Goal: Task Accomplishment & Management: Manage account settings

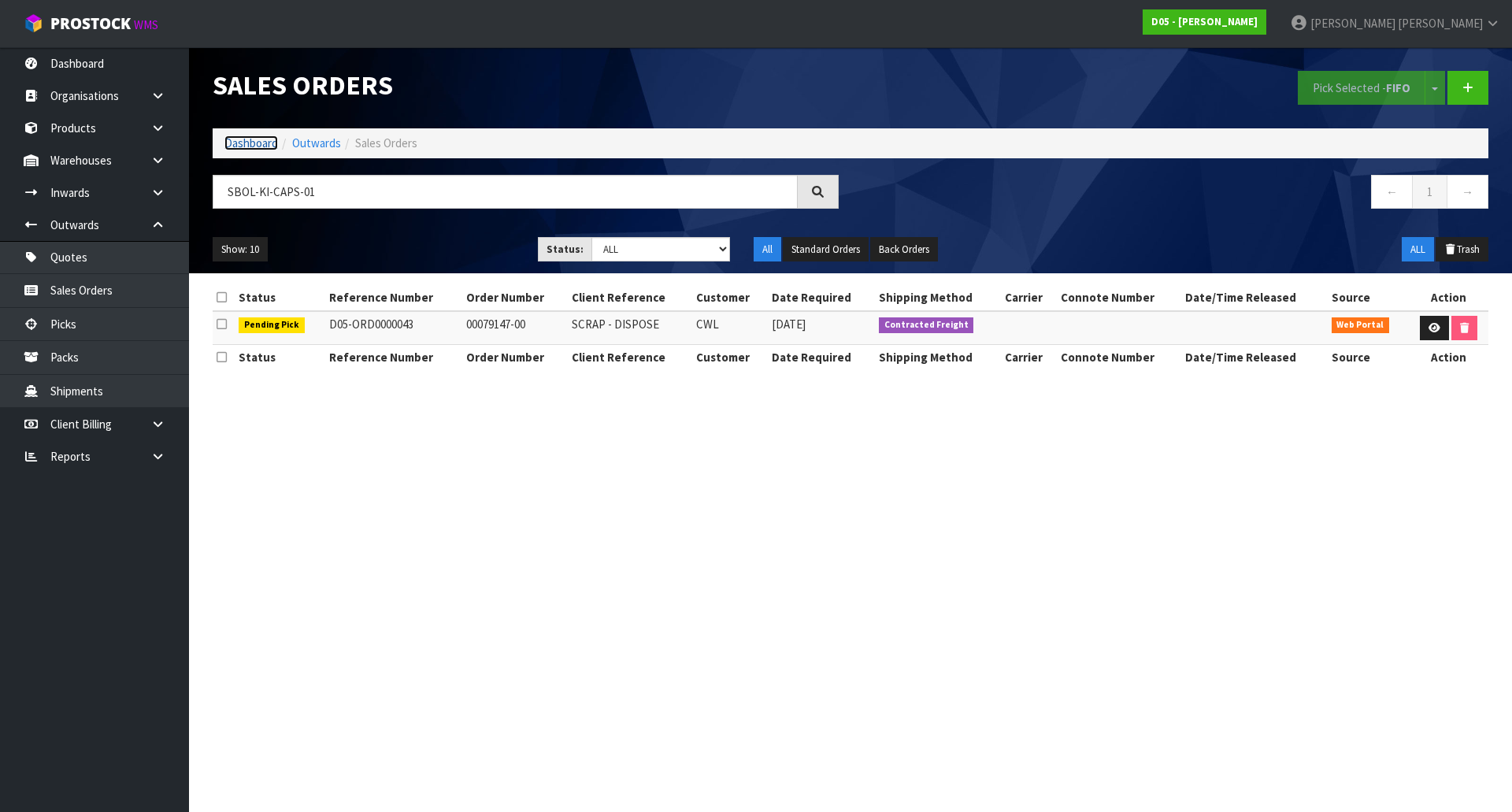
click at [229, 149] on link "Dashboard" at bounding box center [251, 143] width 54 height 15
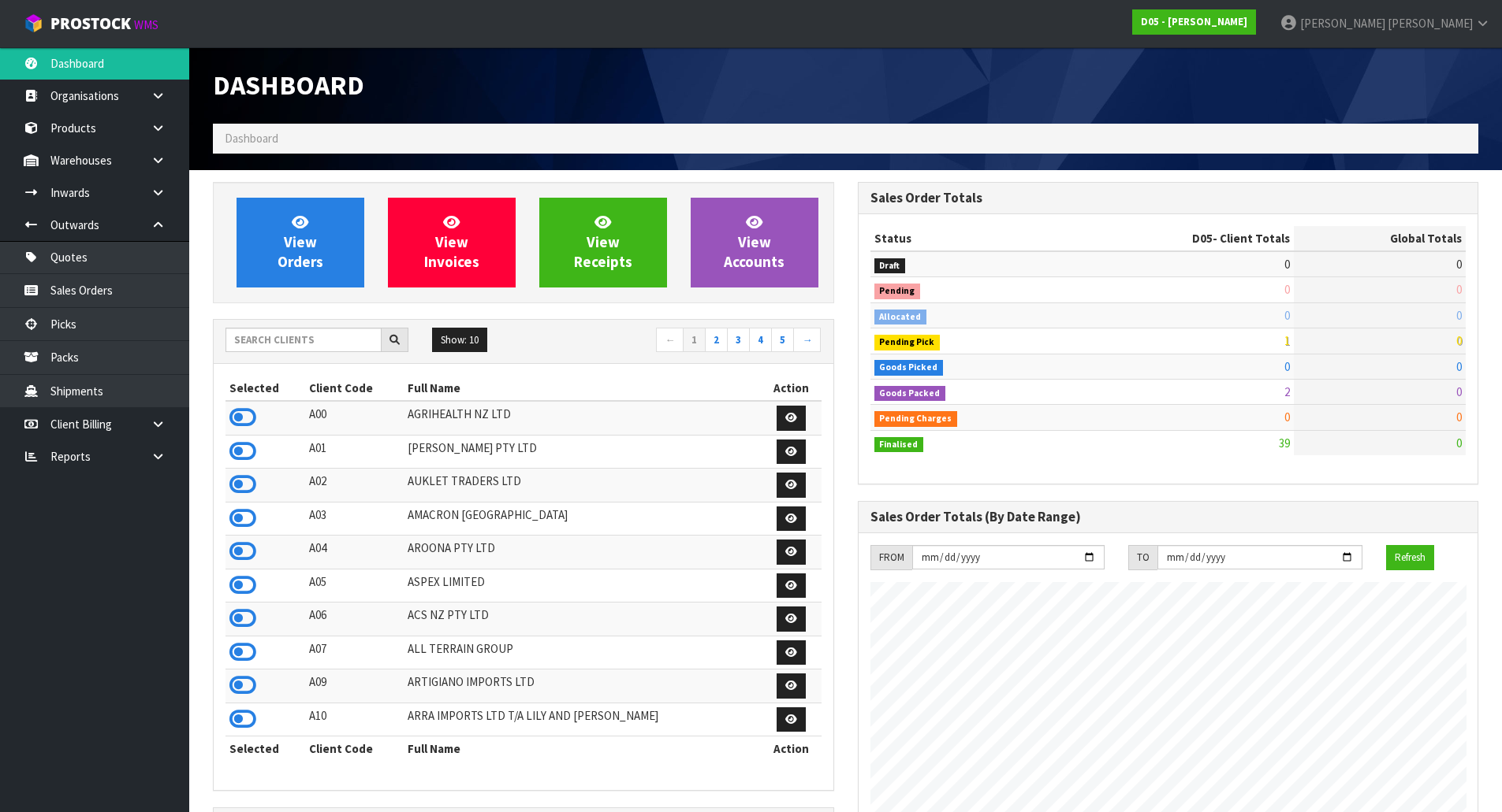
scroll to position [1141, 644]
click at [260, 268] on link "View Orders" at bounding box center [300, 242] width 127 height 90
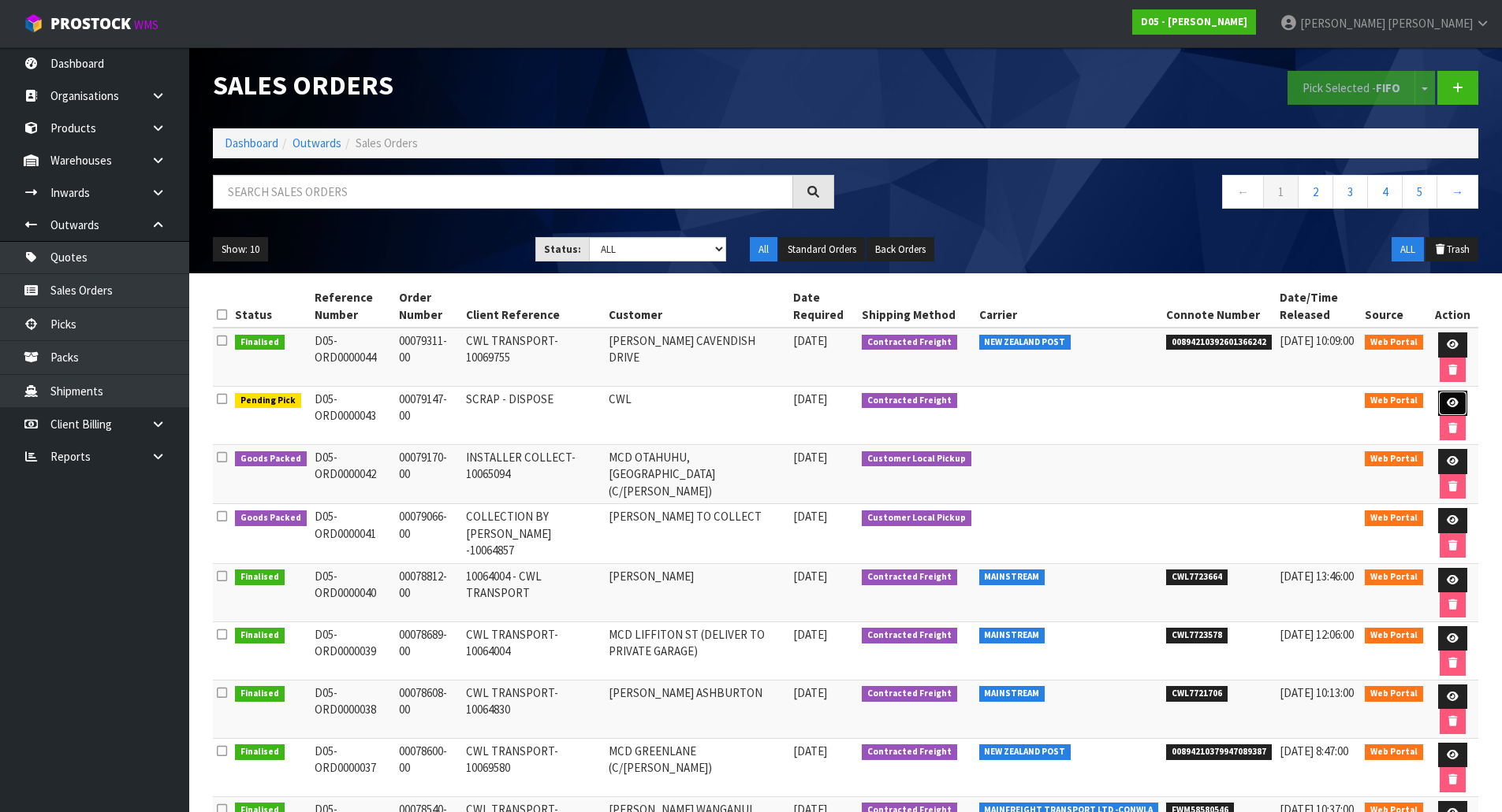
click at [1446, 404] on icon at bounding box center [1452, 402] width 12 height 10
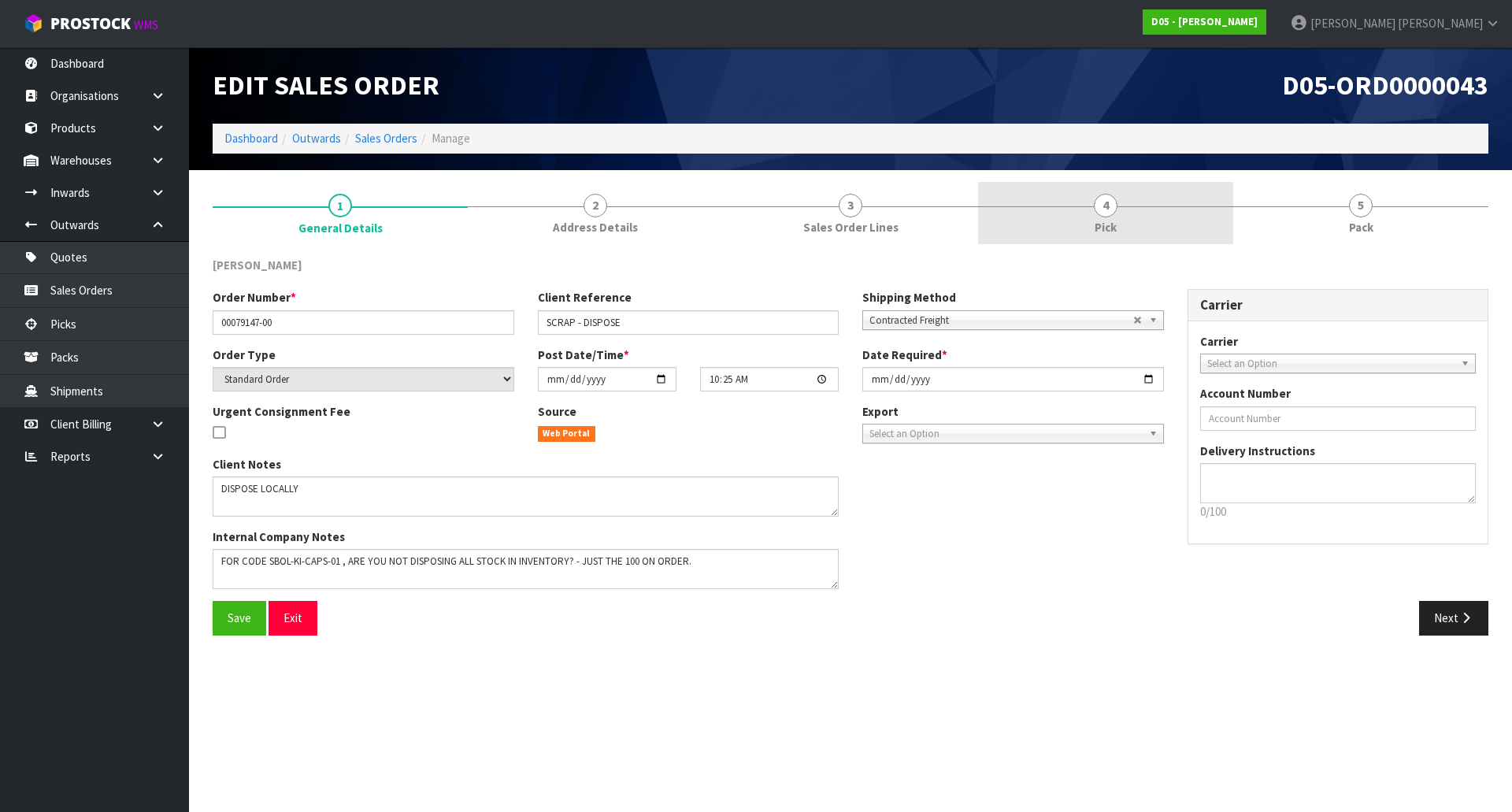
click at [1129, 214] on link "4 Pick" at bounding box center [1106, 213] width 255 height 62
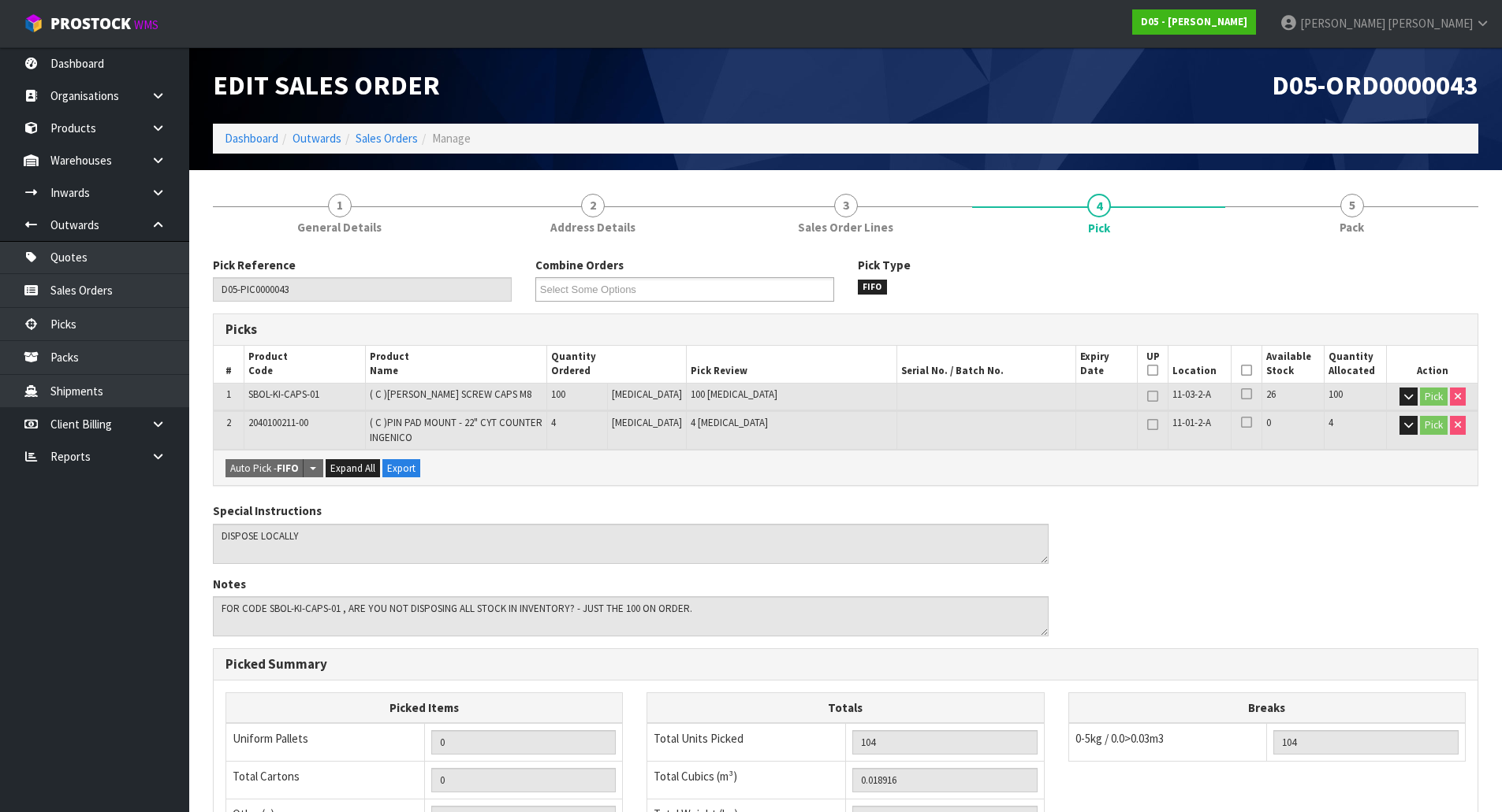
click at [1241, 371] on icon at bounding box center [1246, 371] width 11 height 1
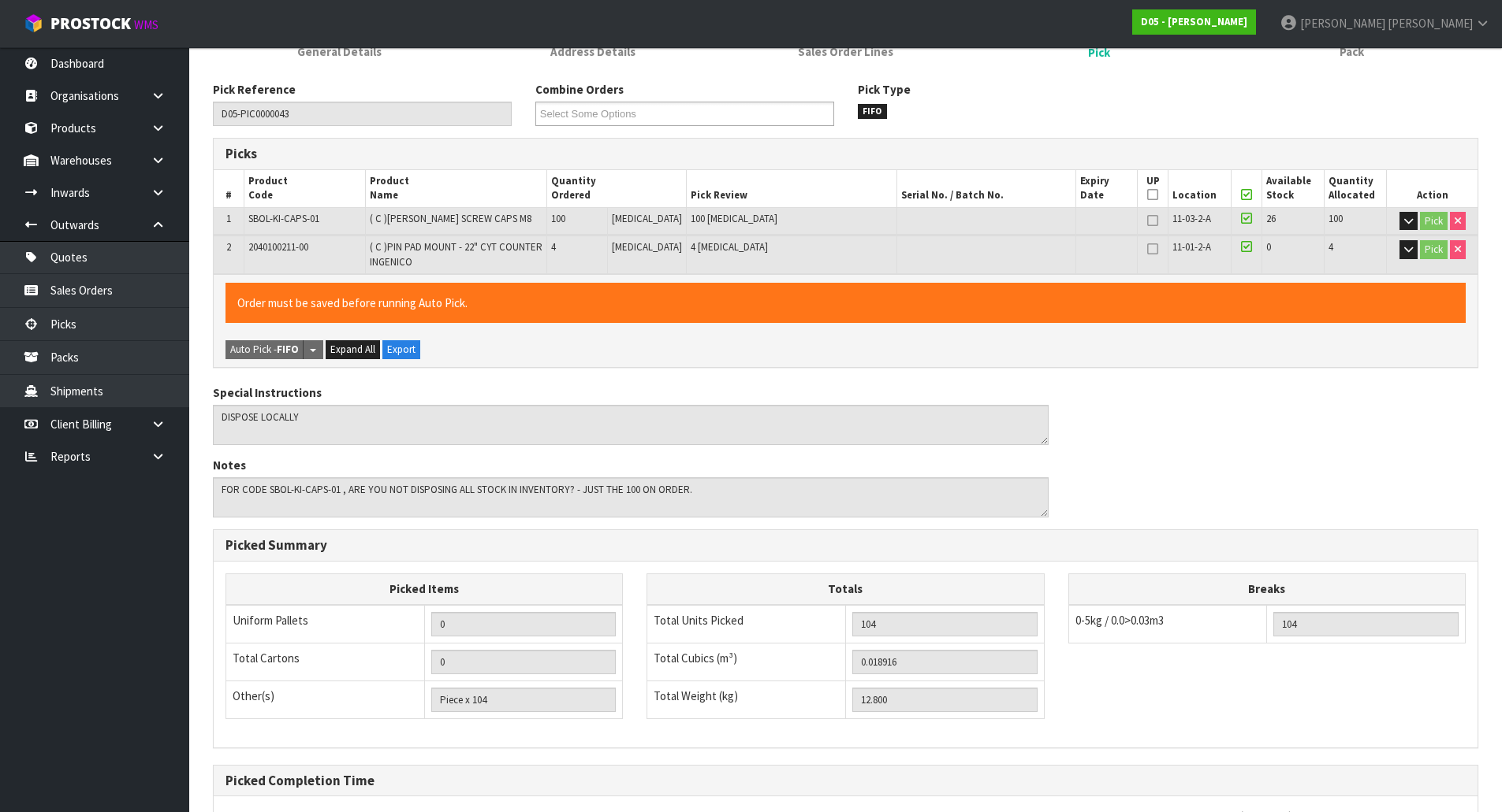
scroll to position [327, 0]
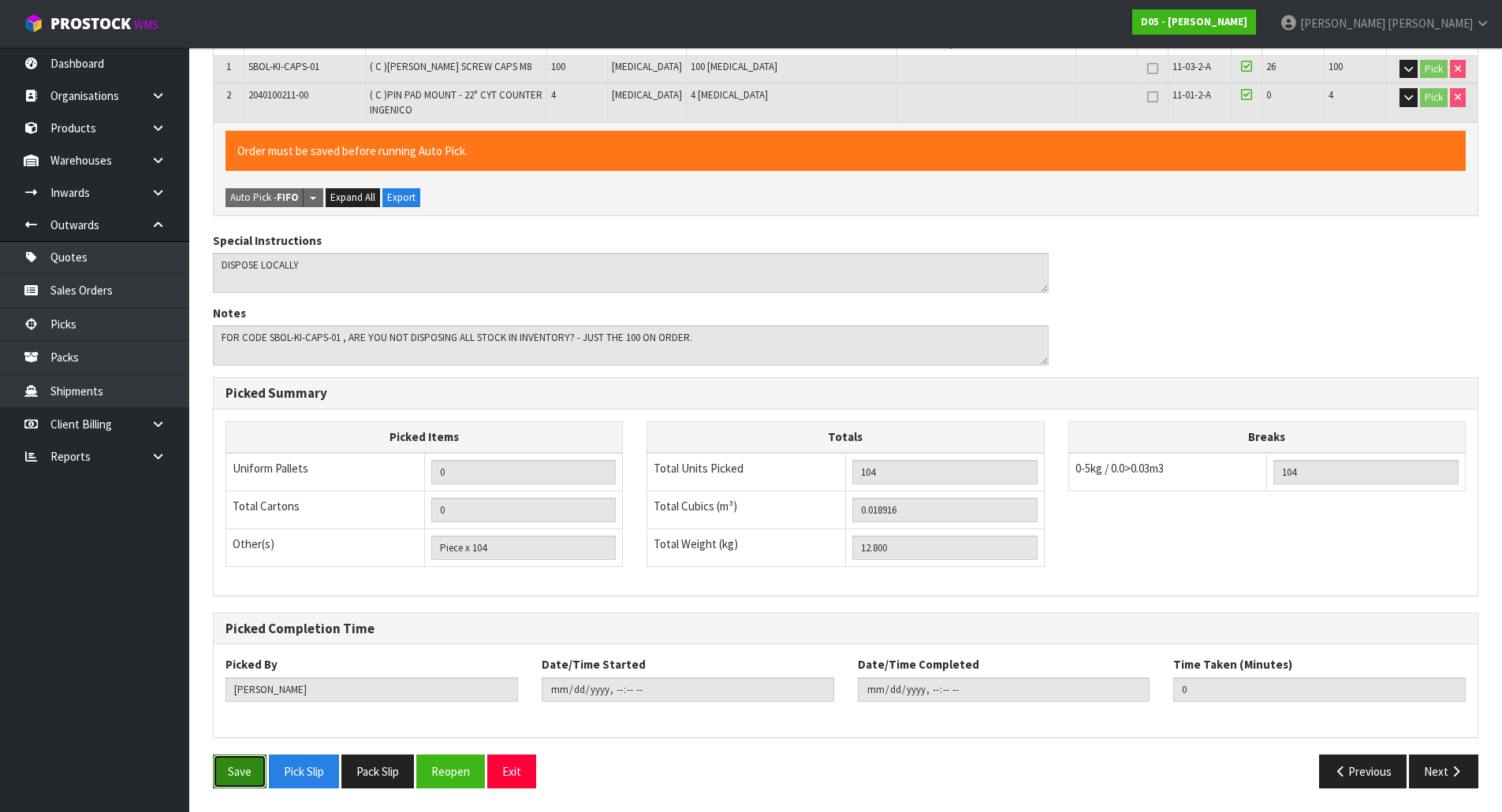
click at [227, 780] on button "Save" at bounding box center [240, 772] width 54 height 34
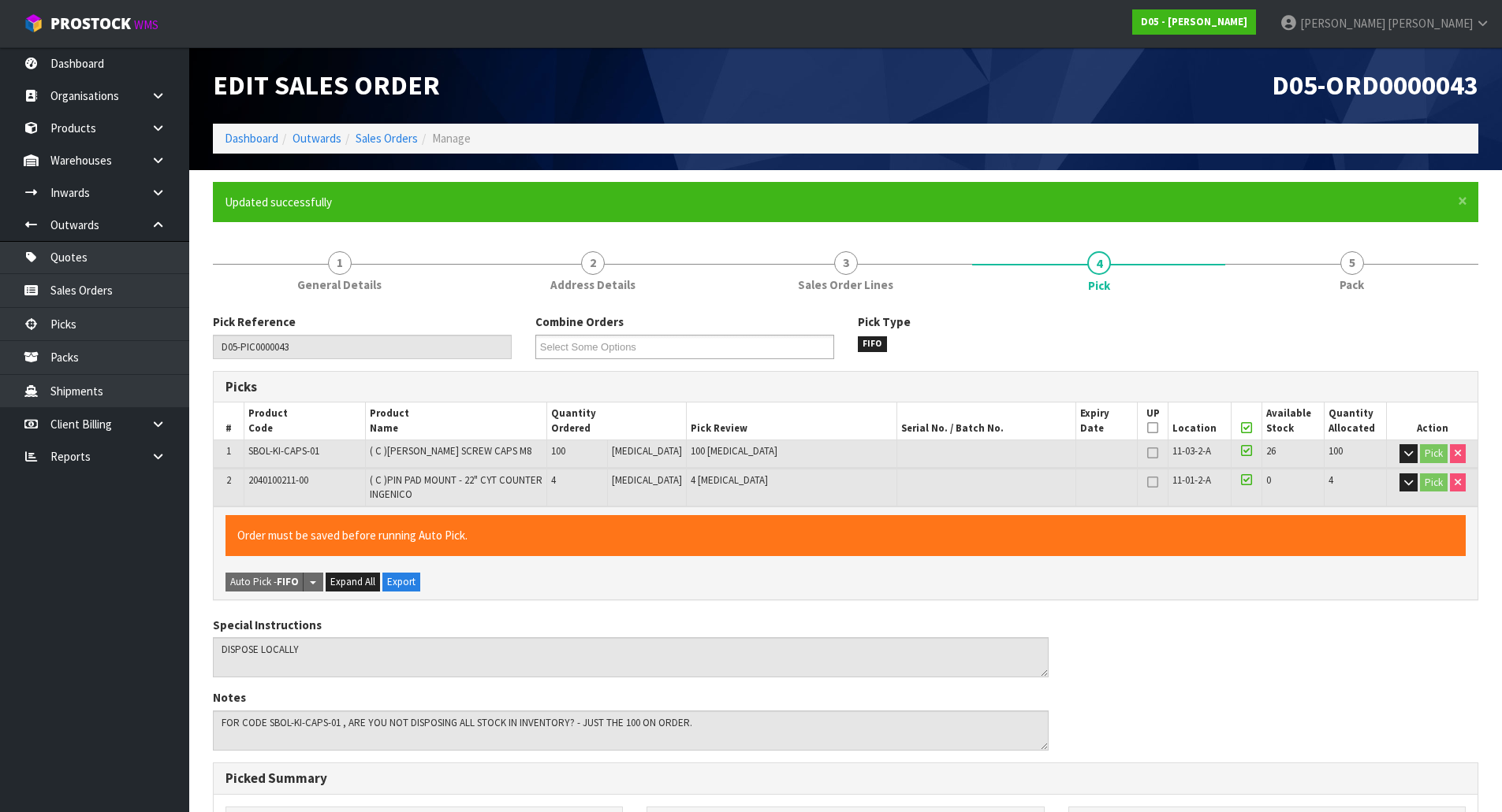
type input "Michael Drugan"
type input "2025-09-19T14:43:35"
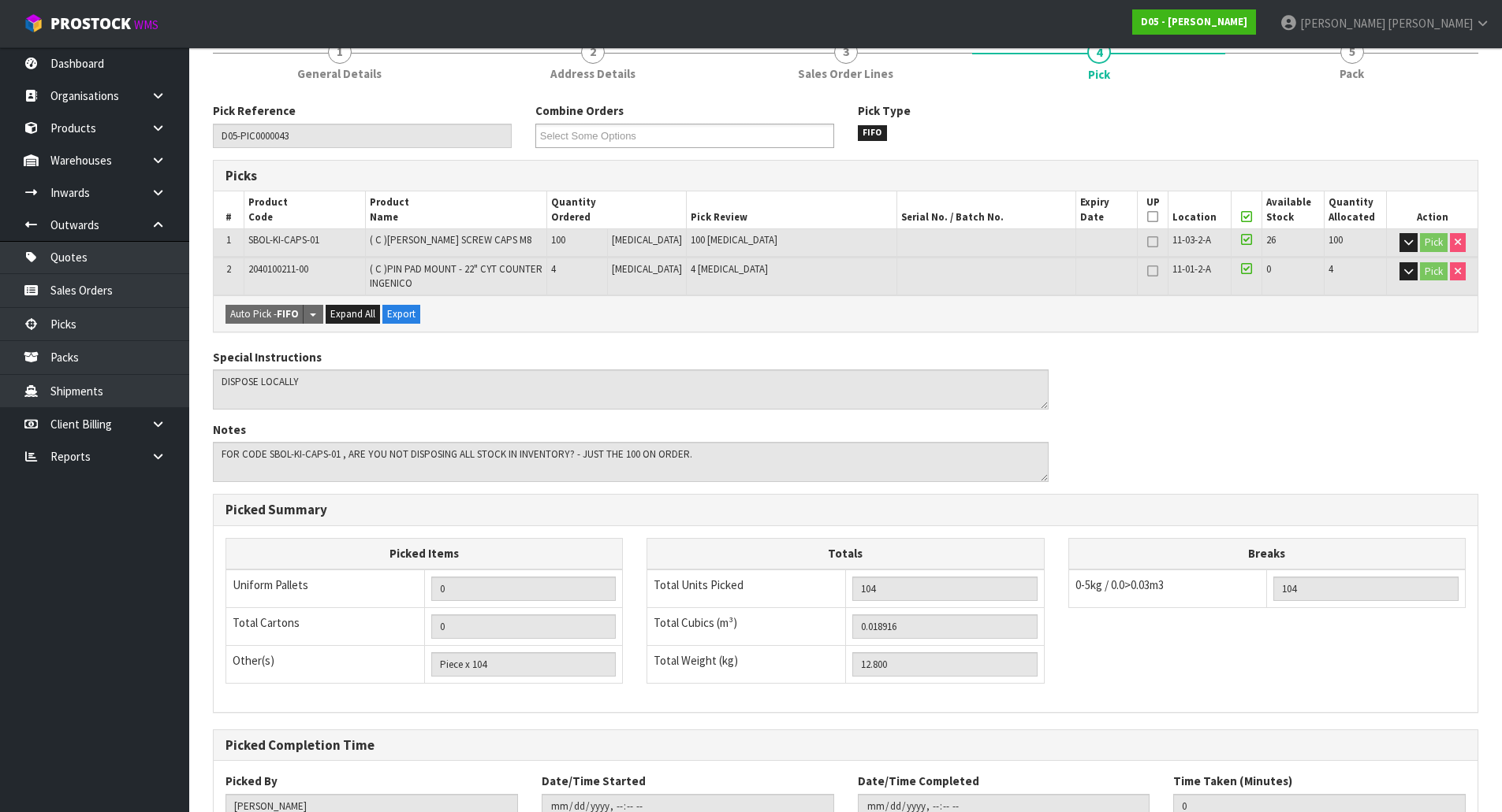
scroll to position [327, 0]
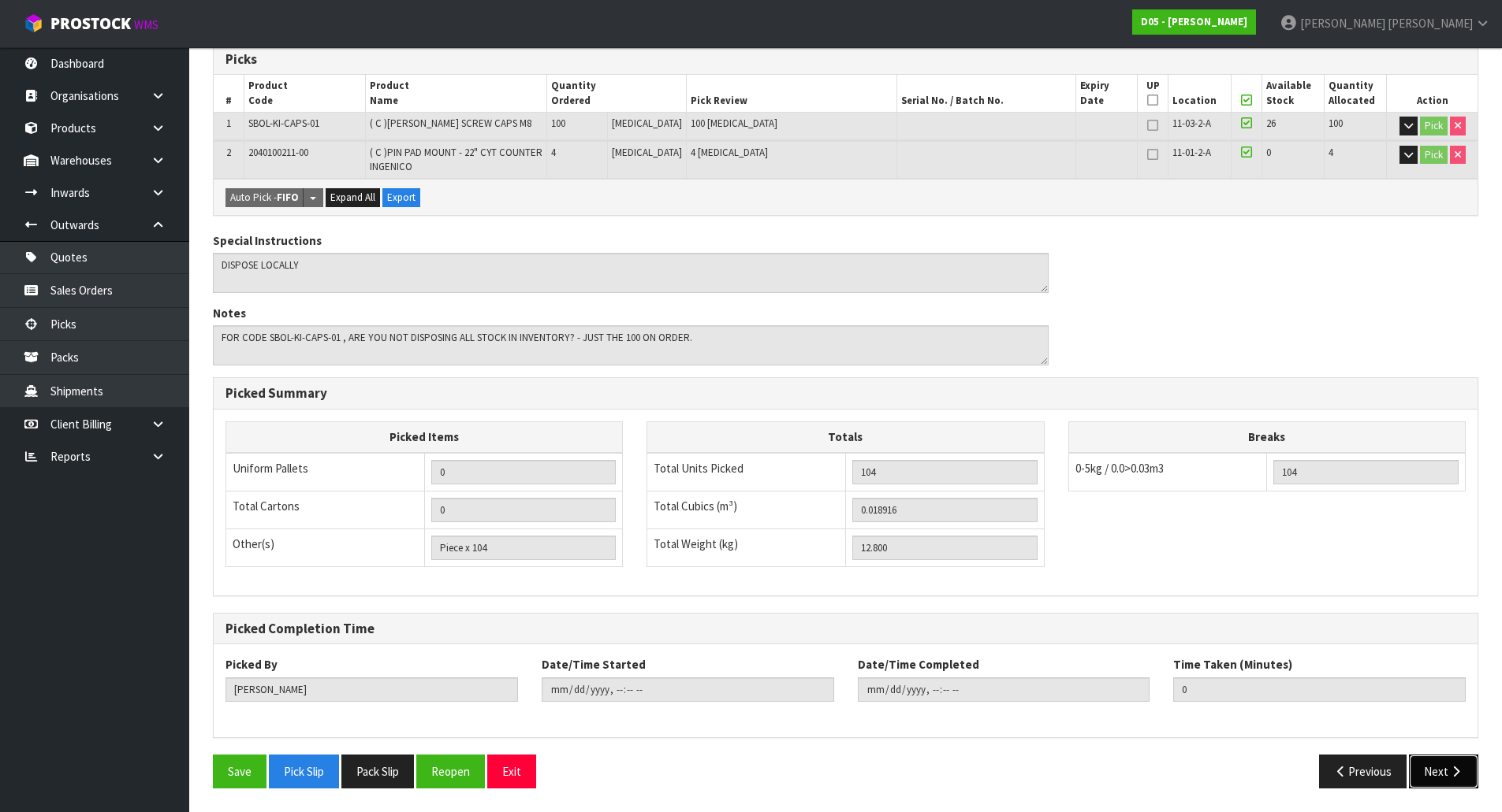
click at [1443, 774] on button "Next" at bounding box center [1443, 772] width 69 height 34
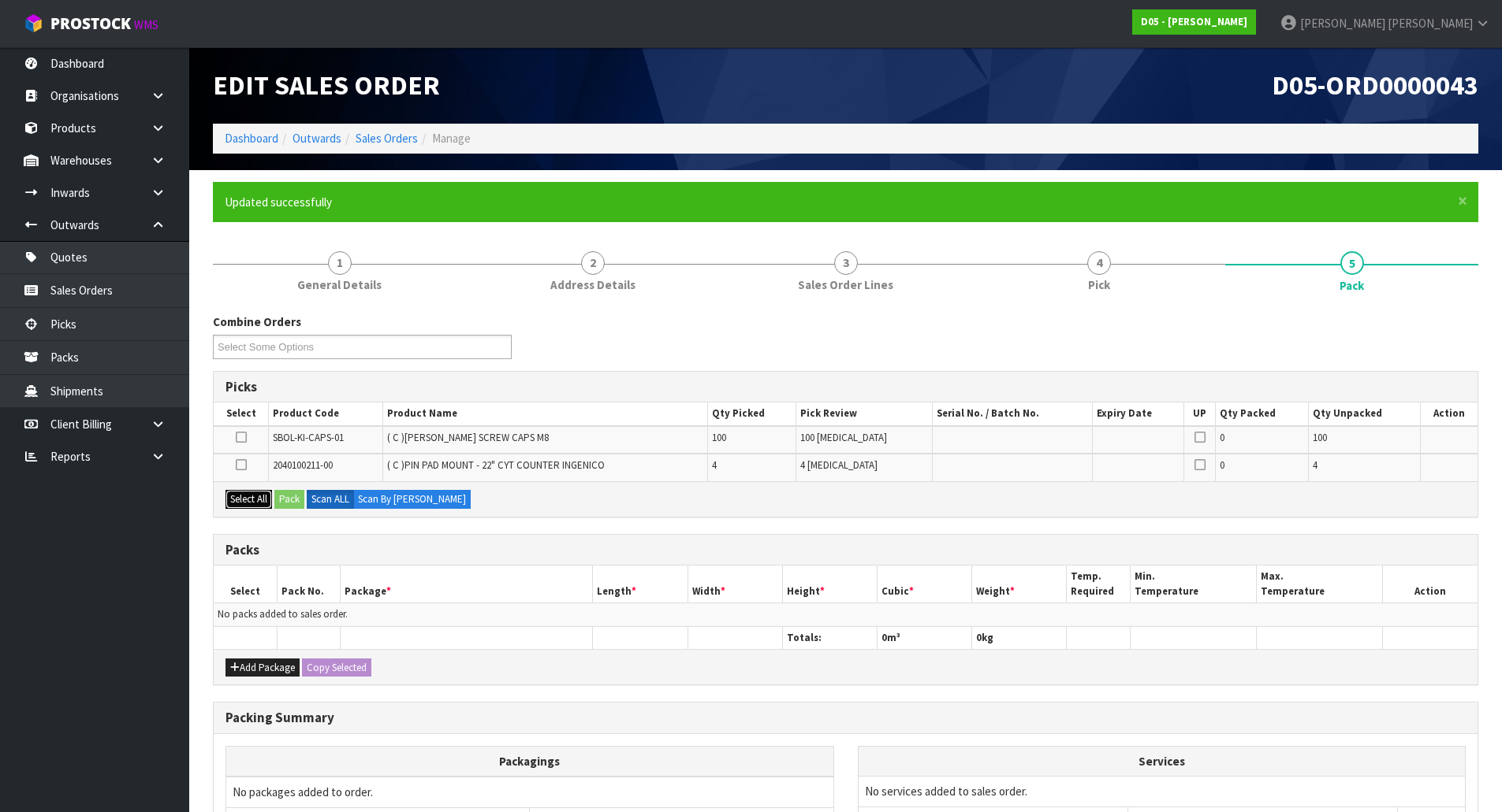
click at [238, 508] on button "Select All" at bounding box center [249, 499] width 47 height 19
click at [287, 500] on button "Pack" at bounding box center [289, 499] width 30 height 19
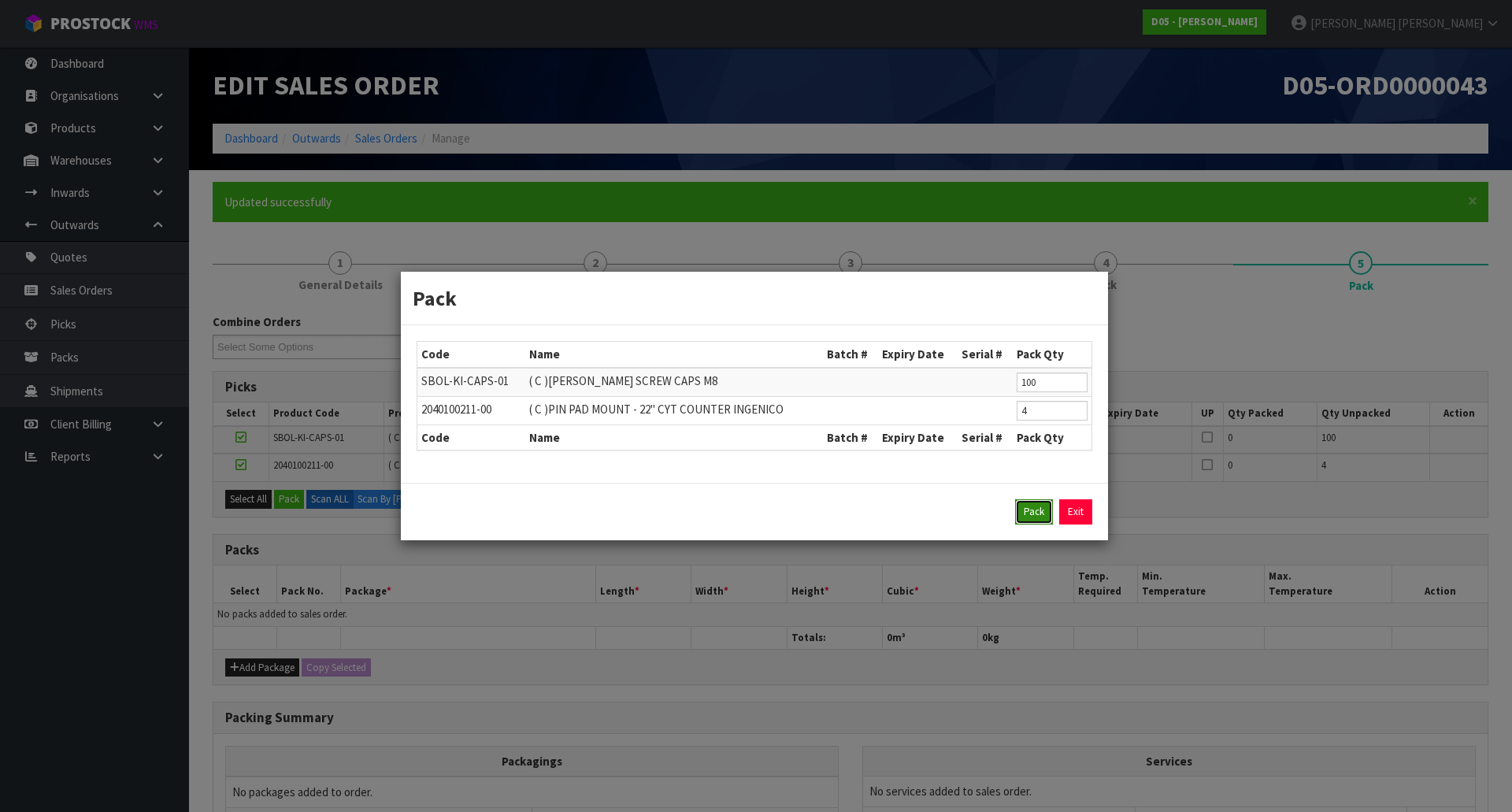
click at [1026, 520] on button "Pack" at bounding box center [1034, 512] width 38 height 25
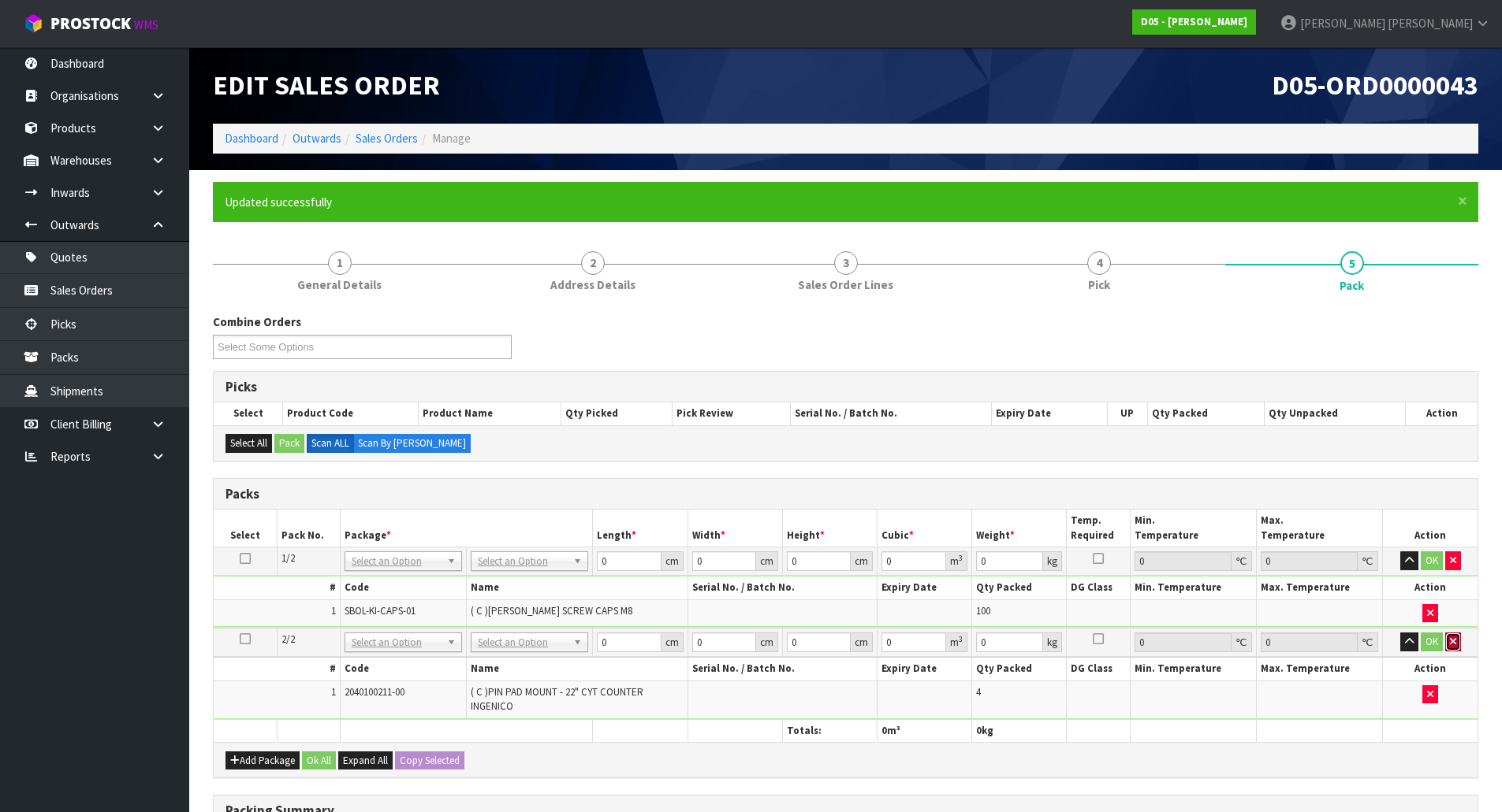
click at [1452, 642] on icon "button" at bounding box center [1453, 641] width 6 height 10
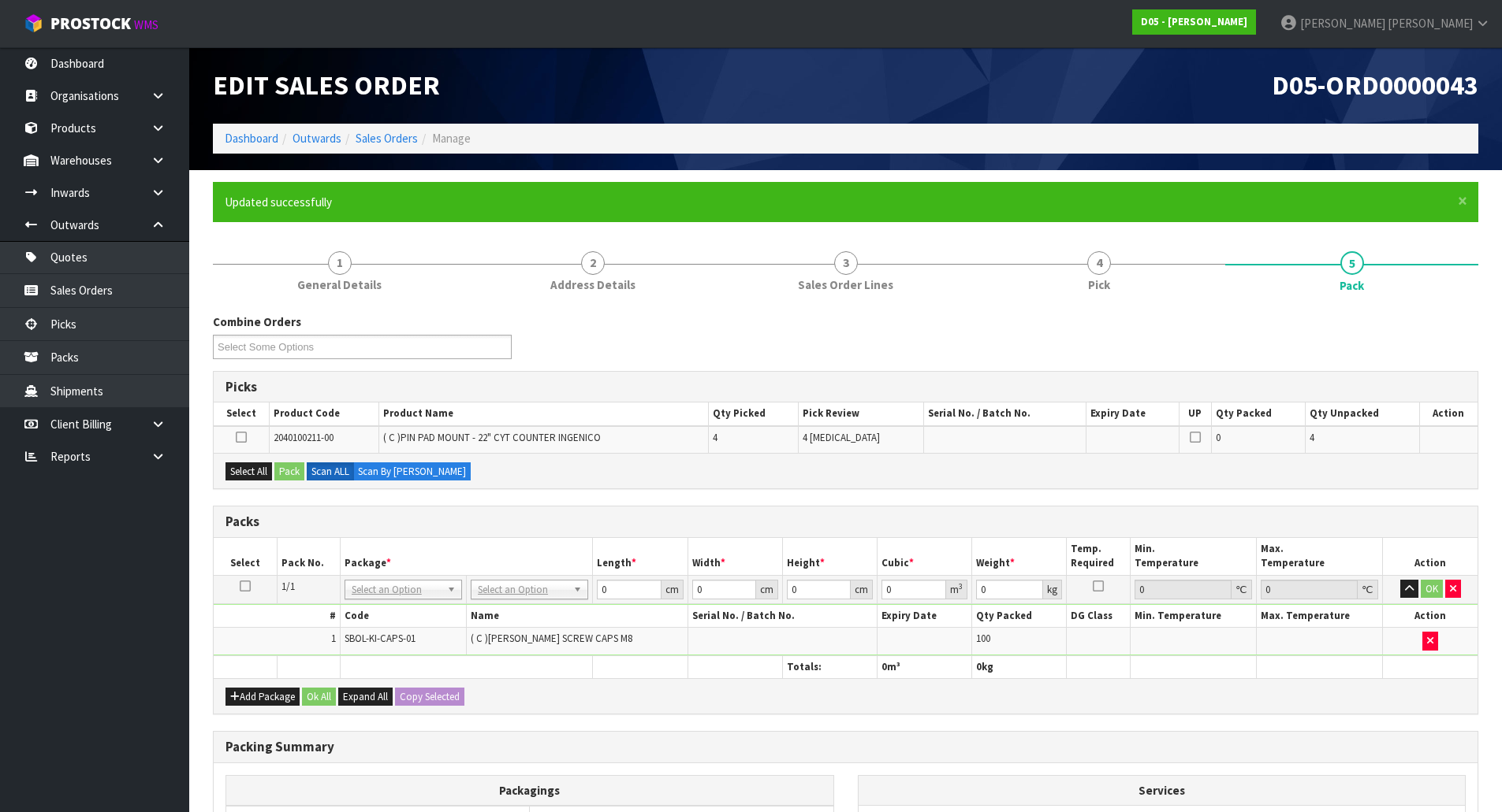
click at [247, 586] on icon at bounding box center [245, 586] width 11 height 1
click at [248, 467] on button "Select All" at bounding box center [249, 471] width 47 height 19
click at [283, 467] on button "Pack" at bounding box center [289, 471] width 30 height 19
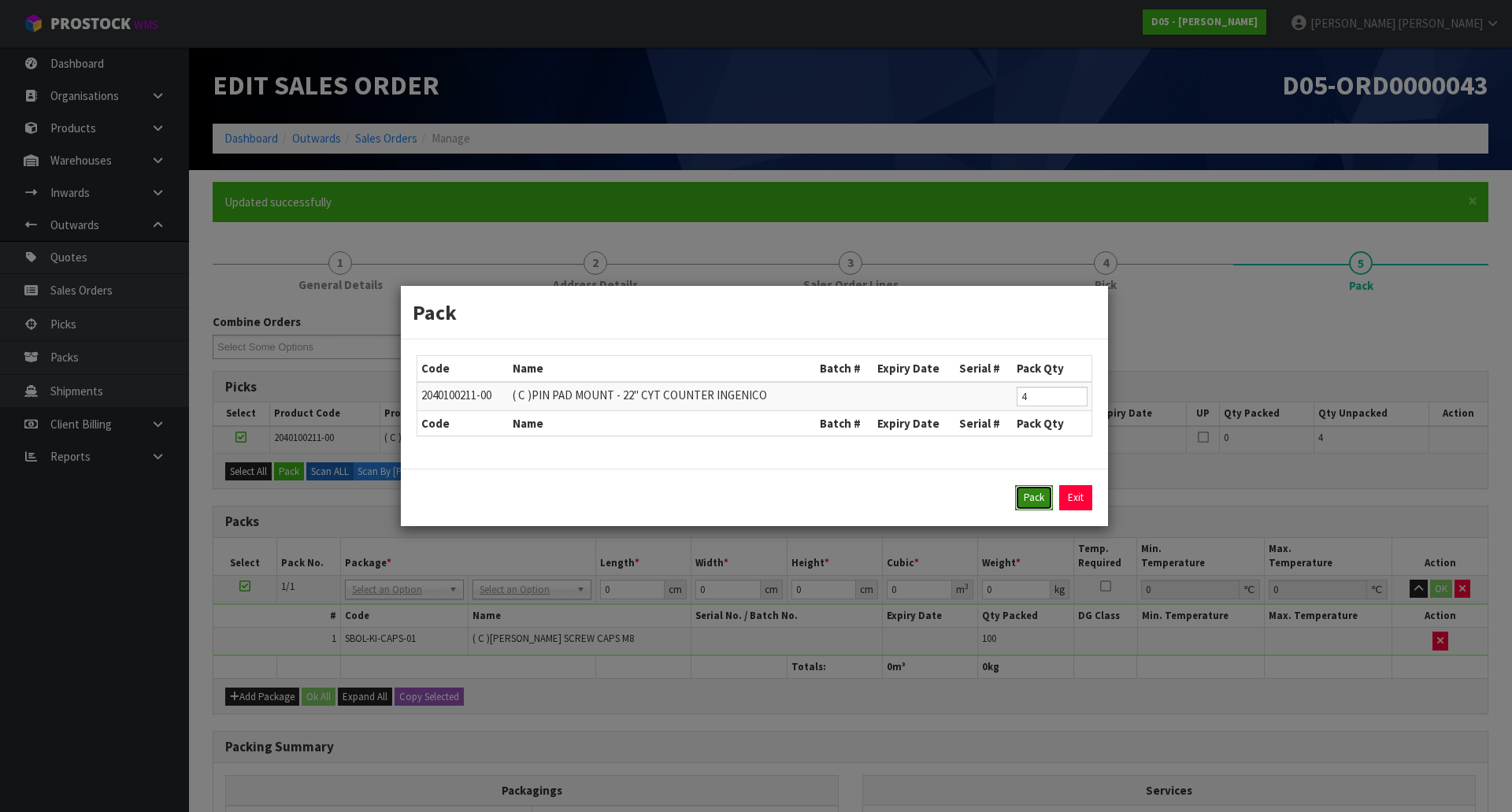
click at [1026, 502] on button "Pack" at bounding box center [1034, 498] width 38 height 25
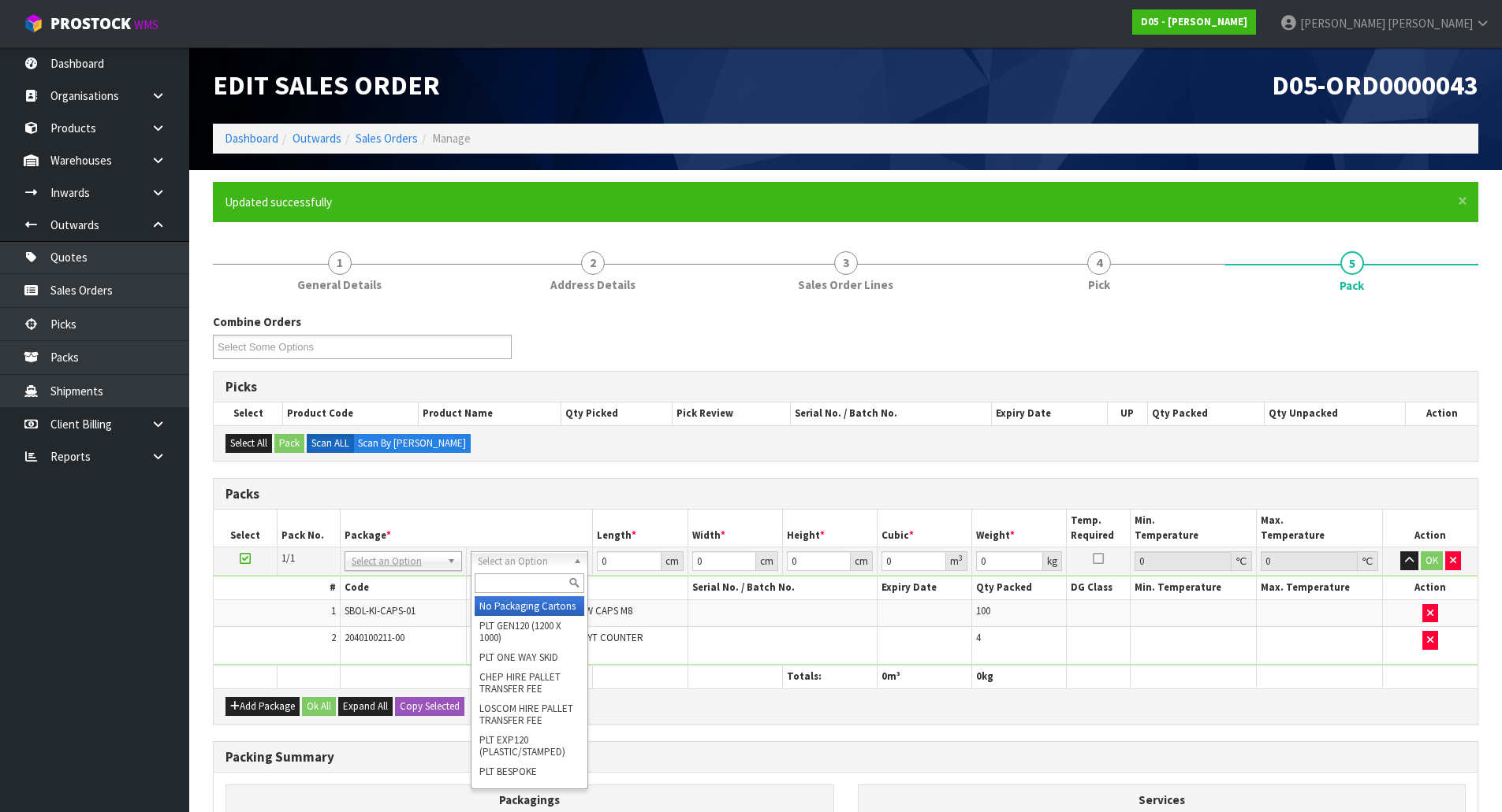
click at [523, 579] on input "text" at bounding box center [530, 583] width 110 height 20
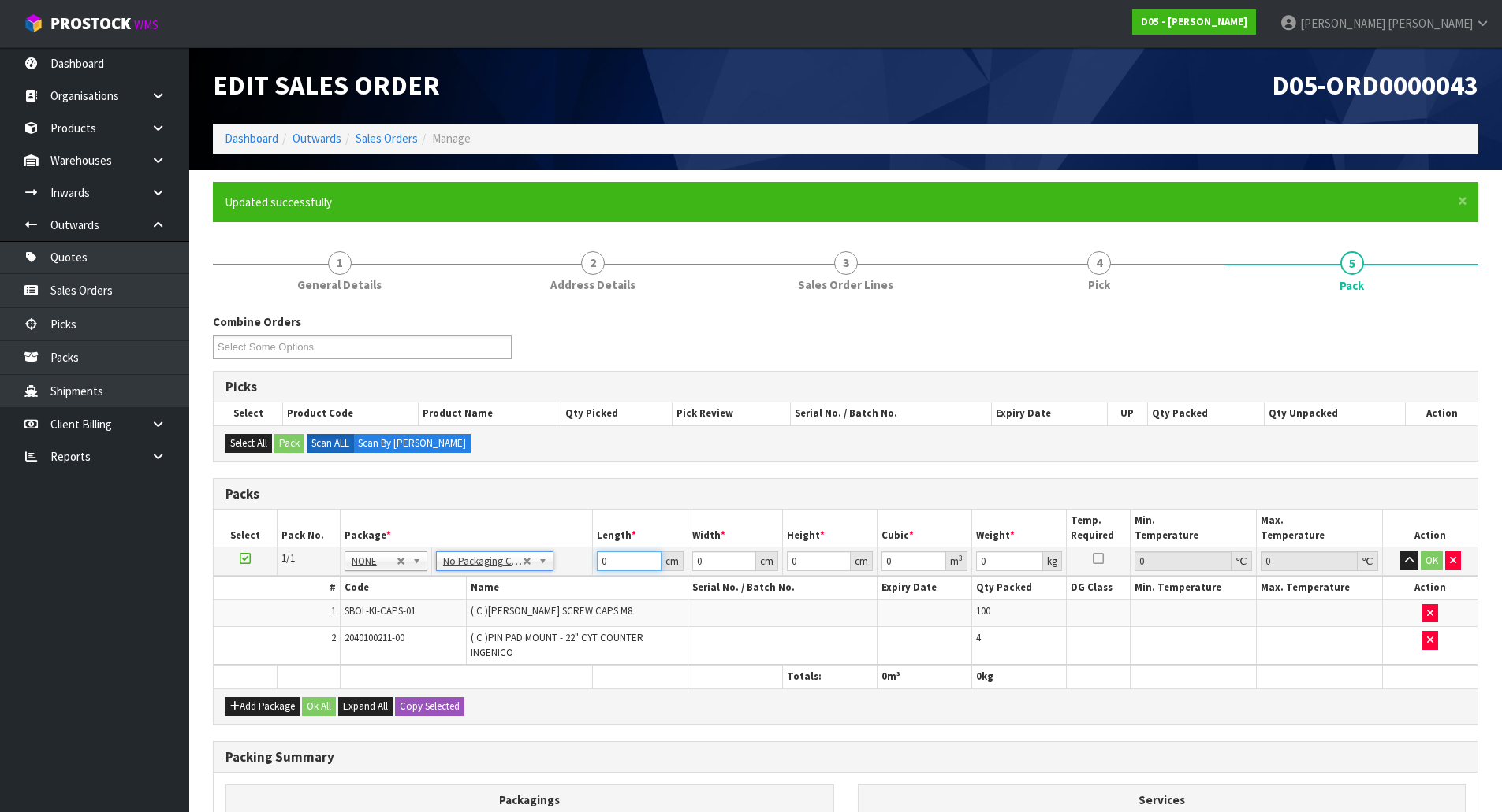
drag, startPoint x: 613, startPoint y: 554, endPoint x: 551, endPoint y: 553, distance: 62.0
click at [551, 553] on tr "1/1 NONE 007-001 007-002 007-004 007-009 007-013 007-014 007-015 007-017 007-01…" at bounding box center [846, 562] width 1264 height 29
type input "1"
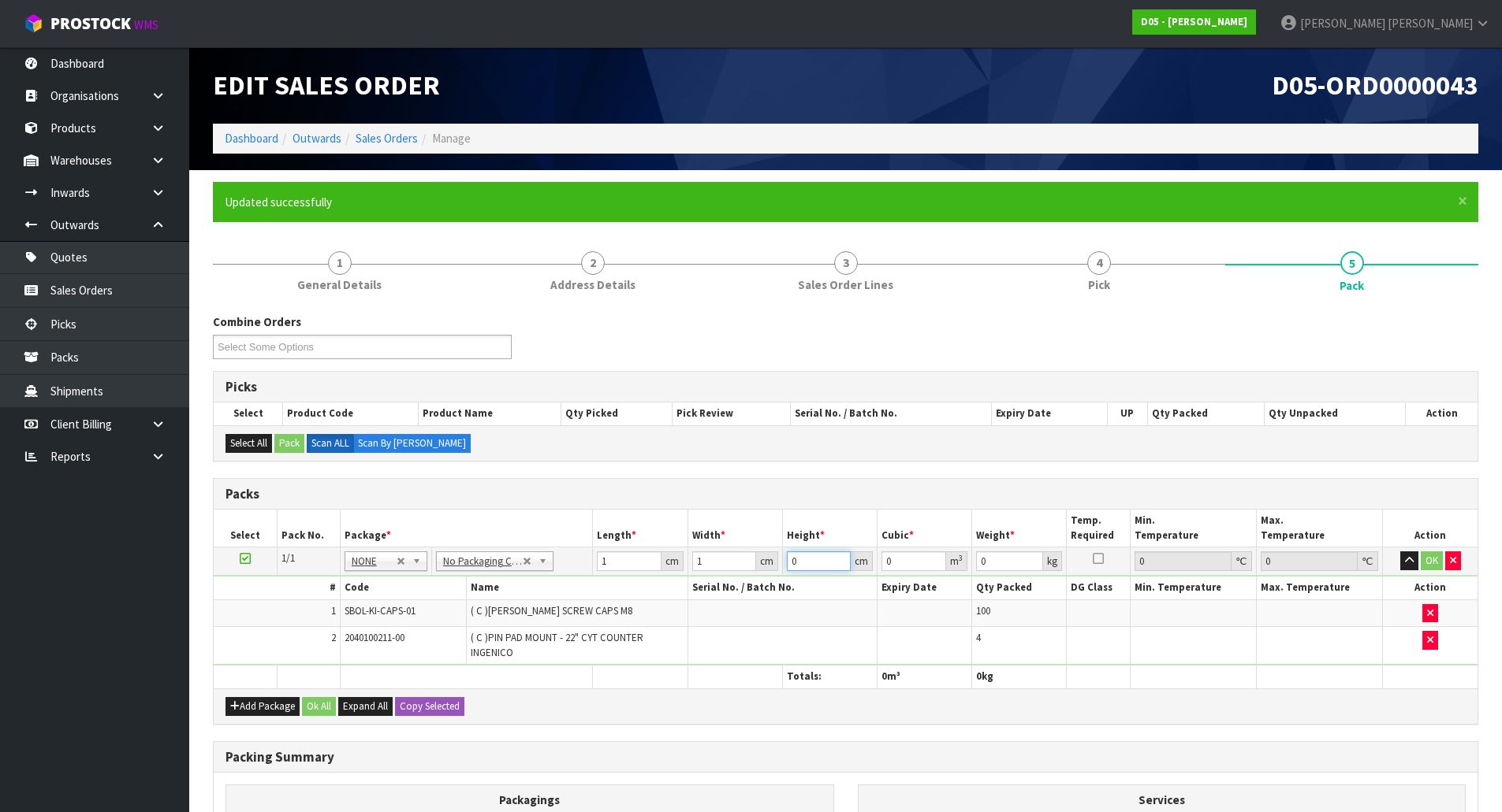
type input "0.000001"
type input "1"
click at [326, 707] on button "Ok All" at bounding box center [319, 706] width 34 height 19
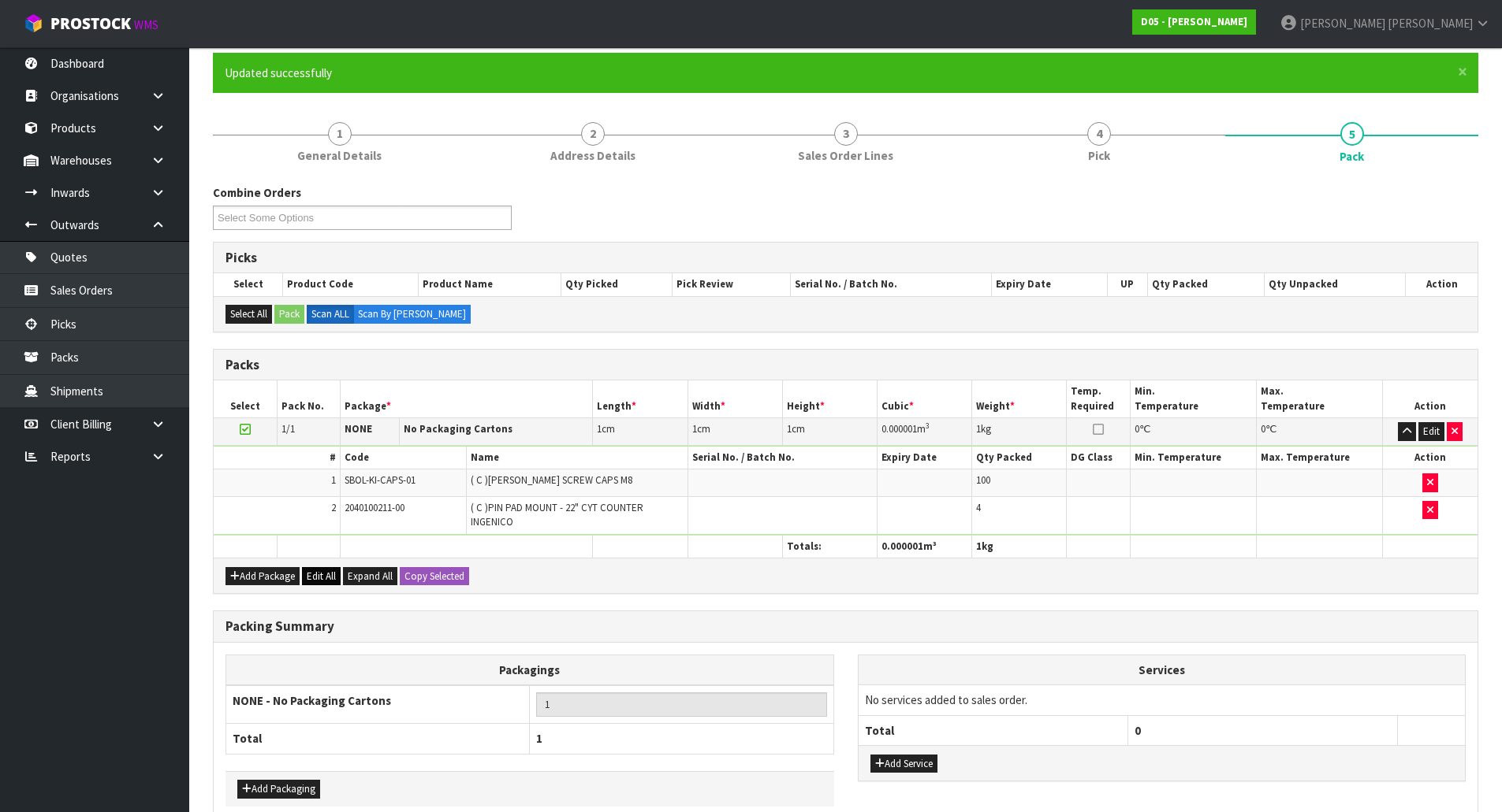
scroll to position [210, 0]
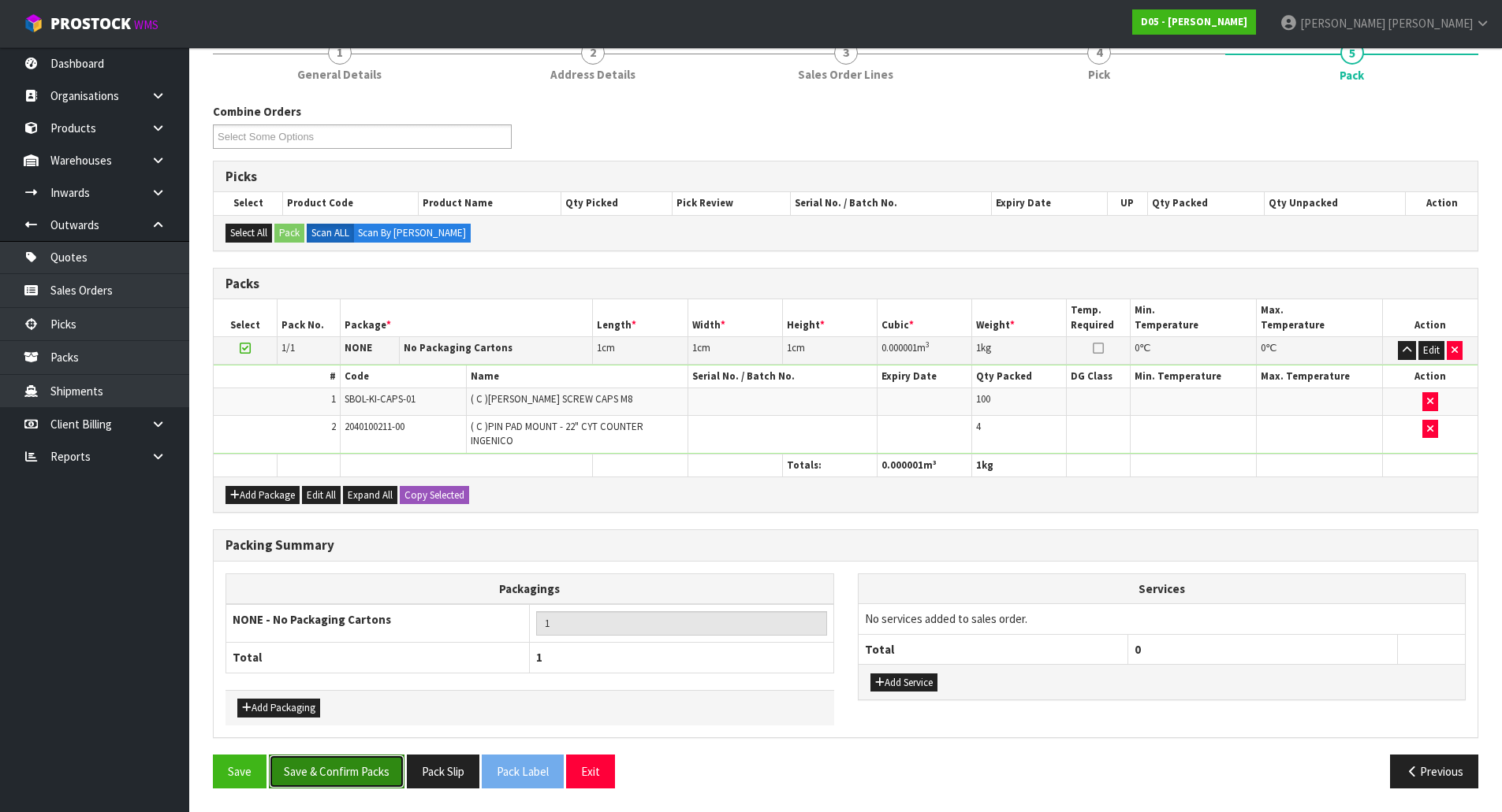
click at [352, 764] on button "Save & Confirm Packs" at bounding box center [336, 772] width 136 height 34
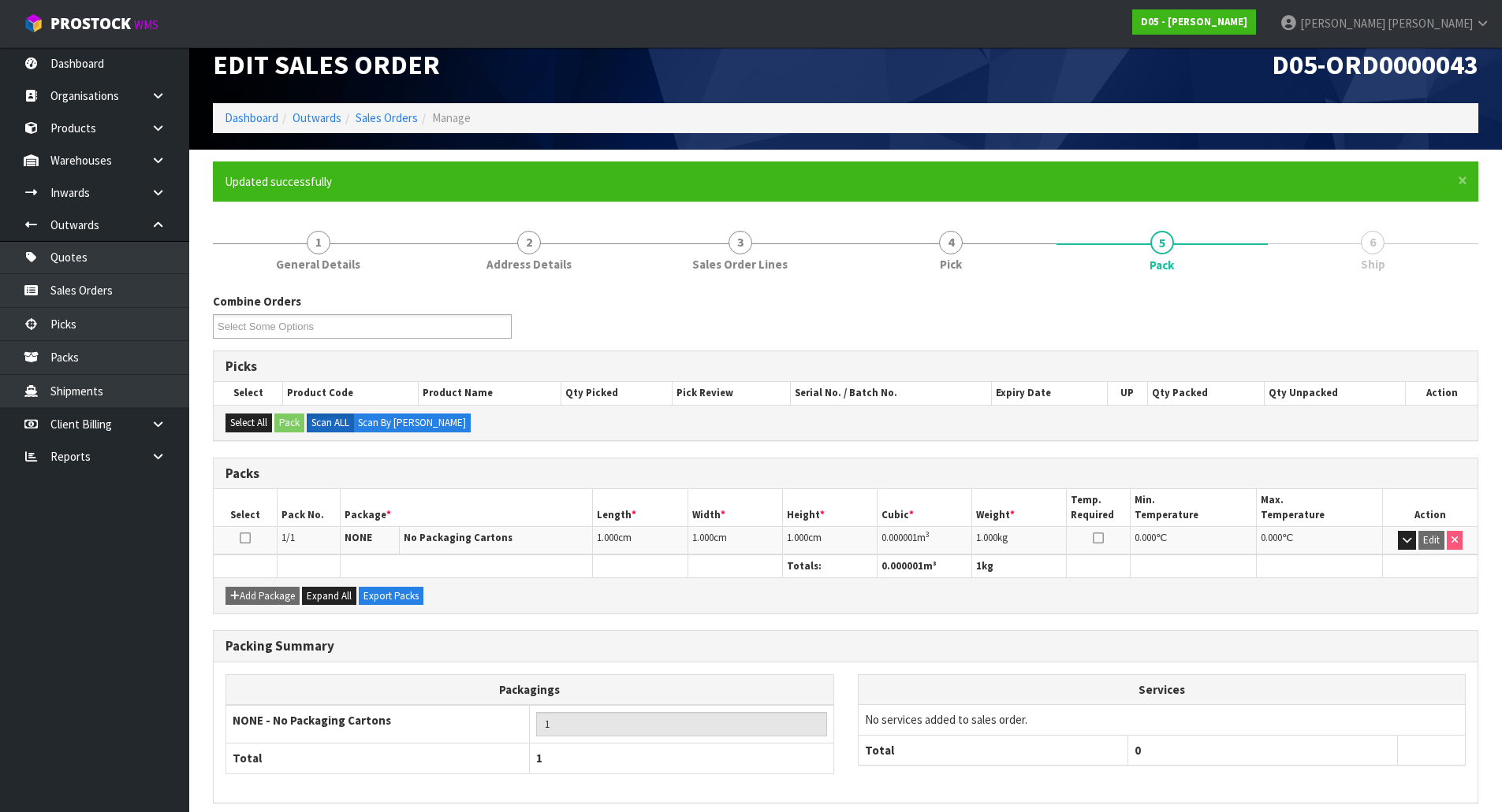
scroll to position [86, 0]
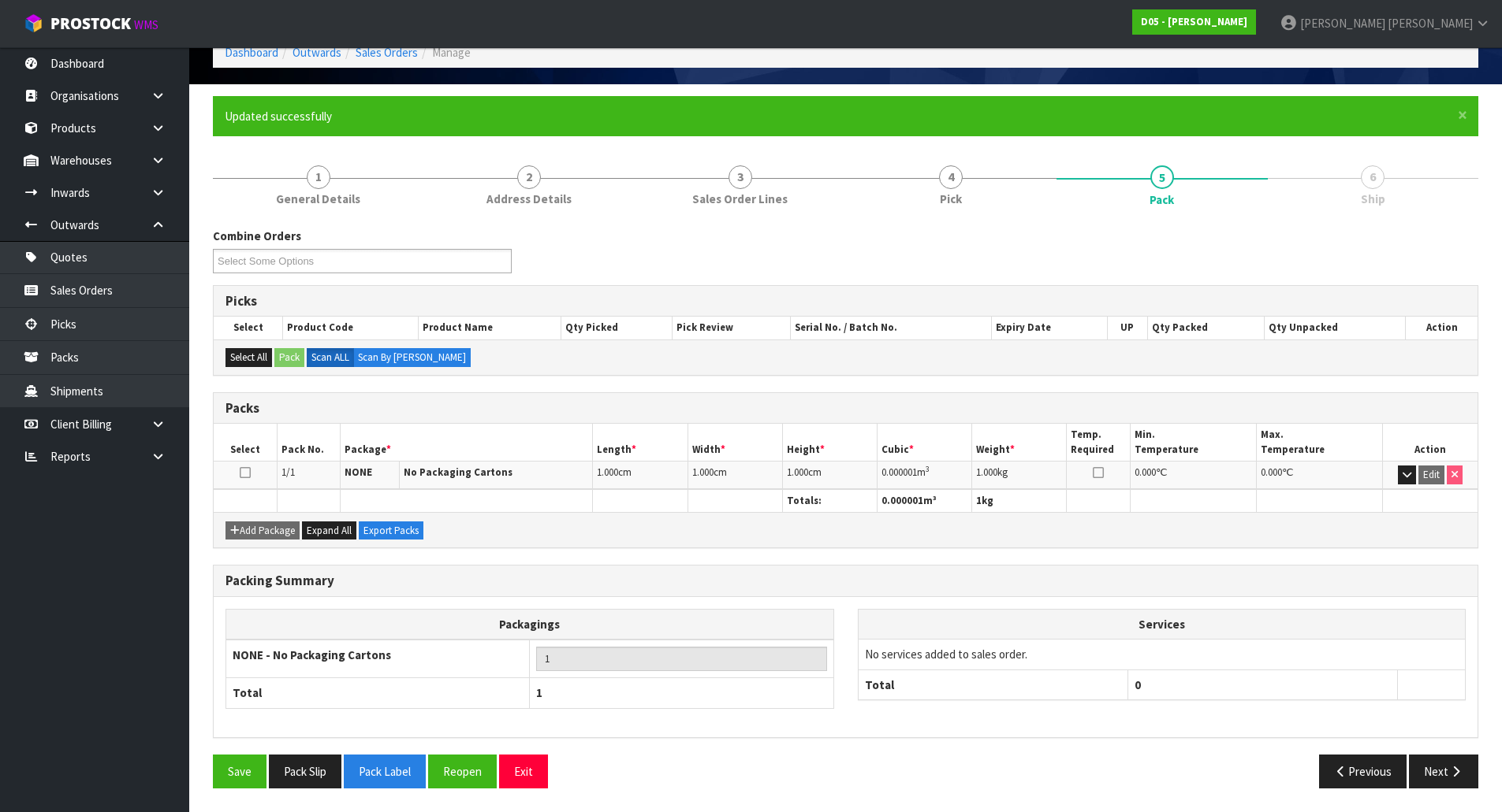
drag, startPoint x: 1472, startPoint y: 779, endPoint x: 1464, endPoint y: 779, distance: 8.0
click at [1472, 779] on button "Next" at bounding box center [1443, 772] width 69 height 34
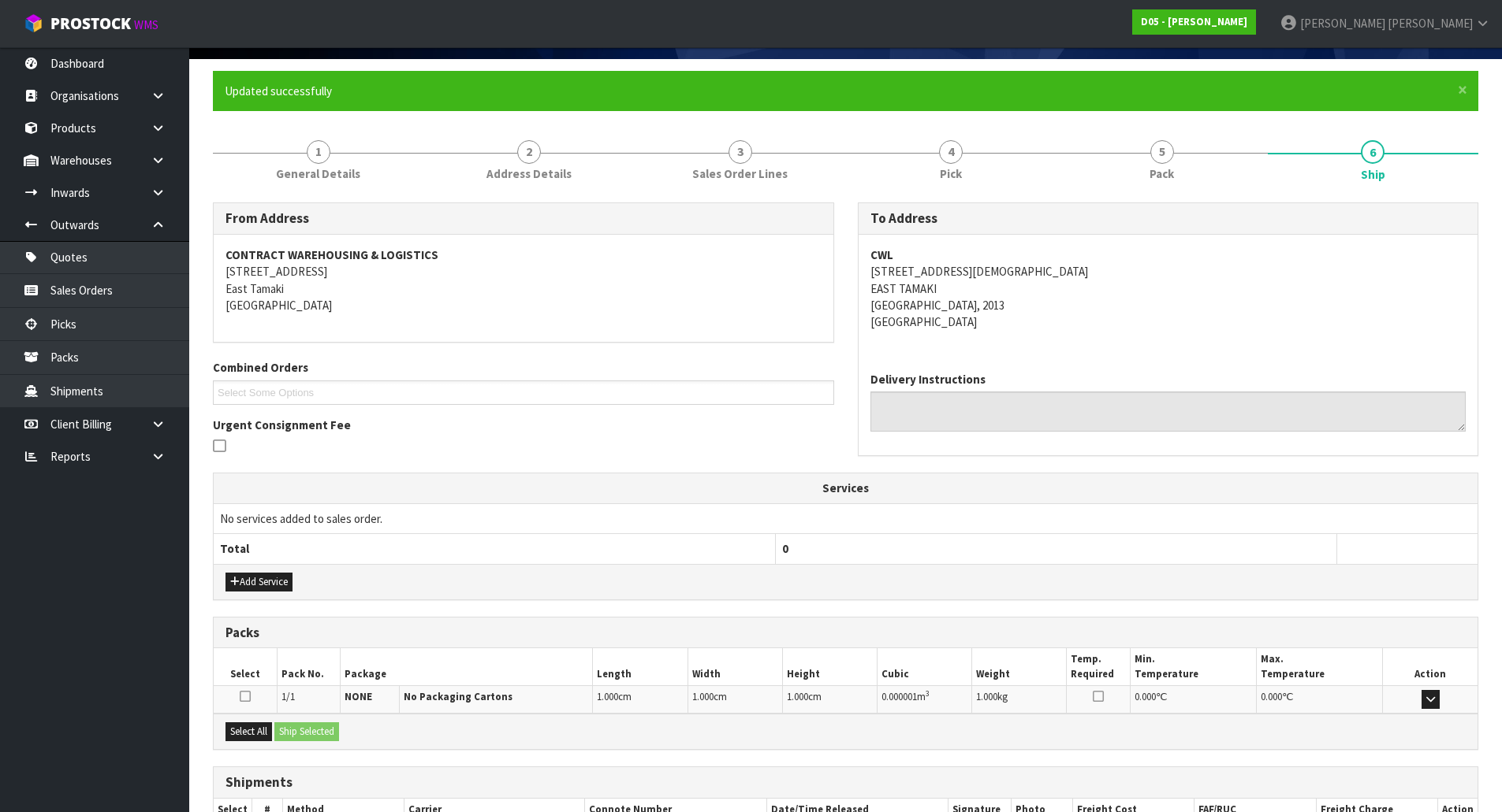
scroll to position [218, 0]
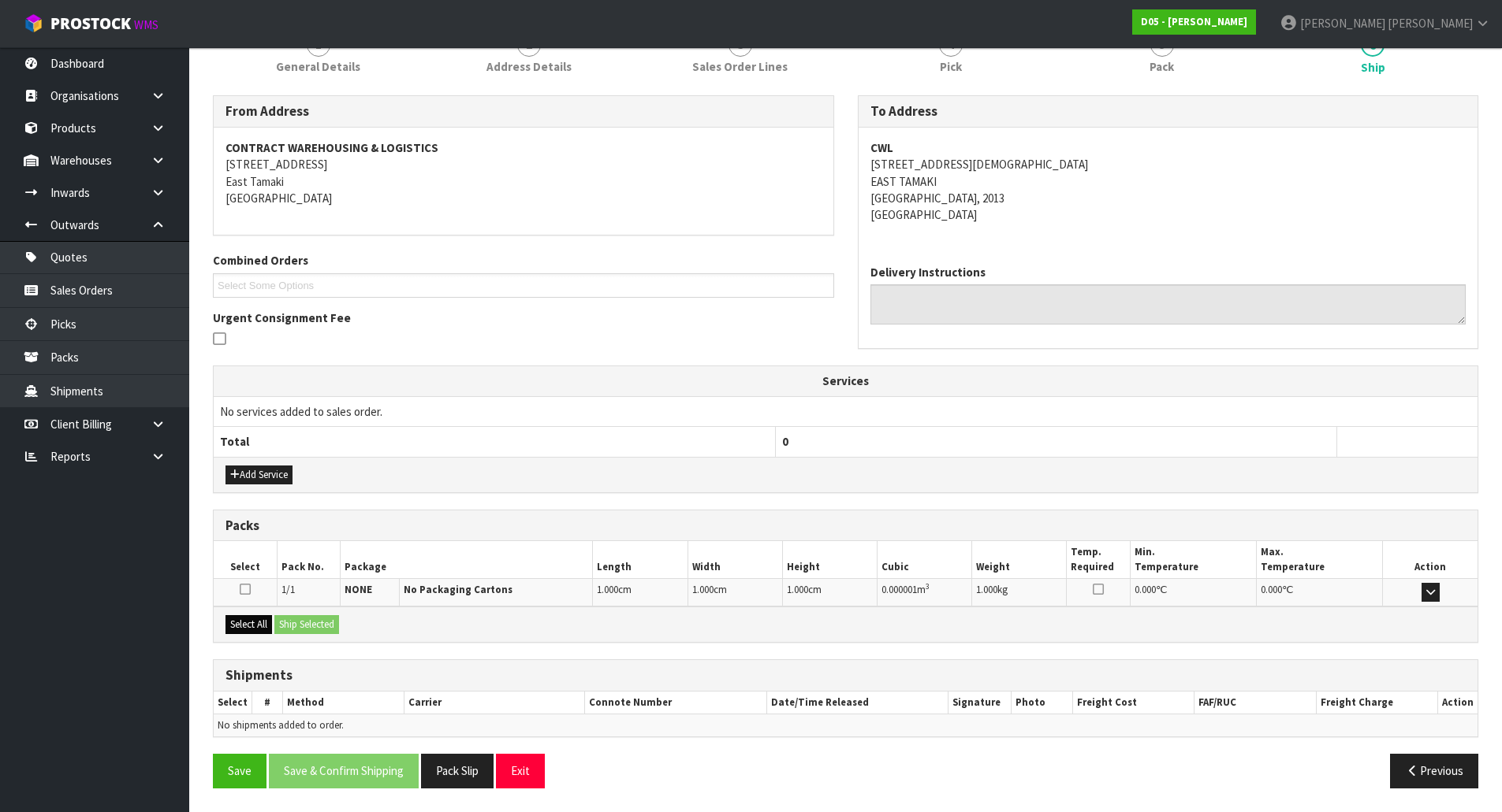
drag, startPoint x: 249, startPoint y: 630, endPoint x: 270, endPoint y: 630, distance: 21.0
click at [249, 630] on button "Select All" at bounding box center [249, 624] width 47 height 19
drag, startPoint x: 294, startPoint y: 629, endPoint x: 475, endPoint y: 658, distance: 183.3
click at [294, 629] on button "Ship Selected" at bounding box center [307, 624] width 65 height 19
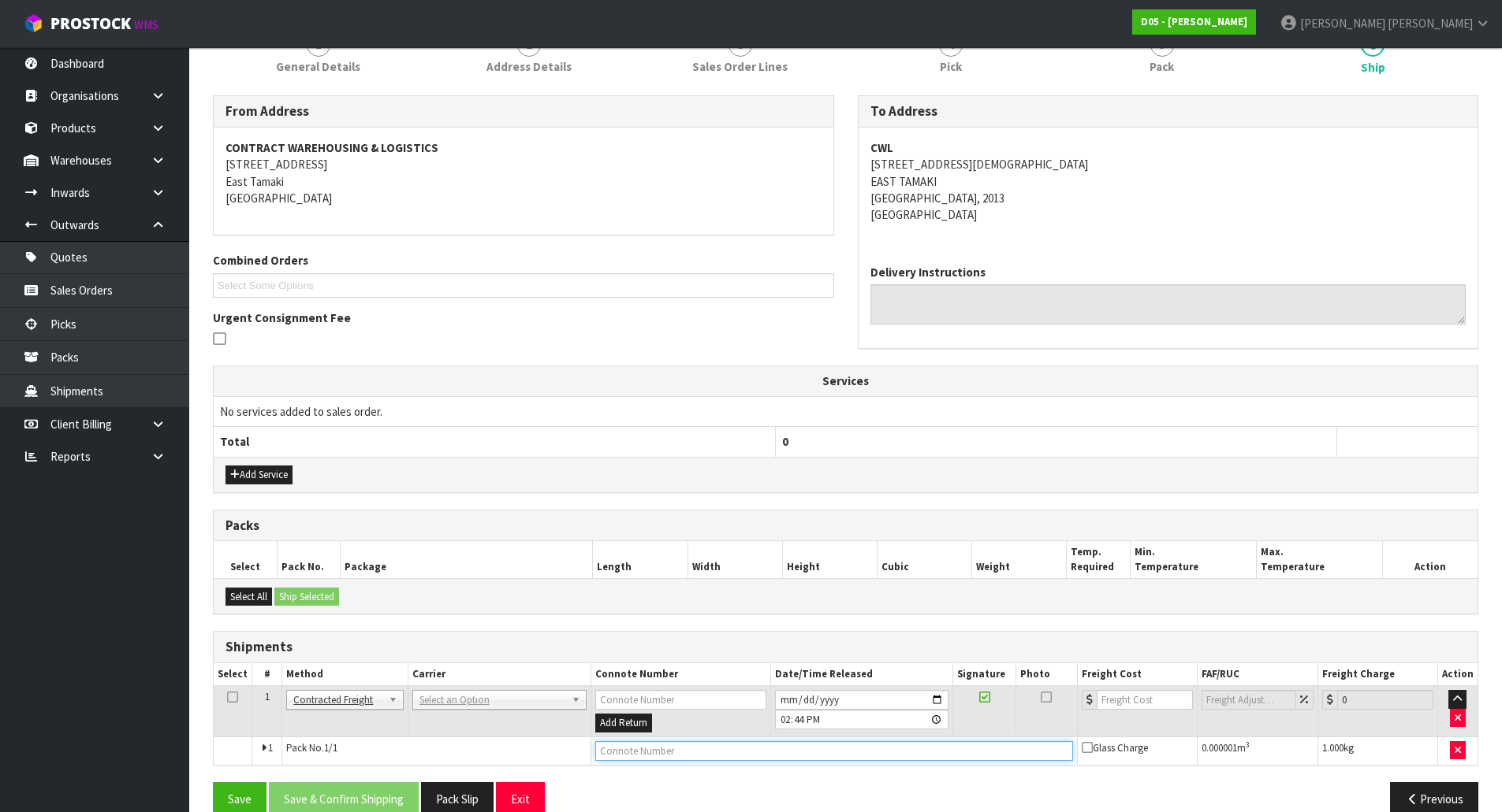
click at [693, 749] on input "text" at bounding box center [834, 751] width 478 height 20
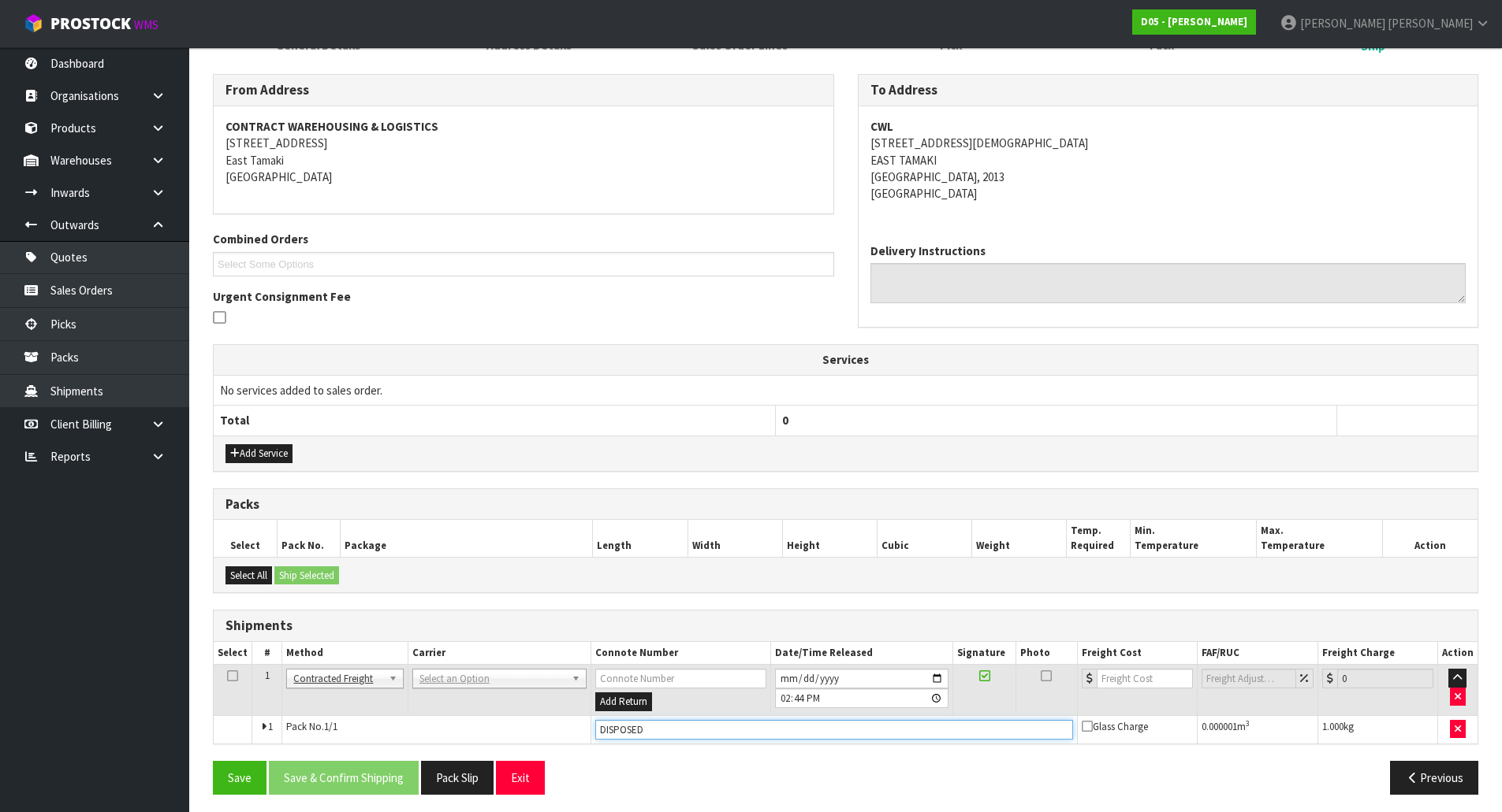
scroll to position [246, 0]
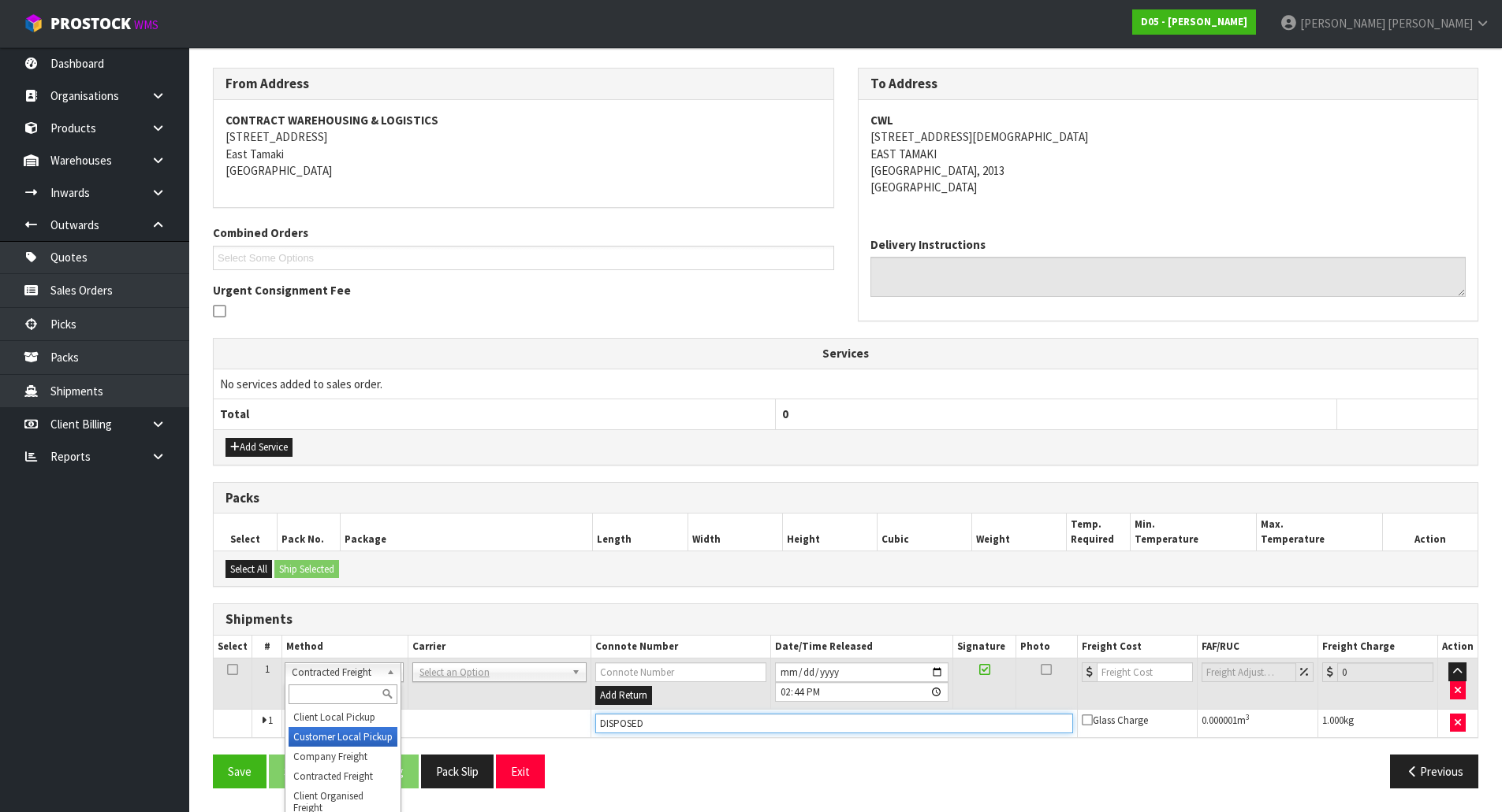
type input "DISPOSED"
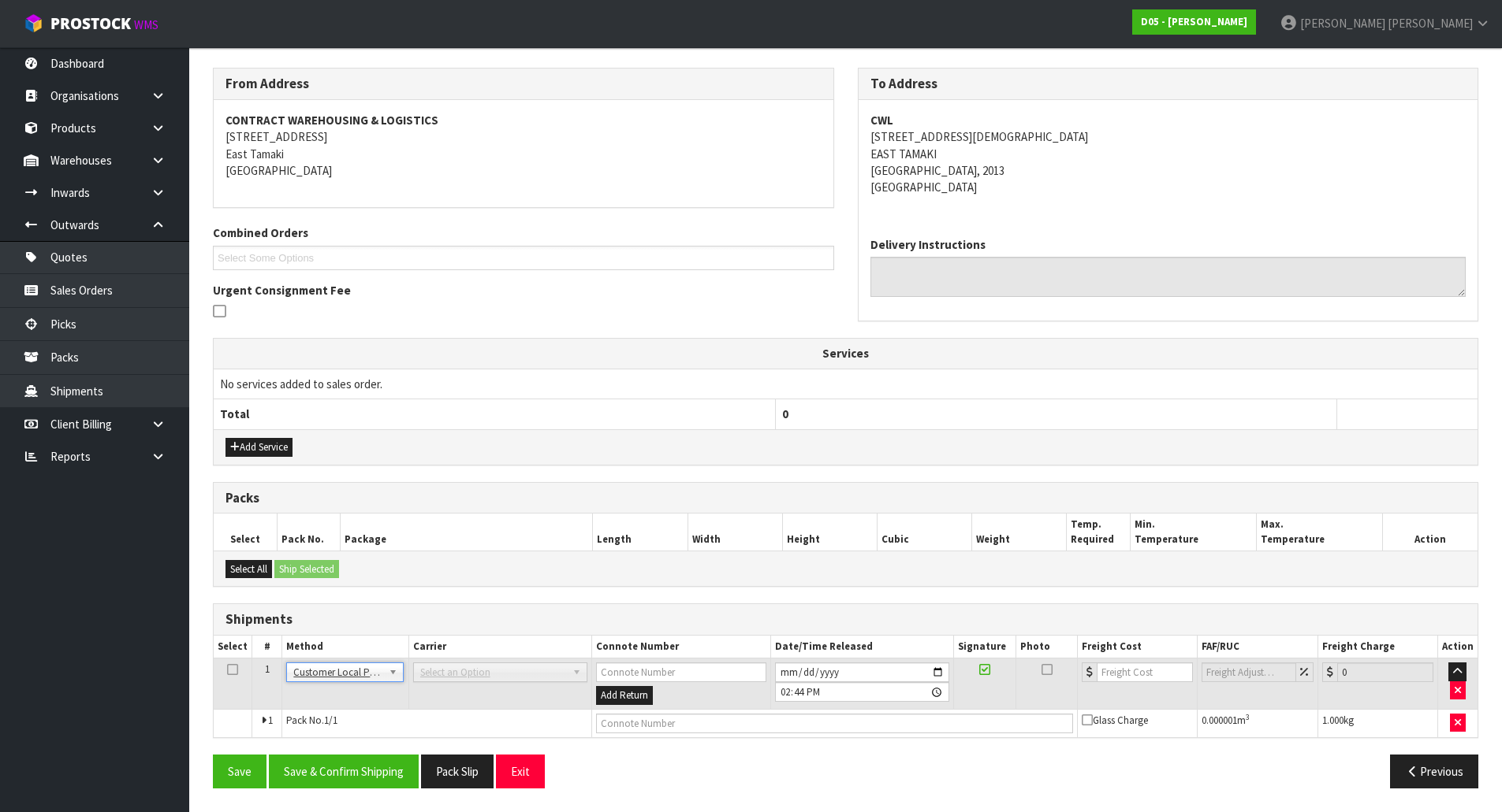
click at [489, 664] on span "Select an Option" at bounding box center [493, 672] width 145 height 19
click at [656, 727] on input "text" at bounding box center [834, 724] width 477 height 20
type input "DISPOSED"
click at [391, 771] on button "Save & Confirm Shipping" at bounding box center [343, 772] width 150 height 34
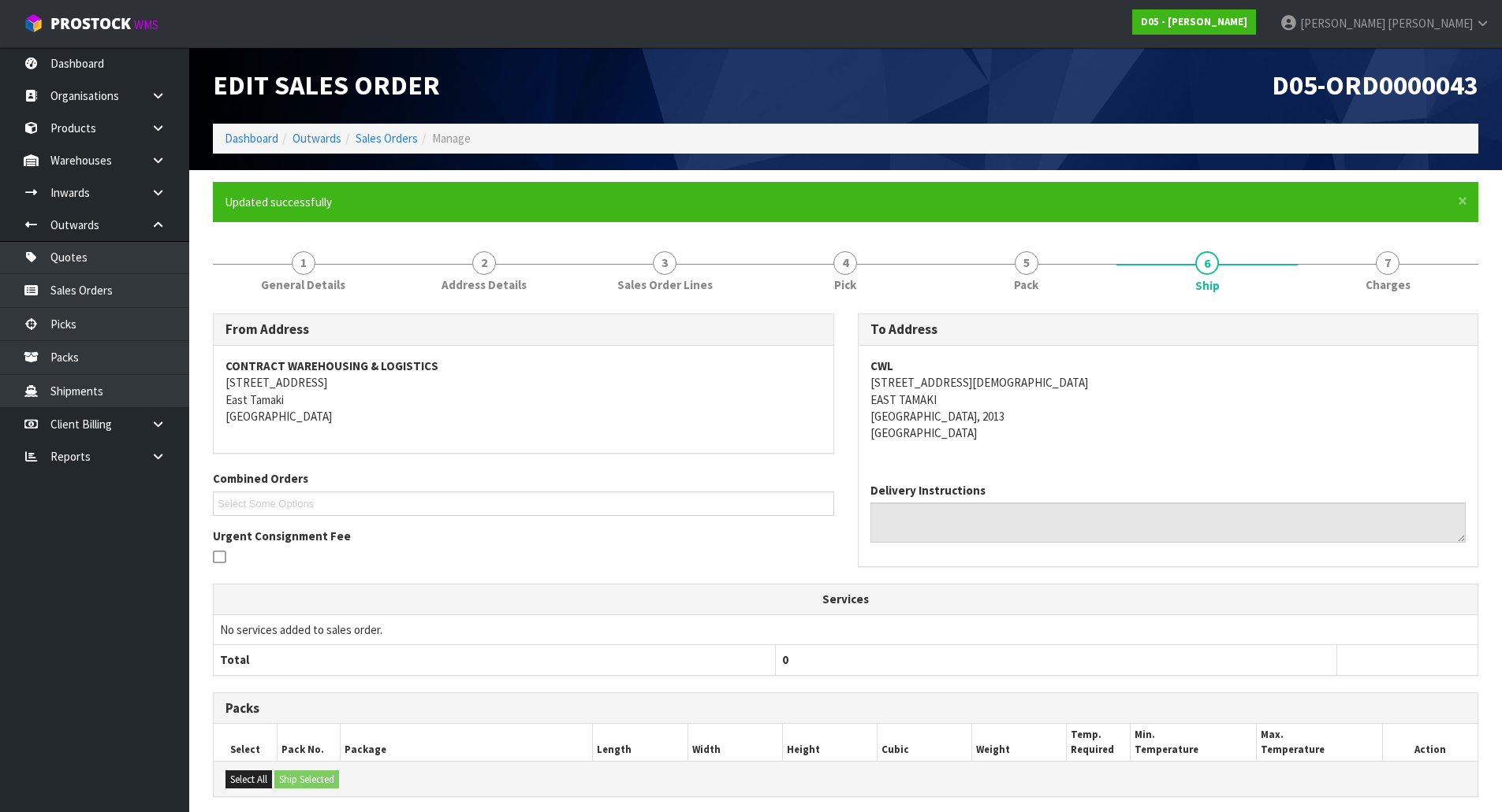
click at [398, 130] on li "Sales Orders" at bounding box center [379, 138] width 76 height 16
click at [235, 139] on link "Dashboard" at bounding box center [251, 138] width 54 height 15
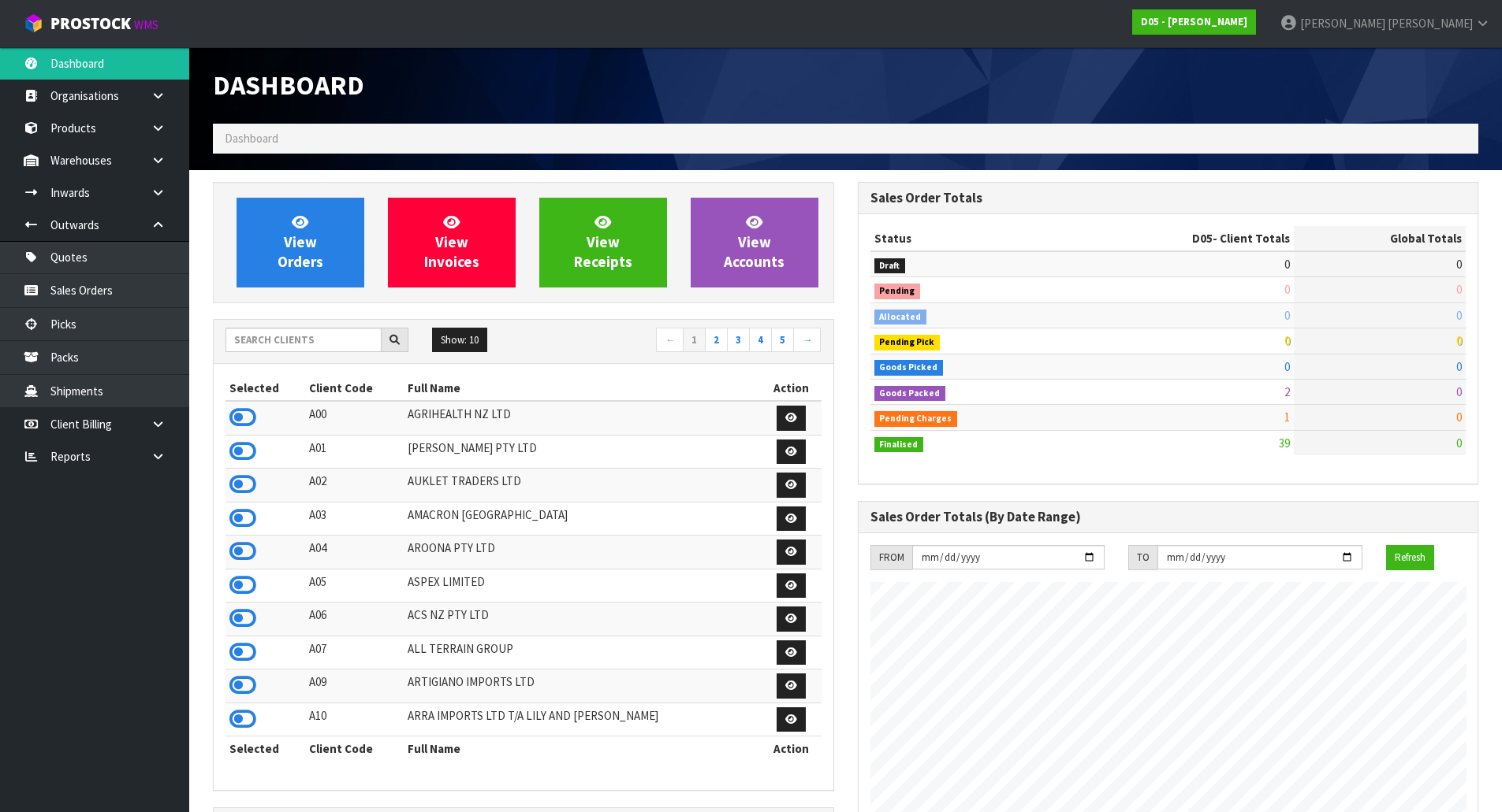
scroll to position [1141, 644]
click at [345, 336] on input "text" at bounding box center [303, 339] width 156 height 24
type input "11"
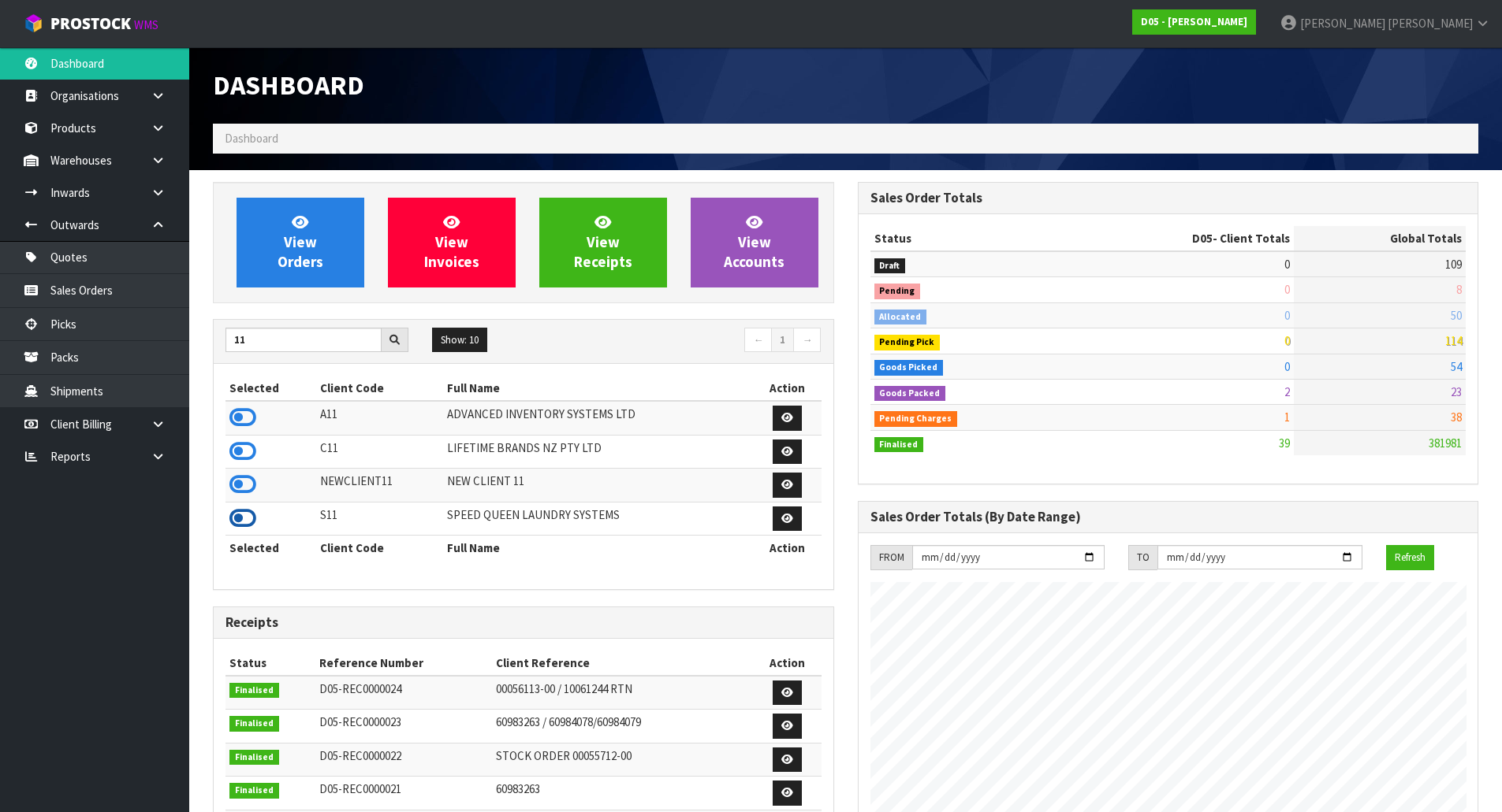
click at [251, 521] on icon at bounding box center [243, 519] width 27 height 23
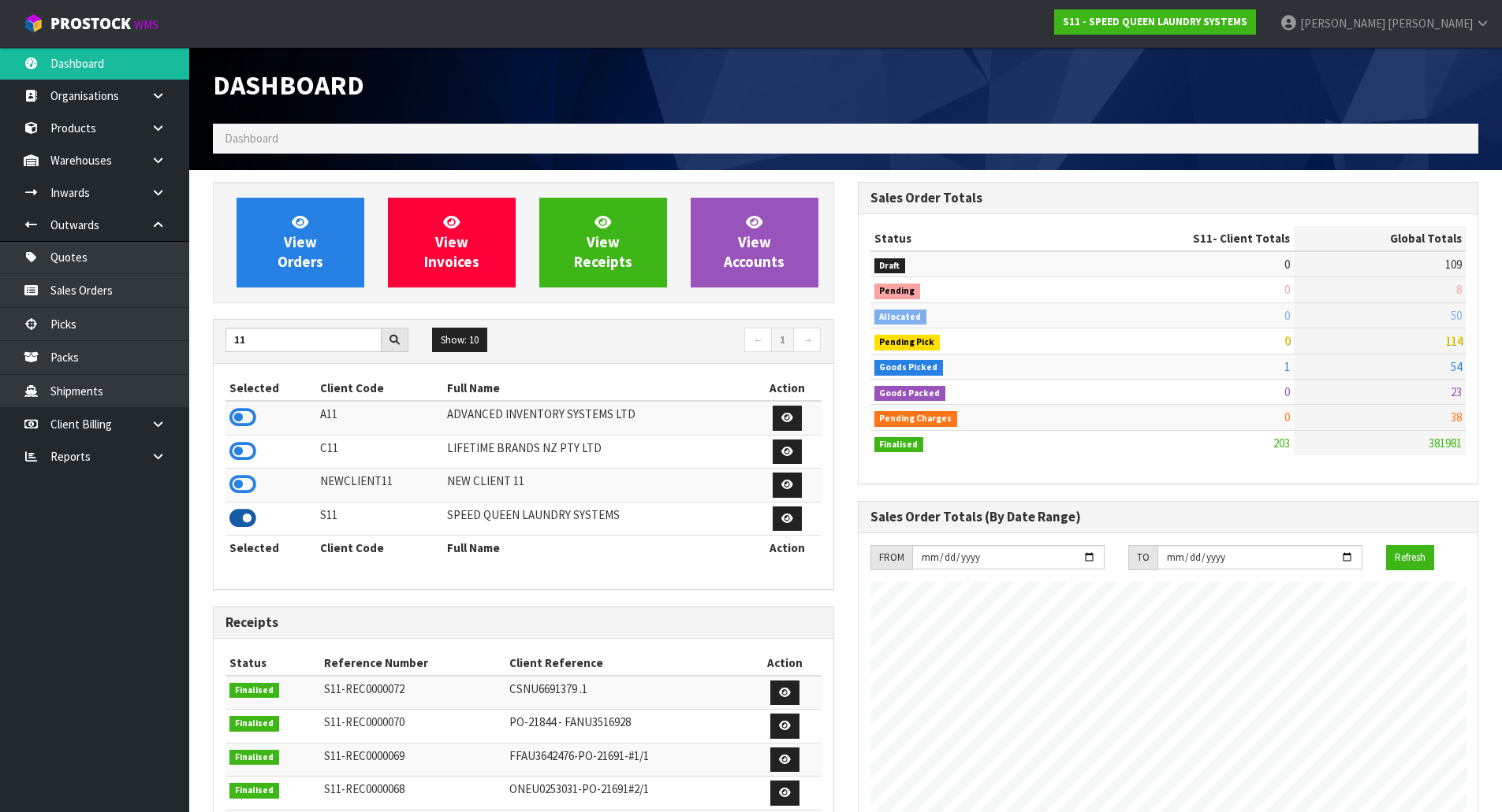
scroll to position [1092, 644]
click at [327, 245] on link "View Orders" at bounding box center [300, 242] width 127 height 90
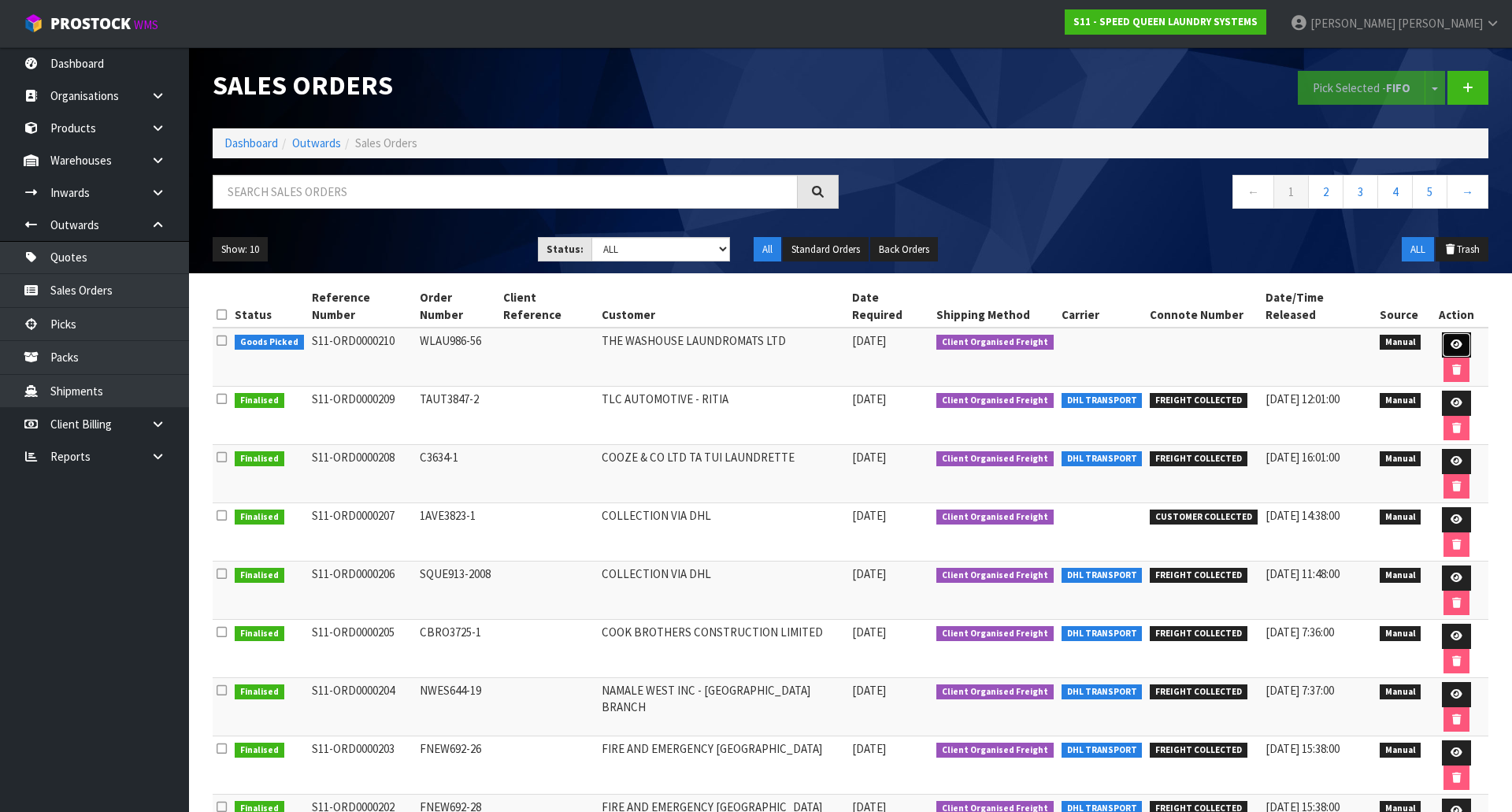
click at [1450, 339] on icon at bounding box center [1456, 344] width 12 height 10
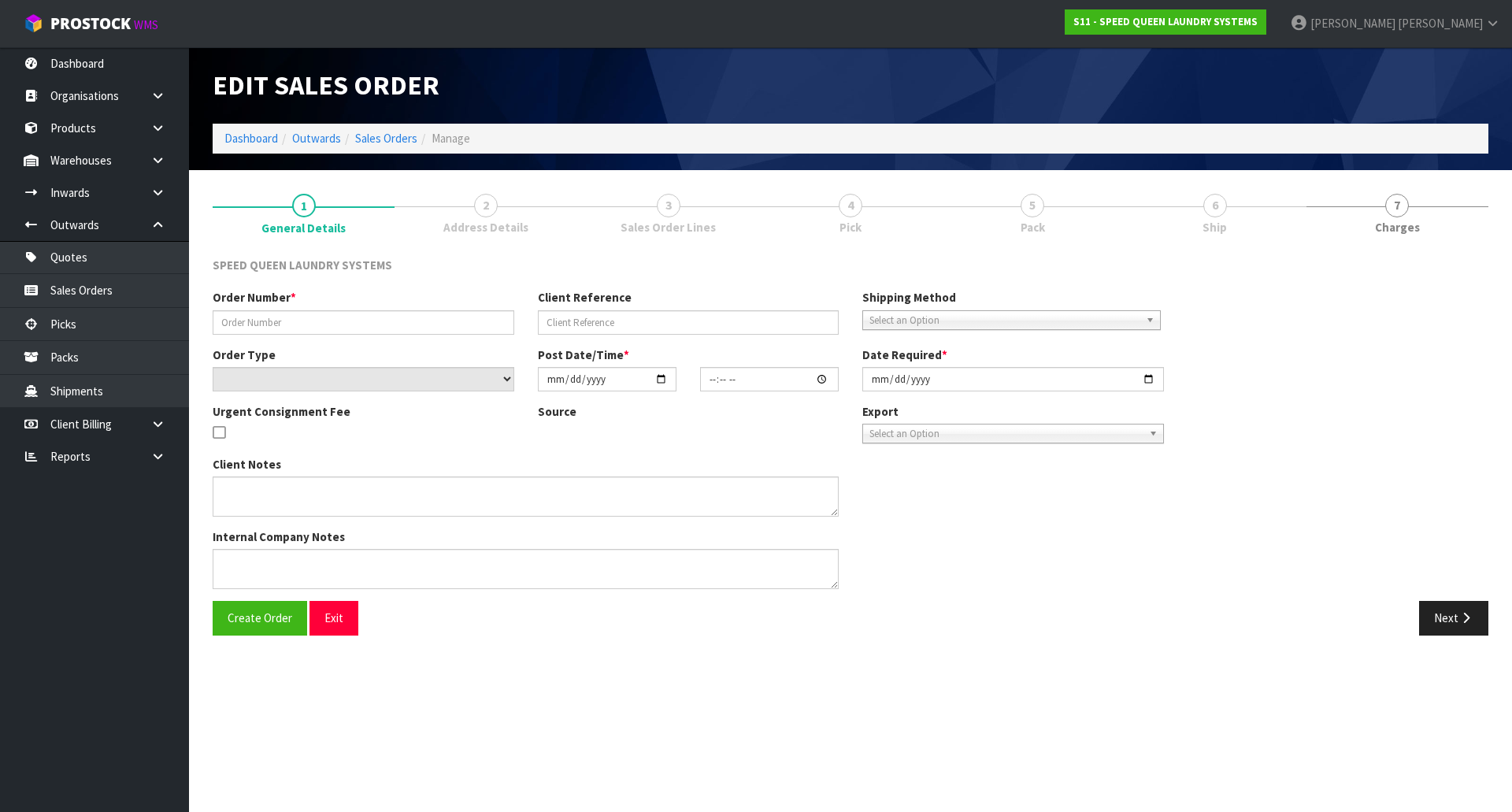
type input "WLAU986-56"
select select "number:0"
type input "[DATE]"
type input "09:13:00.000"
type input "[DATE]"
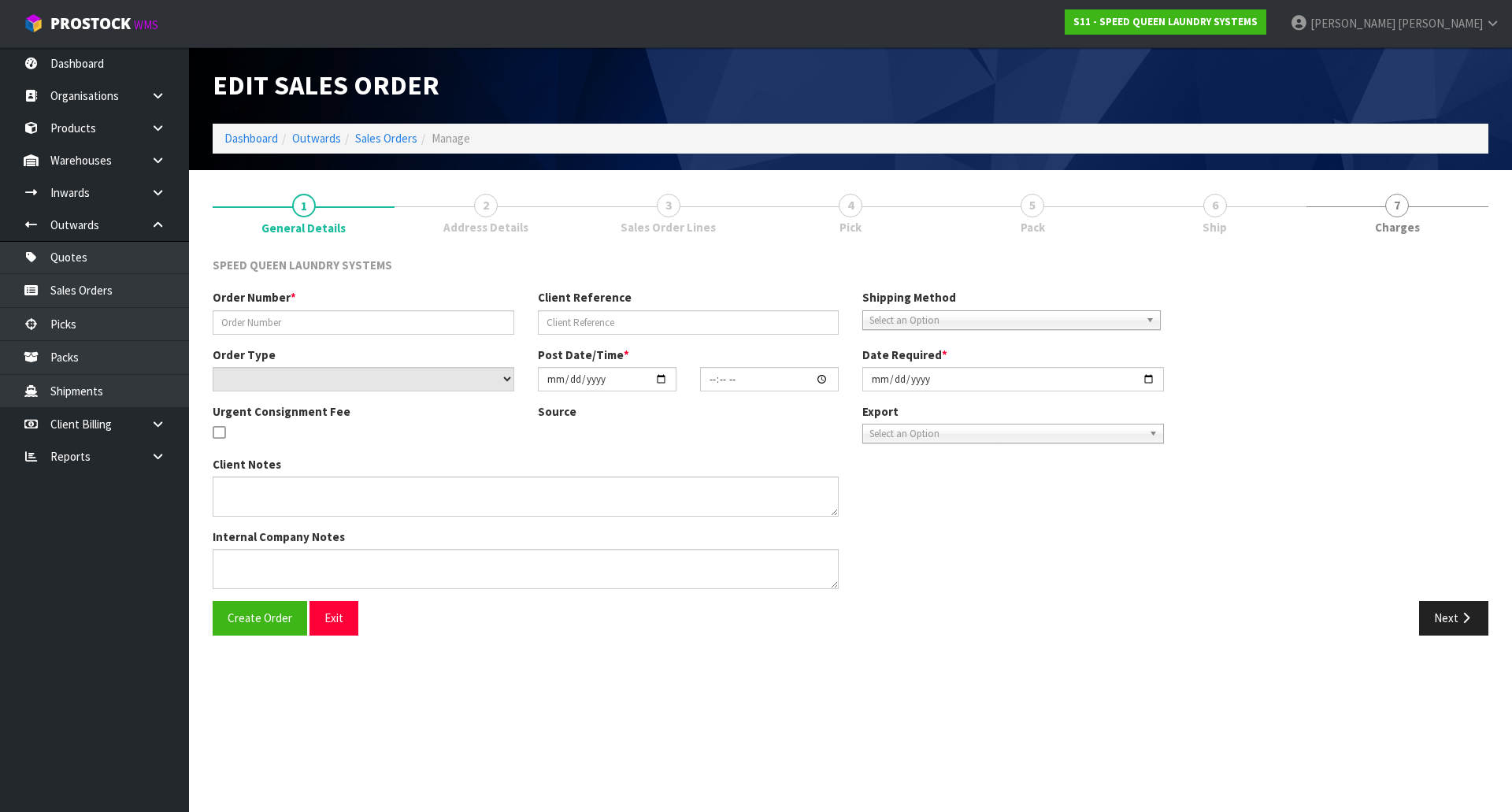
type textarea "CAN WE HAVE THIS ATTACHED ORDER PICKED AT YOUR EARLIEST CONVENIENCE PLEASE ."
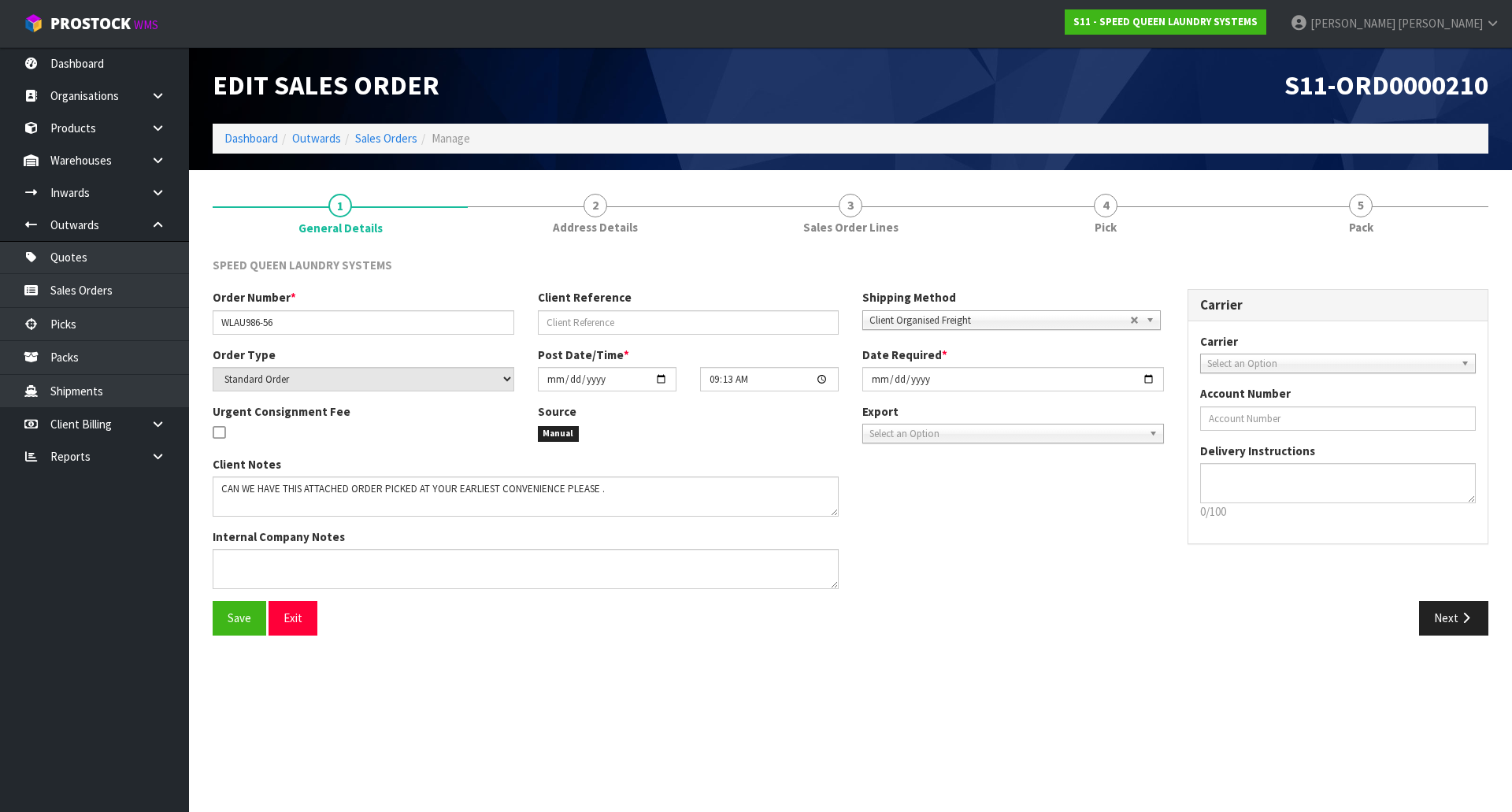
drag, startPoint x: 1091, startPoint y: 199, endPoint x: 438, endPoint y: 271, distance: 657.0
click at [1090, 199] on link "4 Pick" at bounding box center [1106, 213] width 255 height 62
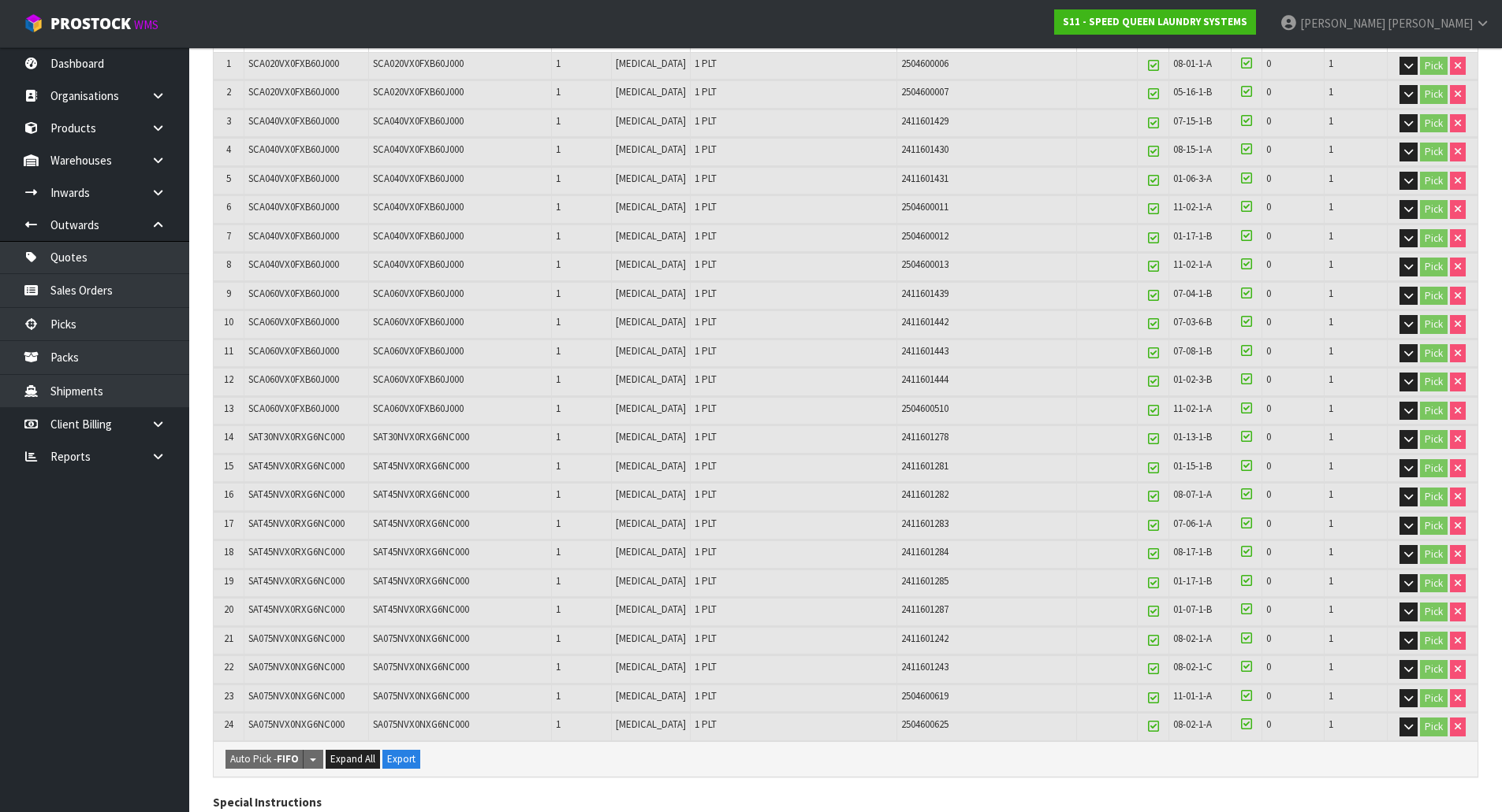
scroll to position [420, 0]
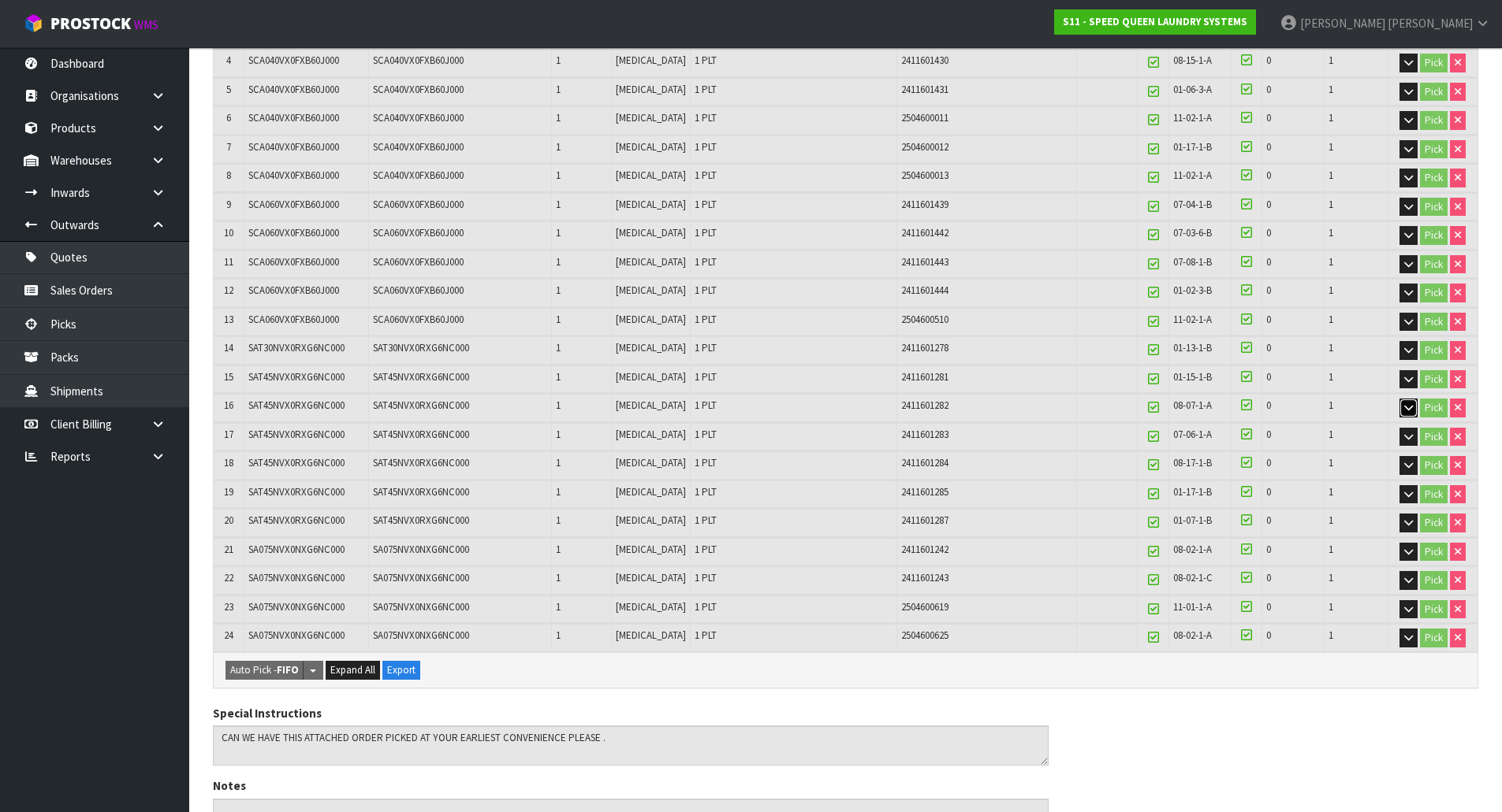
click at [1406, 410] on icon "button" at bounding box center [1409, 407] width 9 height 10
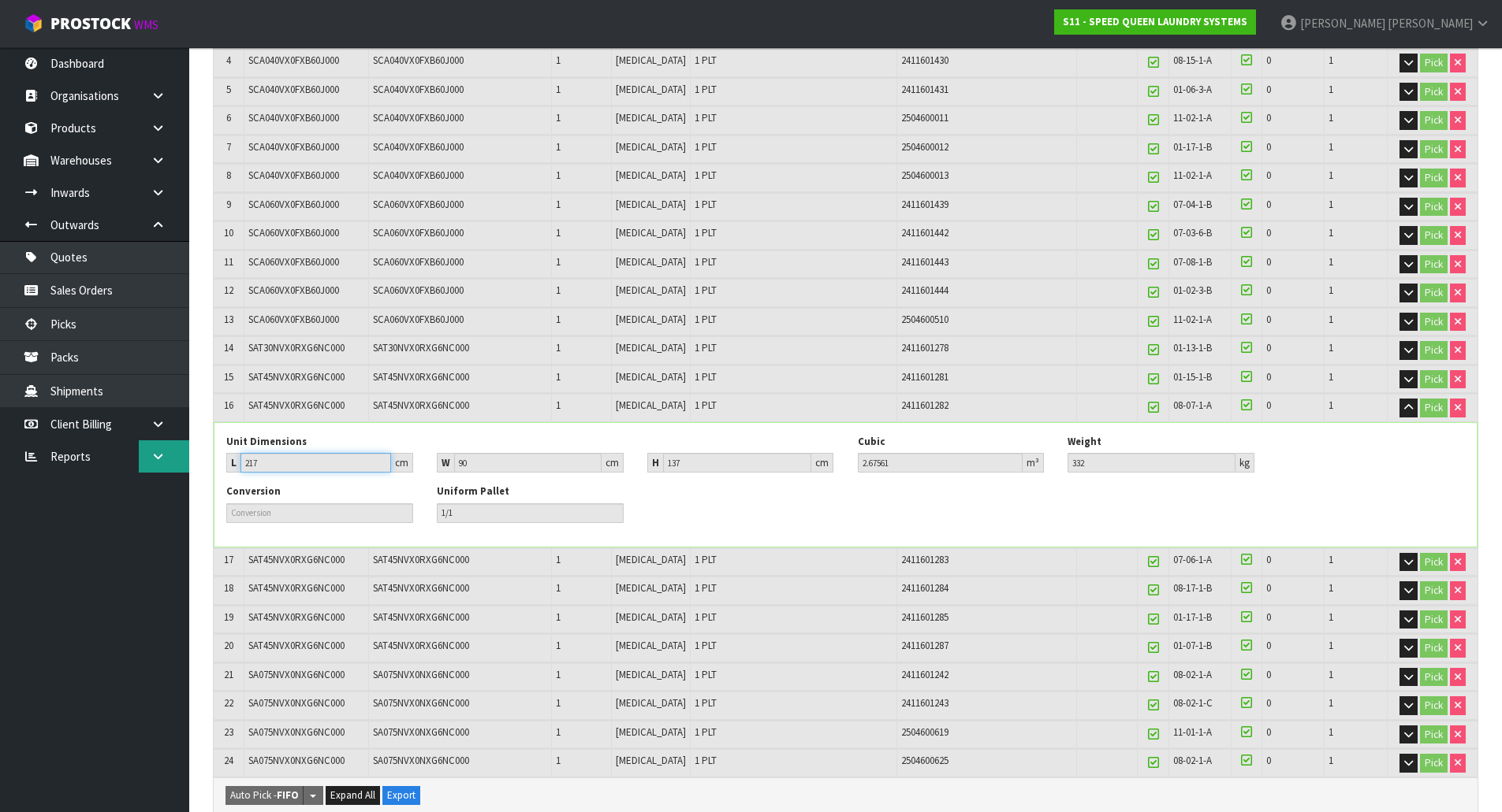
drag, startPoint x: 294, startPoint y: 468, endPoint x: 151, endPoint y: 465, distance: 143.0
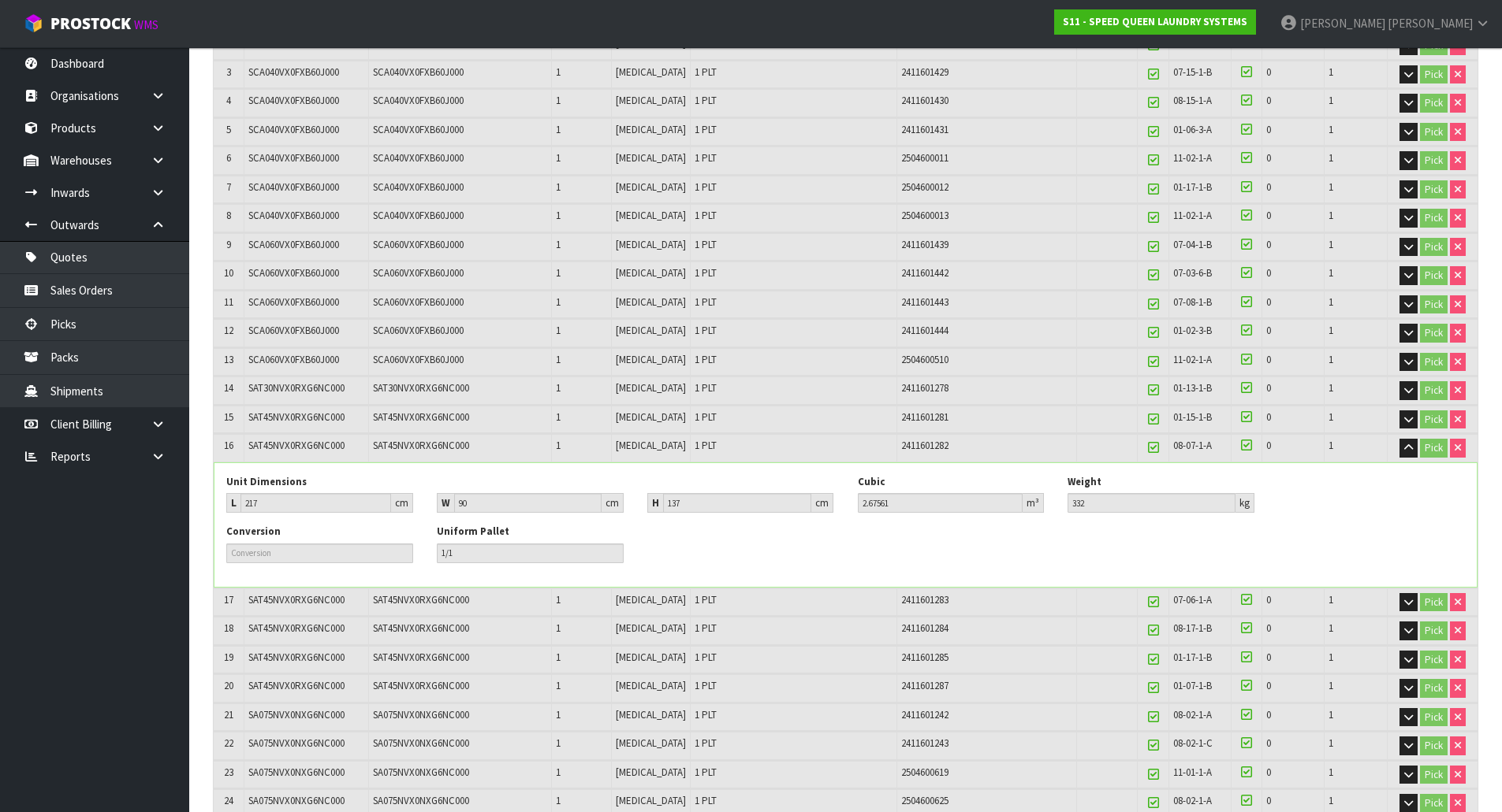
scroll to position [341, 0]
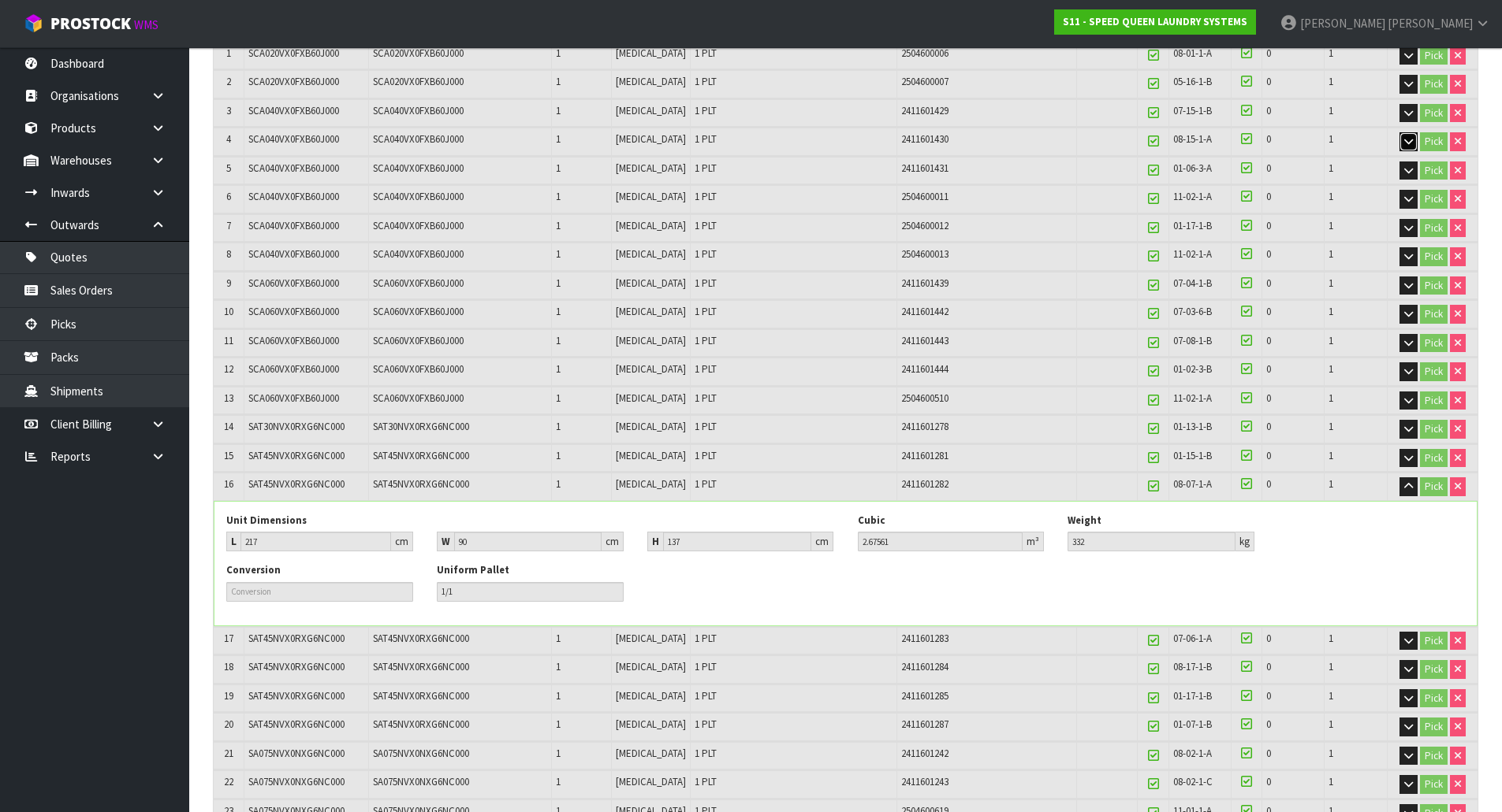
click at [1406, 142] on icon "button" at bounding box center [1409, 141] width 9 height 10
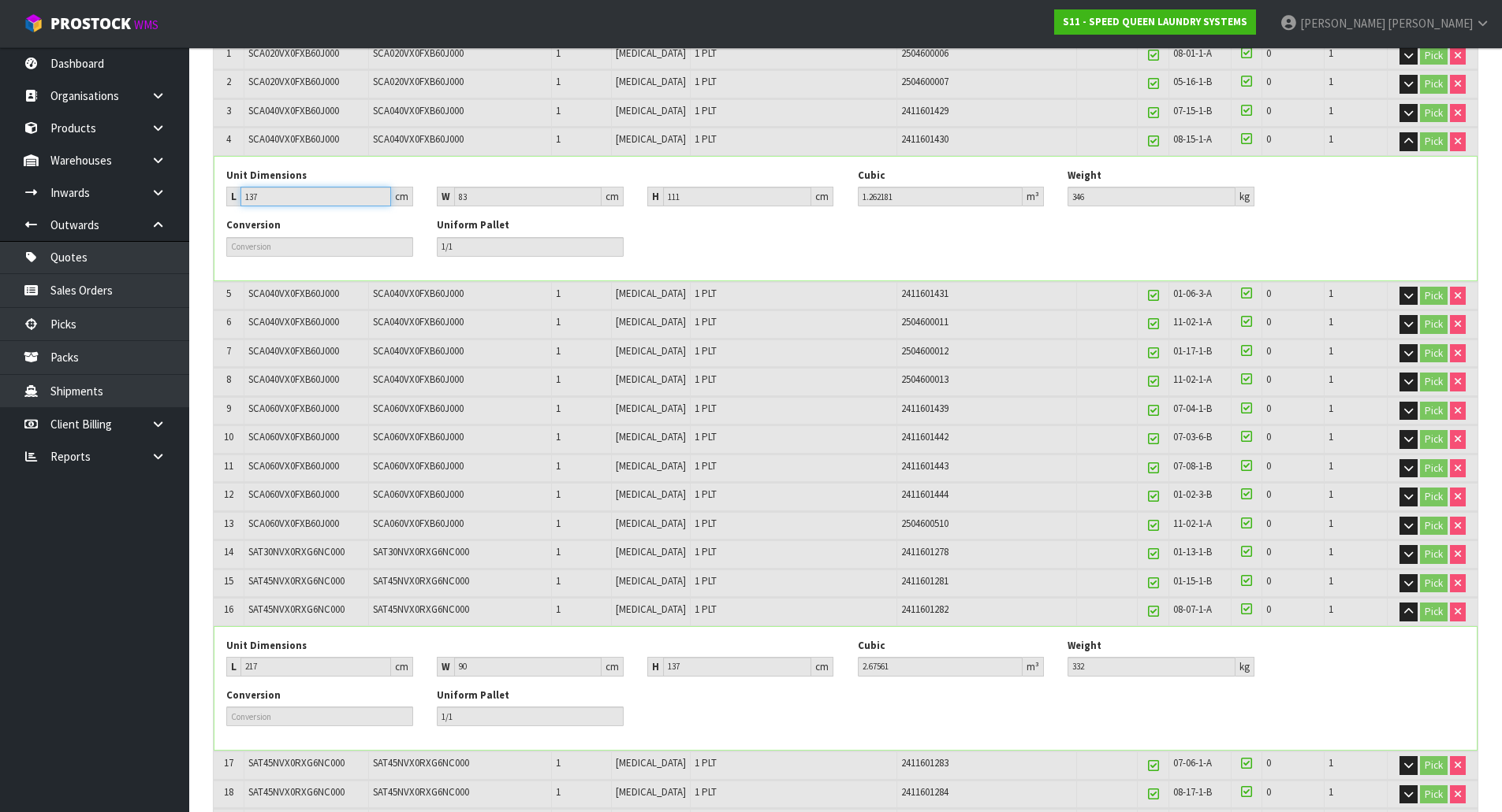
drag, startPoint x: 266, startPoint y: 193, endPoint x: 202, endPoint y: 196, distance: 64.1
click at [202, 196] on div "1 General Details 2 Address Details 3 Sales Order Lines 4 Pick 5 Pack Pick Refe…" at bounding box center [846, 721] width 1289 height 1761
click at [1408, 138] on icon "button" at bounding box center [1409, 141] width 9 height 10
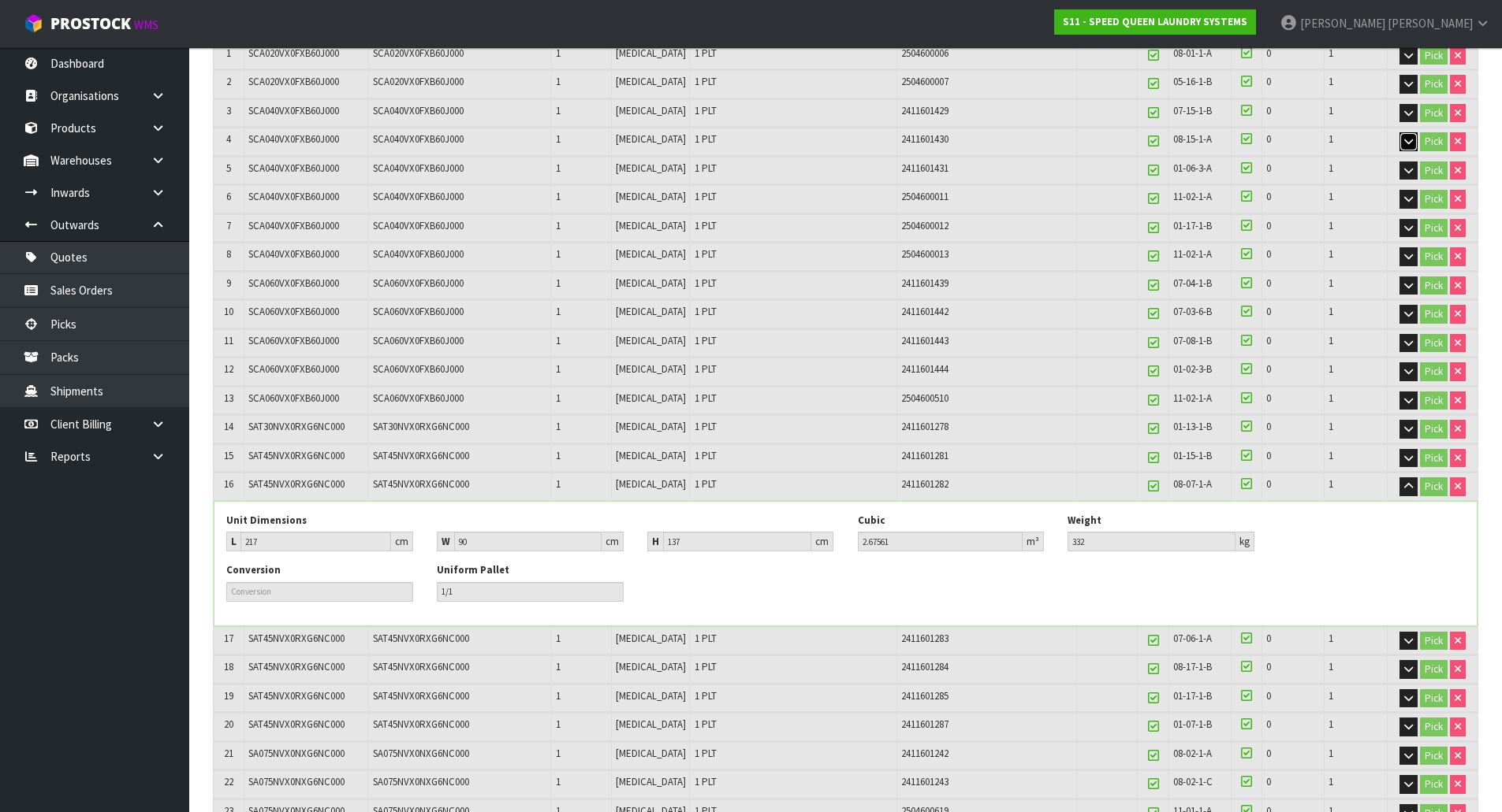
scroll to position [262, 0]
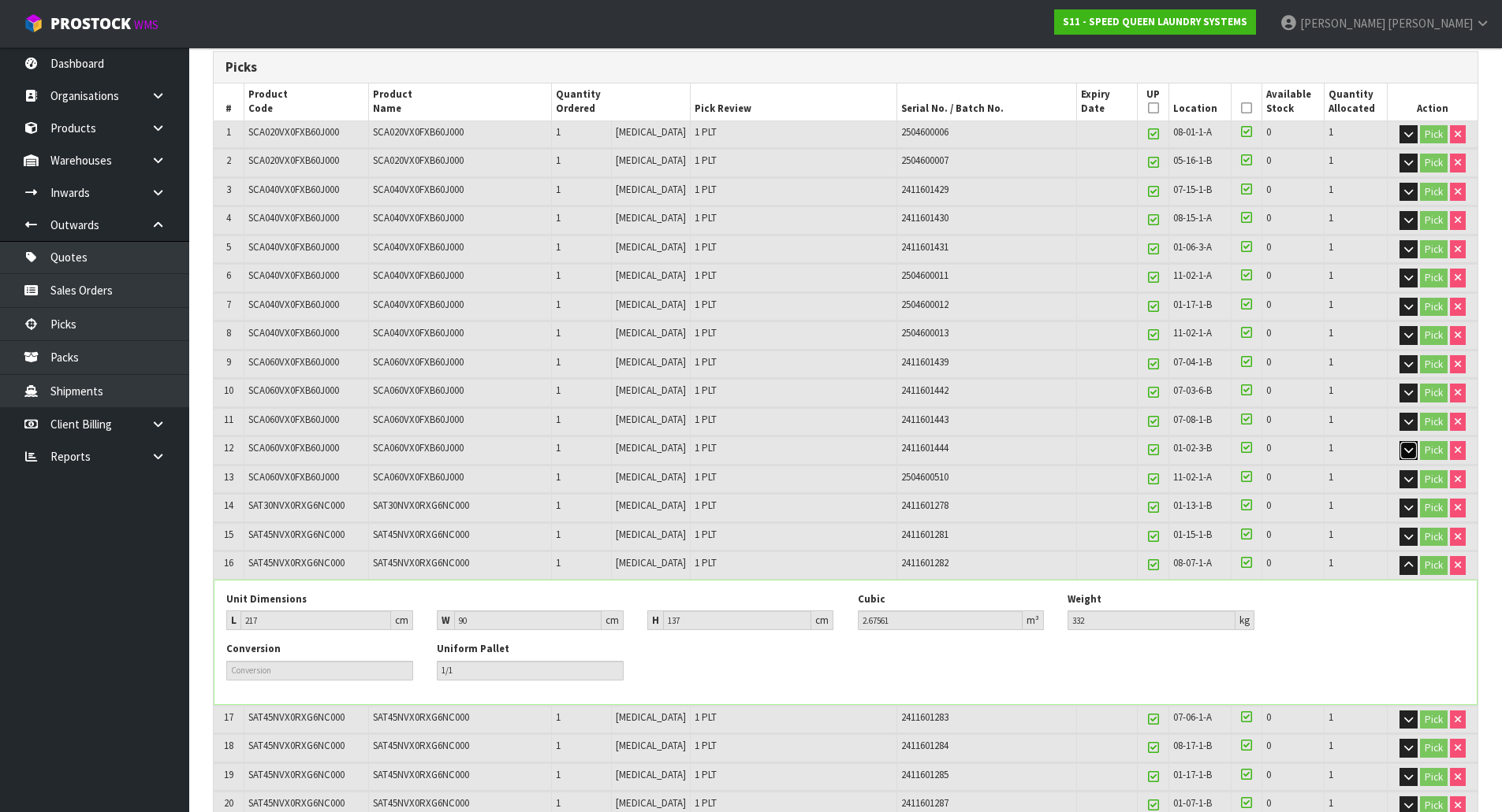
click at [1411, 450] on button "button" at bounding box center [1409, 450] width 18 height 19
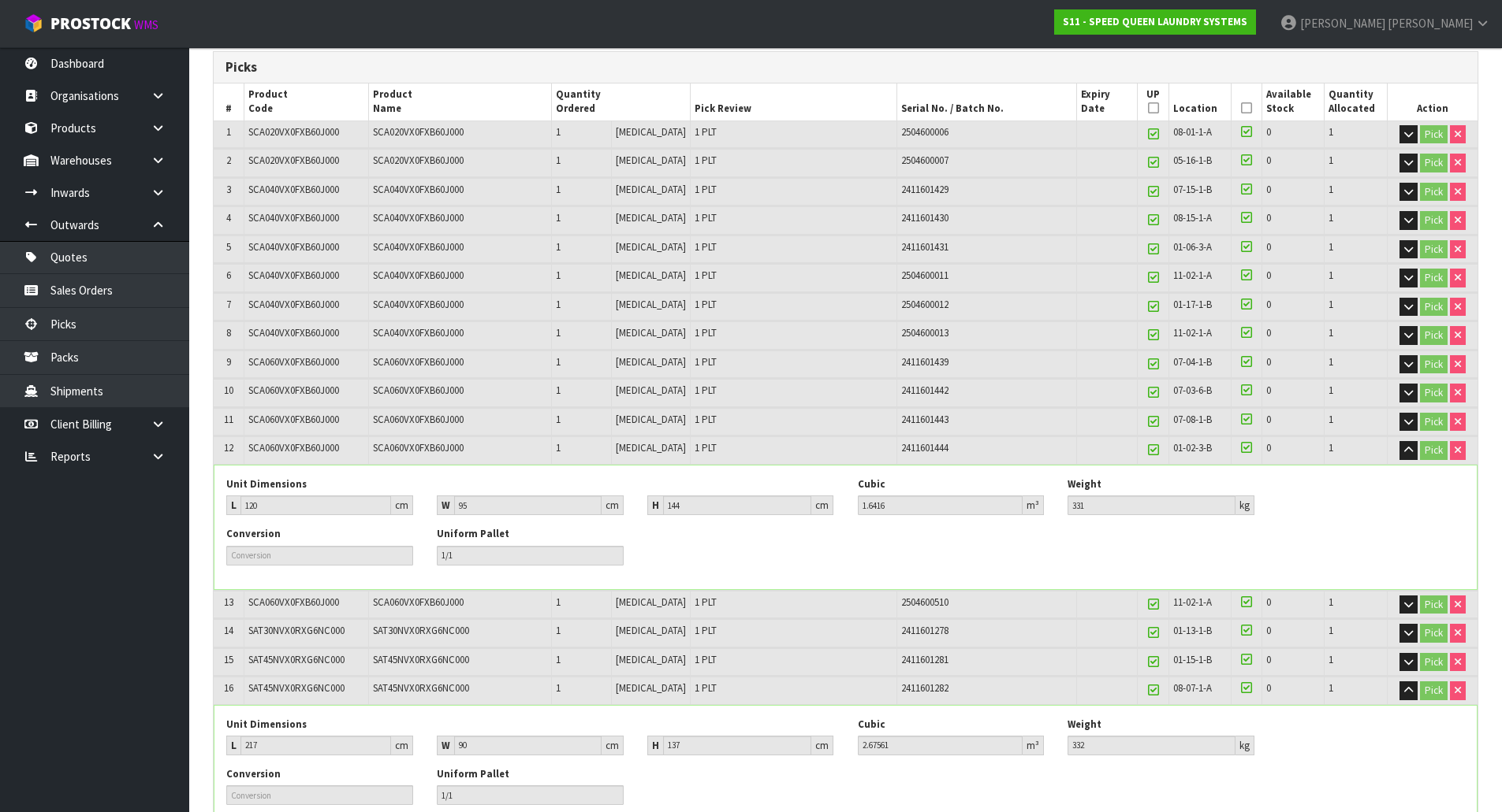
click at [309, 632] on span "SAT30NVX0RXG6NC000" at bounding box center [296, 630] width 96 height 13
click at [1409, 636] on icon "button" at bounding box center [1409, 633] width 9 height 10
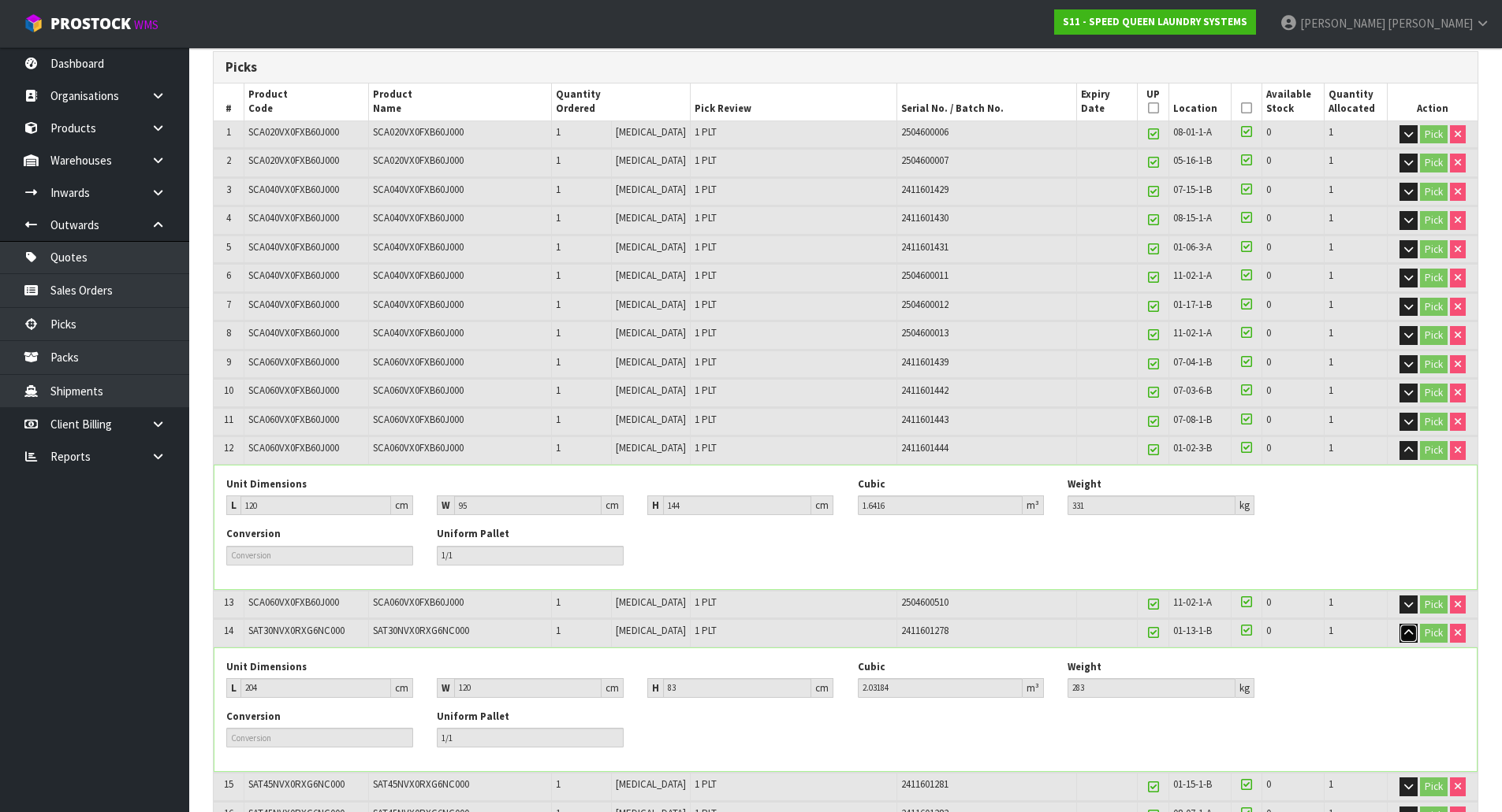
click at [1404, 633] on icon "button" at bounding box center [1409, 633] width 9 height 10
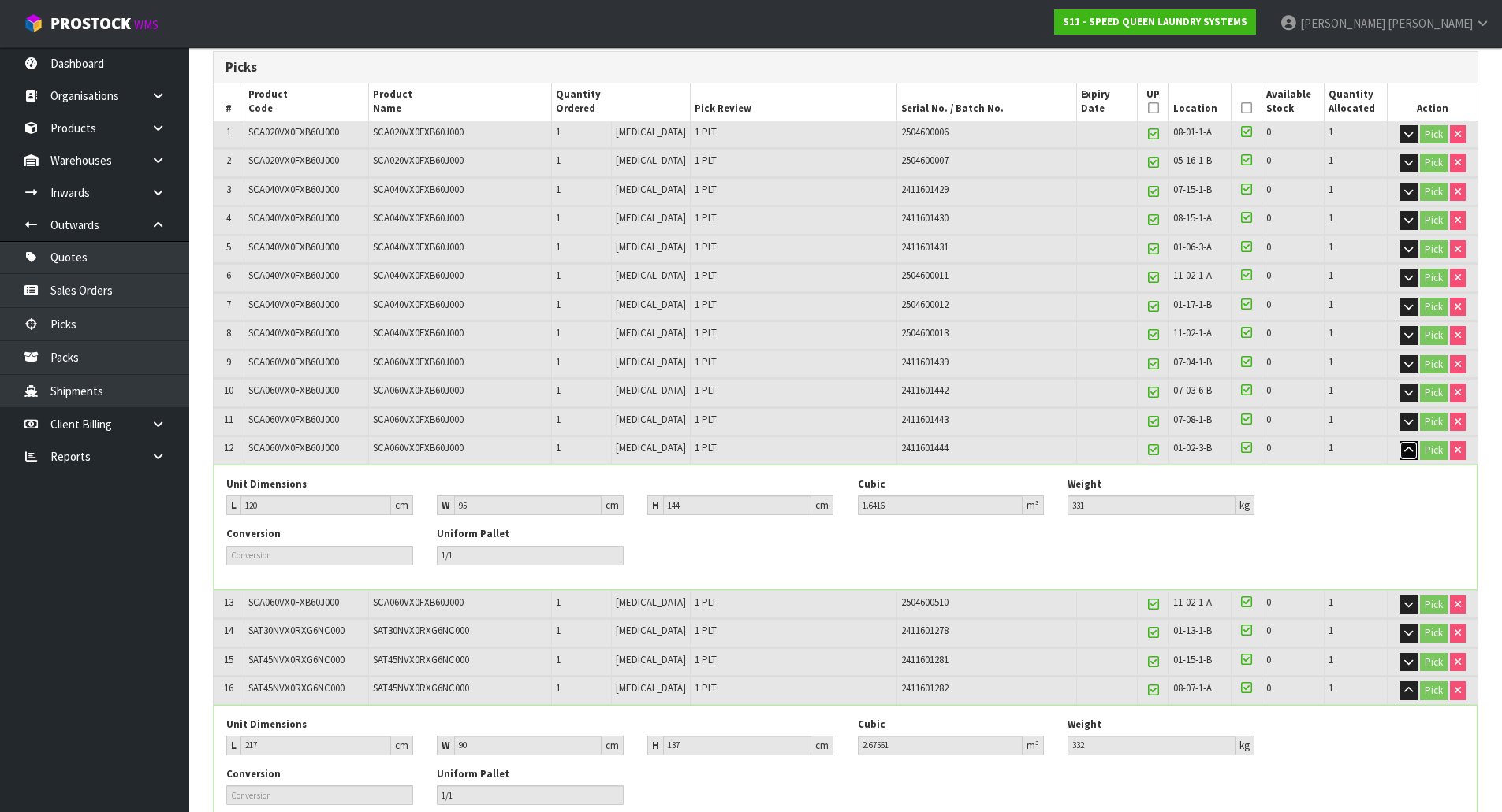
click at [1406, 449] on icon "button" at bounding box center [1409, 450] width 9 height 10
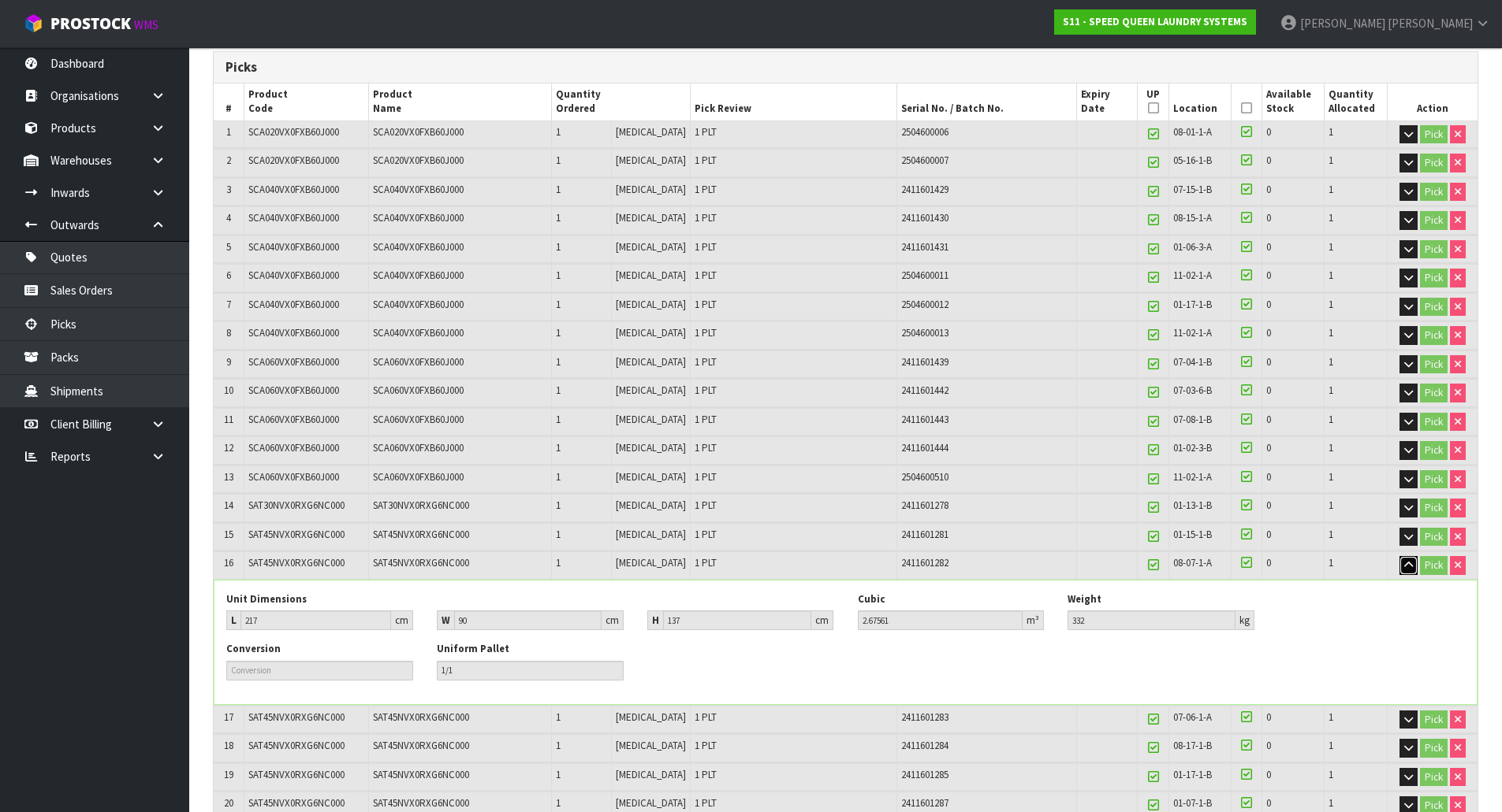
click at [1404, 562] on icon "button" at bounding box center [1409, 564] width 9 height 10
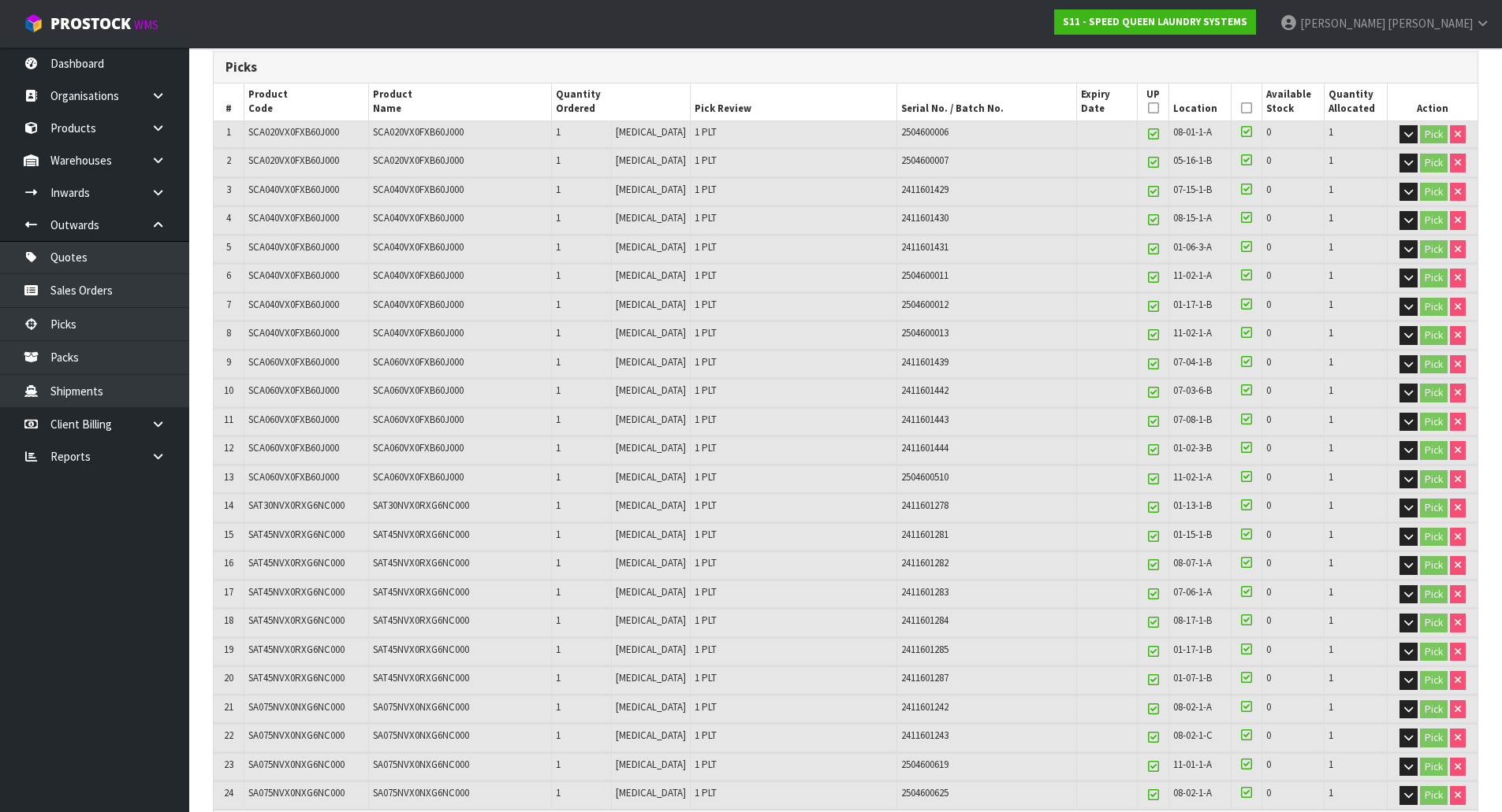
click at [410, 507] on span "SAT30NVX0RXG6NC000" at bounding box center [420, 505] width 96 height 13
click at [1408, 169] on button "button" at bounding box center [1409, 162] width 18 height 19
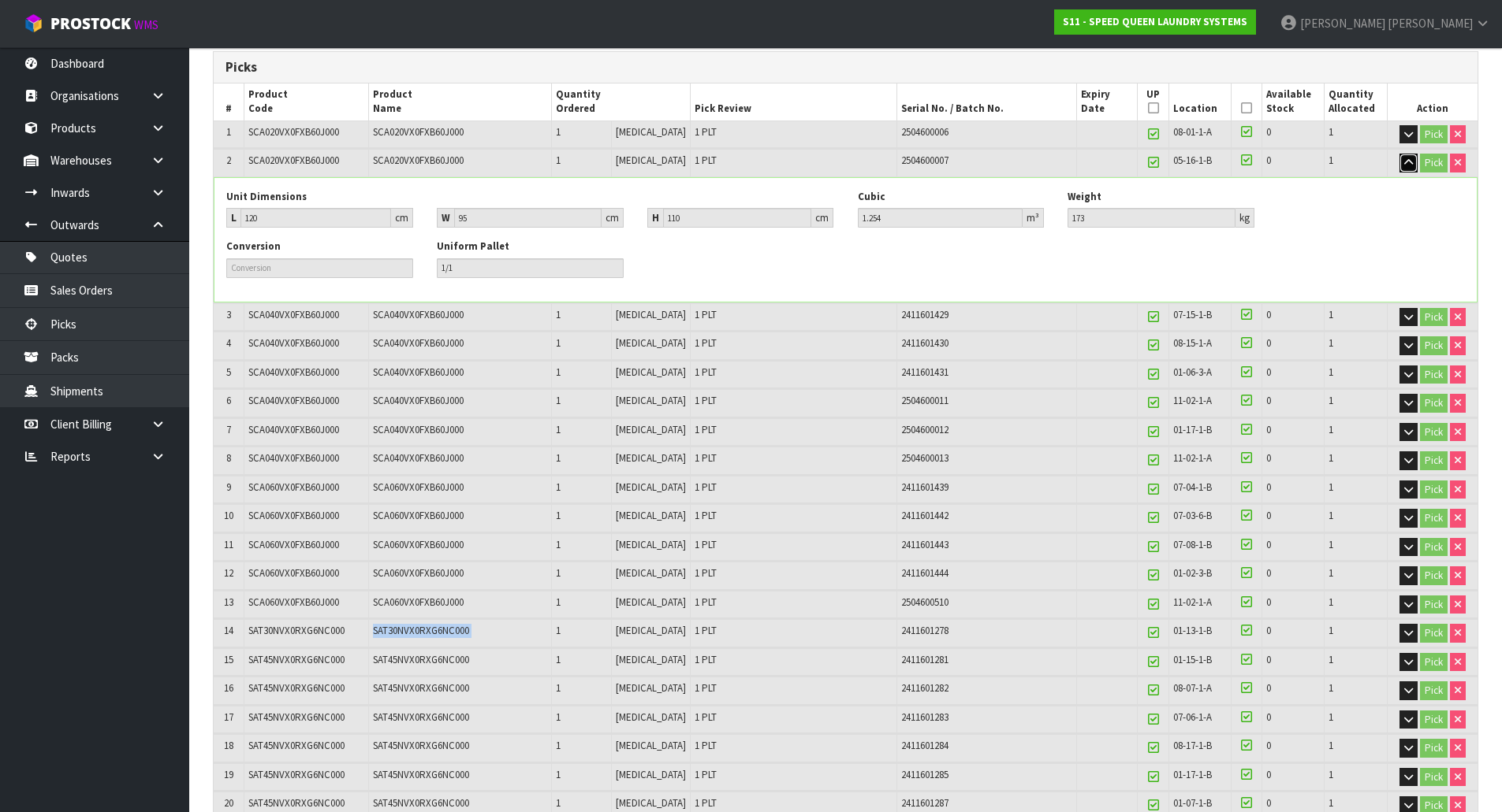
click at [1407, 159] on icon "button" at bounding box center [1409, 162] width 9 height 10
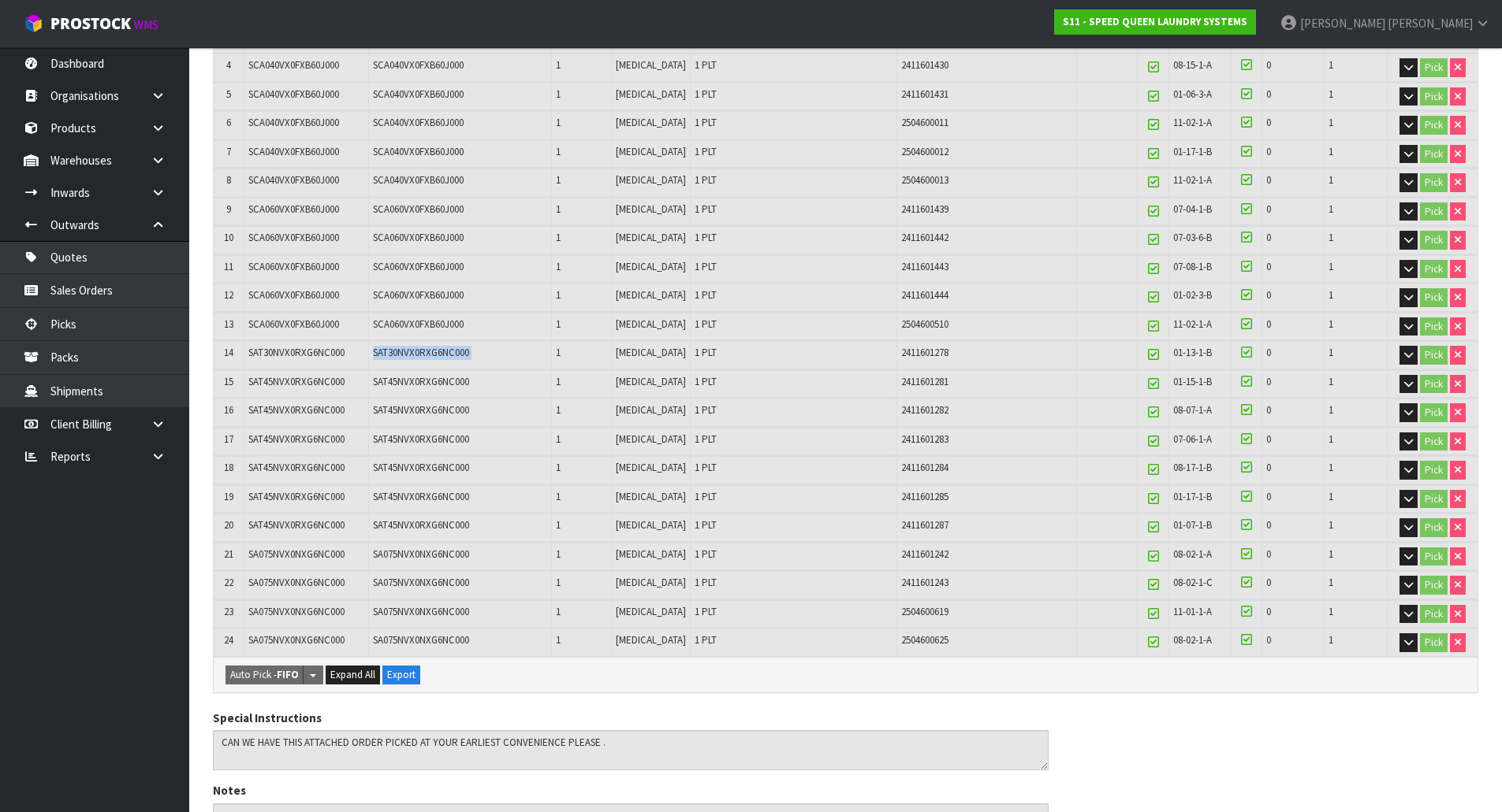
scroll to position [735, 0]
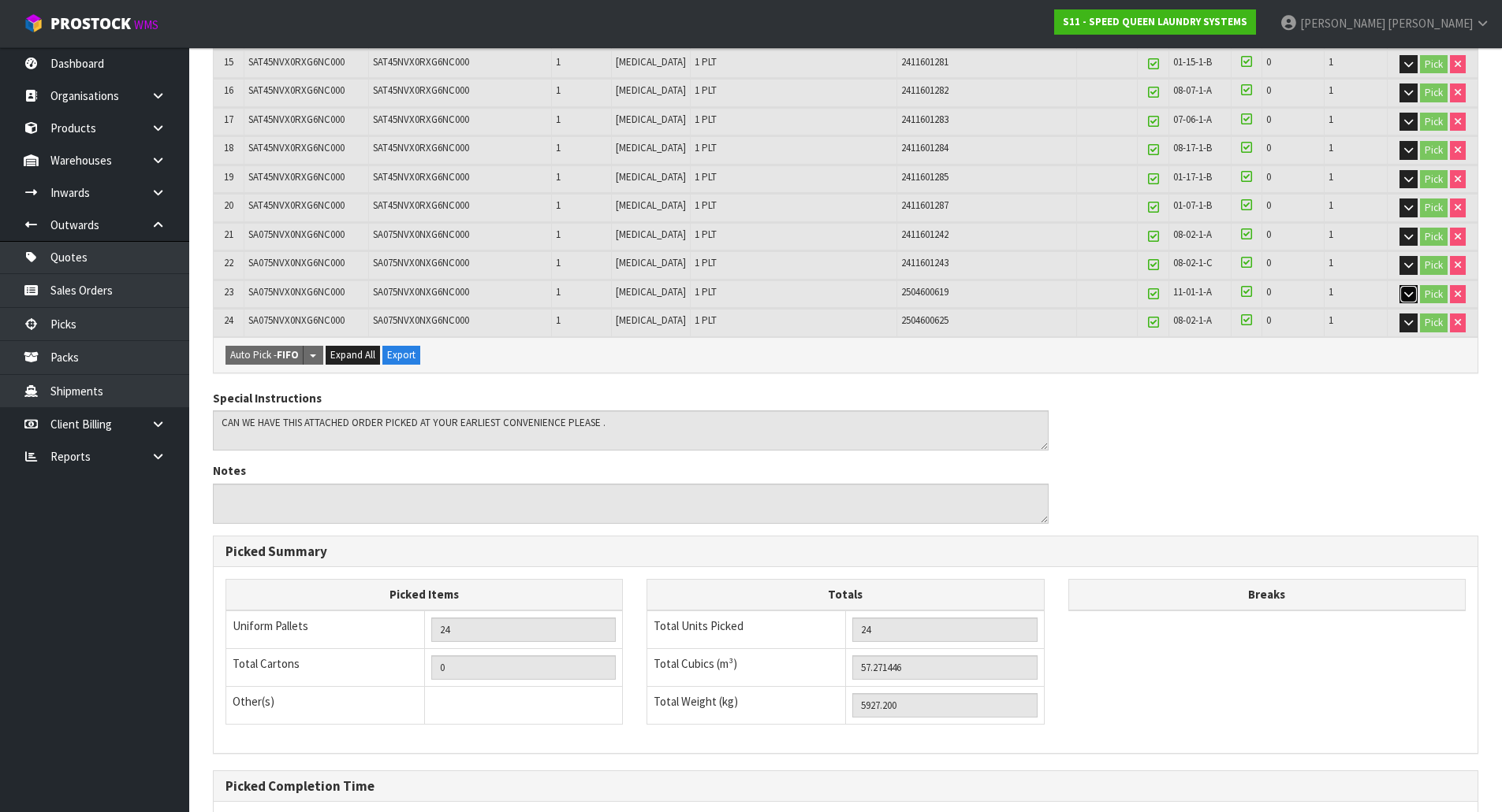
click at [1411, 292] on button "button" at bounding box center [1409, 294] width 18 height 19
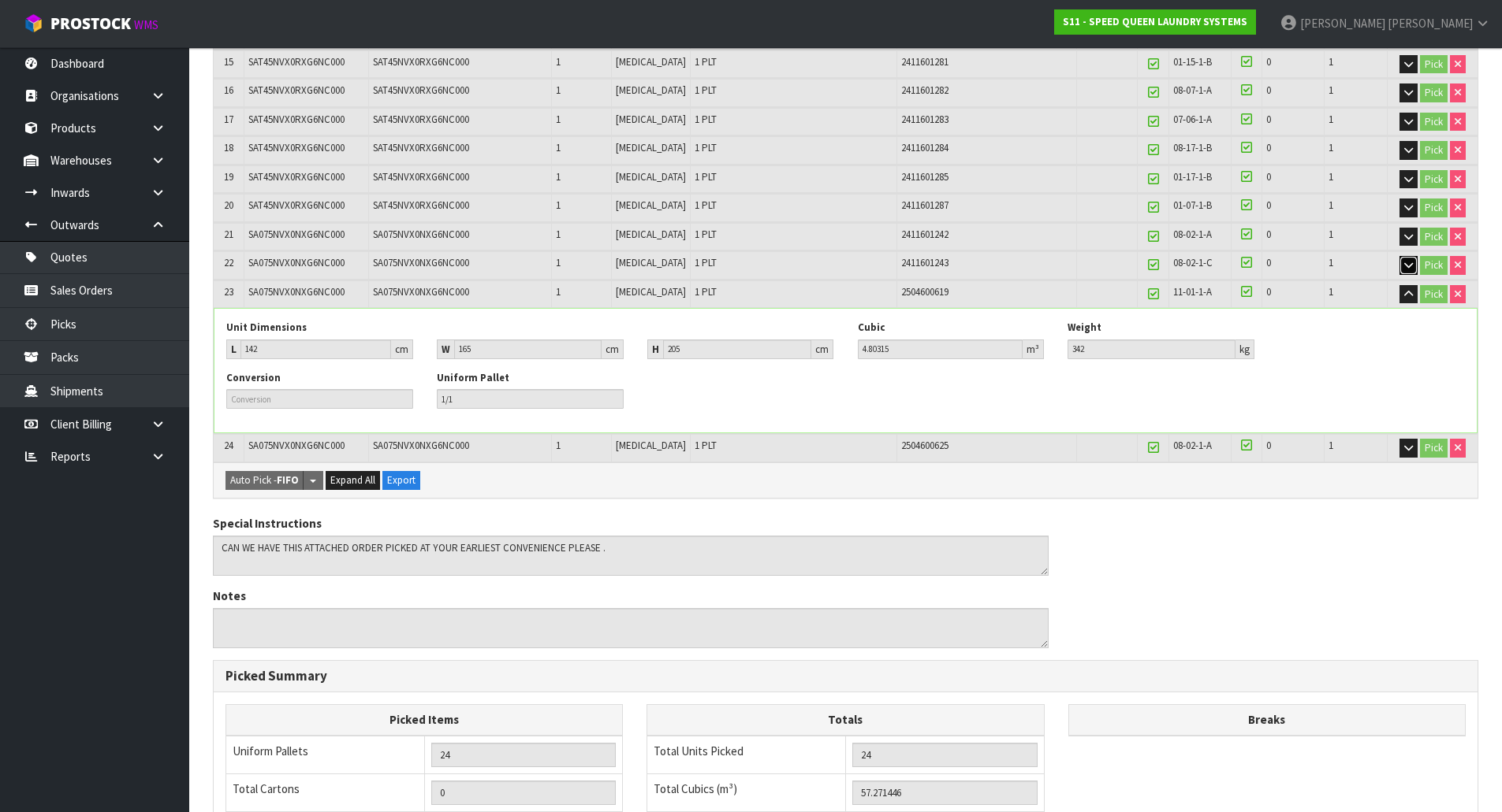
click at [1404, 263] on icon "button" at bounding box center [1409, 265] width 9 height 10
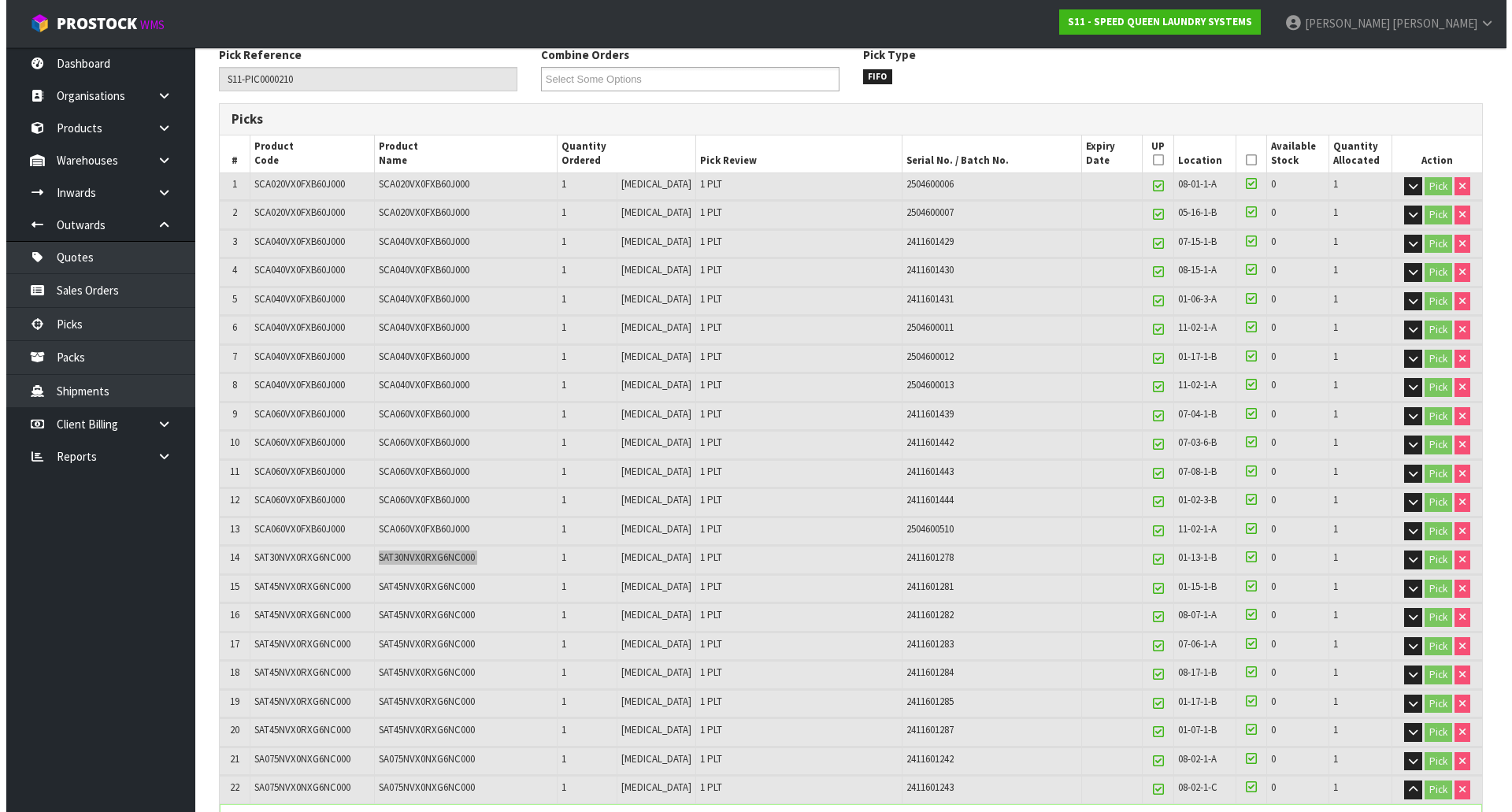
scroll to position [0, 0]
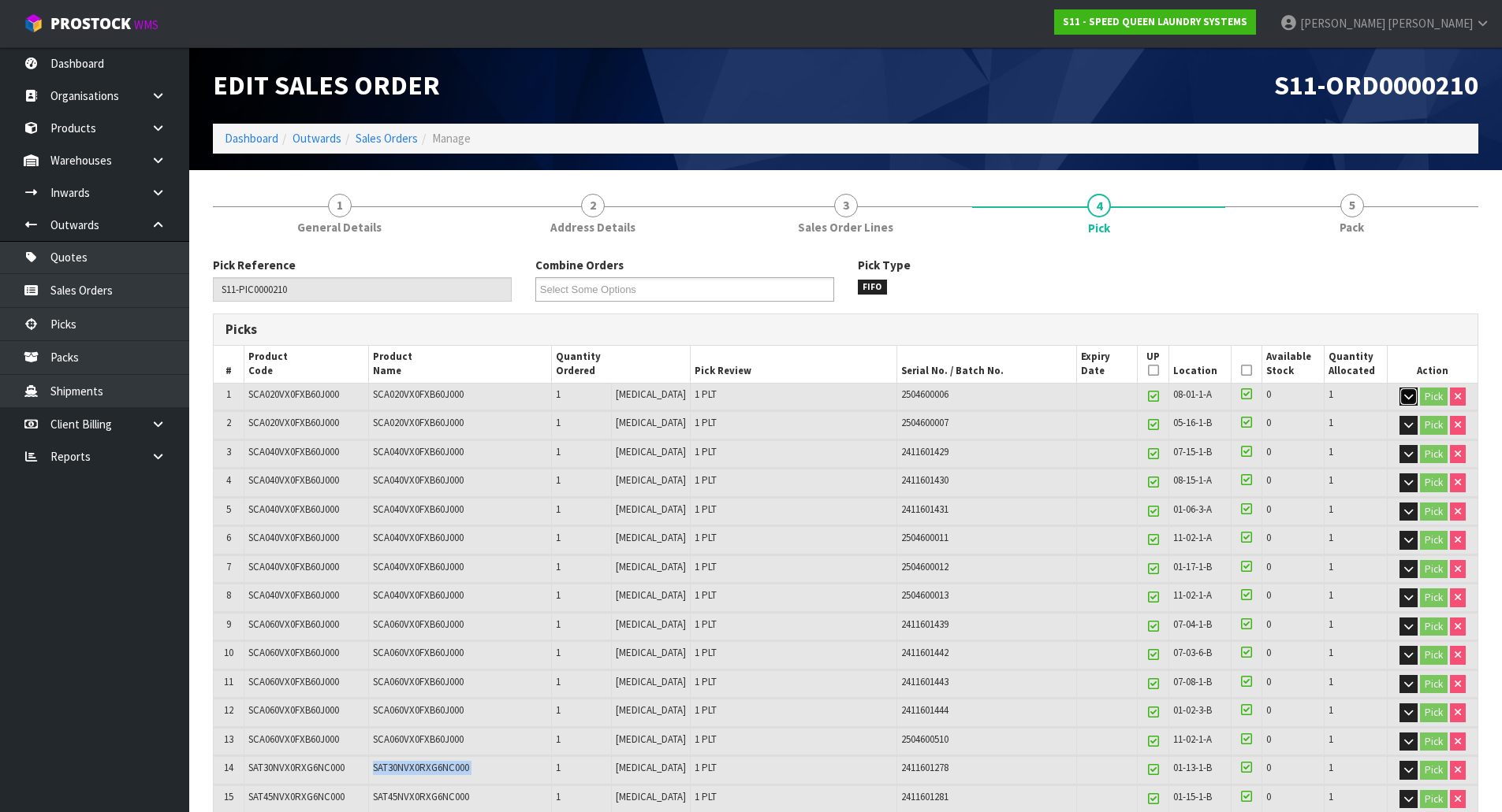
click at [1406, 393] on icon "button" at bounding box center [1409, 396] width 9 height 10
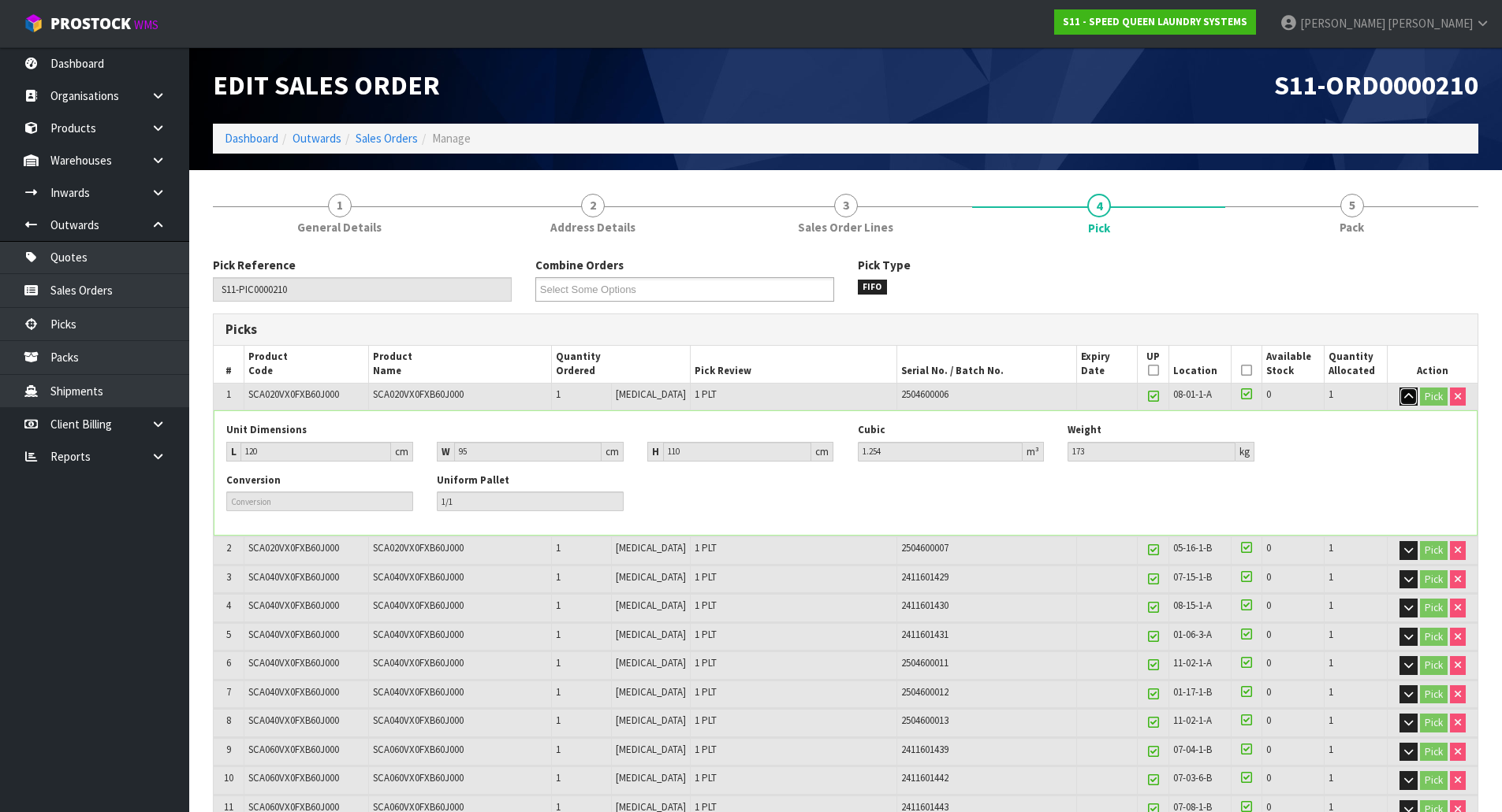
click at [1406, 392] on icon "button" at bounding box center [1409, 396] width 9 height 10
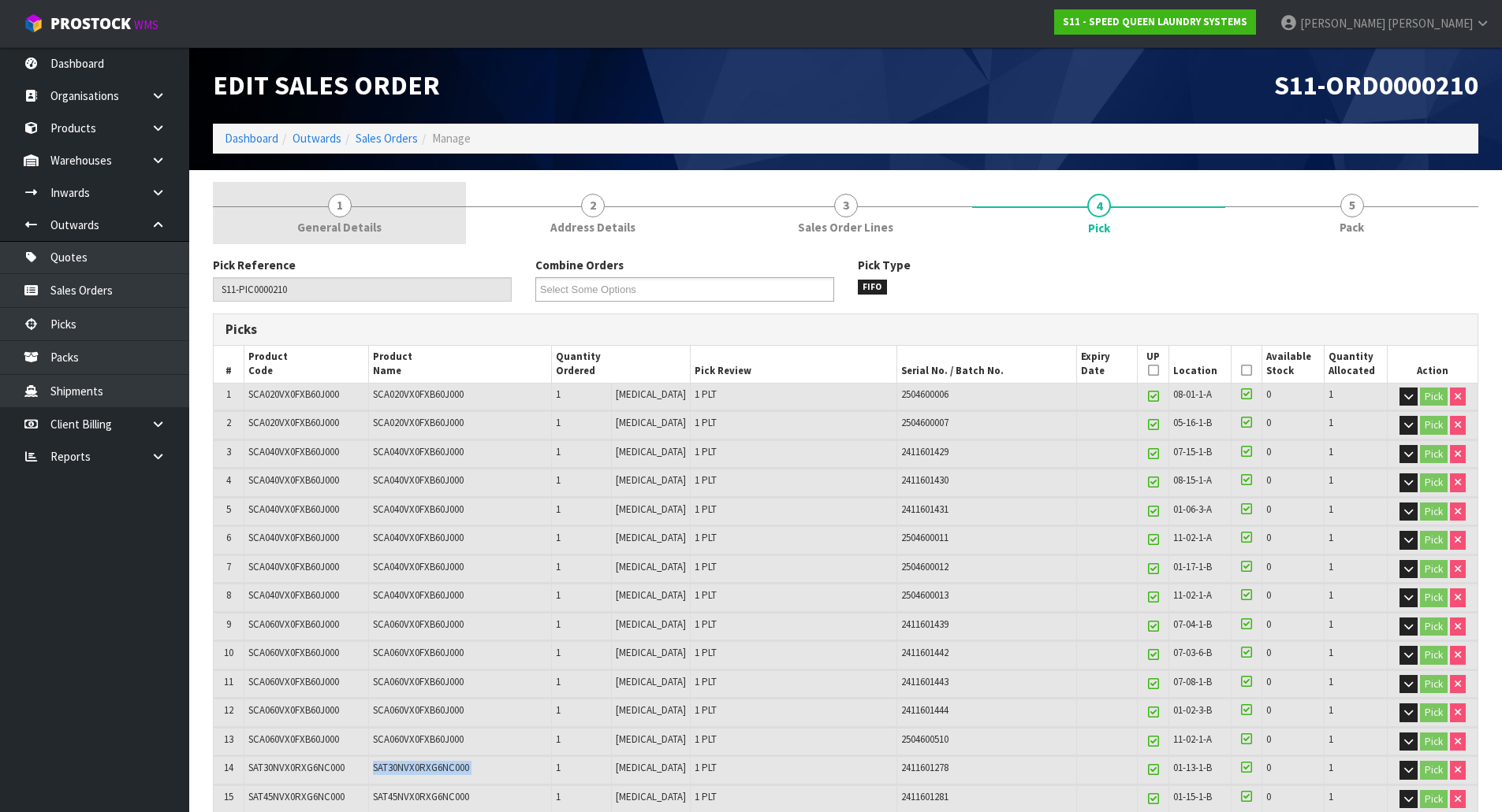
drag, startPoint x: 384, startPoint y: 196, endPoint x: 380, endPoint y: 205, distance: 9.8
click at [384, 196] on link "1 General Details" at bounding box center [339, 213] width 253 height 62
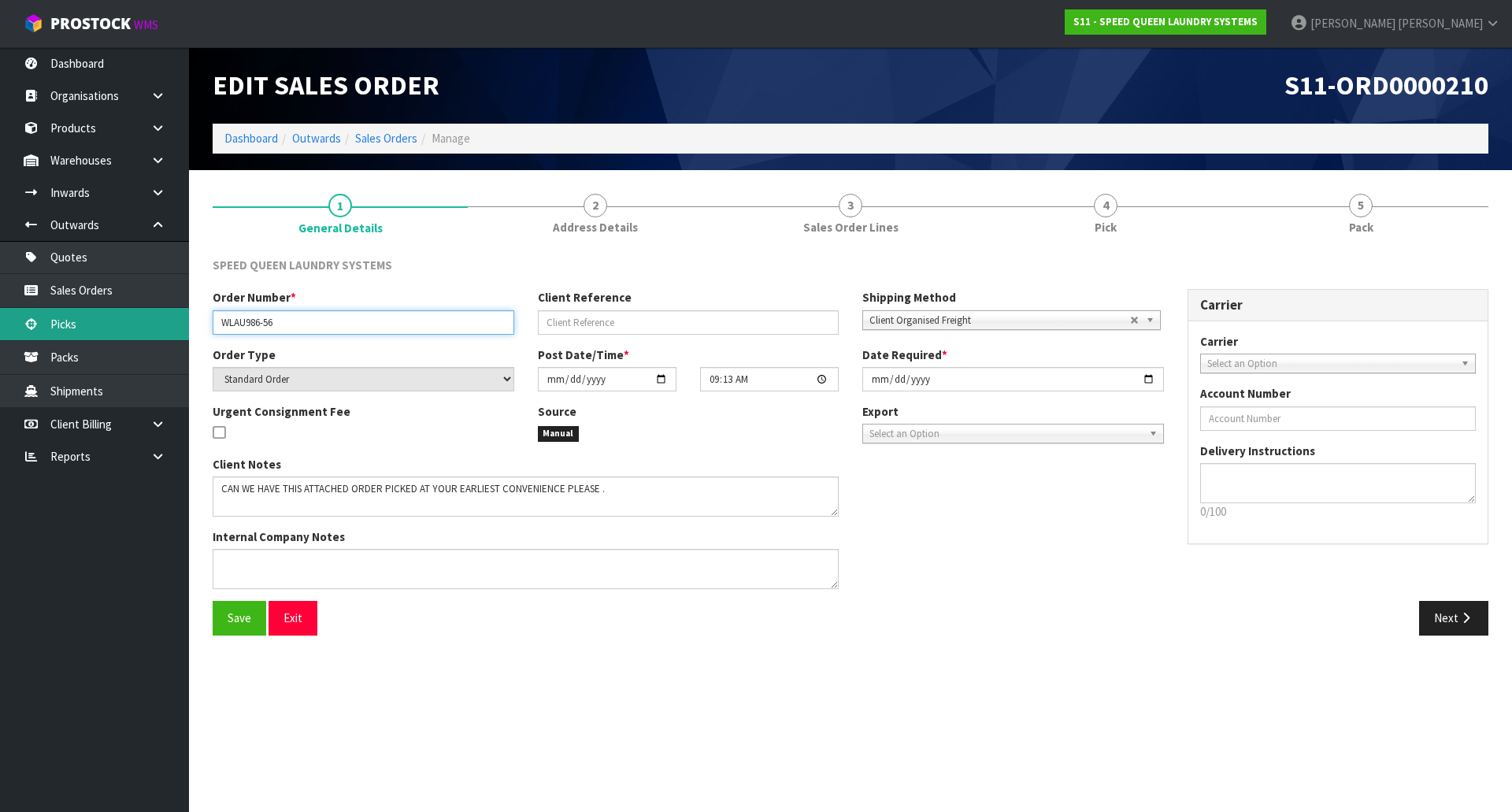
drag, startPoint x: 307, startPoint y: 327, endPoint x: 22, endPoint y: 327, distance: 285.0
click at [22, 327] on body "Toggle navigation ProStock WMS S11 - SPEED QUEEN LAUNDRY SYSTEMS Michael Drugan…" at bounding box center [756, 406] width 1512 height 812
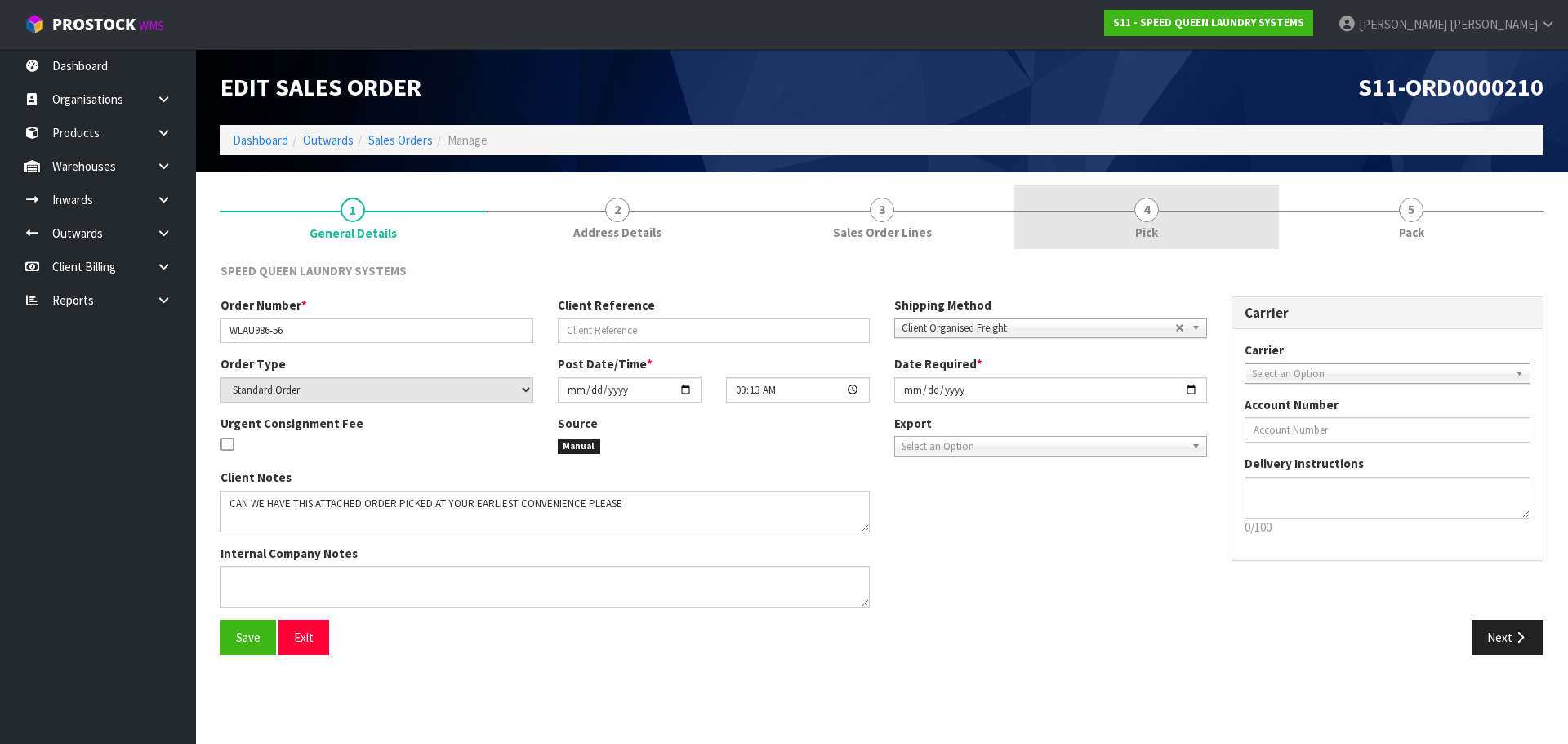
click at [1148, 216] on span "4" at bounding box center [1147, 209] width 24 height 24
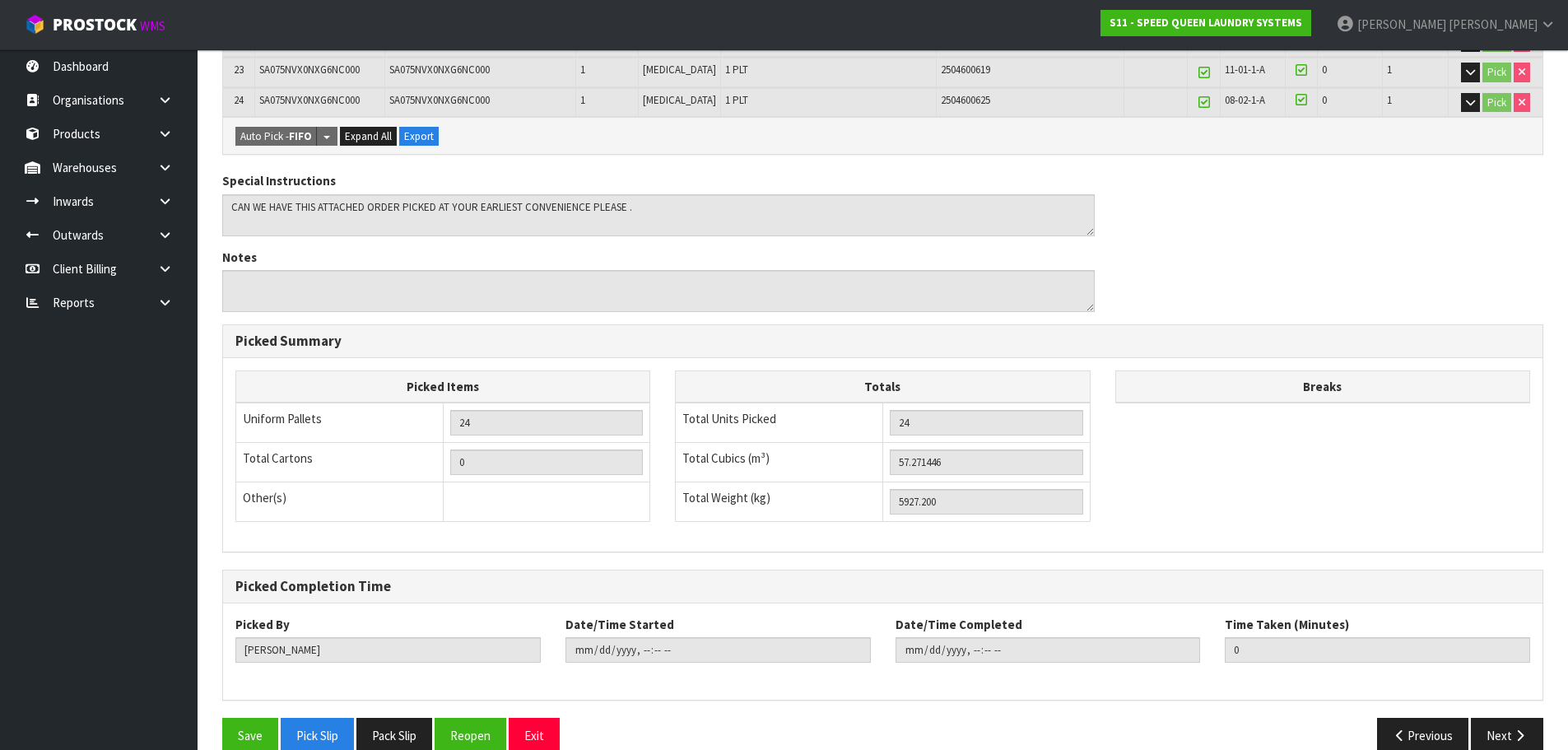
scroll to position [1028, 0]
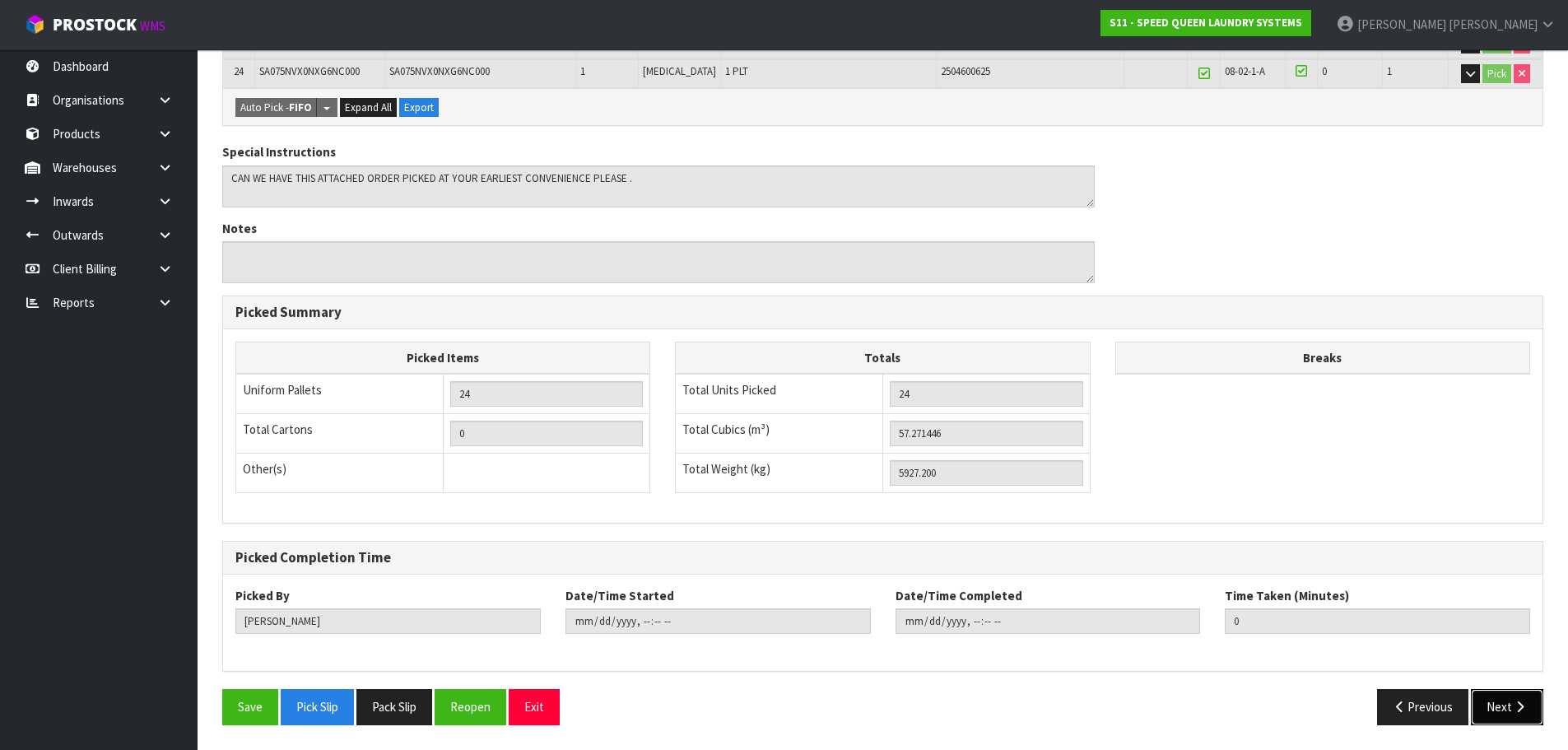
click at [1495, 705] on button "Next" at bounding box center [1506, 707] width 72 height 36
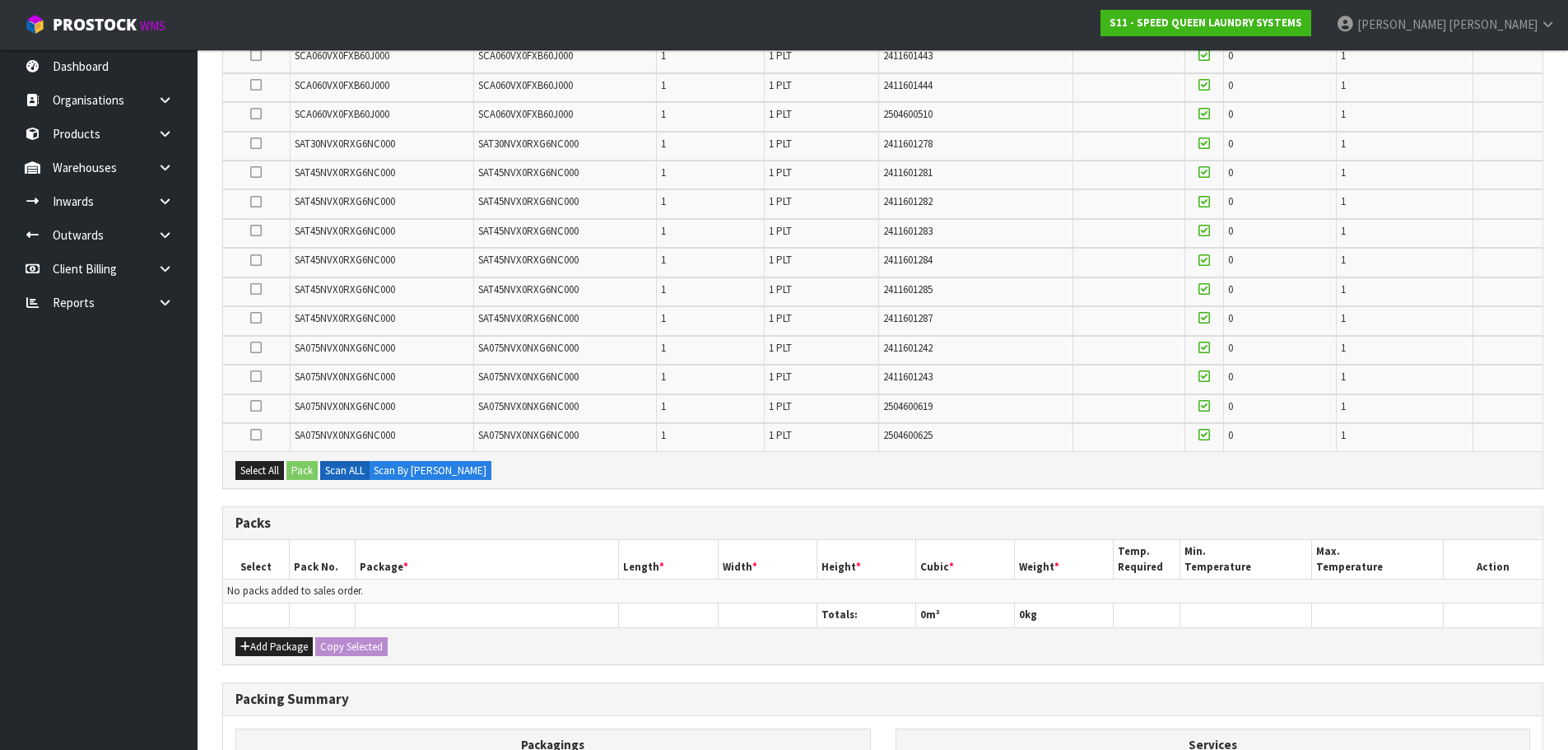
scroll to position [658, 0]
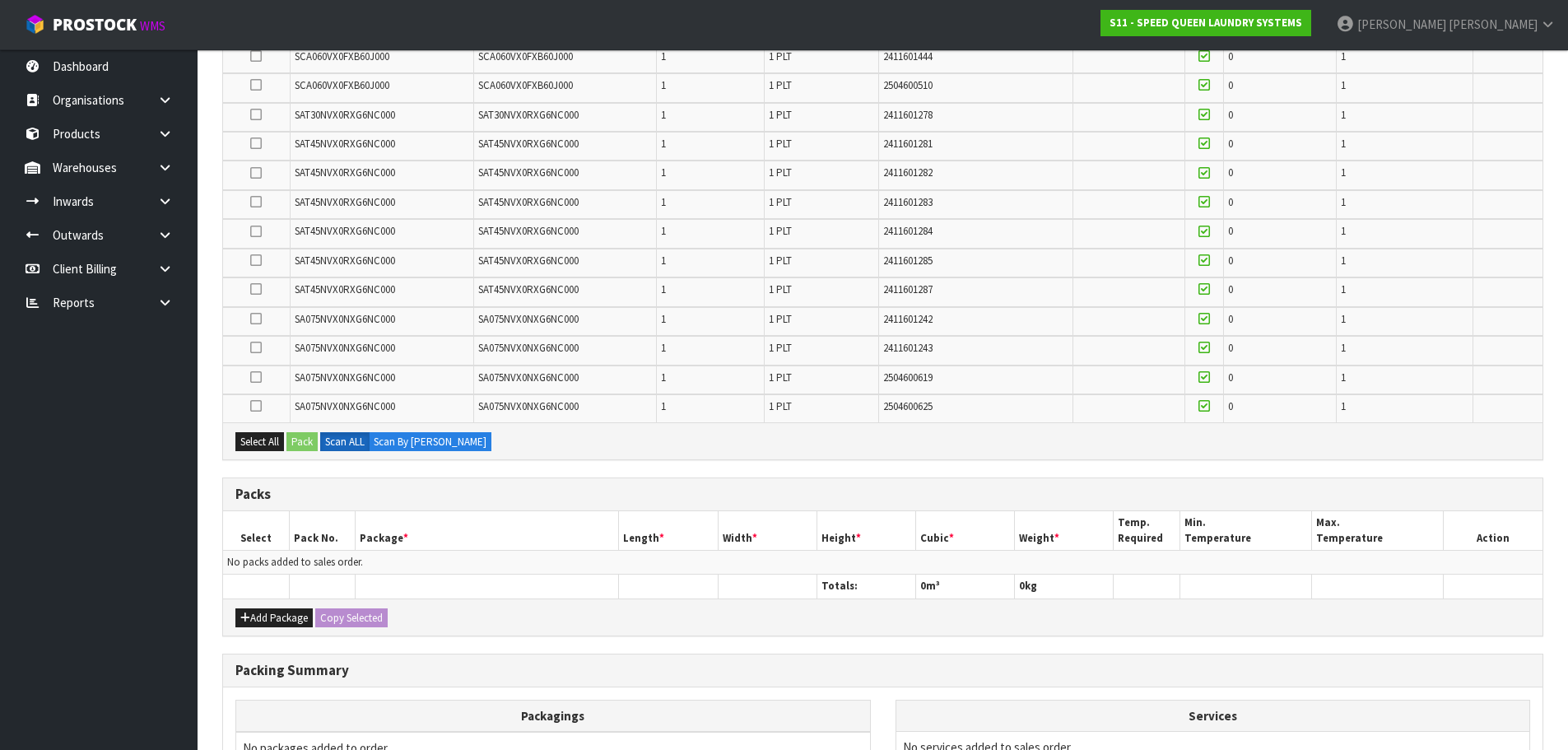
click at [878, 336] on td "1 PLT" at bounding box center [821, 350] width 114 height 29
click at [253, 172] on icon at bounding box center [256, 172] width 11 height 1
click at [0, 0] on input "checkbox" at bounding box center [0, 0] width 0 height 0
click at [305, 440] on button "Pack" at bounding box center [302, 442] width 31 height 20
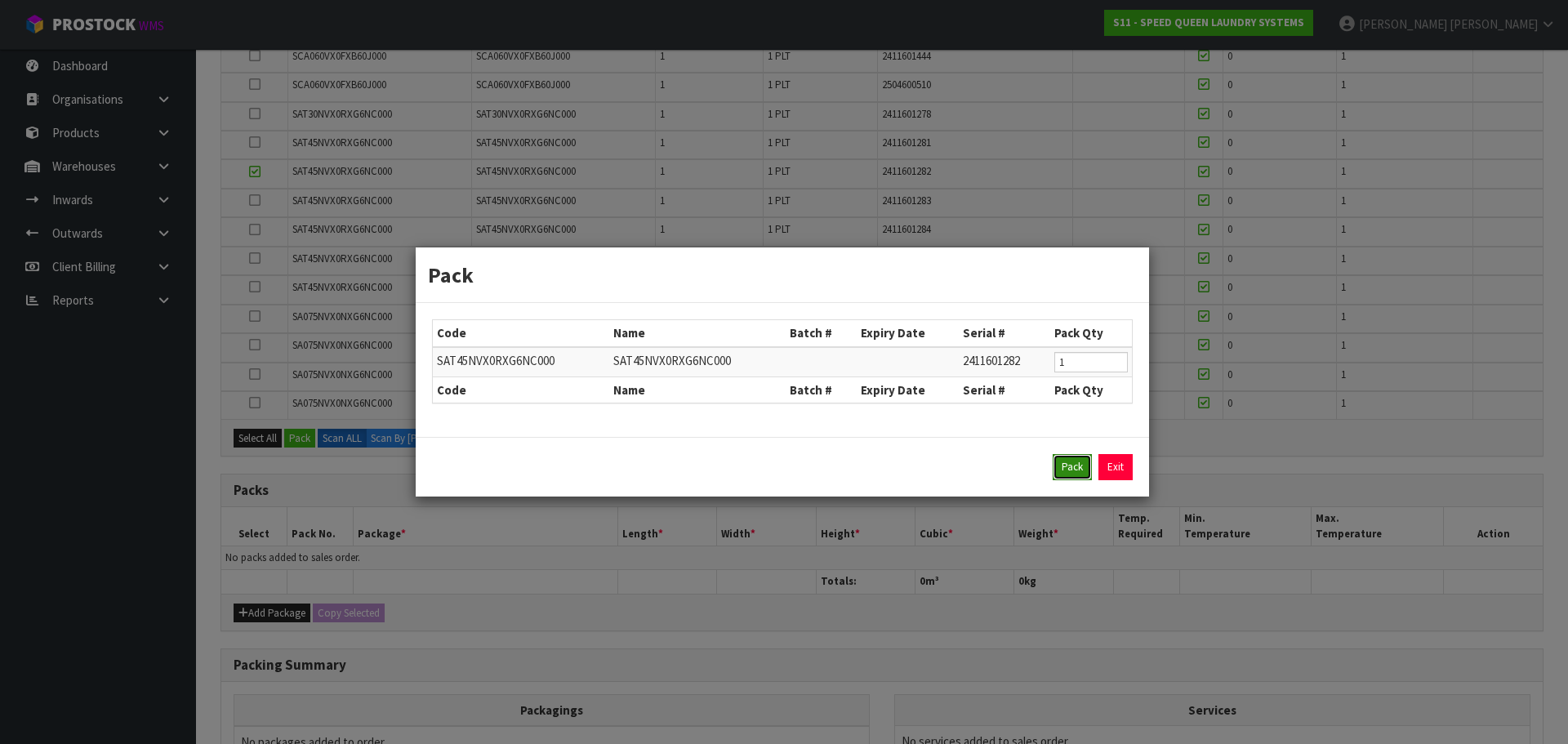
click at [1059, 474] on button "Pack" at bounding box center [1072, 467] width 39 height 26
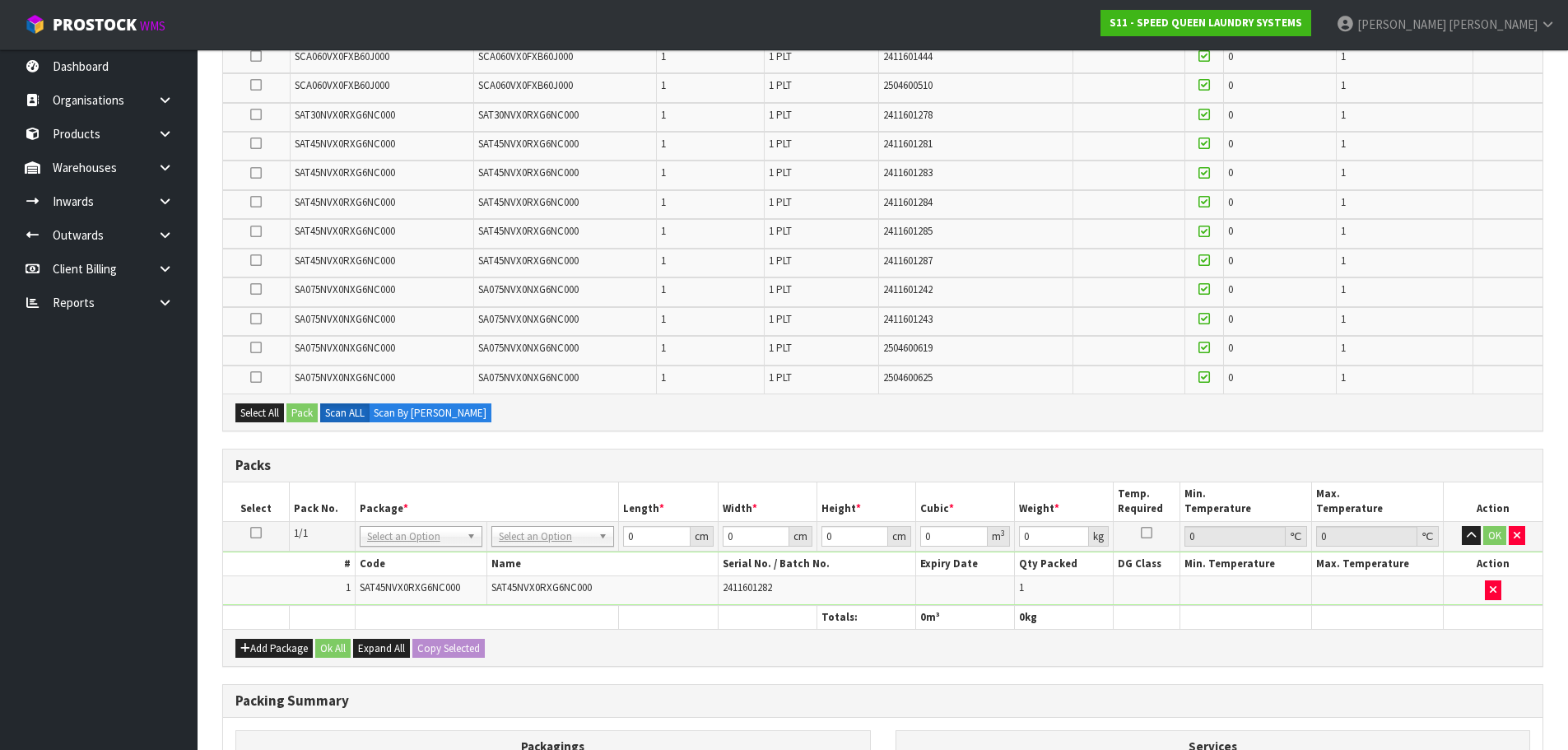
click at [1489, 578] on td at bounding box center [1492, 591] width 98 height 28
click at [1490, 590] on icon "button" at bounding box center [1492, 589] width 7 height 10
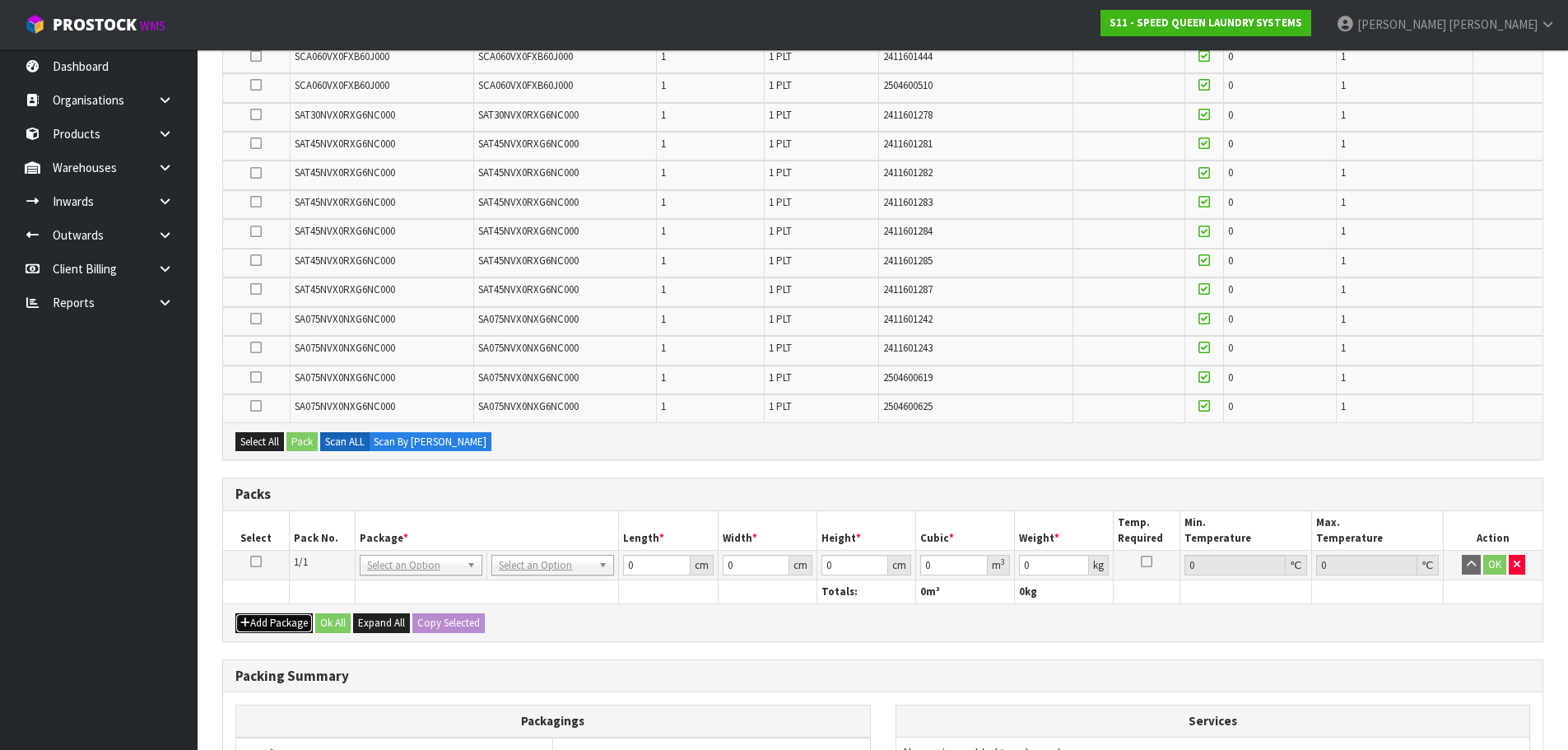
click at [265, 618] on button "Add Package" at bounding box center [274, 622] width 78 height 20
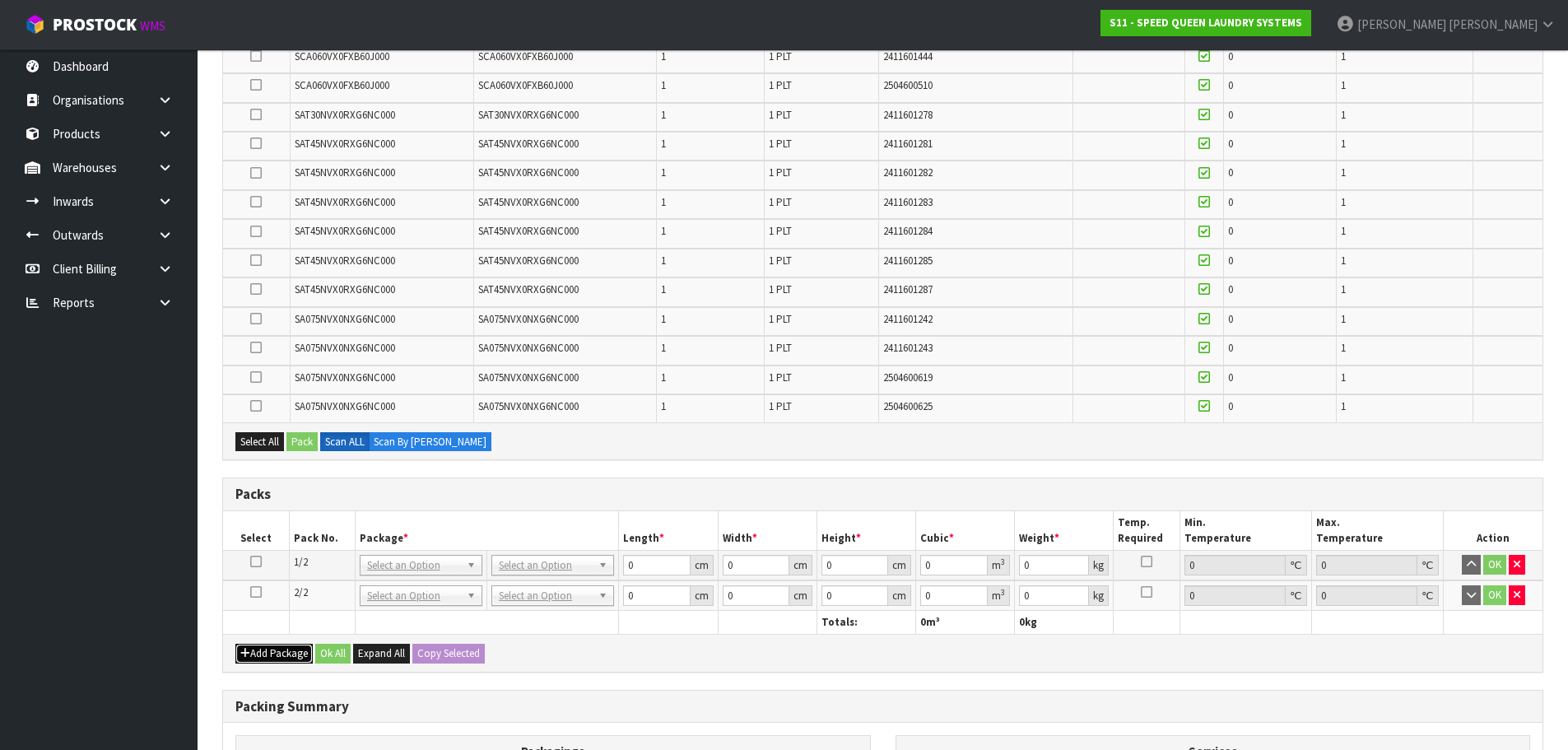
click at [235, 644] on button "Add Package" at bounding box center [274, 653] width 78 height 20
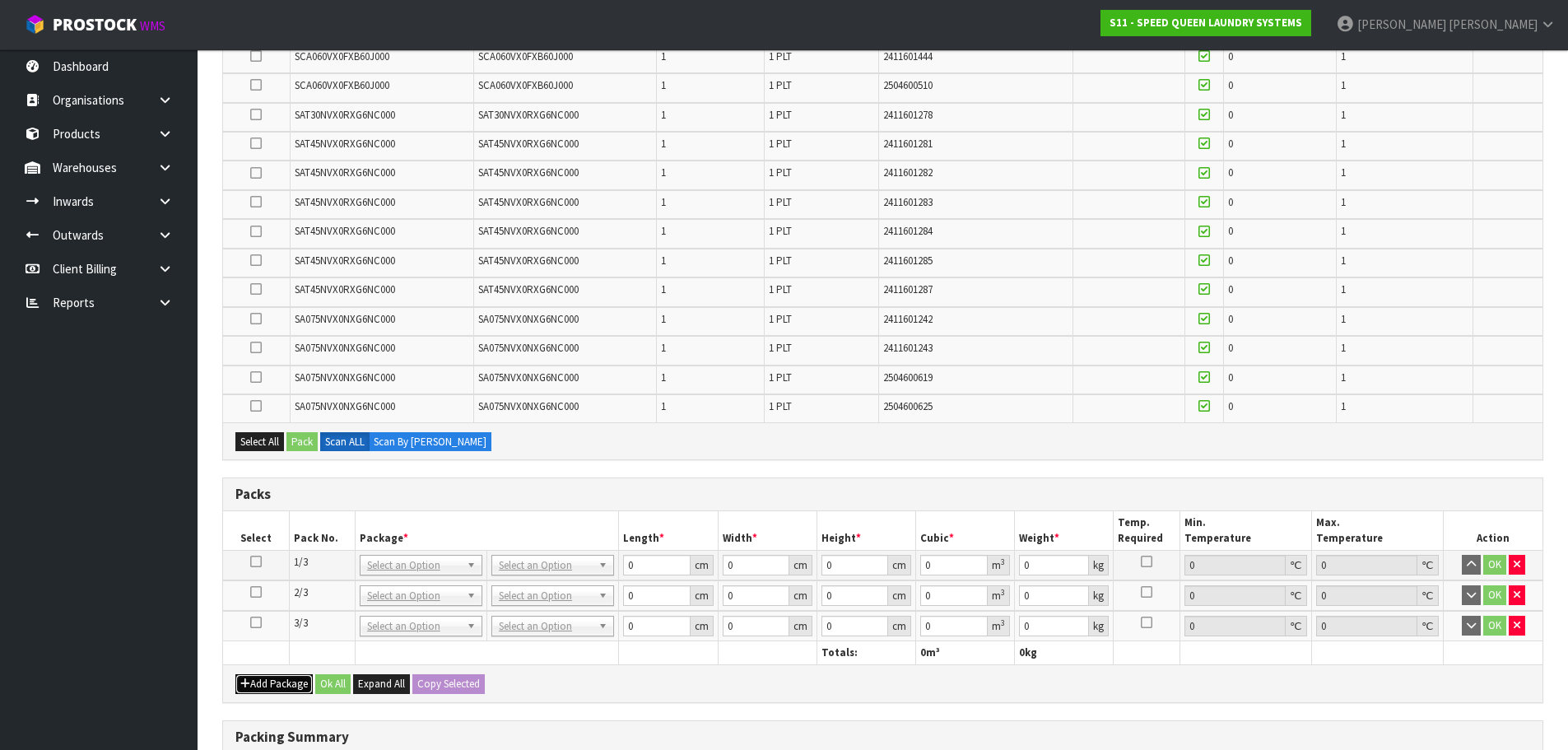
click at [235, 674] on button "Add Package" at bounding box center [274, 683] width 78 height 20
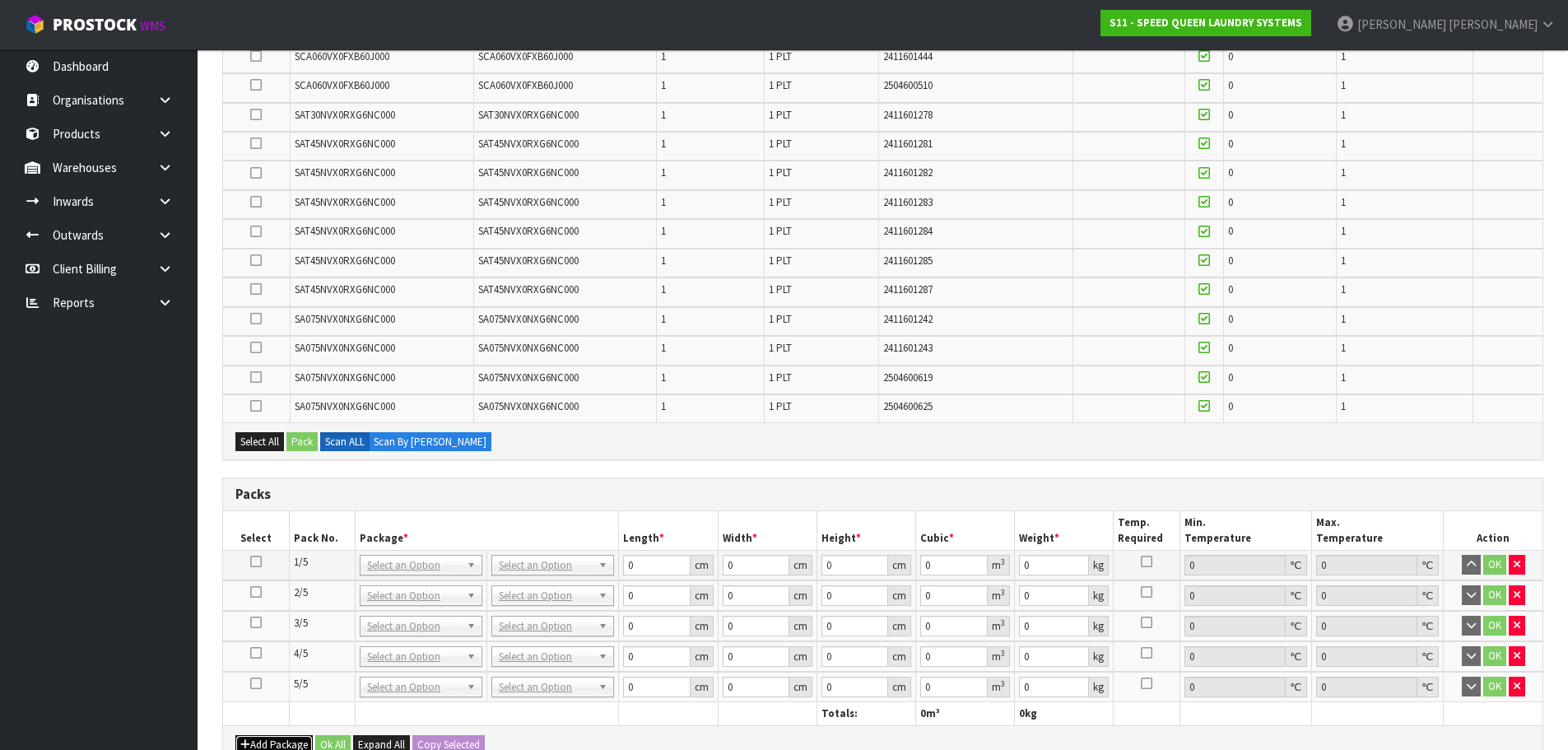
click at [235, 735] on button "Add Package" at bounding box center [274, 744] width 78 height 20
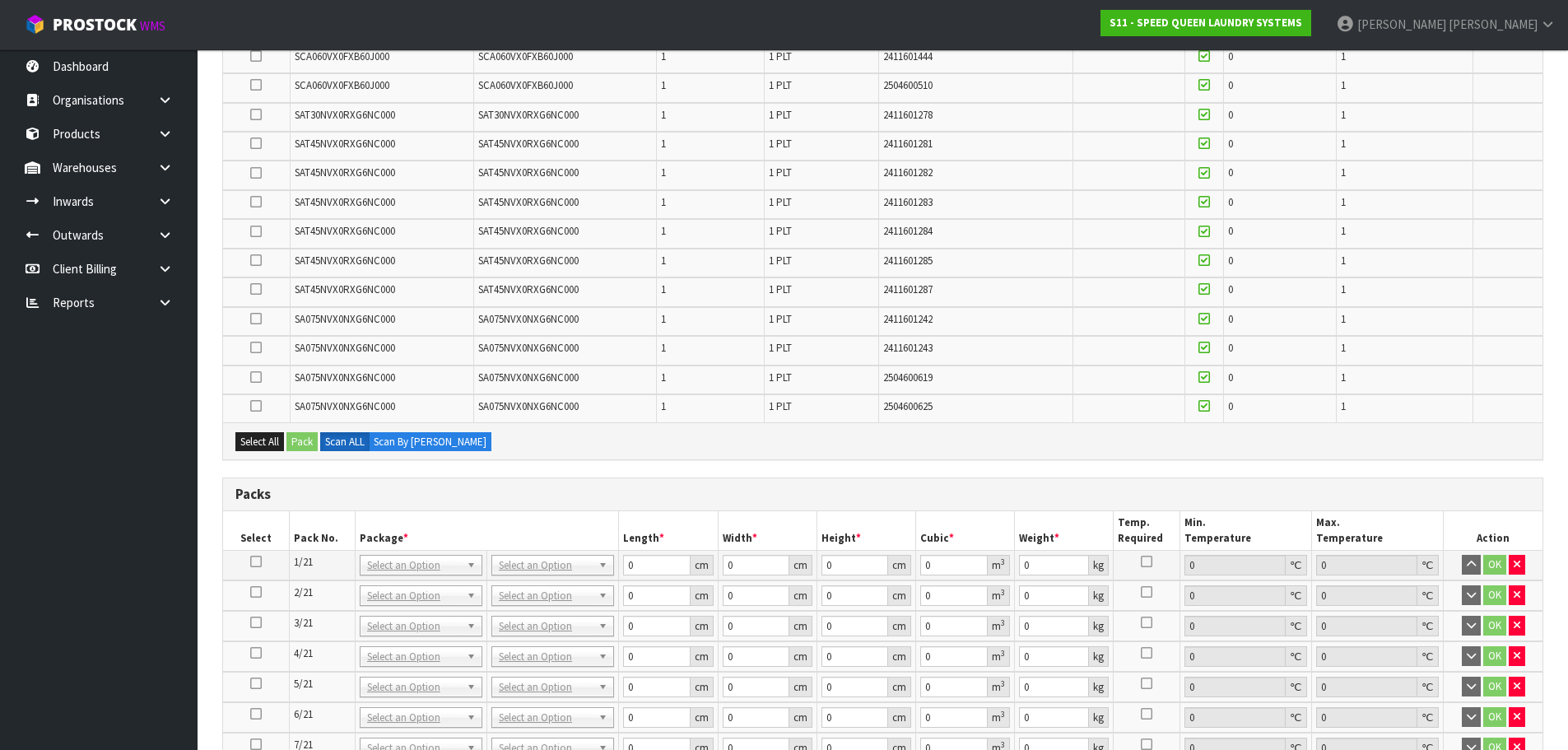
click at [253, 562] on icon at bounding box center [256, 562] width 11 height 1
click at [502, 584] on input "text" at bounding box center [553, 588] width 114 height 21
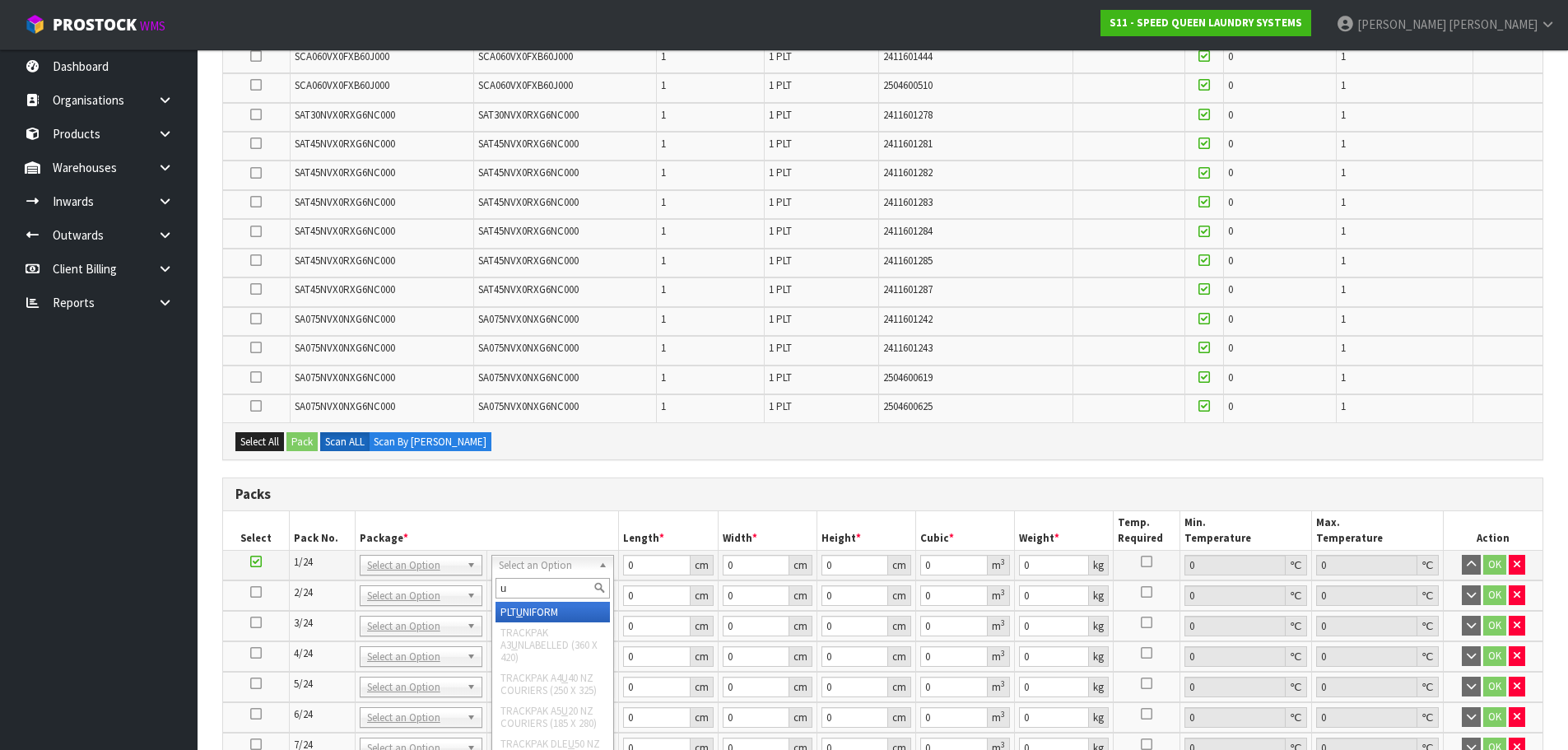
type input "u"
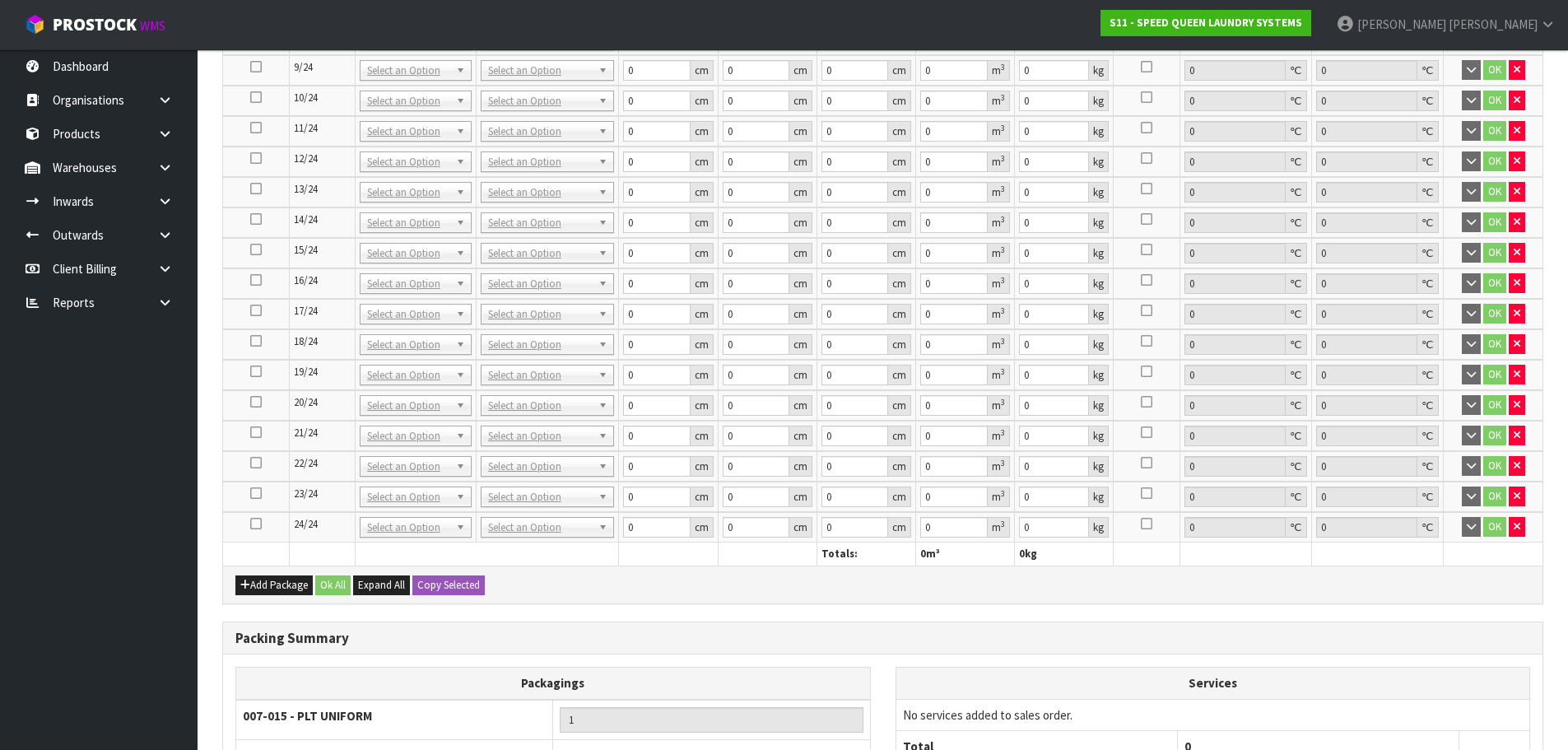
scroll to position [1400, 0]
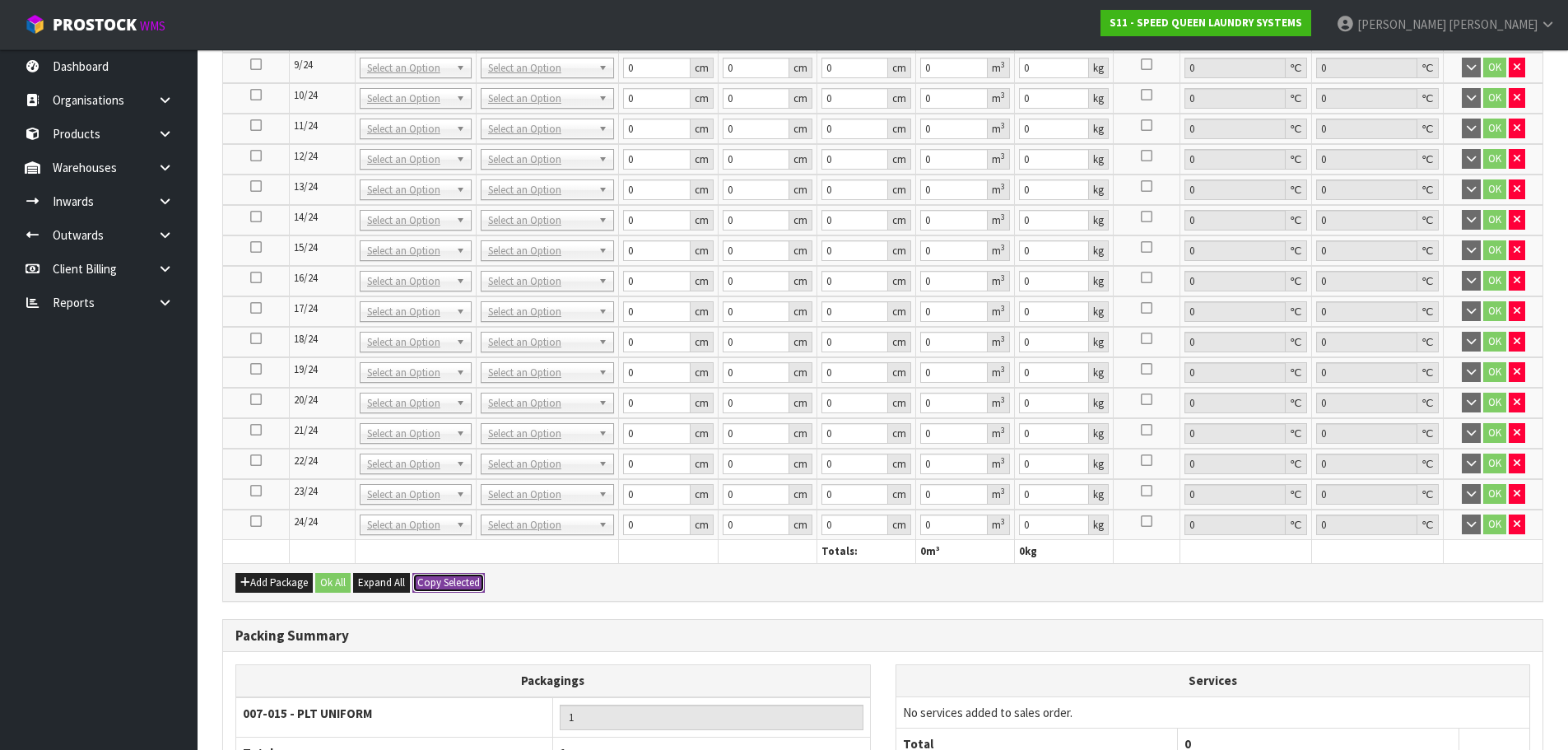
click at [434, 581] on button "Copy Selected" at bounding box center [448, 582] width 72 height 20
click at [434, 581] on span "Confirm" at bounding box center [435, 582] width 37 height 14
type input "24"
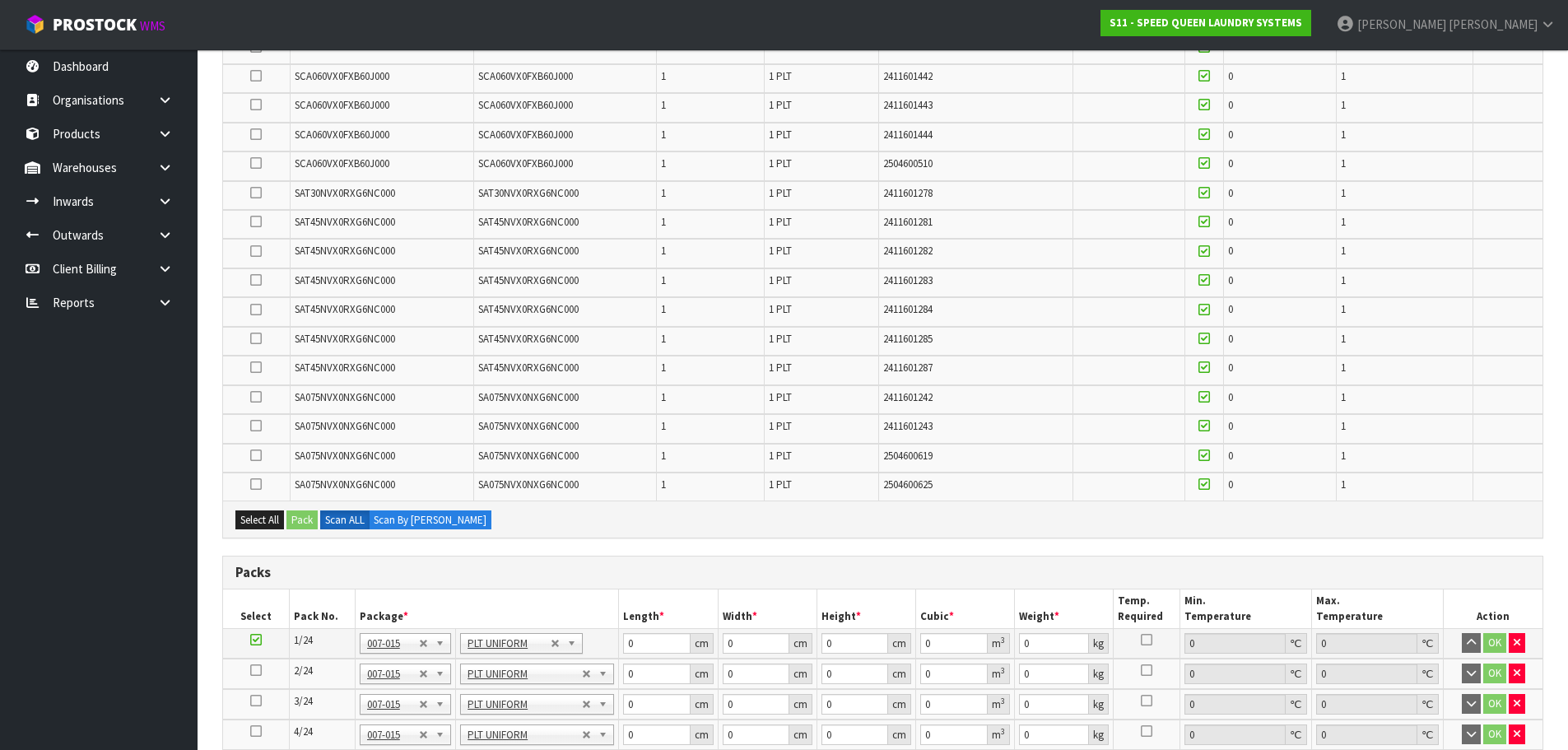
scroll to position [494, 0]
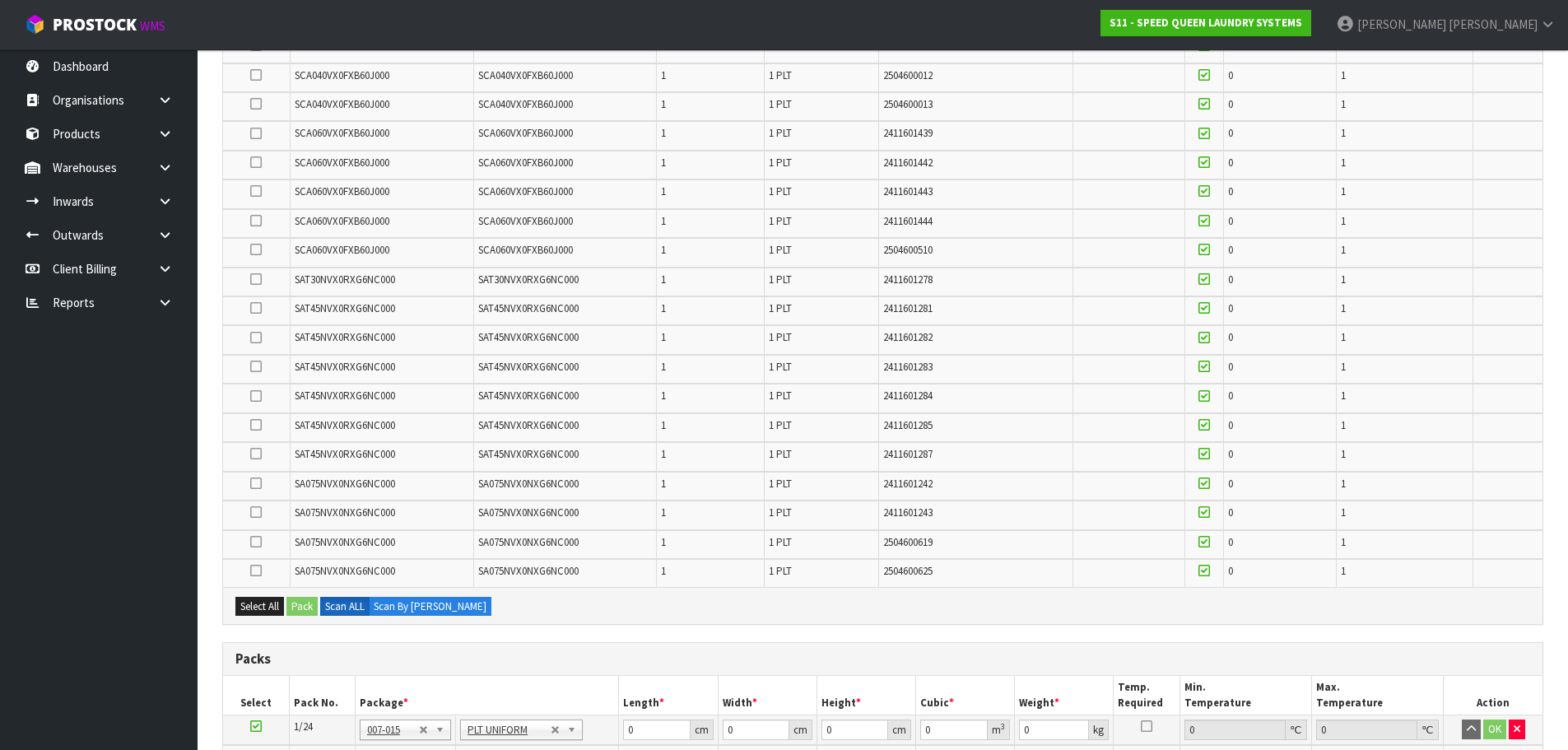
click at [247, 335] on td at bounding box center [256, 339] width 67 height 29
click at [253, 338] on icon at bounding box center [256, 338] width 11 height 1
click at [0, 0] on input "checkbox" at bounding box center [0, 0] width 0 height 0
click at [303, 605] on button "Pack" at bounding box center [302, 607] width 31 height 20
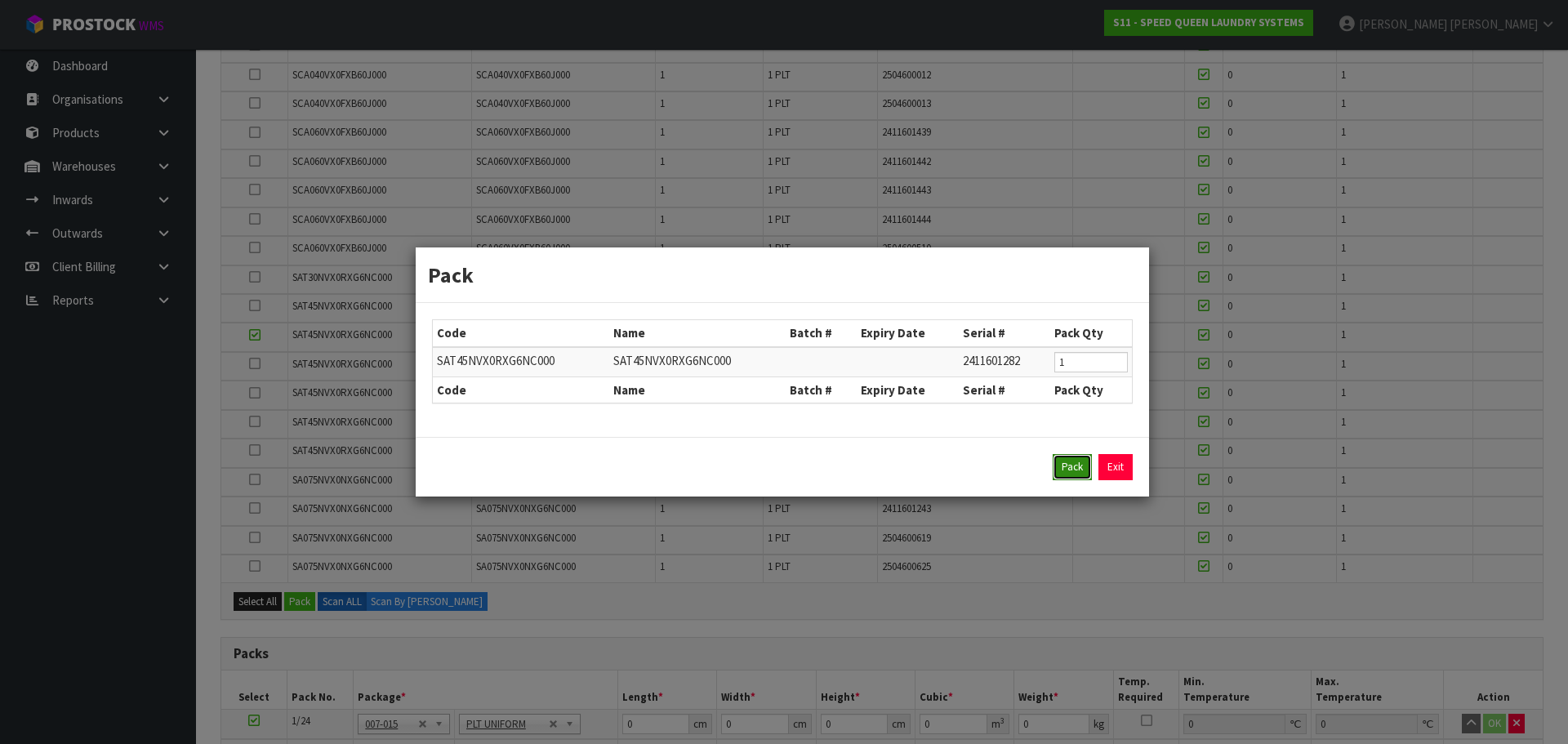
click at [1062, 472] on button "Pack" at bounding box center [1072, 467] width 39 height 26
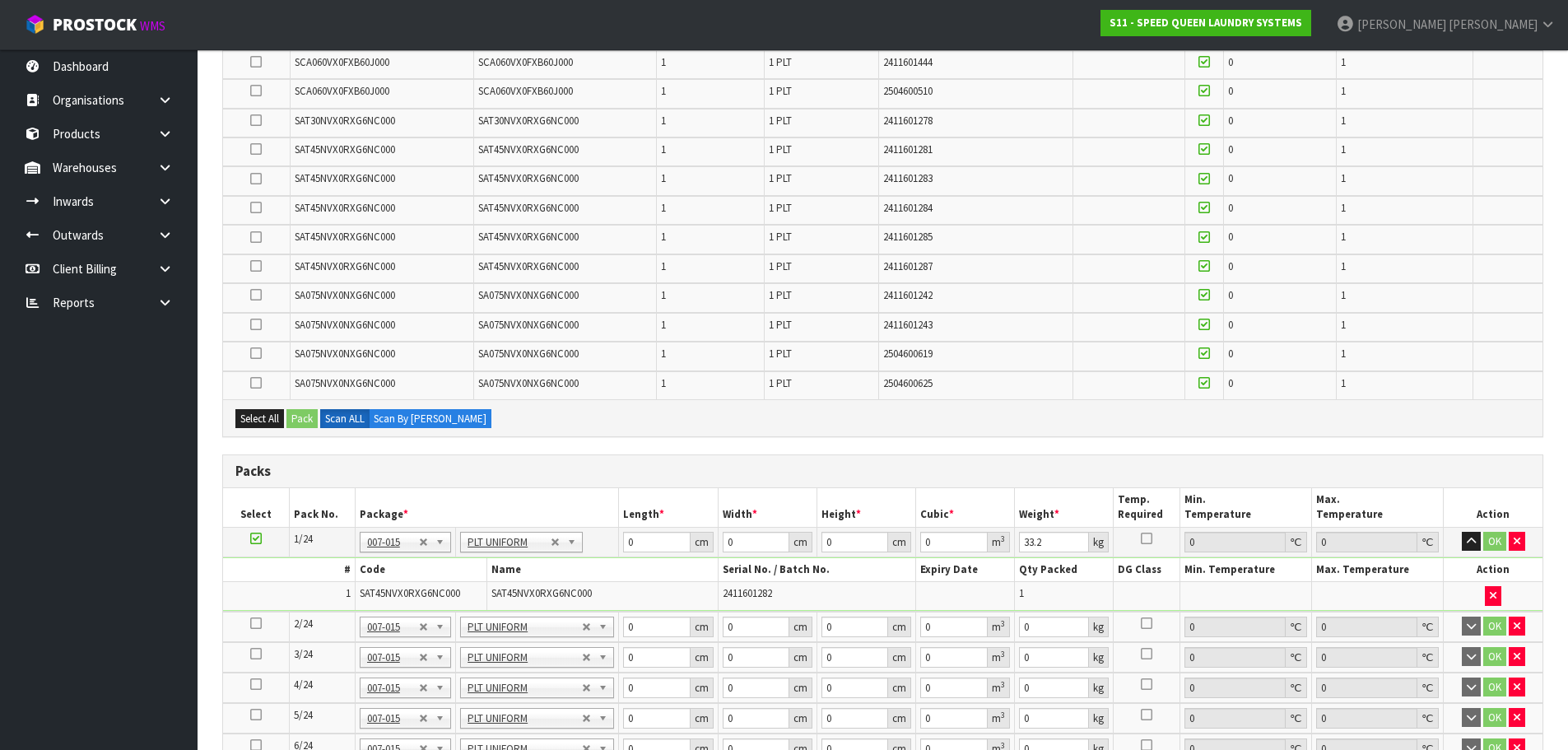
scroll to position [658, 0]
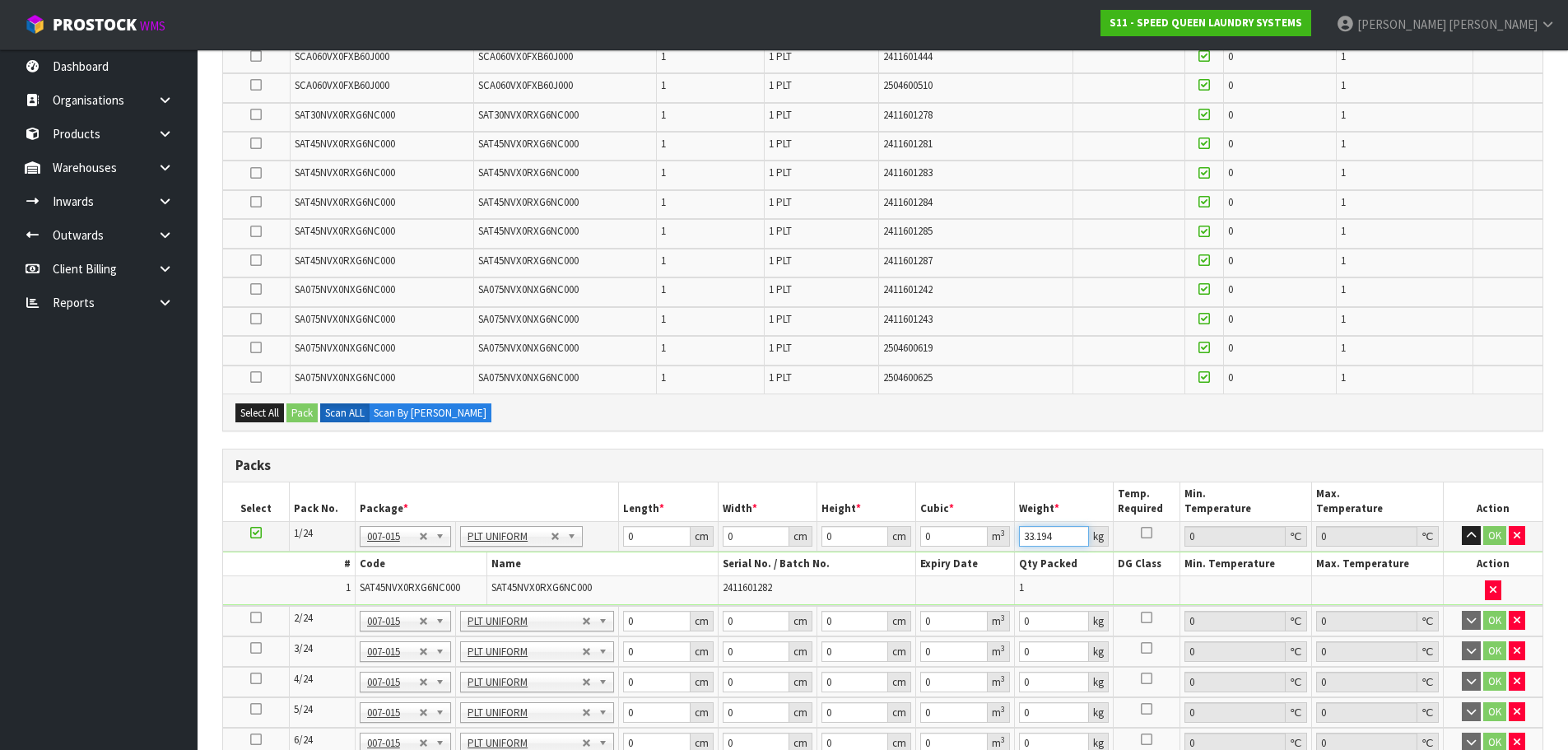
click at [1073, 537] on input "33.194" at bounding box center [1053, 536] width 70 height 21
drag, startPoint x: 1056, startPoint y: 535, endPoint x: 987, endPoint y: 536, distance: 69.0
click at [987, 536] on tr "1/24 NONE 007-001 007-002 007-004 007-009 007-013 007-014 007-015 007-017 007-0…" at bounding box center [883, 536] width 1320 height 30
click at [1036, 539] on input "332" at bounding box center [1053, 536] width 70 height 21
type input "332"
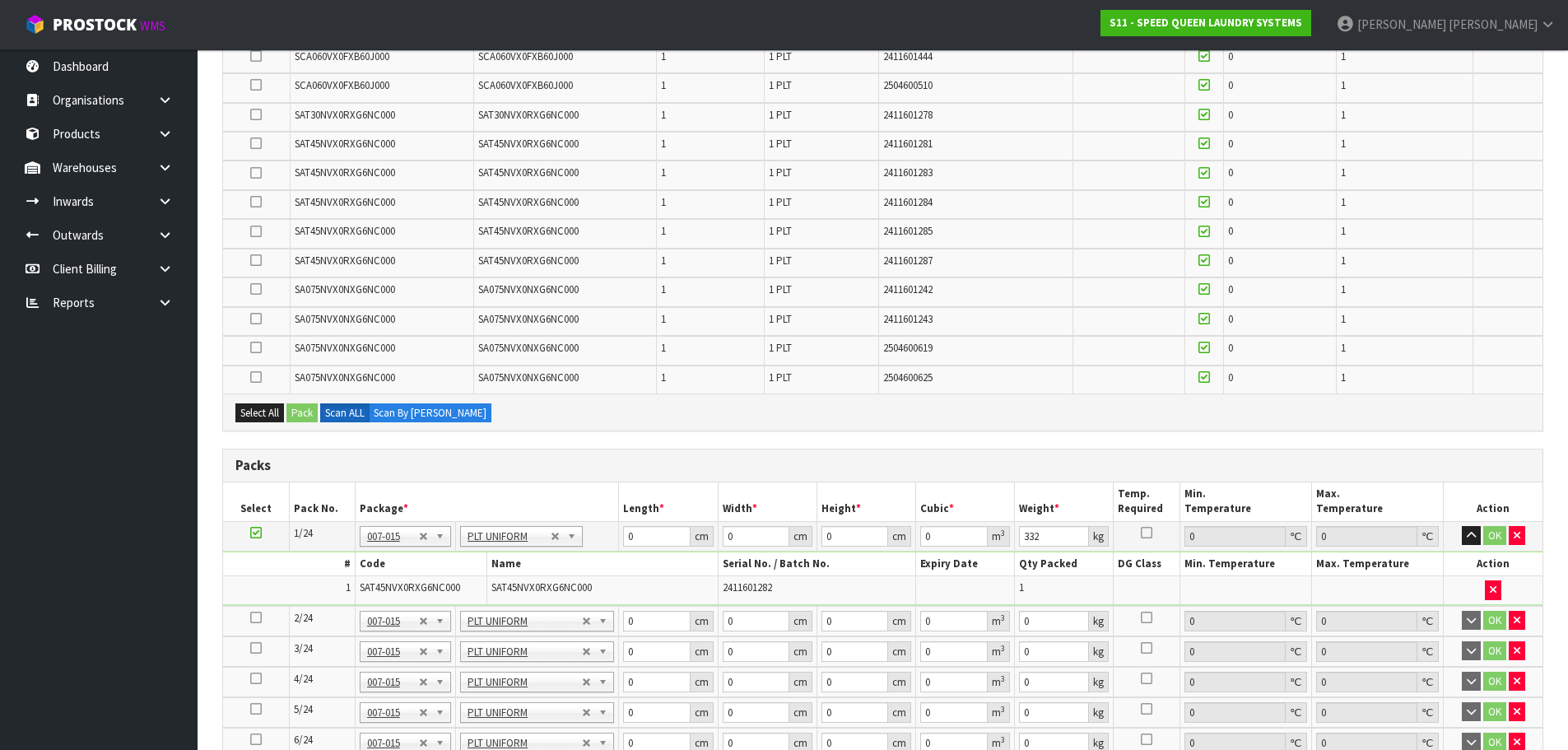
click at [254, 618] on icon at bounding box center [256, 618] width 11 height 1
click at [251, 202] on icon at bounding box center [256, 202] width 11 height 1
click at [0, 0] on input "checkbox" at bounding box center [0, 0] width 0 height 0
click at [302, 408] on button "Pack" at bounding box center [302, 412] width 31 height 20
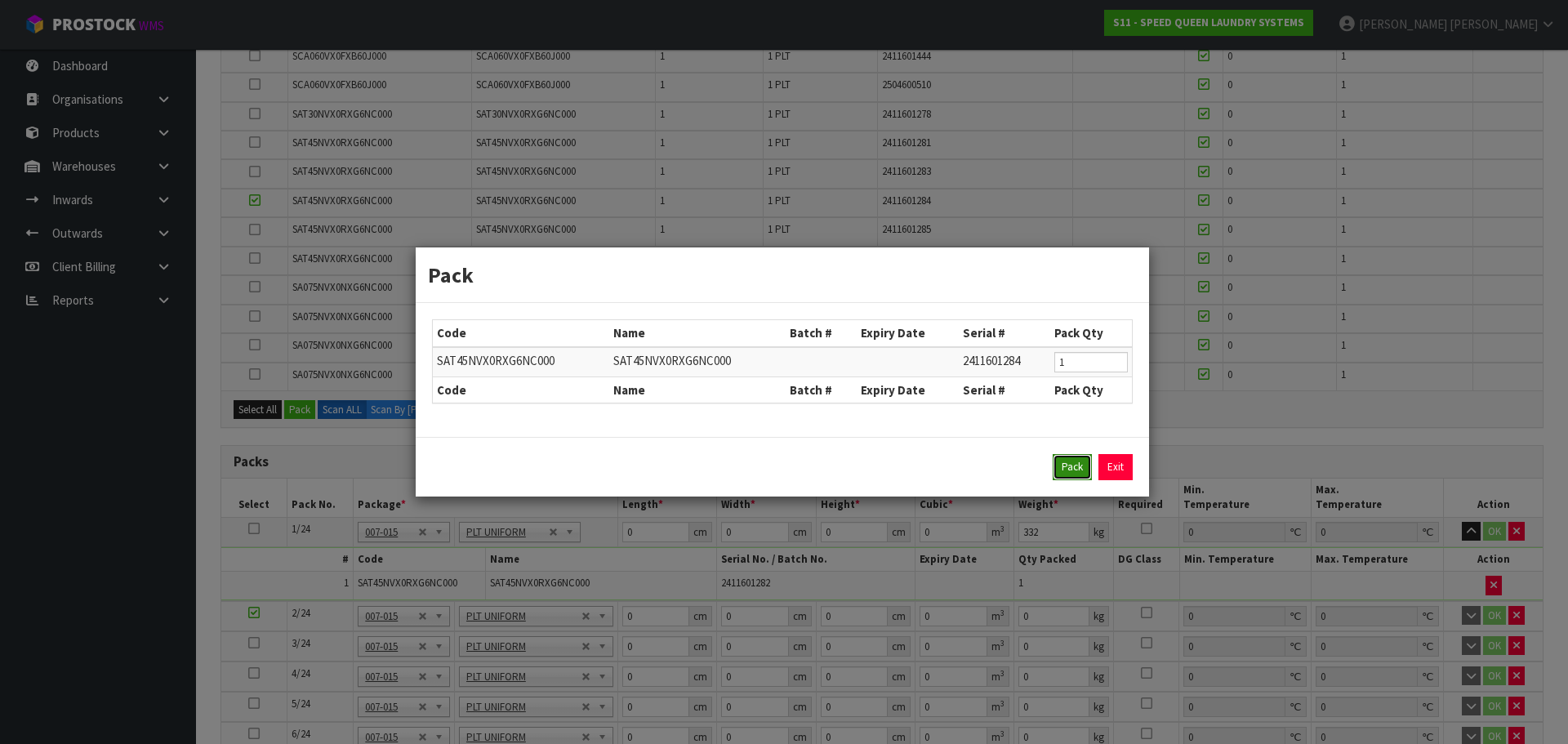
click at [1066, 460] on button "Pack" at bounding box center [1072, 467] width 39 height 26
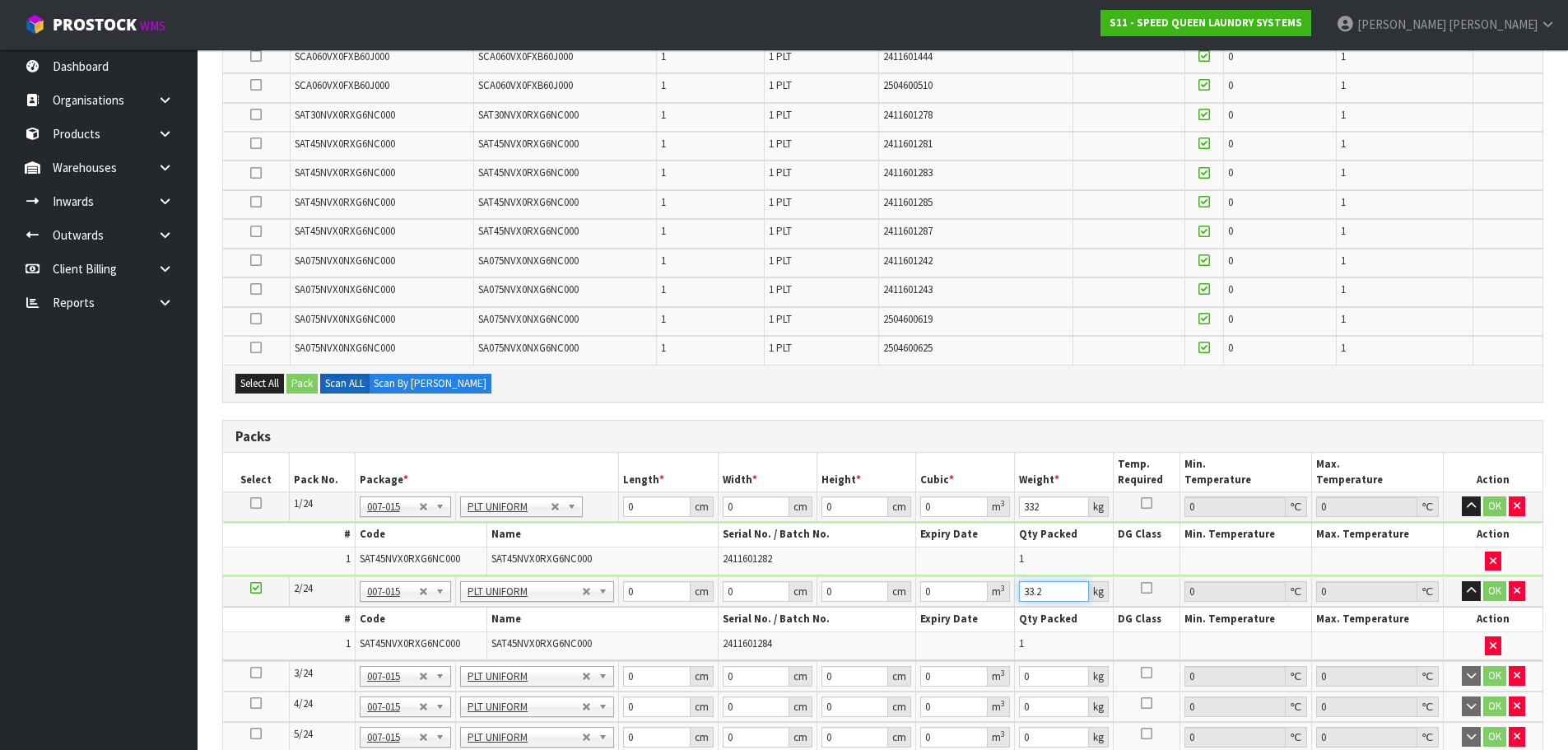
drag, startPoint x: 1050, startPoint y: 589, endPoint x: 926, endPoint y: 593, distance: 124.1
click at [932, 597] on tr "2/24 NONE 007-001 007-002 007-004 007-009 007-013 007-014 007-015 007-017 007-0…" at bounding box center [883, 592] width 1320 height 30
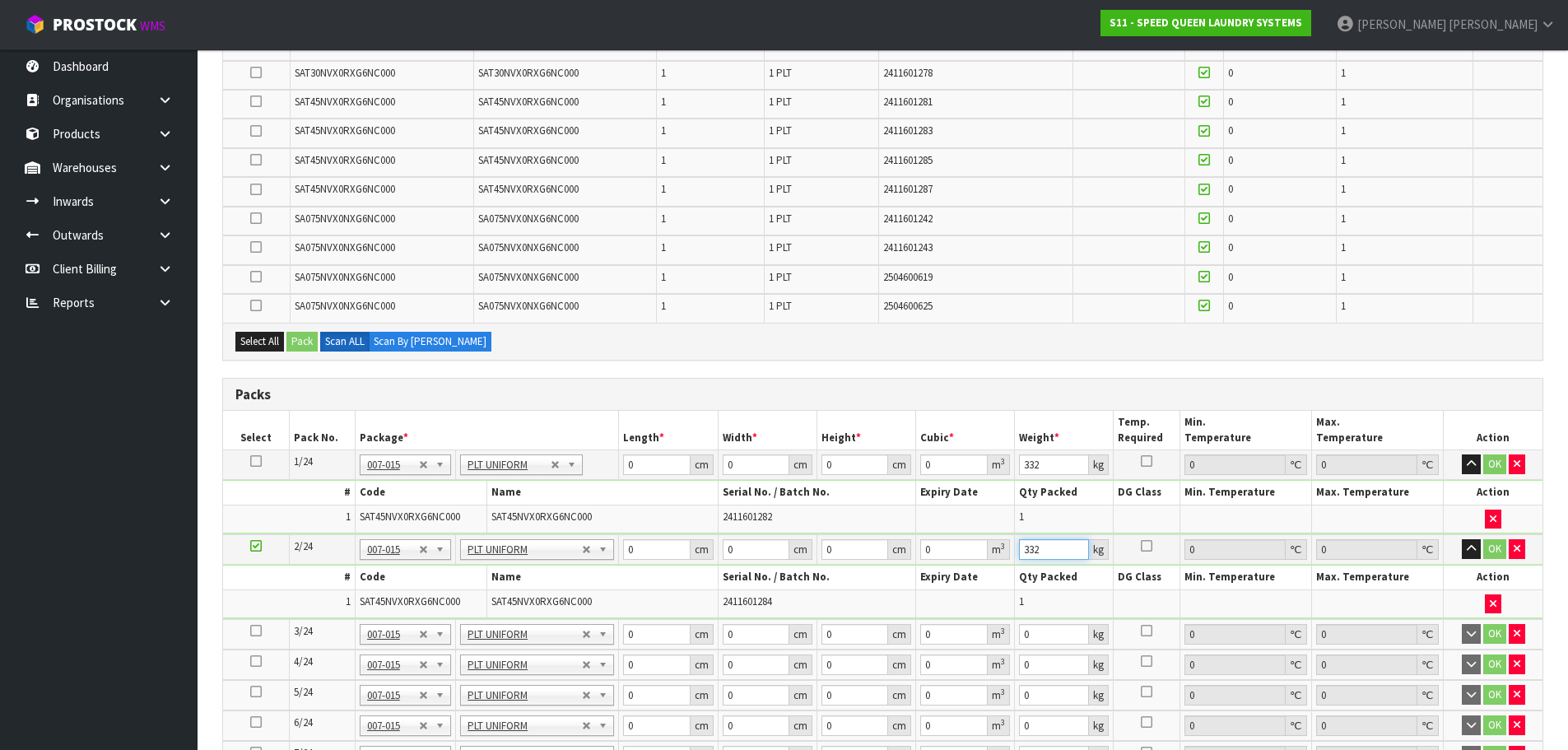
scroll to position [741, 0]
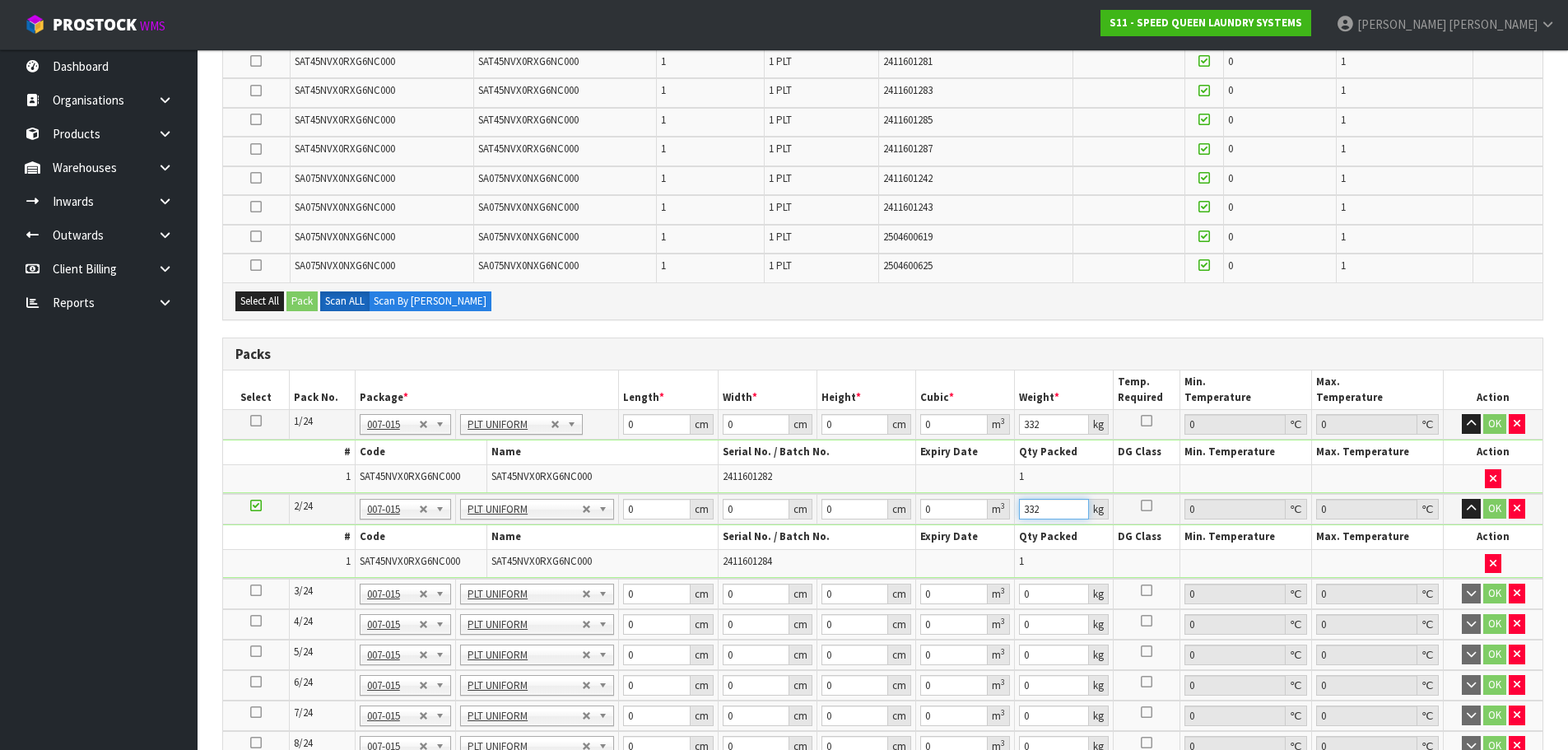
type input "332"
click at [253, 591] on icon at bounding box center [256, 591] width 11 height 1
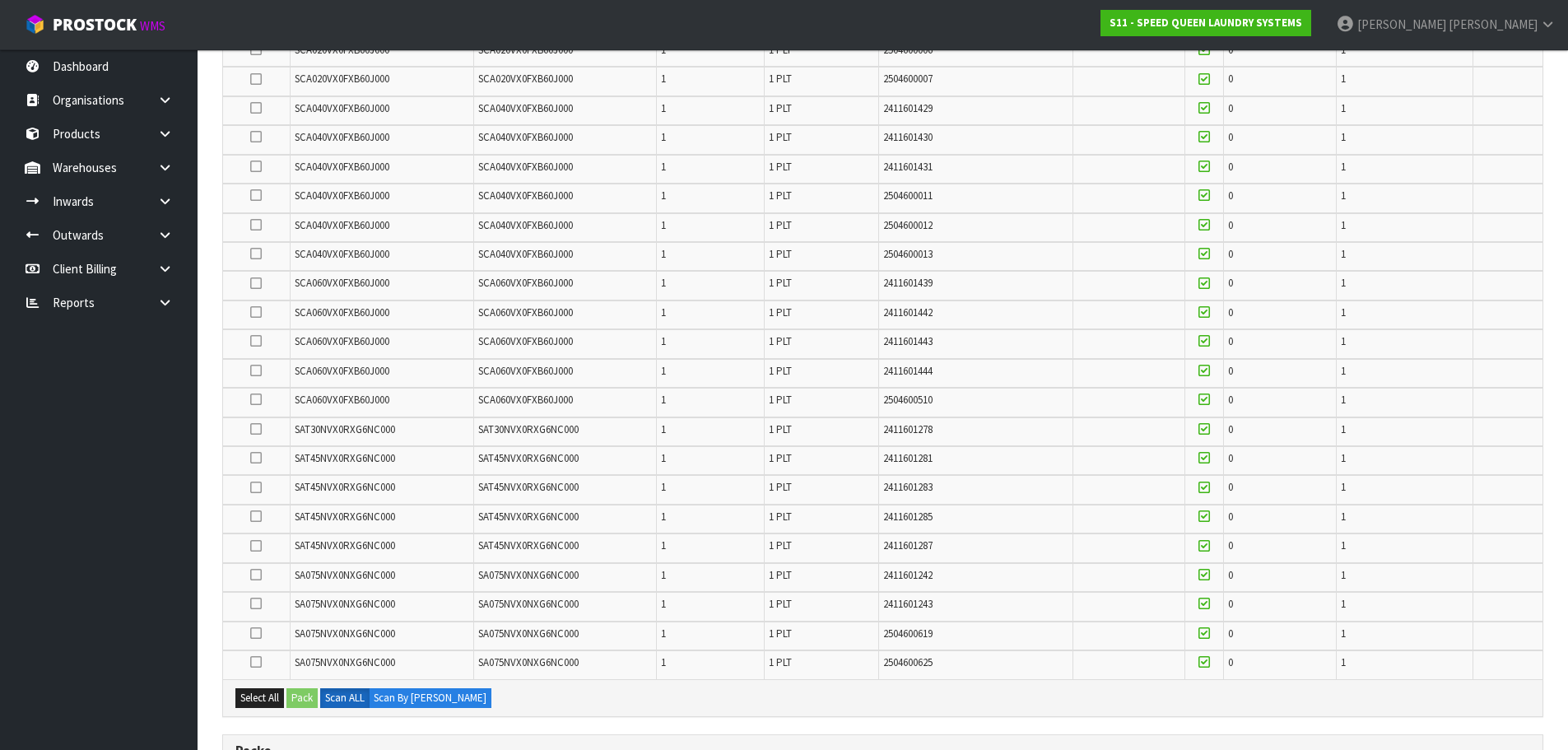
scroll to position [329, 0]
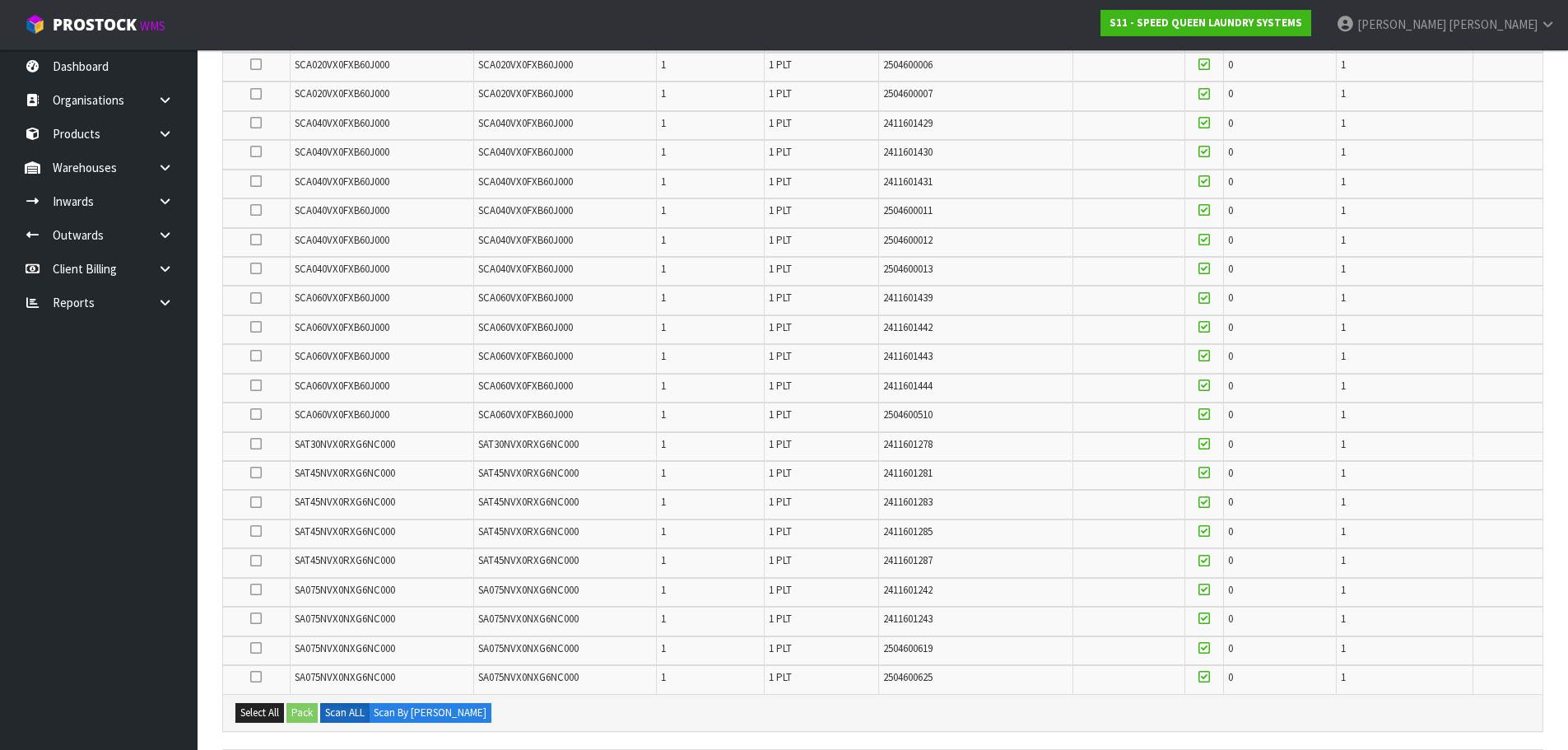
click at [247, 149] on td at bounding box center [256, 154] width 67 height 29
click at [248, 154] on td at bounding box center [256, 154] width 67 height 29
click at [253, 152] on icon at bounding box center [256, 152] width 11 height 1
click at [0, 0] on input "checkbox" at bounding box center [0, 0] width 0 height 0
click at [303, 707] on button "Pack" at bounding box center [302, 712] width 31 height 20
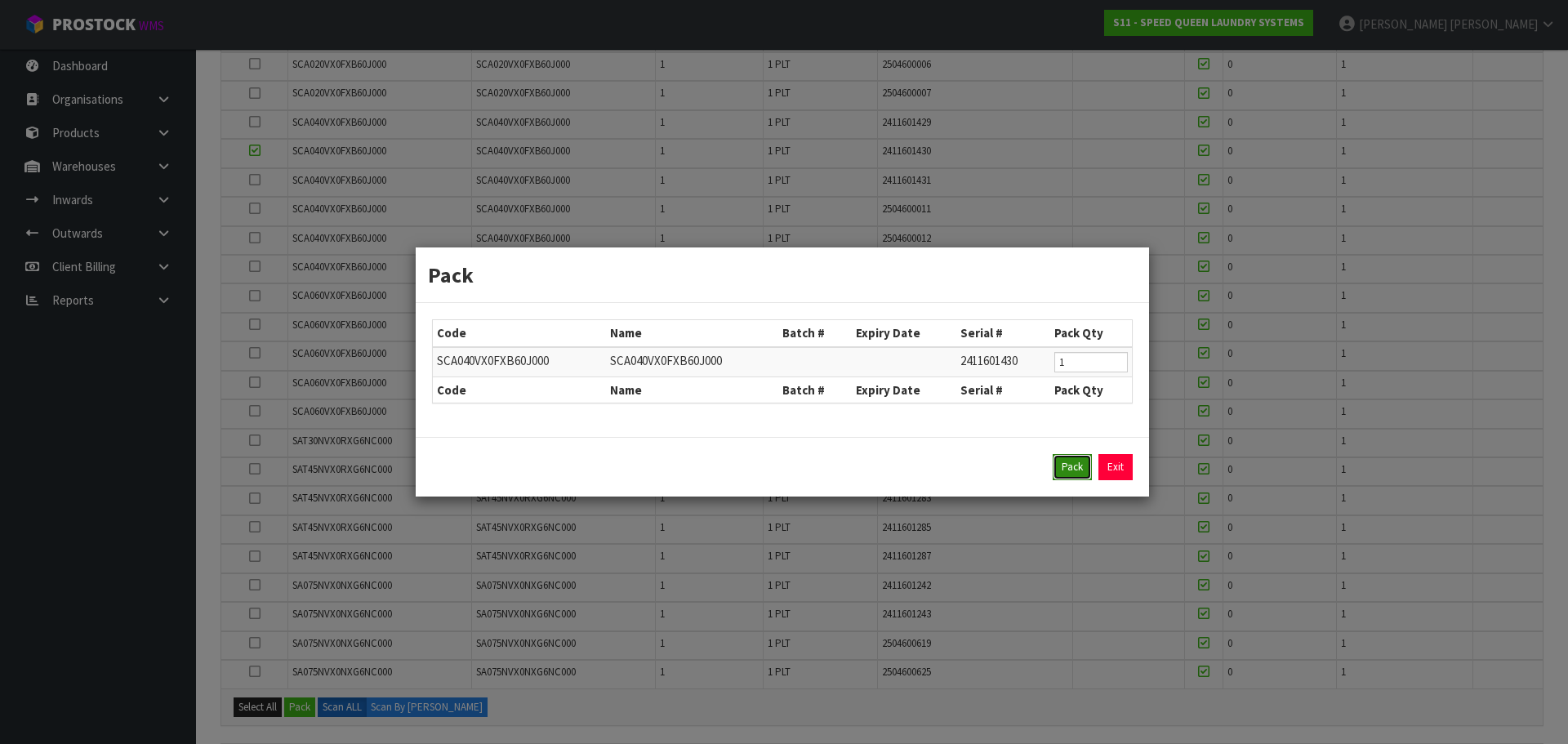
click at [1062, 471] on button "Pack" at bounding box center [1072, 467] width 39 height 26
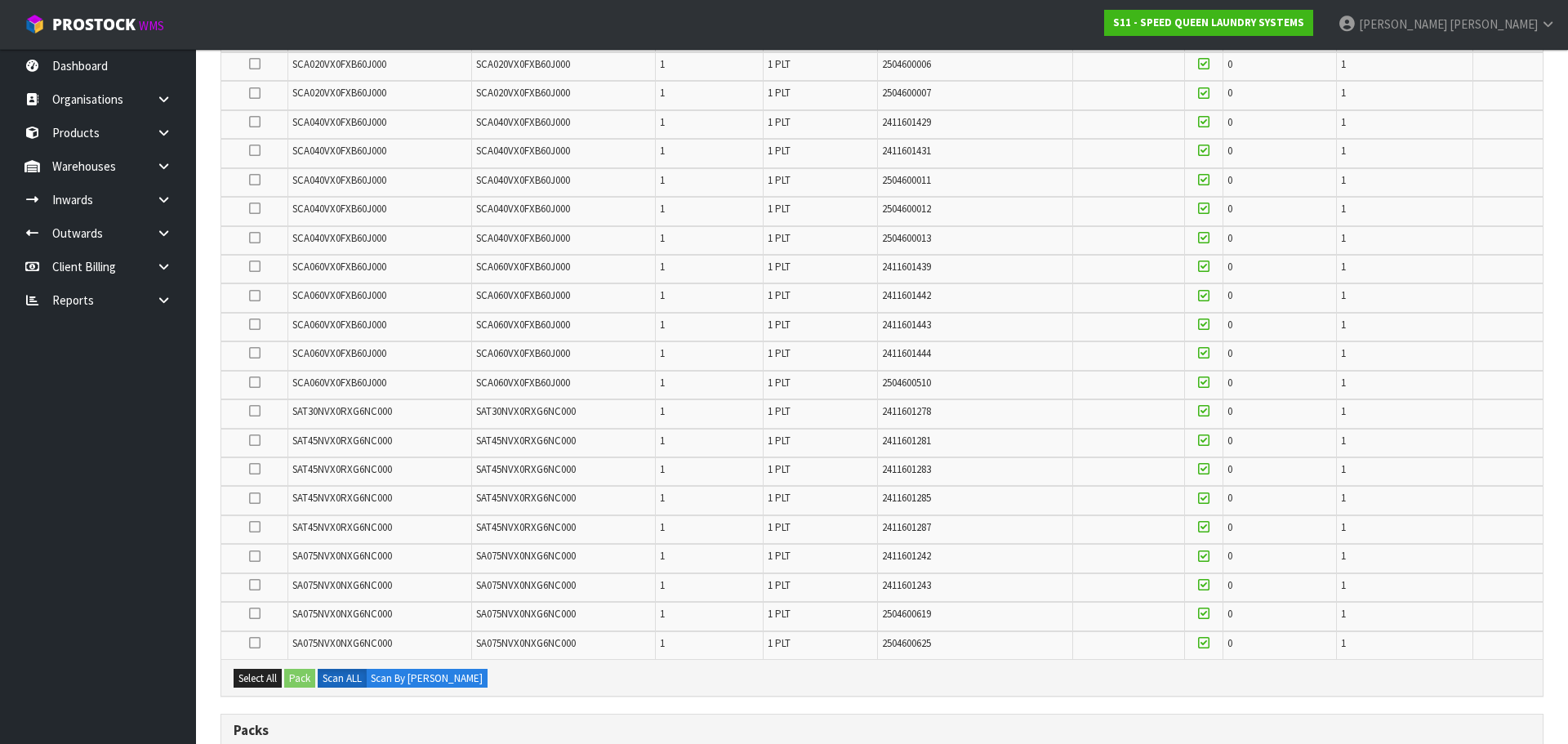
type input "346"
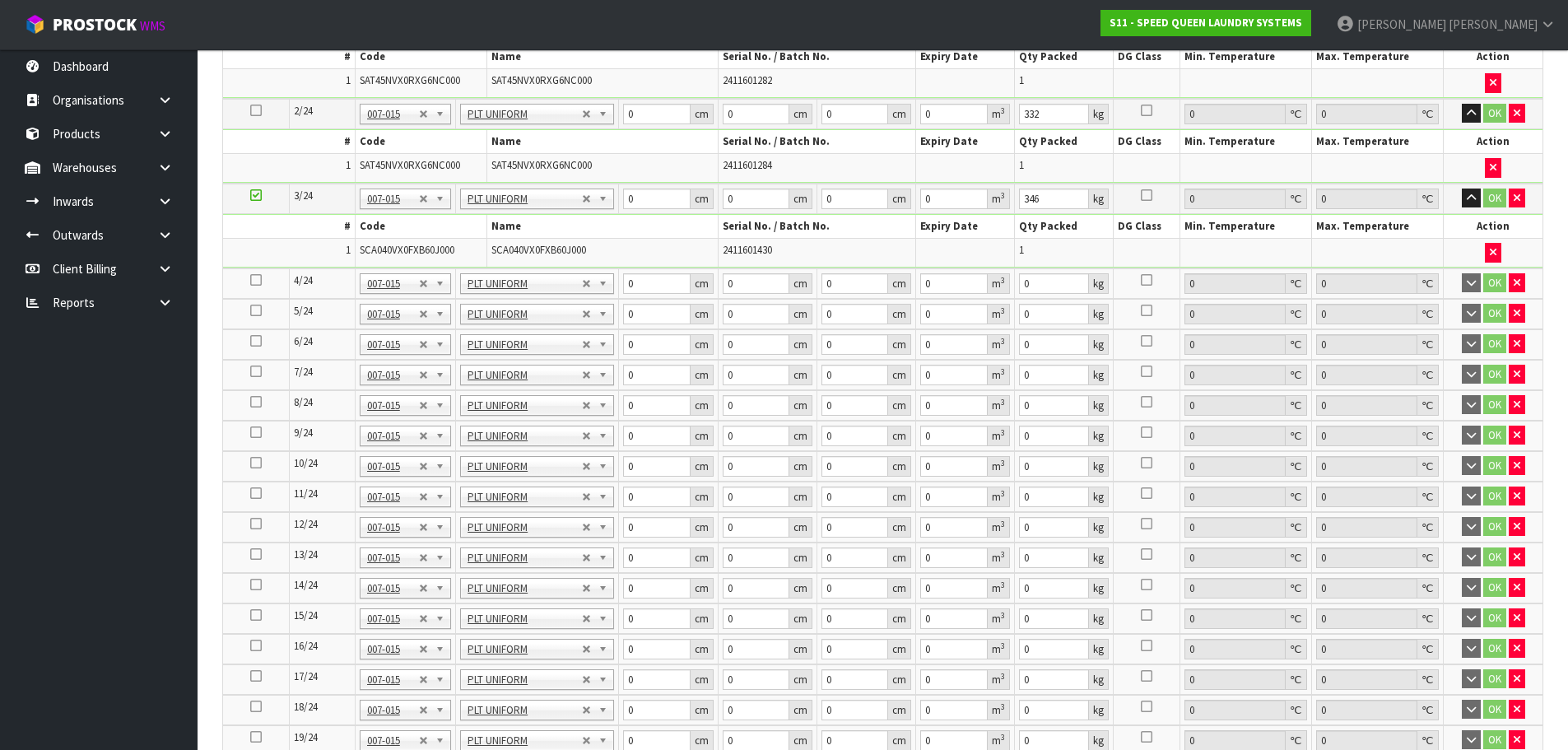
scroll to position [1152, 0]
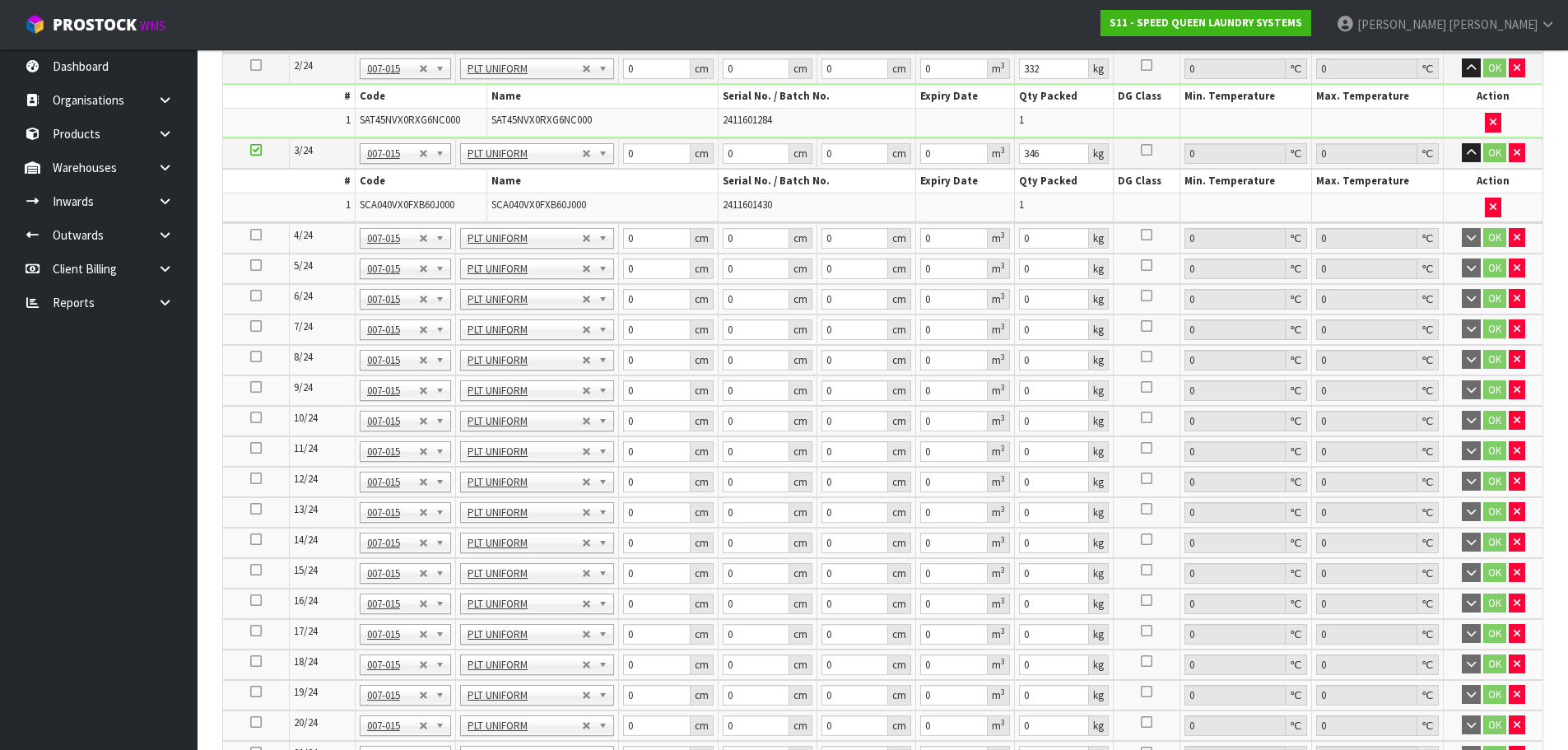
click at [259, 235] on icon at bounding box center [256, 234] width 11 height 1
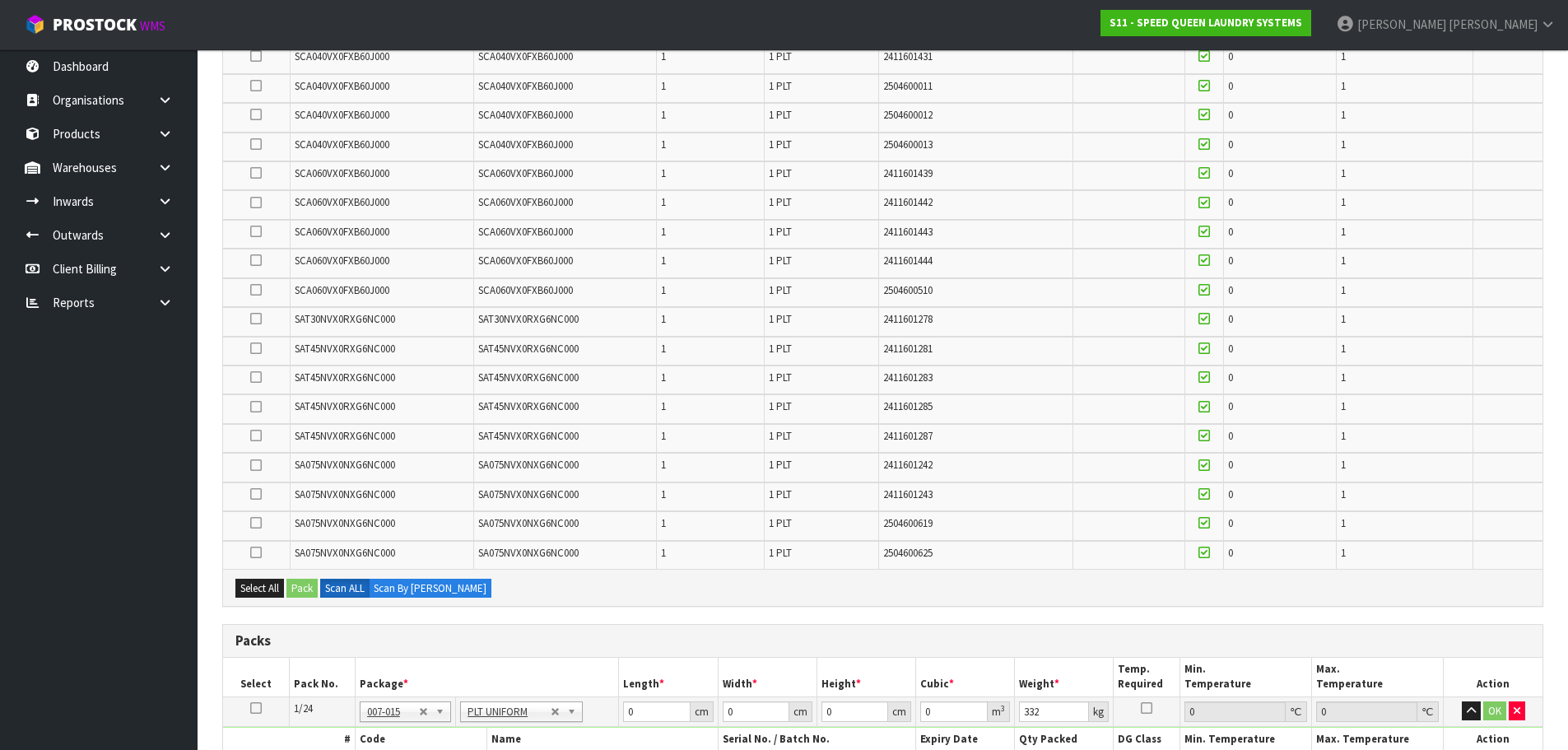
scroll to position [412, 0]
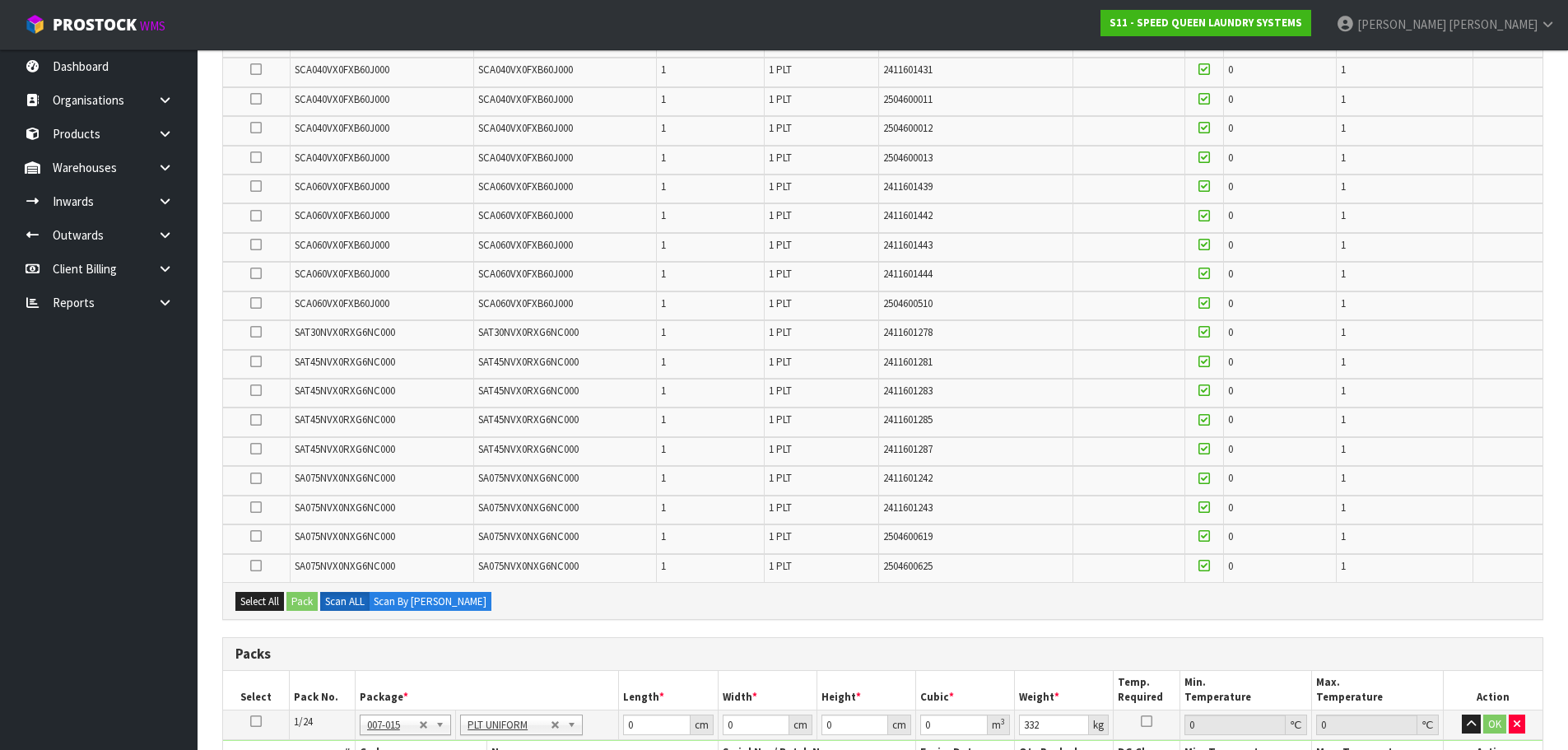
click at [261, 274] on icon at bounding box center [256, 274] width 11 height 1
click at [0, 0] on input "checkbox" at bounding box center [0, 0] width 0 height 0
click at [307, 594] on button "Pack" at bounding box center [302, 601] width 31 height 20
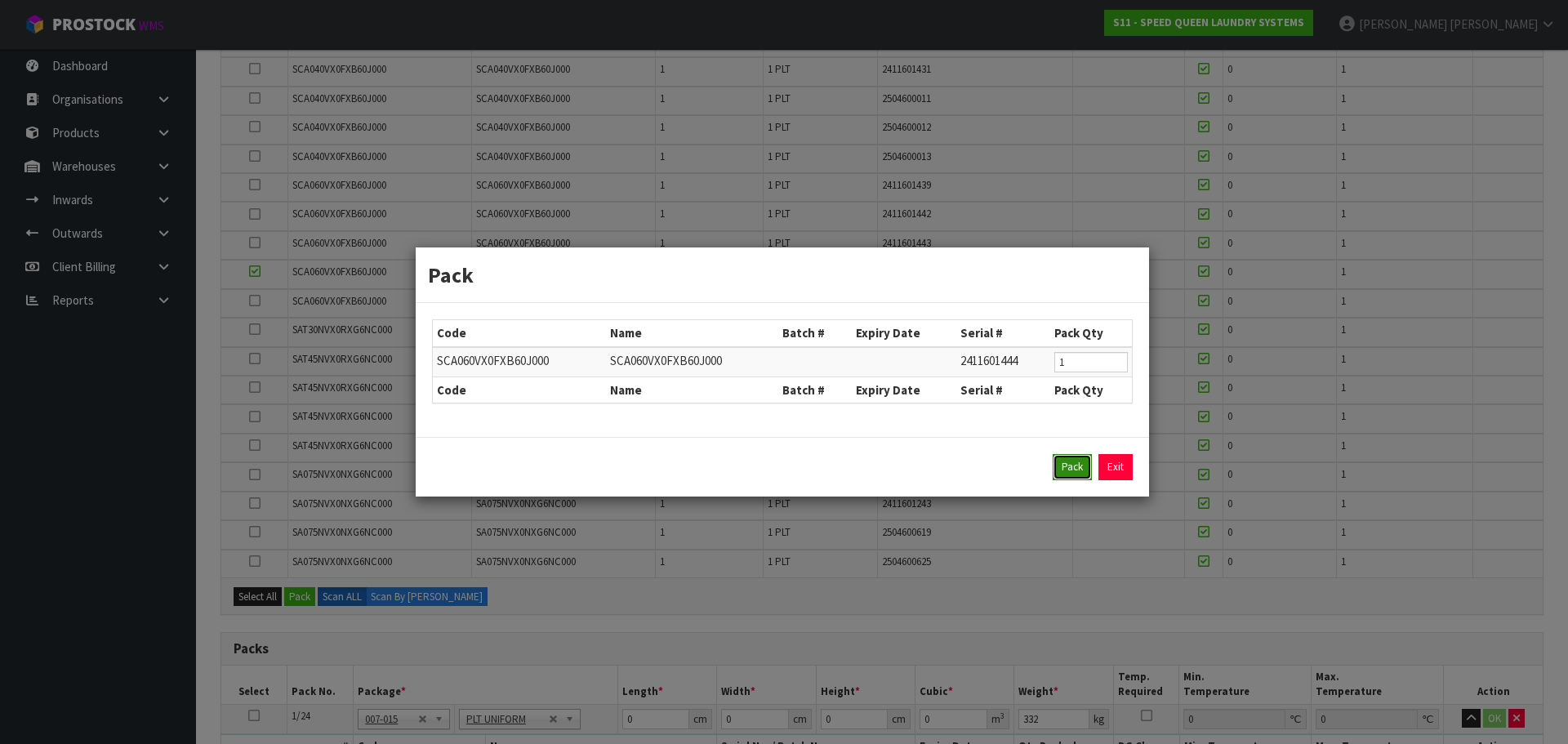
click at [1069, 467] on button "Pack" at bounding box center [1072, 467] width 39 height 26
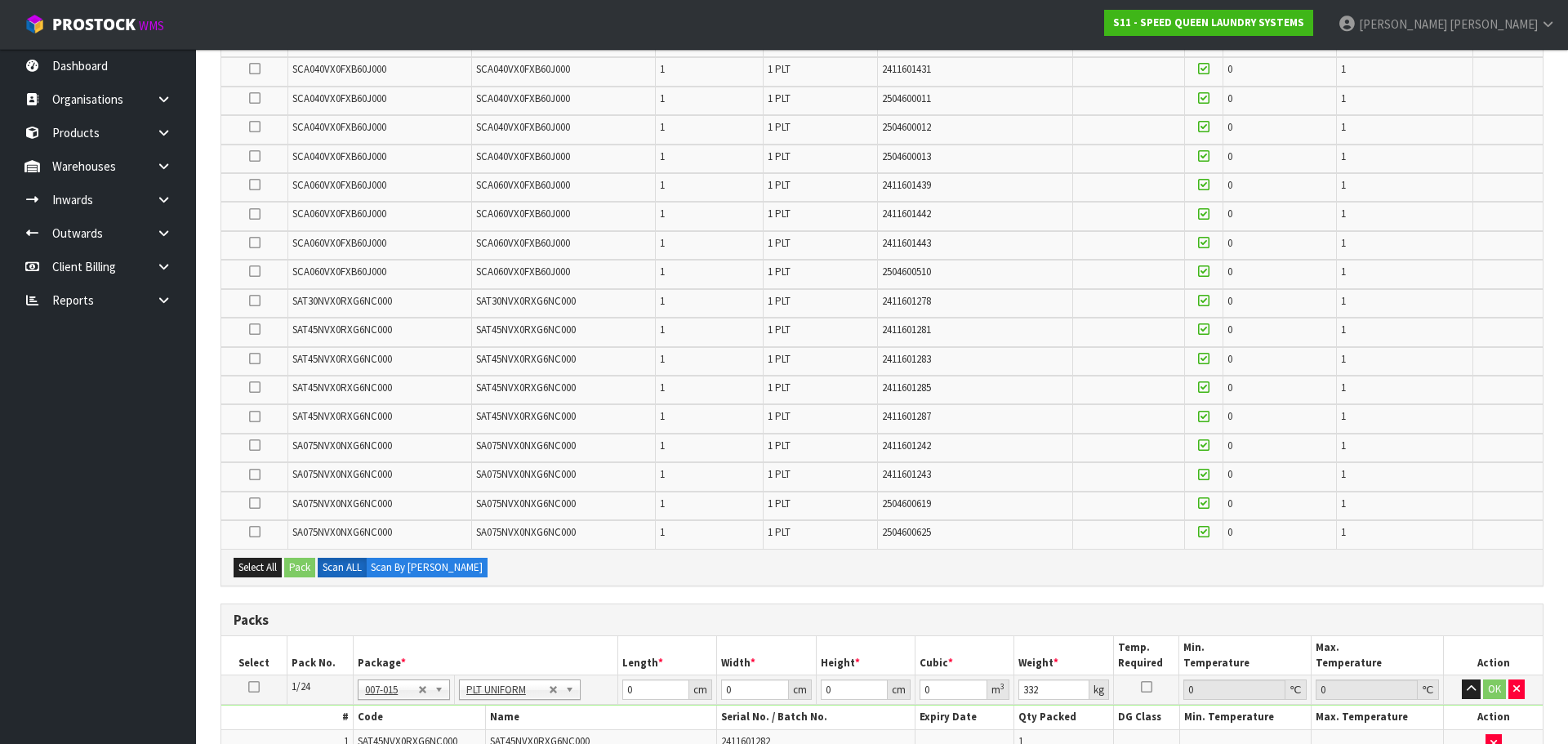
type input "331"
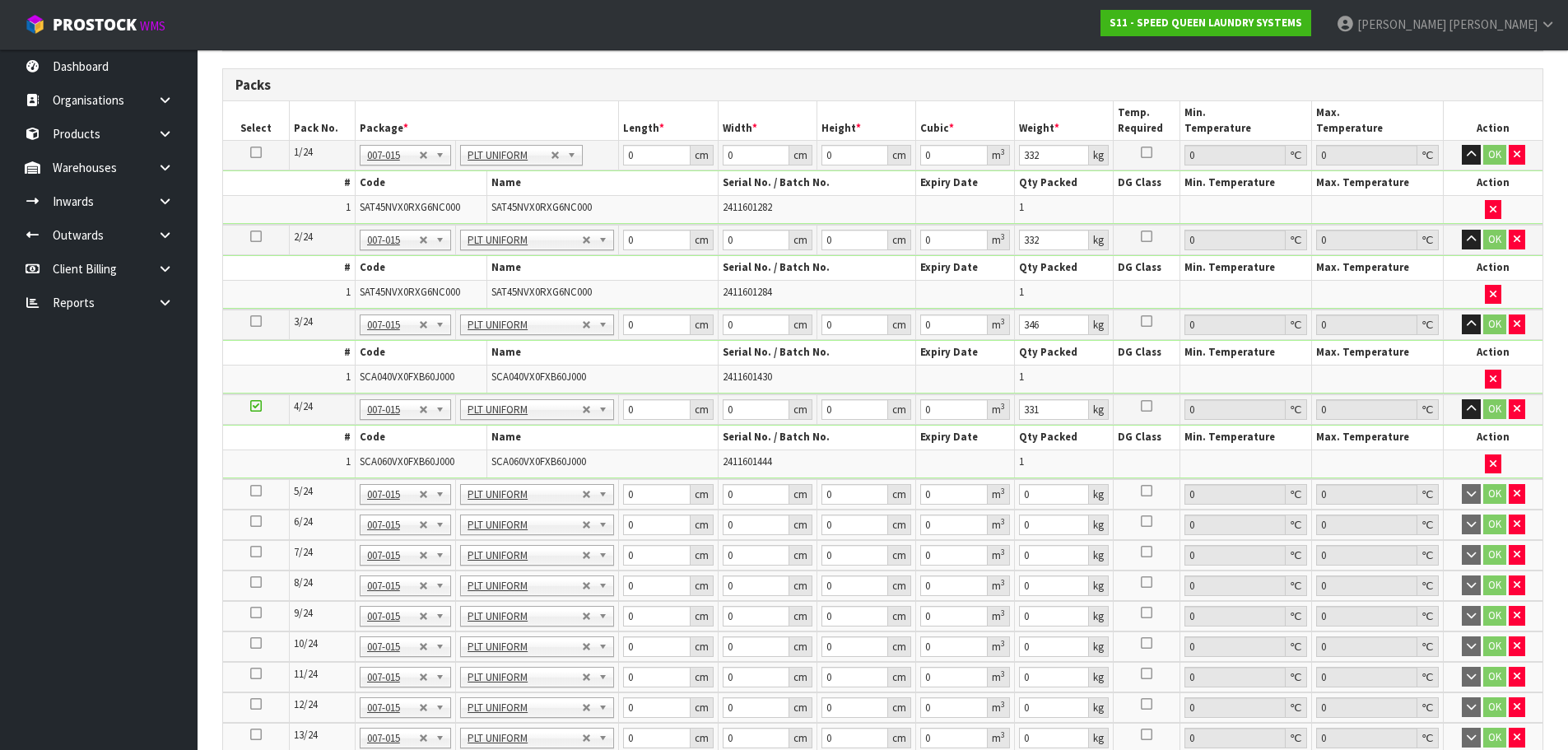
scroll to position [988, 0]
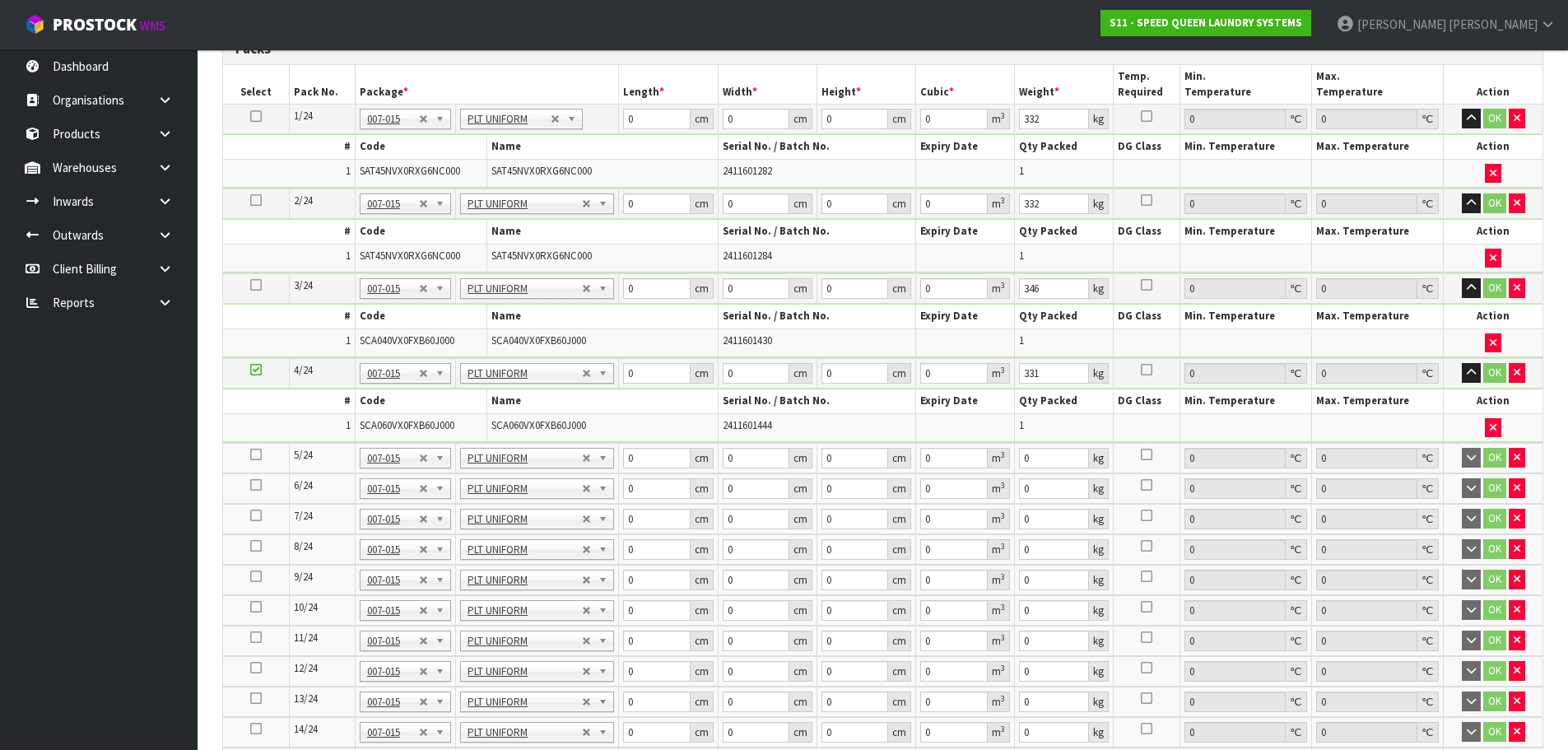
click at [253, 455] on icon at bounding box center [256, 455] width 11 height 1
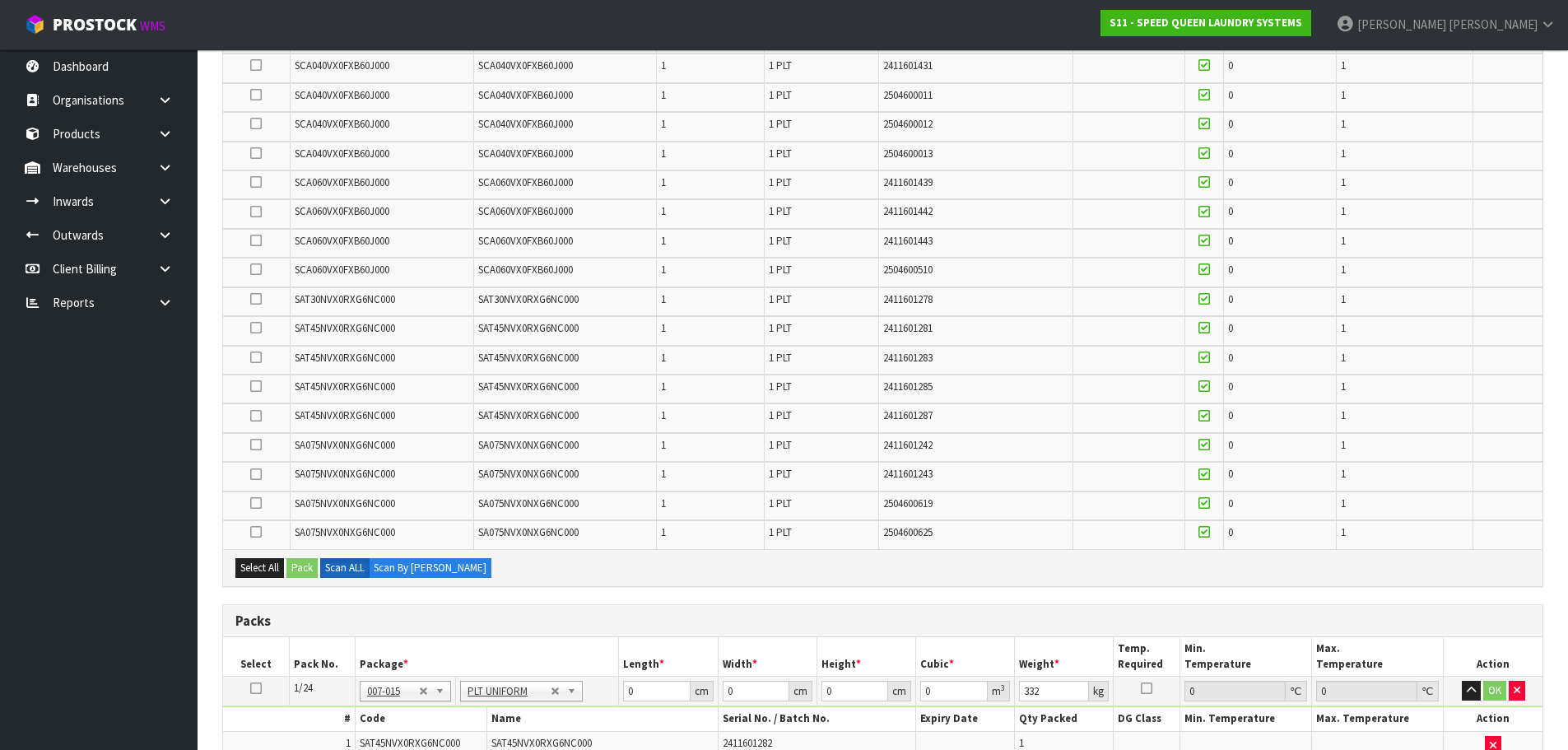
scroll to position [412, 0]
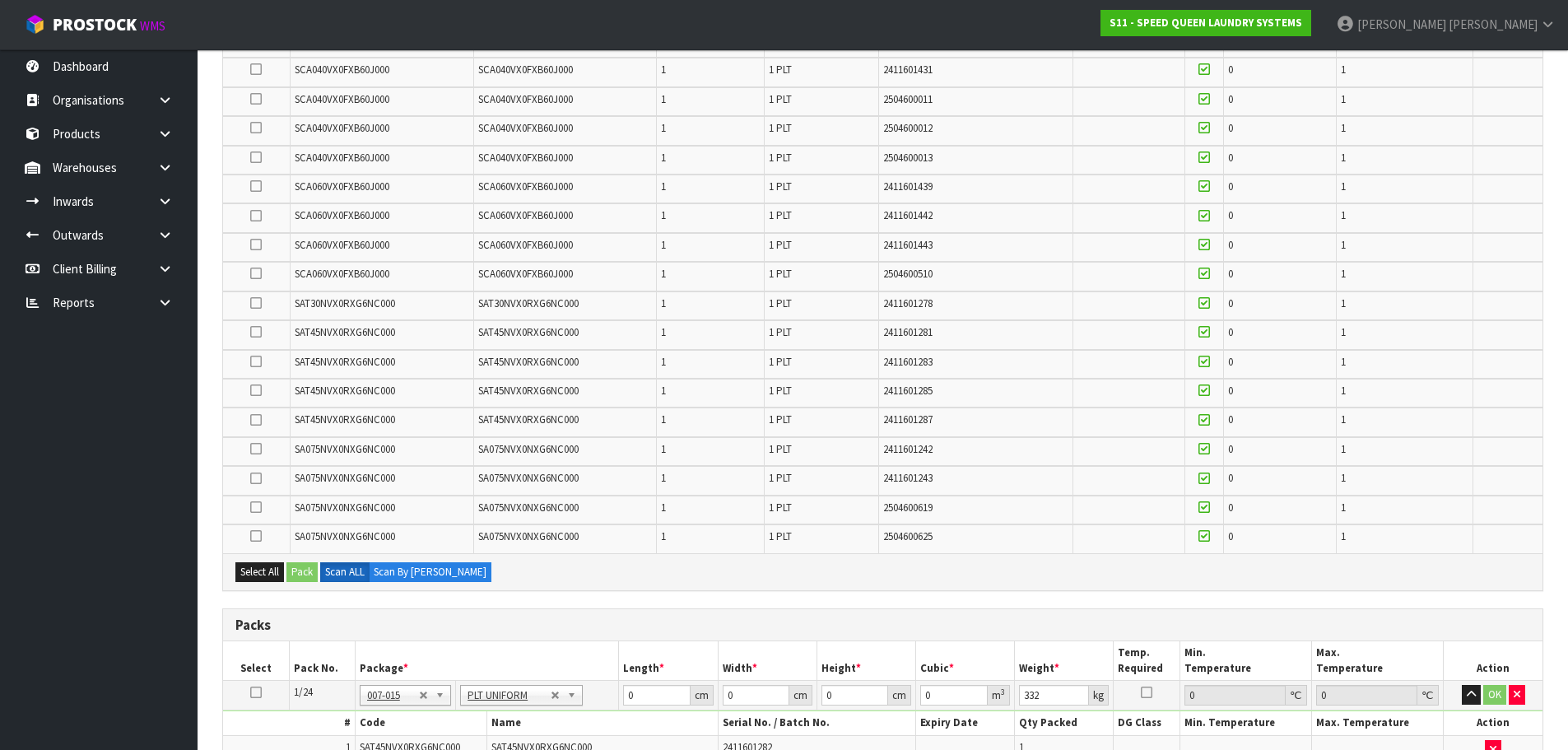
click at [259, 69] on icon at bounding box center [256, 69] width 11 height 1
click at [0, 0] on input "checkbox" at bounding box center [0, 0] width 0 height 0
click at [305, 571] on button "Pack" at bounding box center [302, 572] width 31 height 20
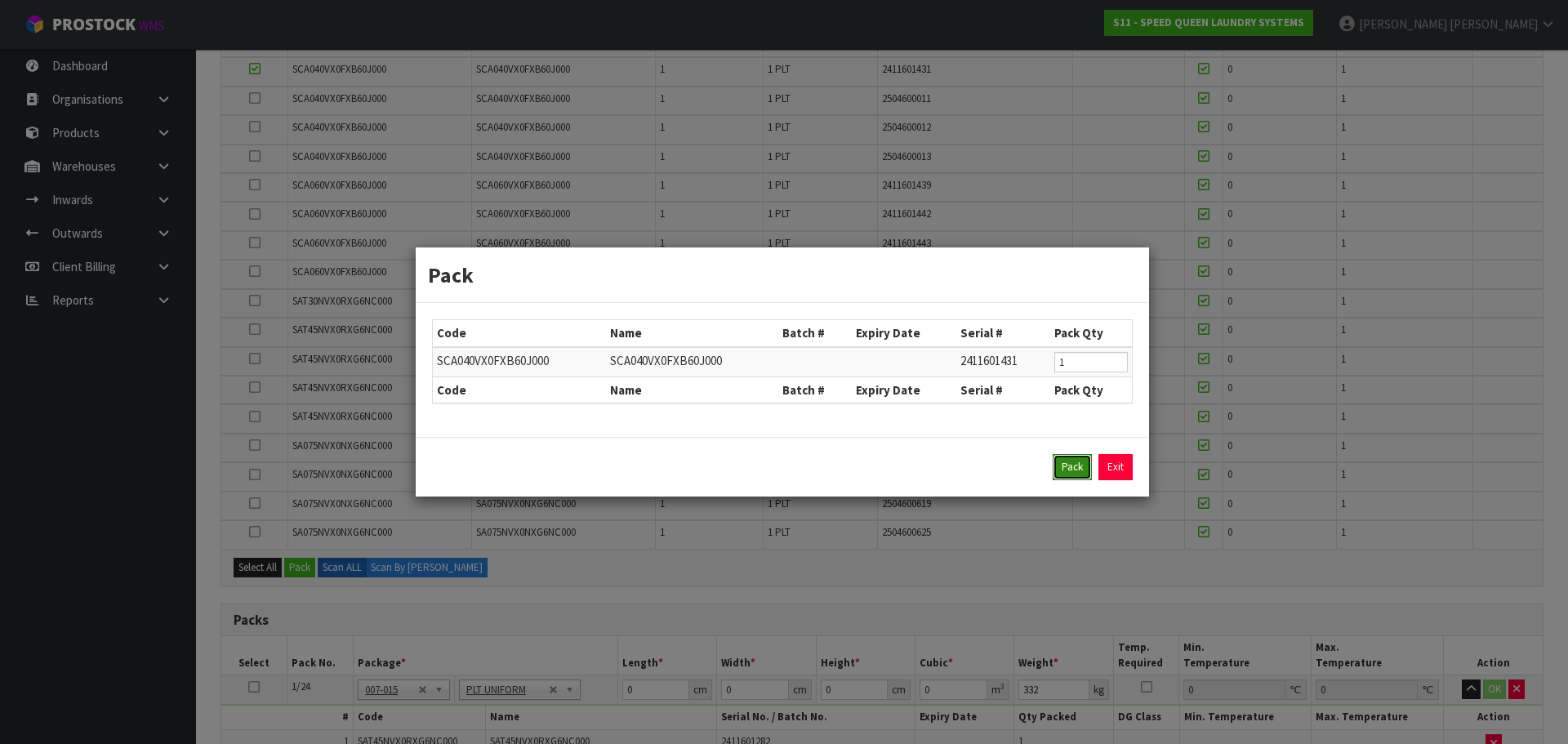
click at [1063, 466] on button "Pack" at bounding box center [1072, 467] width 39 height 26
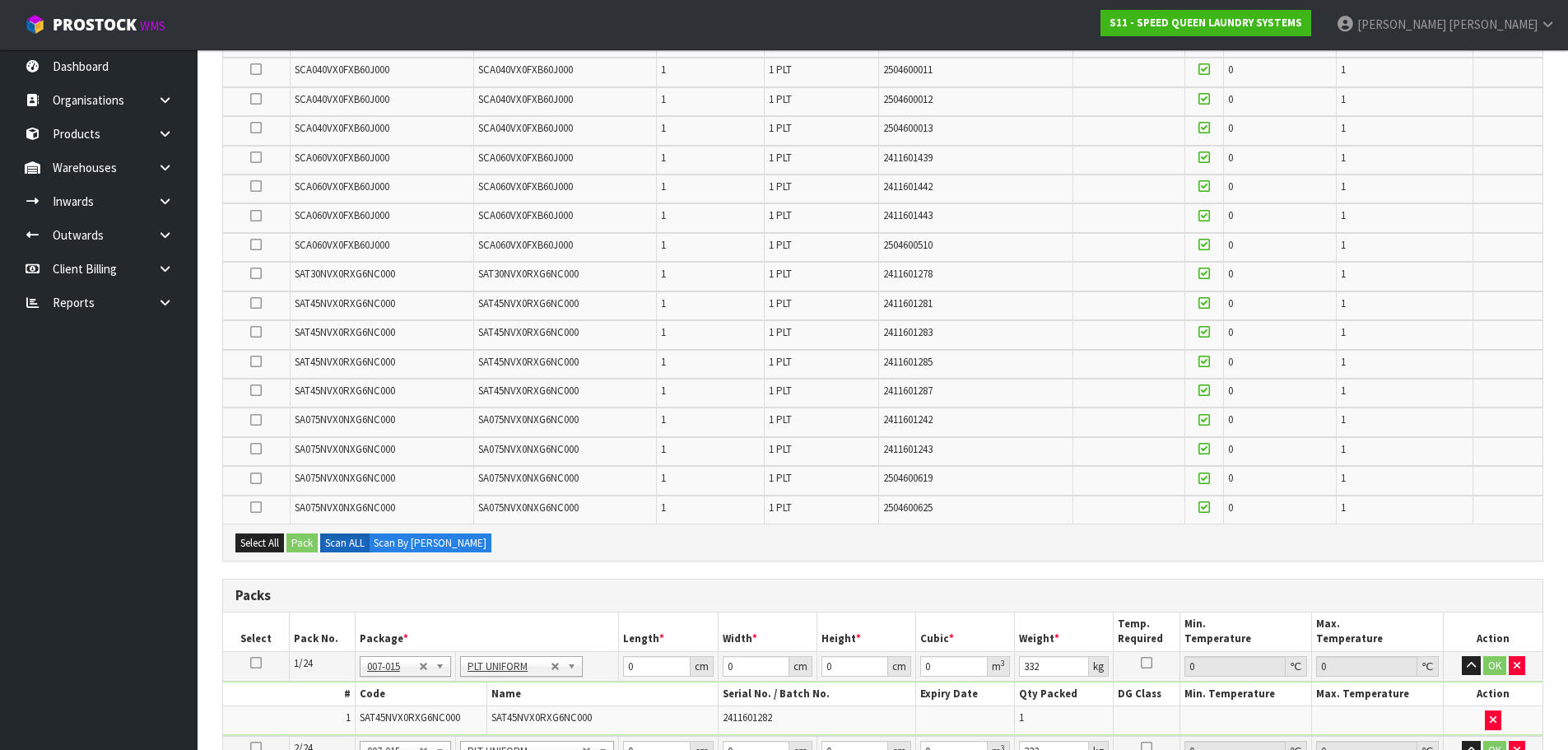
type input "346"
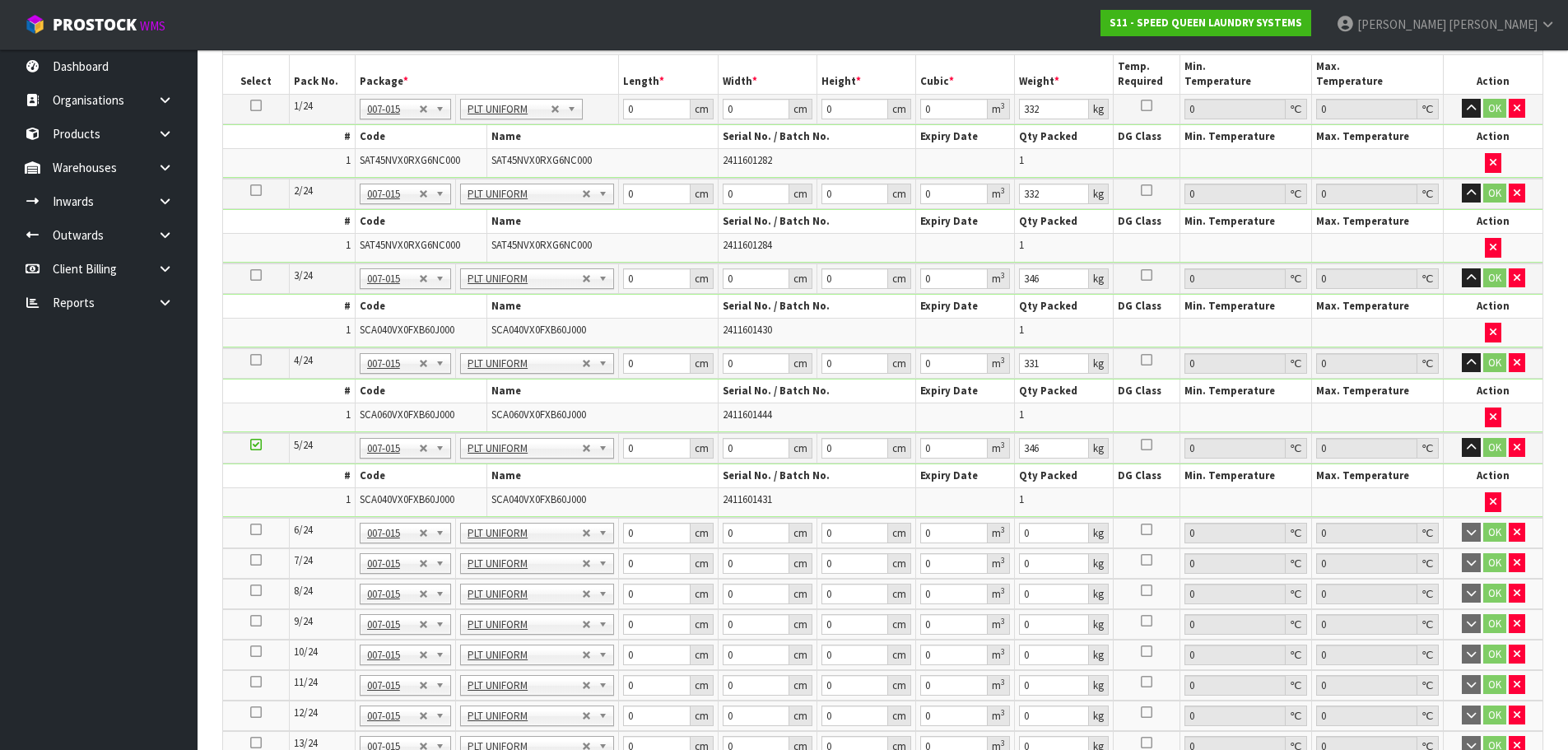
scroll to position [988, 0]
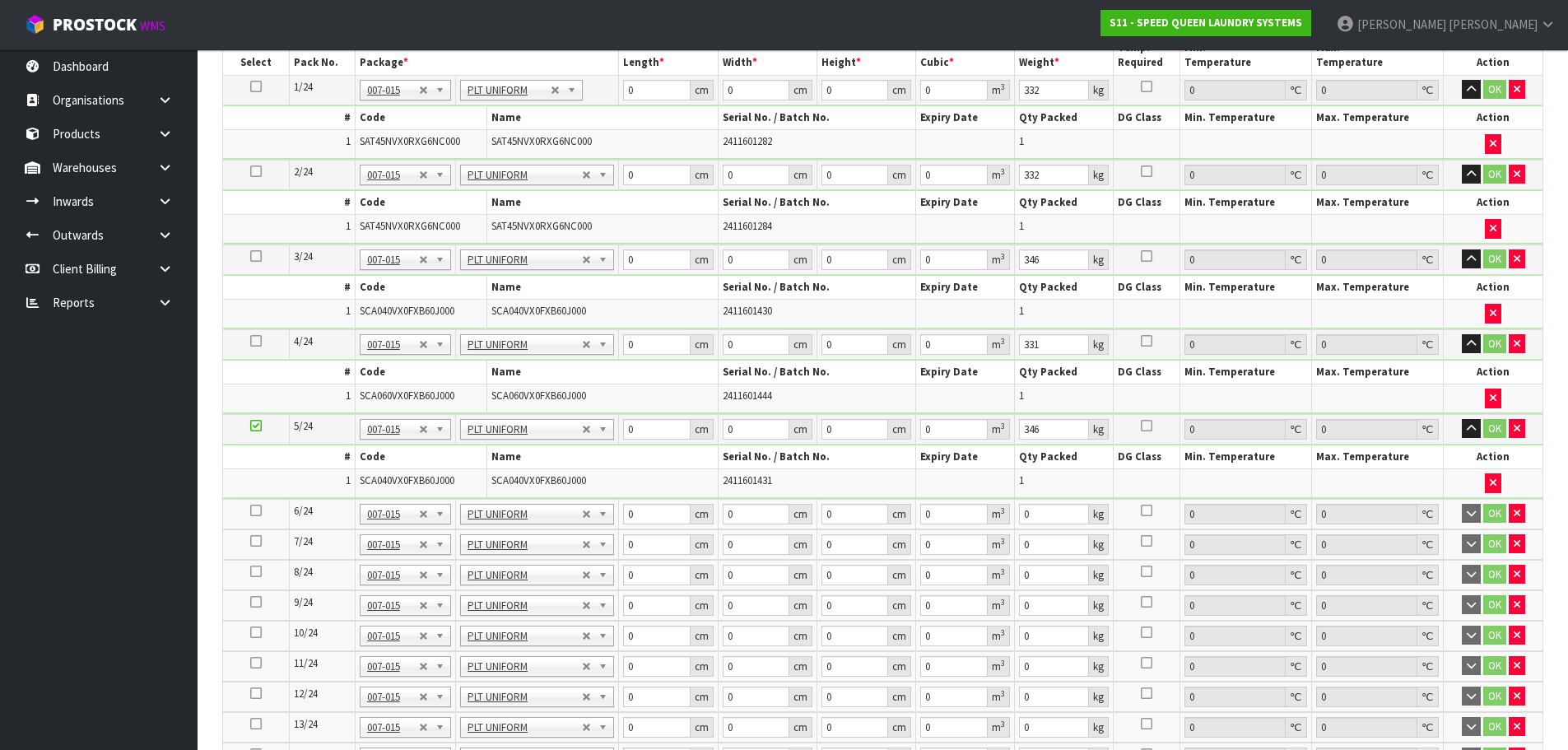
click at [254, 511] on icon at bounding box center [256, 510] width 11 height 1
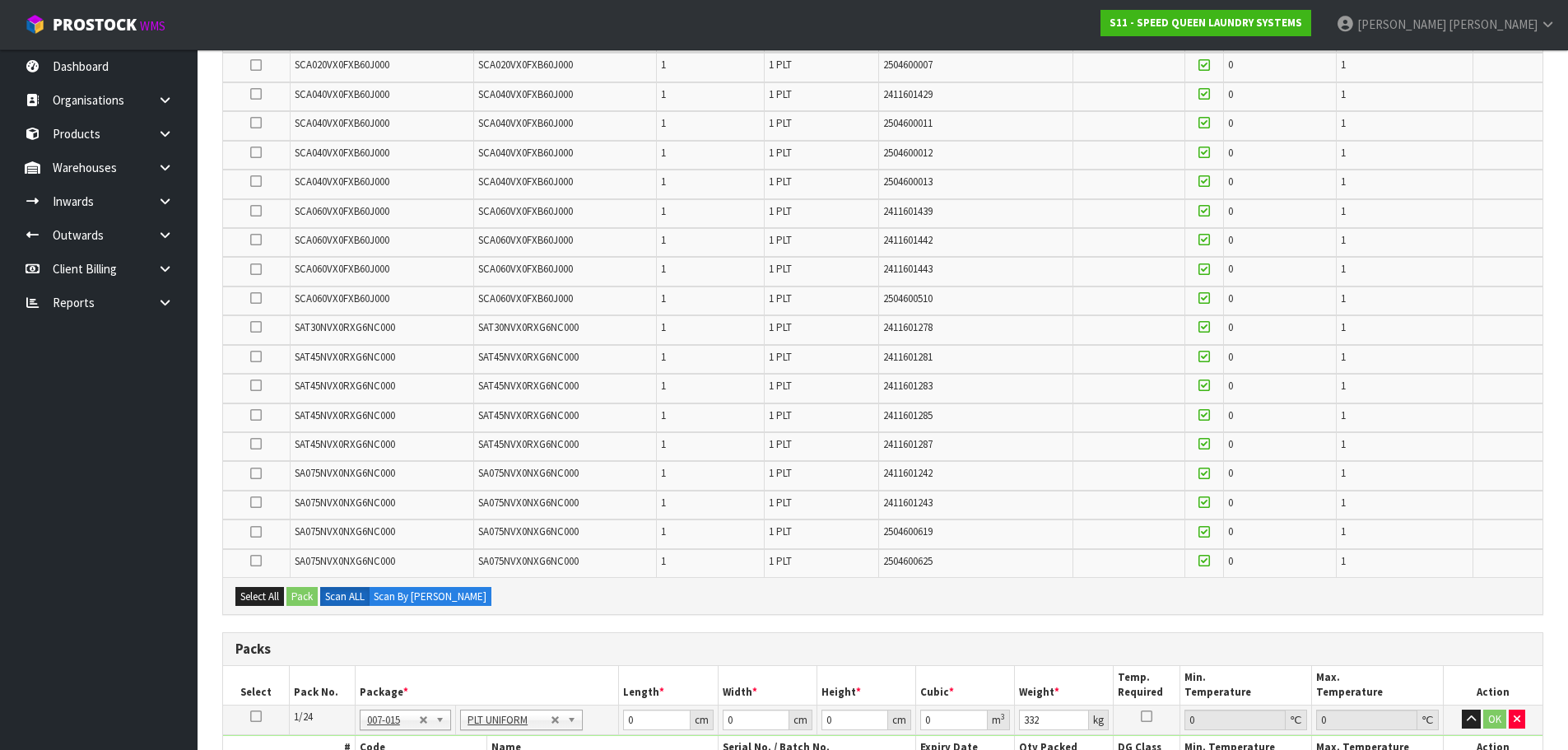
scroll to position [247, 0]
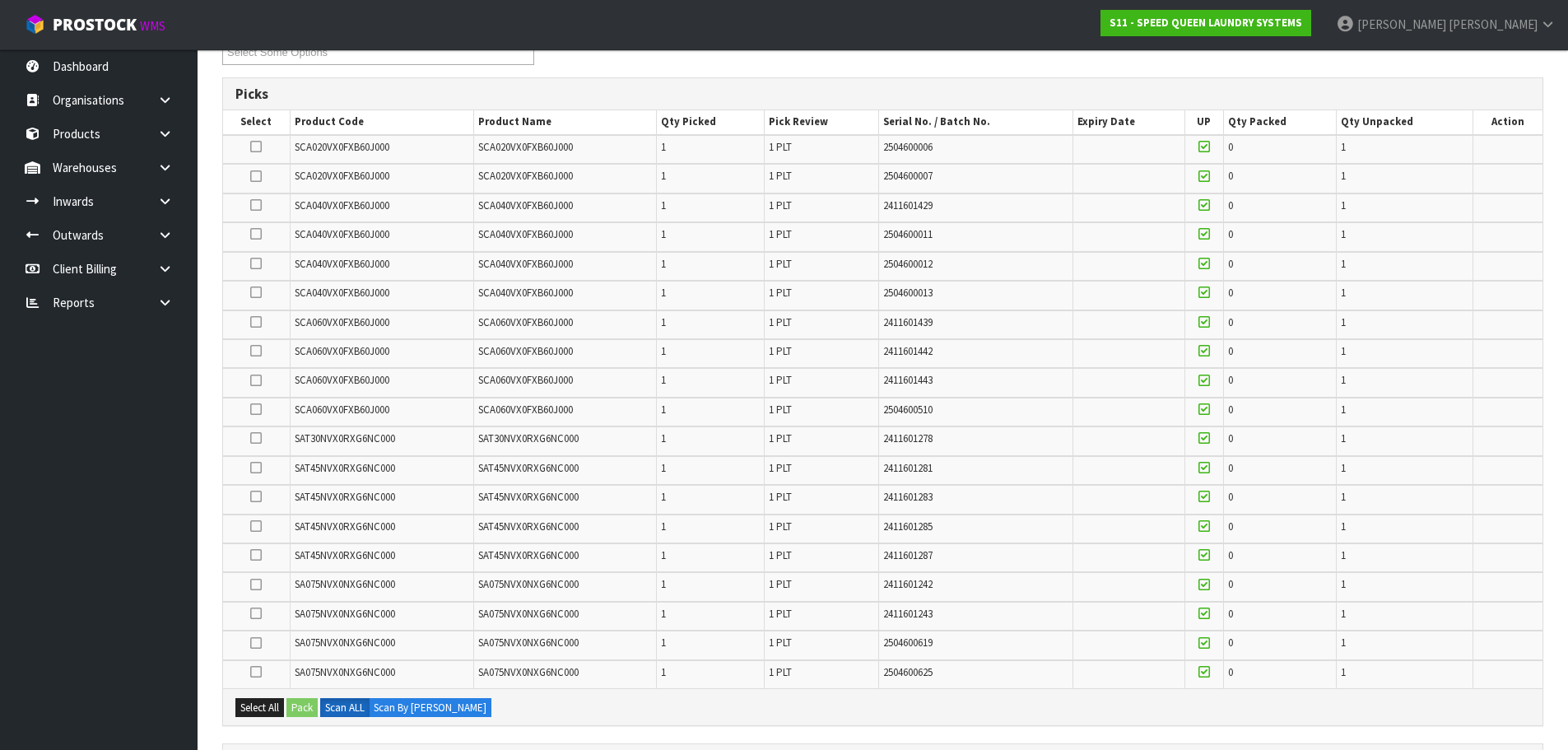
click at [246, 265] on td at bounding box center [256, 266] width 67 height 29
click at [254, 264] on icon at bounding box center [256, 263] width 11 height 1
click at [0, 0] on input "checkbox" at bounding box center [0, 0] width 0 height 0
click at [306, 707] on button "Pack" at bounding box center [302, 708] width 31 height 20
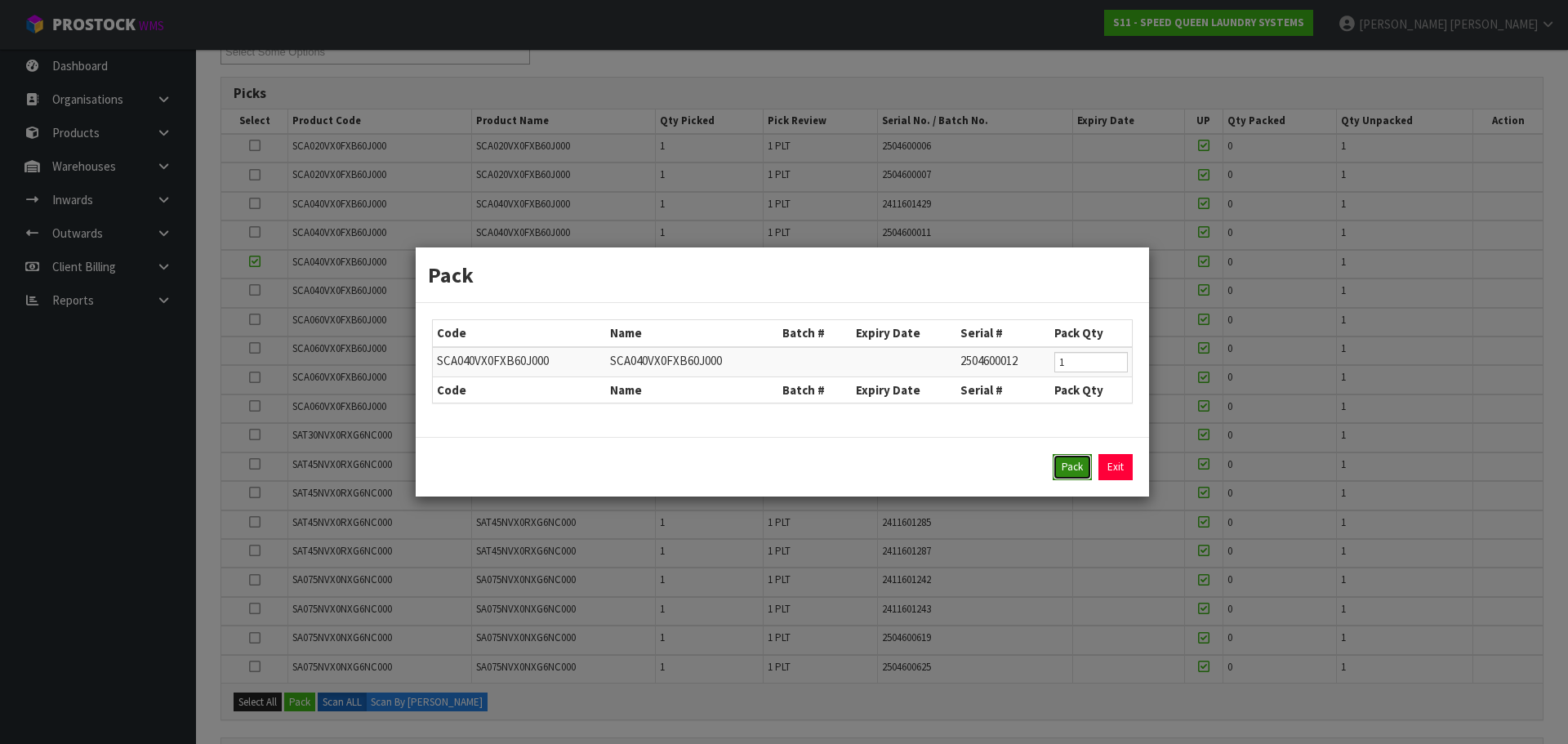
click at [1069, 458] on button "Pack" at bounding box center [1072, 467] width 39 height 26
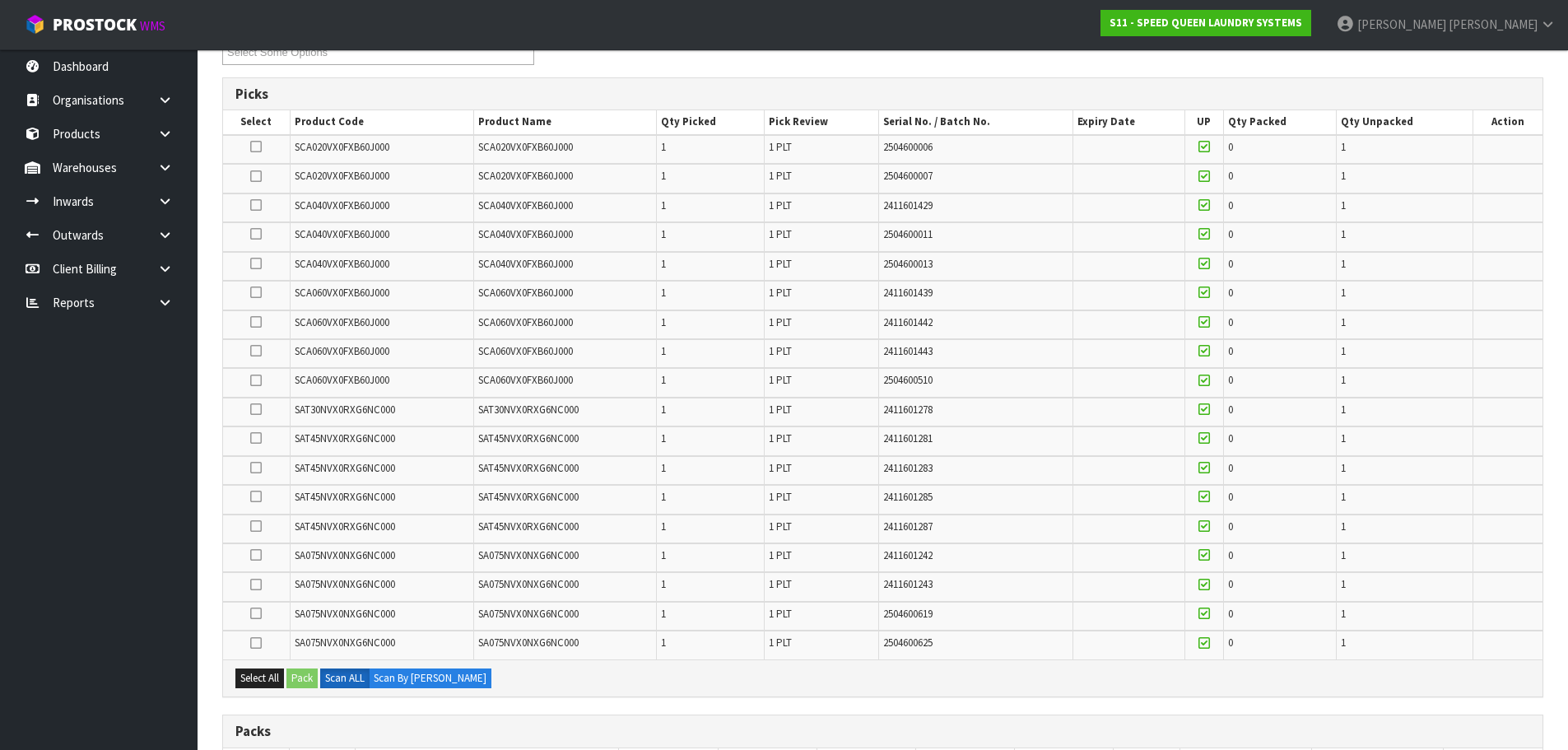
type input "346"
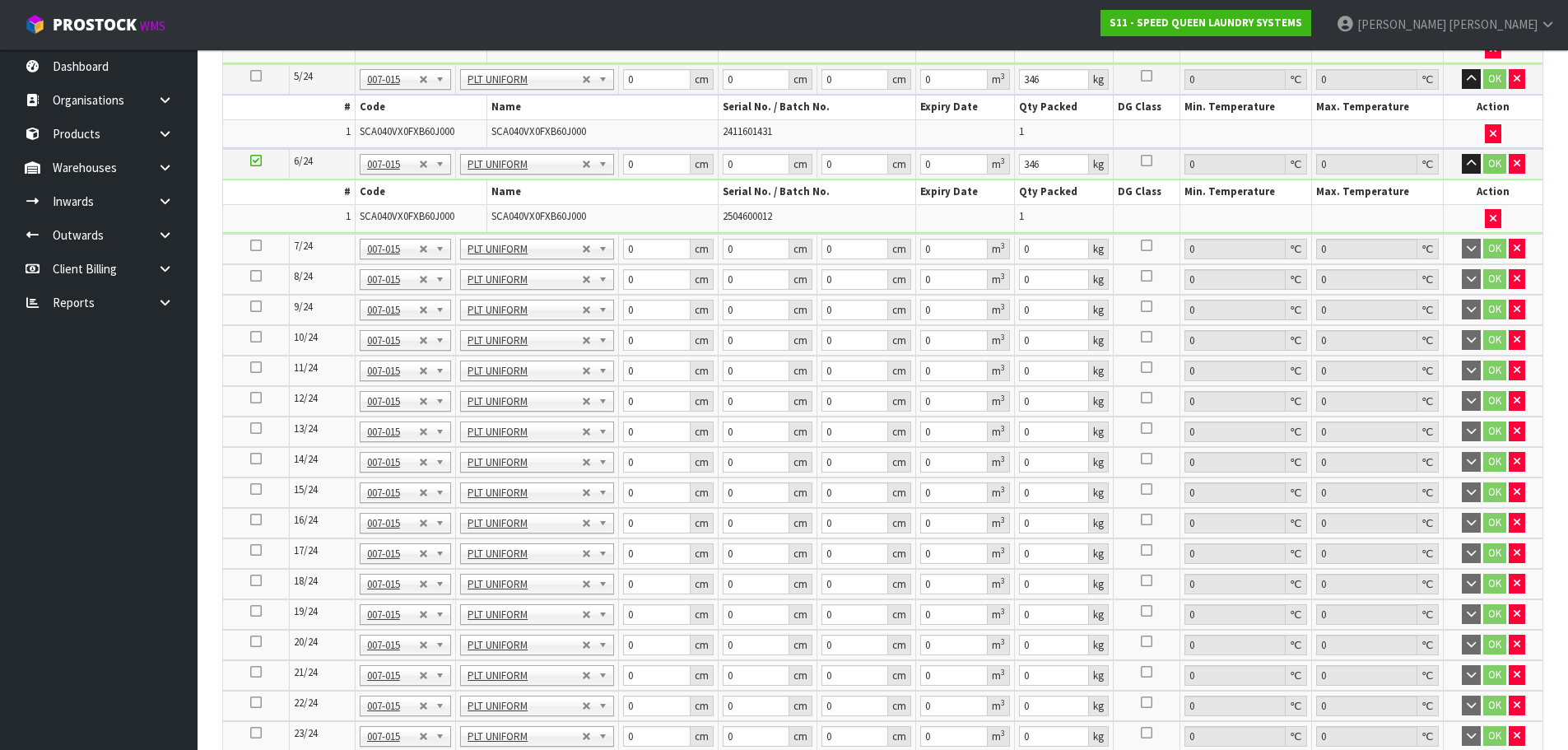
scroll to position [1317, 0]
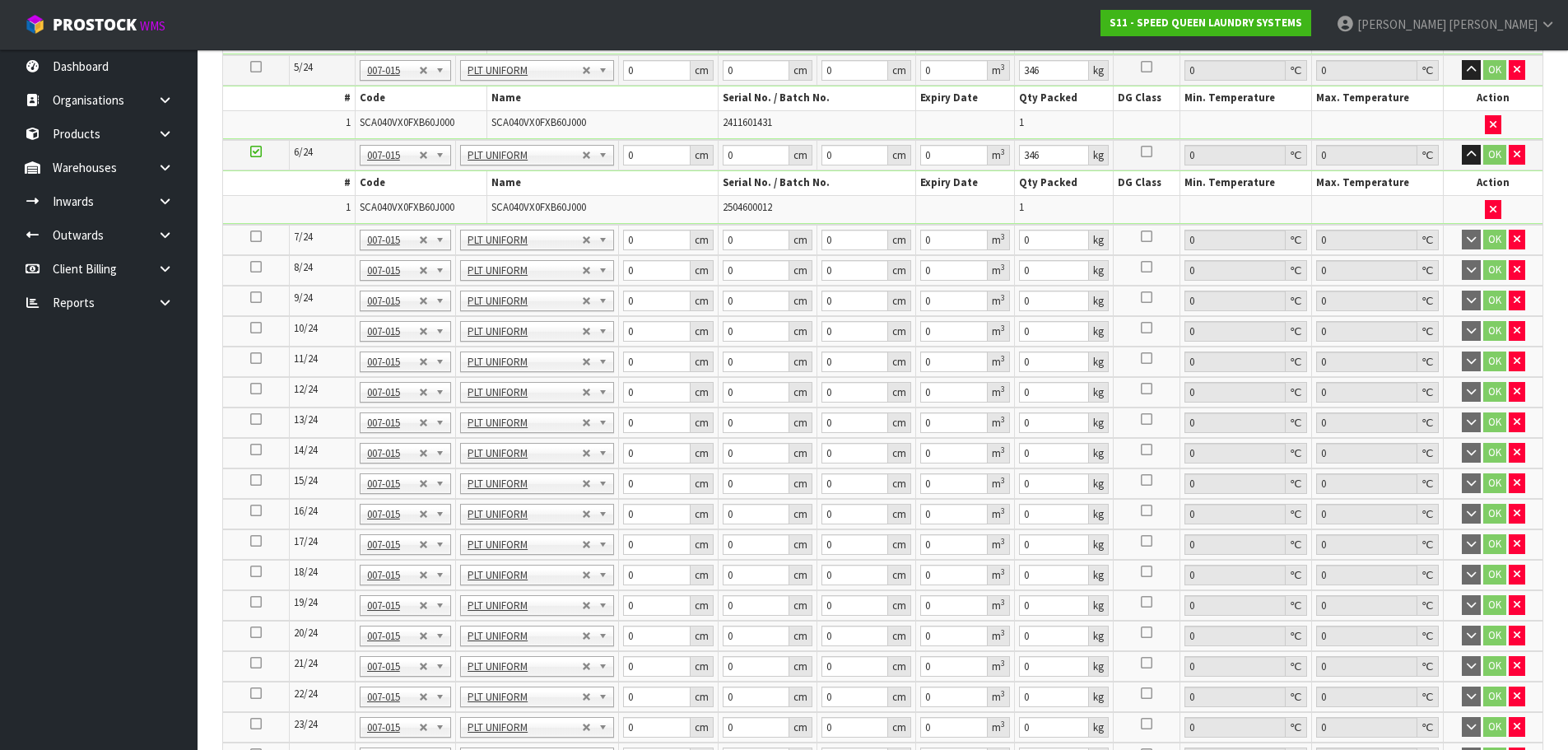
click at [254, 236] on icon at bounding box center [256, 236] width 11 height 1
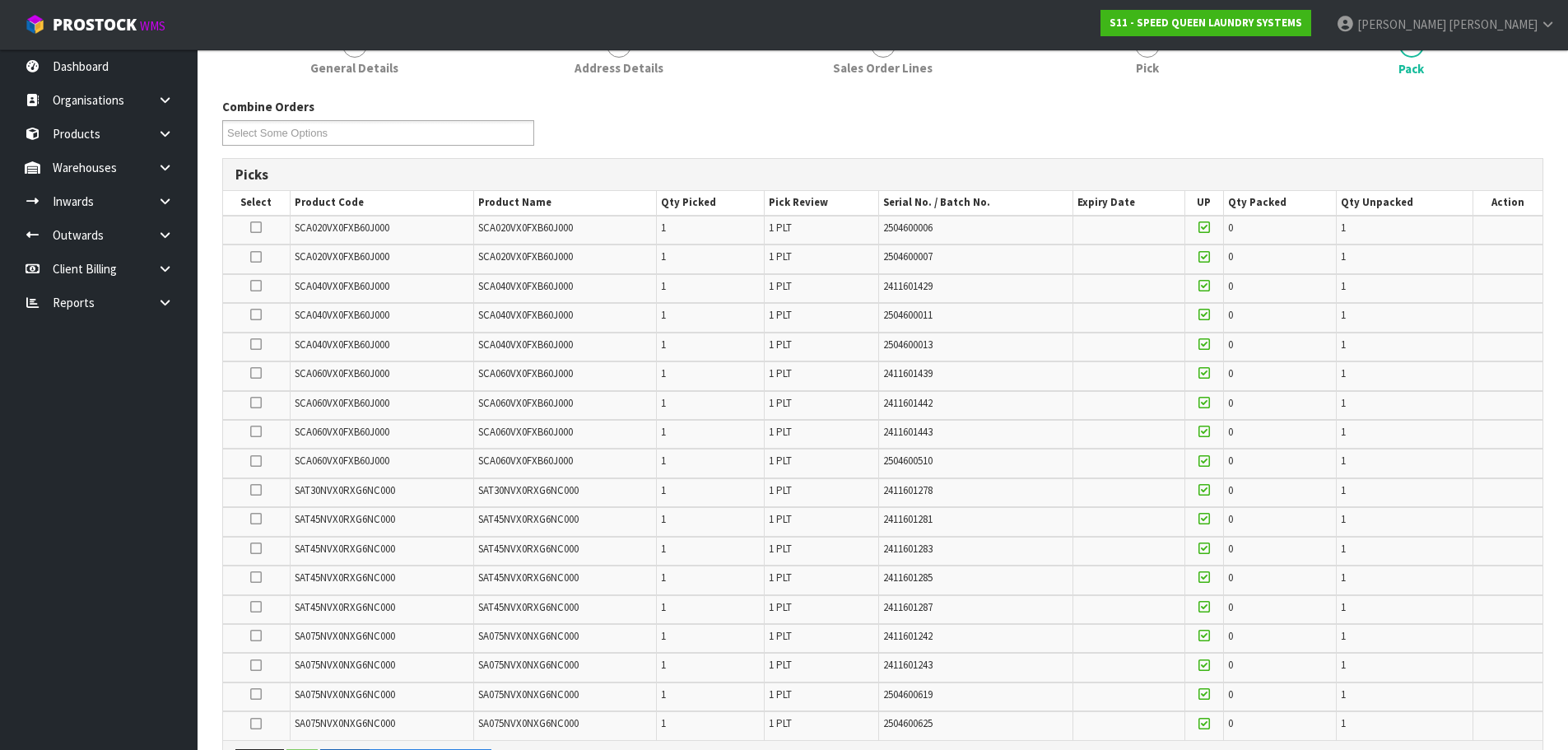
scroll to position [165, 0]
click at [255, 578] on icon at bounding box center [256, 578] width 11 height 1
click at [0, 0] on input "checkbox" at bounding box center [0, 0] width 0 height 0
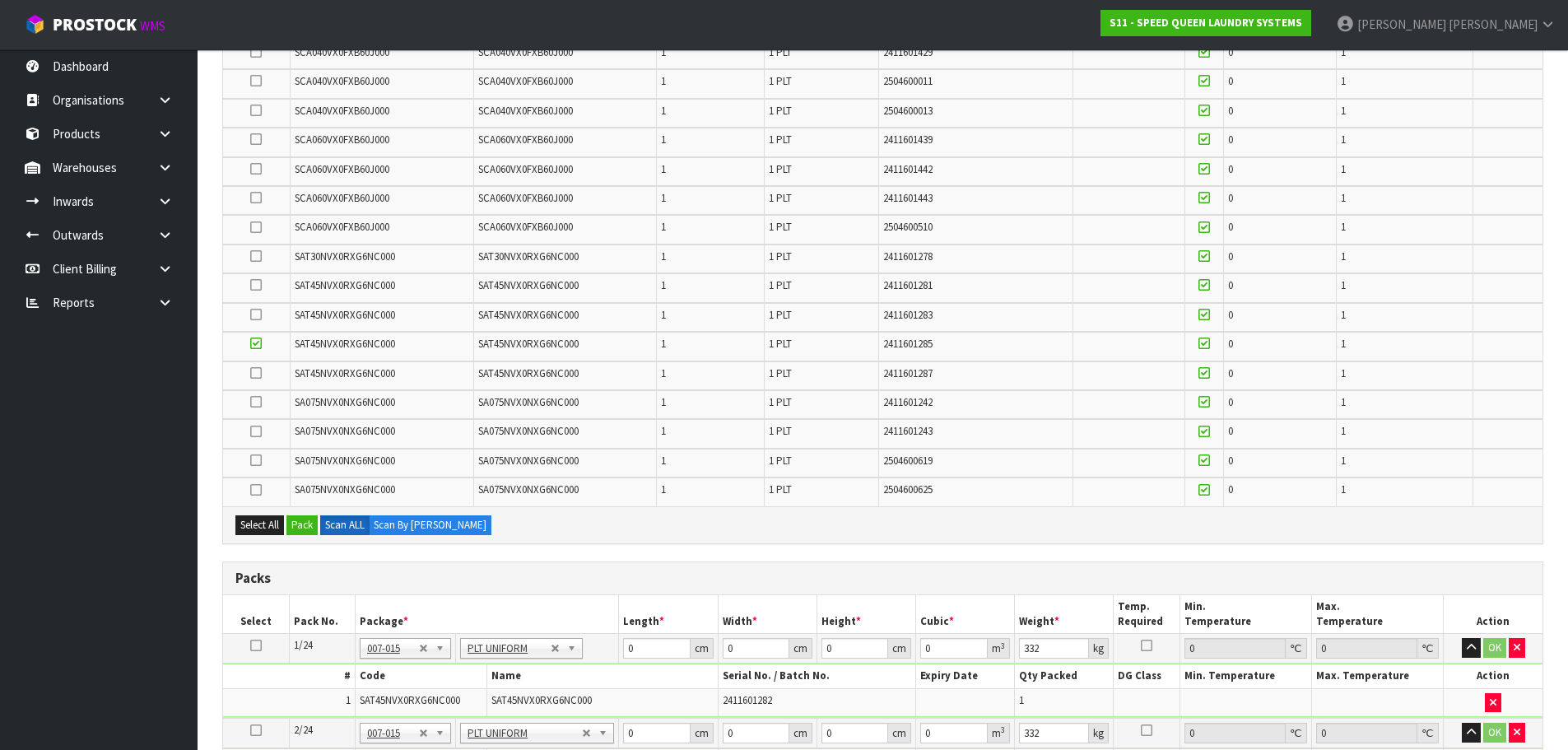
scroll to position [658, 0]
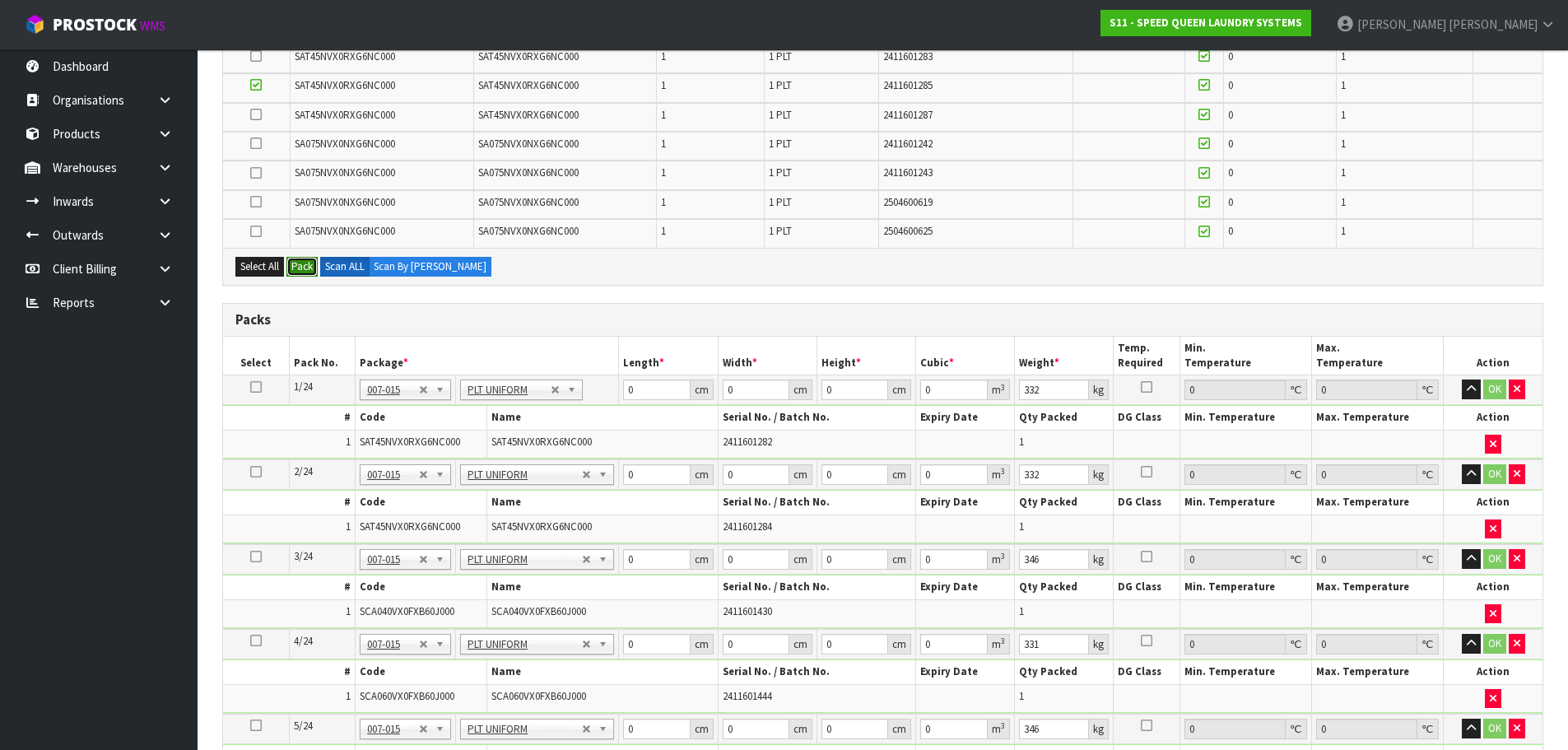
click at [303, 270] on button "Pack" at bounding box center [302, 266] width 31 height 20
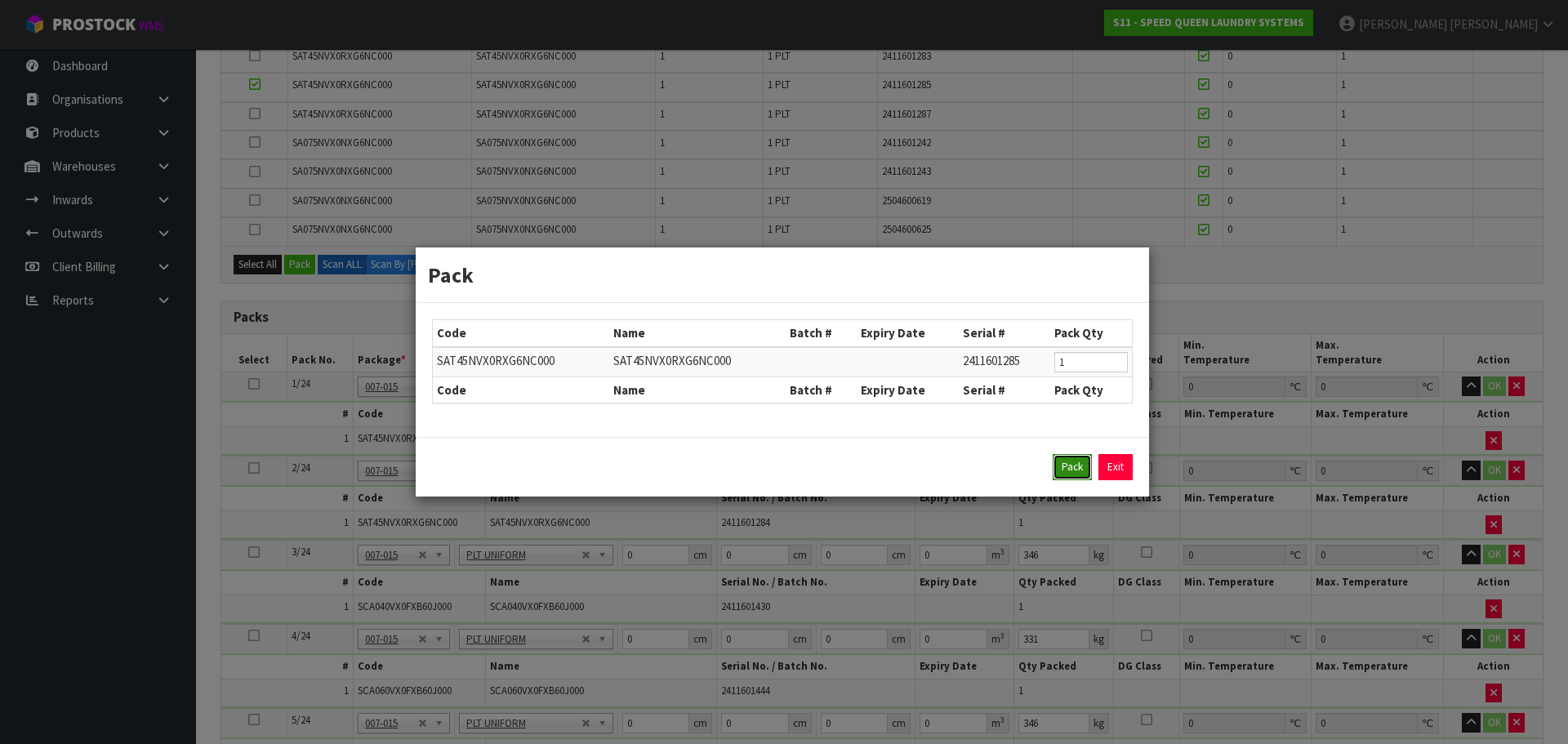
click at [1065, 457] on button "Pack" at bounding box center [1072, 467] width 39 height 26
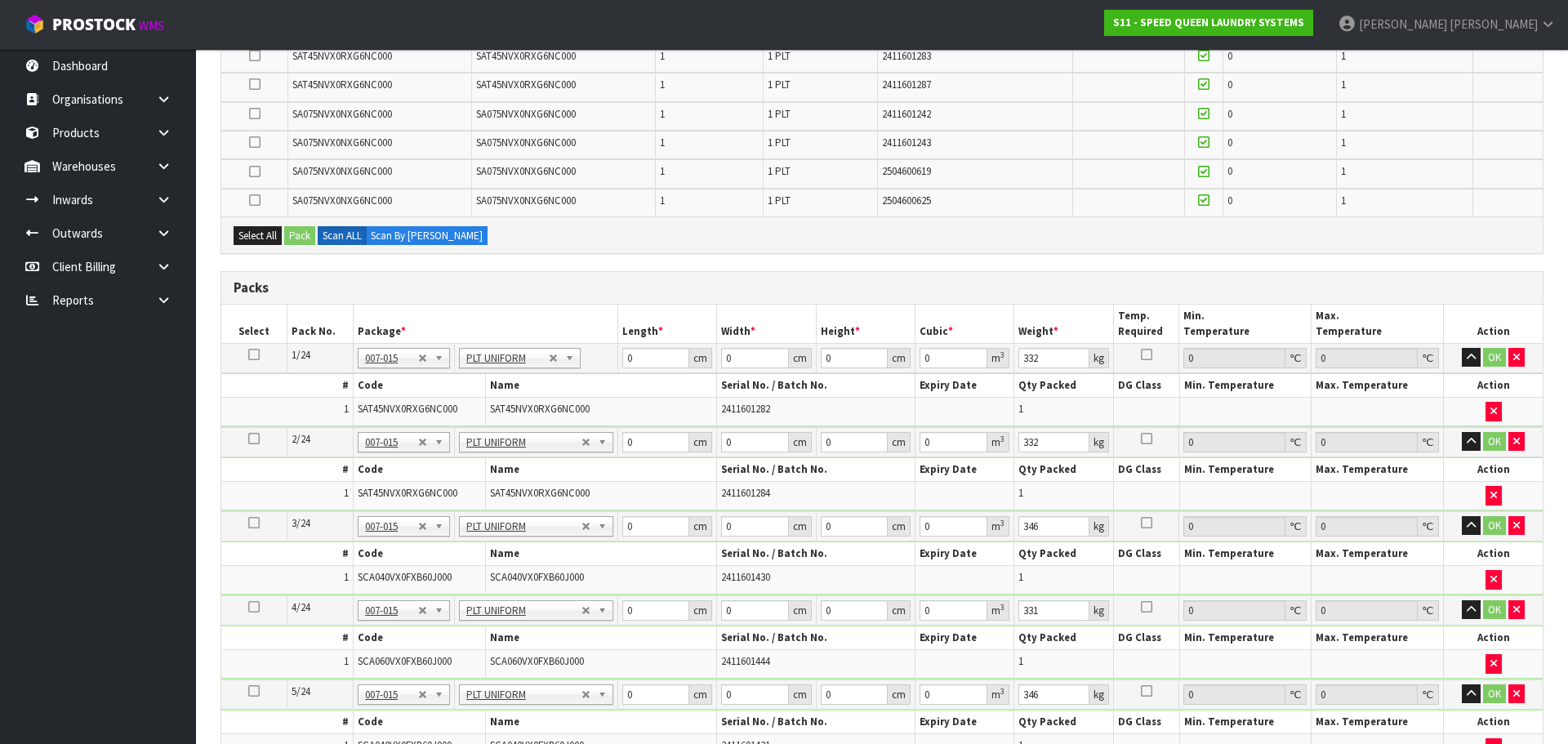
type input "33.2"
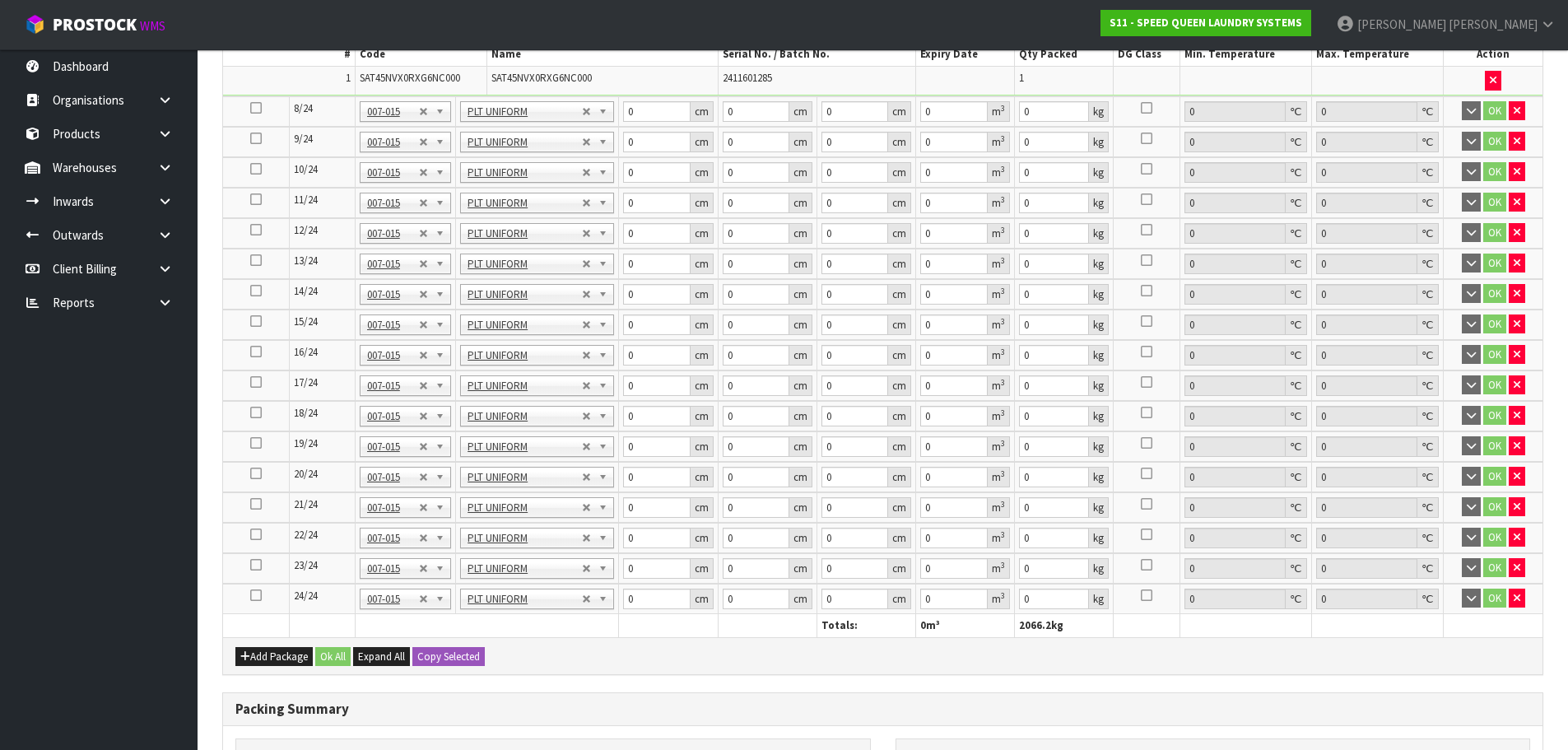
scroll to position [1400, 0]
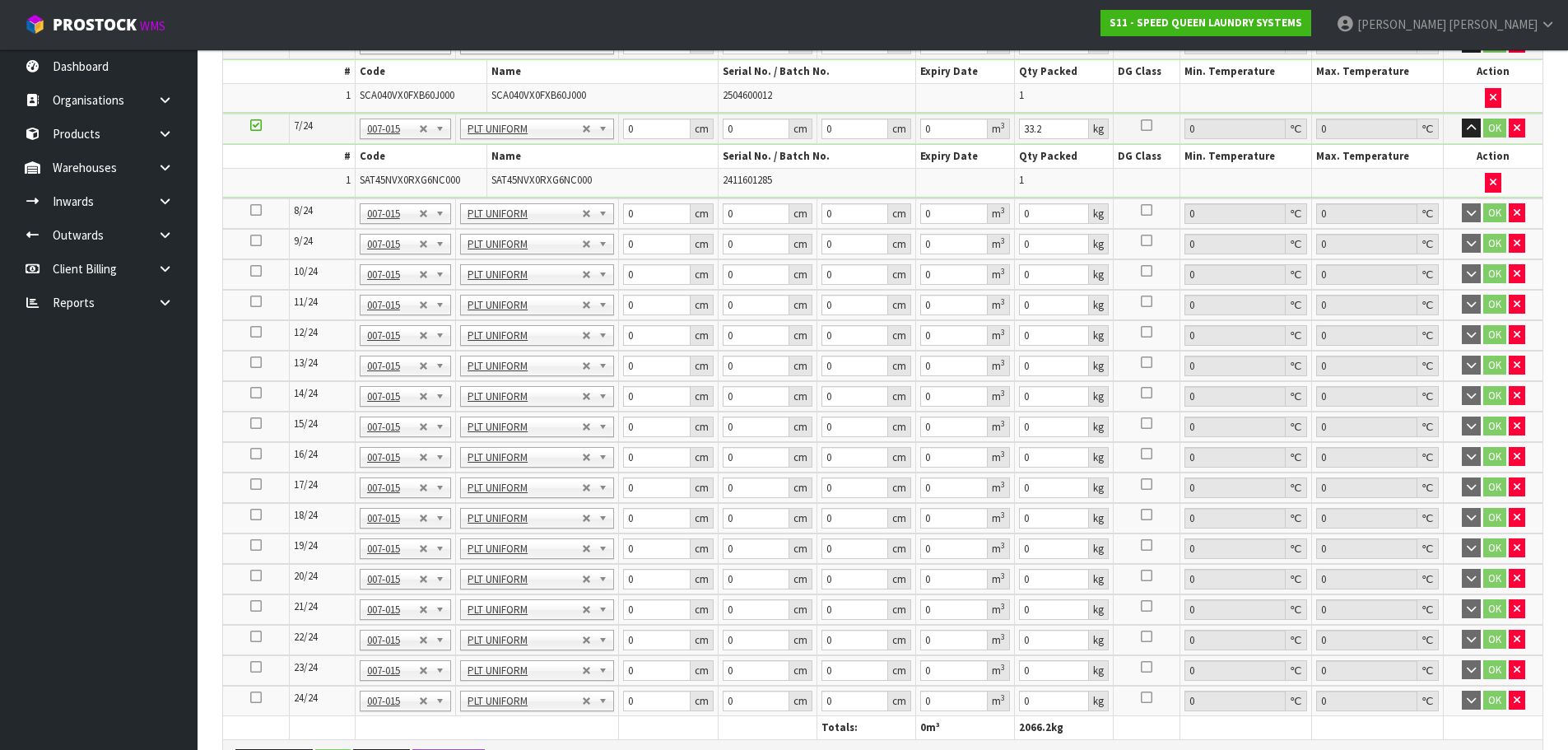
click at [260, 210] on icon at bounding box center [256, 210] width 11 height 1
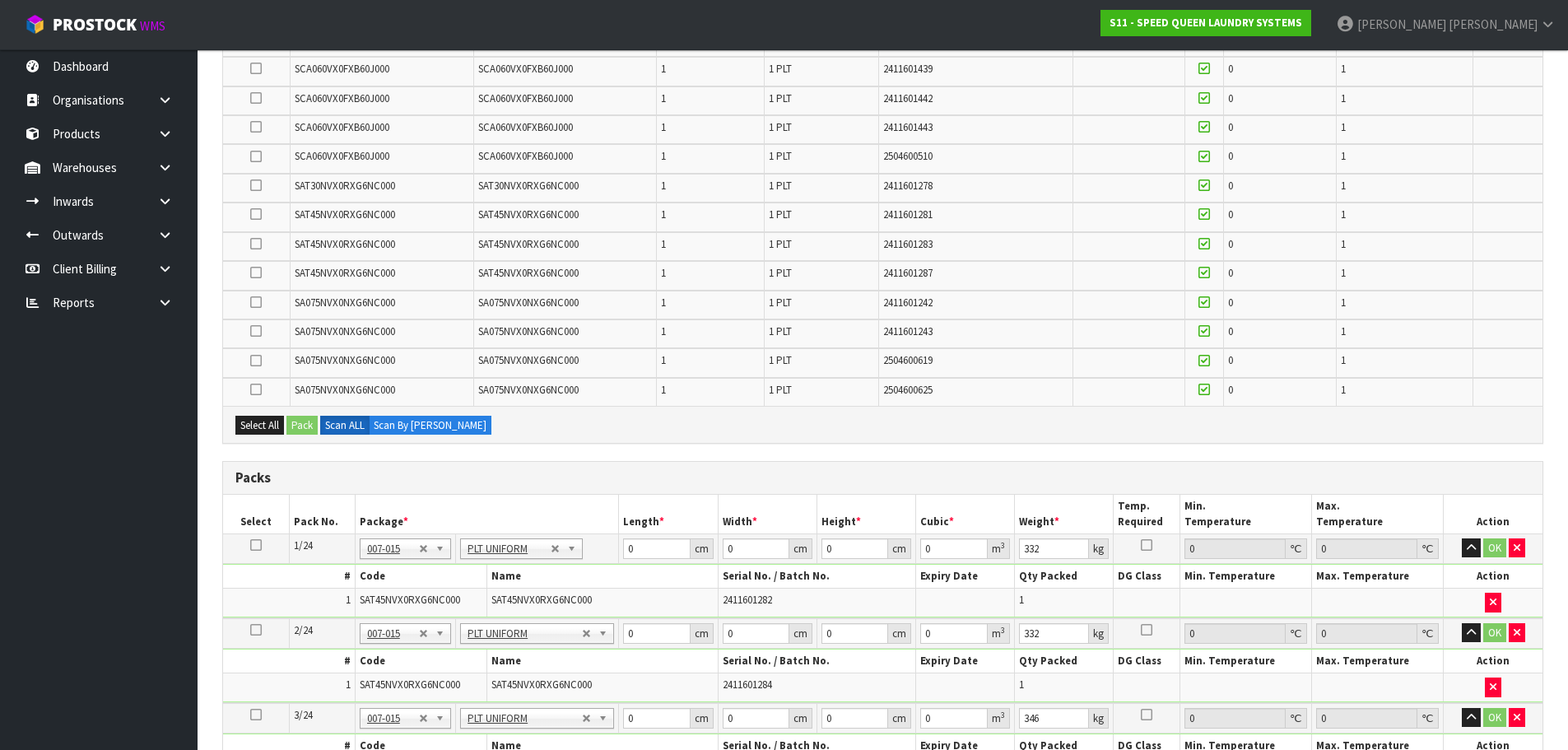
scroll to position [247, 0]
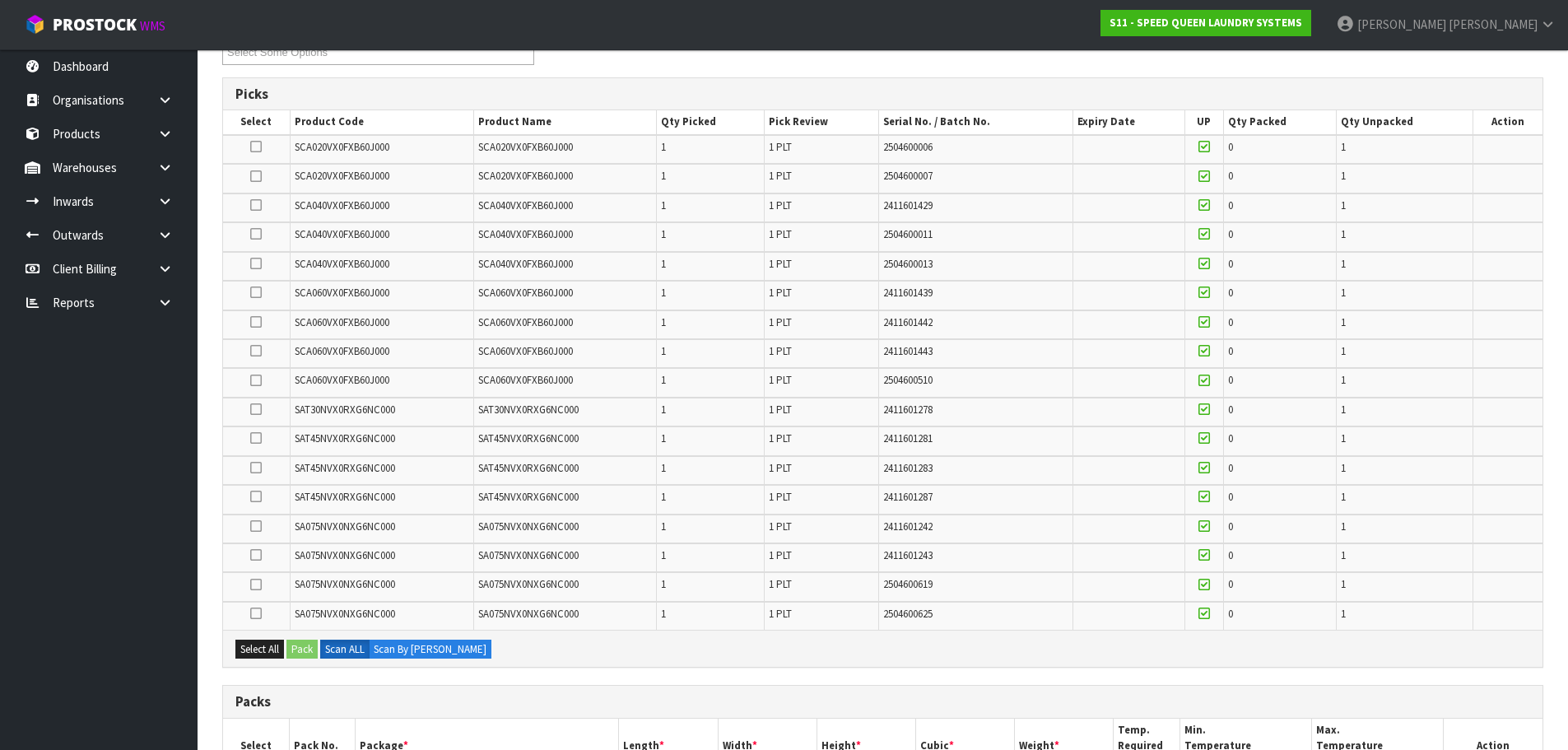
click at [252, 438] on icon at bounding box center [256, 438] width 11 height 1
click at [0, 0] on input "checkbox" at bounding box center [0, 0] width 0 height 0
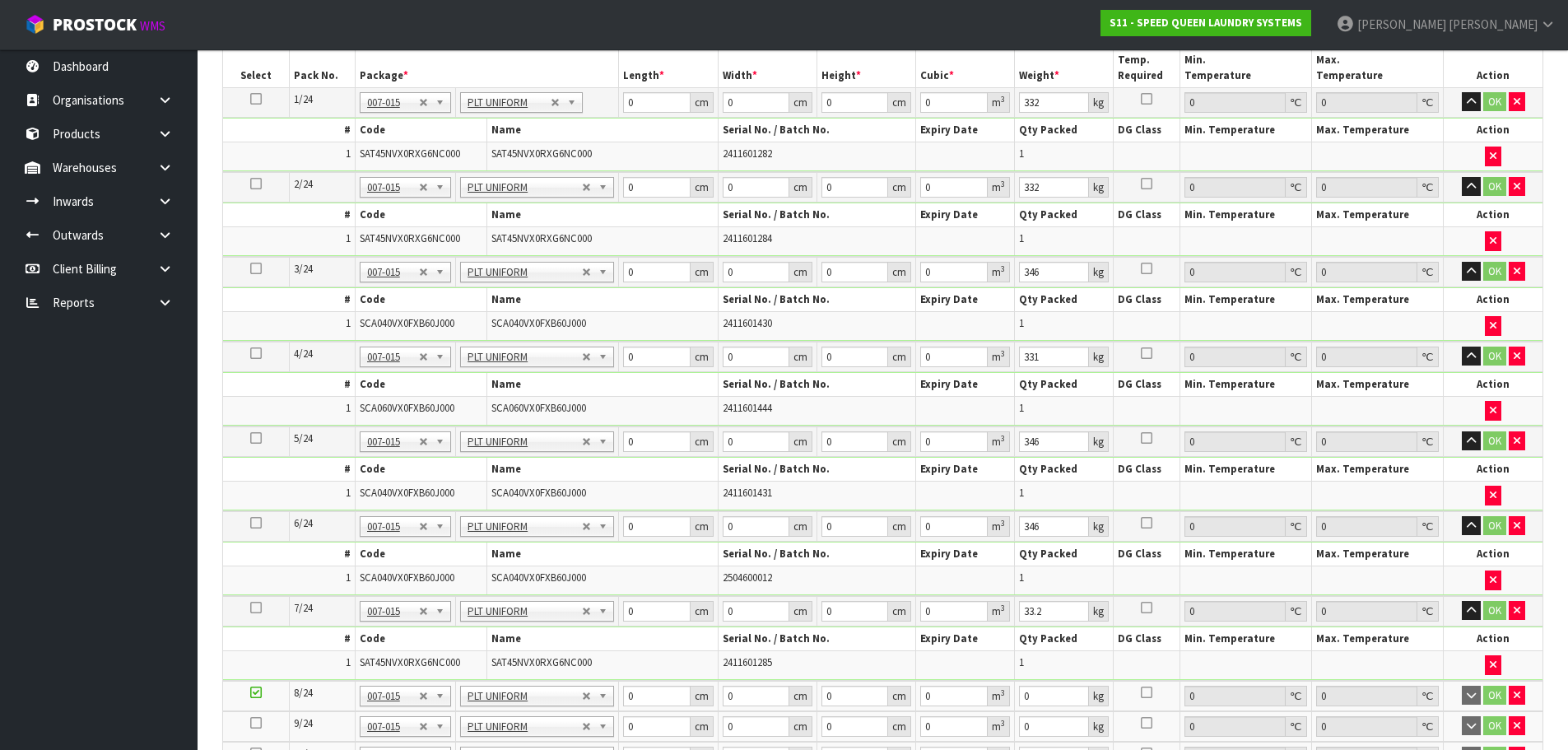
scroll to position [658, 0]
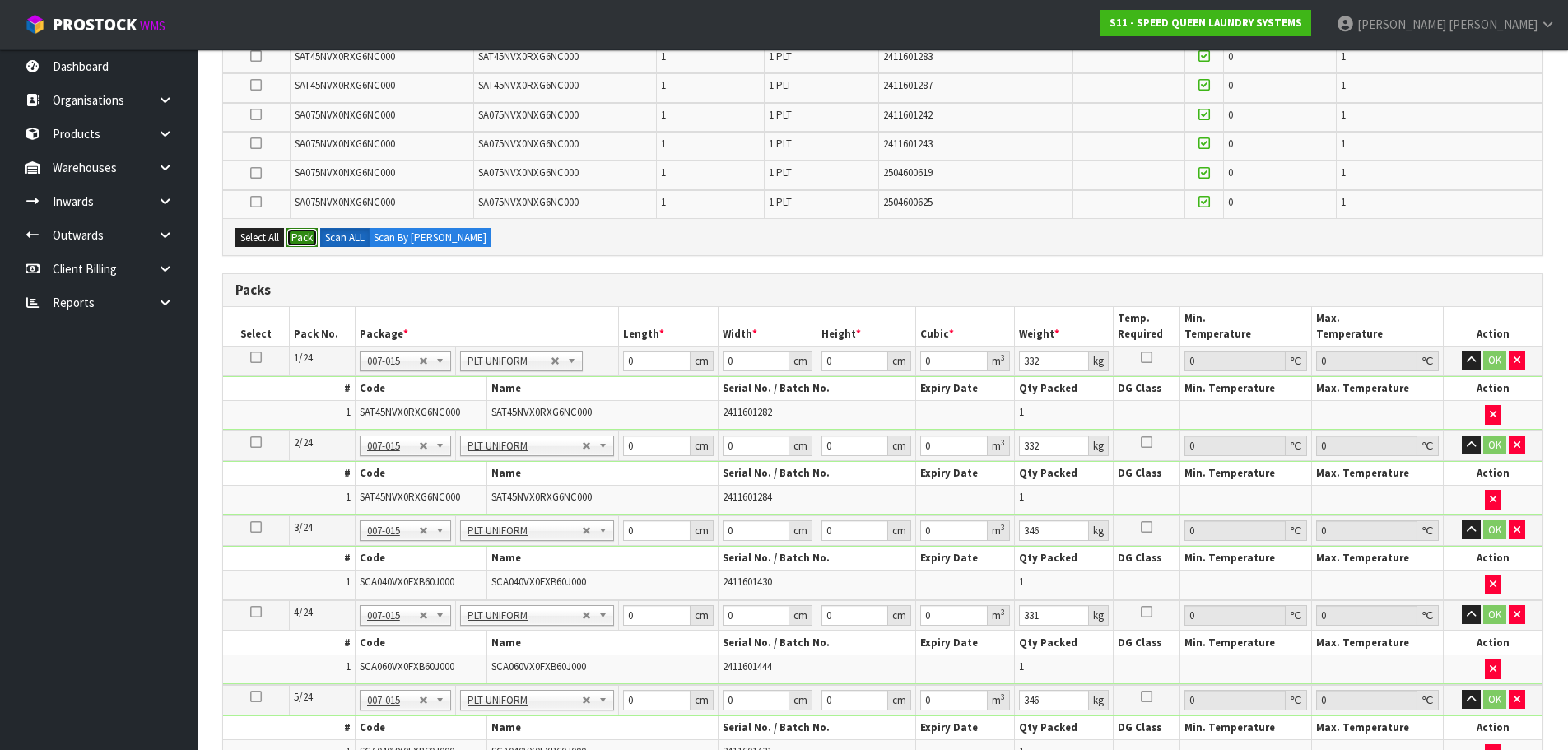
click at [303, 236] on button "Pack" at bounding box center [302, 237] width 31 height 20
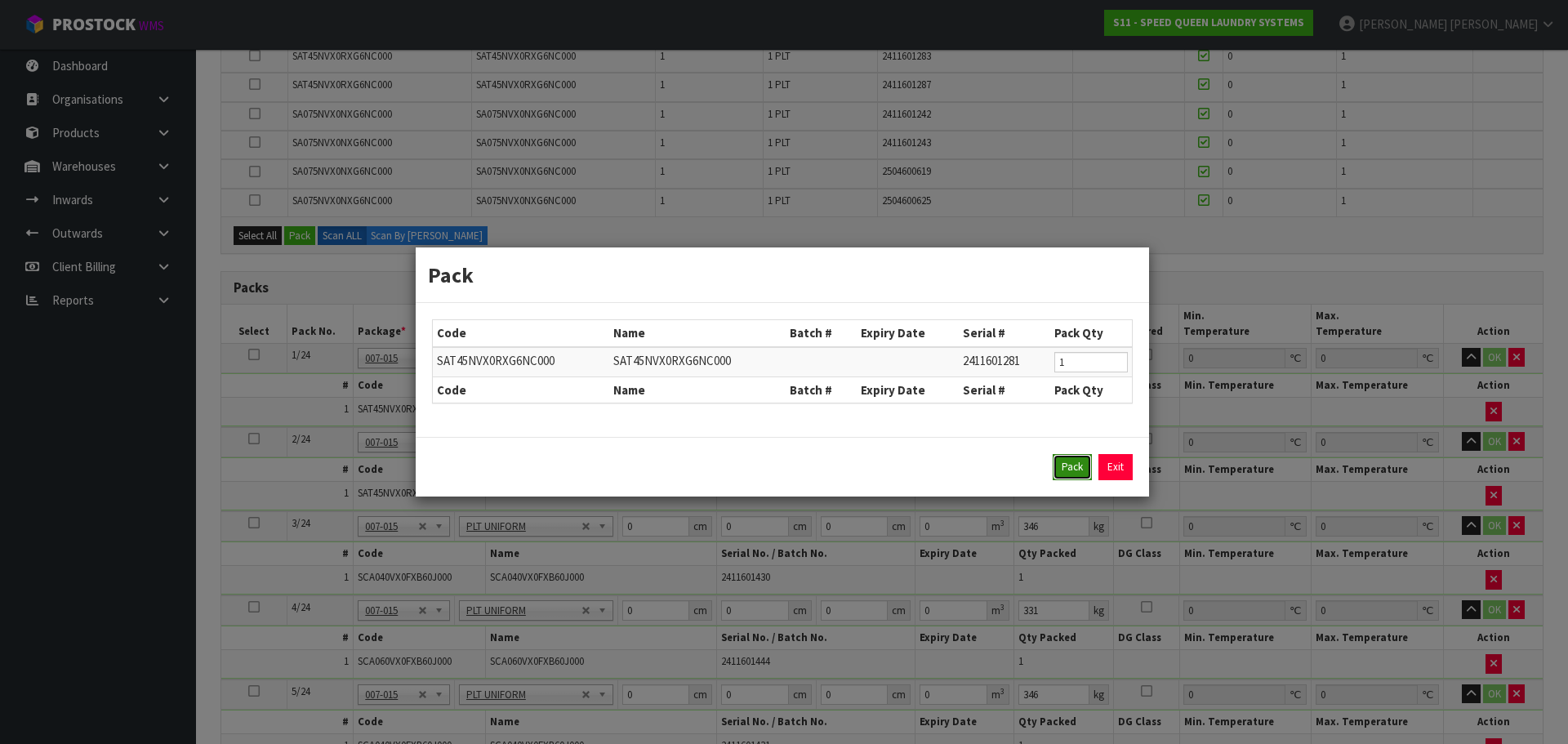
click at [1067, 474] on button "Pack" at bounding box center [1072, 467] width 39 height 26
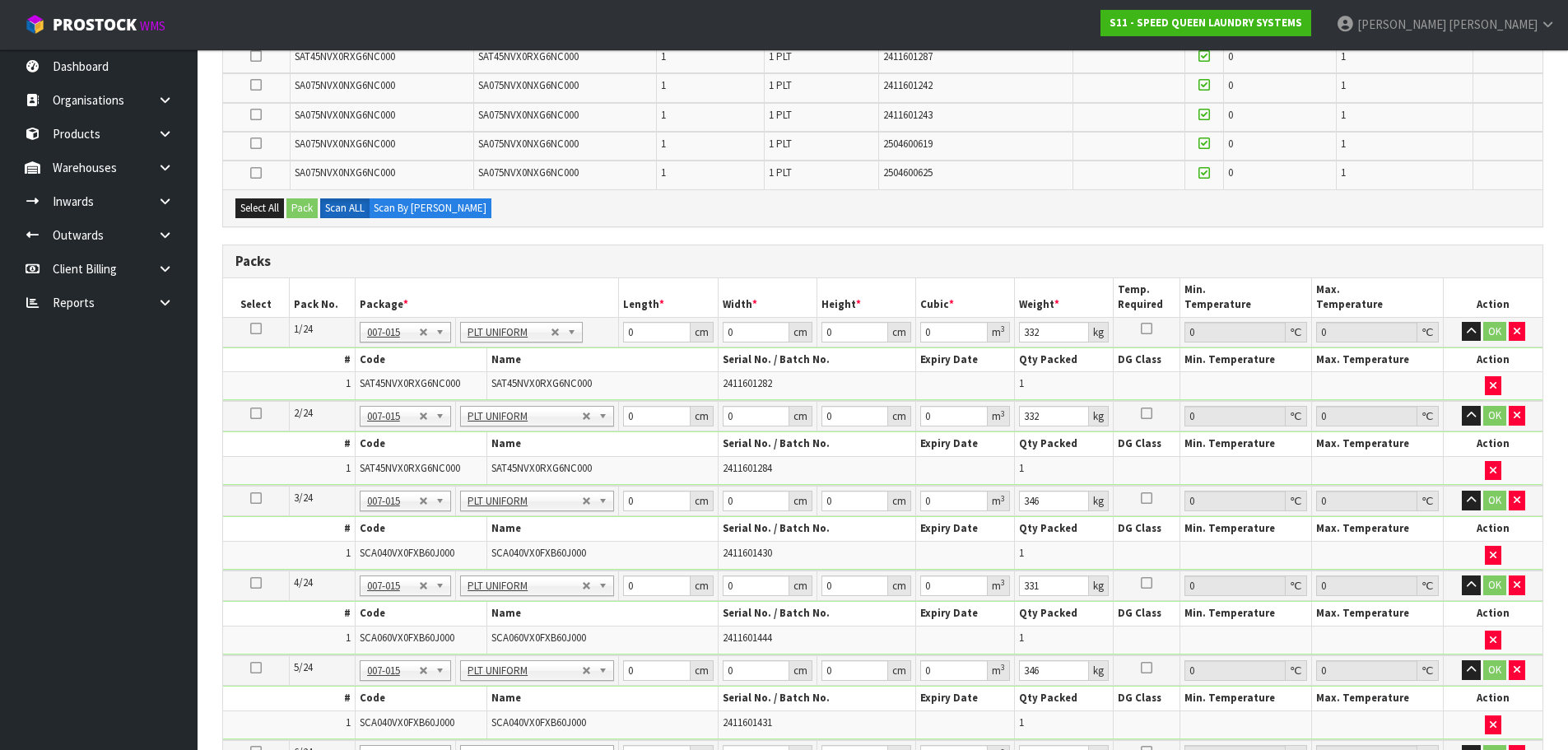
type input "33.2"
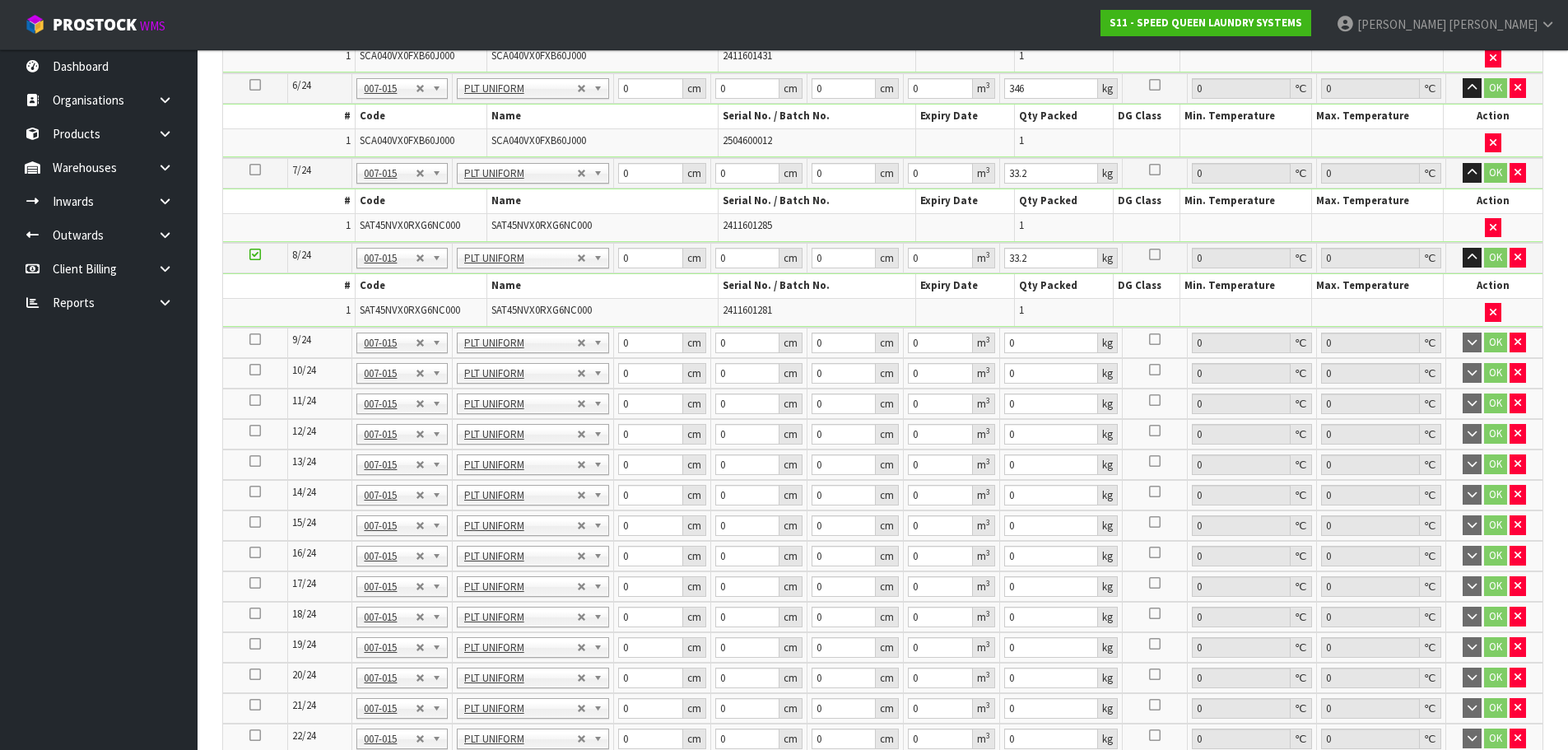
scroll to position [1400, 0]
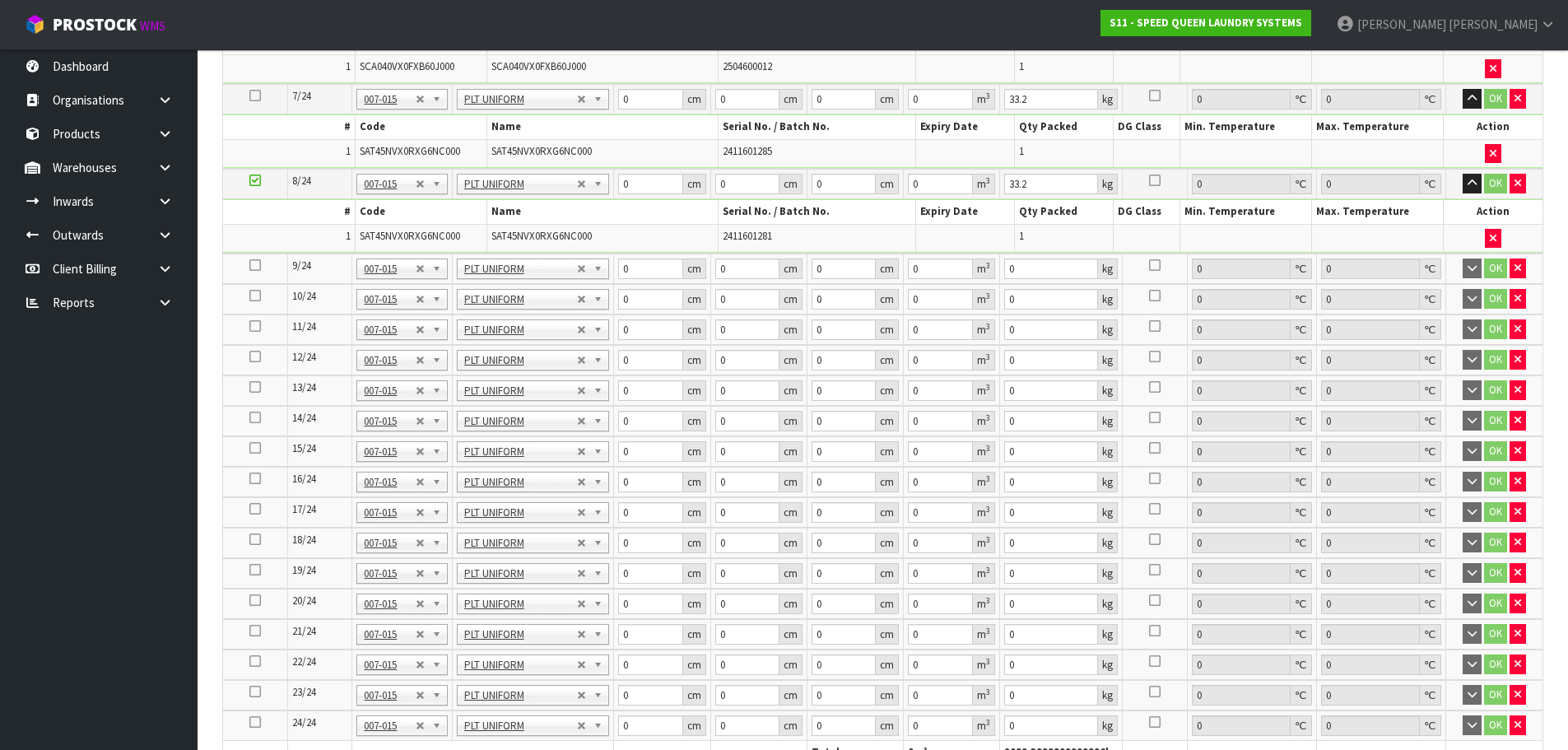
click at [260, 265] on icon at bounding box center [255, 265] width 11 height 1
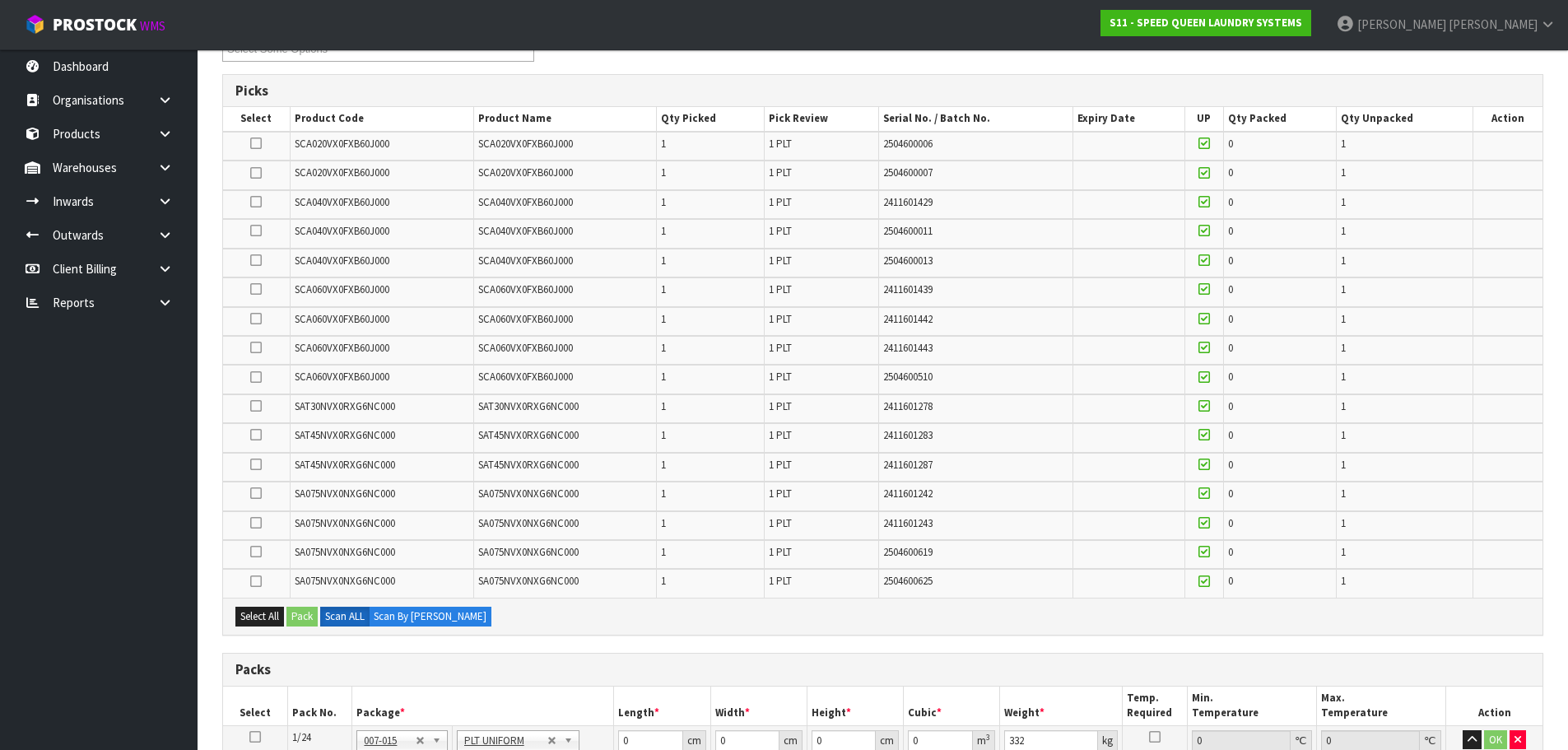
scroll to position [247, 0]
click at [250, 414] on label at bounding box center [256, 410] width 11 height 15
click at [0, 0] on input "checkbox" at bounding box center [0, 0] width 0 height 0
click at [306, 626] on button "Pack" at bounding box center [302, 620] width 31 height 20
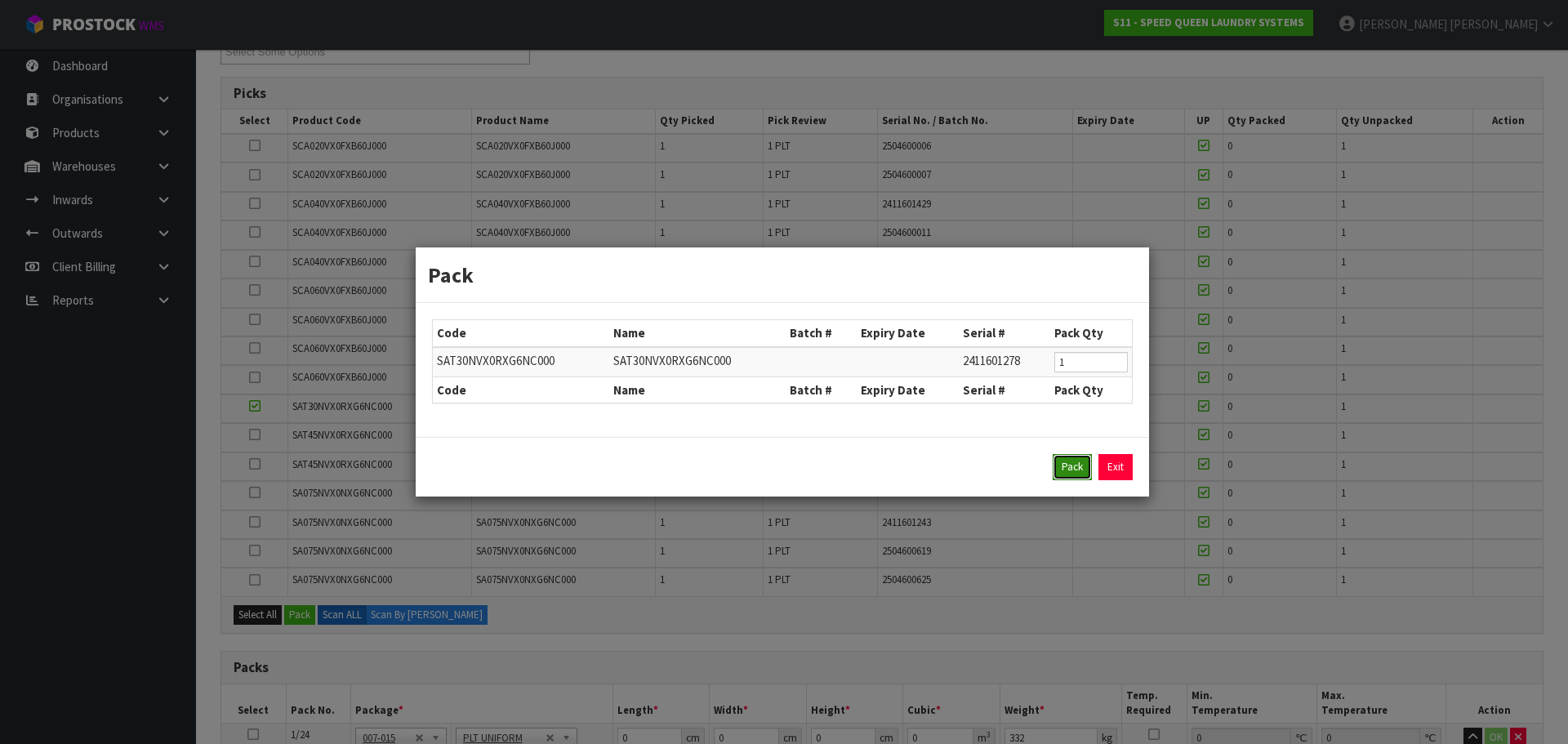
click at [1068, 462] on button "Pack" at bounding box center [1072, 467] width 39 height 26
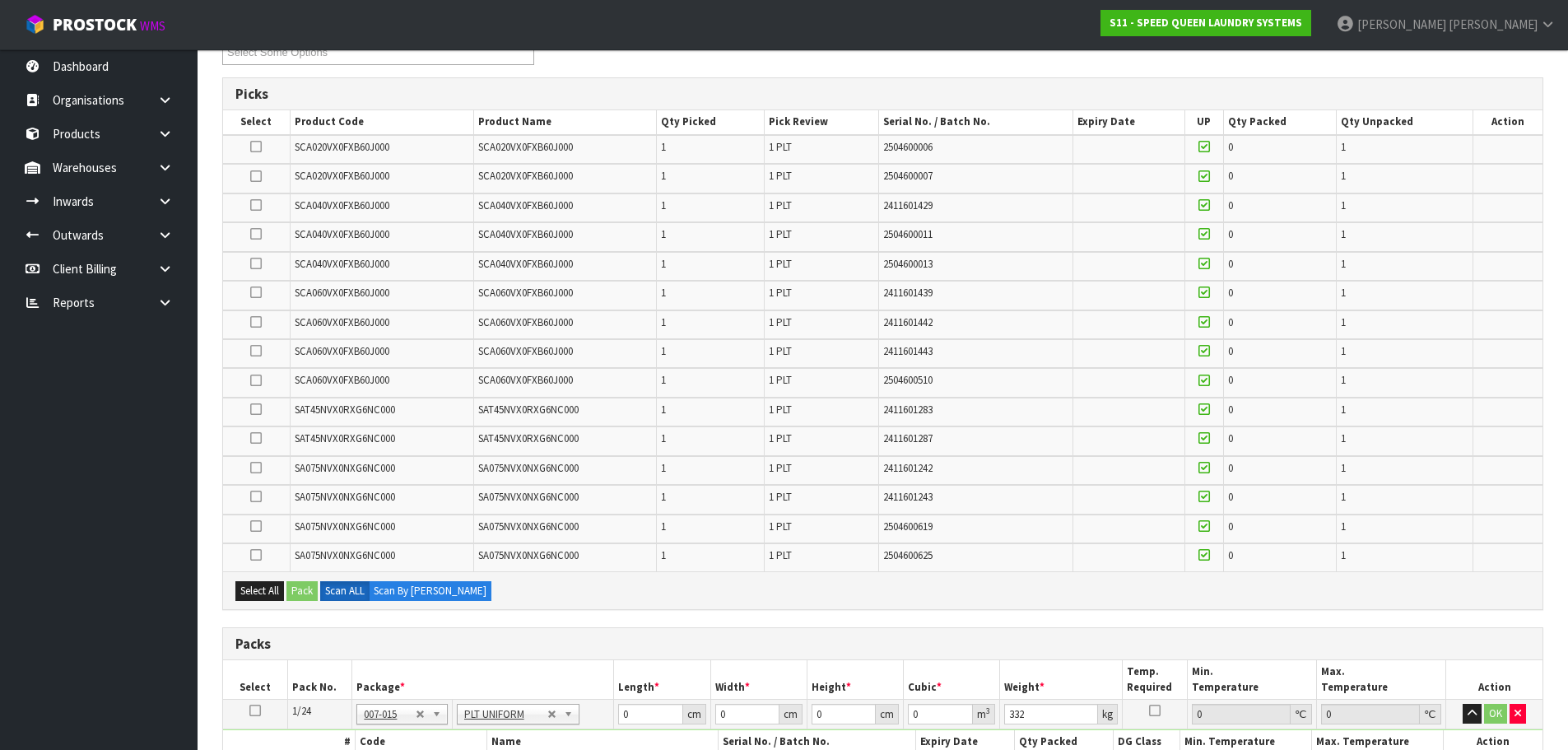
type input "283"
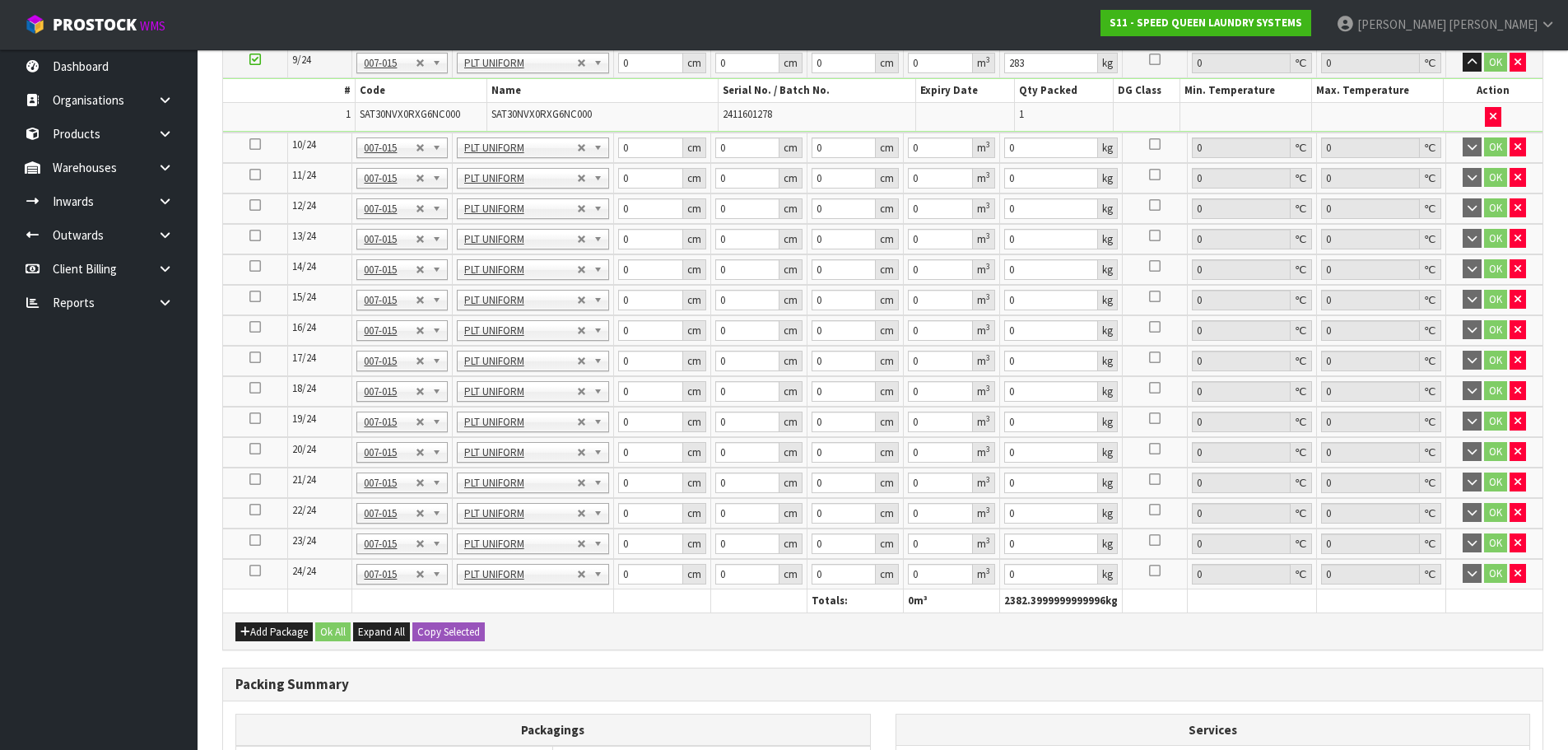
scroll to position [1482, 0]
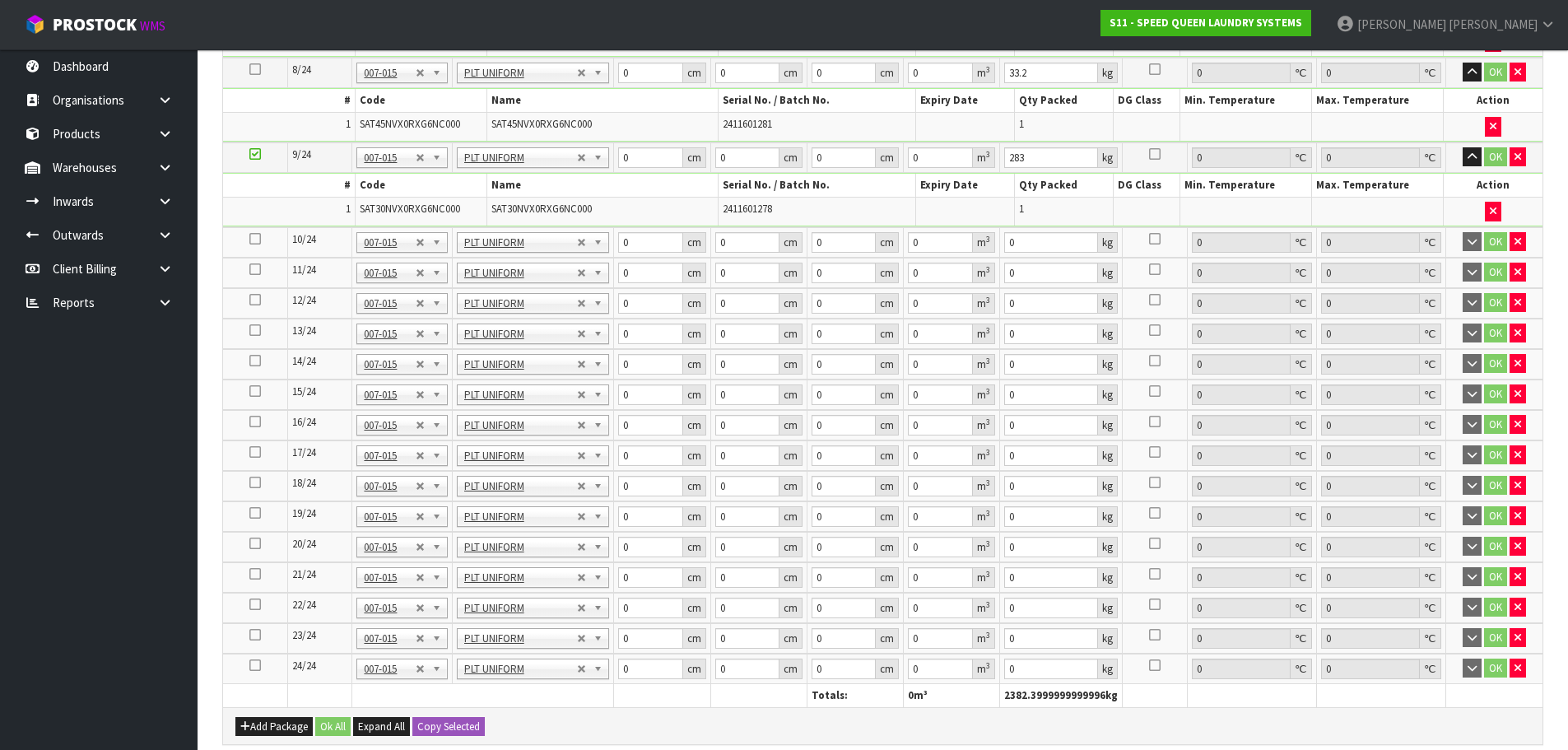
click at [253, 239] on icon at bounding box center [255, 239] width 11 height 1
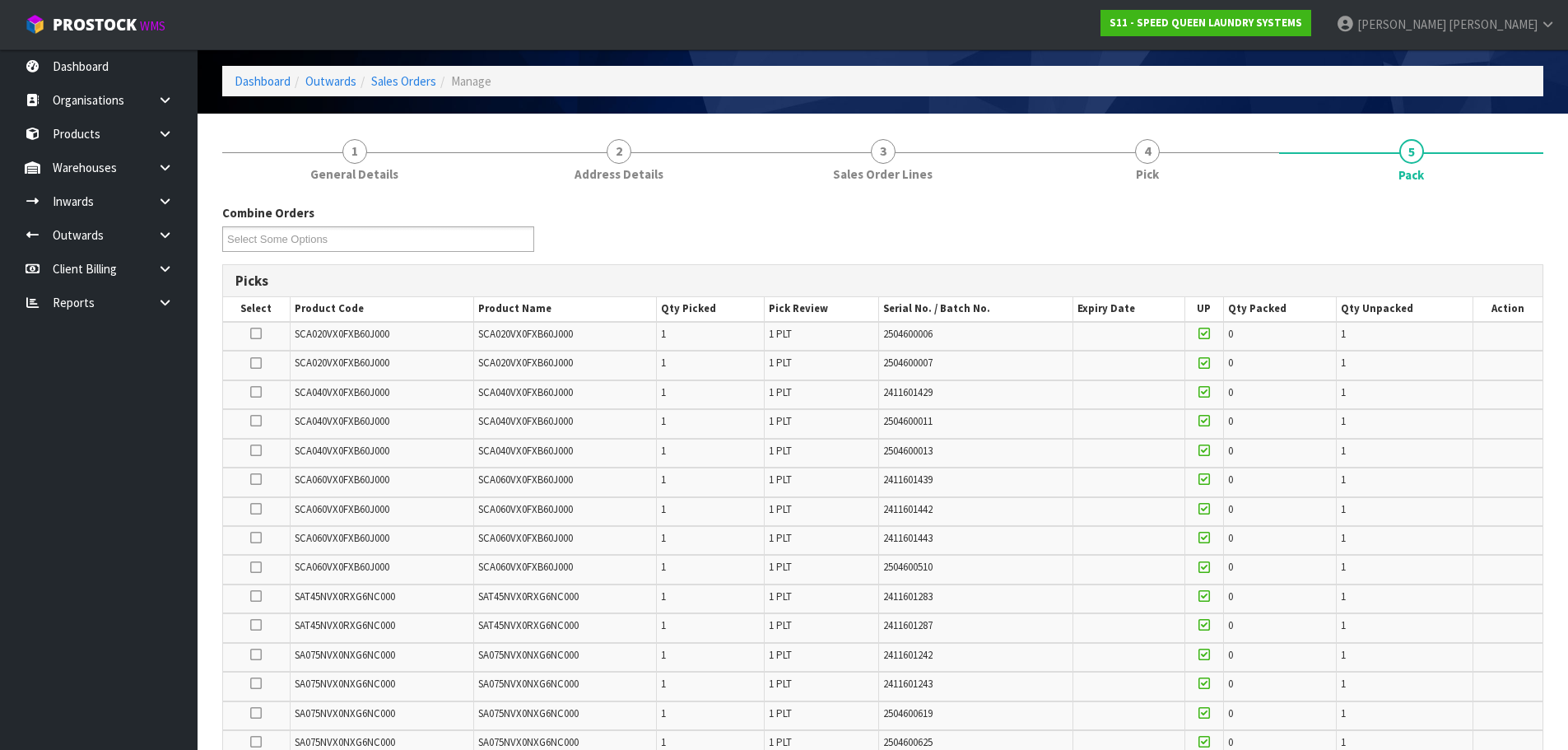
scroll to position [0, 0]
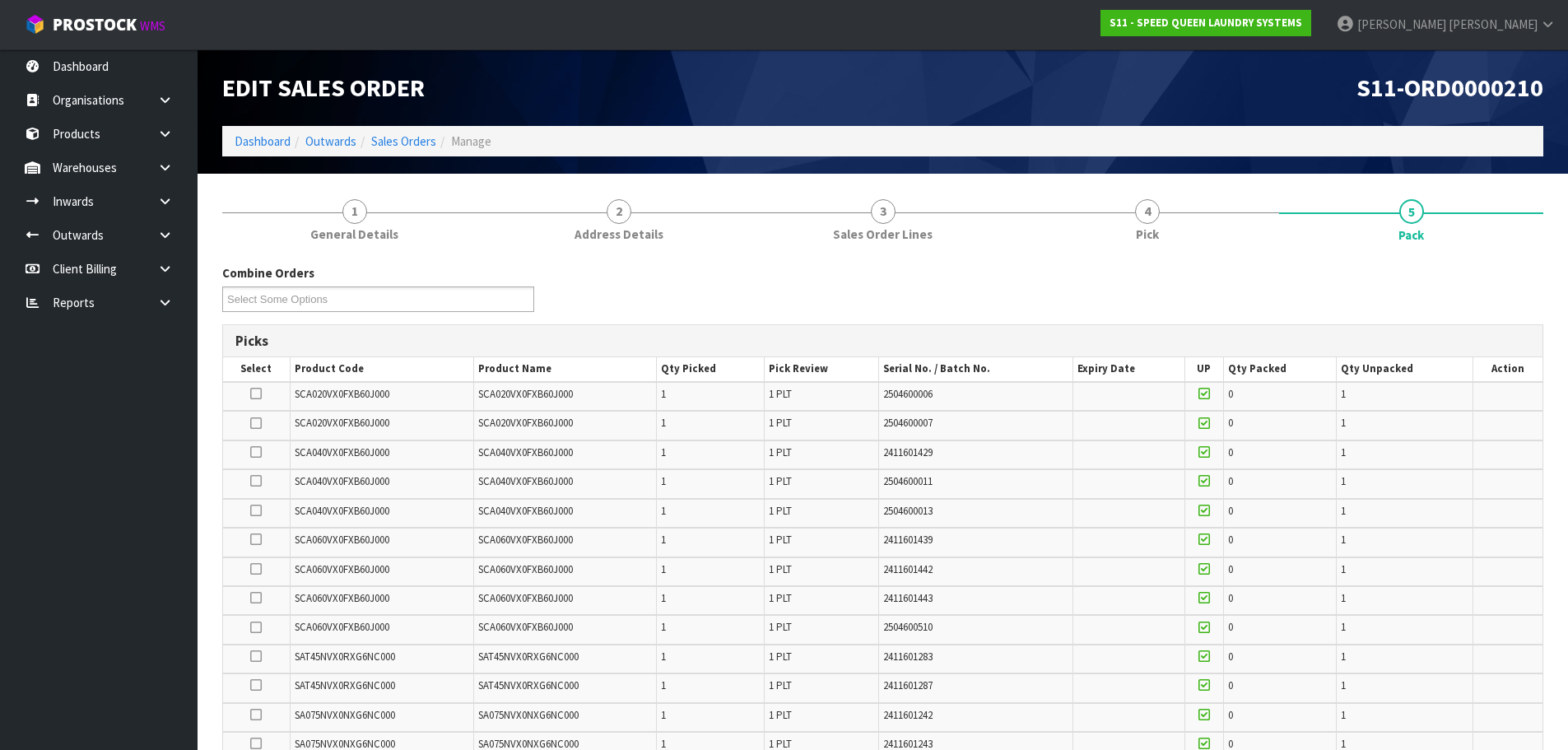
click at [252, 423] on icon at bounding box center [256, 423] width 11 height 1
click at [0, 0] on input "checkbox" at bounding box center [0, 0] width 0 height 0
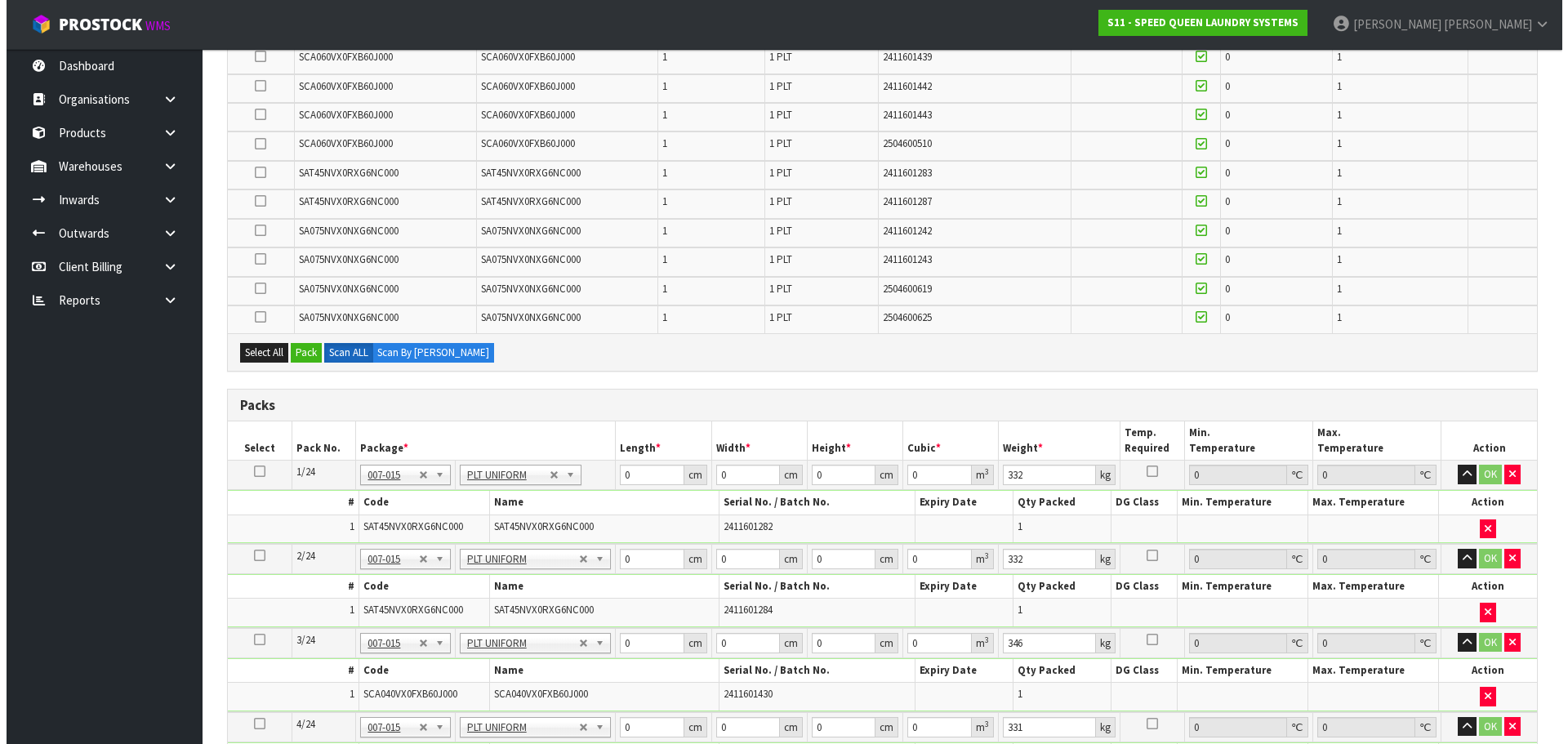
scroll to position [490, 0]
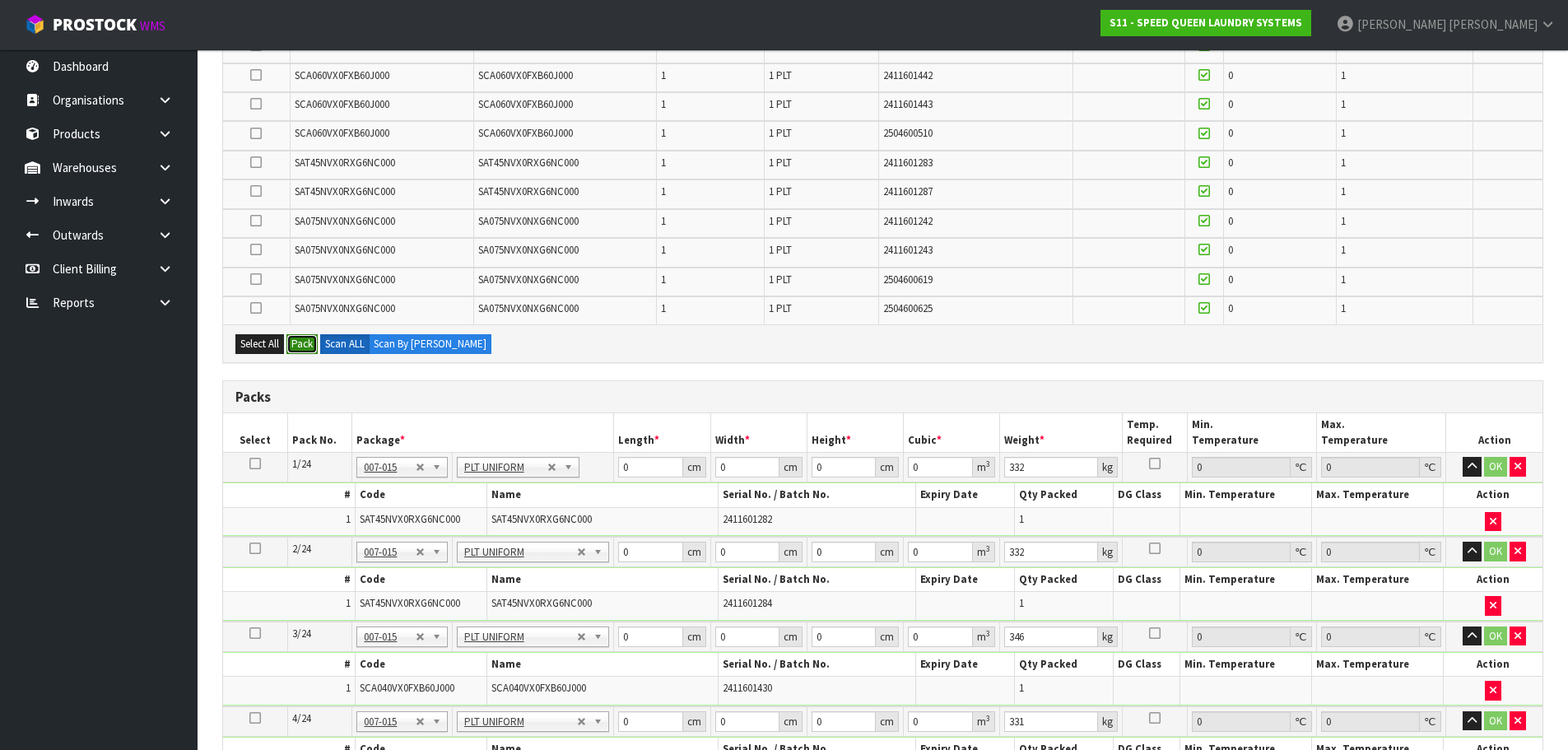
click at [289, 343] on button "Pack" at bounding box center [302, 343] width 31 height 20
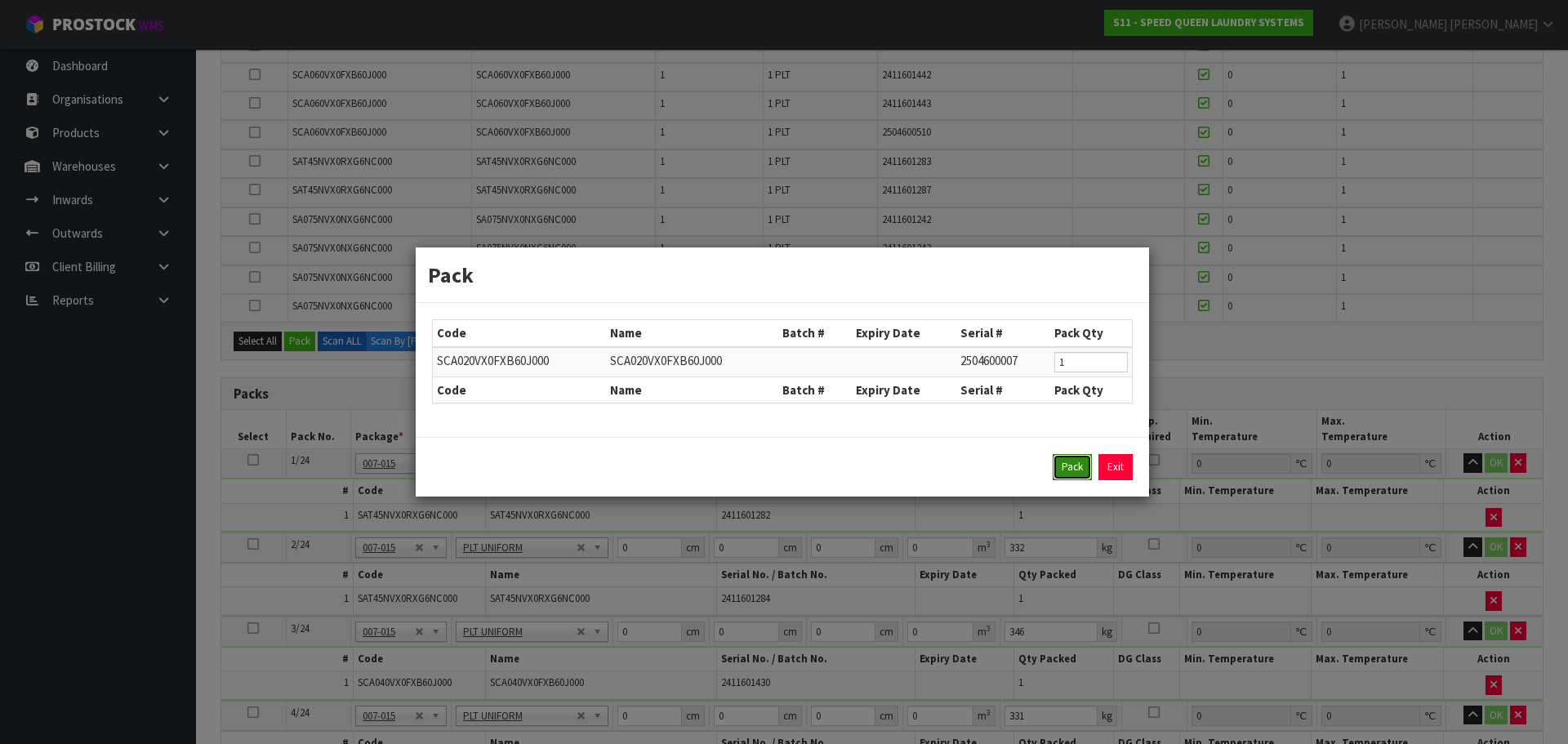
click at [1060, 466] on button "Pack" at bounding box center [1072, 467] width 39 height 26
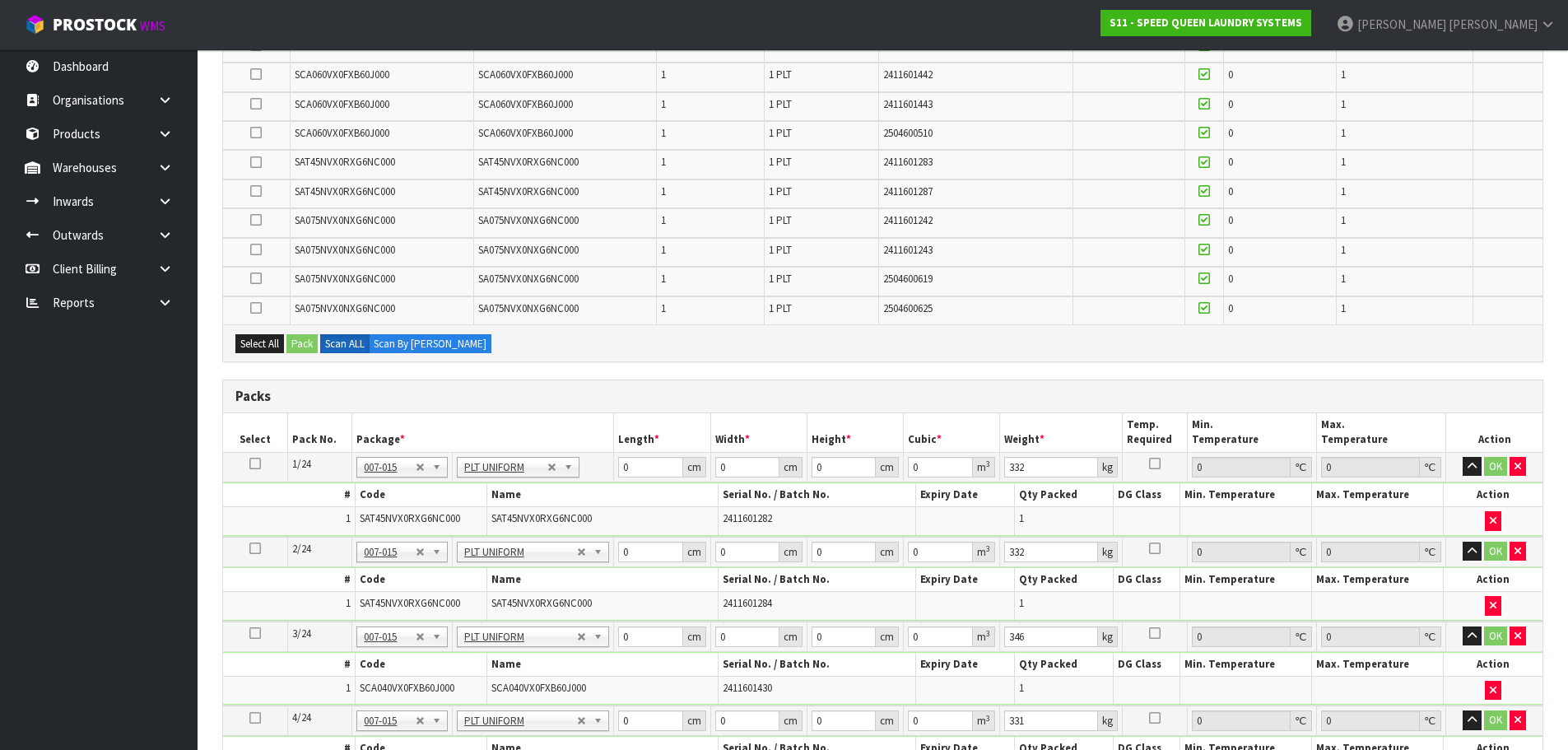
type input "173"
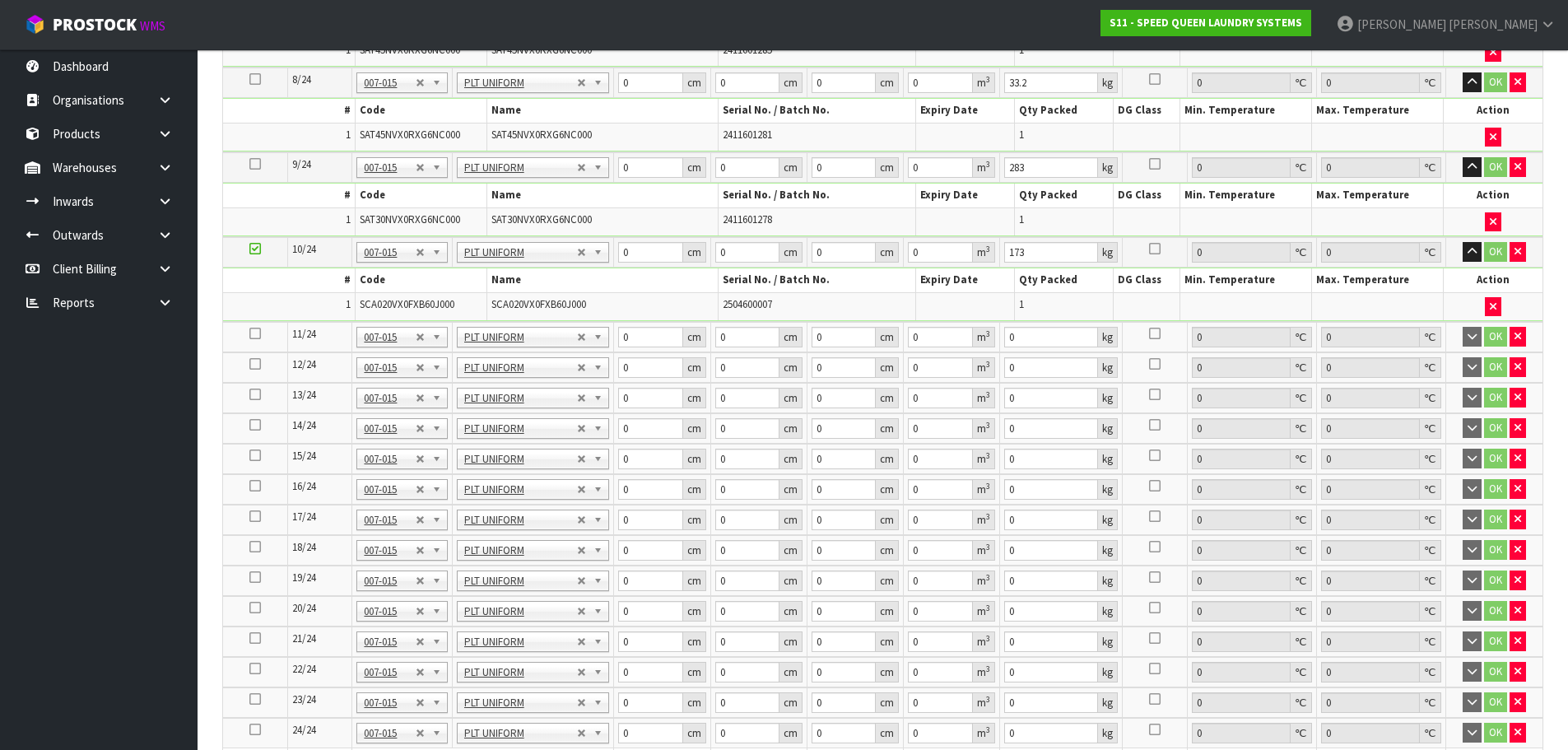
scroll to position [1453, 0]
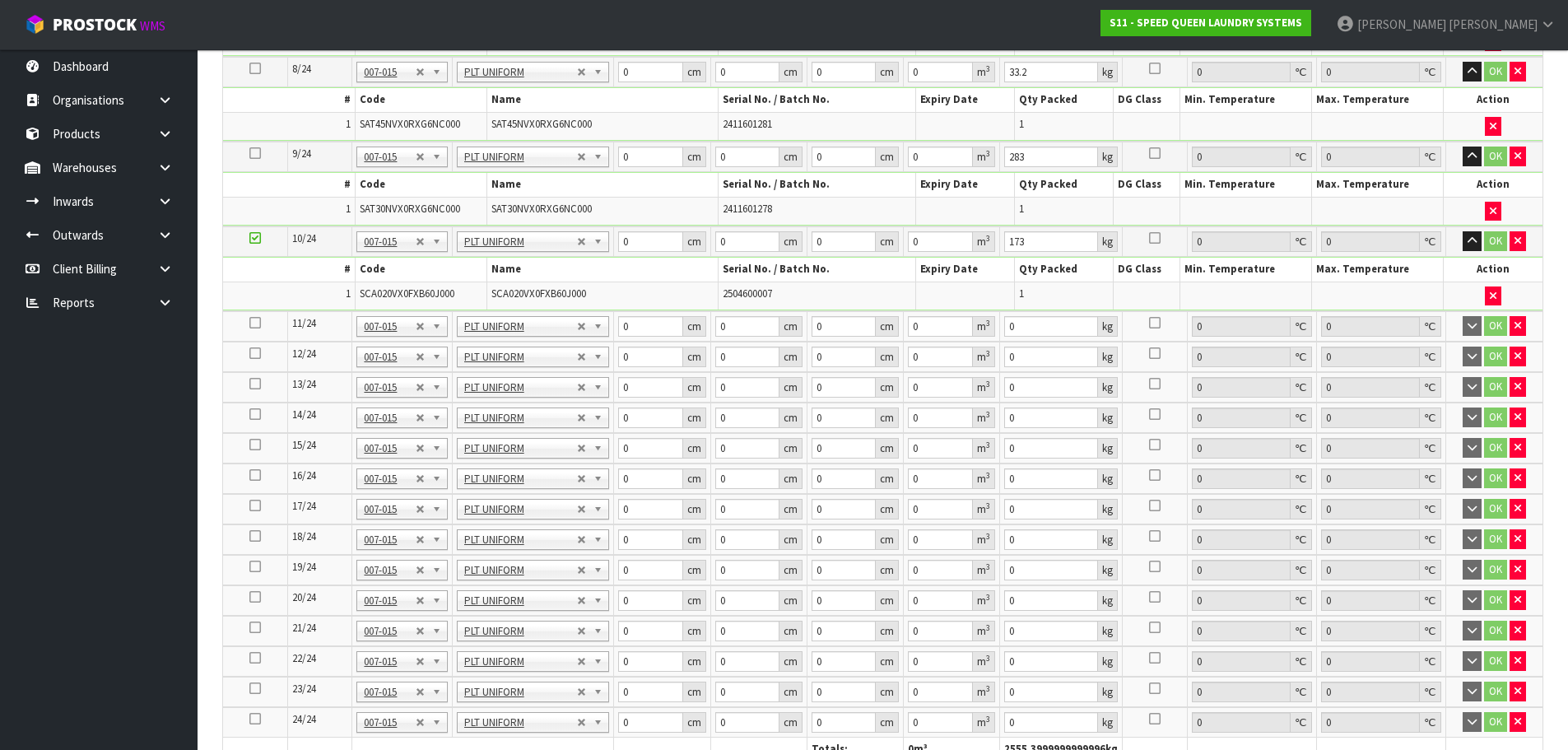
click at [248, 322] on td at bounding box center [255, 326] width 65 height 30
click at [248, 321] on td at bounding box center [255, 326] width 65 height 30
click at [251, 323] on icon at bounding box center [255, 322] width 11 height 1
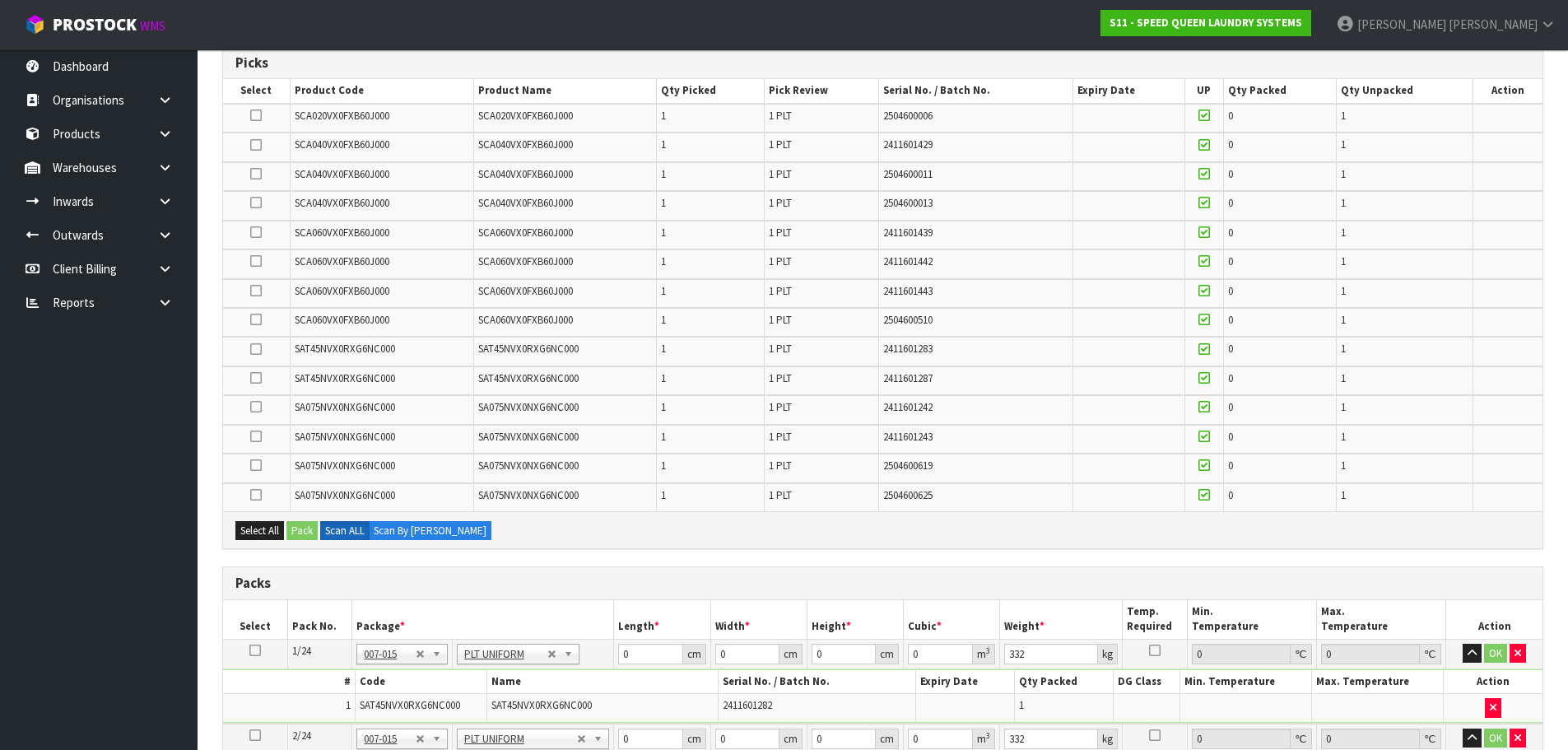
scroll to position [218, 0]
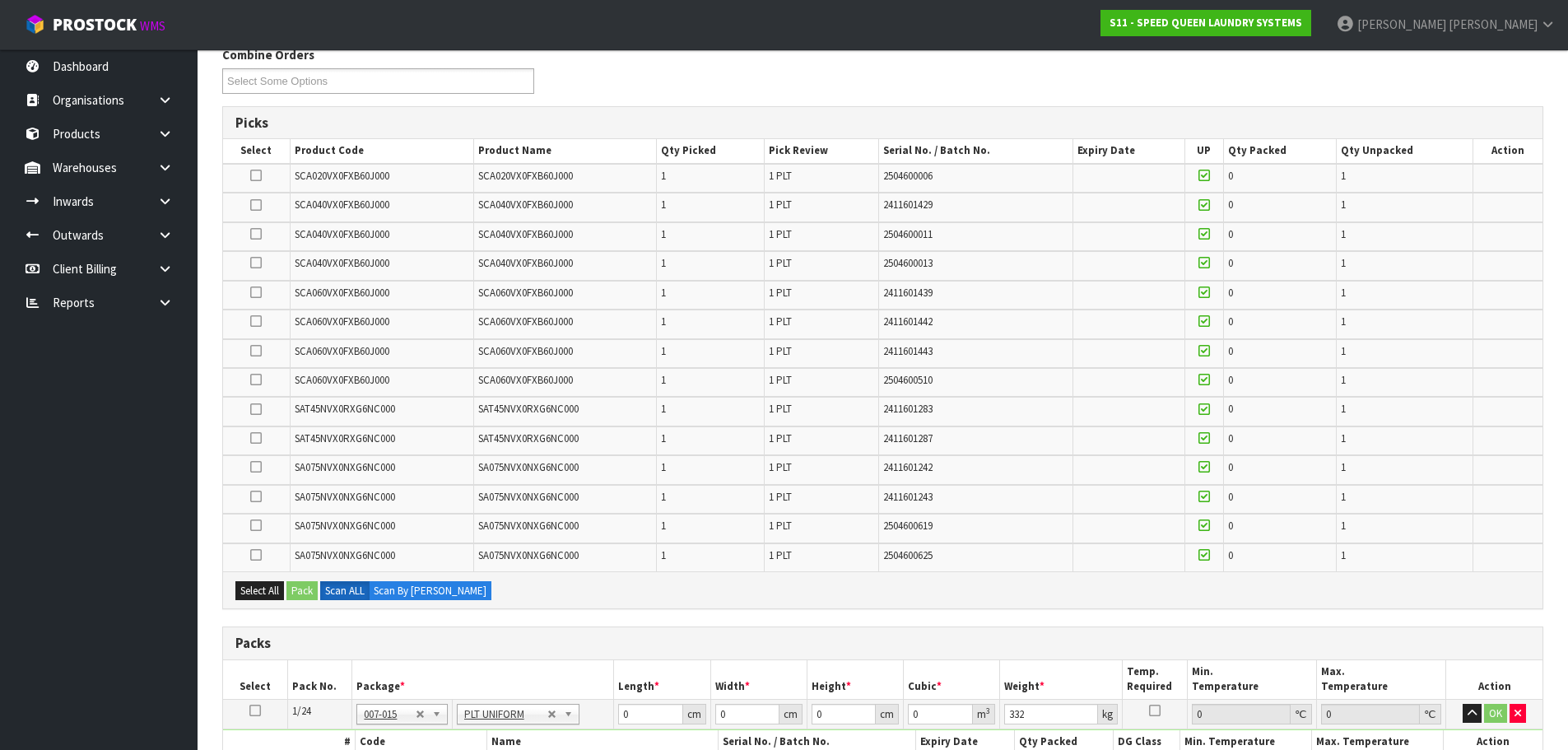
click at [253, 292] on icon at bounding box center [256, 292] width 11 height 1
click at [0, 0] on input "checkbox" at bounding box center [0, 0] width 0 height 0
click at [308, 586] on button "Pack" at bounding box center [302, 591] width 31 height 20
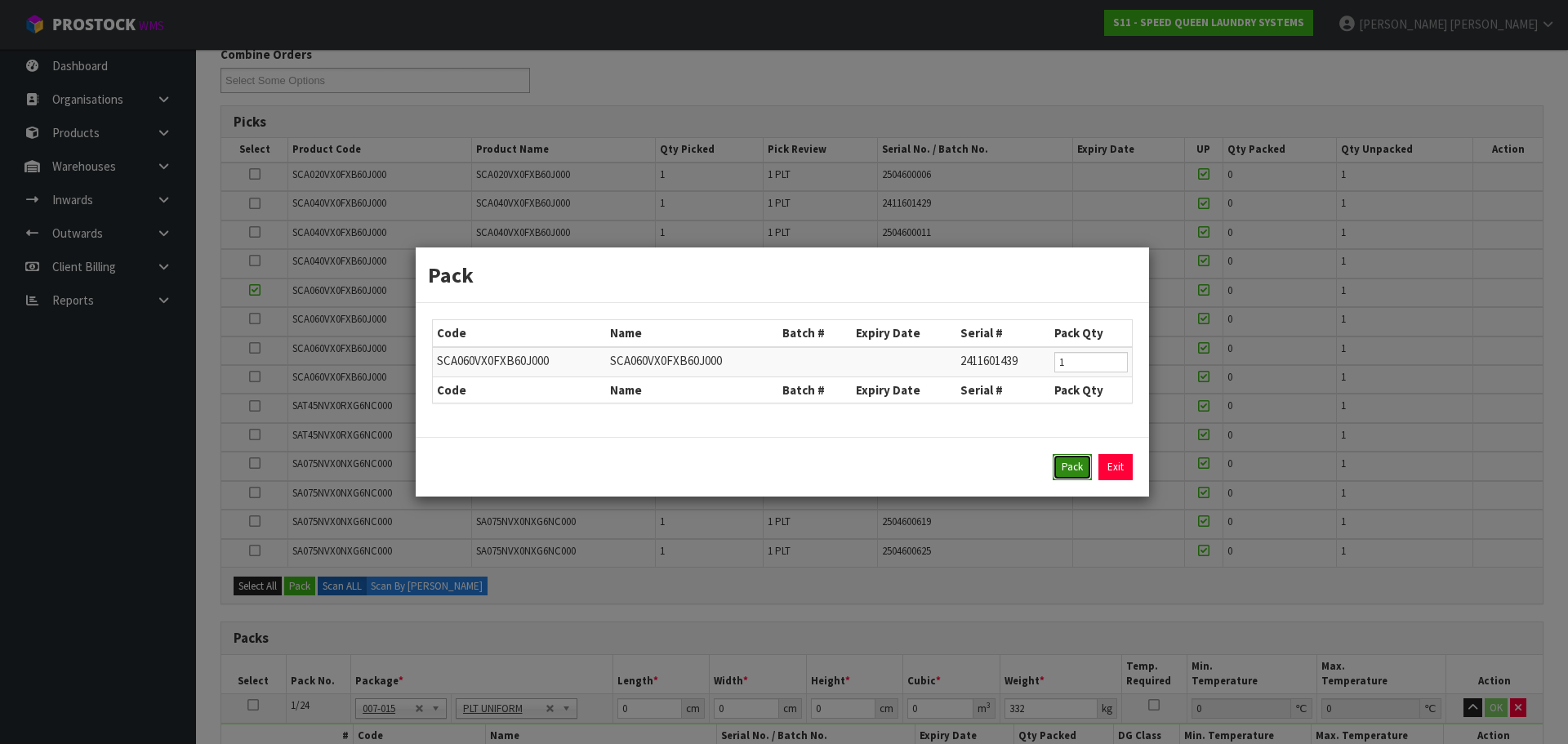
click at [1058, 463] on button "Pack" at bounding box center [1072, 467] width 39 height 26
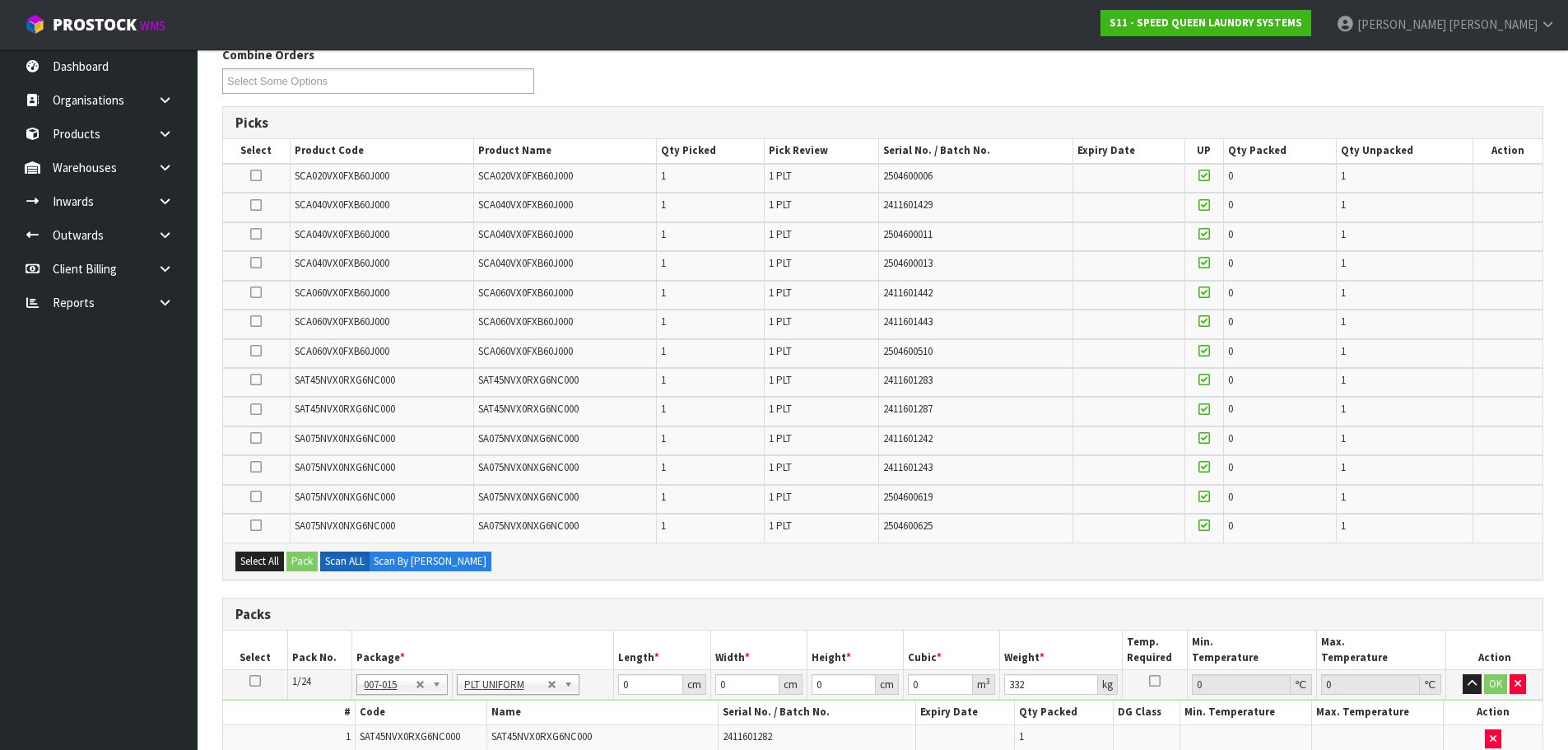
type input "331"
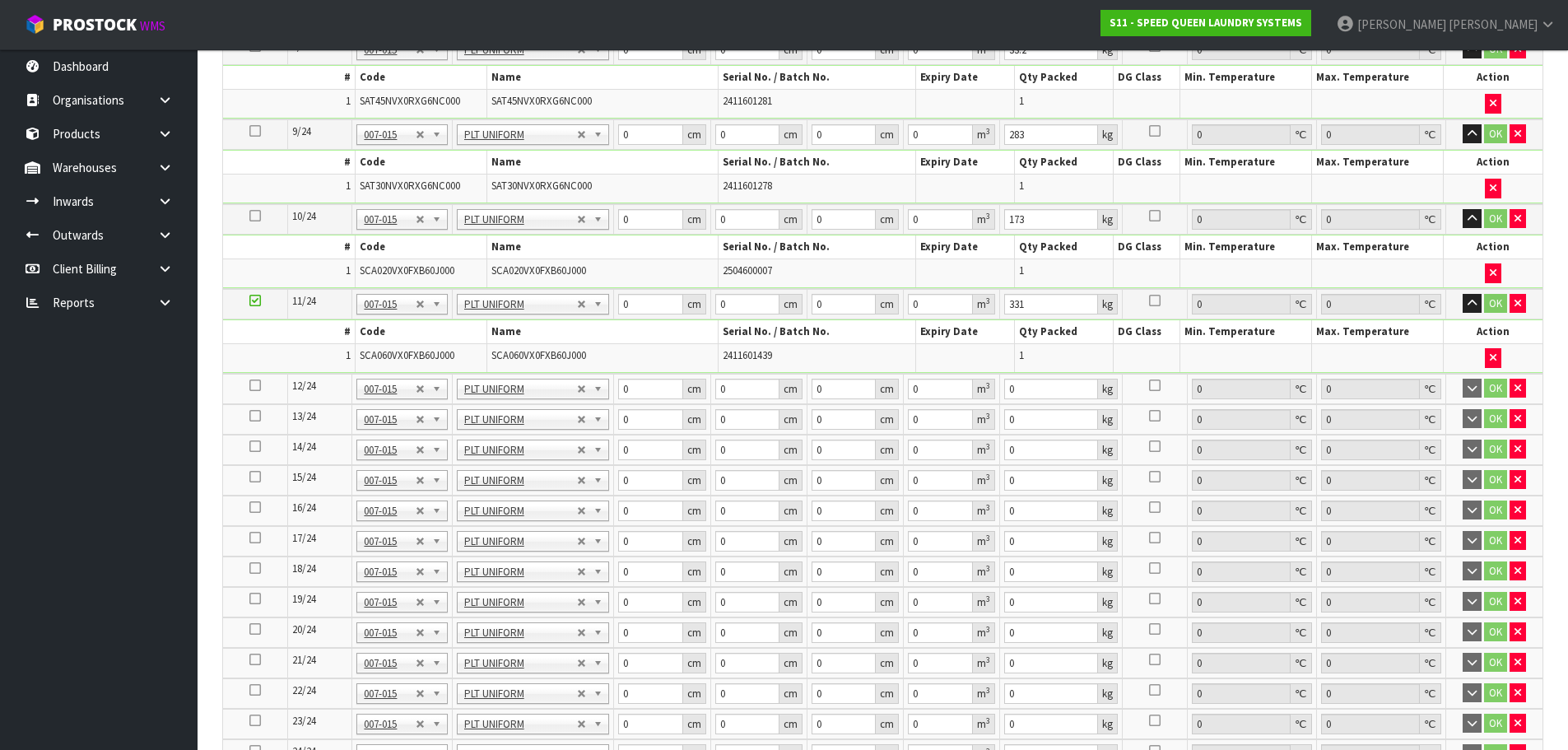
scroll to position [1453, 0]
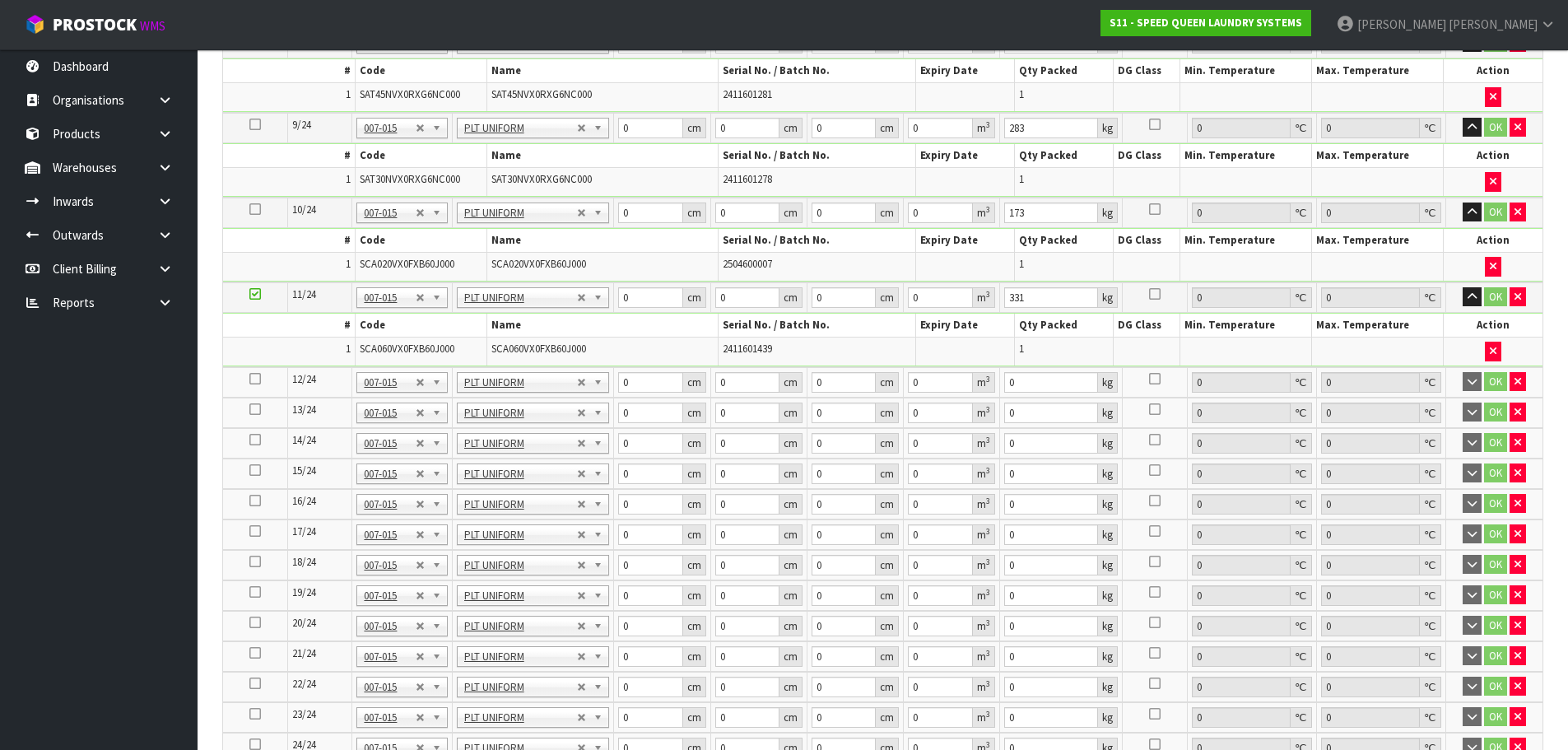
click at [253, 379] on icon at bounding box center [255, 379] width 11 height 1
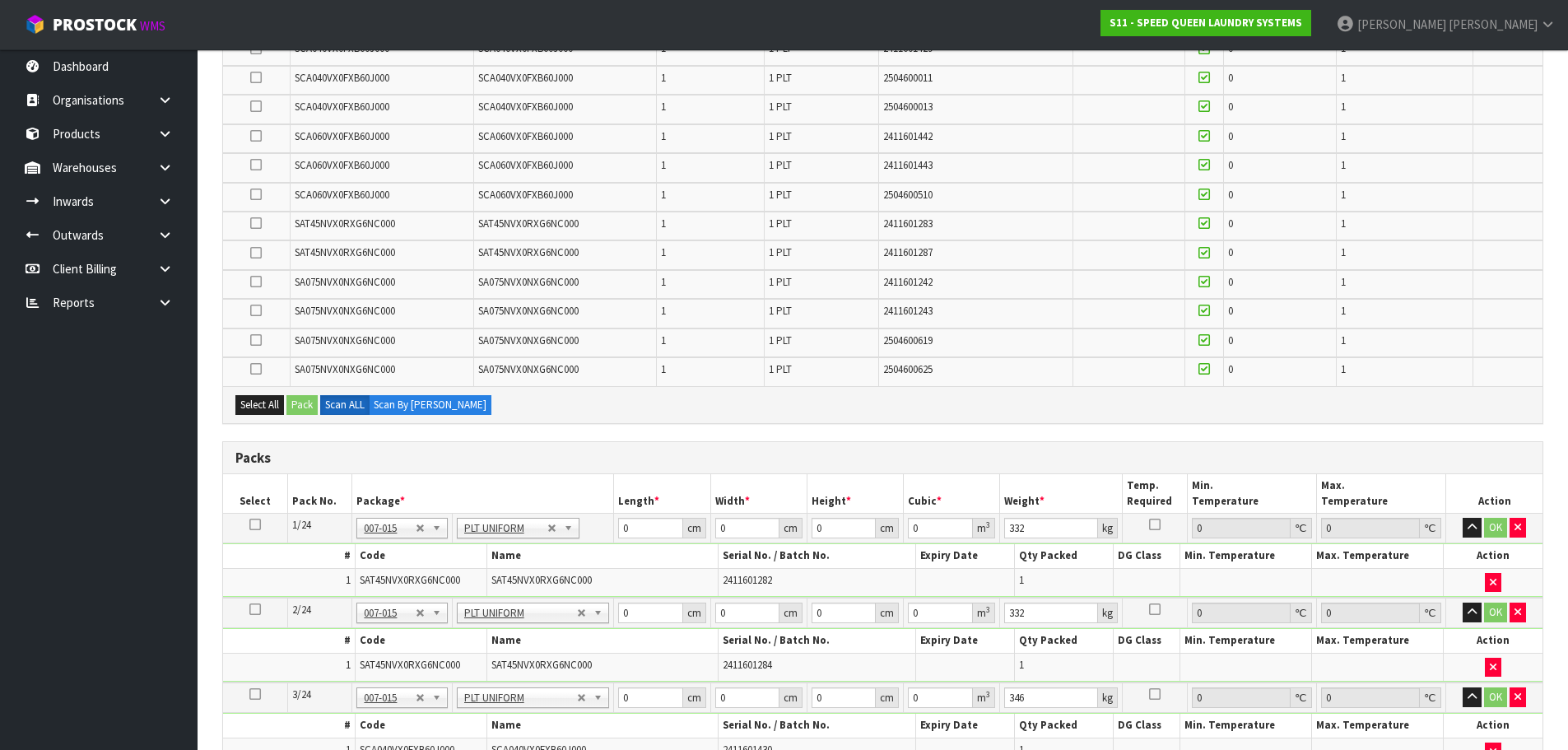
scroll to position [300, 0]
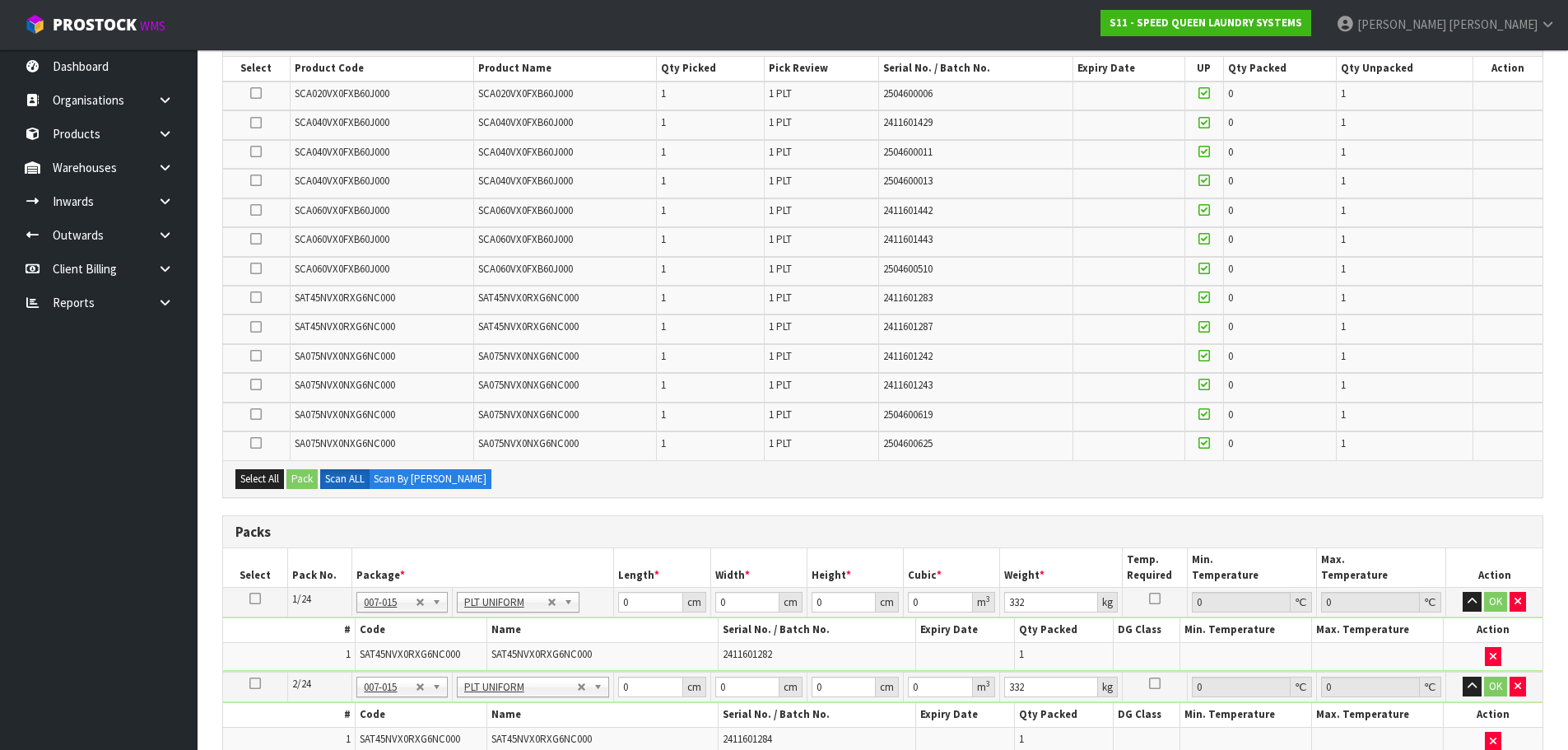
click at [254, 239] on icon at bounding box center [256, 239] width 11 height 1
click at [0, 0] on input "checkbox" at bounding box center [0, 0] width 0 height 0
click at [297, 478] on button "Pack" at bounding box center [302, 478] width 31 height 20
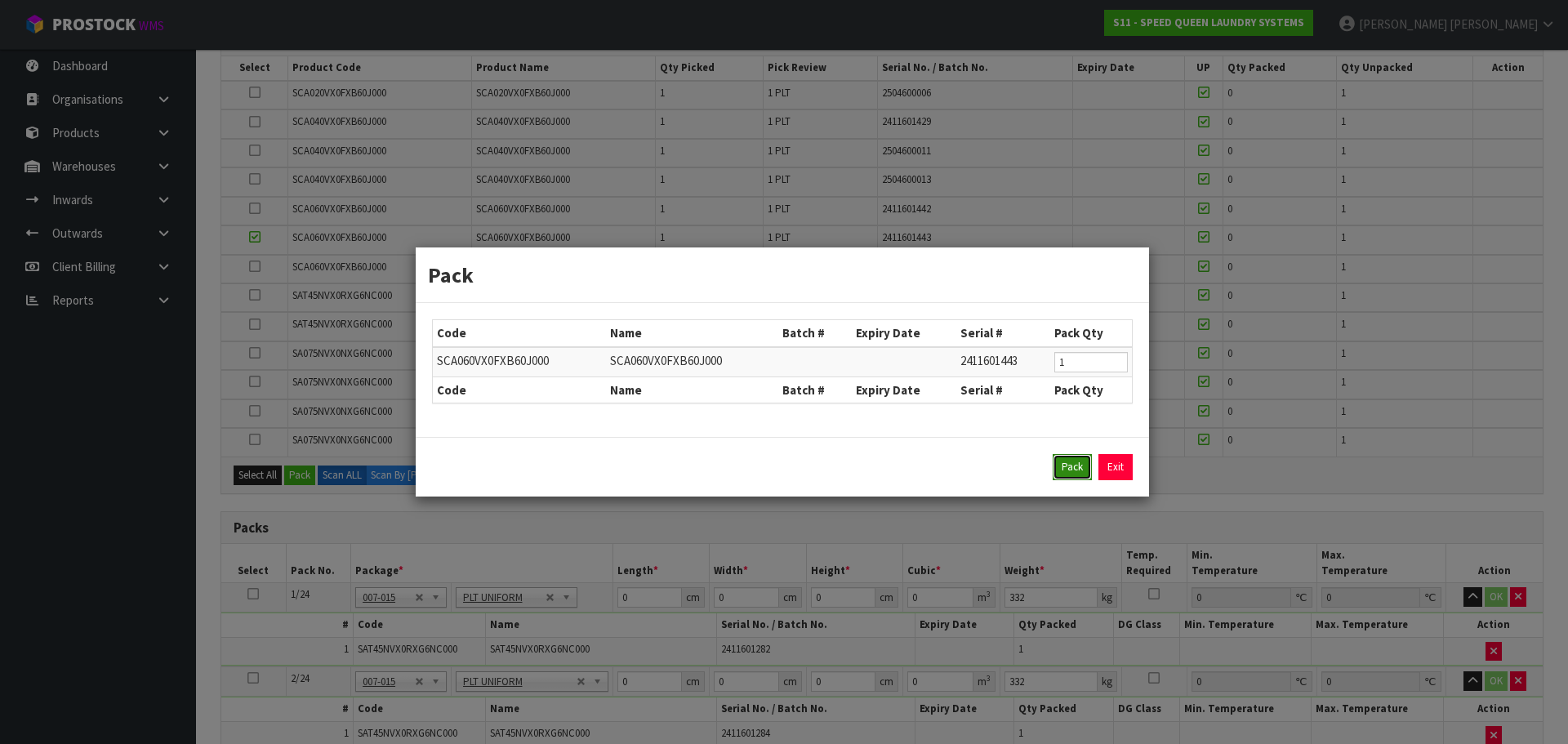
click at [1073, 462] on button "Pack" at bounding box center [1072, 467] width 39 height 26
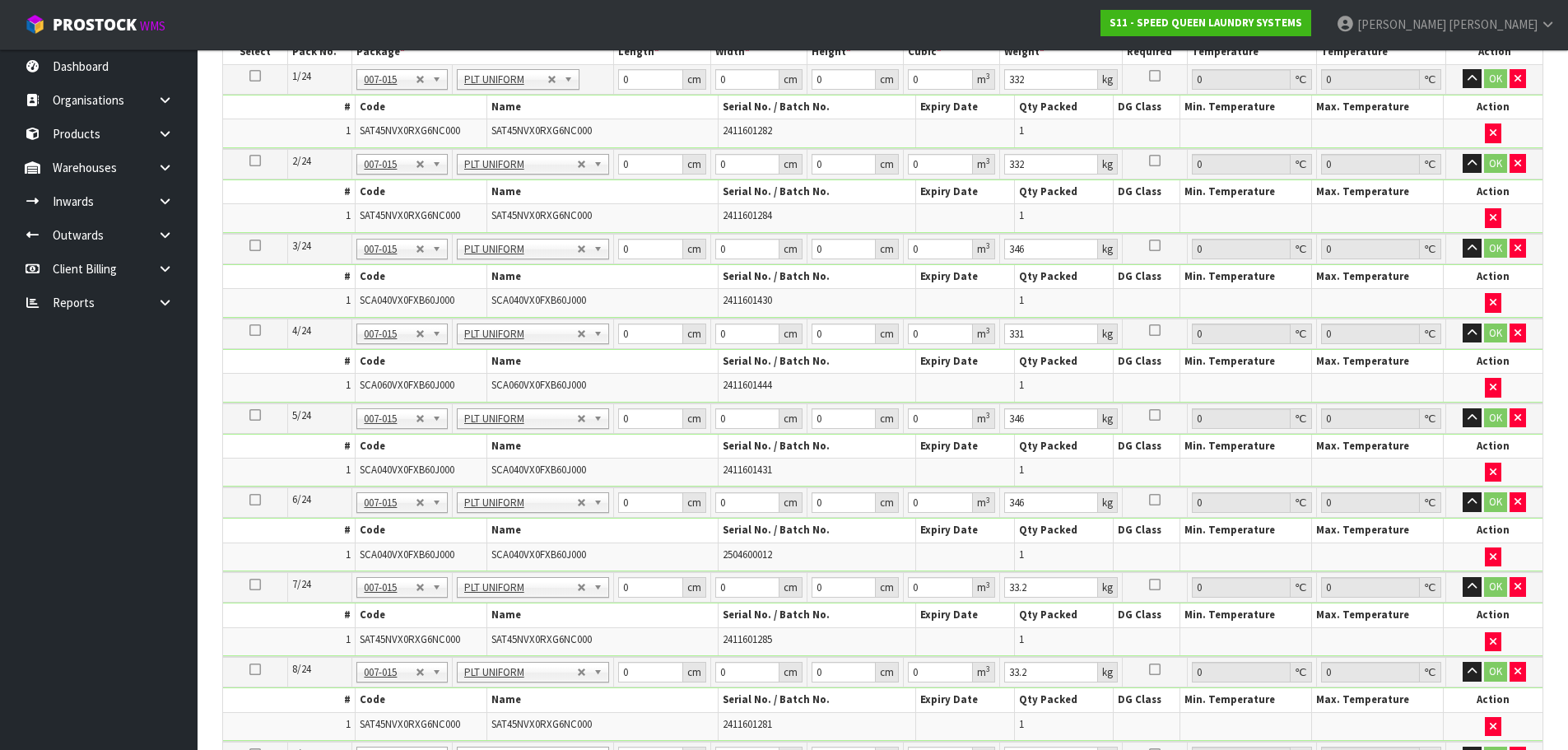
type input "331"
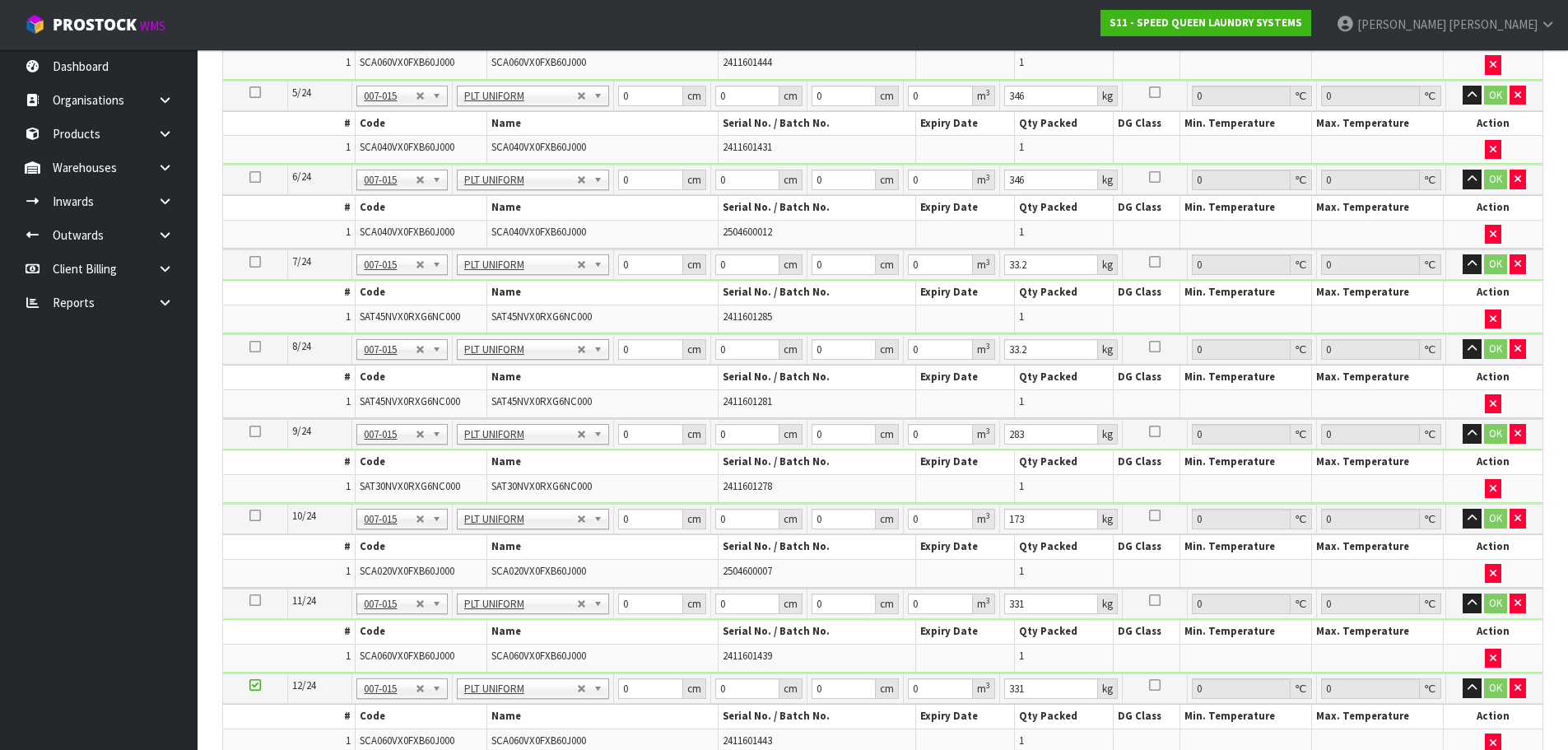
scroll to position [1288, 0]
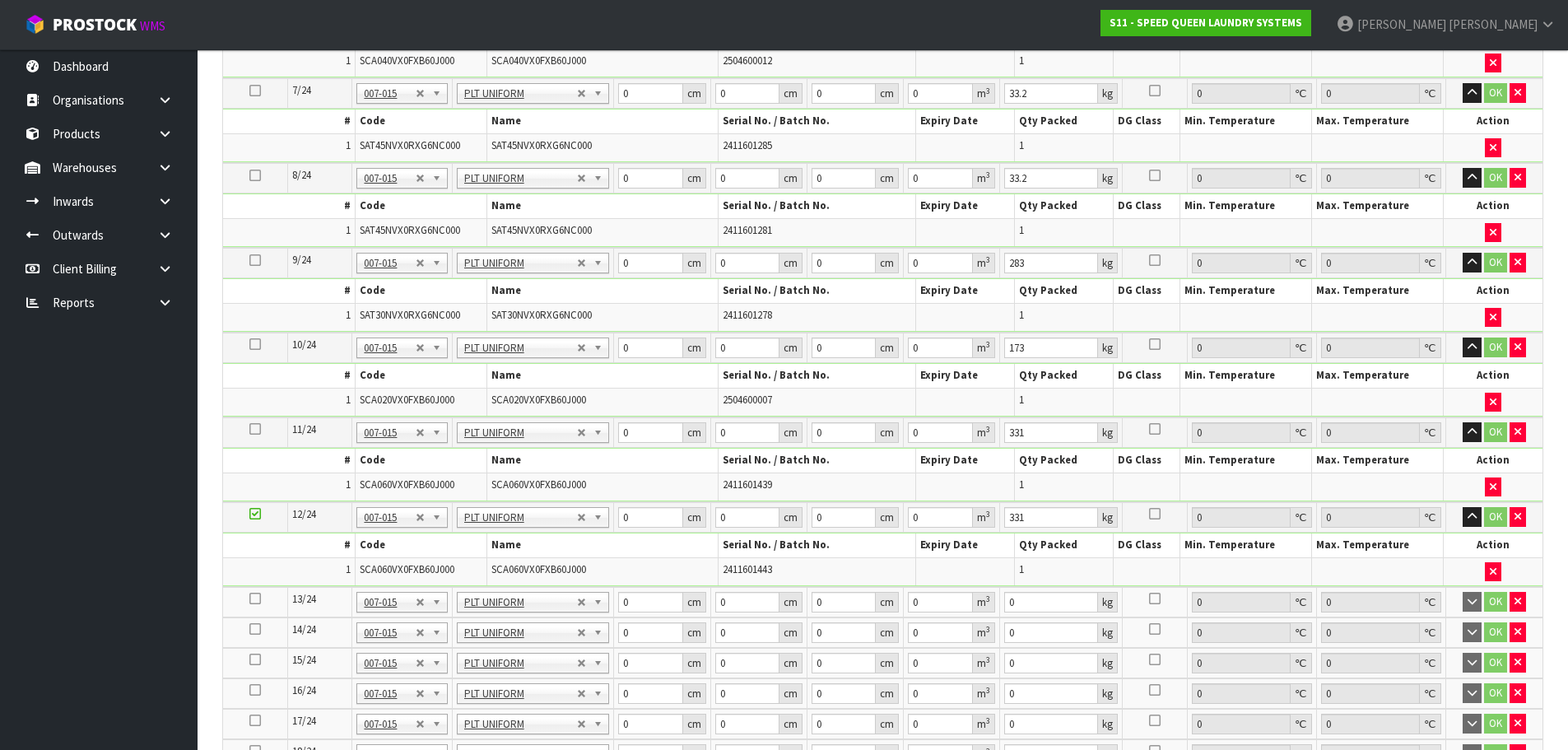
click at [256, 599] on icon at bounding box center [255, 598] width 11 height 1
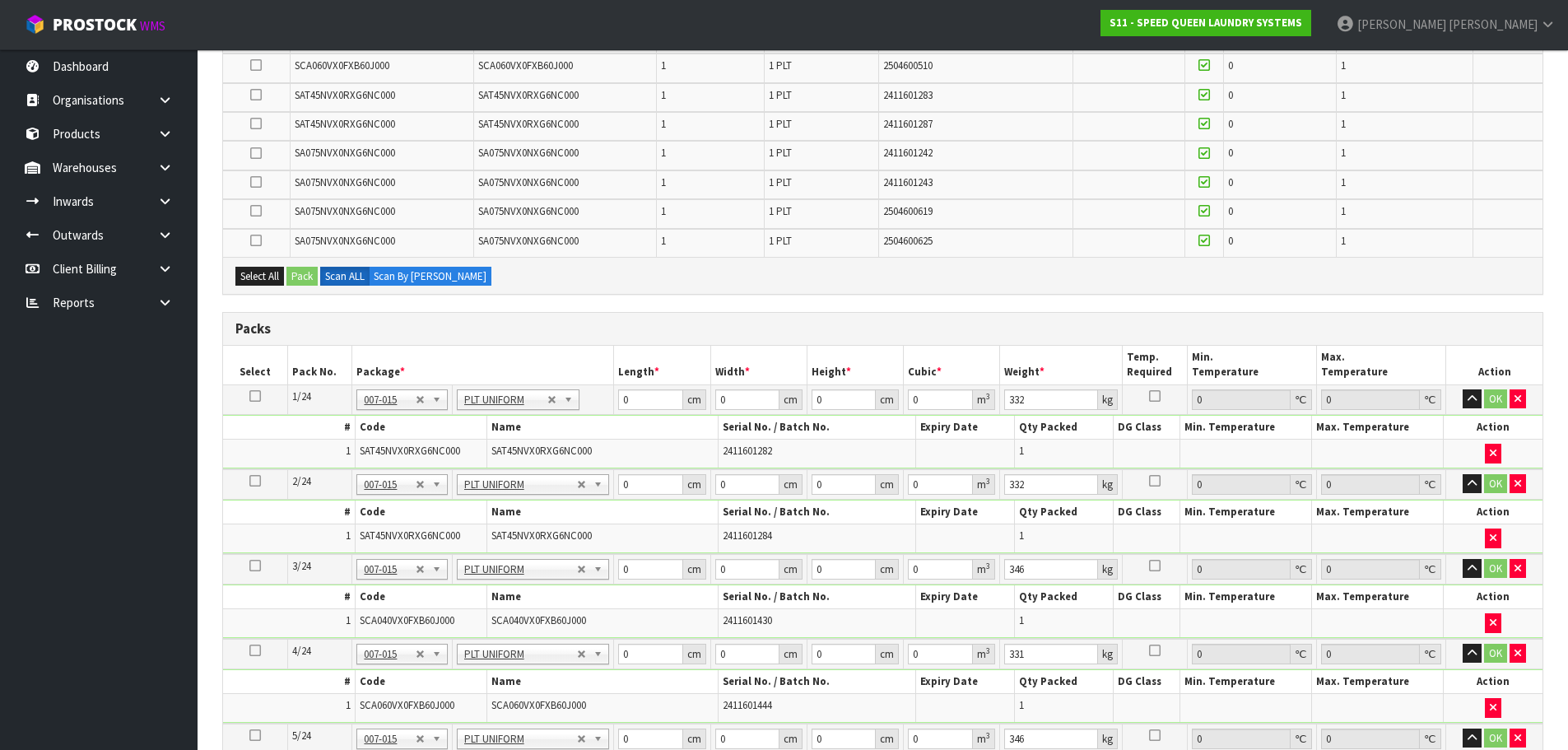
scroll to position [218, 0]
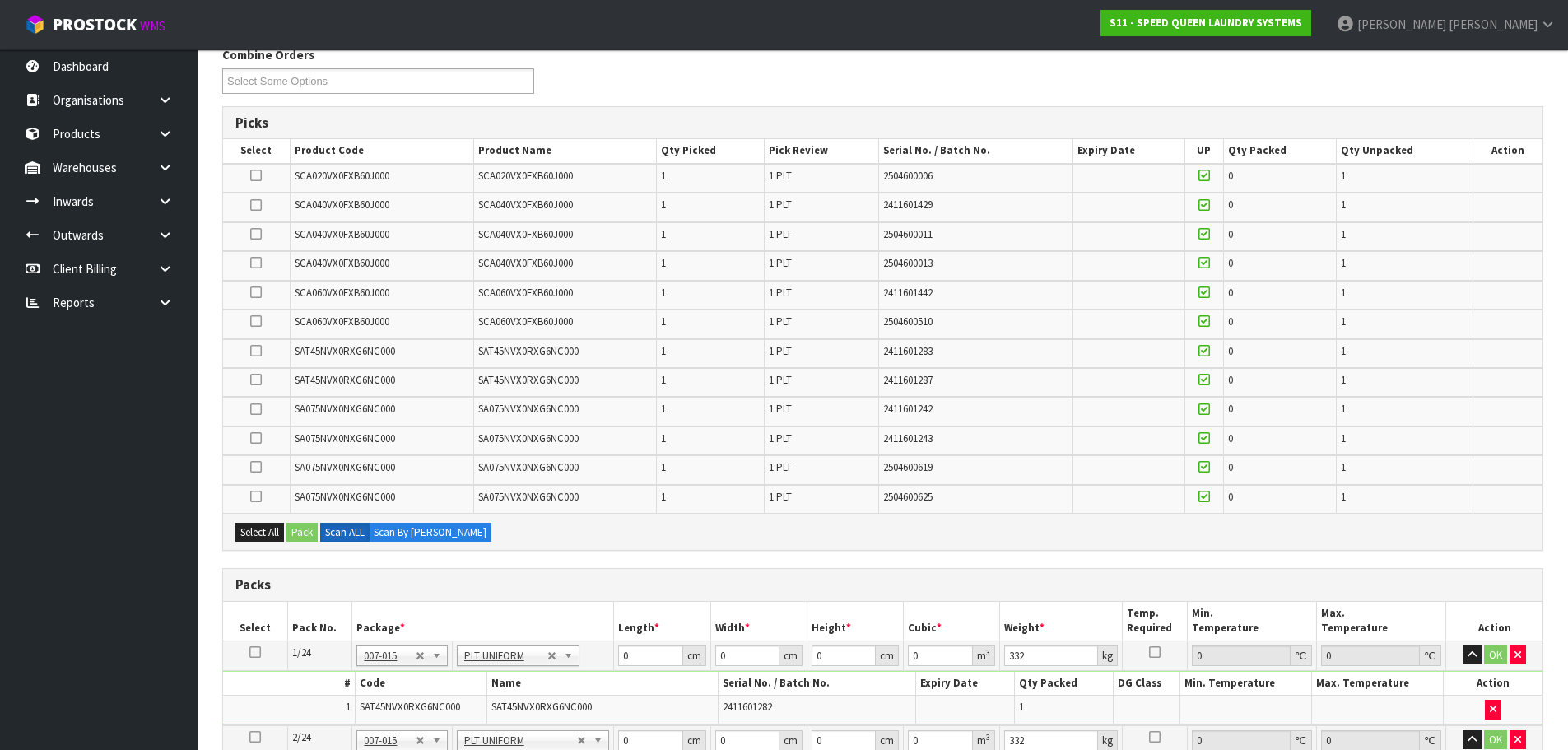
click at [253, 351] on icon at bounding box center [256, 351] width 11 height 1
click at [0, 0] on input "checkbox" at bounding box center [0, 0] width 0 height 0
click at [296, 532] on button "Pack" at bounding box center [302, 532] width 31 height 20
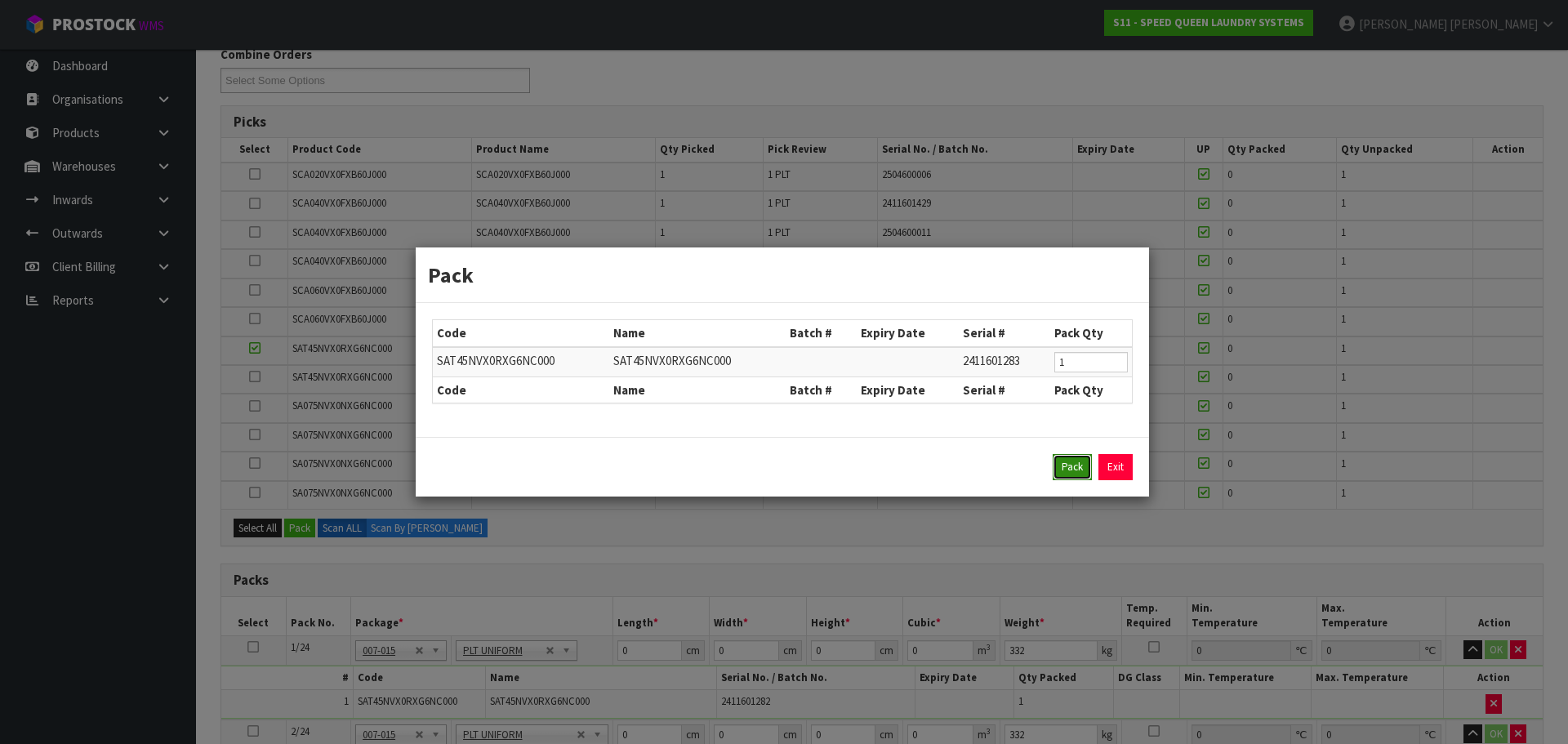
click at [1064, 475] on button "Pack" at bounding box center [1072, 467] width 39 height 26
type input "33.2"
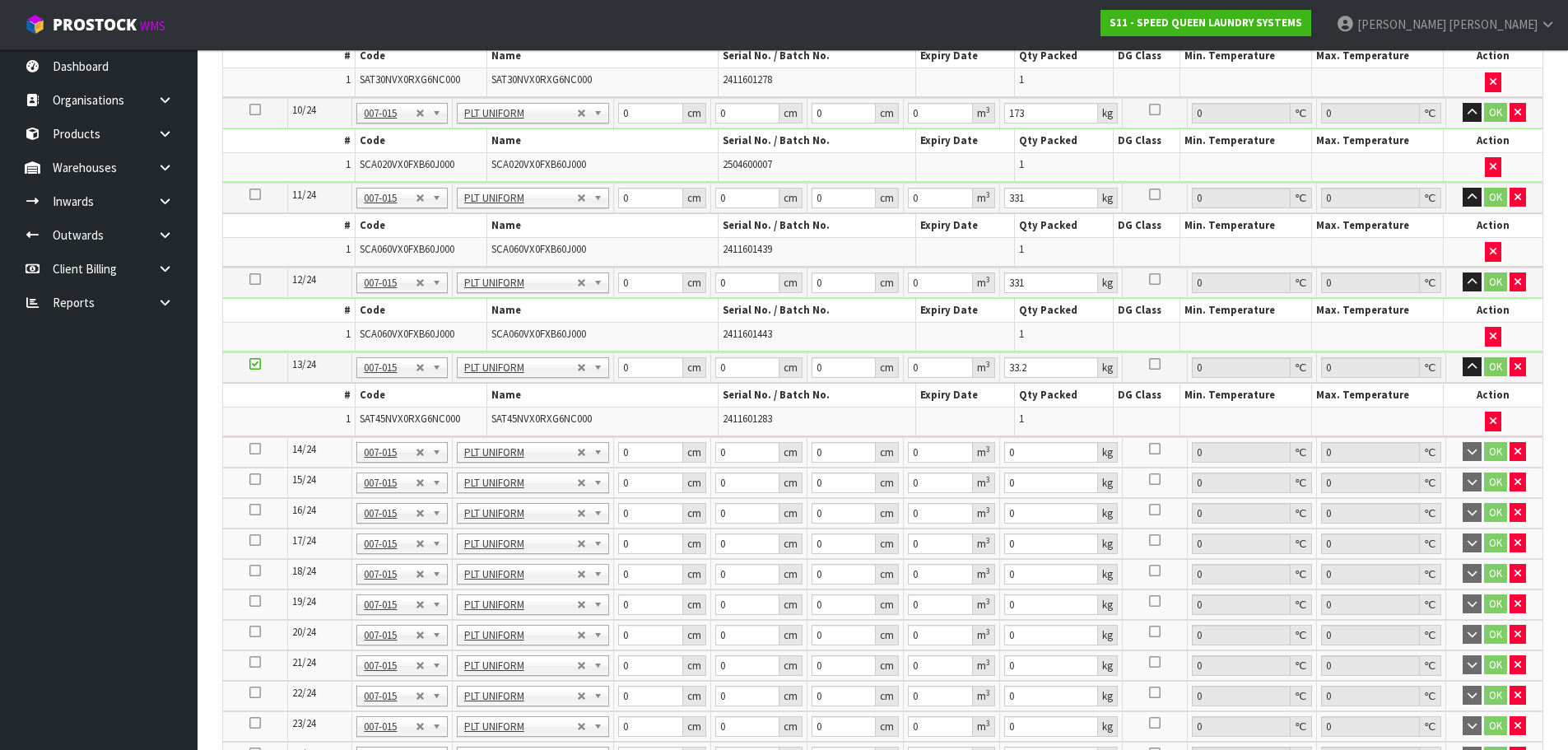
scroll to position [1536, 0]
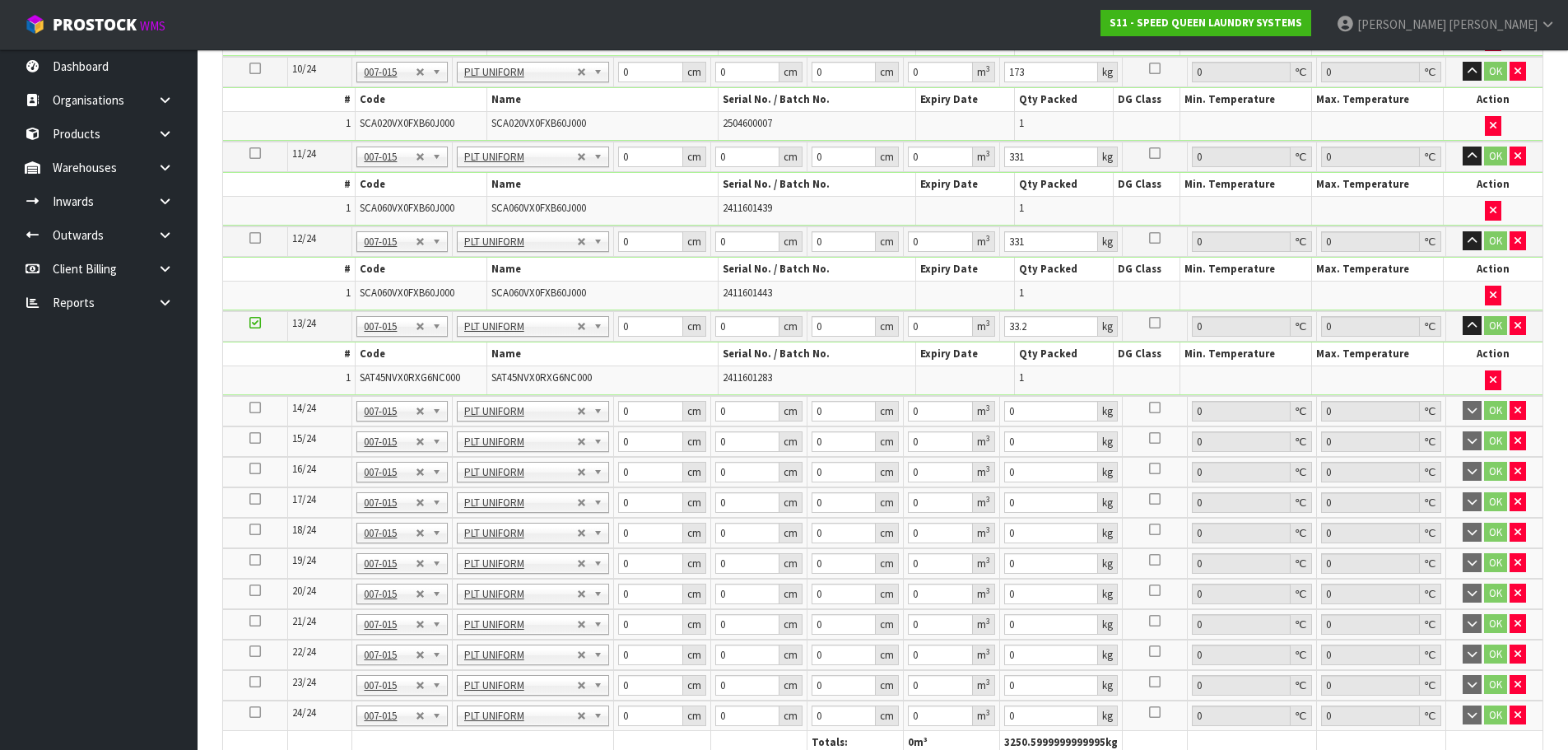
click at [259, 408] on icon at bounding box center [255, 408] width 11 height 1
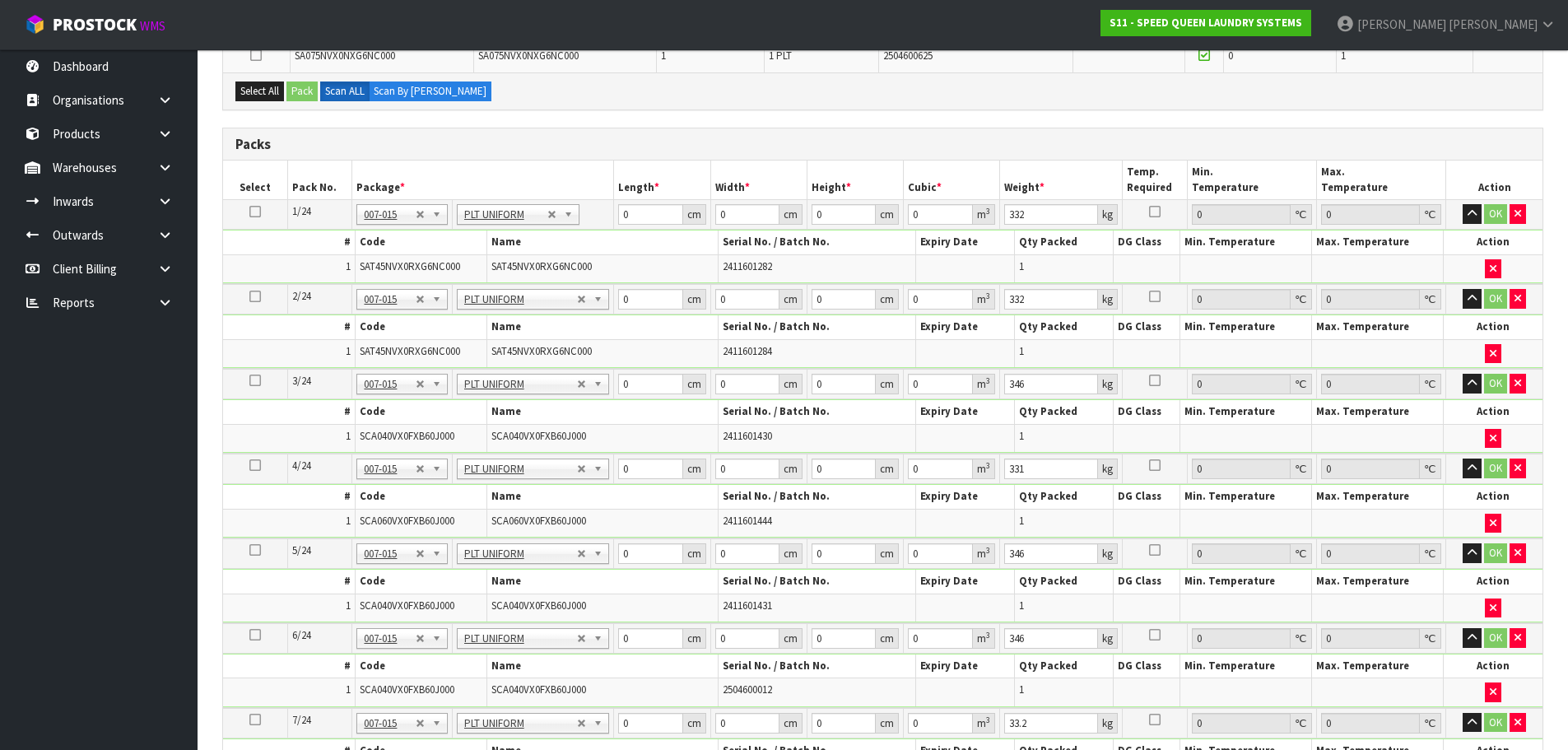
scroll to position [136, 0]
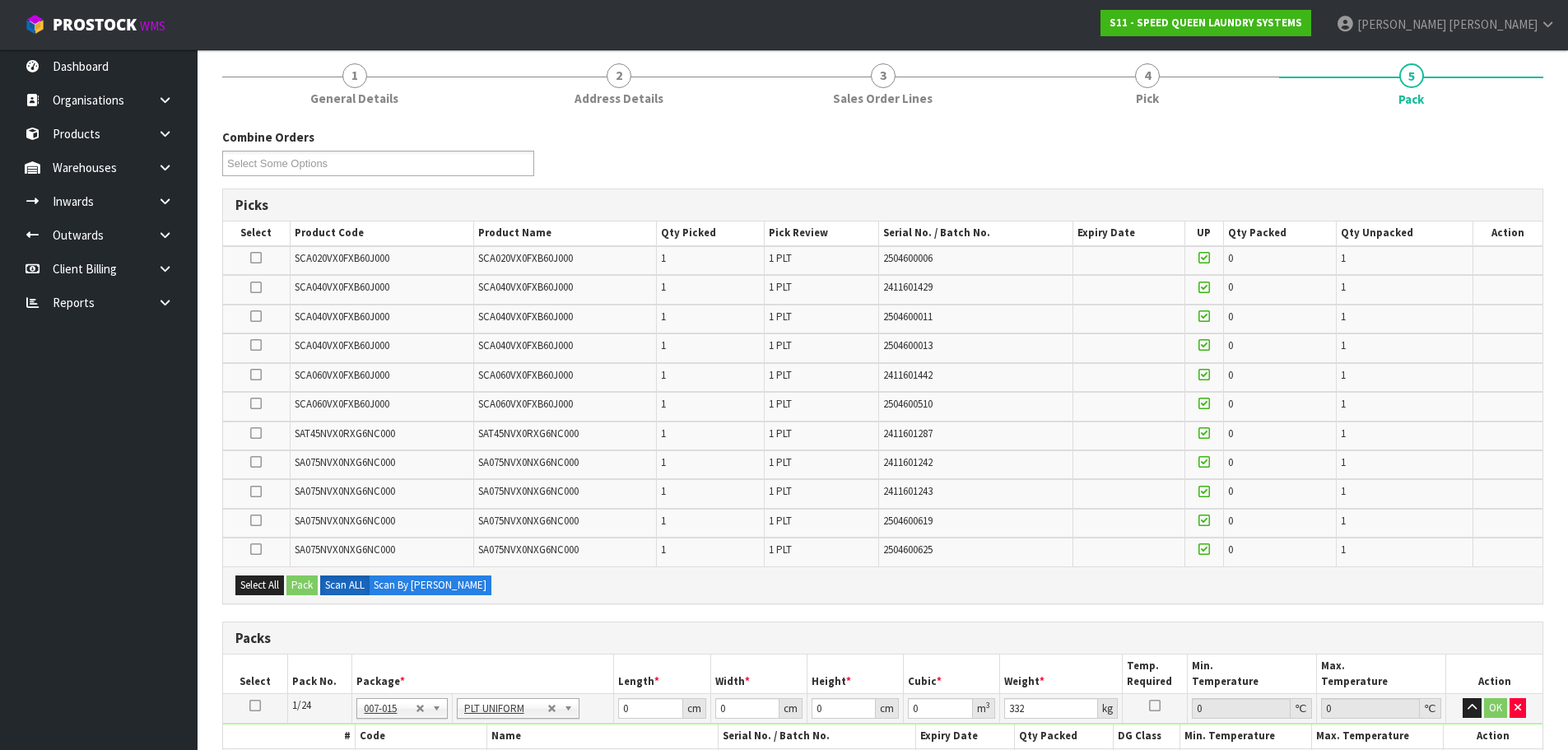
click at [259, 287] on icon at bounding box center [256, 287] width 11 height 1
click at [0, 0] on input "checkbox" at bounding box center [0, 0] width 0 height 0
click at [302, 579] on button "Pack" at bounding box center [302, 585] width 31 height 20
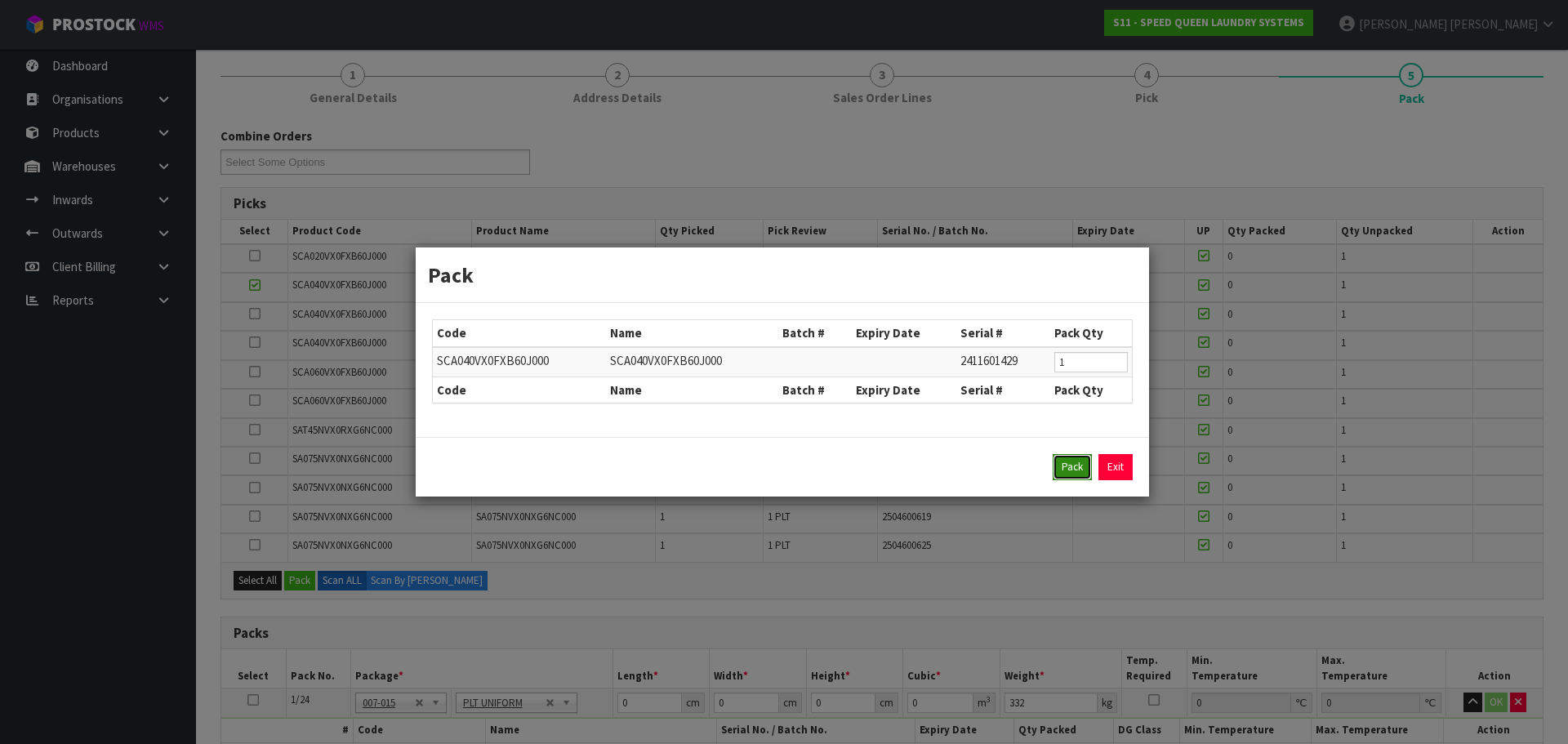
click at [1072, 458] on button "Pack" at bounding box center [1072, 467] width 39 height 26
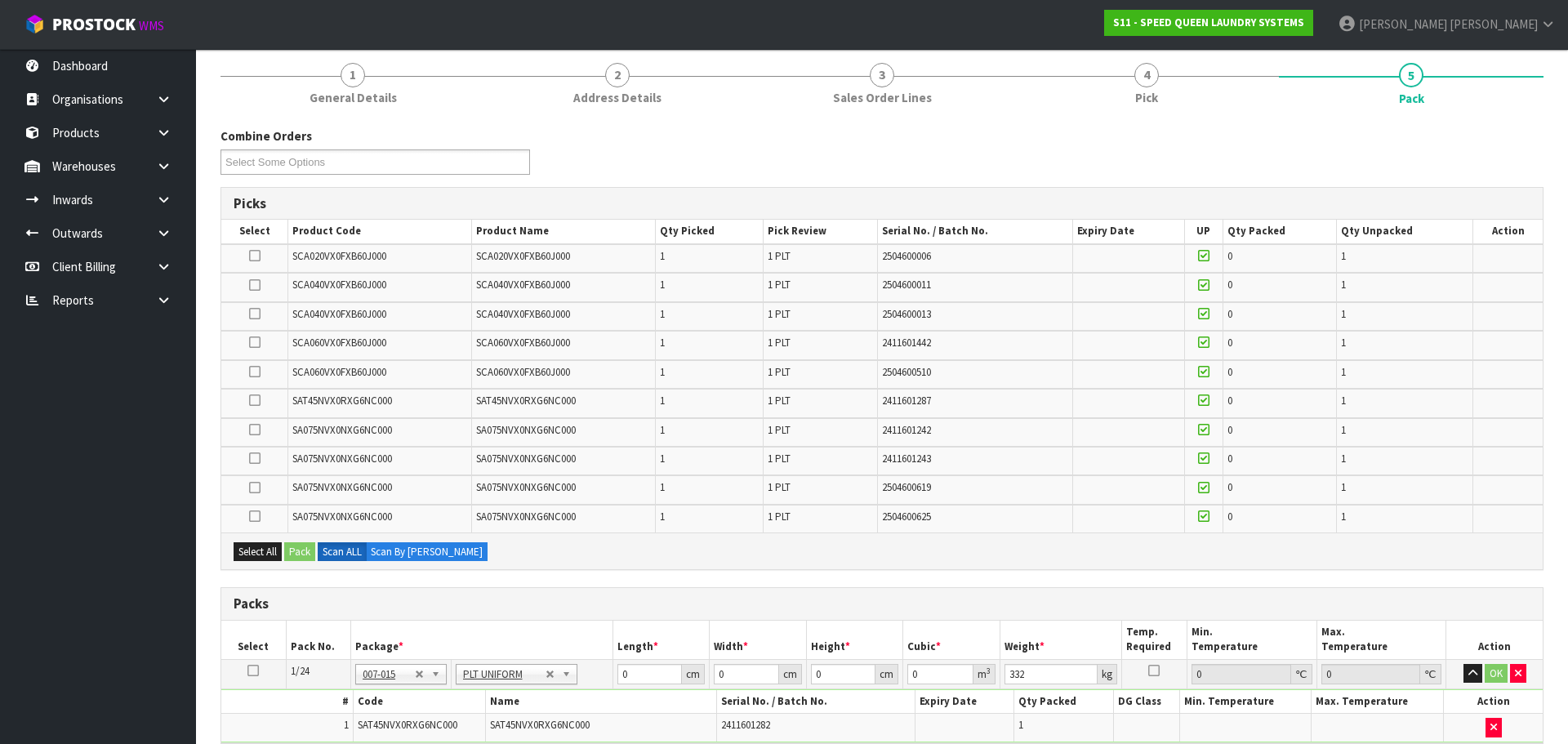
type input "346"
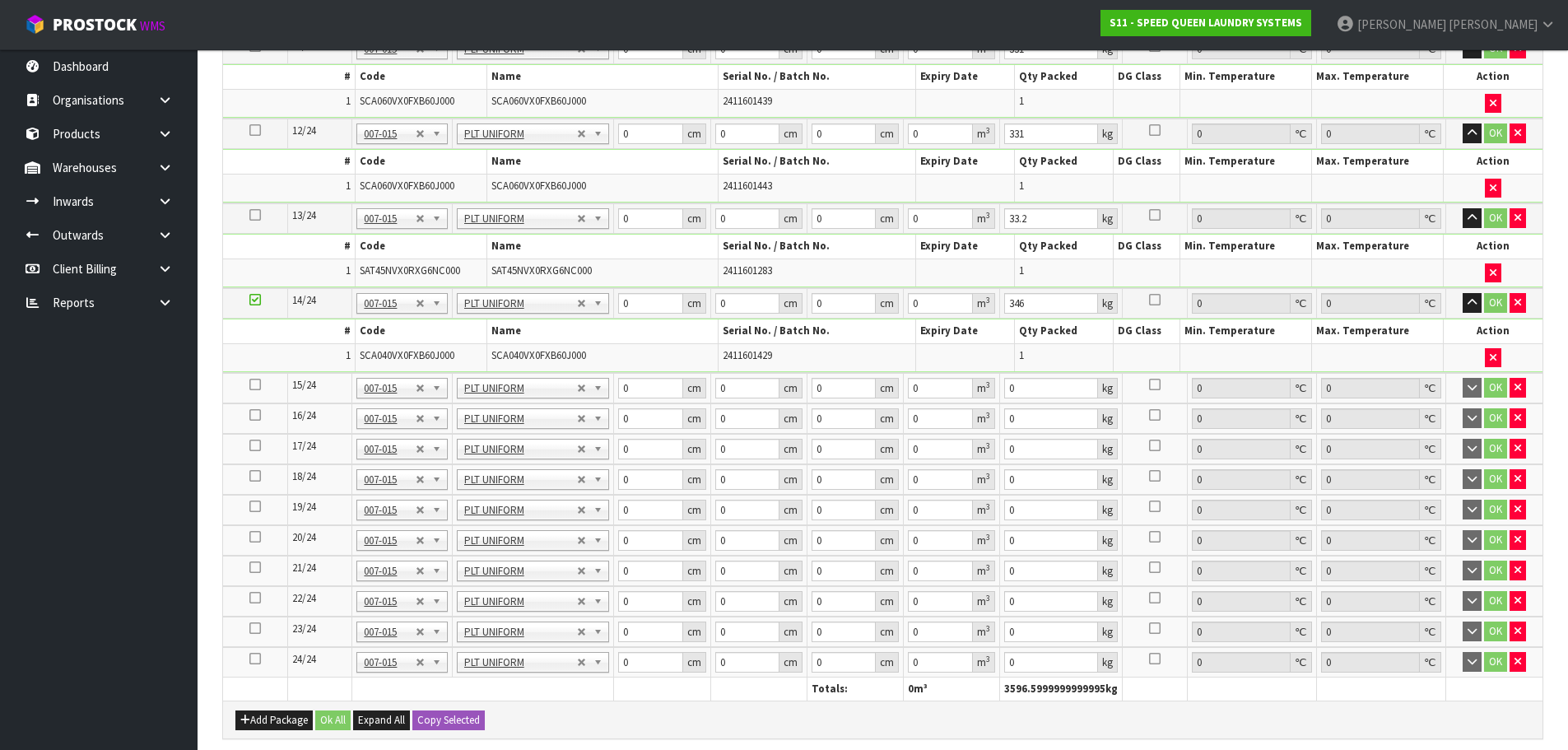
scroll to position [1617, 0]
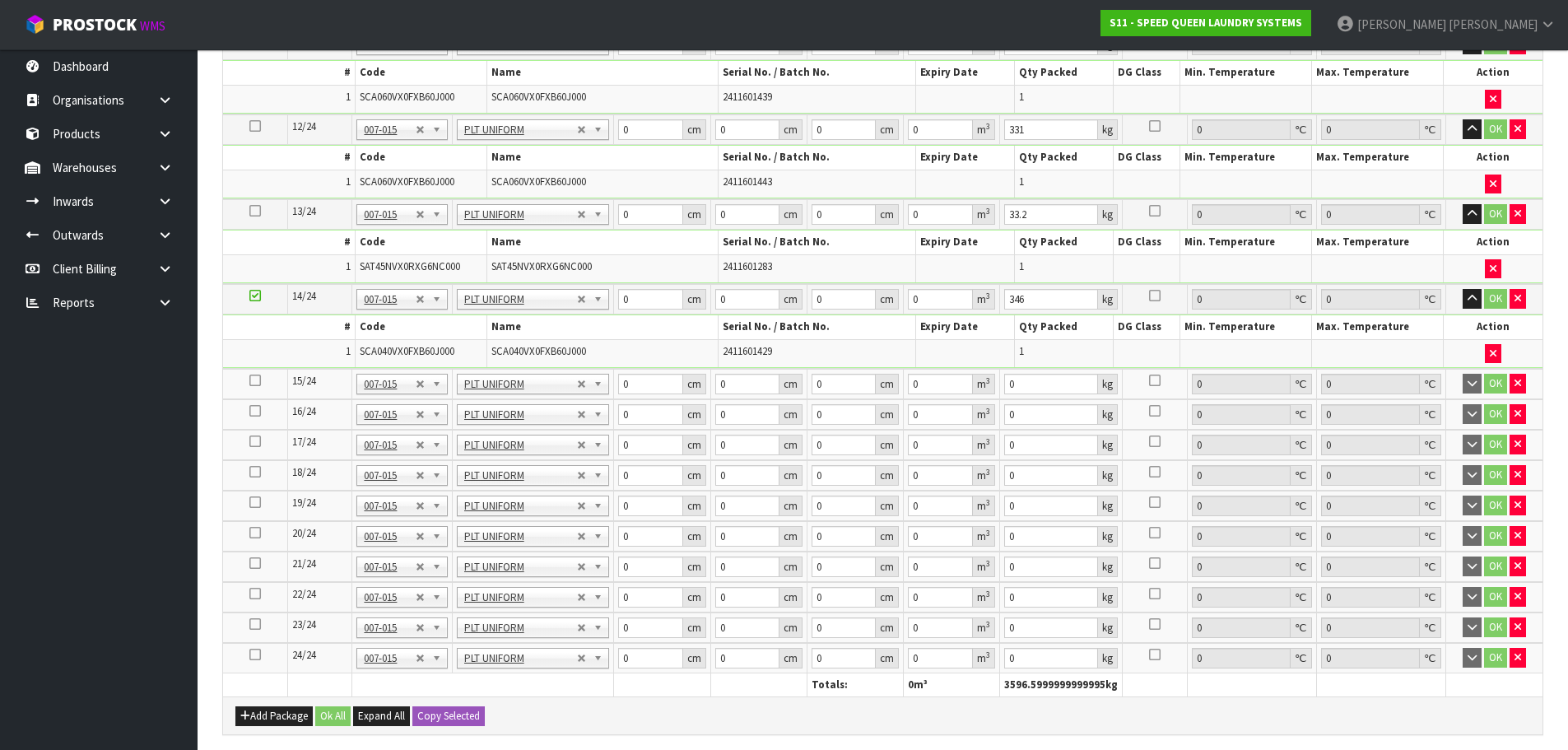
click at [254, 382] on icon at bounding box center [255, 381] width 11 height 1
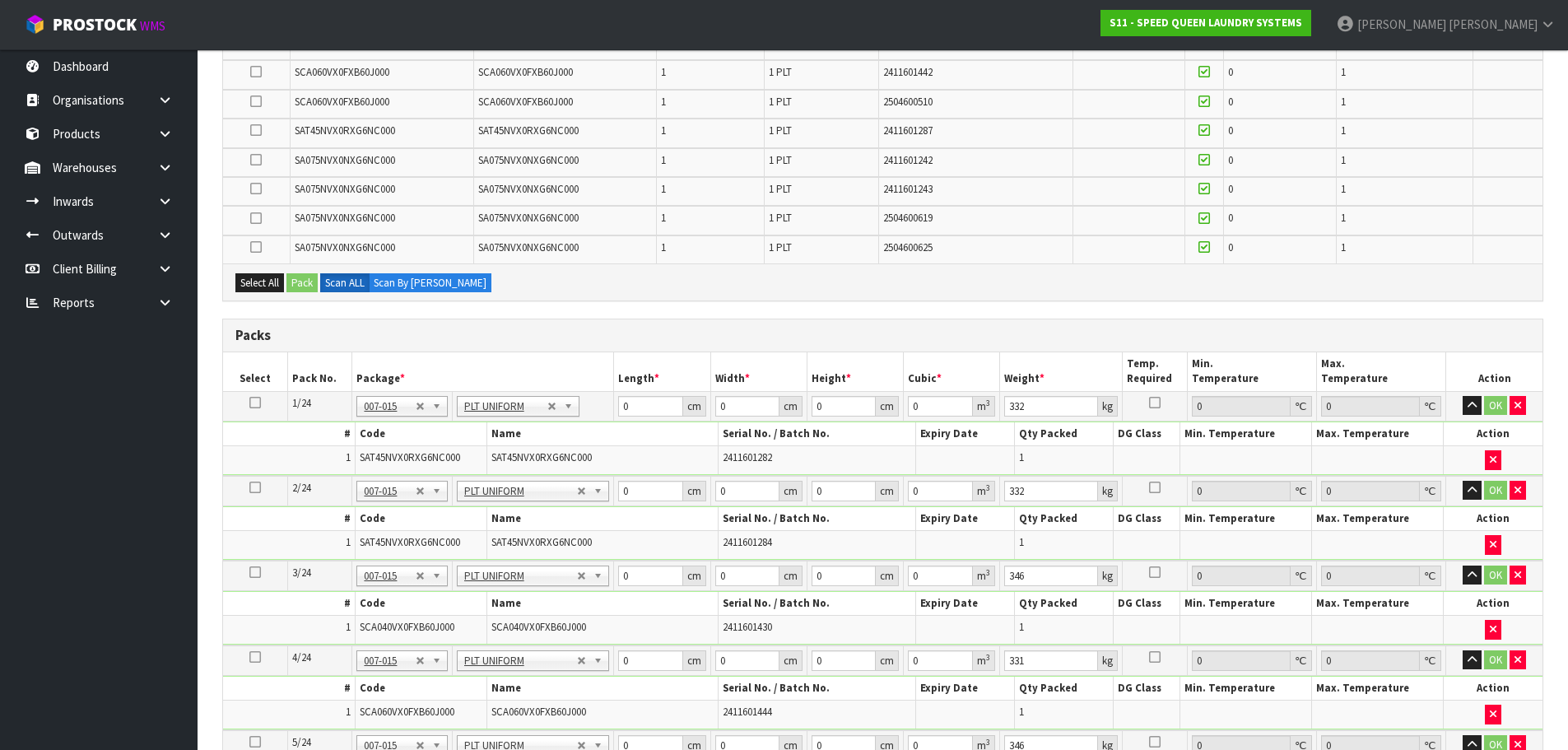
scroll to position [382, 0]
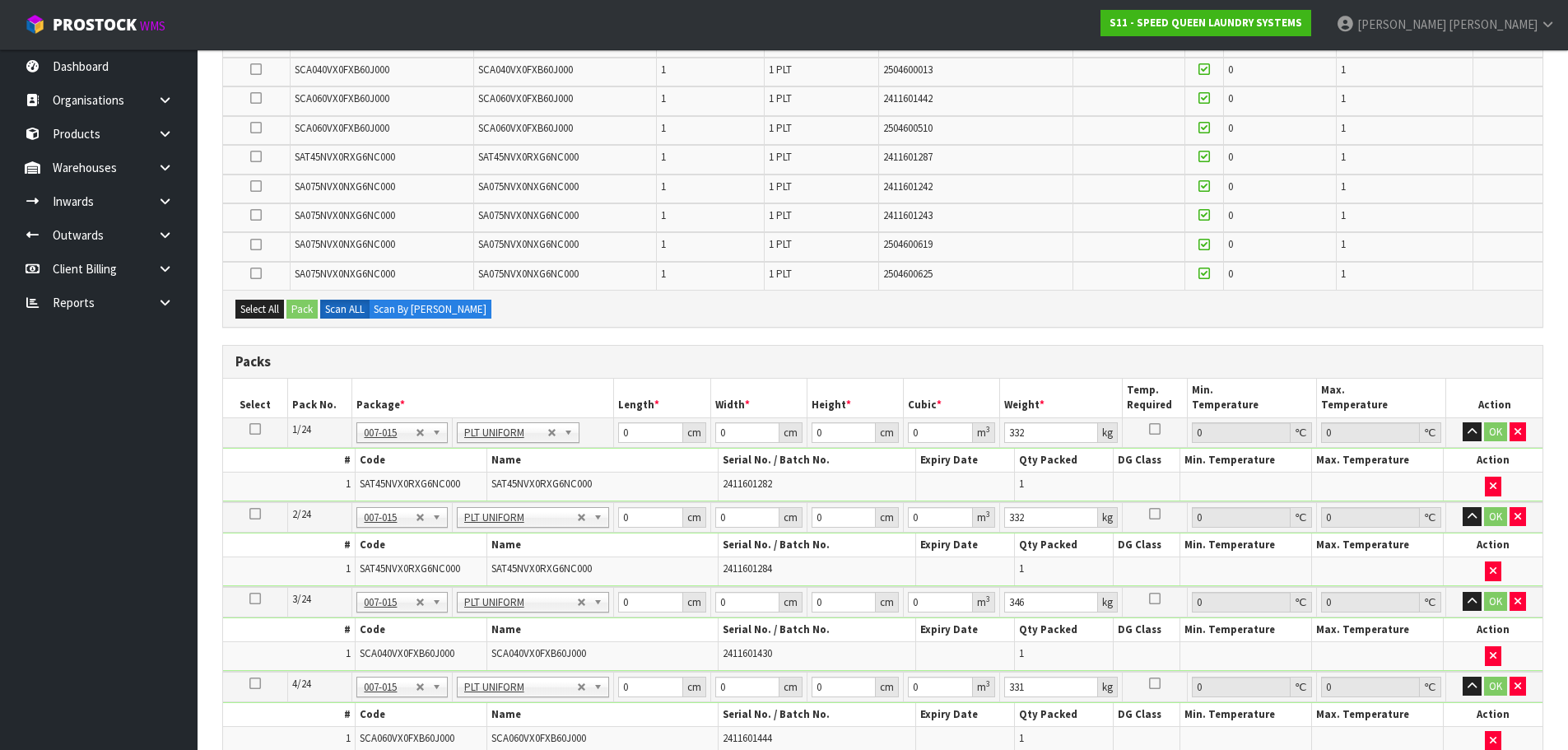
click at [255, 245] on icon at bounding box center [256, 245] width 11 height 1
click at [0, 0] on input "checkbox" at bounding box center [0, 0] width 0 height 0
click at [300, 301] on button "Pack" at bounding box center [302, 309] width 31 height 20
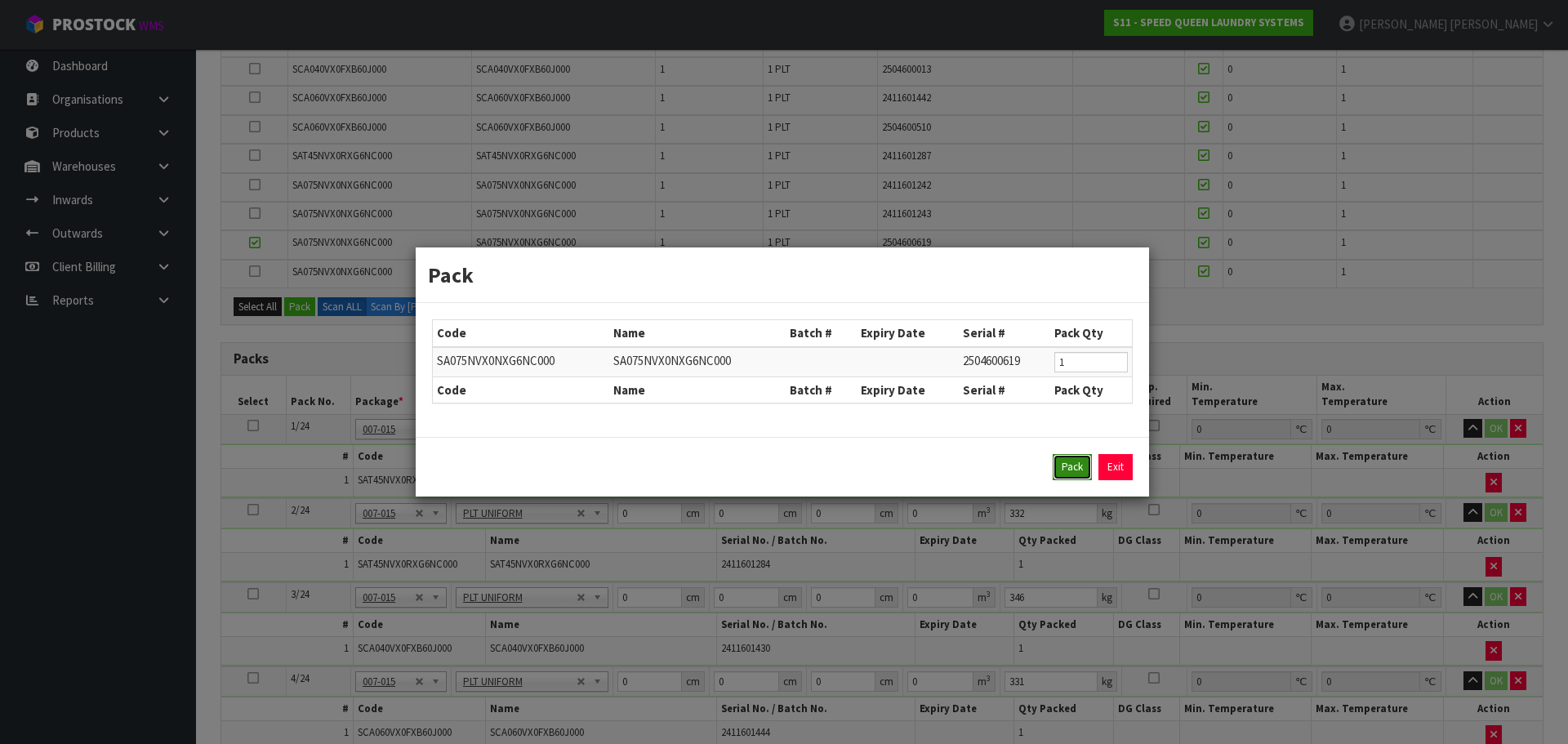
click at [1069, 456] on button "Pack" at bounding box center [1072, 467] width 39 height 26
type input "342"
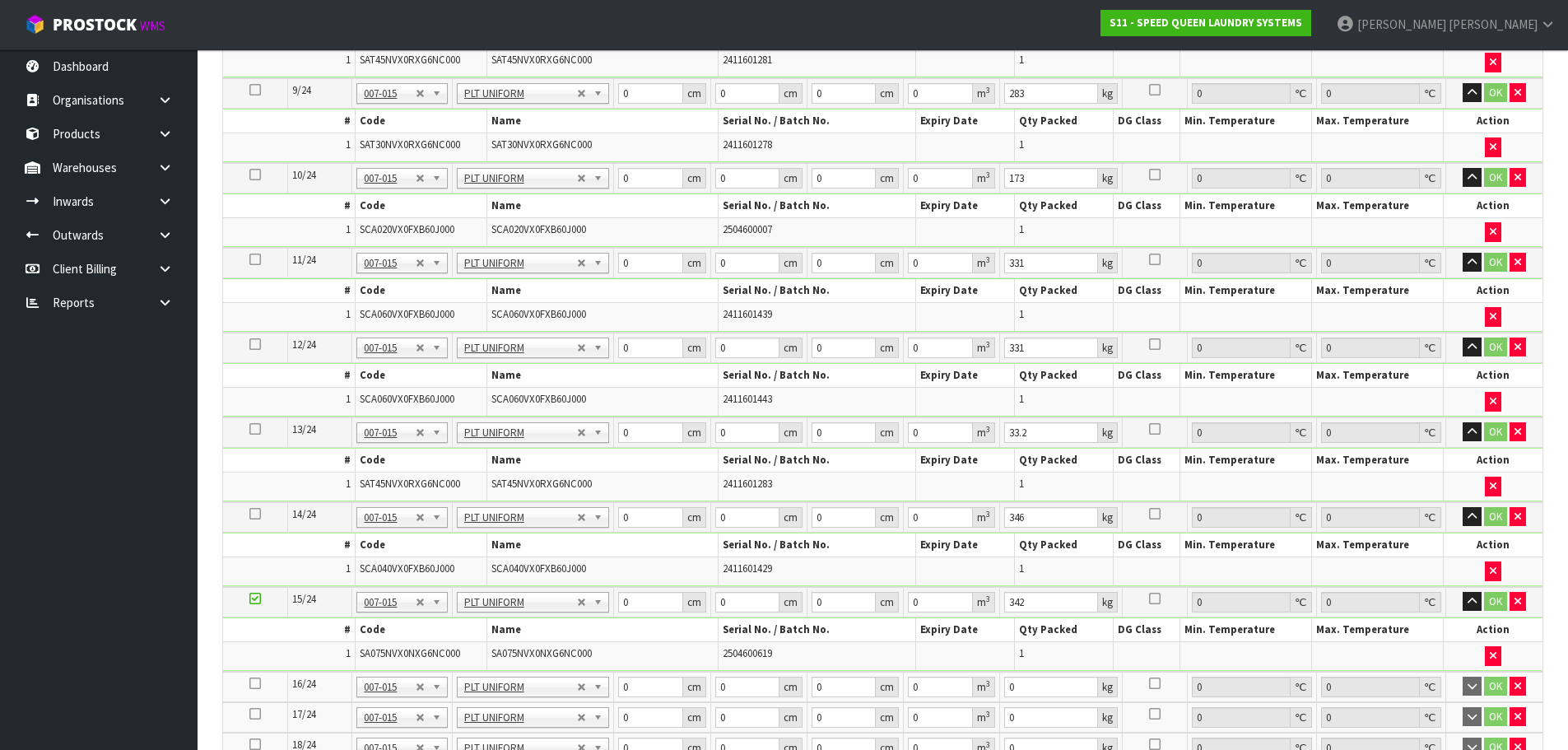
scroll to position [1536, 0]
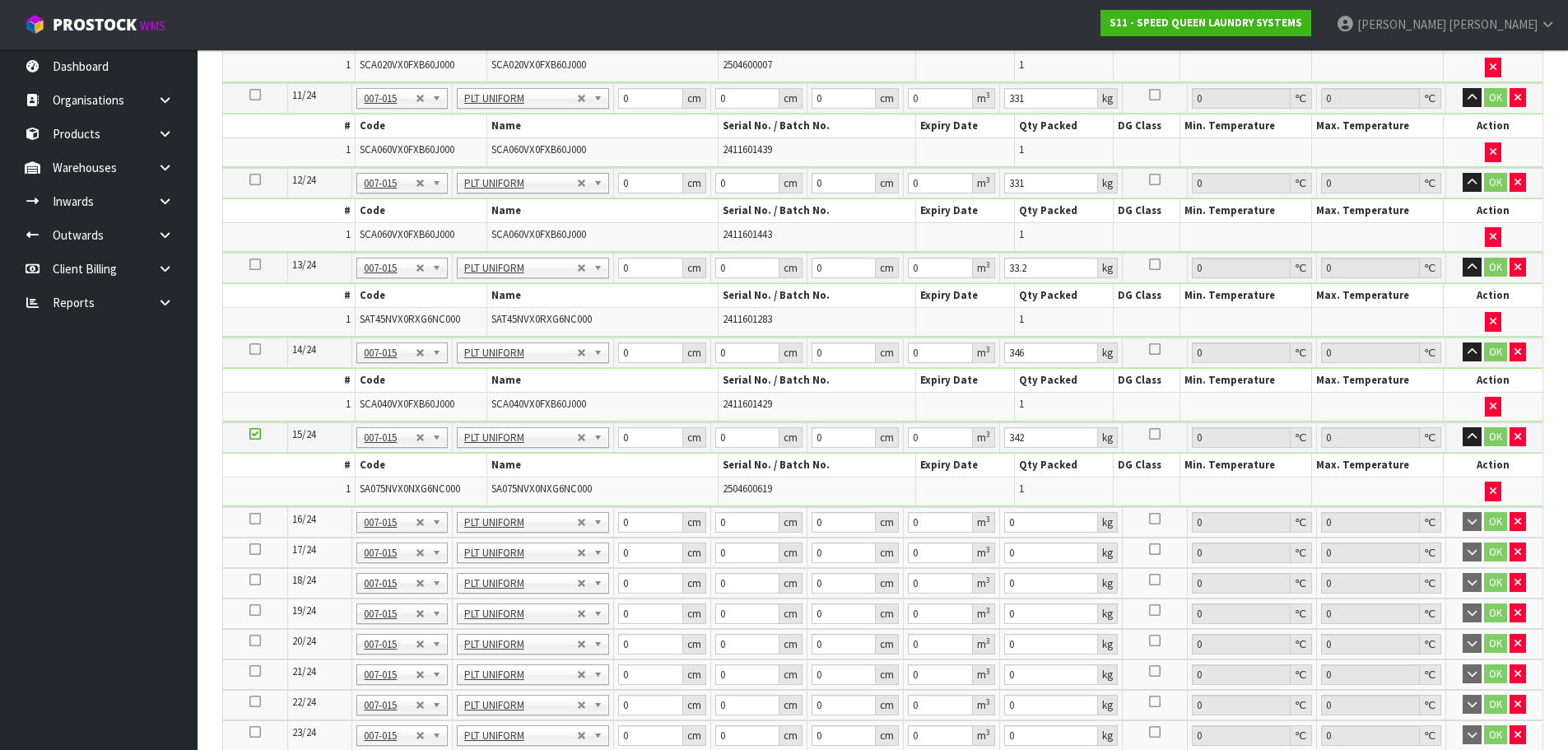
click at [259, 518] on icon at bounding box center [255, 518] width 11 height 1
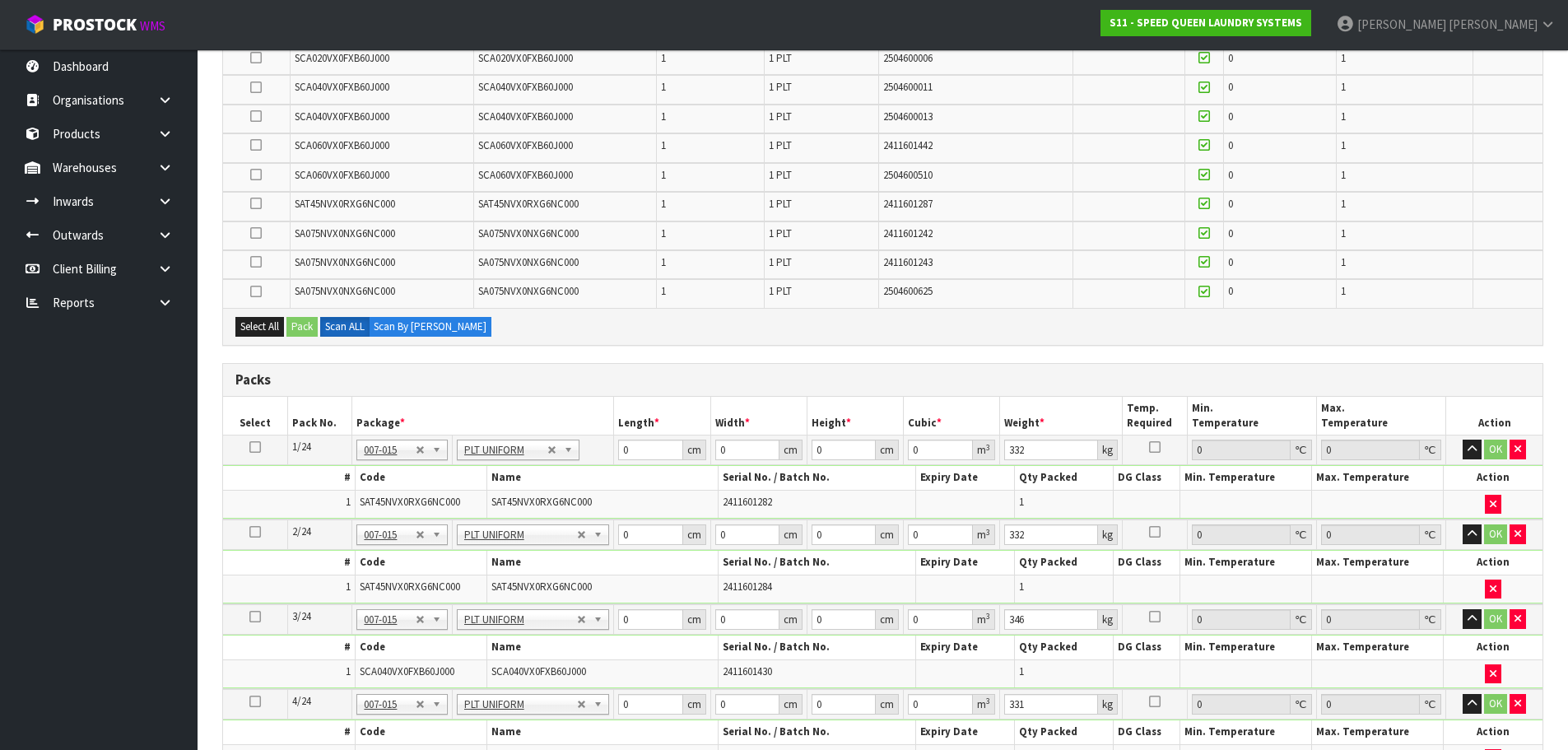
scroll to position [300, 0]
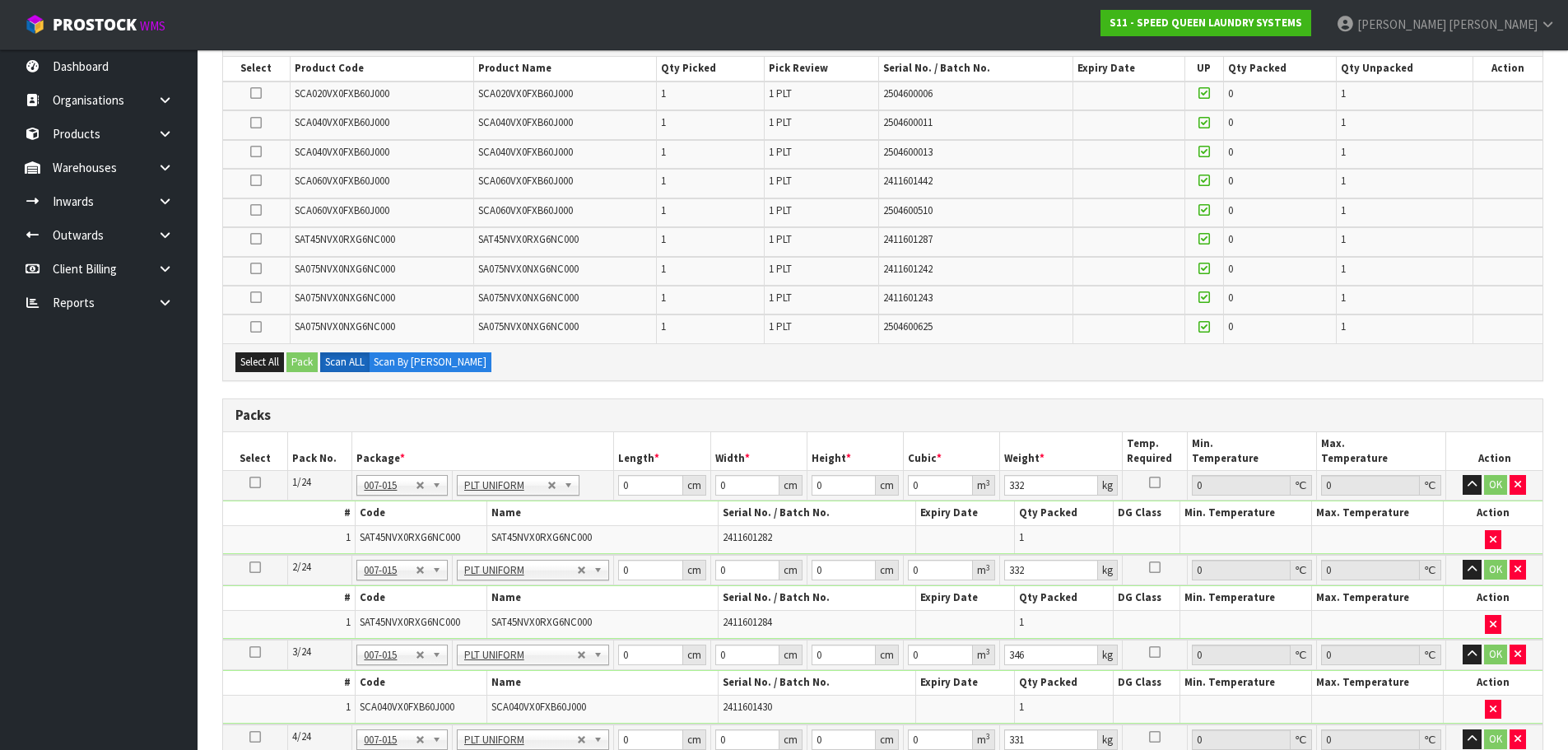
click at [258, 180] on icon at bounding box center [256, 180] width 11 height 1
click at [0, 0] on input "checkbox" at bounding box center [0, 0] width 0 height 0
click at [302, 362] on button "Pack" at bounding box center [302, 362] width 31 height 20
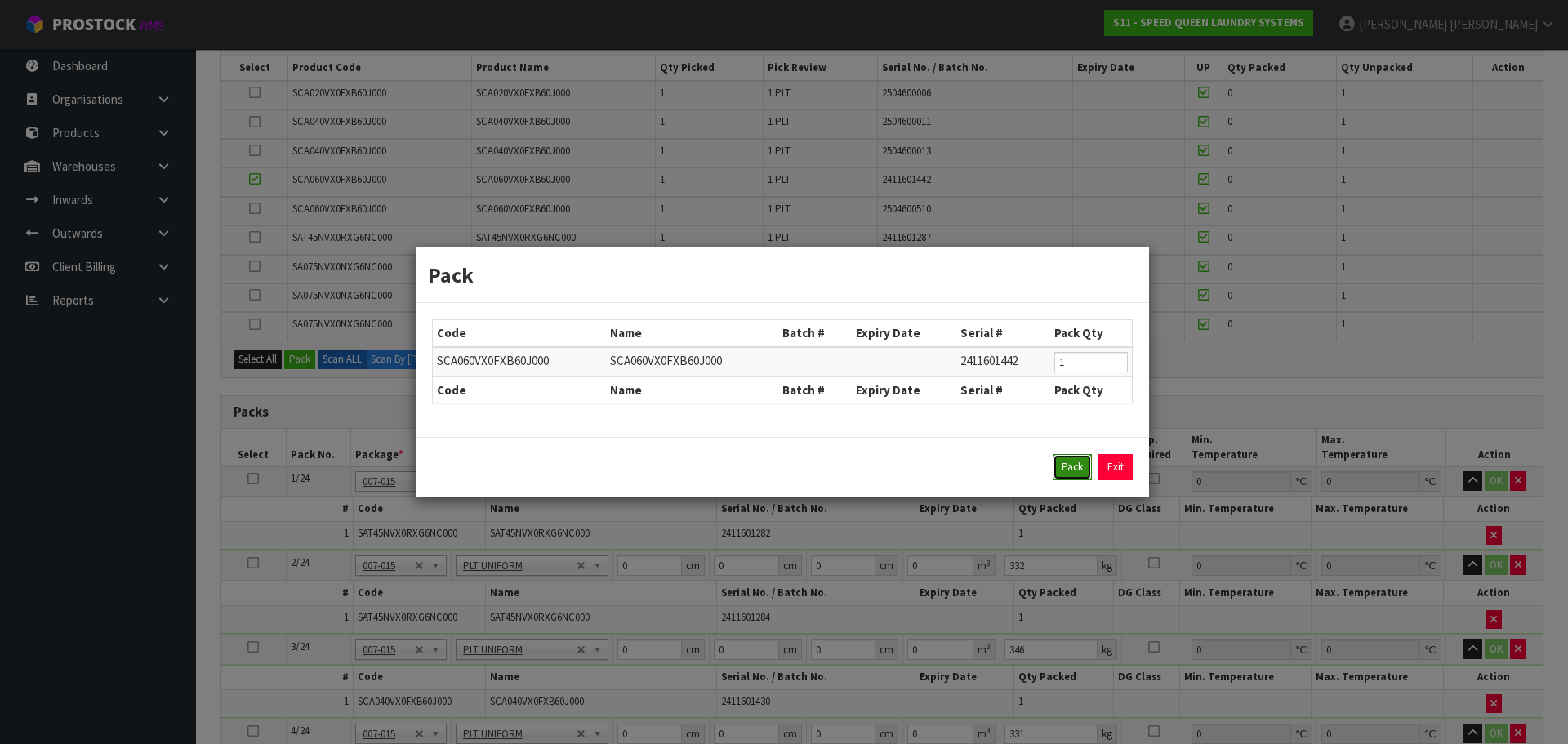
click at [1061, 469] on button "Pack" at bounding box center [1072, 467] width 39 height 26
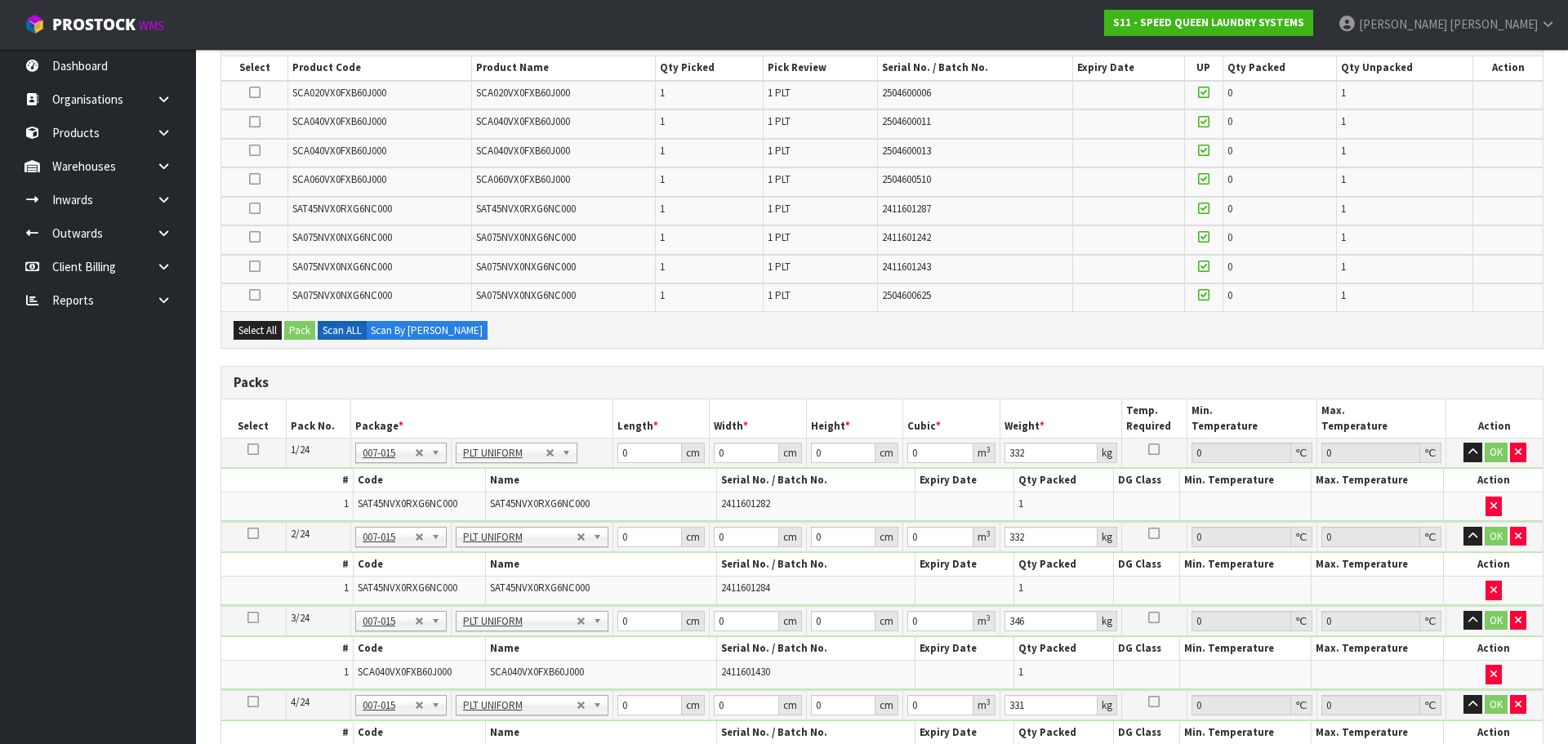
type input "331"
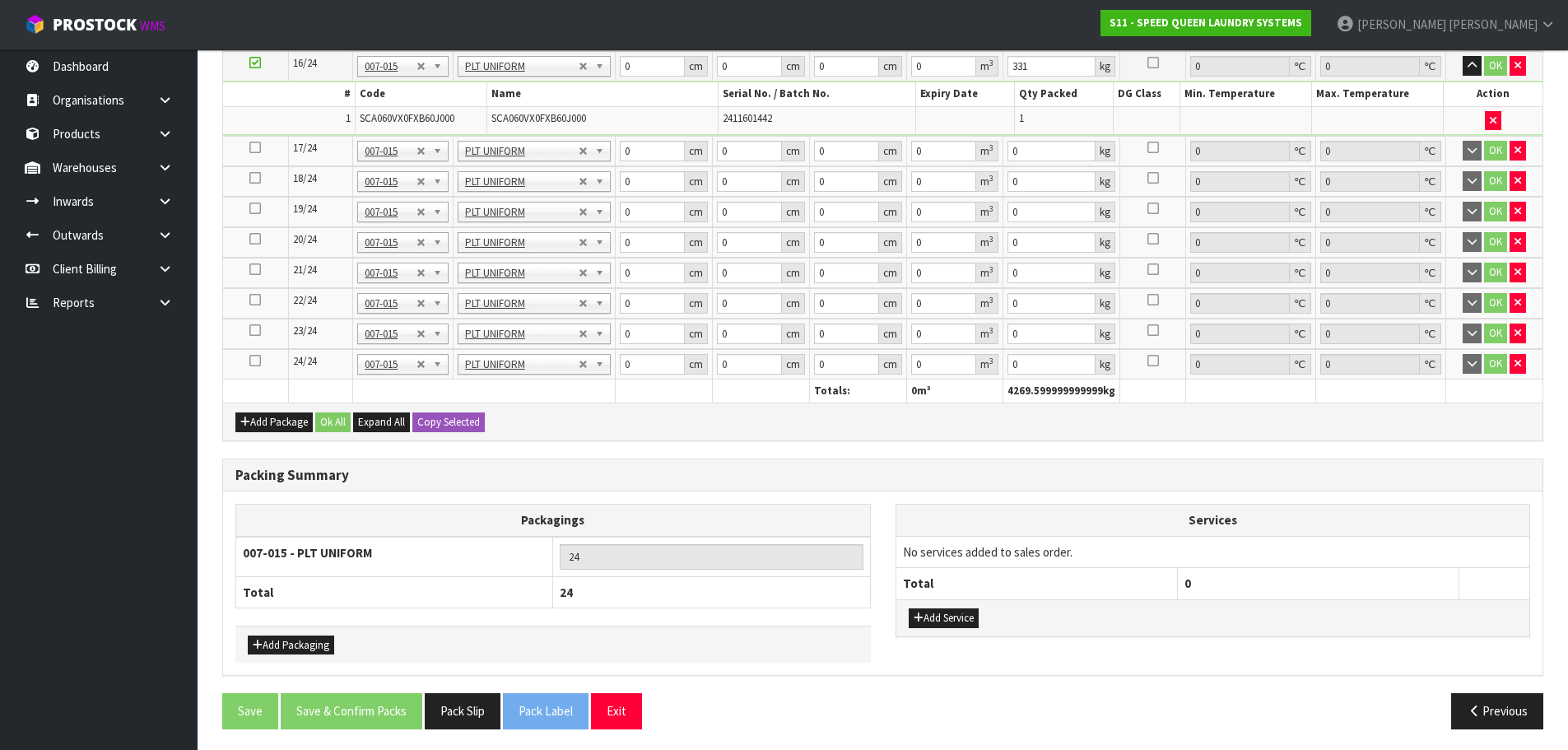
scroll to position [1966, 0]
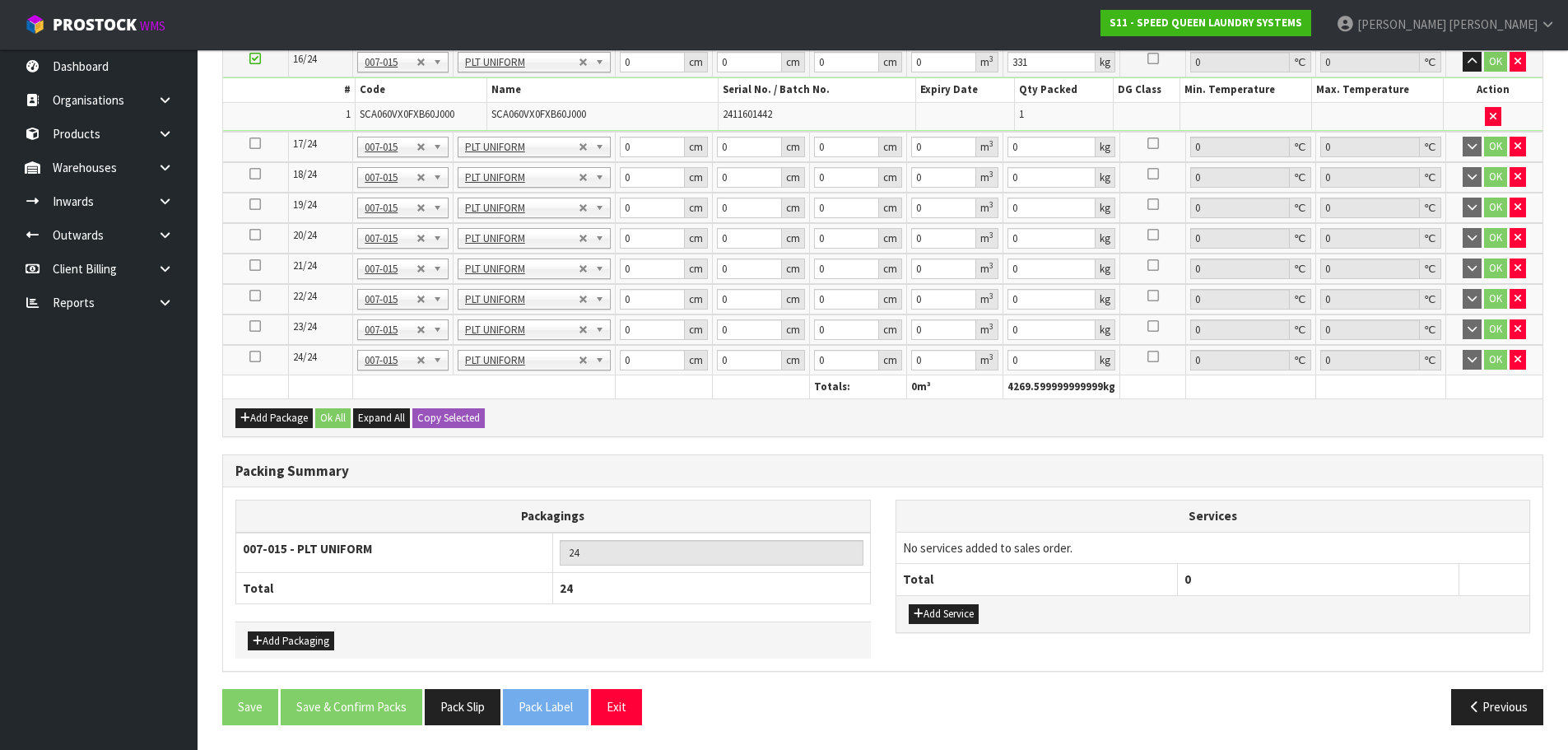
click at [252, 143] on icon at bounding box center [255, 143] width 11 height 1
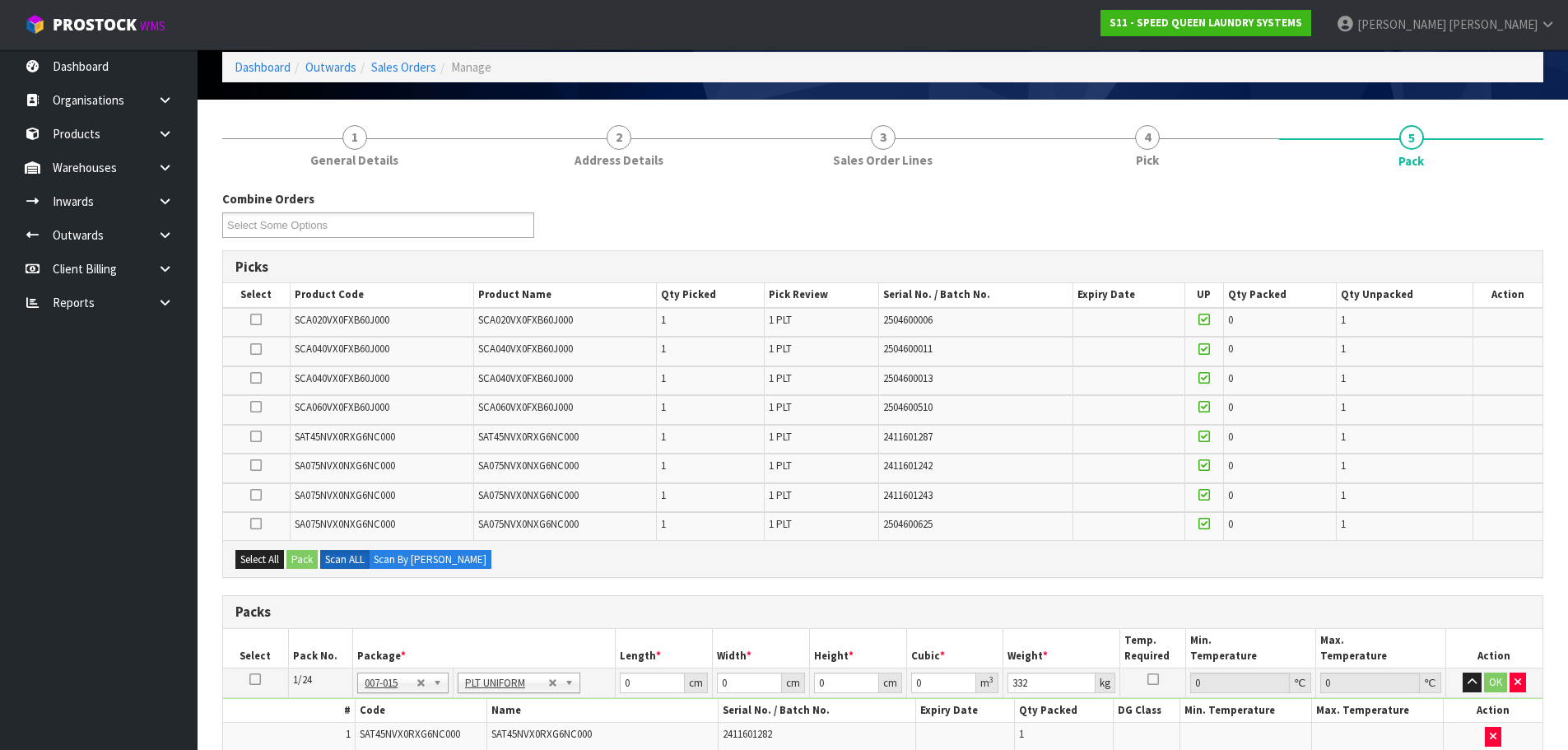
scroll to position [72, 0]
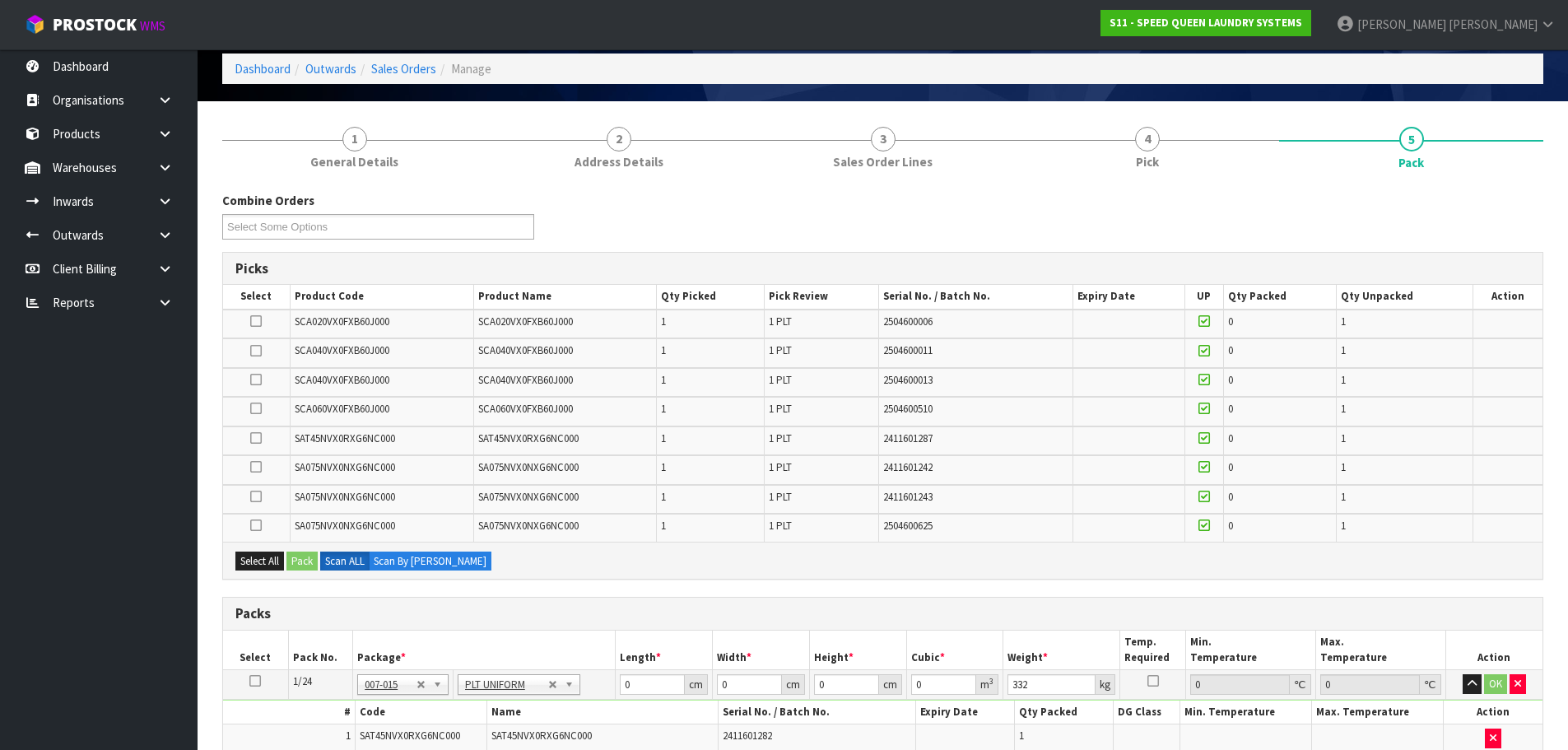
click at [250, 409] on icon at bounding box center [256, 409] width 11 height 1
click at [0, 0] on input "checkbox" at bounding box center [0, 0] width 0 height 0
click at [307, 560] on button "Pack" at bounding box center [302, 561] width 31 height 20
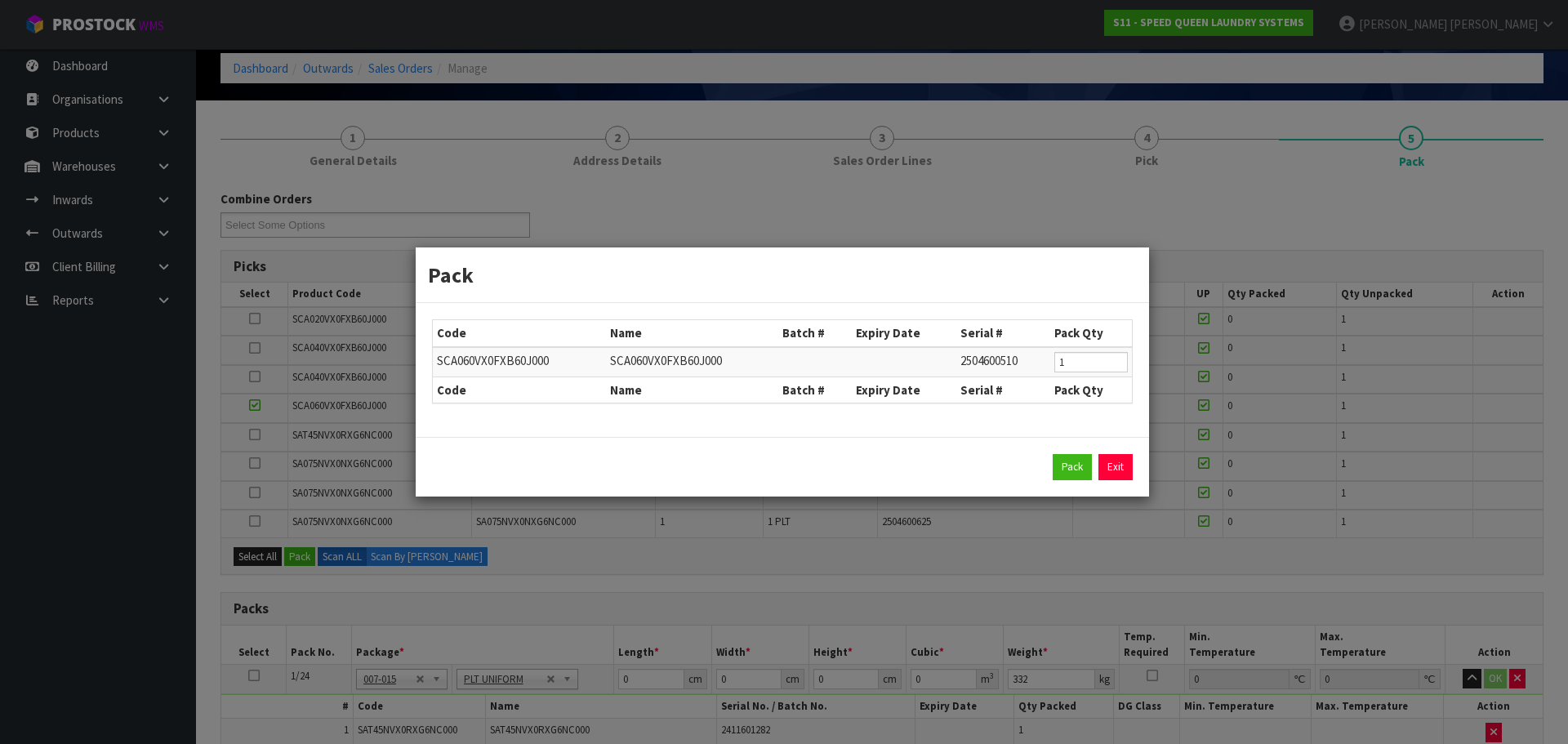
click at [1051, 472] on div "Pack Exit" at bounding box center [781, 467] width 700 height 26
click at [1051, 472] on div "Pack Exit" at bounding box center [781, 467] width 700 height 26
click at [1054, 472] on button "Pack" at bounding box center [1072, 467] width 39 height 26
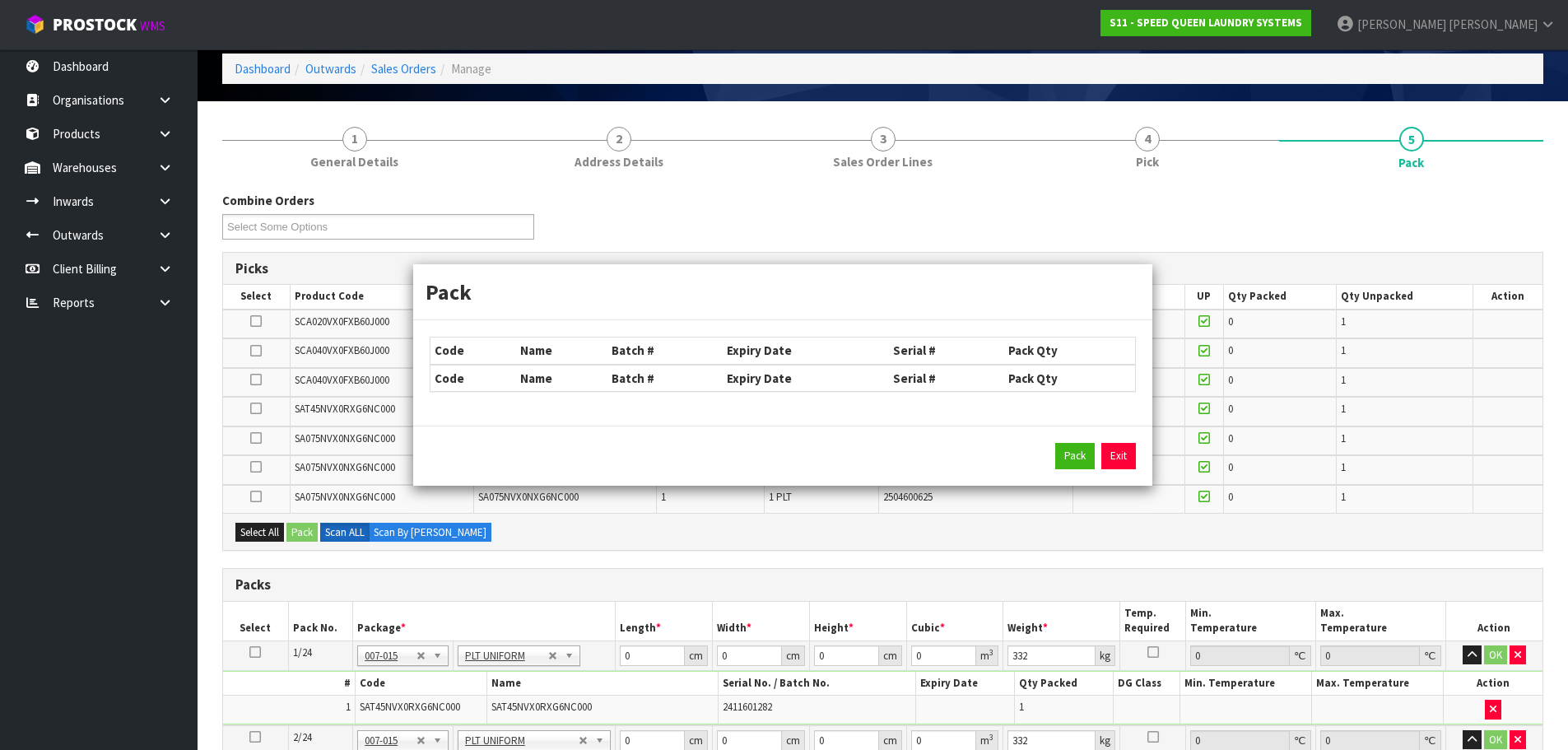
type input "331"
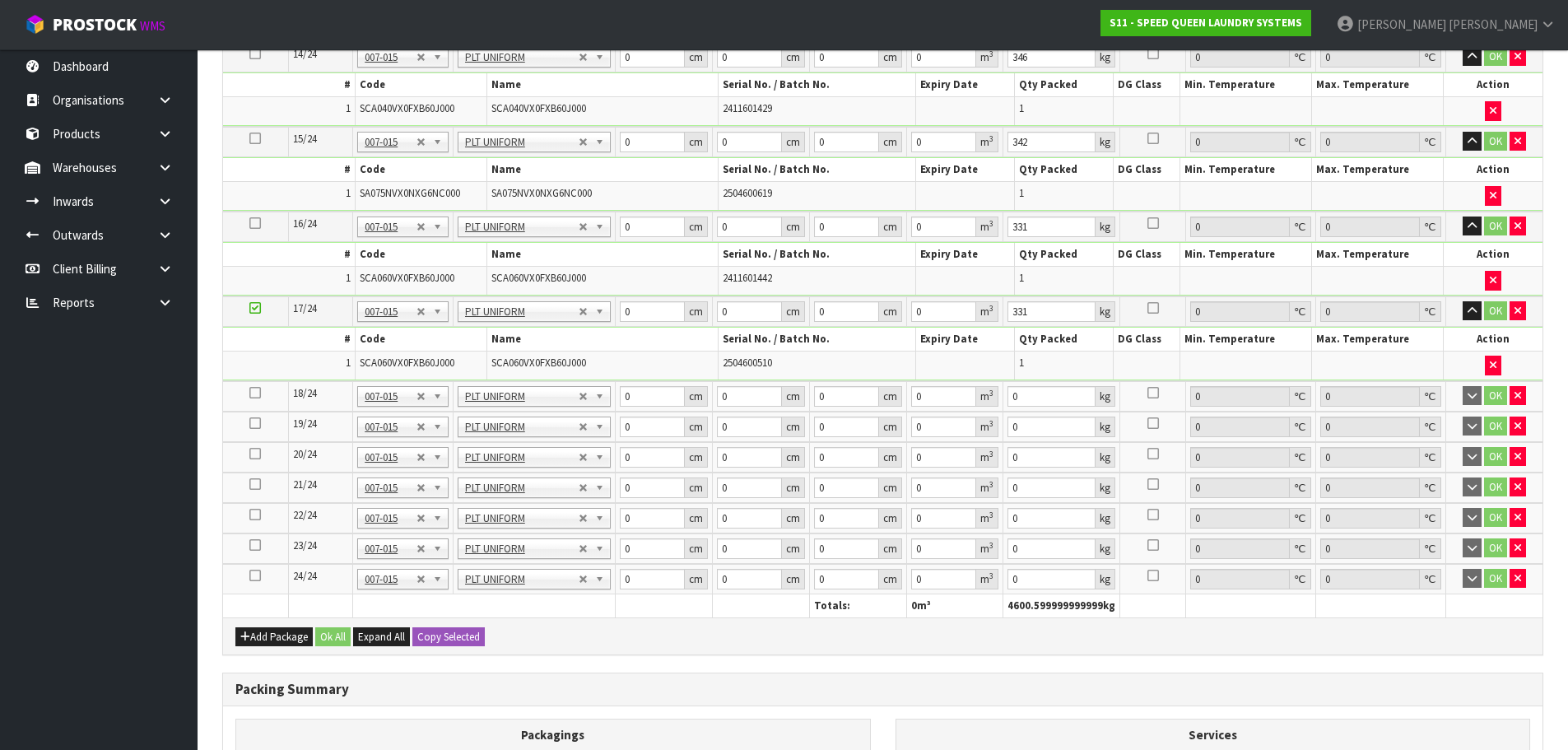
scroll to position [1801, 0]
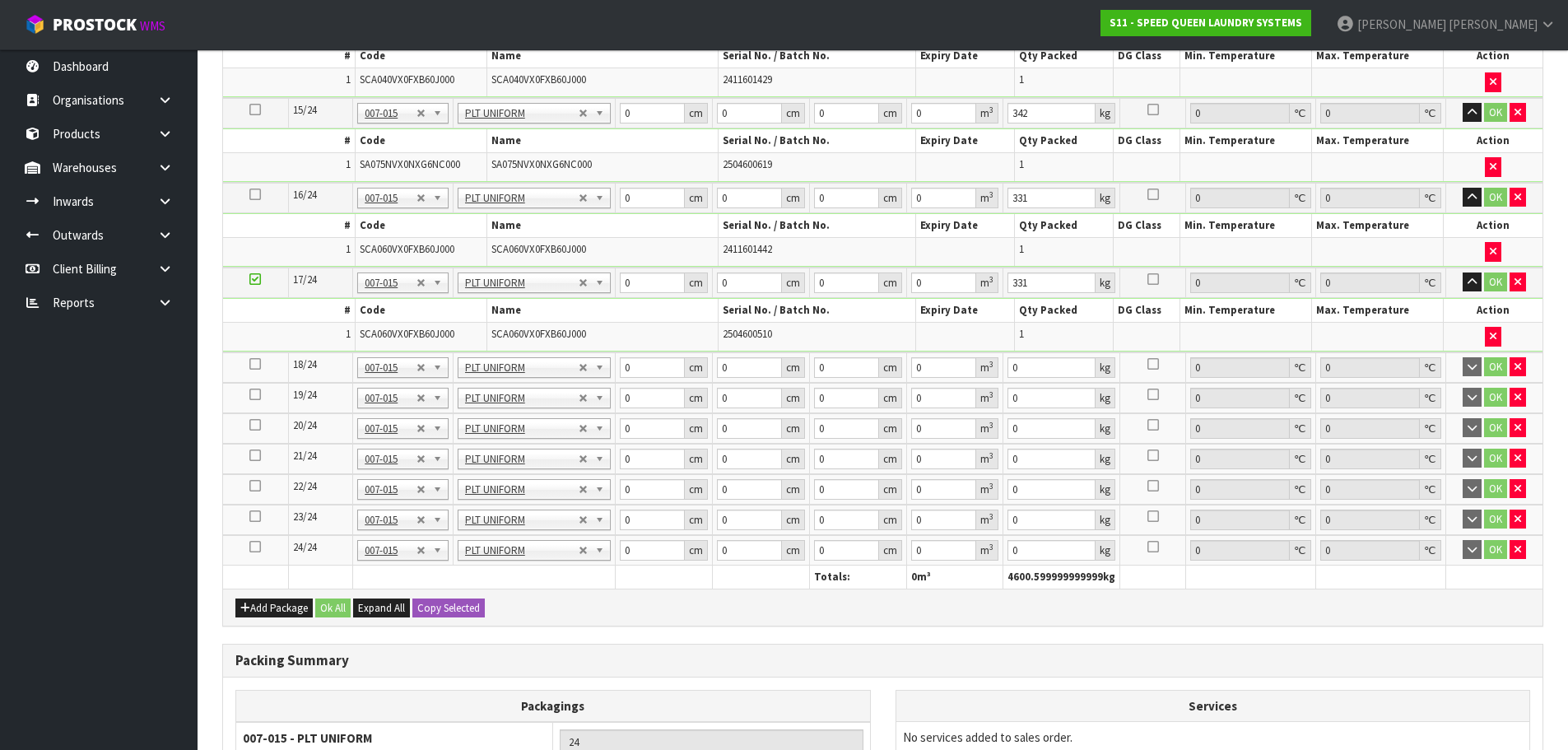
click at [256, 364] on icon at bounding box center [255, 364] width 11 height 1
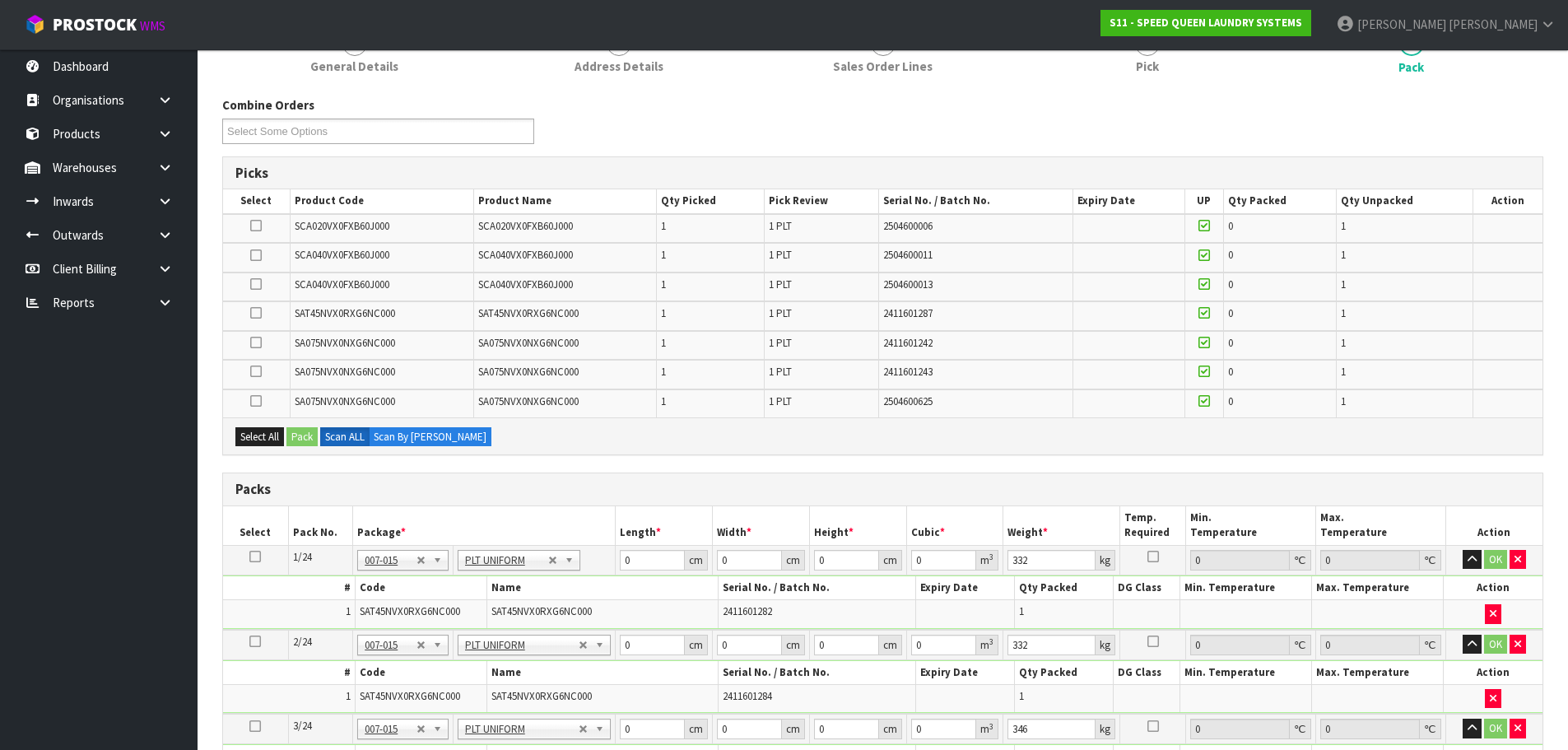
scroll to position [0, 0]
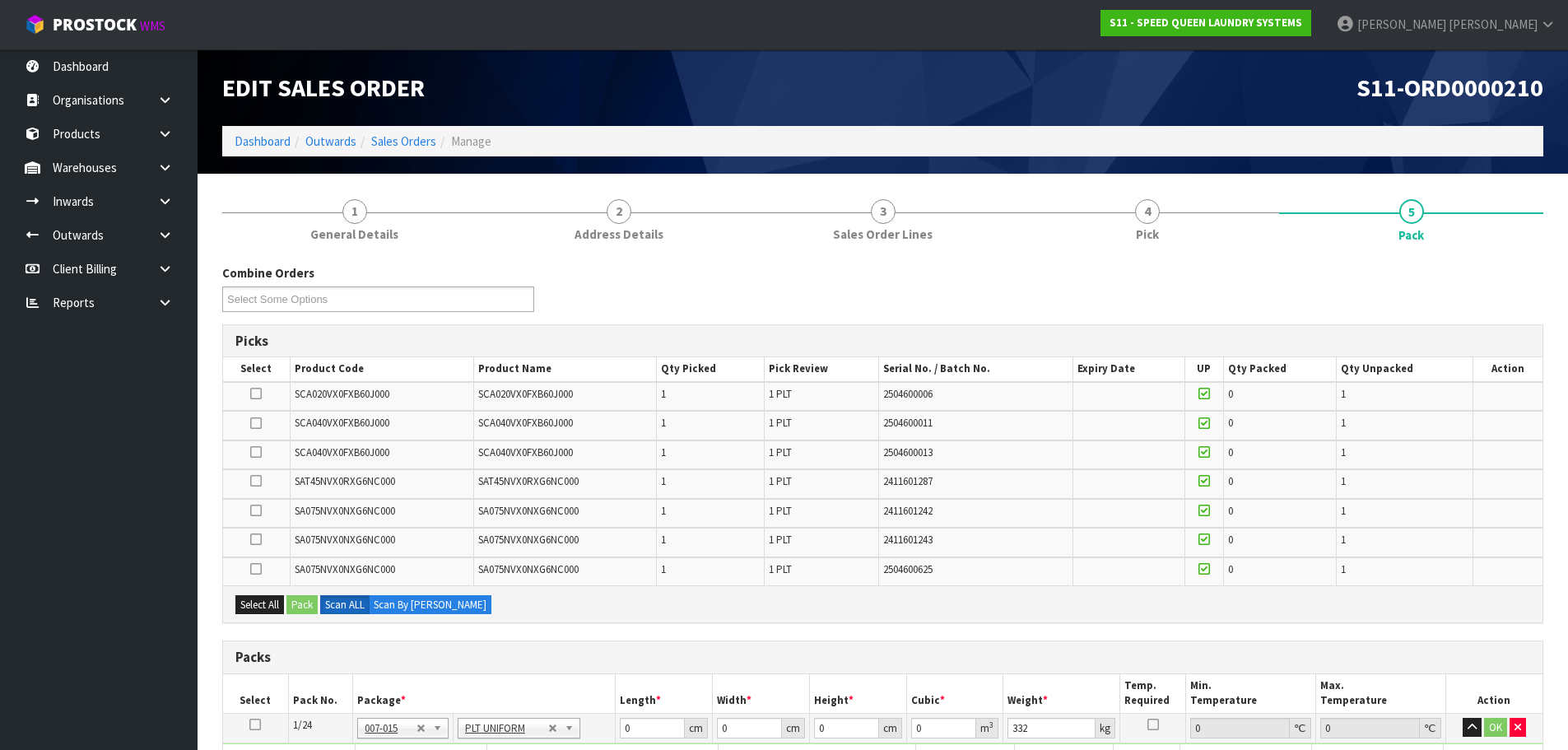
click at [260, 452] on icon at bounding box center [256, 452] width 11 height 1
click at [0, 0] on input "checkbox" at bounding box center [0, 0] width 0 height 0
click at [293, 605] on button "Pack" at bounding box center [302, 605] width 31 height 20
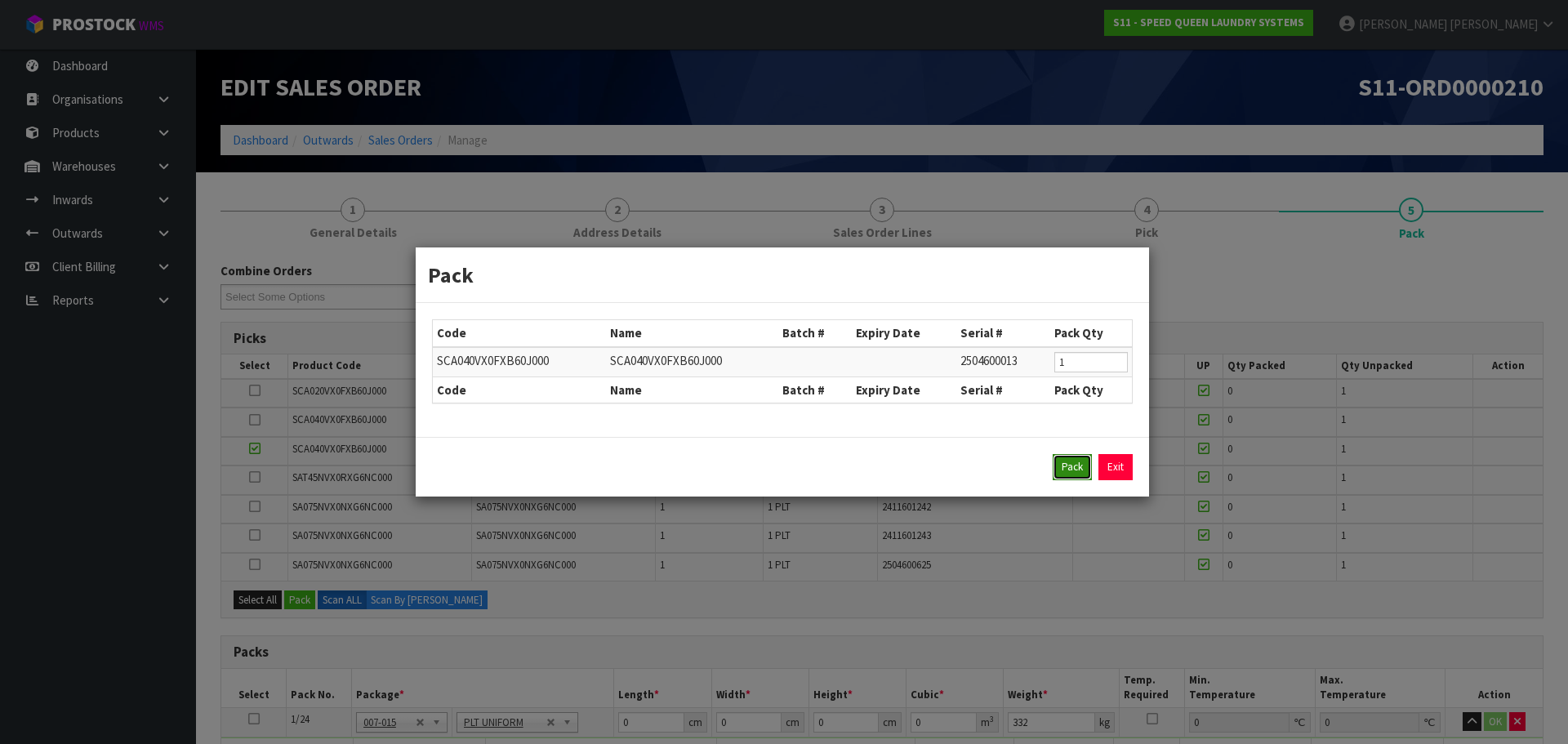
click at [1075, 467] on button "Pack" at bounding box center [1072, 467] width 39 height 26
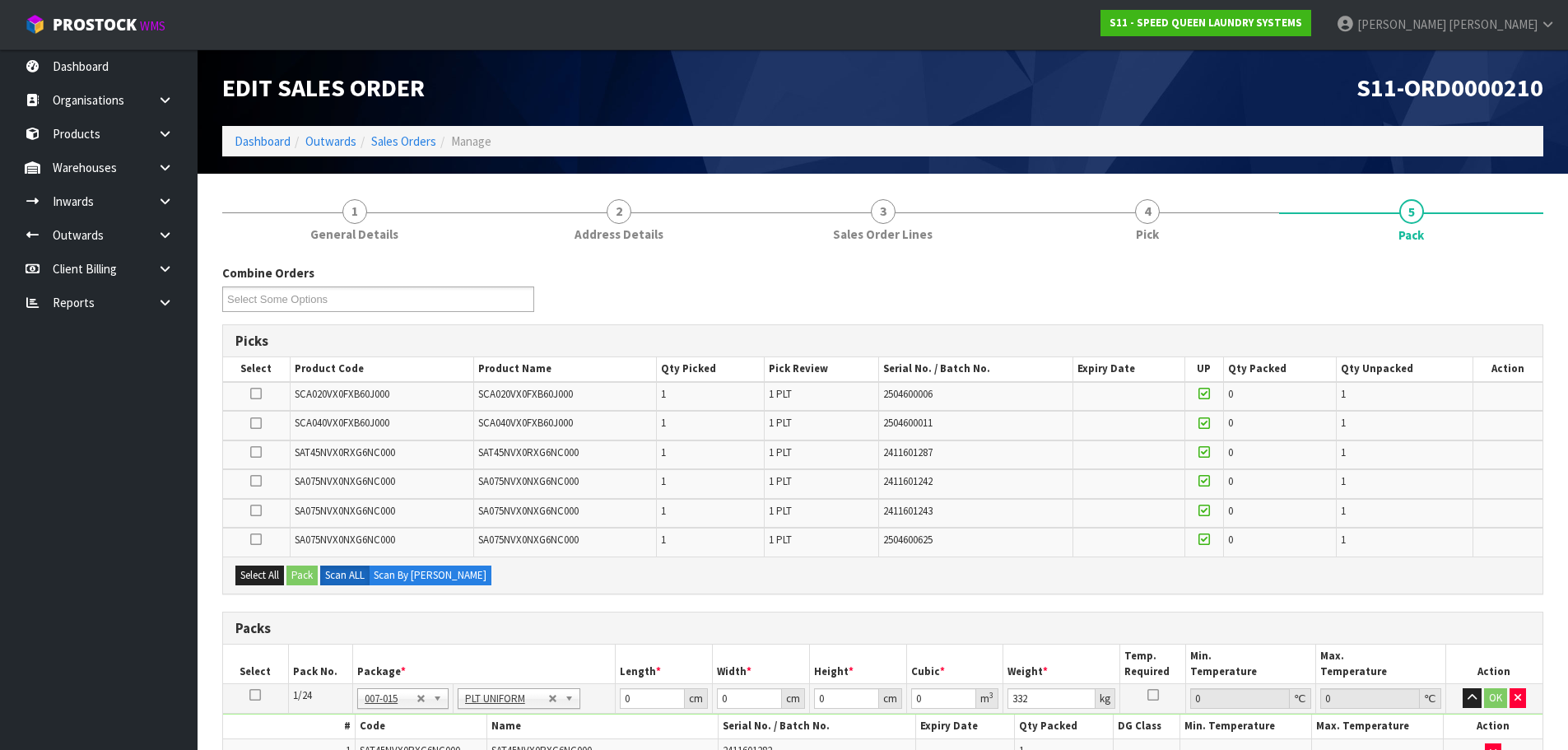
type input "346"
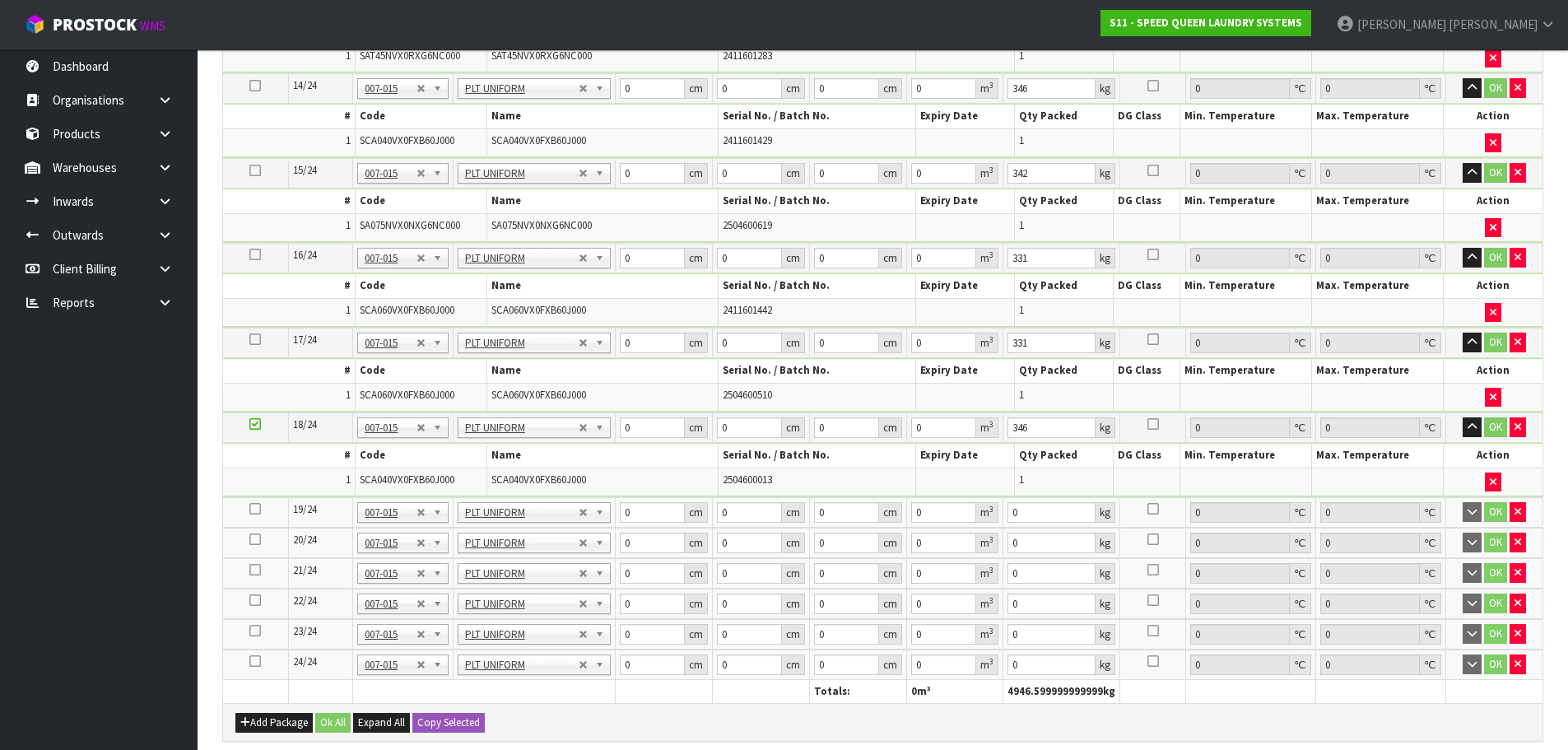
scroll to position [1894, 0]
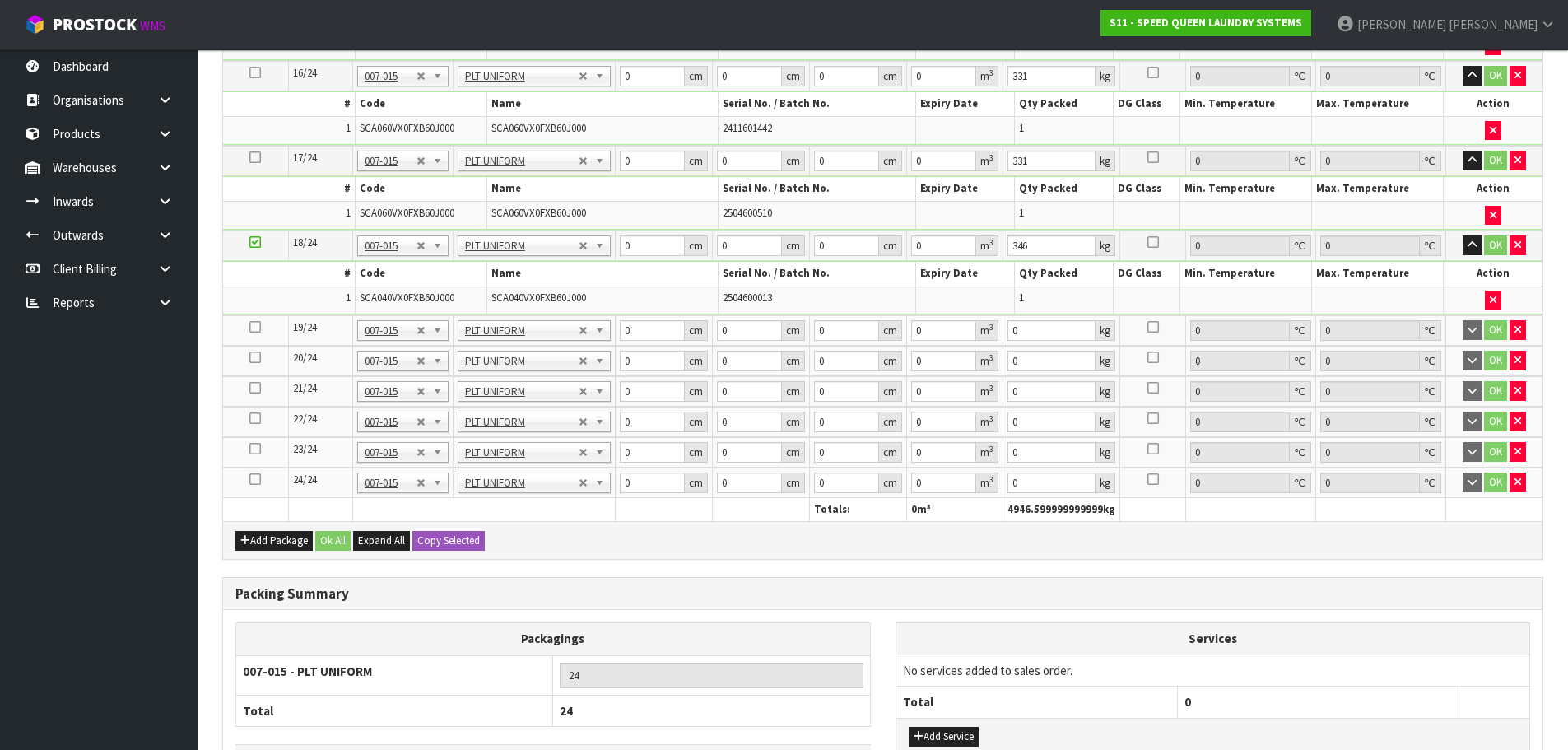
click at [261, 322] on td at bounding box center [255, 330] width 65 height 30
click at [257, 327] on icon at bounding box center [255, 327] width 11 height 1
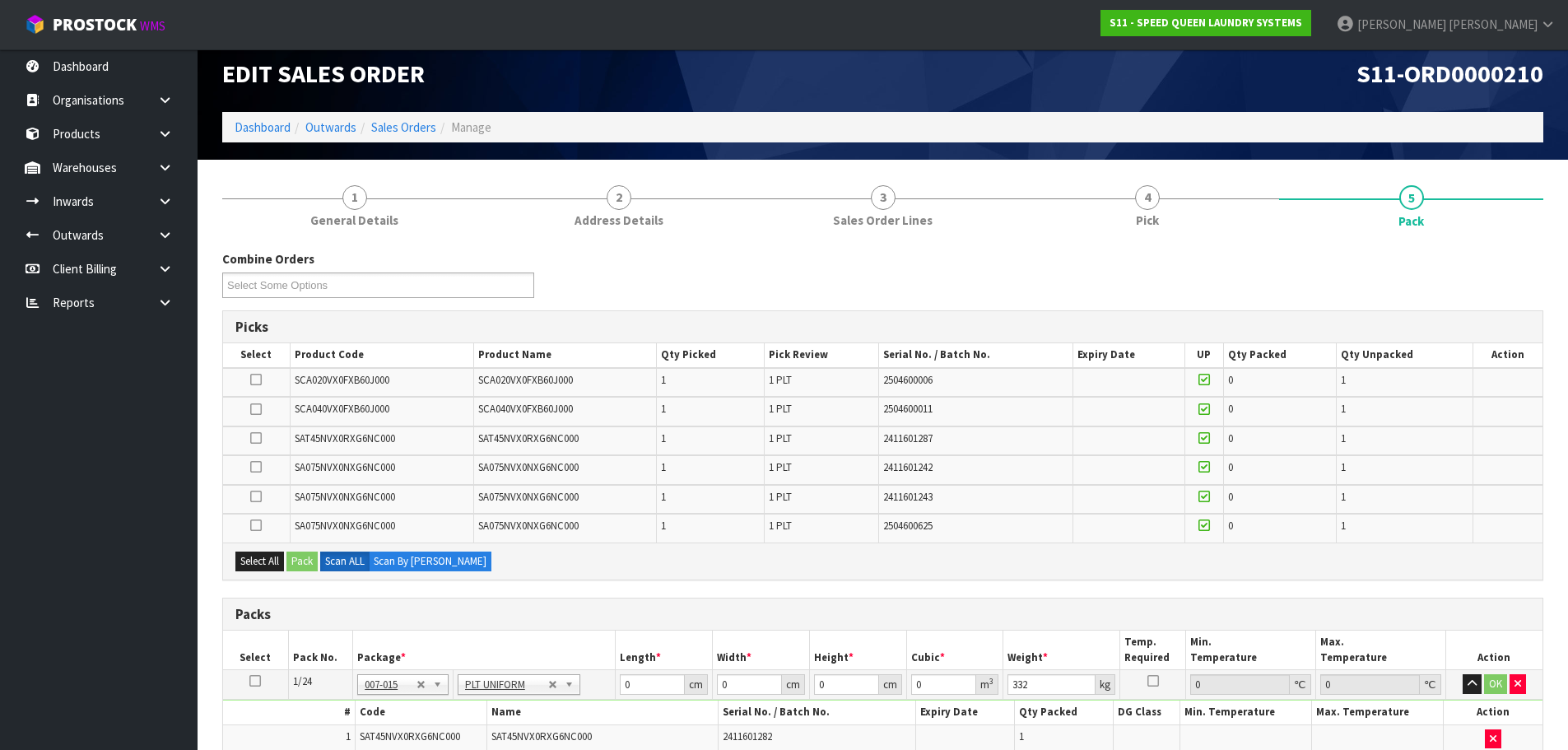
scroll to position [0, 0]
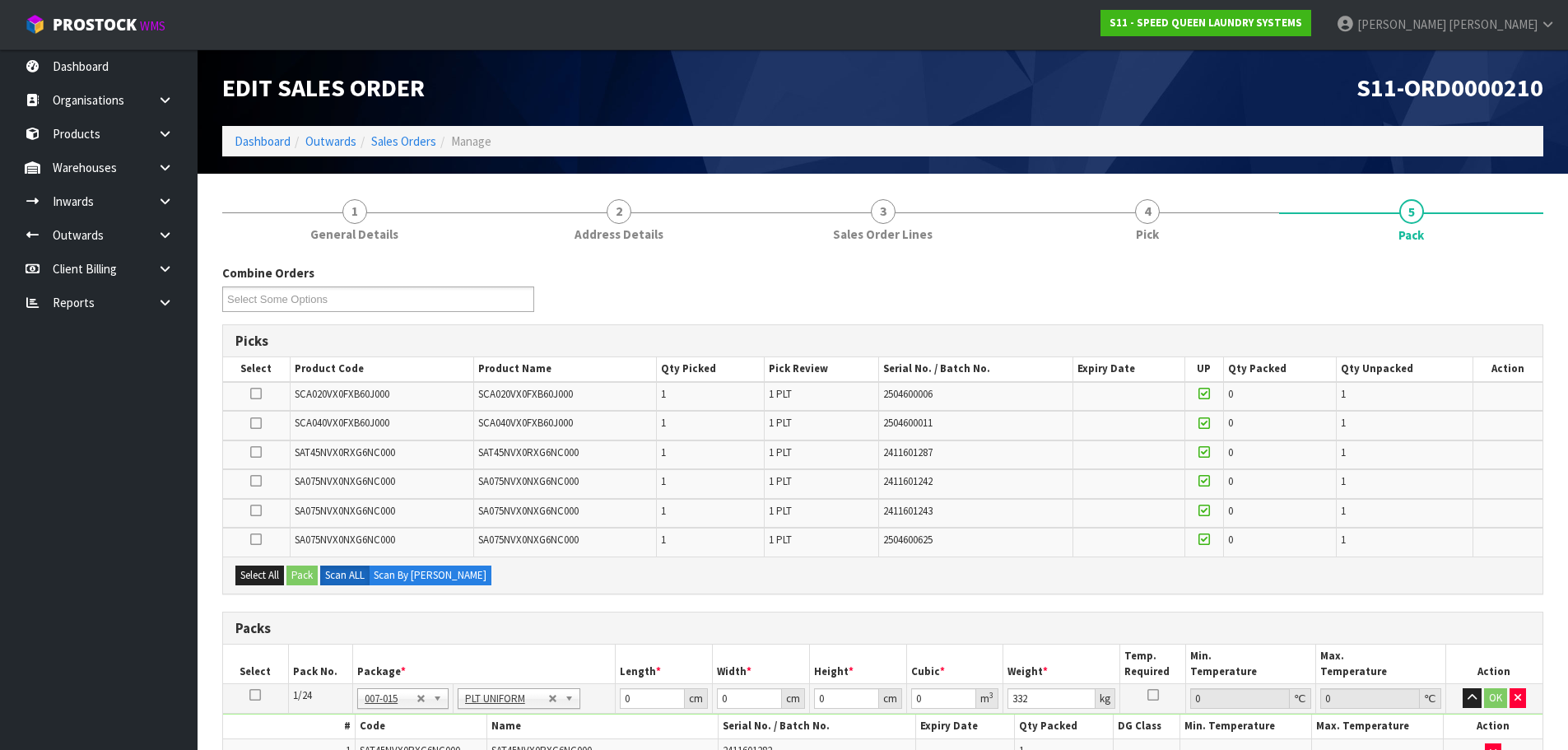
click at [253, 424] on icon at bounding box center [256, 423] width 11 height 1
click at [0, 0] on input "checkbox" at bounding box center [0, 0] width 0 height 0
click at [302, 571] on button "Pack" at bounding box center [302, 575] width 31 height 20
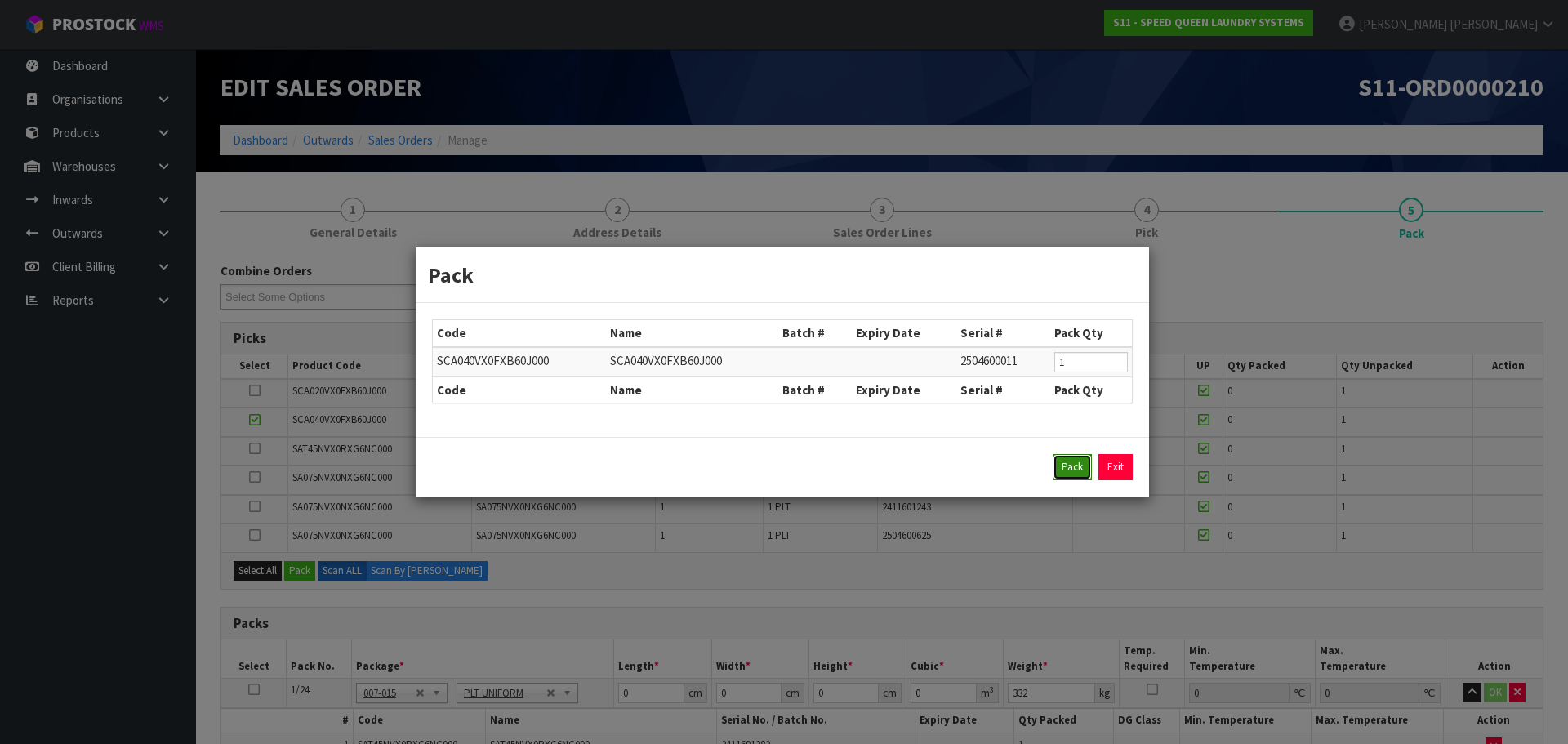
click at [1078, 466] on button "Pack" at bounding box center [1072, 467] width 39 height 26
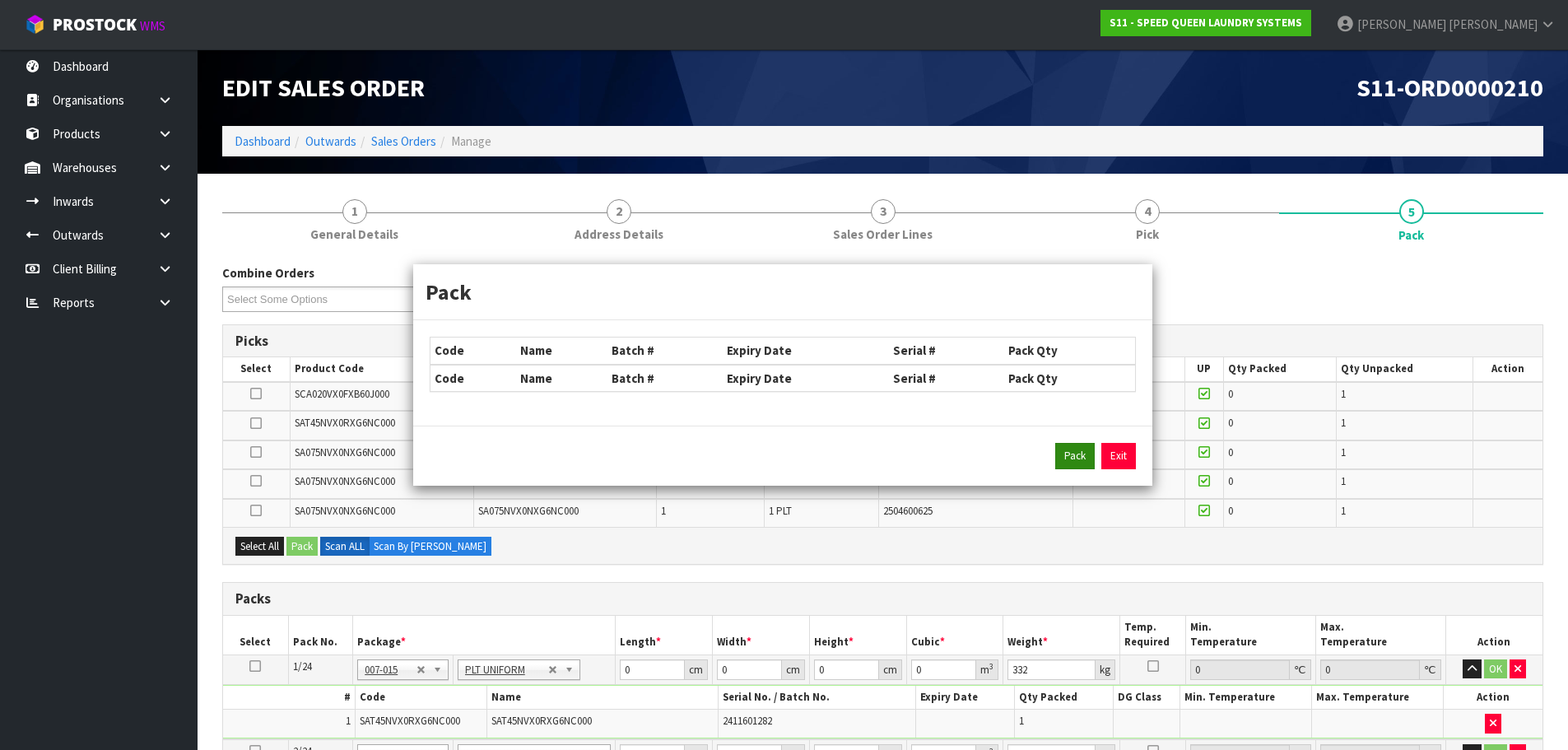
type input "346"
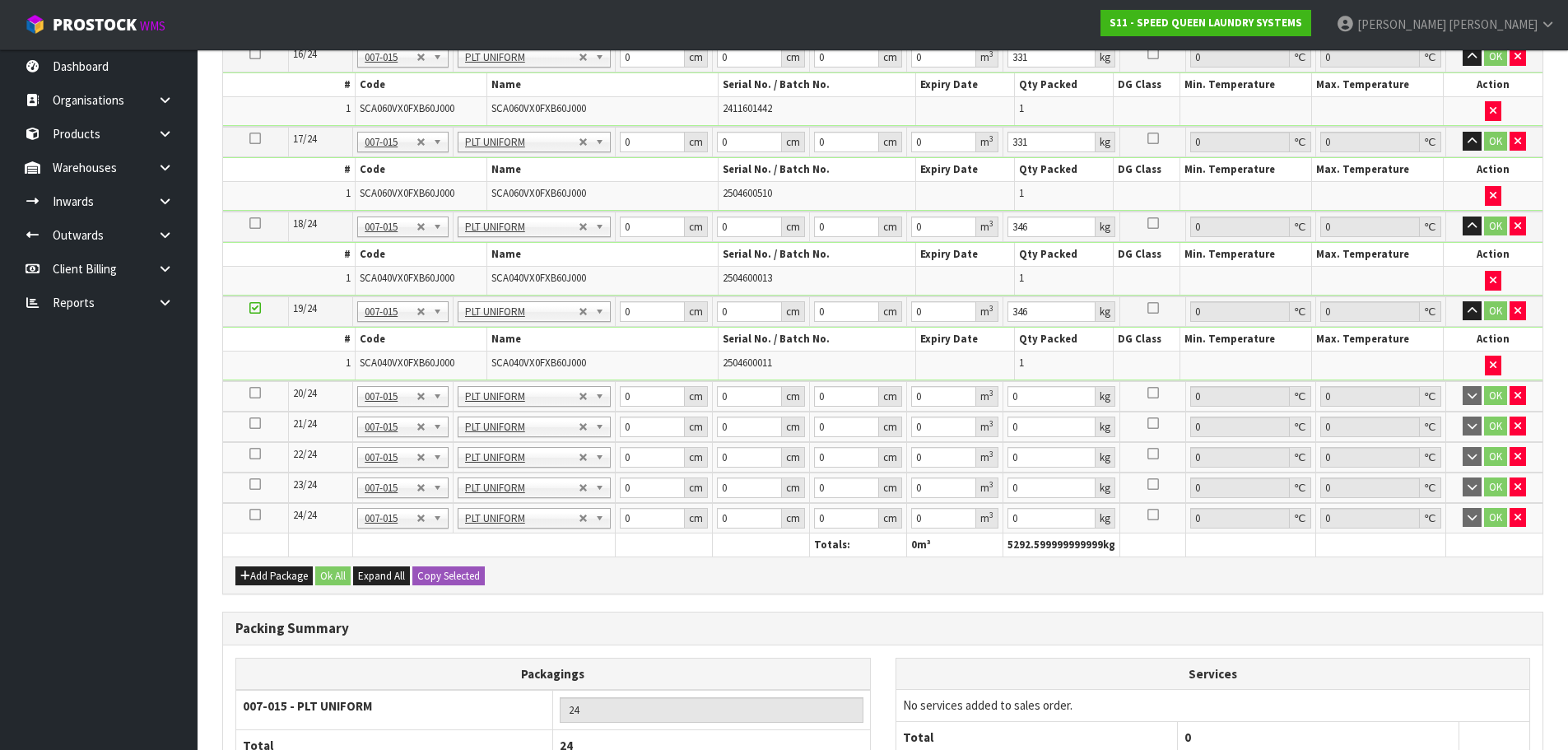
scroll to position [1894, 0]
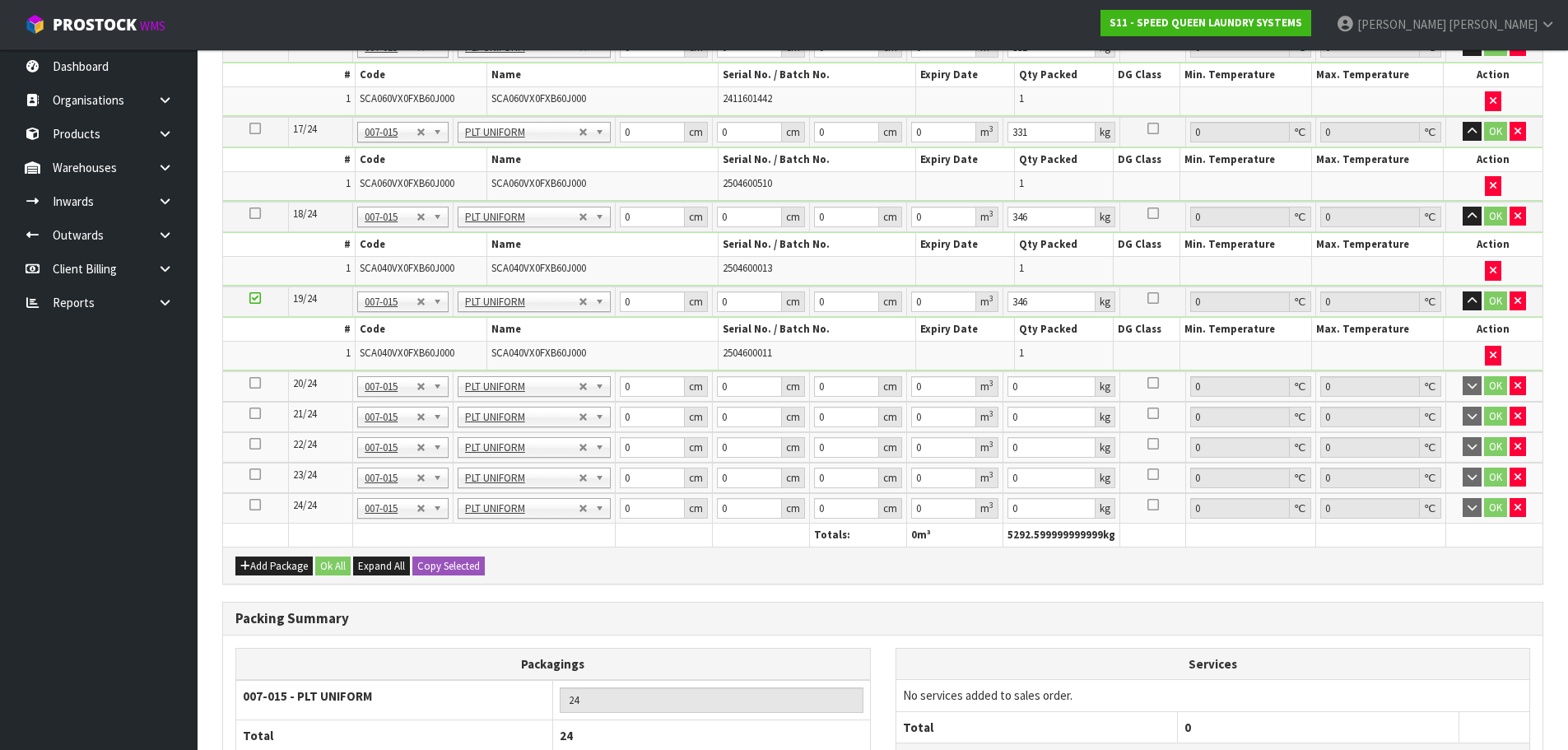
click at [251, 383] on icon at bounding box center [255, 382] width 11 height 1
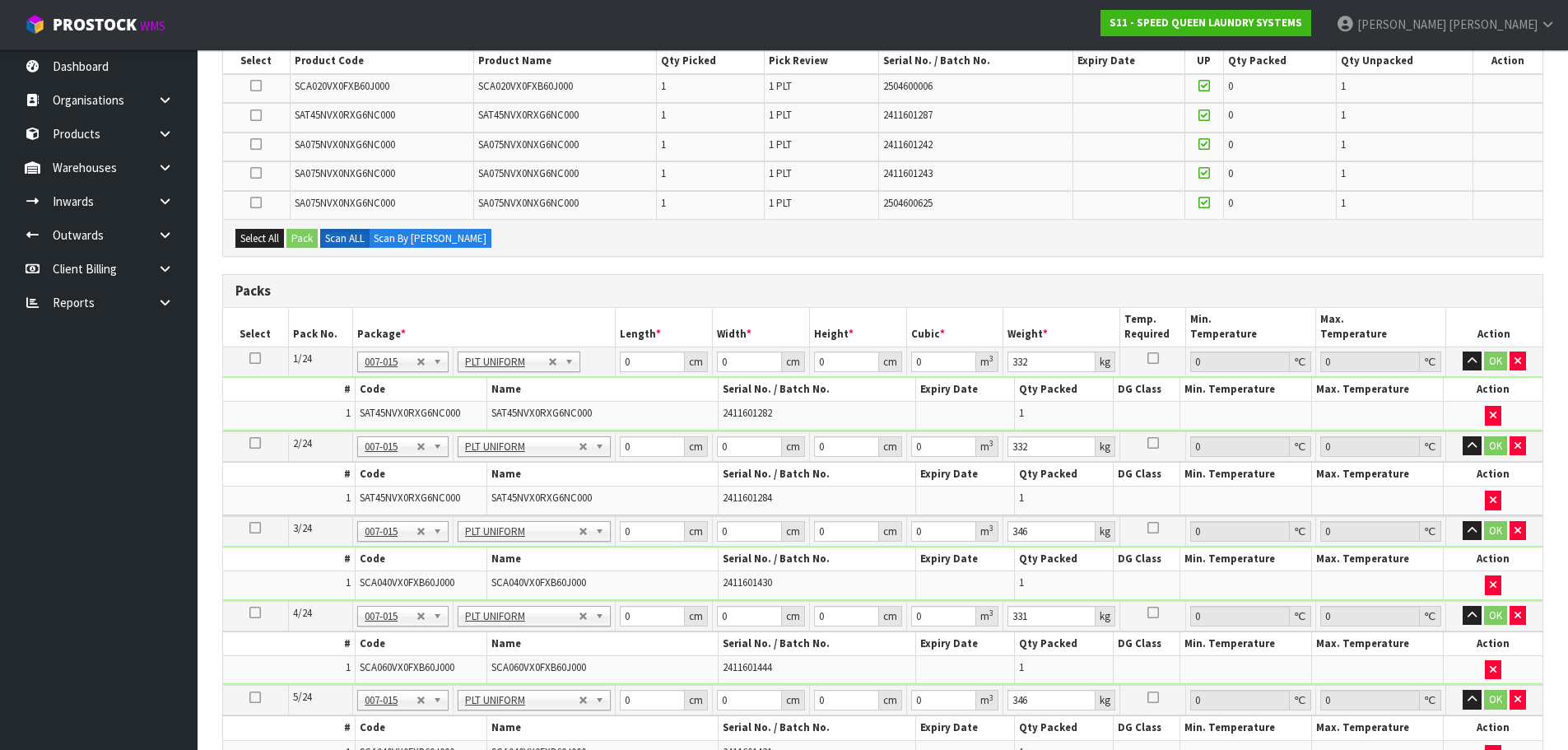
scroll to position [247, 0]
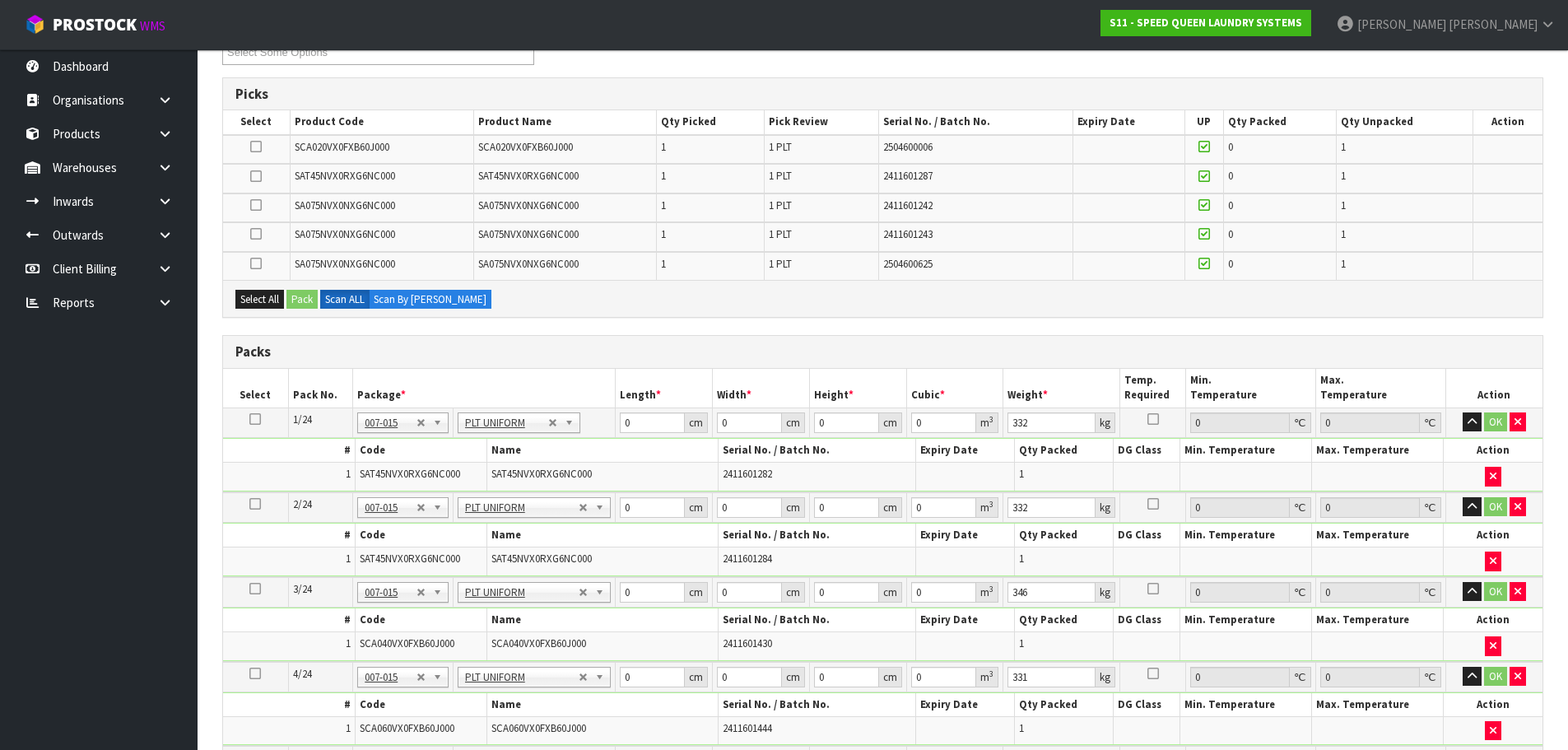
click at [256, 176] on icon at bounding box center [256, 176] width 11 height 1
click at [0, 0] on input "checkbox" at bounding box center [0, 0] width 0 height 0
click at [298, 302] on button "Pack" at bounding box center [302, 299] width 31 height 20
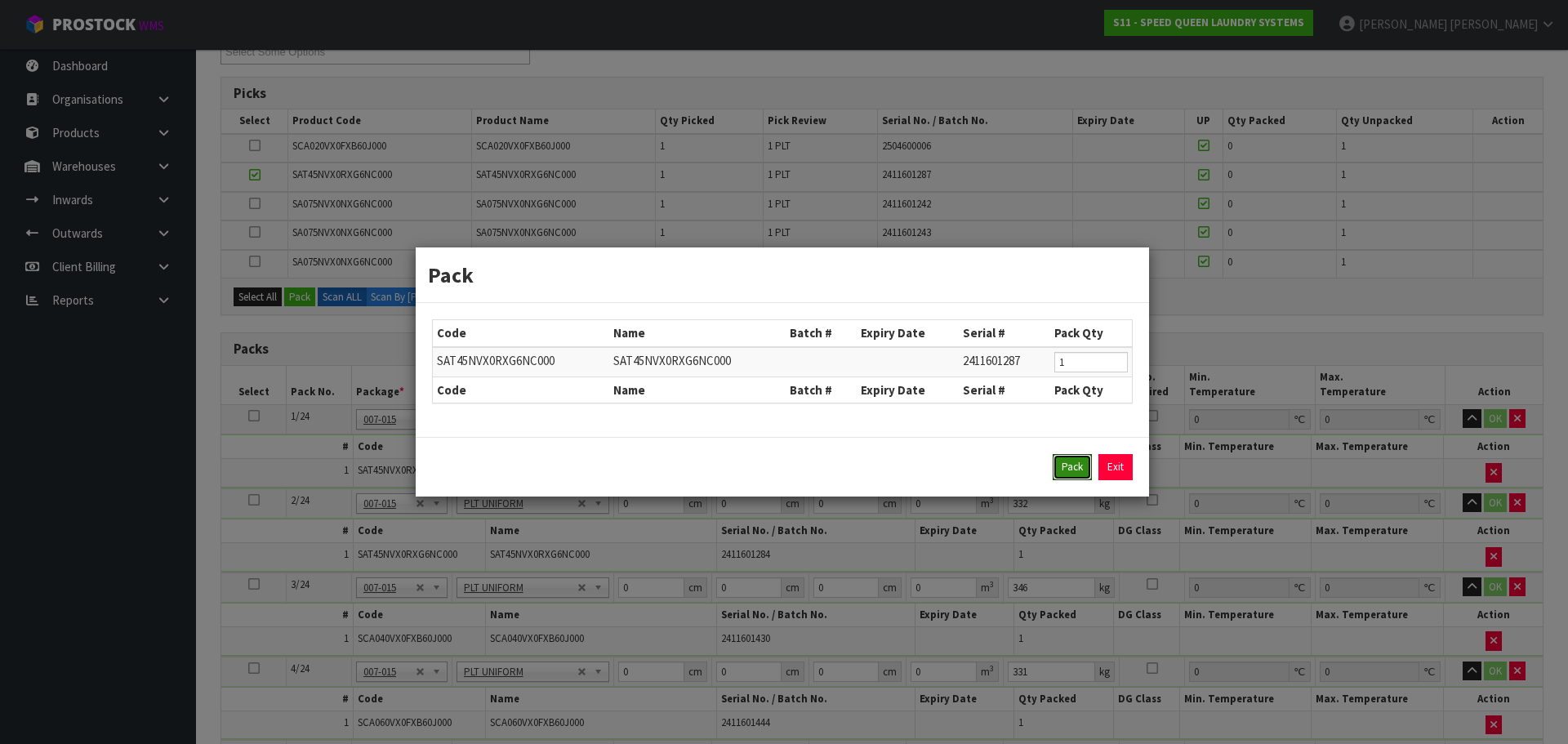
click at [1077, 458] on button "Pack" at bounding box center [1072, 467] width 39 height 26
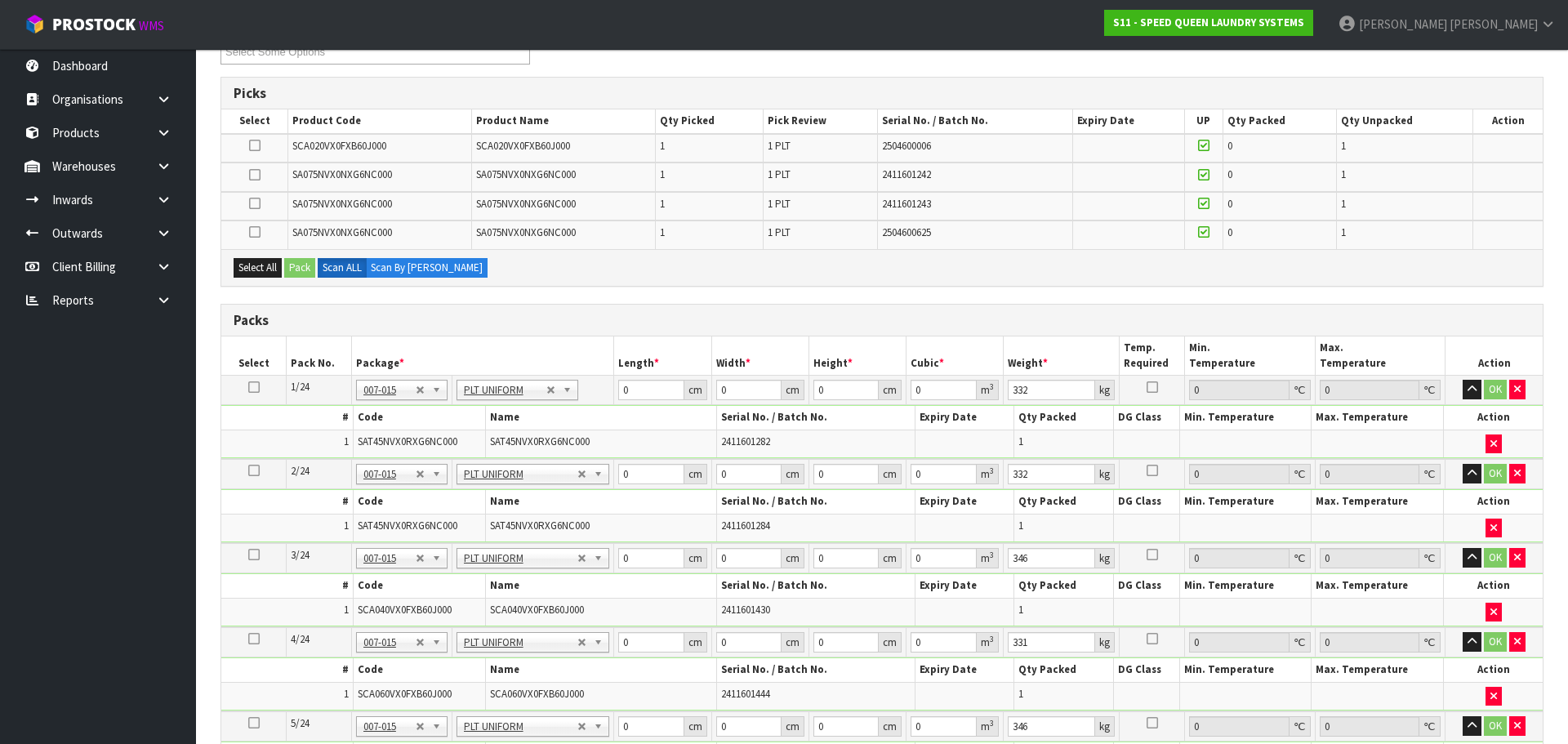
type input "33.2"
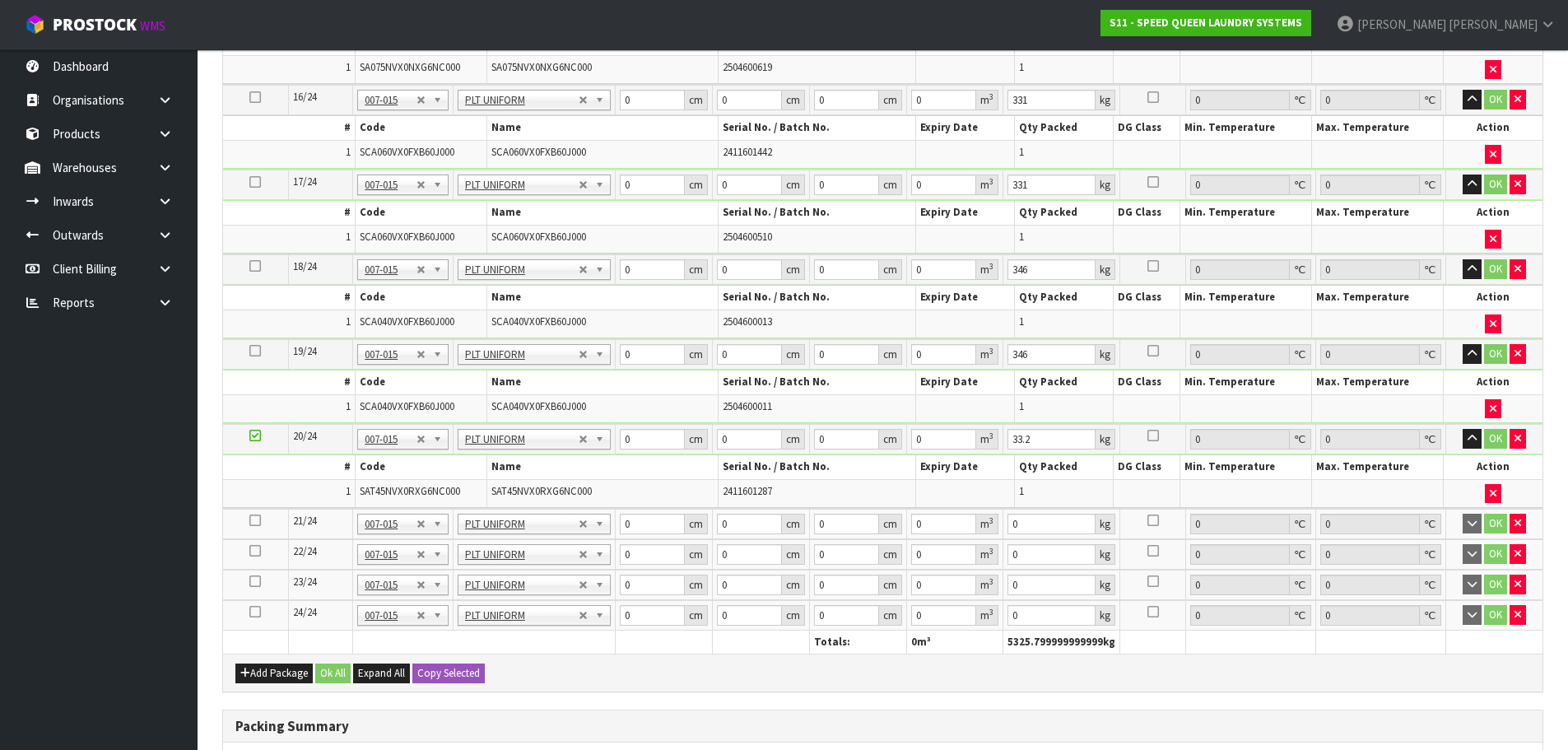
scroll to position [2066, 0]
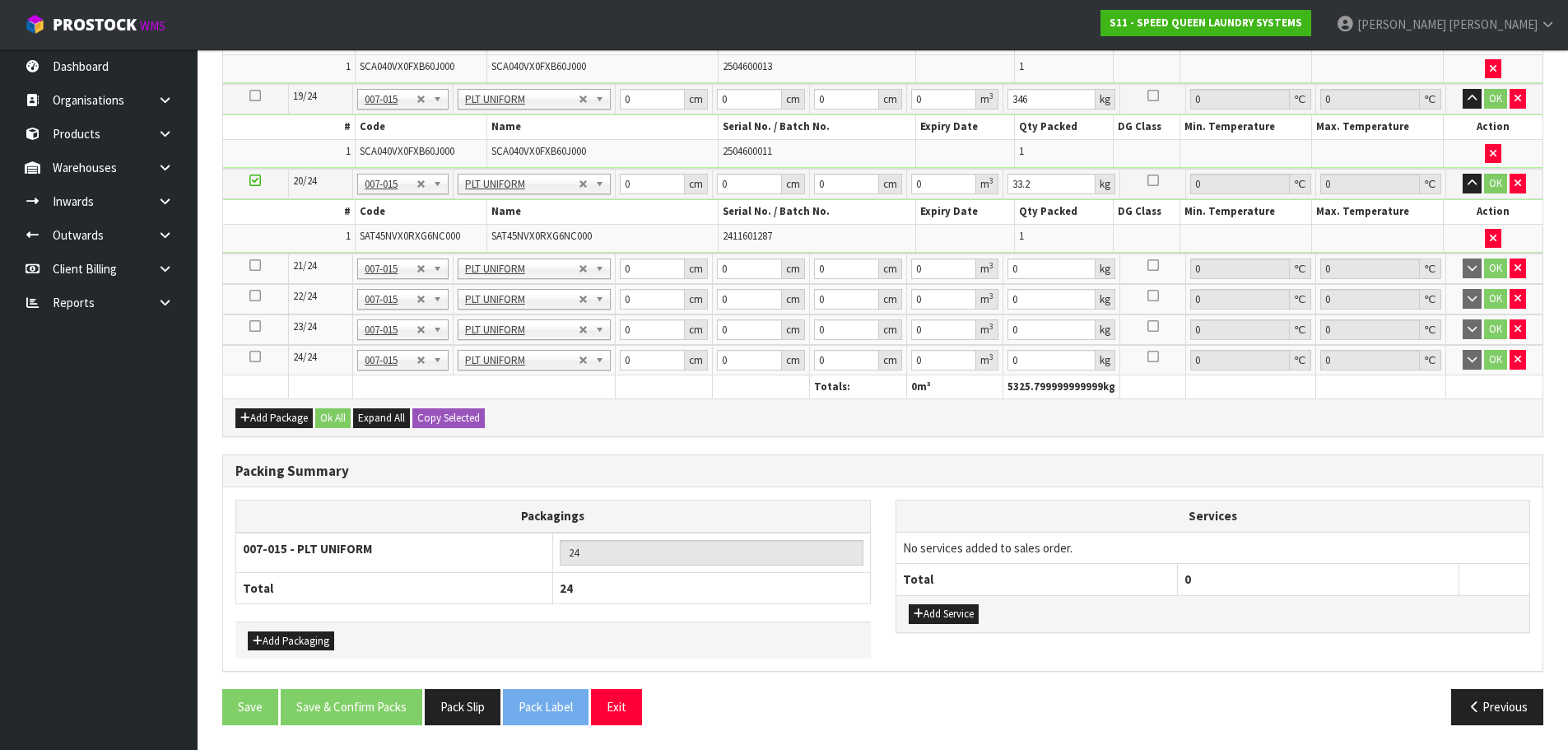
click at [251, 266] on icon at bounding box center [255, 265] width 11 height 1
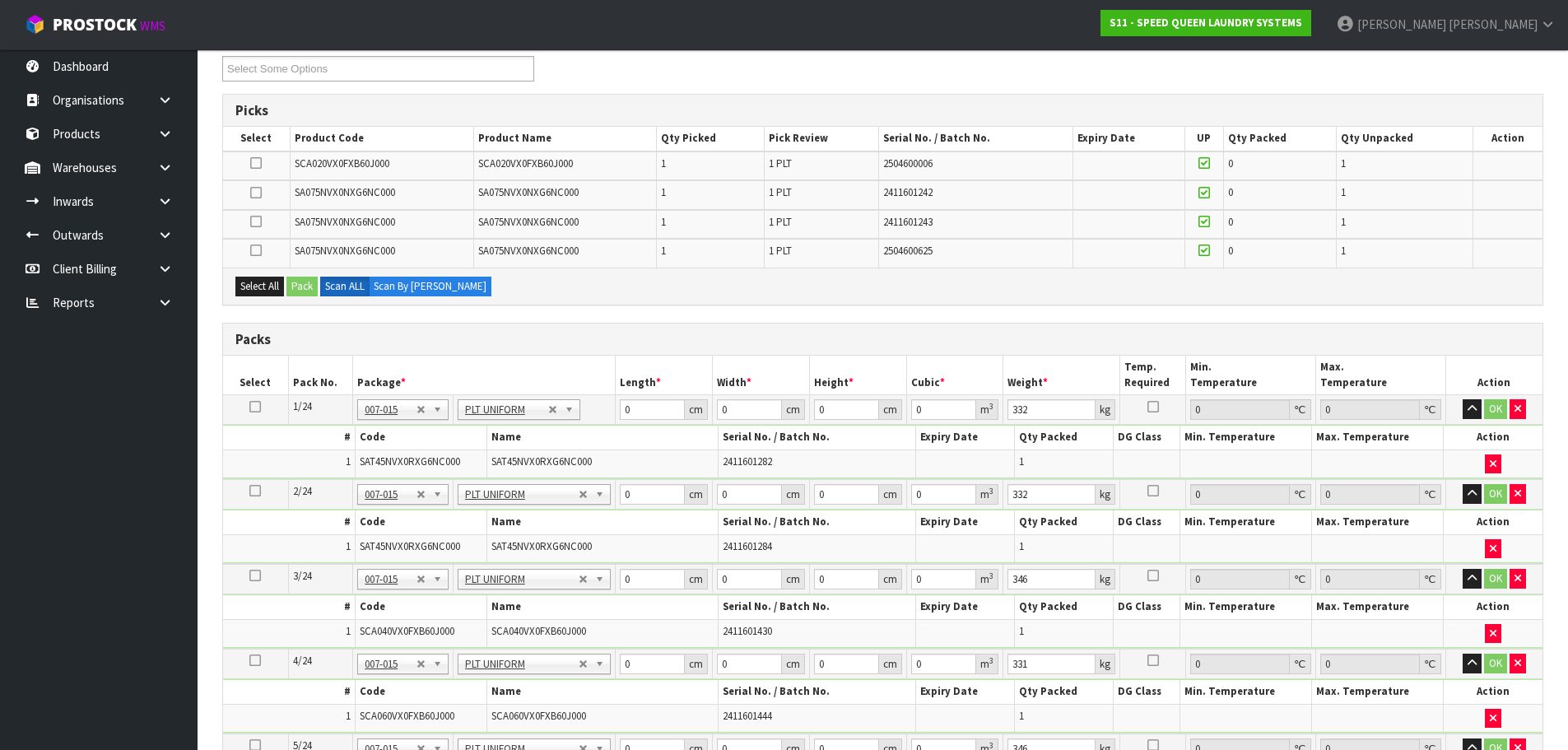
scroll to position [0, 0]
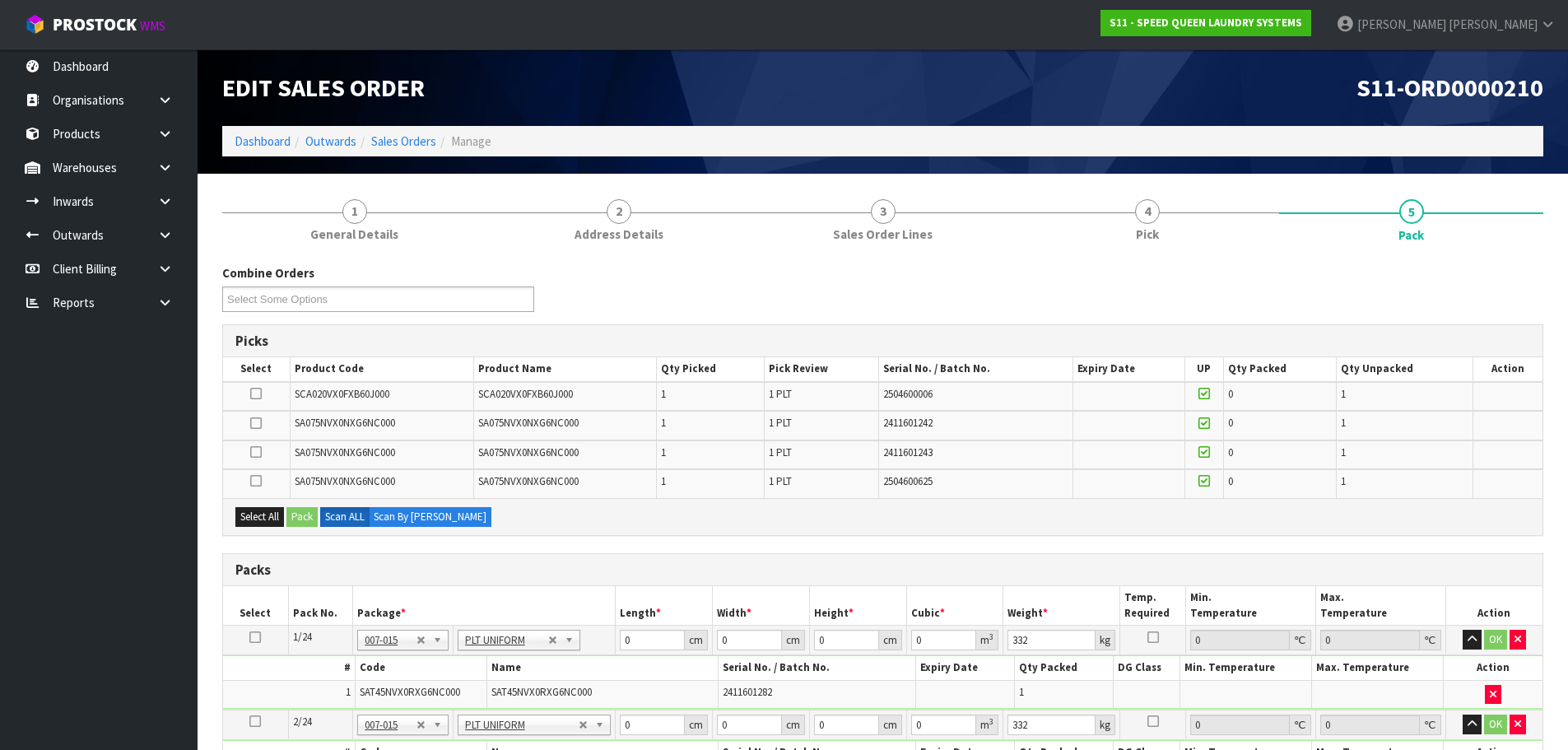
click at [260, 395] on icon at bounding box center [256, 394] width 11 height 1
click at [0, 0] on input "checkbox" at bounding box center [0, 0] width 0 height 0
click at [304, 520] on button "Pack" at bounding box center [302, 517] width 31 height 20
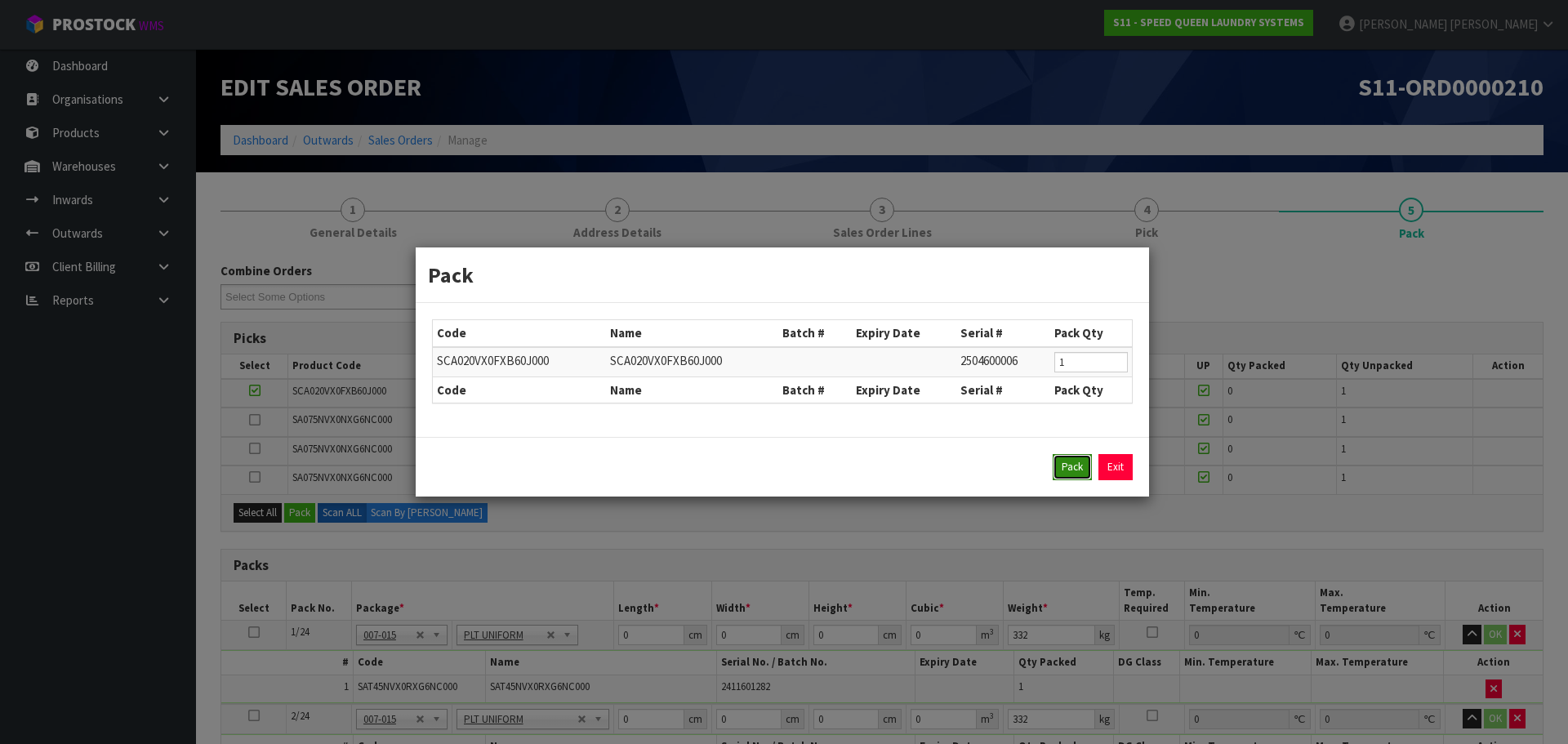
click at [1074, 467] on button "Pack" at bounding box center [1072, 467] width 39 height 26
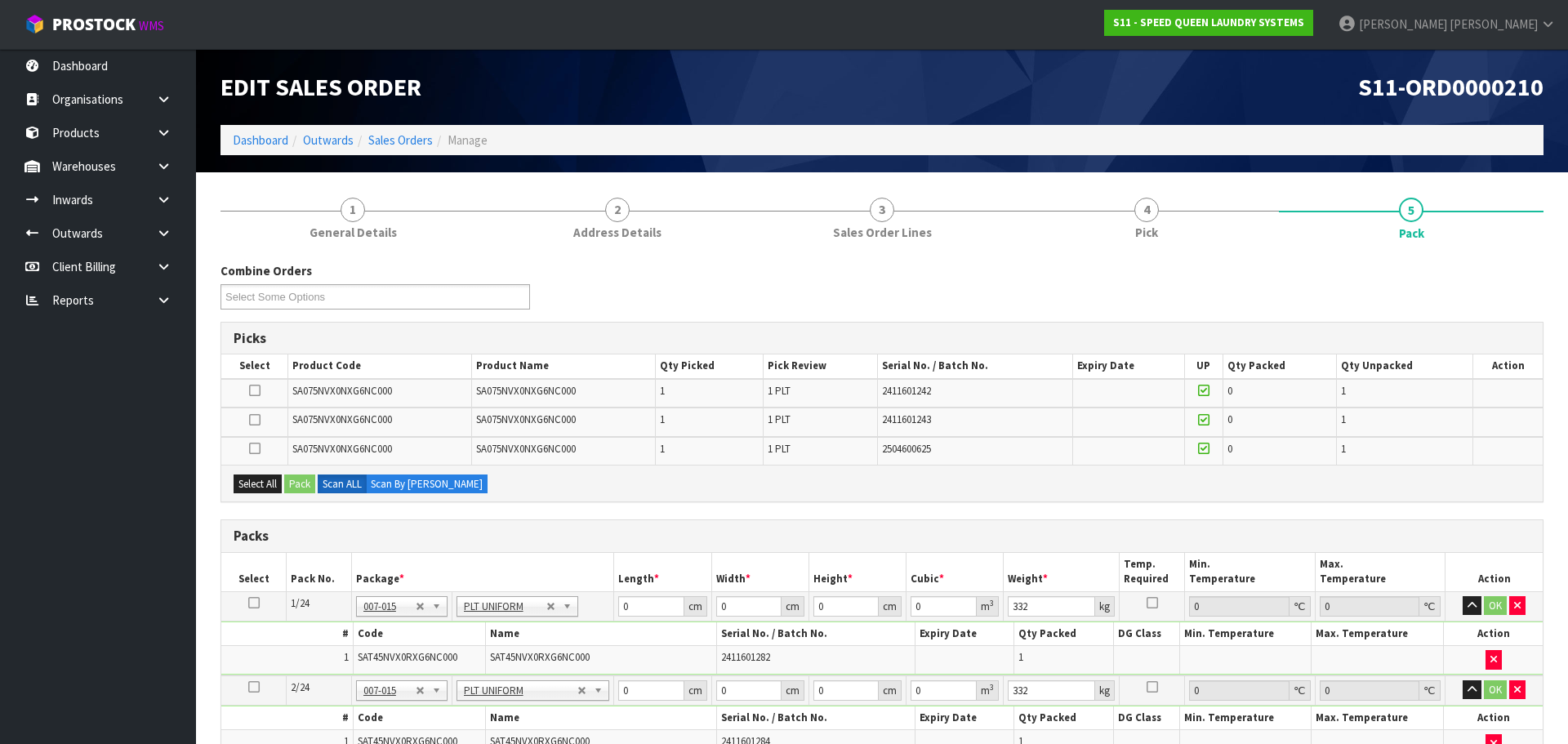
type input "173"
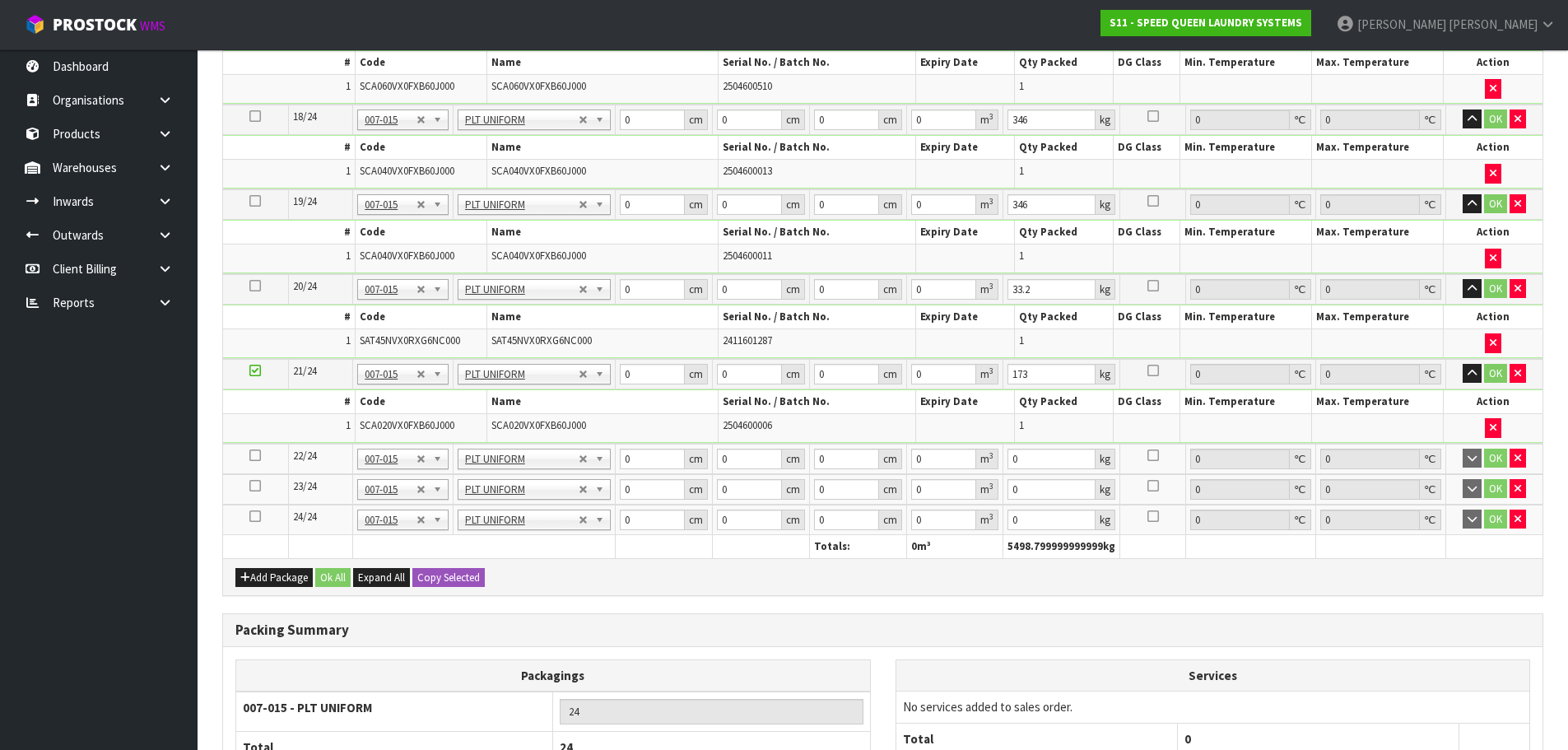
scroll to position [2091, 0]
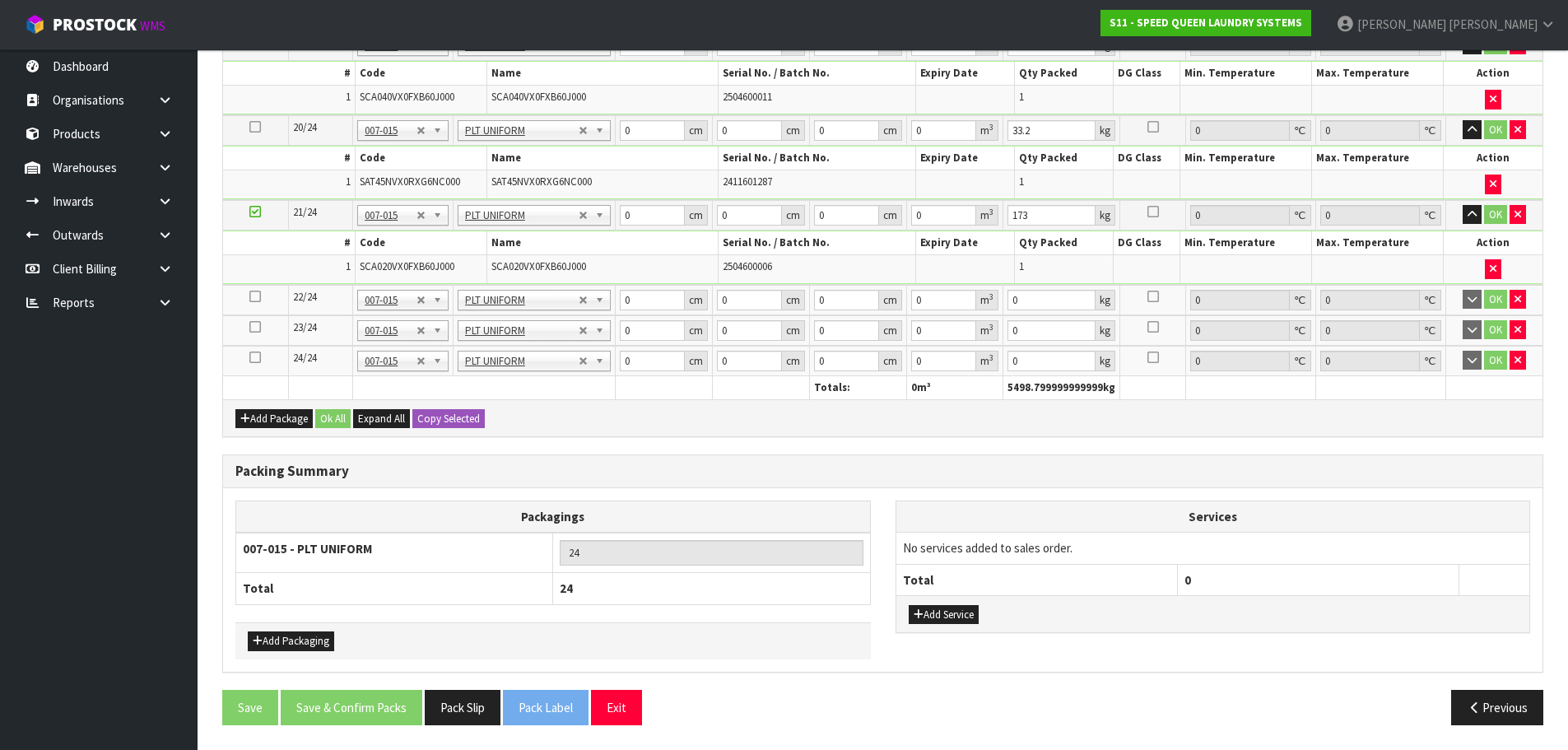
click at [253, 297] on icon at bounding box center [255, 296] width 11 height 1
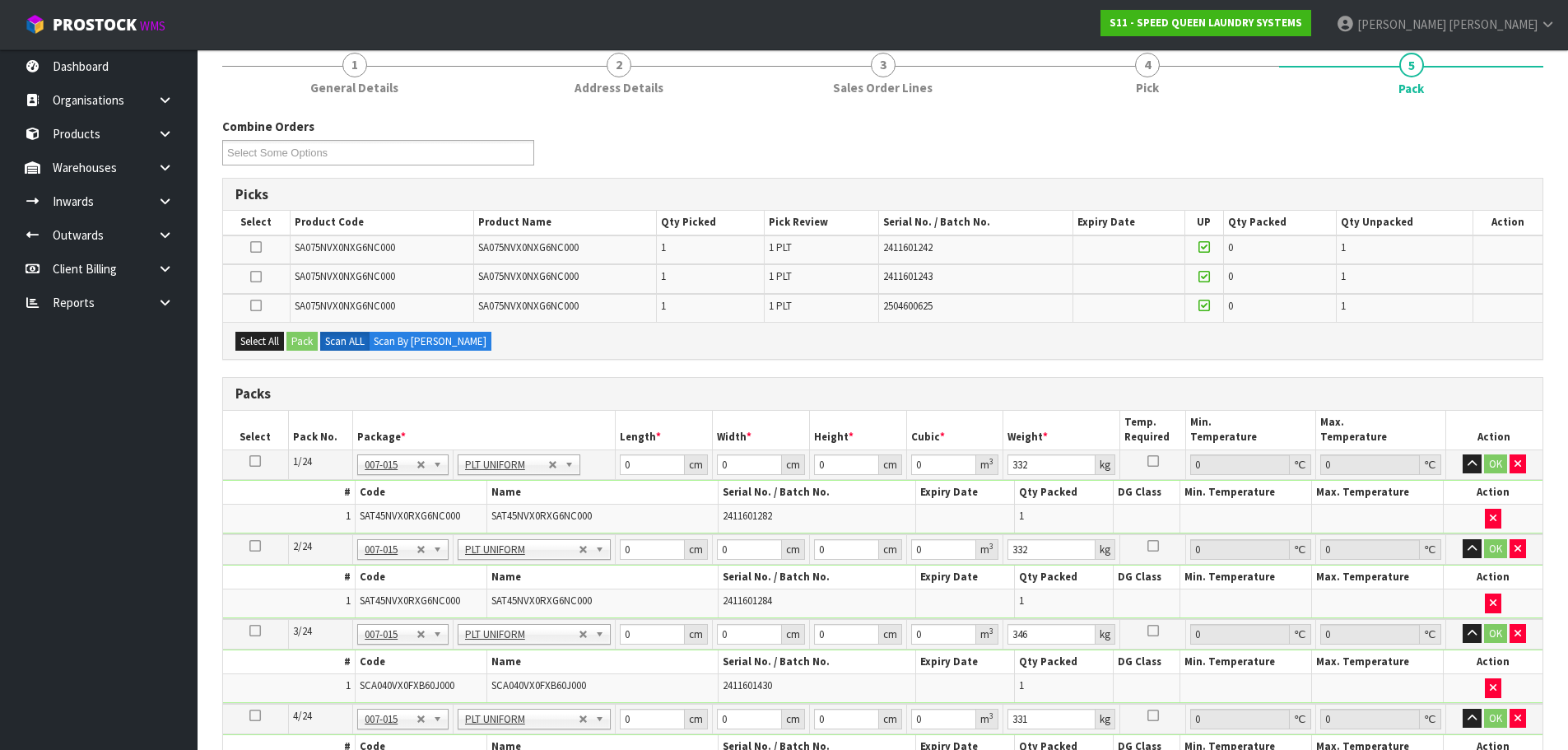
scroll to position [115, 0]
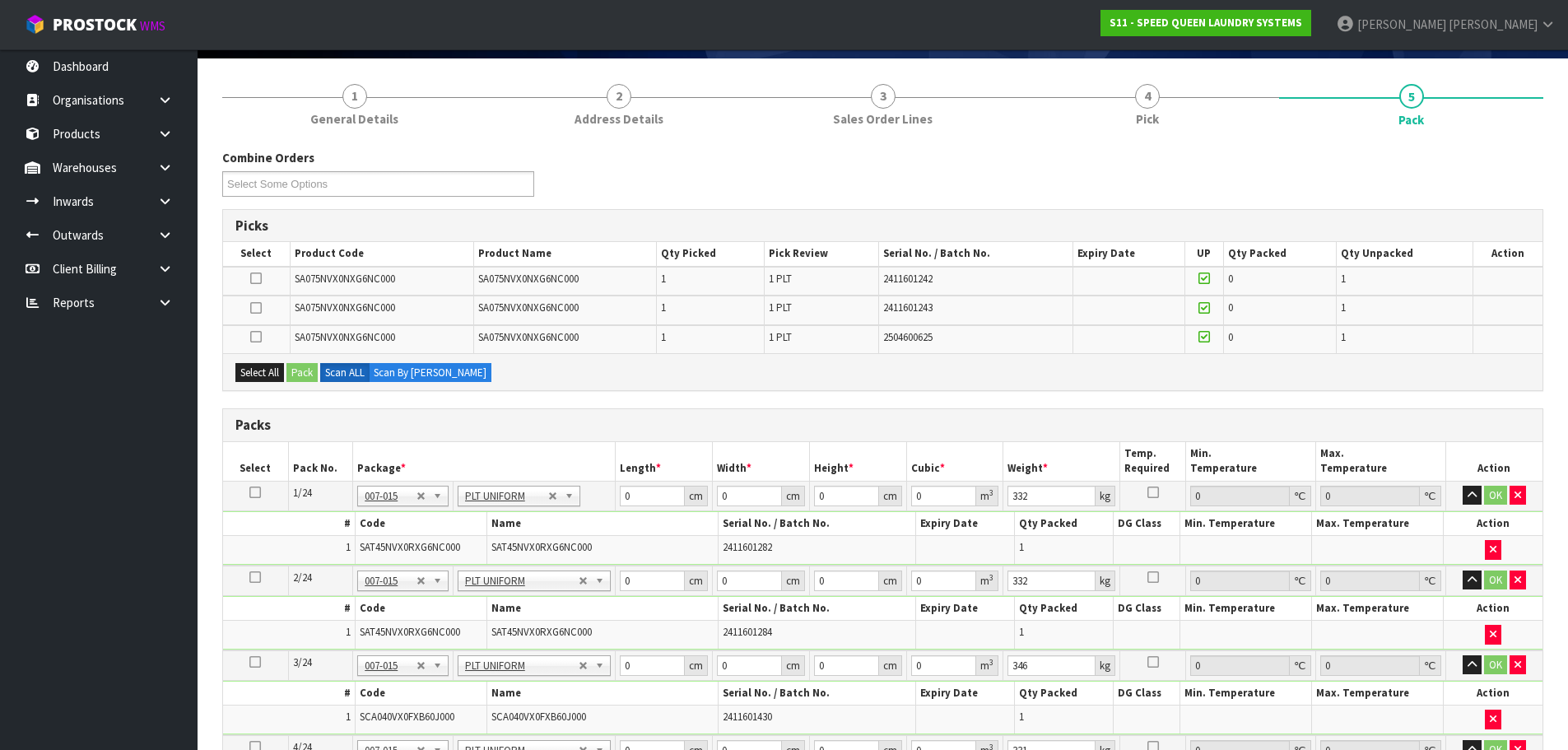
click at [249, 282] on td at bounding box center [256, 280] width 67 height 29
click at [252, 279] on icon at bounding box center [256, 278] width 11 height 1
click at [0, 0] on input "checkbox" at bounding box center [0, 0] width 0 height 0
click at [301, 375] on button "Pack" at bounding box center [302, 372] width 31 height 20
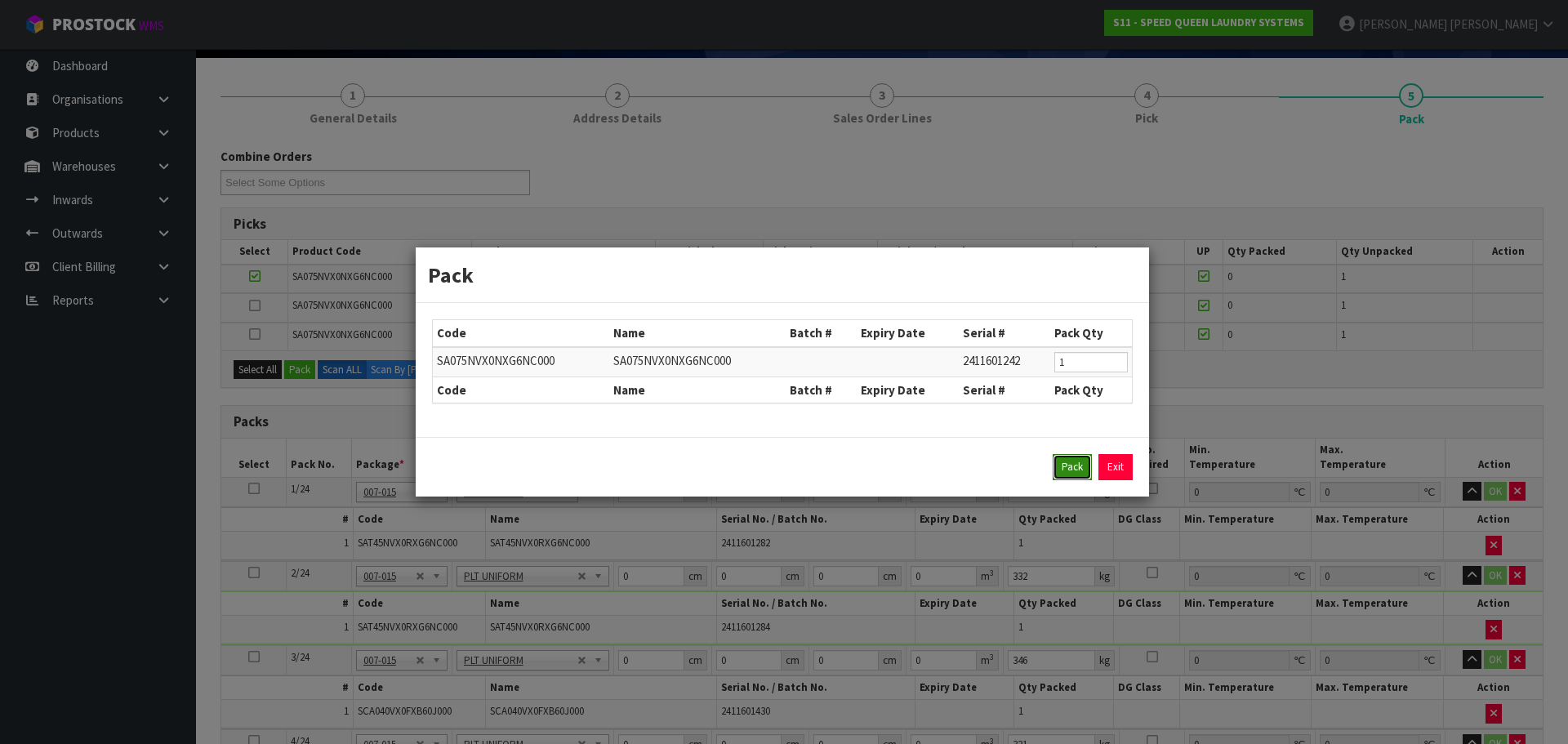
click at [1082, 465] on button "Pack" at bounding box center [1072, 467] width 39 height 26
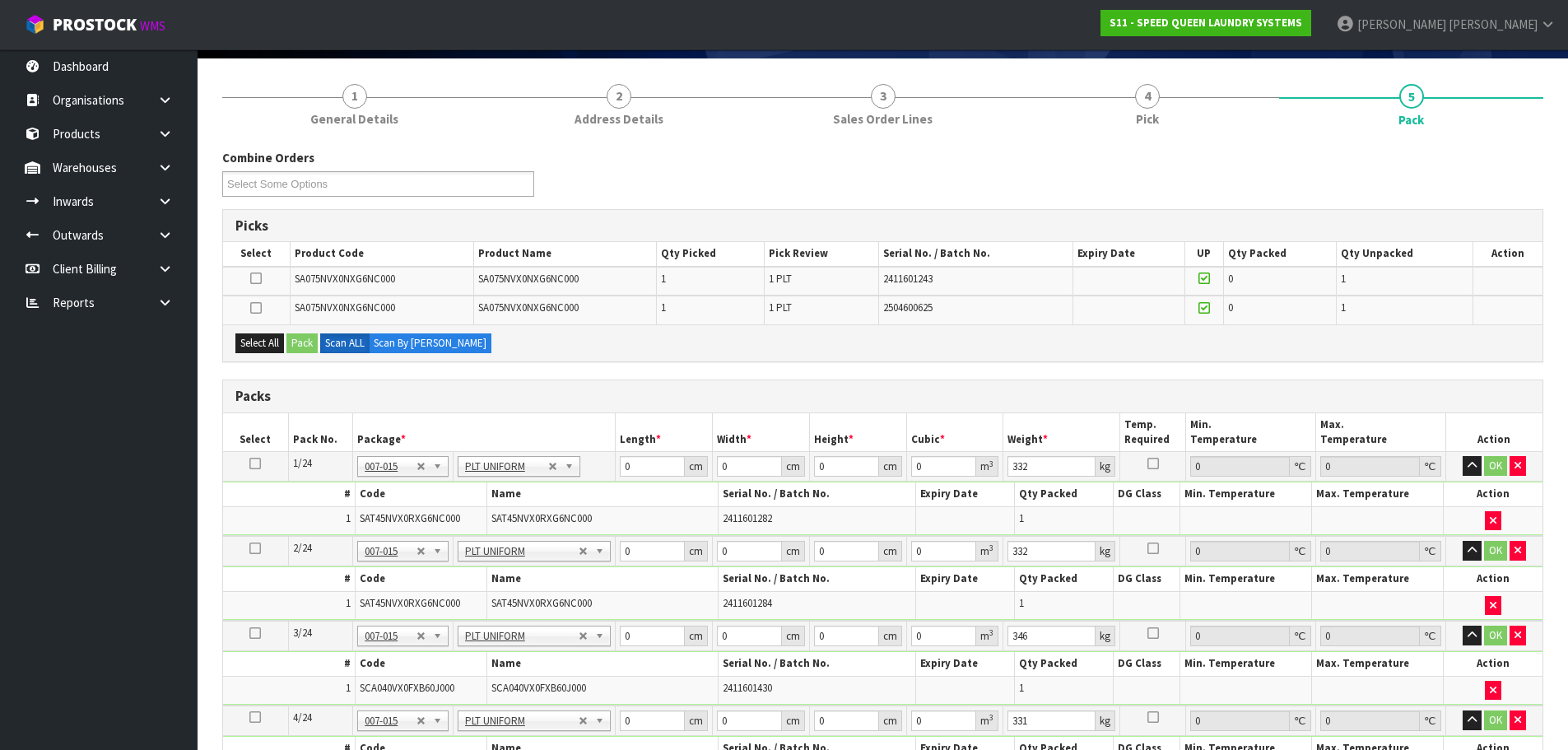
type input "342"
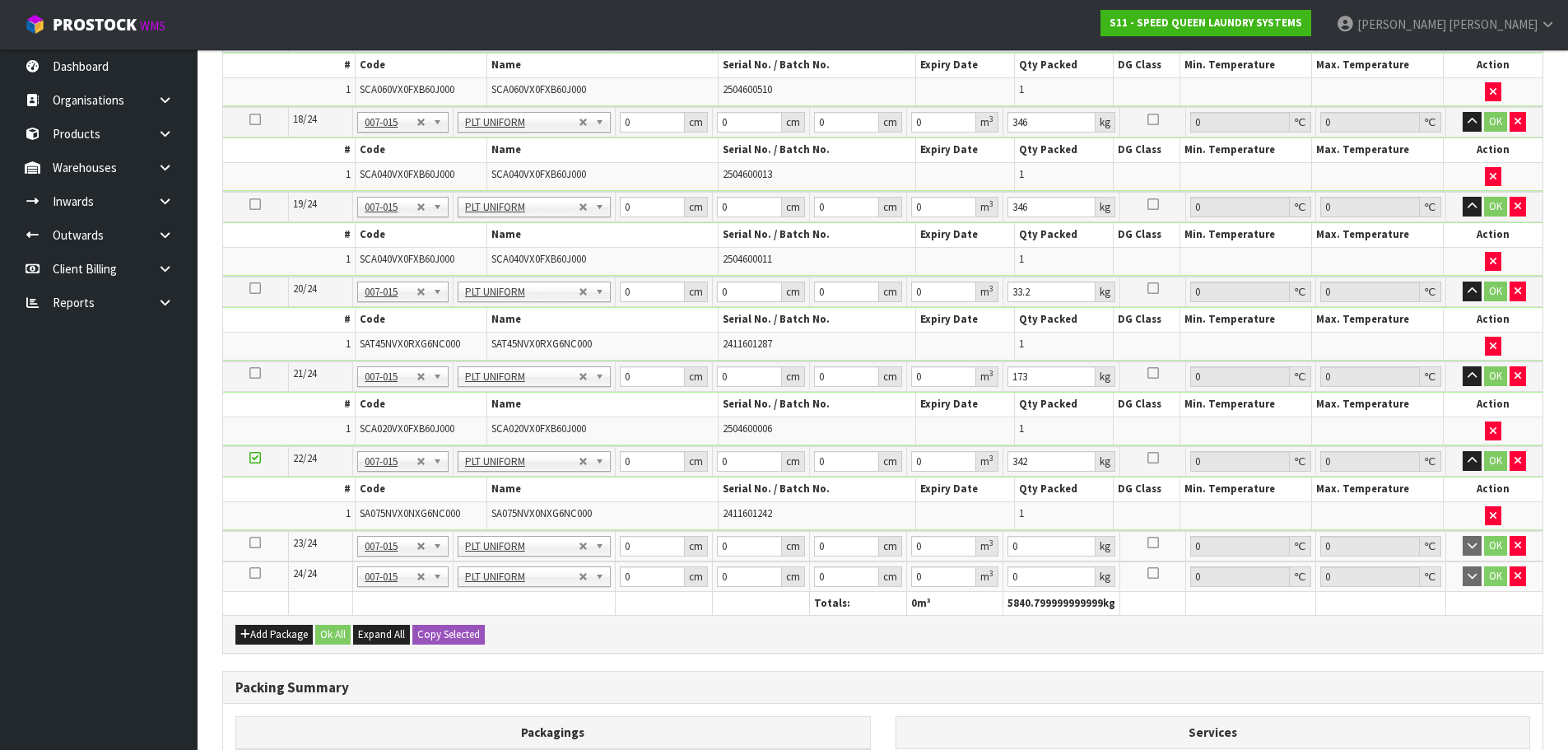
scroll to position [1927, 0]
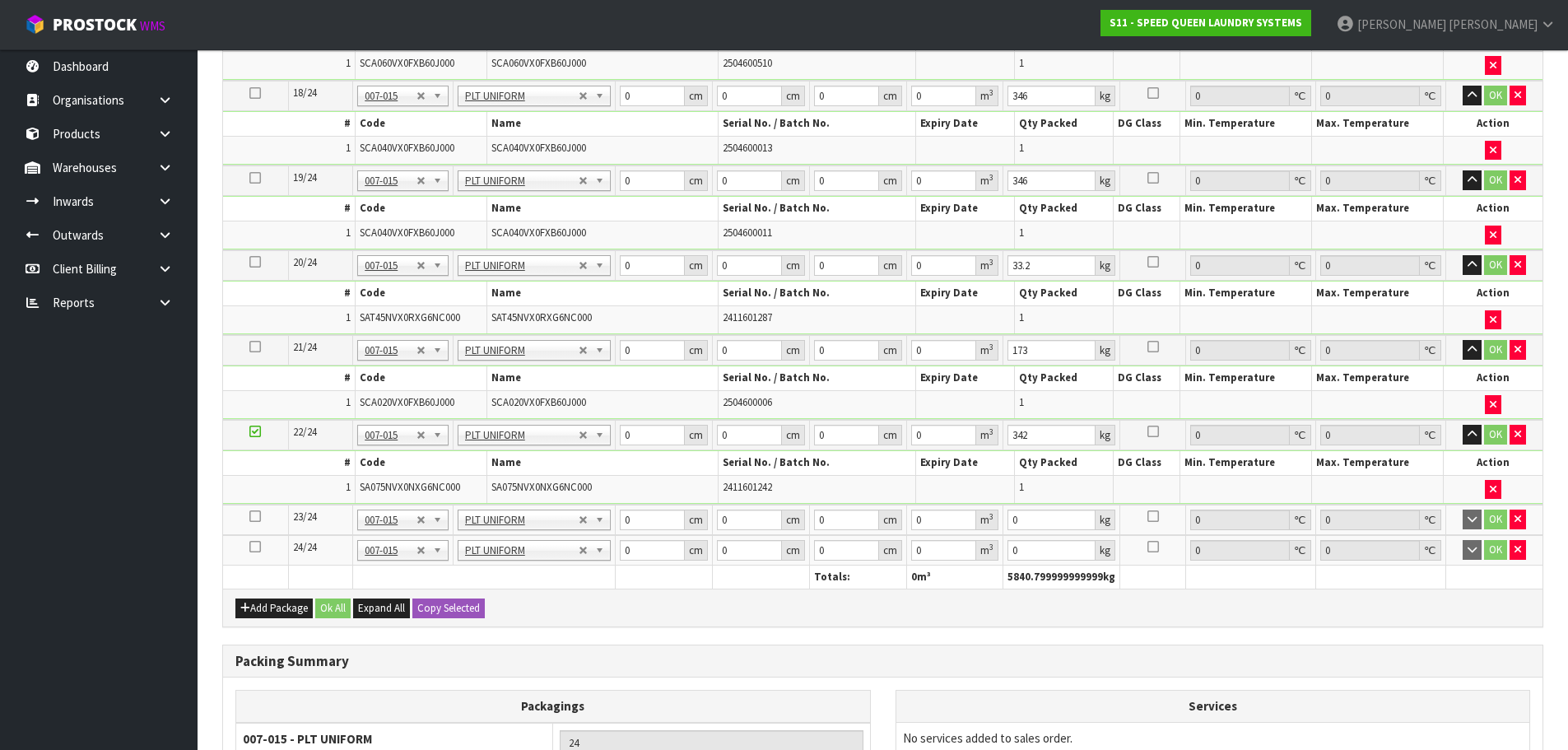
click at [257, 517] on icon at bounding box center [255, 517] width 11 height 1
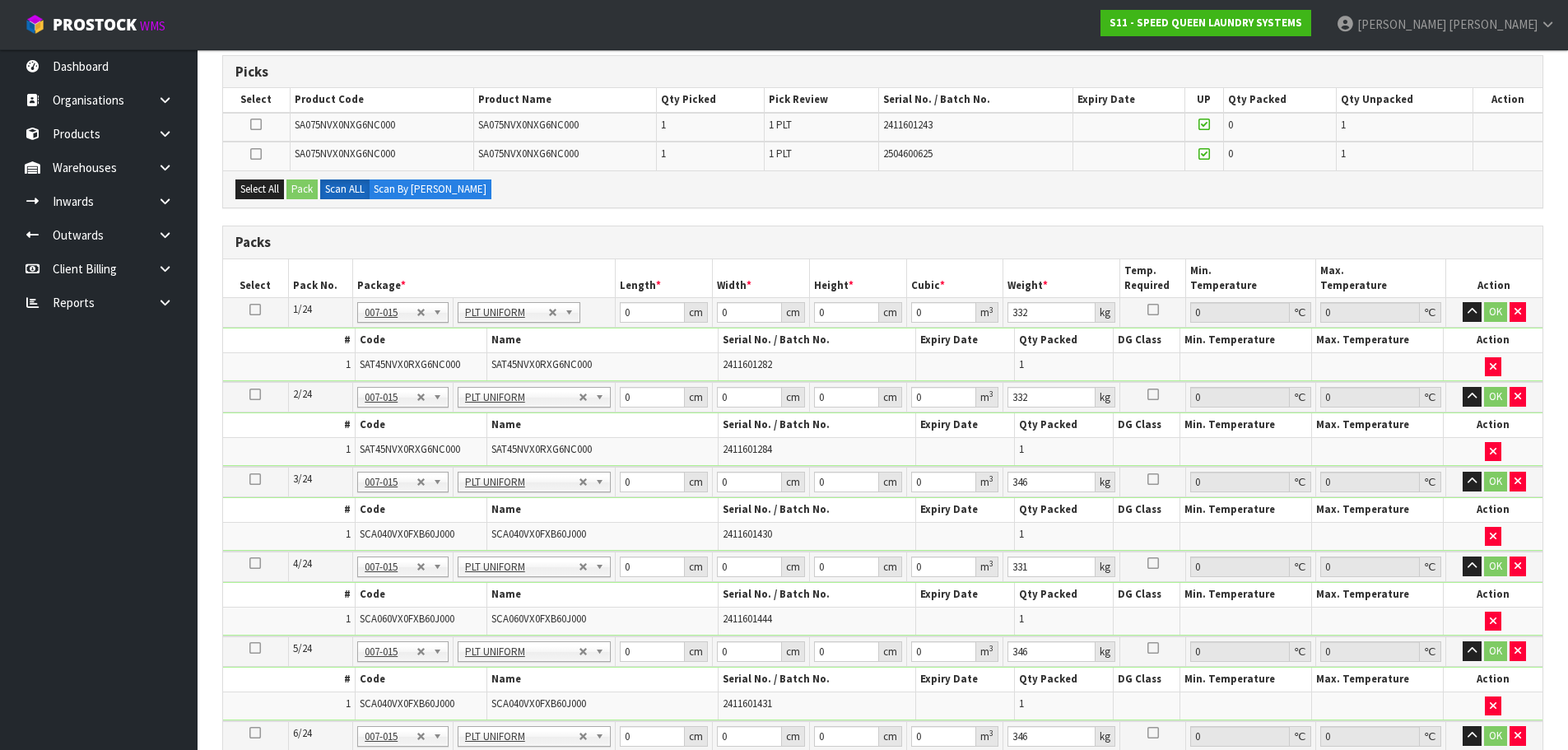
scroll to position [115, 0]
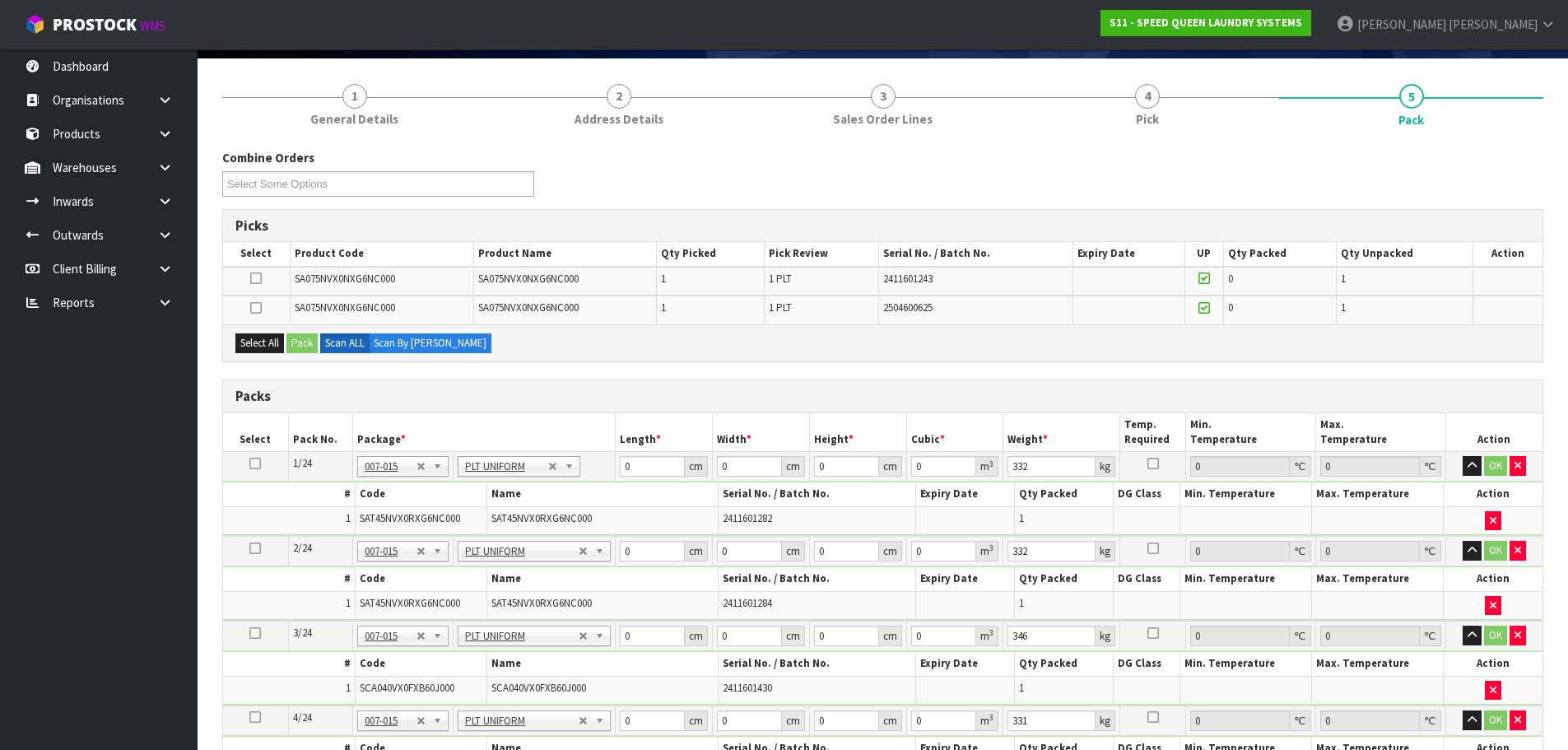
click at [251, 278] on icon at bounding box center [256, 278] width 11 height 1
click at [0, 0] on input "checkbox" at bounding box center [0, 0] width 0 height 0
click at [307, 351] on button "Pack" at bounding box center [302, 343] width 31 height 20
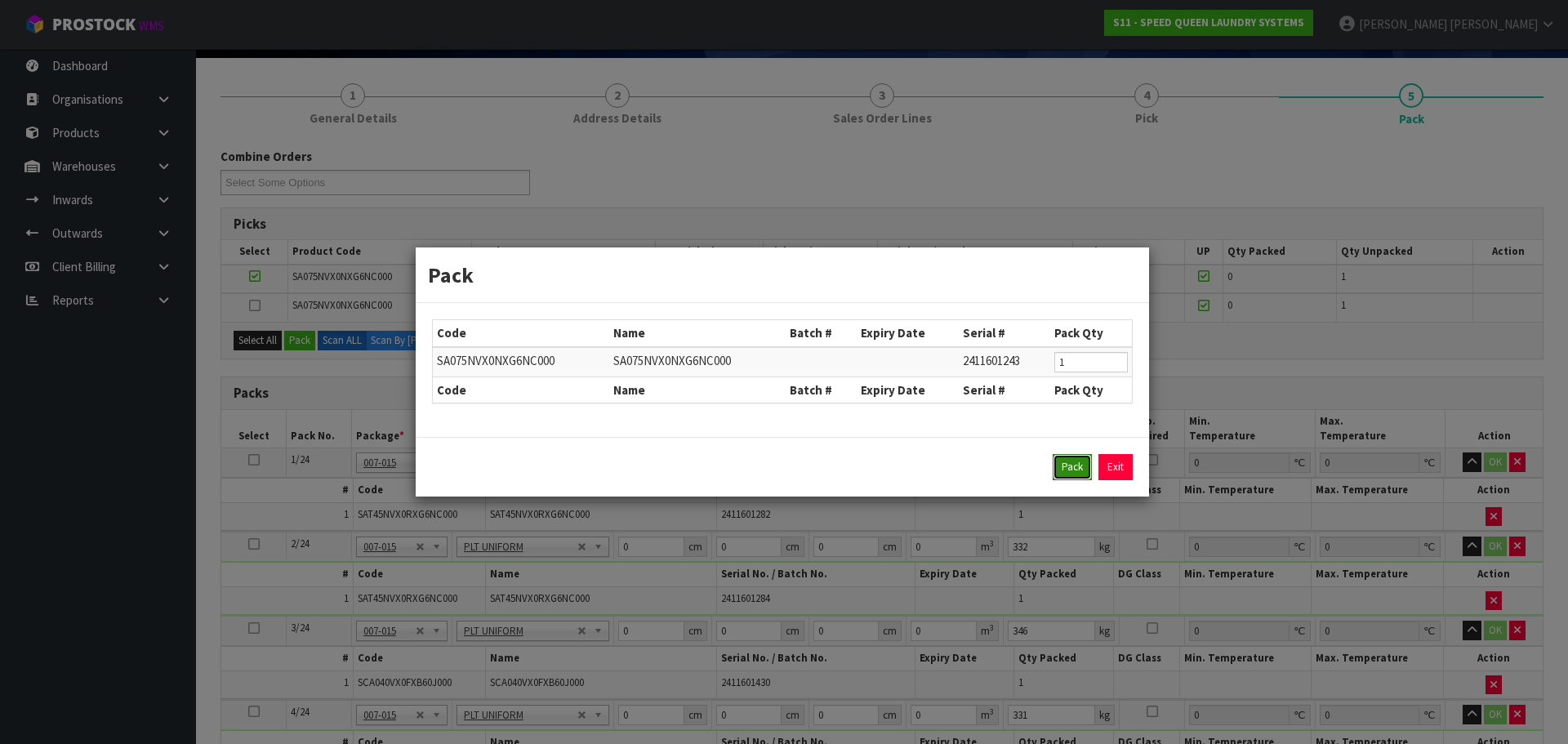
click at [1059, 470] on button "Pack" at bounding box center [1072, 467] width 39 height 26
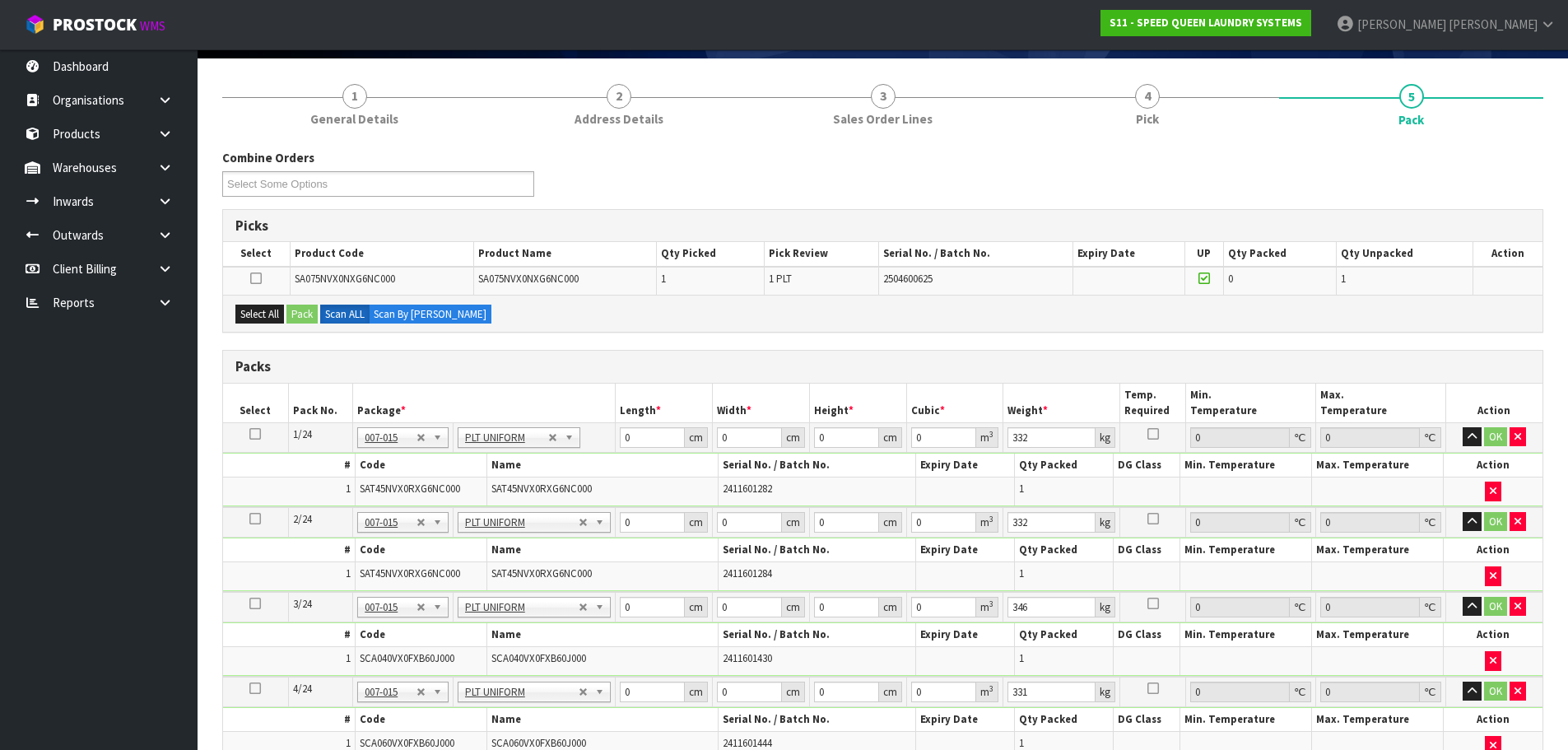
type input "342"
click at [254, 315] on button "Select All" at bounding box center [260, 314] width 49 height 20
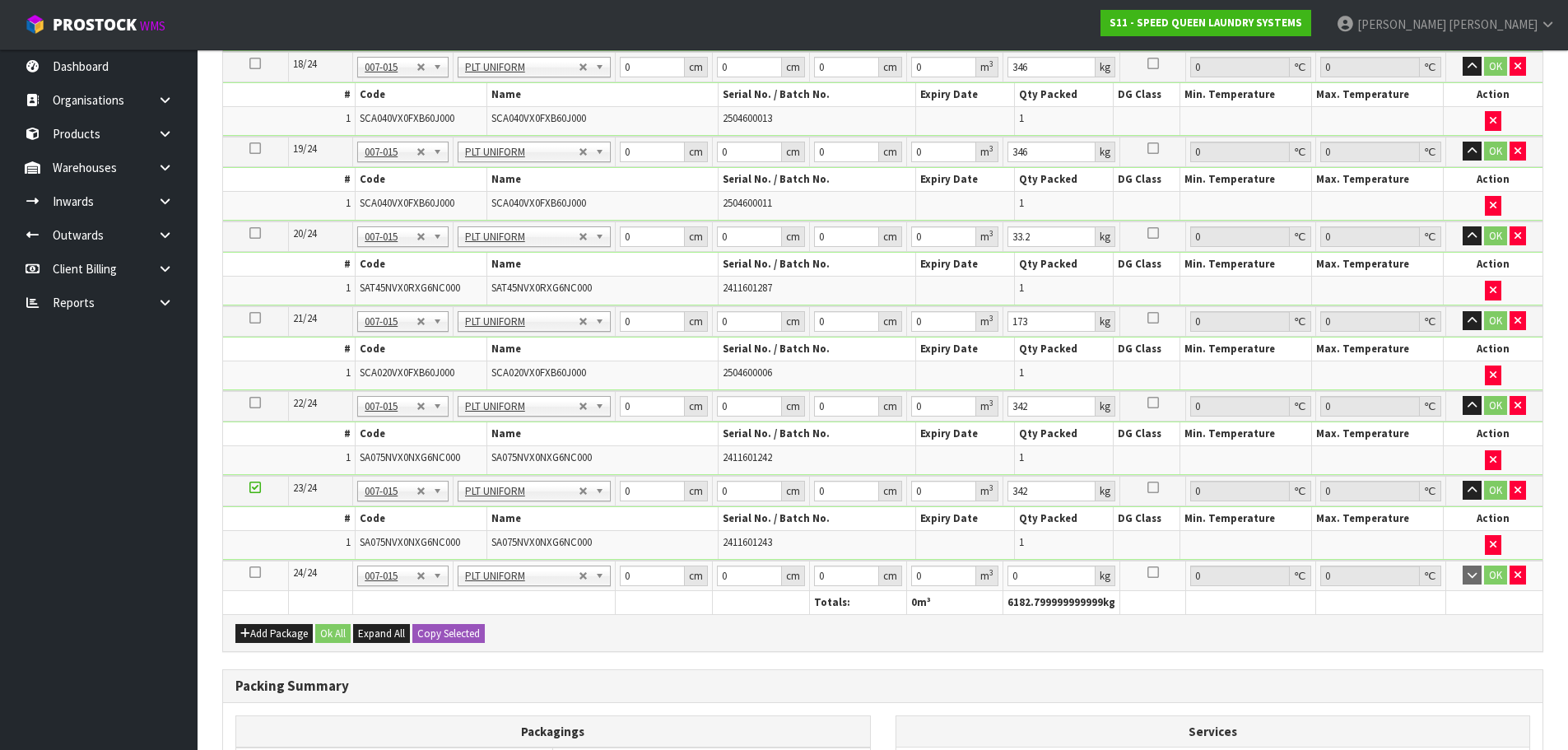
scroll to position [2141, 0]
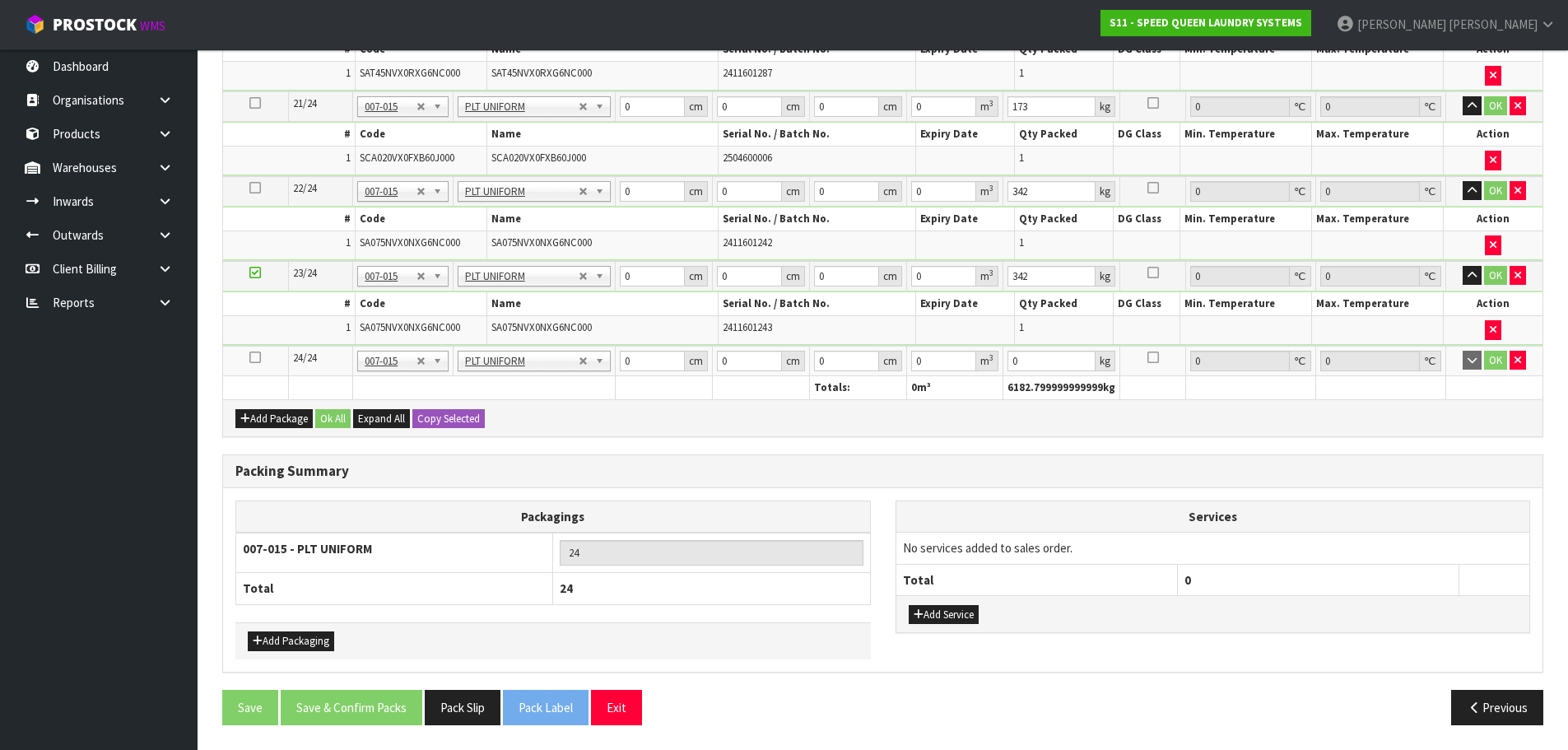
click at [260, 357] on icon at bounding box center [255, 357] width 11 height 1
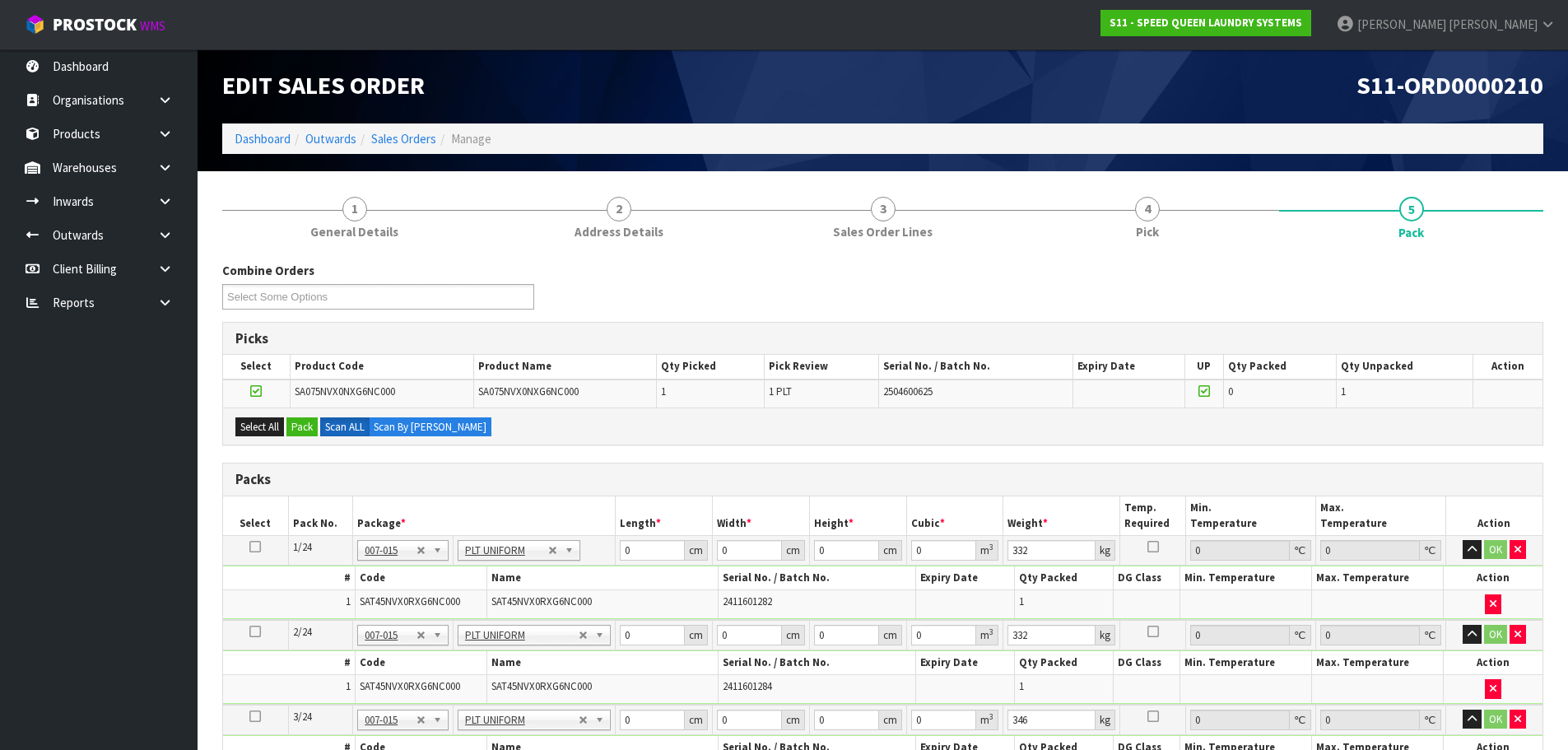
scroll to position [0, 0]
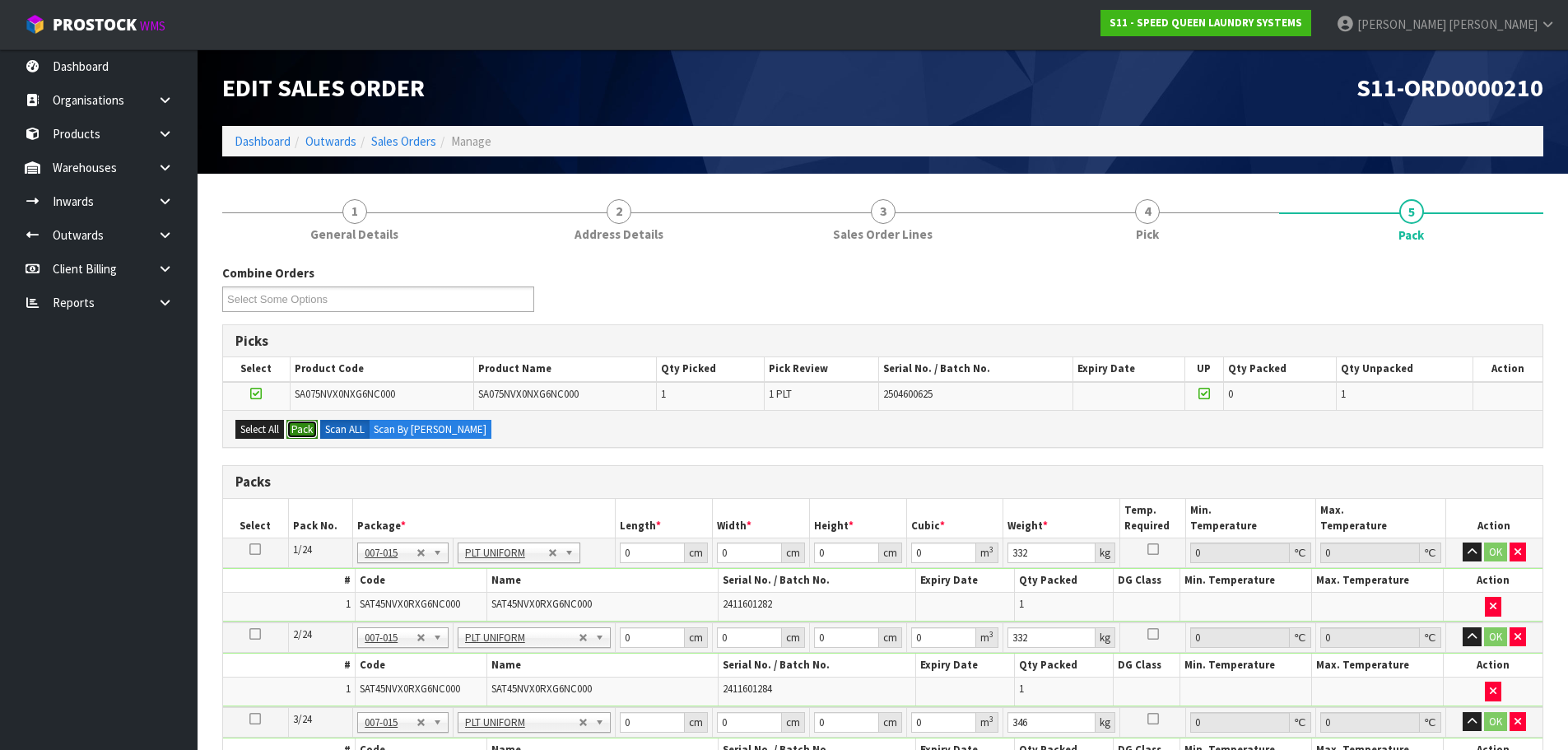
click at [303, 434] on button "Pack" at bounding box center [302, 429] width 31 height 20
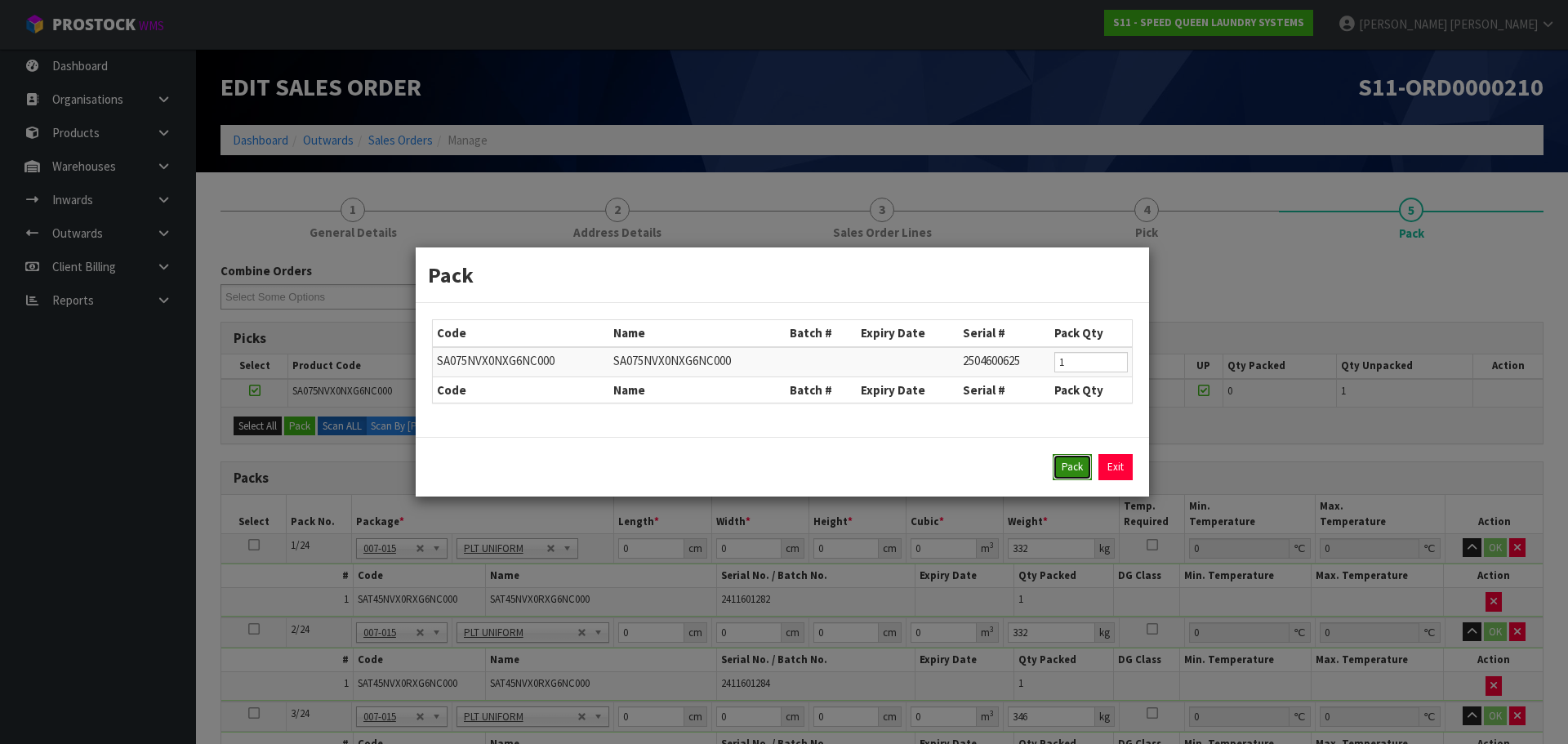
click at [1061, 478] on button "Pack" at bounding box center [1072, 467] width 39 height 26
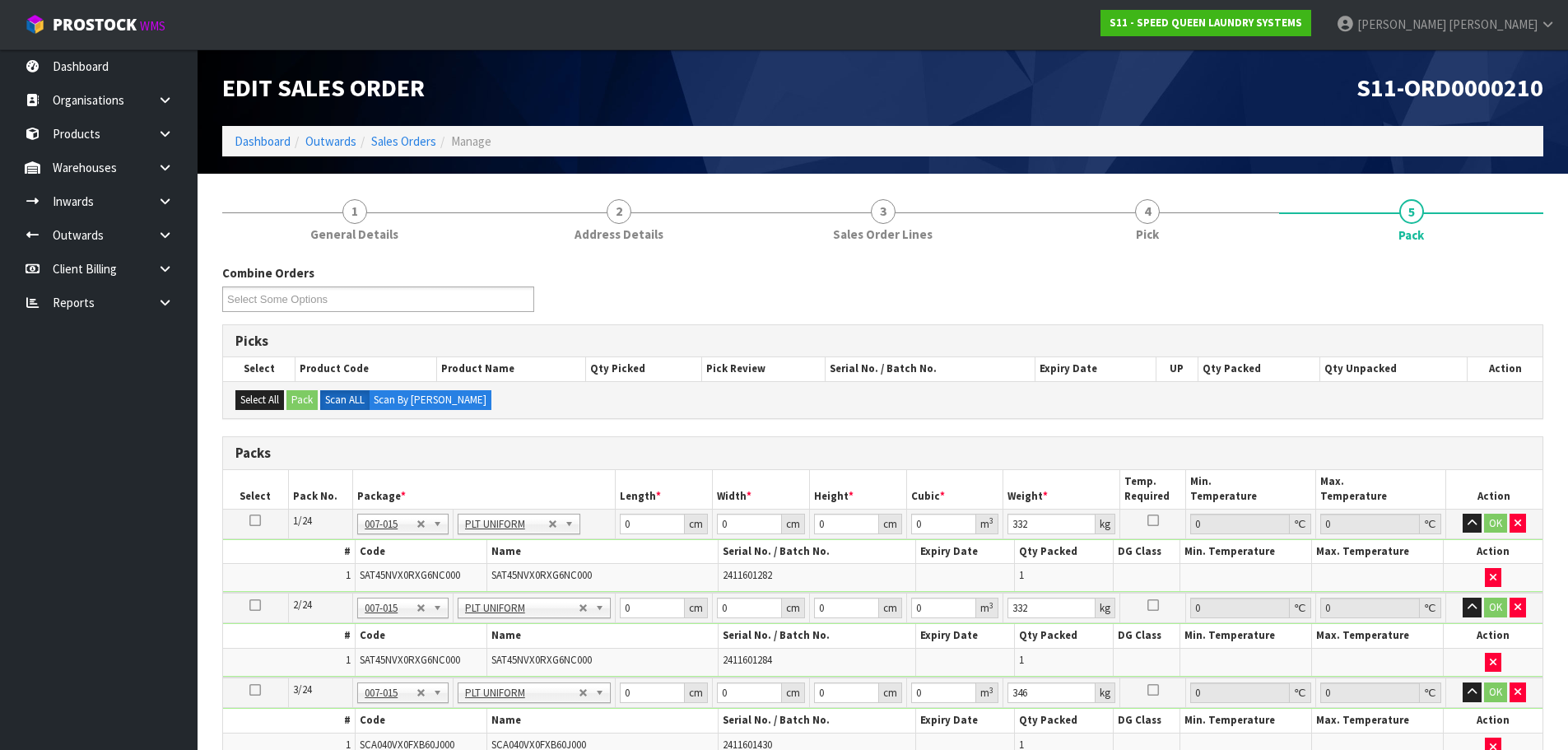
type input "342"
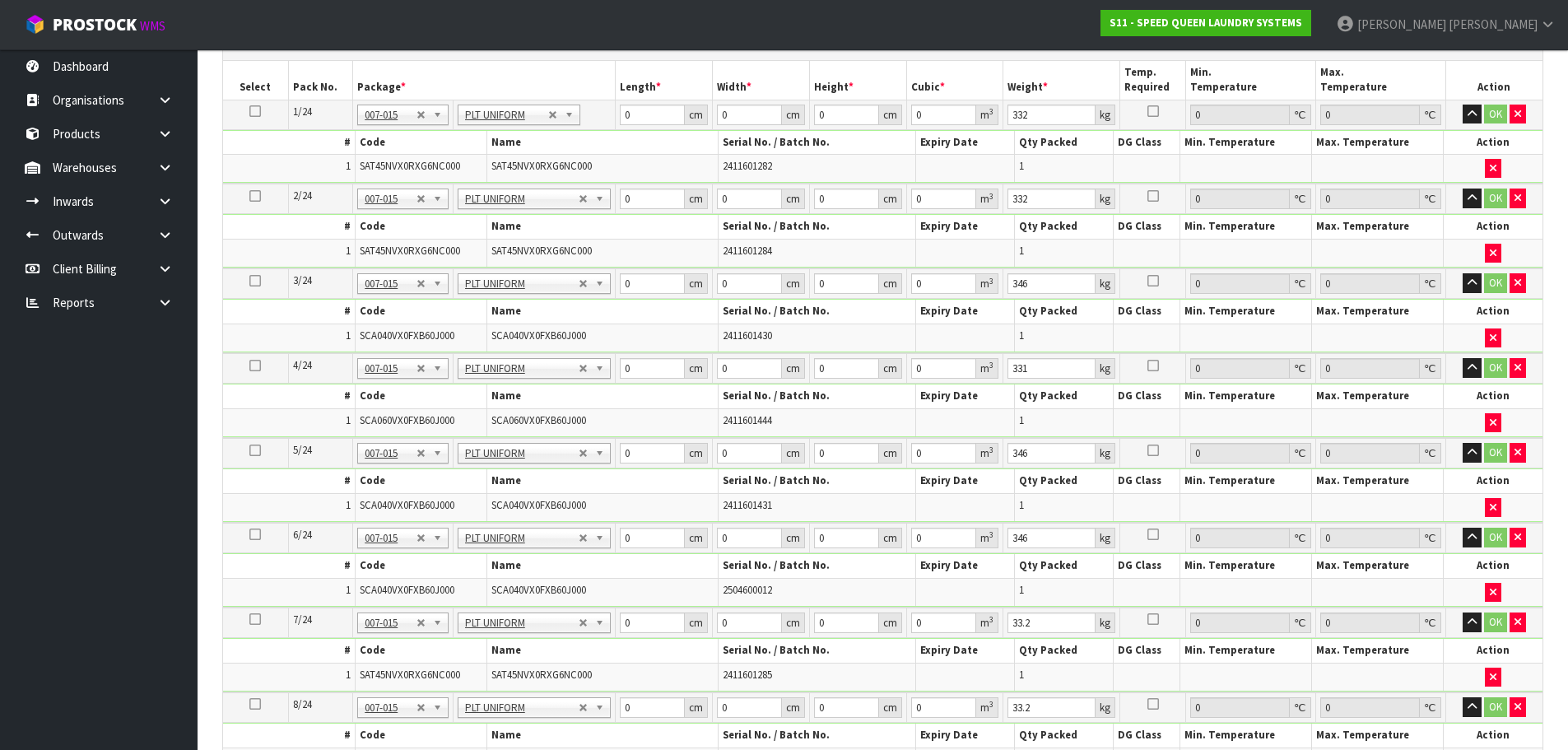
scroll to position [109, 0]
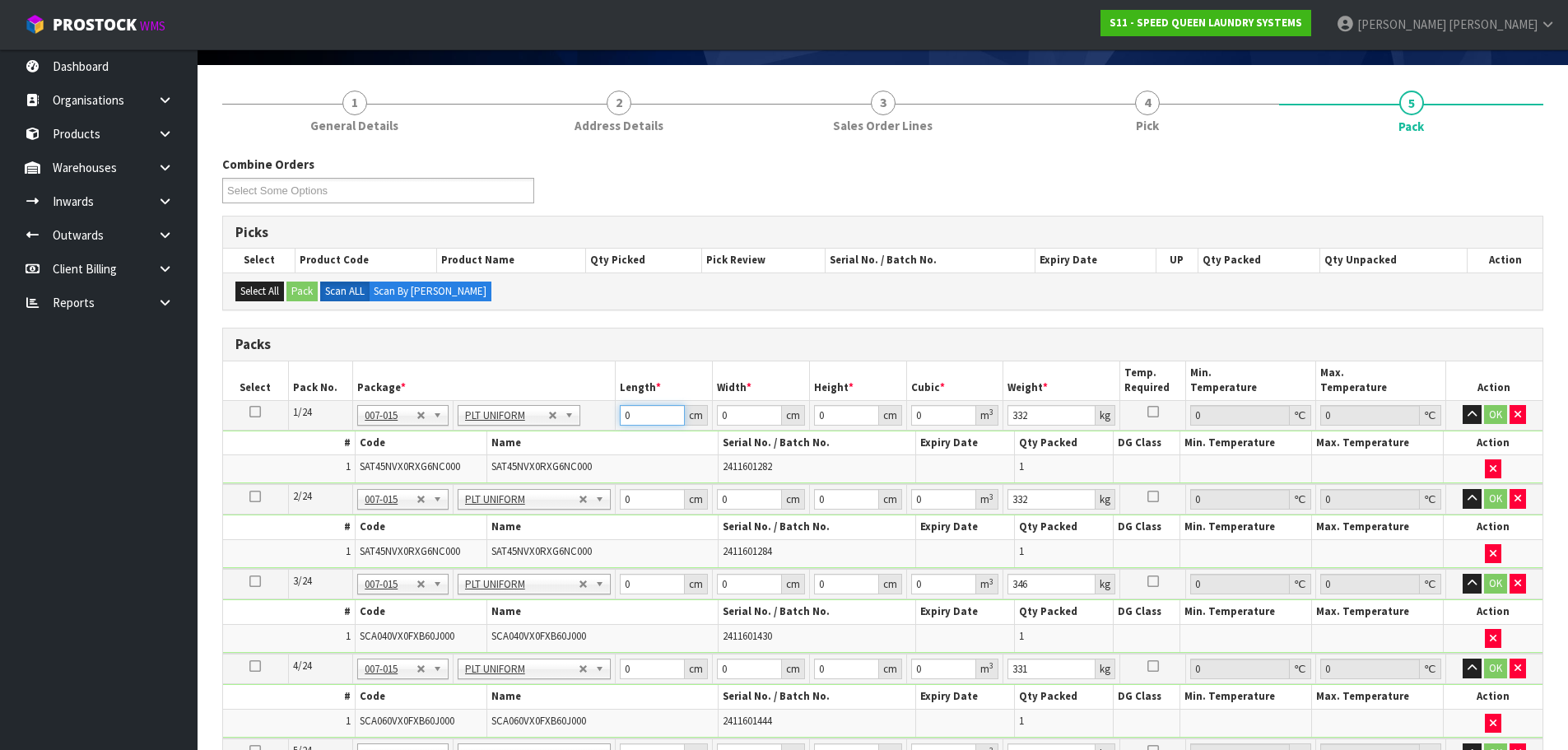
drag, startPoint x: 650, startPoint y: 419, endPoint x: 610, endPoint y: 420, distance: 40.0
click at [610, 420] on tr "1/24 NONE 007-001 007-002 007-004 007-009 007-013 007-014 007-015 007-017 007-0…" at bounding box center [883, 415] width 1320 height 30
type input "217"
type input "90"
type input "1"
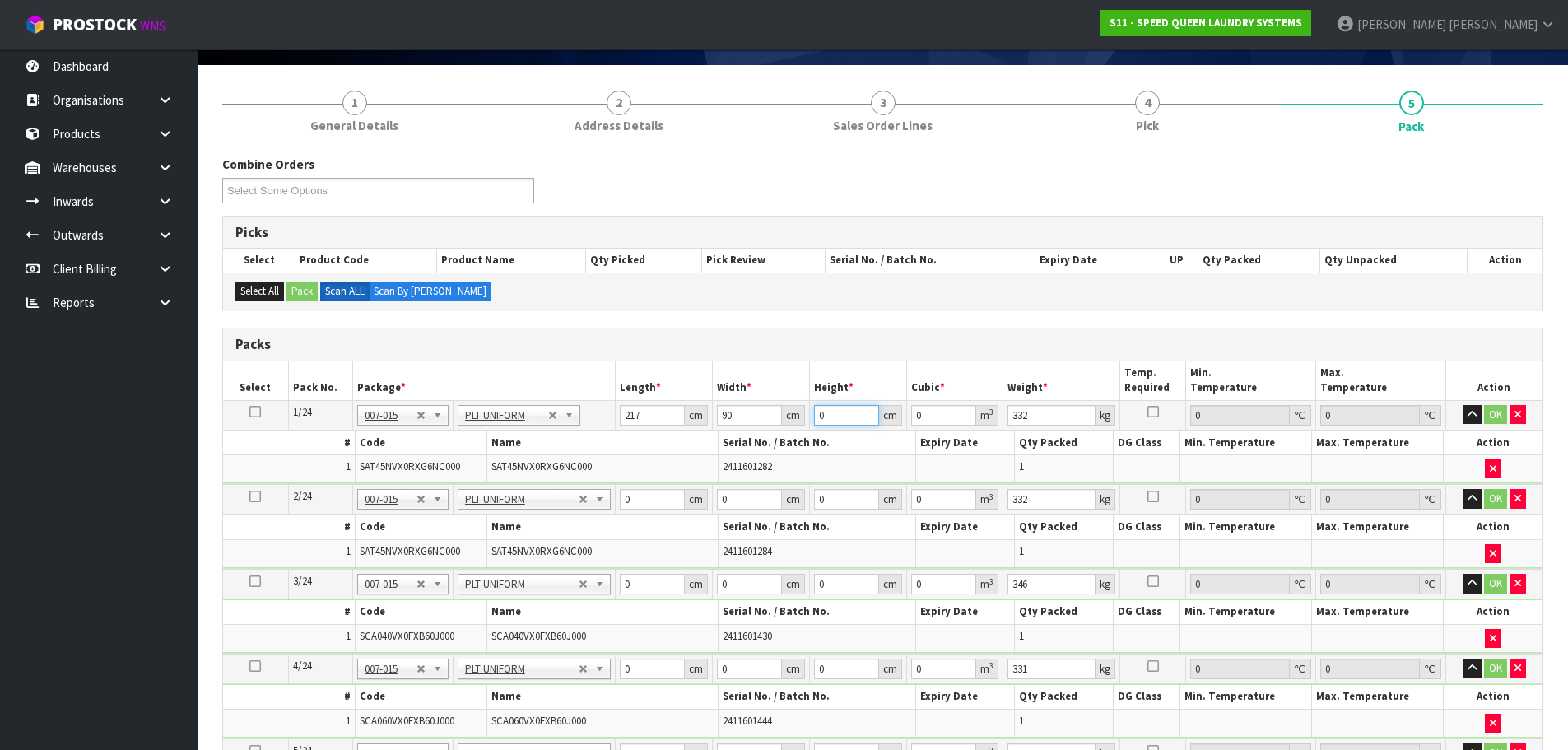
type input "0.01953"
type input "13"
type input "0.25389"
type input "137"
type input "2.67561"
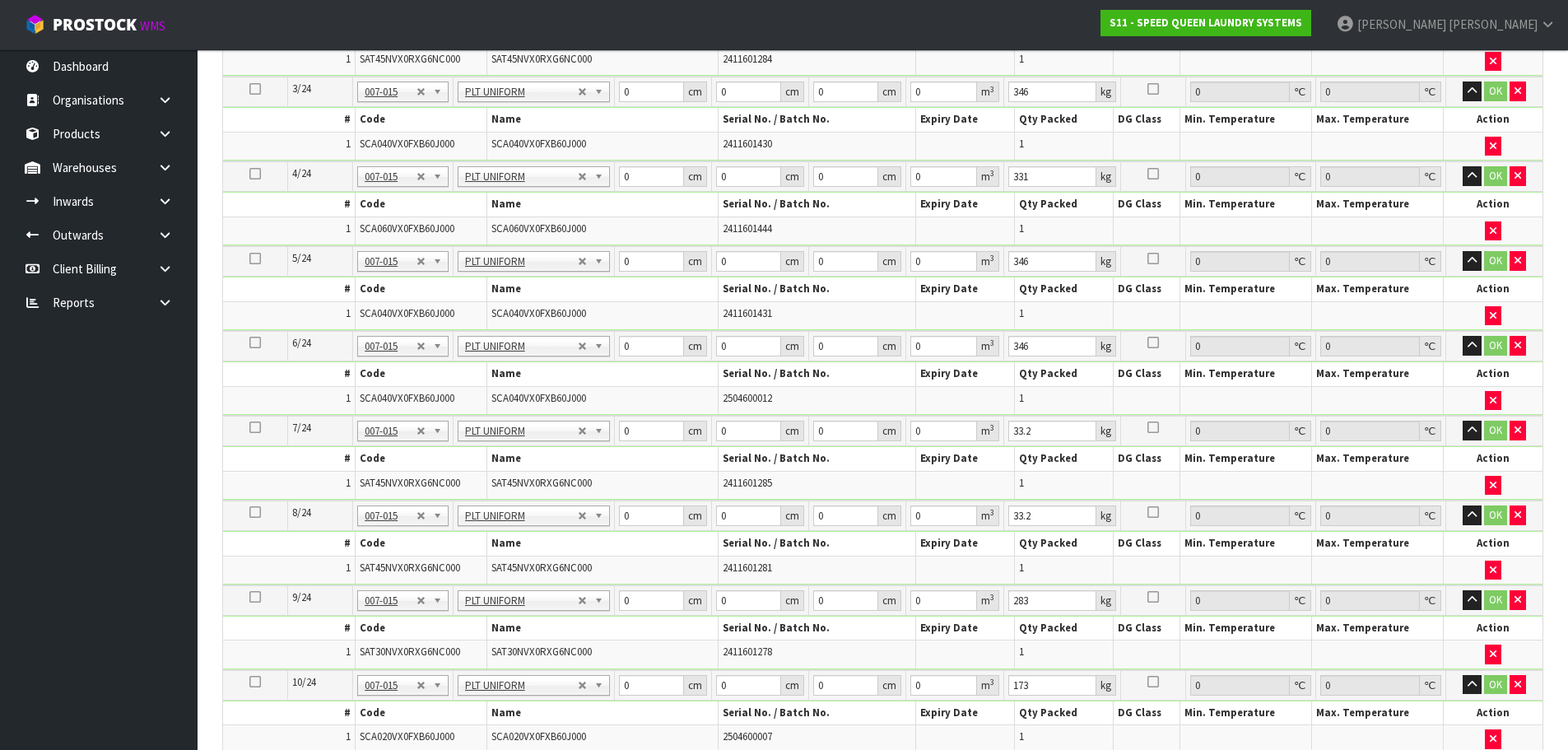
scroll to position [685, 0]
type input "137"
drag, startPoint x: 1055, startPoint y: 344, endPoint x: 993, endPoint y: 344, distance: 62.0
click at [993, 344] on tr "7/24 NONE 007-001 007-002 007-004 007-009 007-013 007-014 007-015 007-017 007-0…" at bounding box center [883, 347] width 1320 height 30
type input "332"
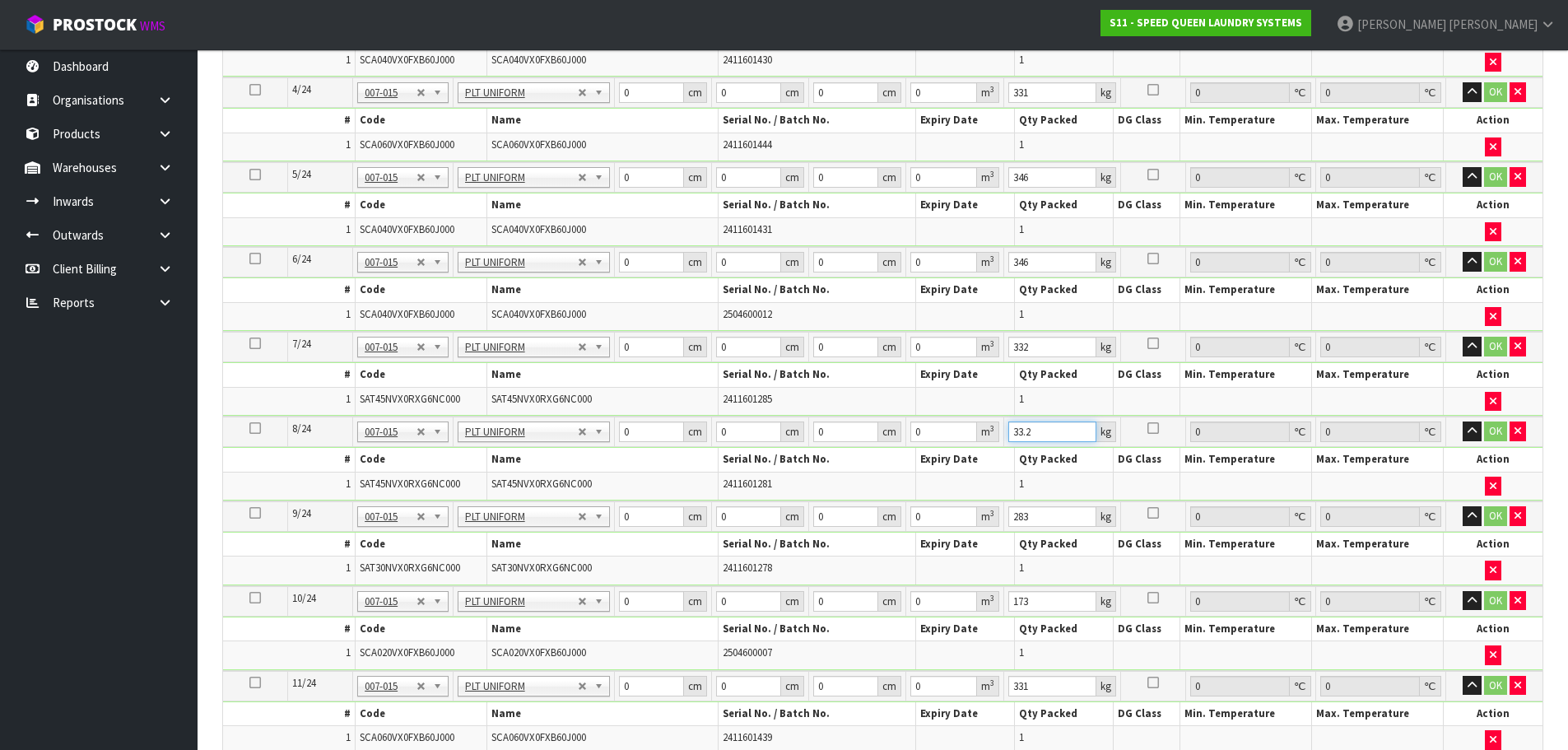
drag, startPoint x: 1055, startPoint y: 436, endPoint x: 960, endPoint y: 437, distance: 95.0
click at [960, 437] on tr "8/24 NONE 007-001 007-002 007-004 007-009 007-013 007-014 007-015 007-017 007-0…" at bounding box center [883, 431] width 1320 height 30
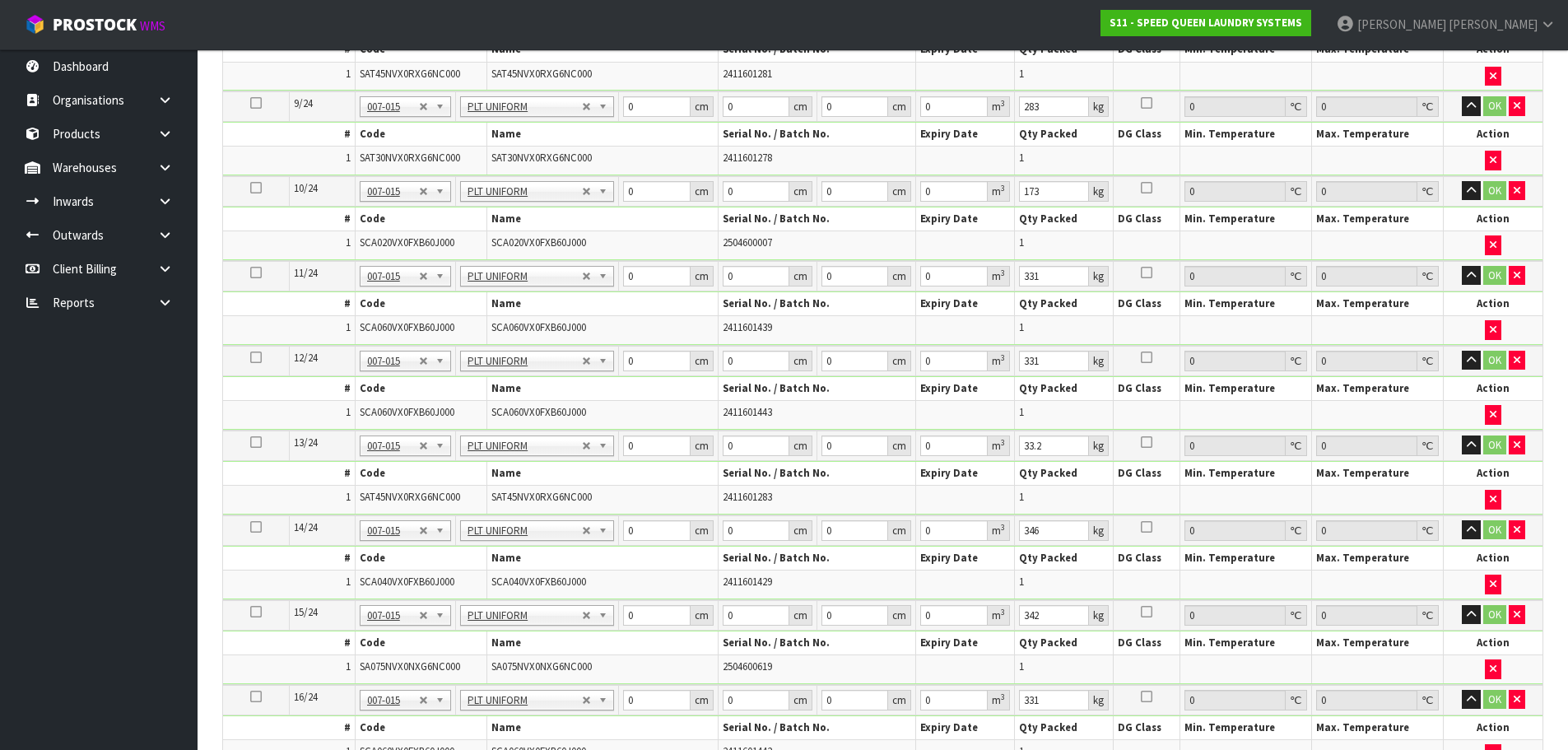
scroll to position [1097, 0]
type input "332"
drag, startPoint x: 1051, startPoint y: 447, endPoint x: 1013, endPoint y: 447, distance: 38.0
click at [1013, 447] on tr "13/24 NONE 007-001 007-002 007-004 007-009 007-013 007-014 007-015 007-017 007-…" at bounding box center [883, 443] width 1320 height 30
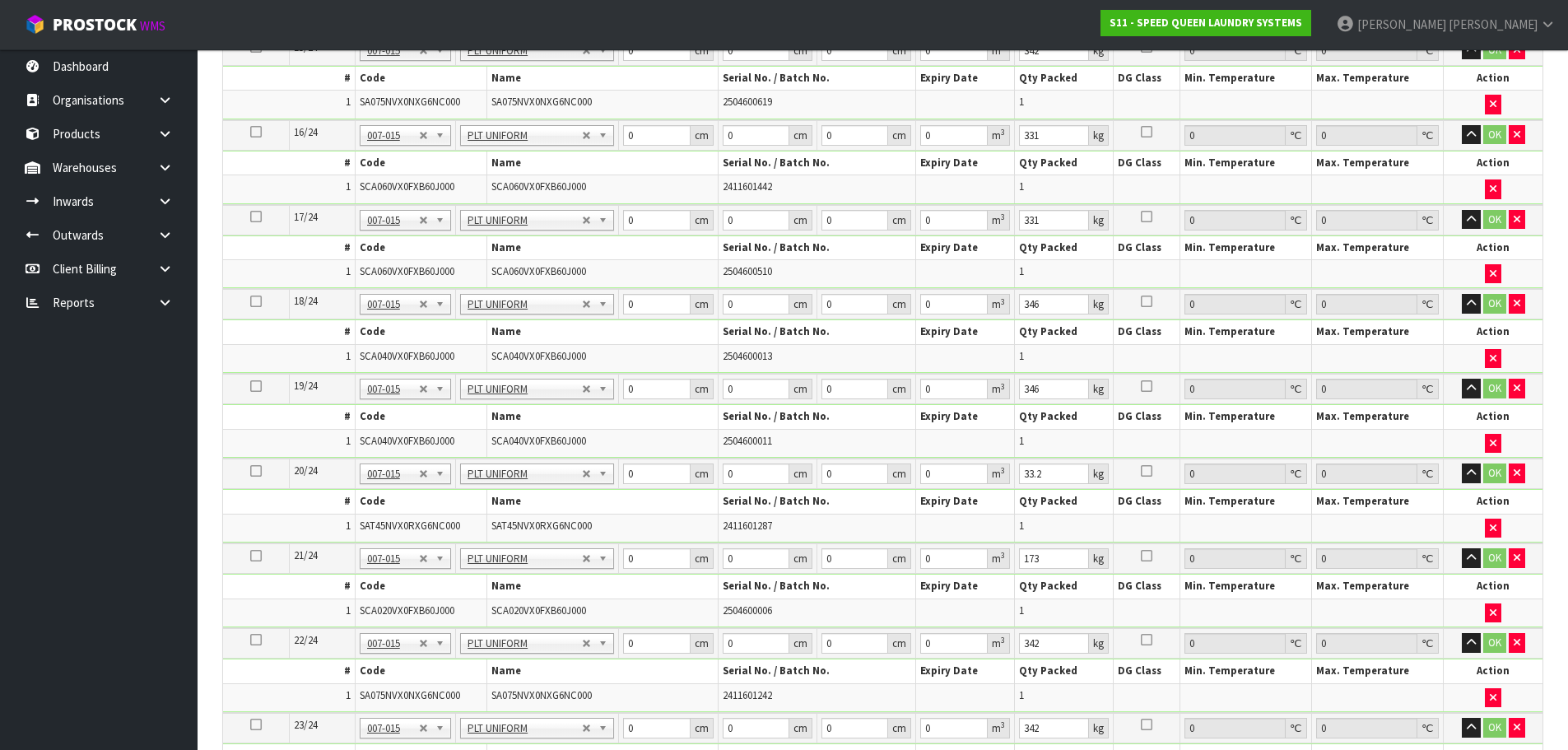
scroll to position [1672, 0]
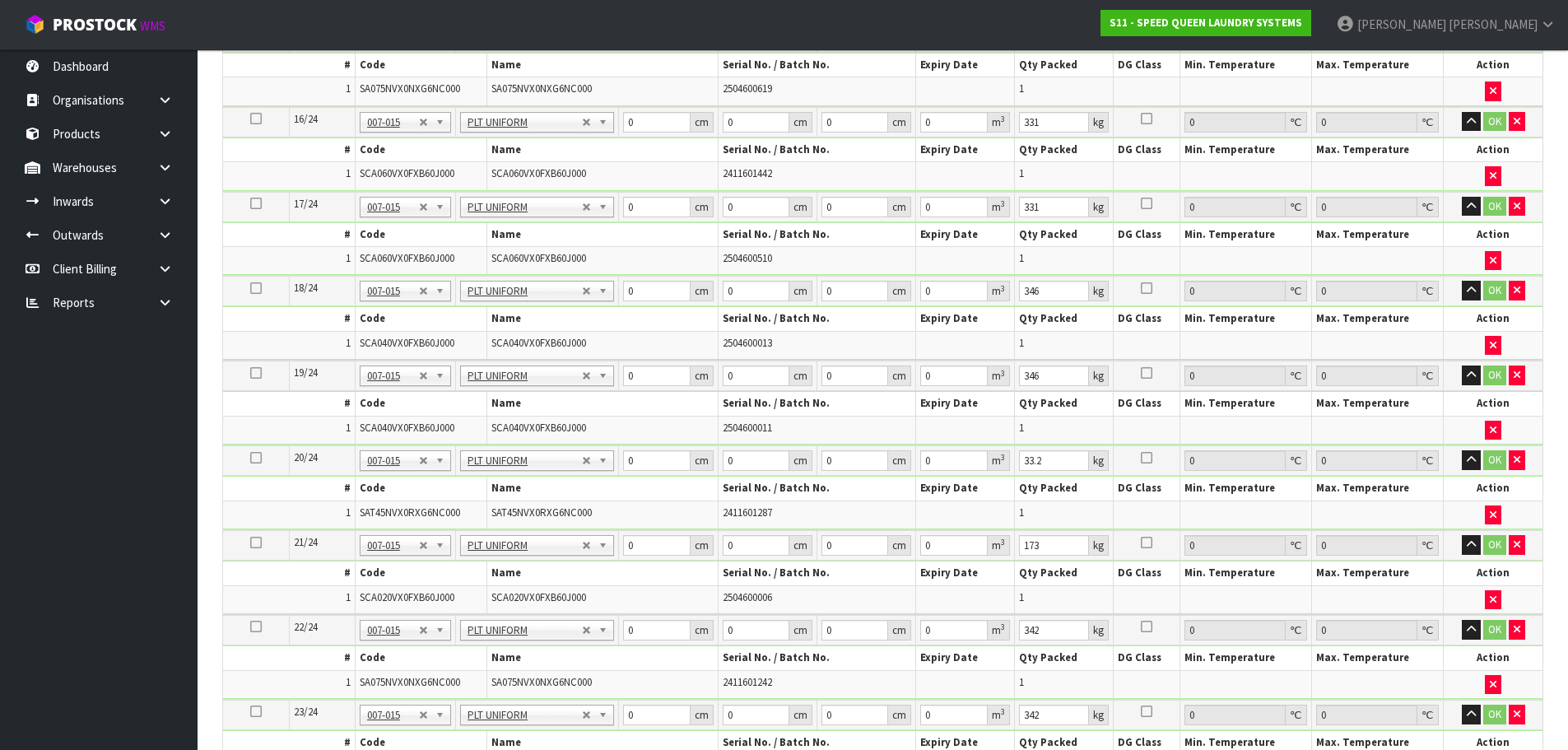
type input "332"
drag, startPoint x: 1043, startPoint y: 466, endPoint x: 996, endPoint y: 463, distance: 47.1
click at [996, 463] on tr "20/24 NONE 007-001 007-002 007-004 007-009 007-013 007-014 007-015 007-017 007-…" at bounding box center [883, 460] width 1320 height 30
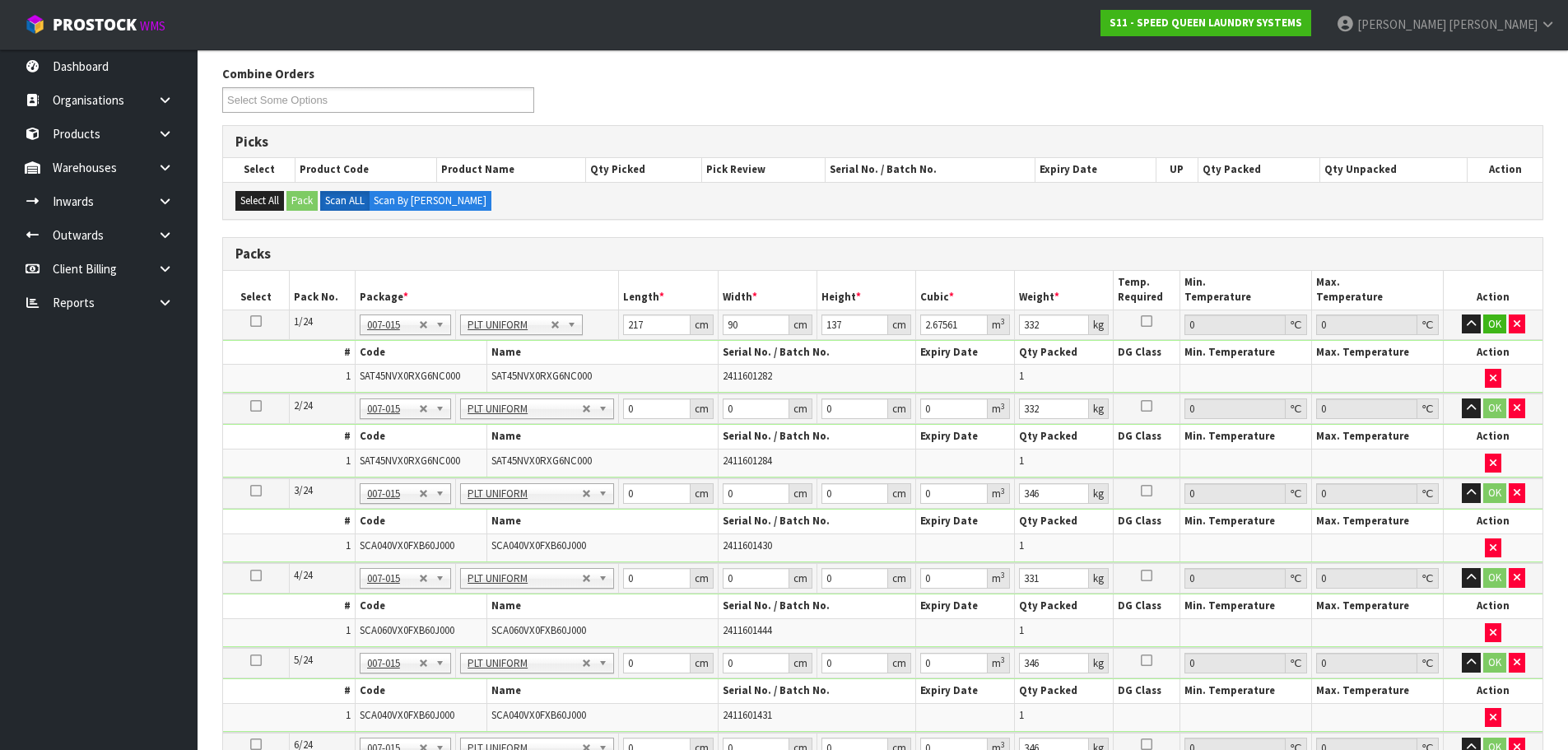
scroll to position [191, 0]
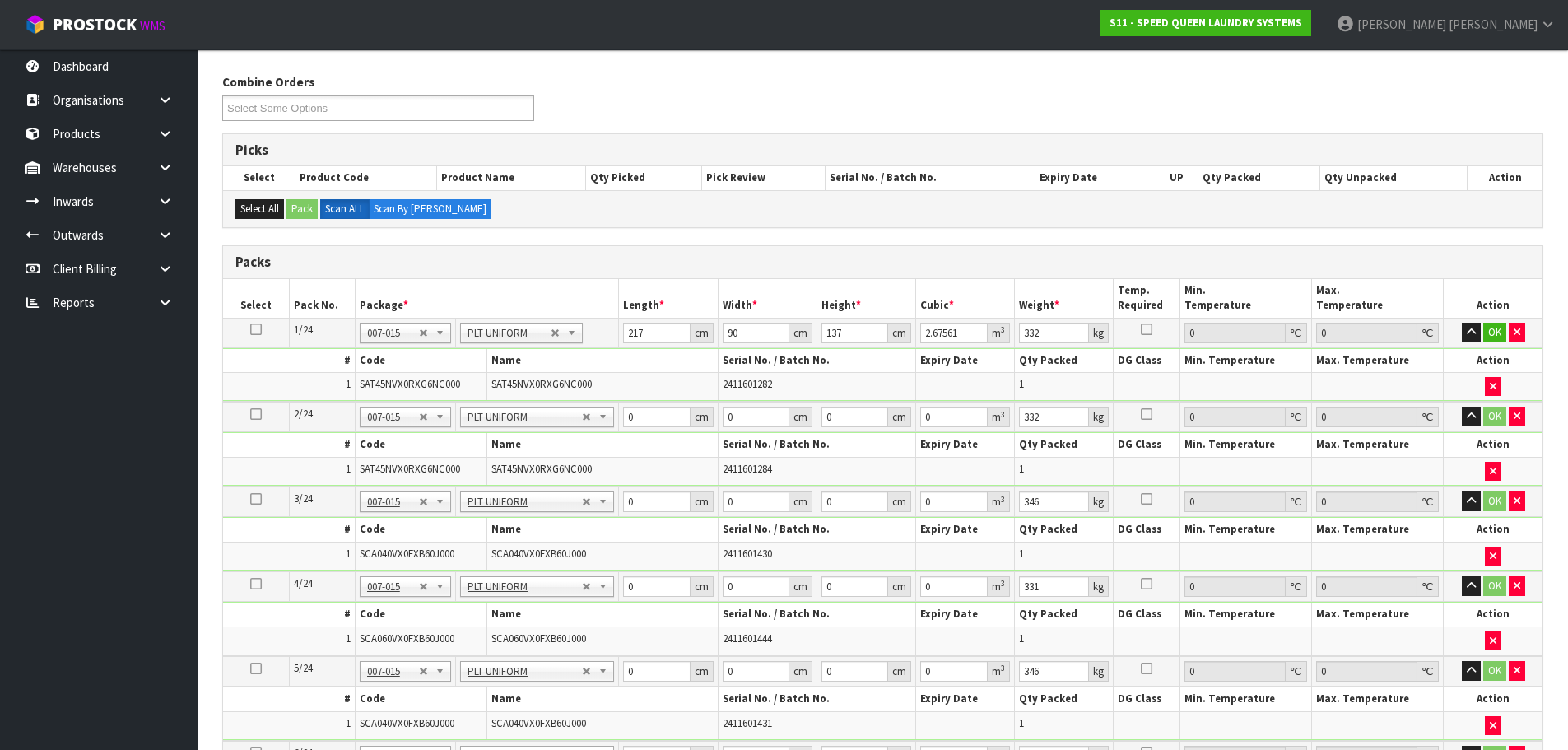
type input "332"
drag, startPoint x: 653, startPoint y: 336, endPoint x: 495, endPoint y: 336, distance: 158.0
click at [495, 336] on tr "1/24 NONE 007-001 007-002 007-004 007-009 007-013 007-014 007-015 007-017 007-0…" at bounding box center [883, 333] width 1320 height 30
drag, startPoint x: 655, startPoint y: 420, endPoint x: 622, endPoint y: 422, distance: 33.1
click at [622, 422] on td "0 cm" at bounding box center [667, 416] width 98 height 30
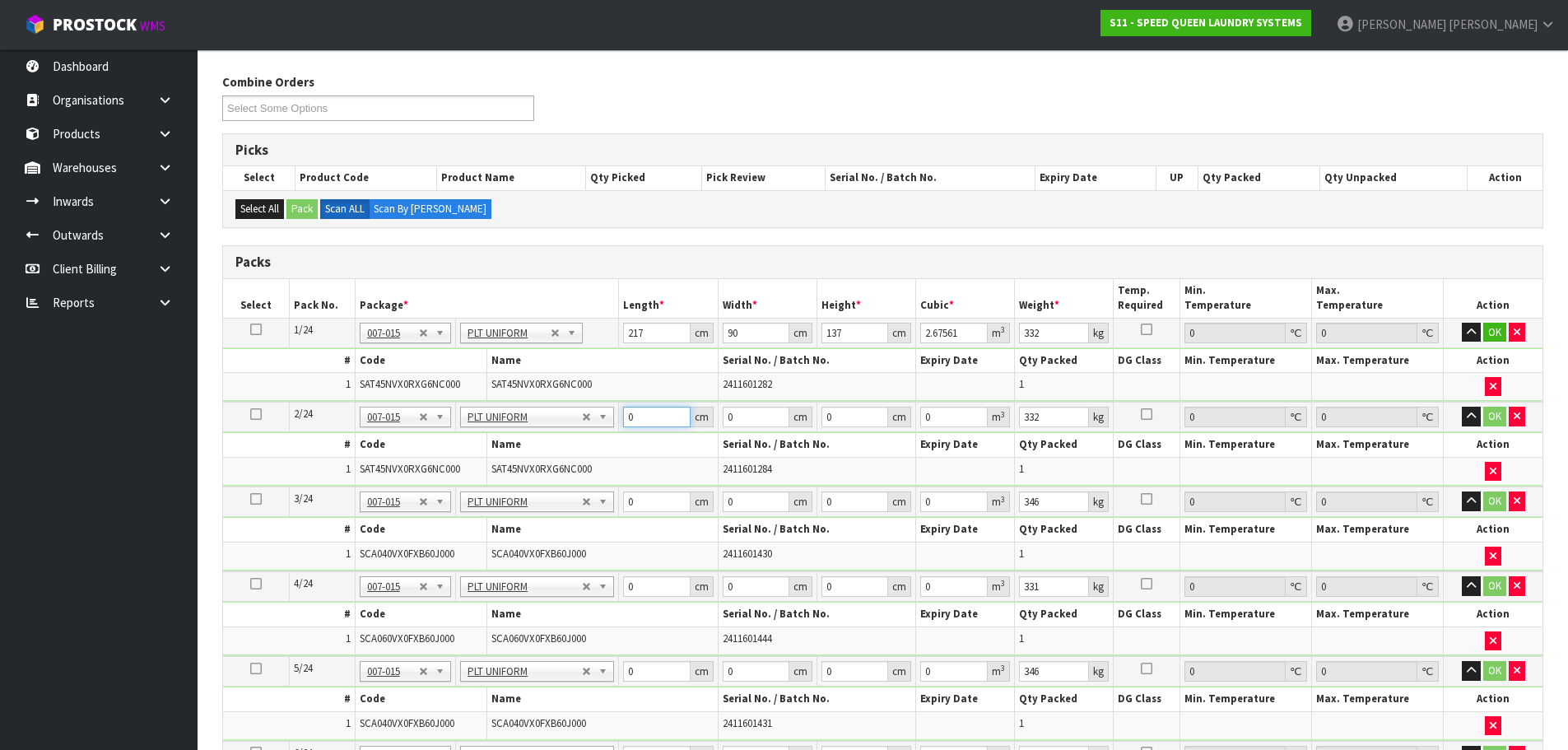
paste input "217"
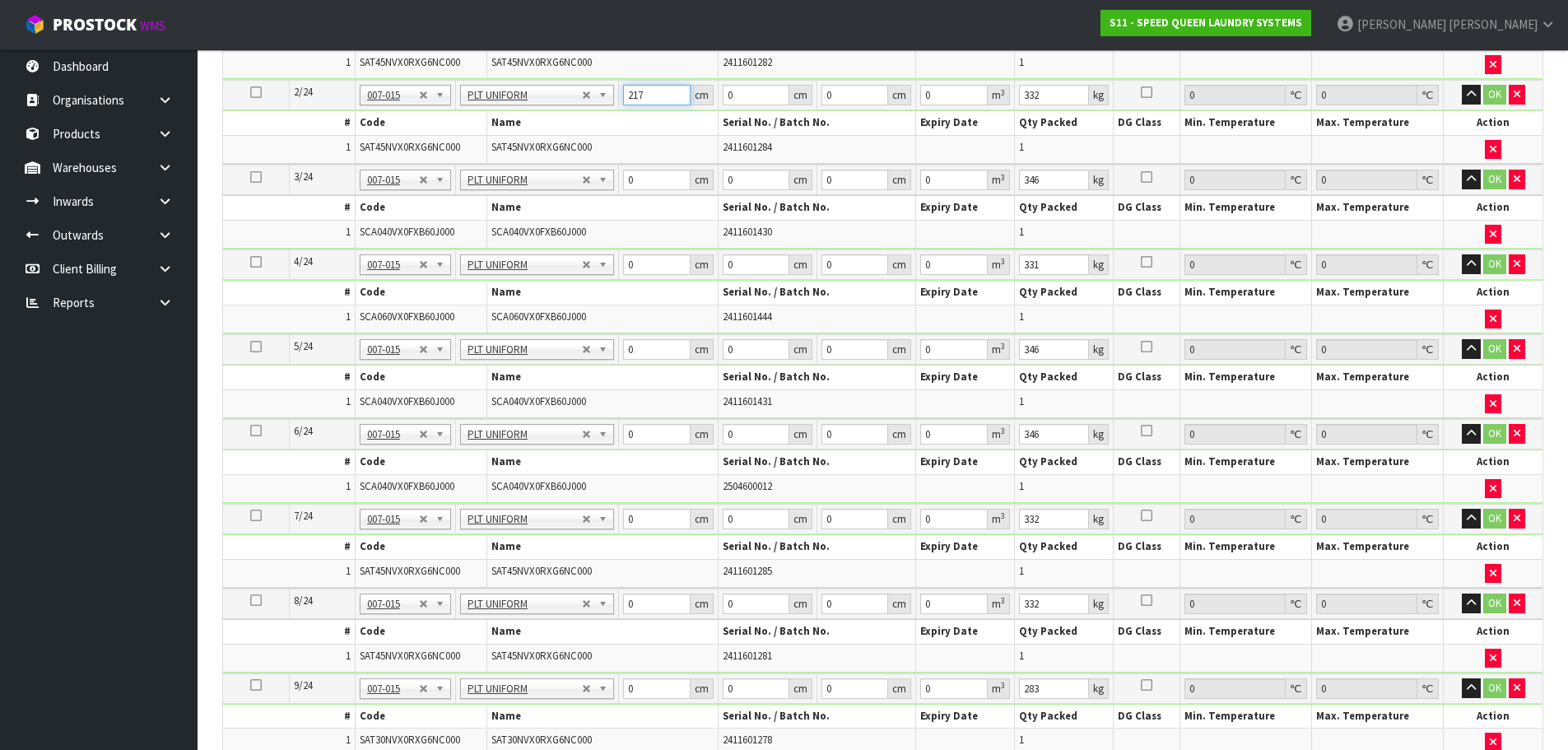
scroll to position [520, 0]
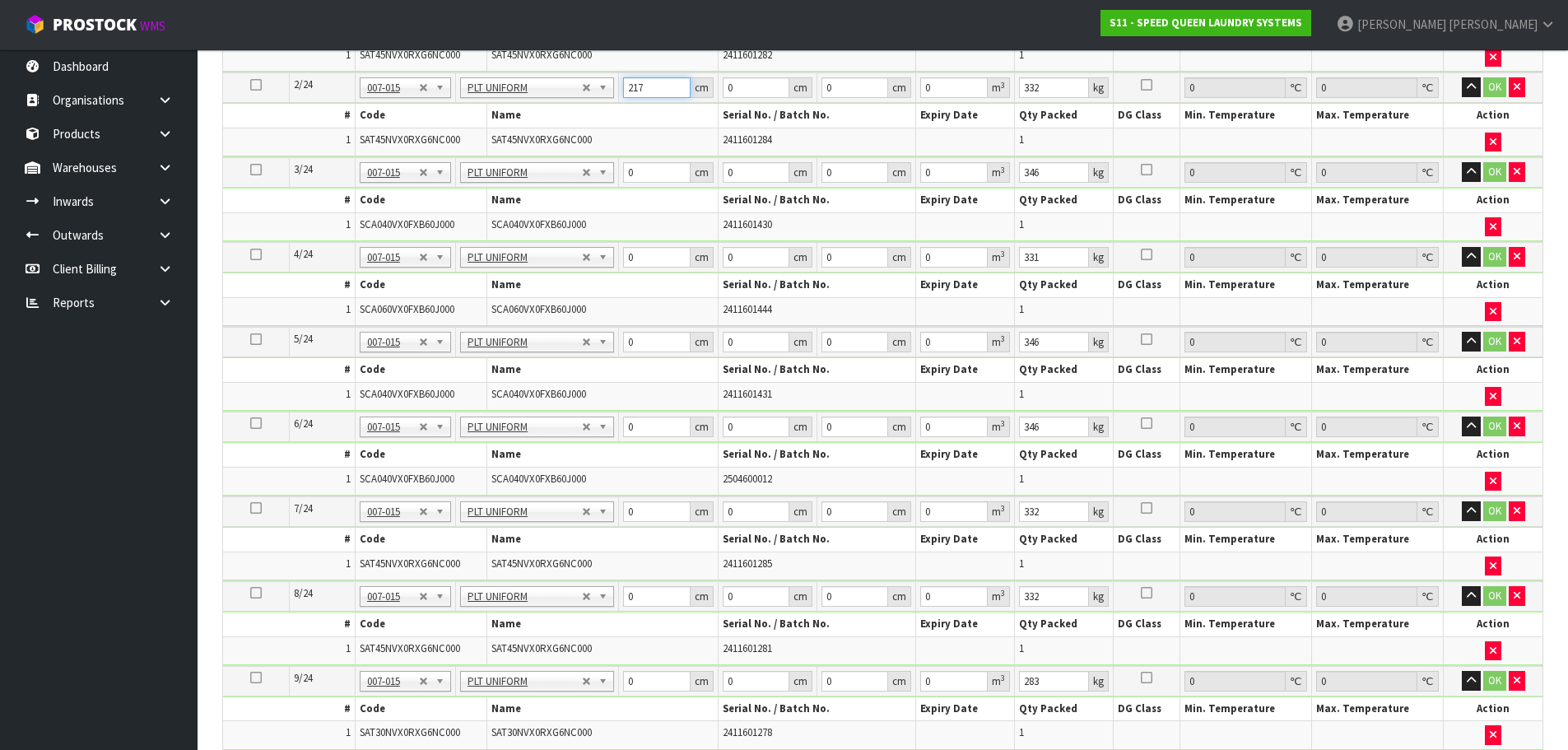
type input "217"
drag, startPoint x: 644, startPoint y: 510, endPoint x: 531, endPoint y: 518, distance: 113.3
click at [531, 518] on tr "7/24 NONE 007-001 007-002 007-004 007-009 007-013 007-014 007-015 007-017 007-0…" at bounding box center [883, 511] width 1320 height 30
paste input "217"
type input "217"
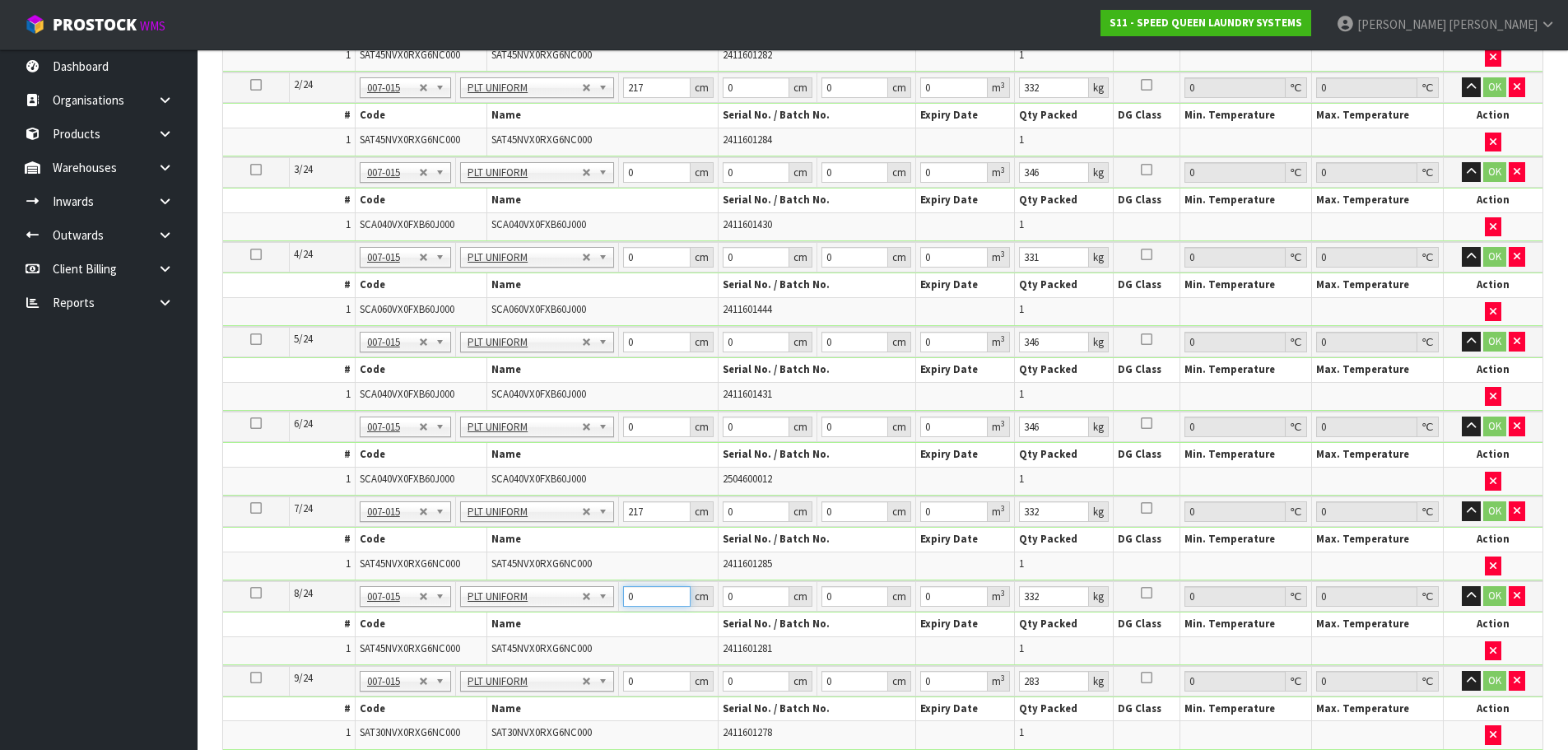
drag, startPoint x: 652, startPoint y: 603, endPoint x: 604, endPoint y: 597, distance: 48.4
click at [604, 597] on tr "8/24 NONE 007-001 007-002 007-004 007-009 007-013 007-014 007-015 007-017 007-0…" at bounding box center [883, 596] width 1320 height 30
paste input "217"
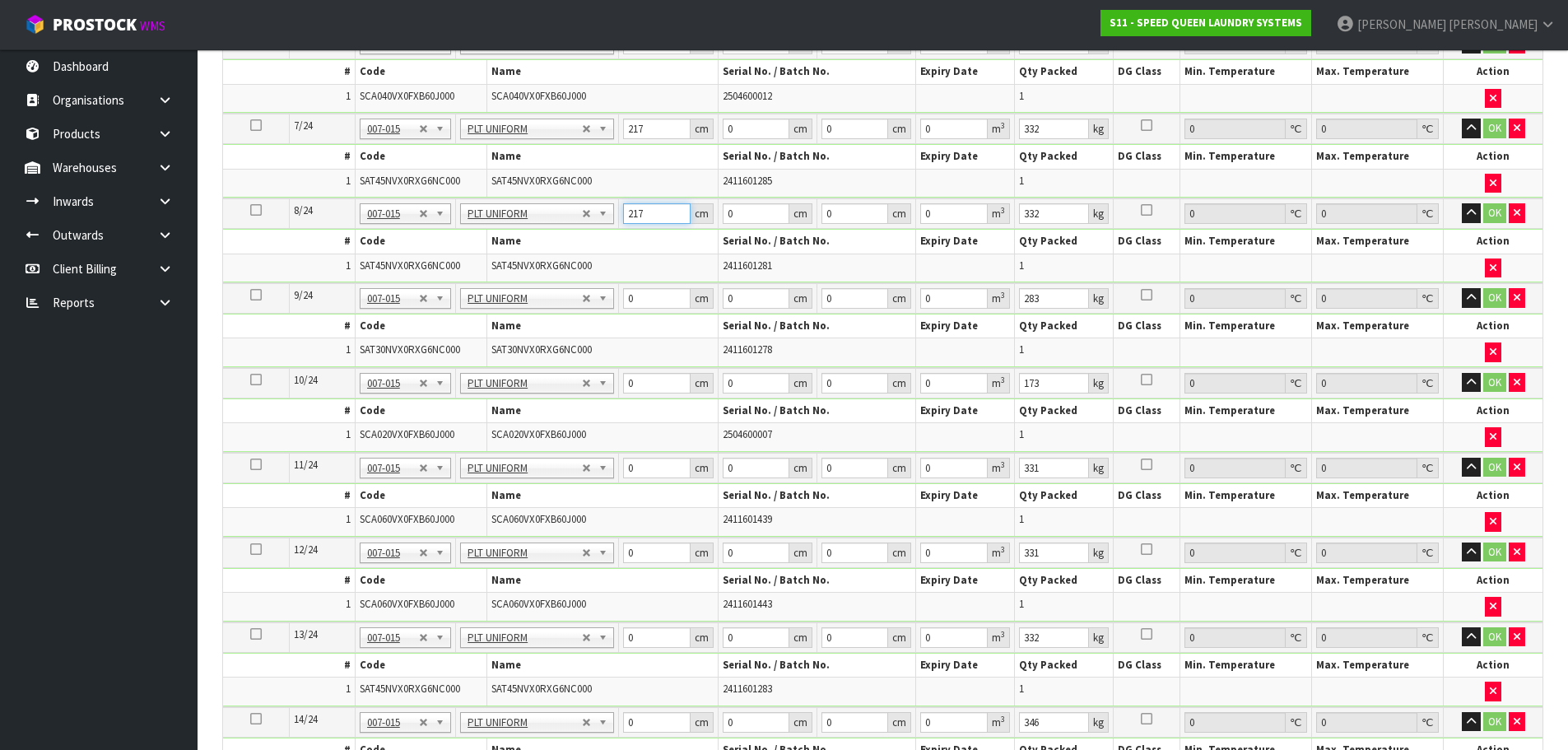
scroll to position [932, 0]
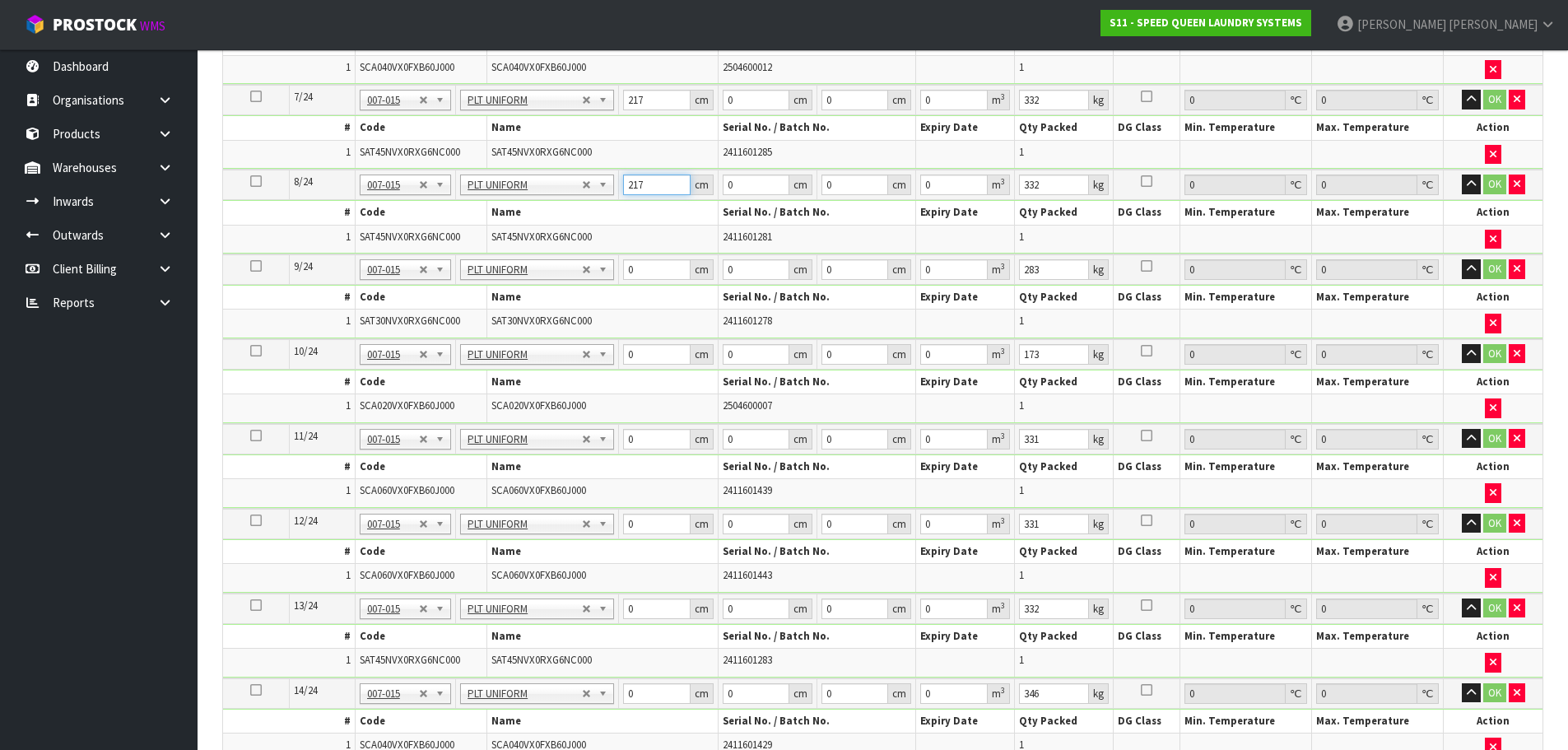
type input "217"
drag, startPoint x: 623, startPoint y: 604, endPoint x: 603, endPoint y: 607, distance: 20.2
click at [603, 607] on tr "13/24 NONE 007-001 007-002 007-004 007-009 007-013 007-014 007-015 007-017 007-…" at bounding box center [883, 608] width 1320 height 30
paste input "217"
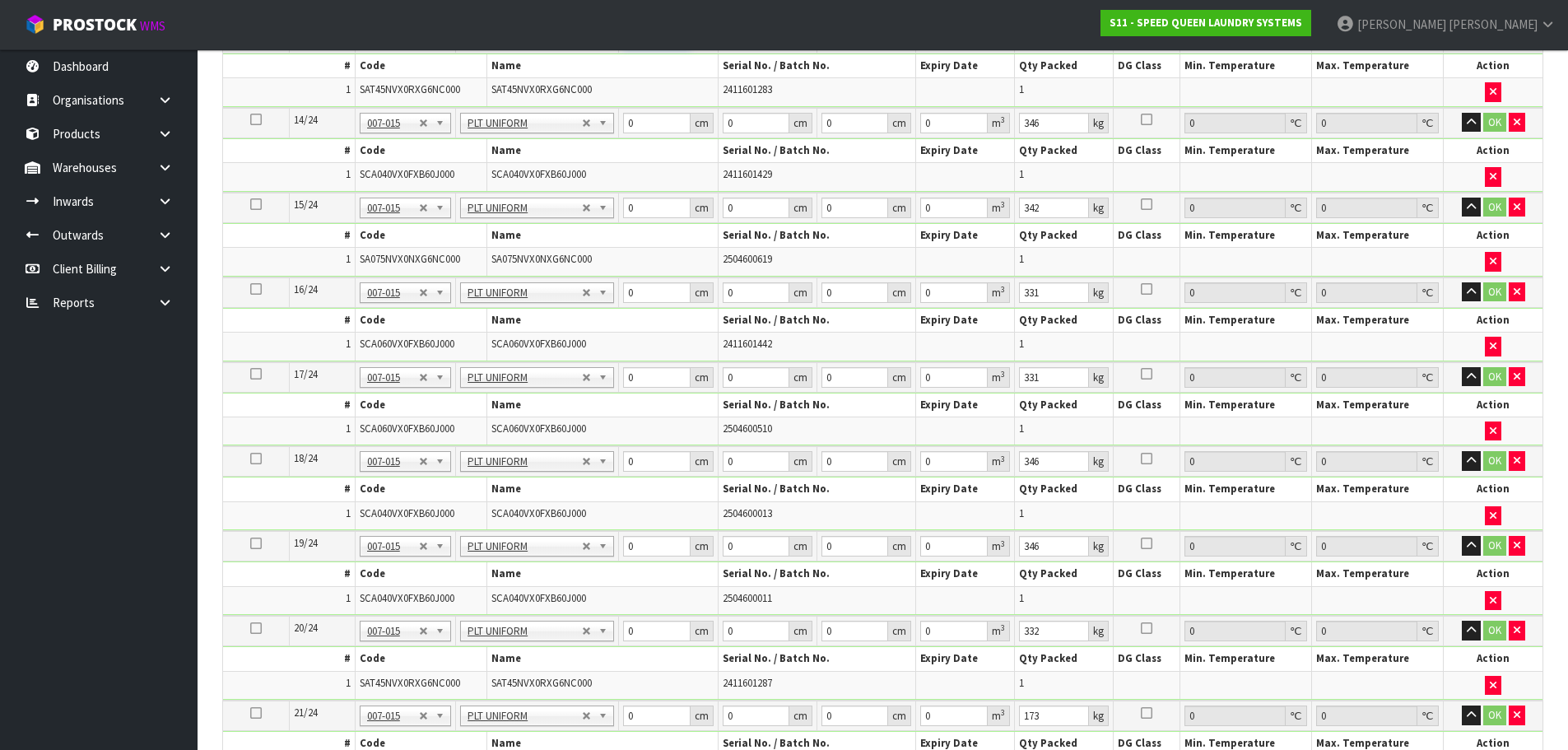
scroll to position [1508, 0]
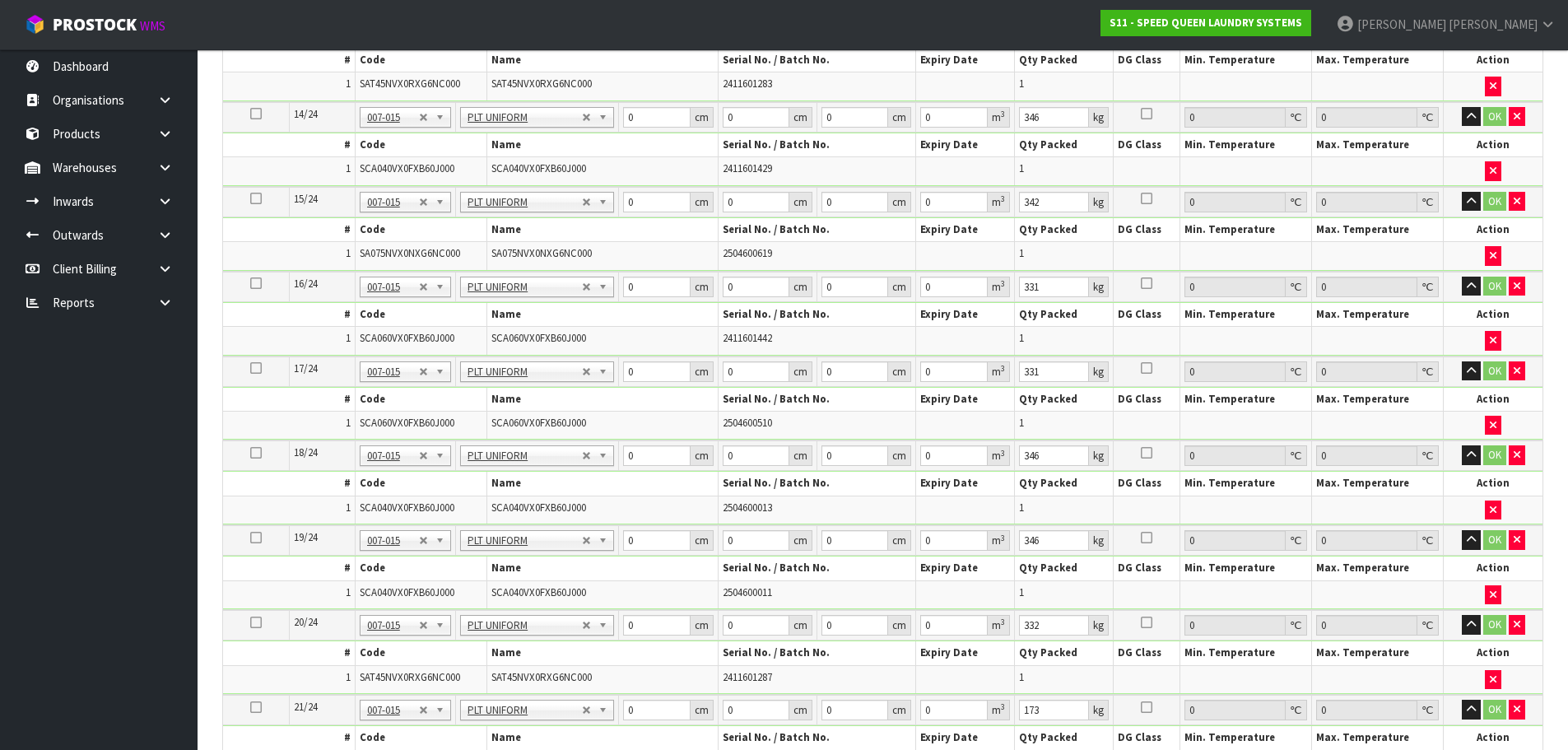
type input "217"
drag, startPoint x: 635, startPoint y: 623, endPoint x: 619, endPoint y: 623, distance: 16.0
click at [619, 623] on td "0 cm" at bounding box center [667, 625] width 98 height 30
paste input "217"
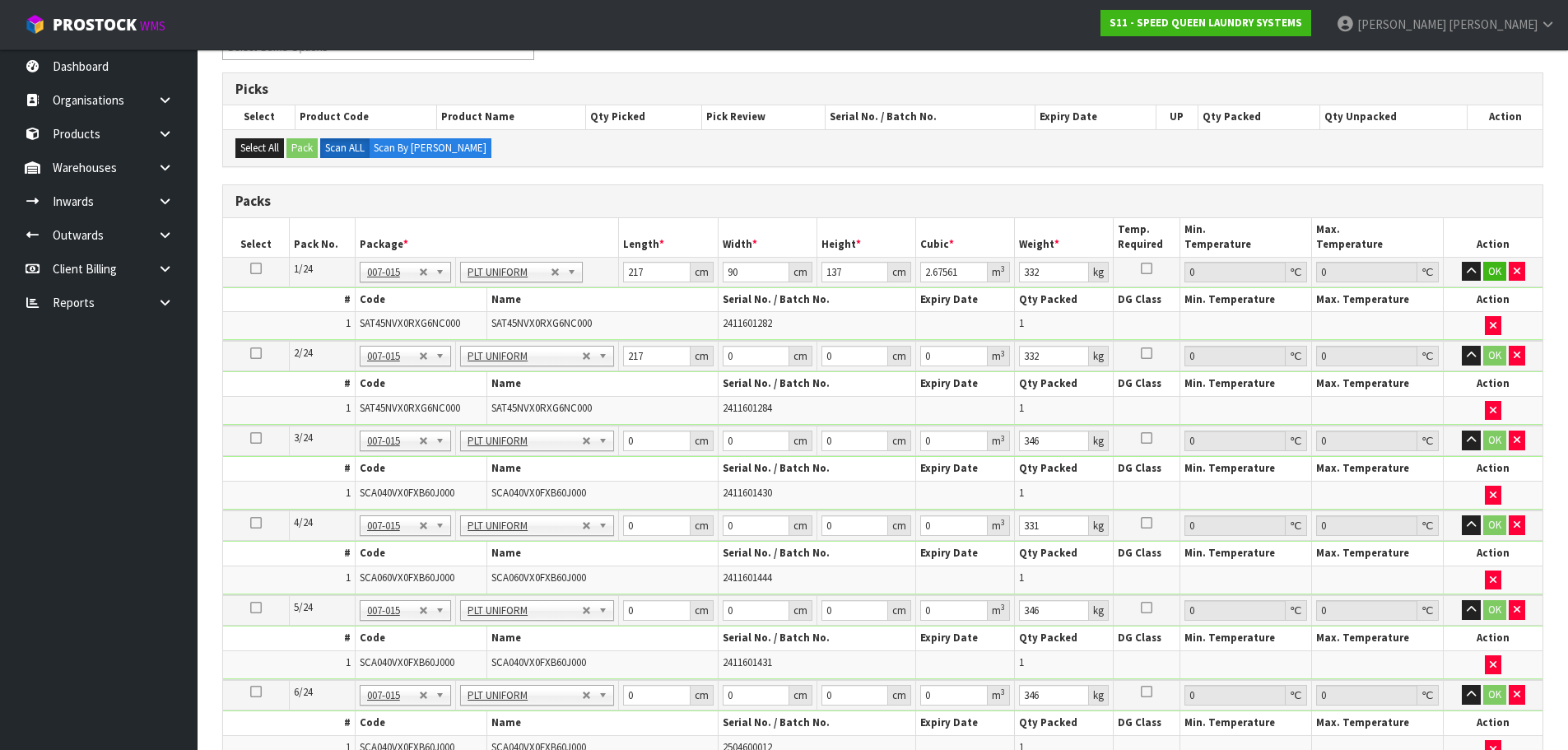
scroll to position [109, 0]
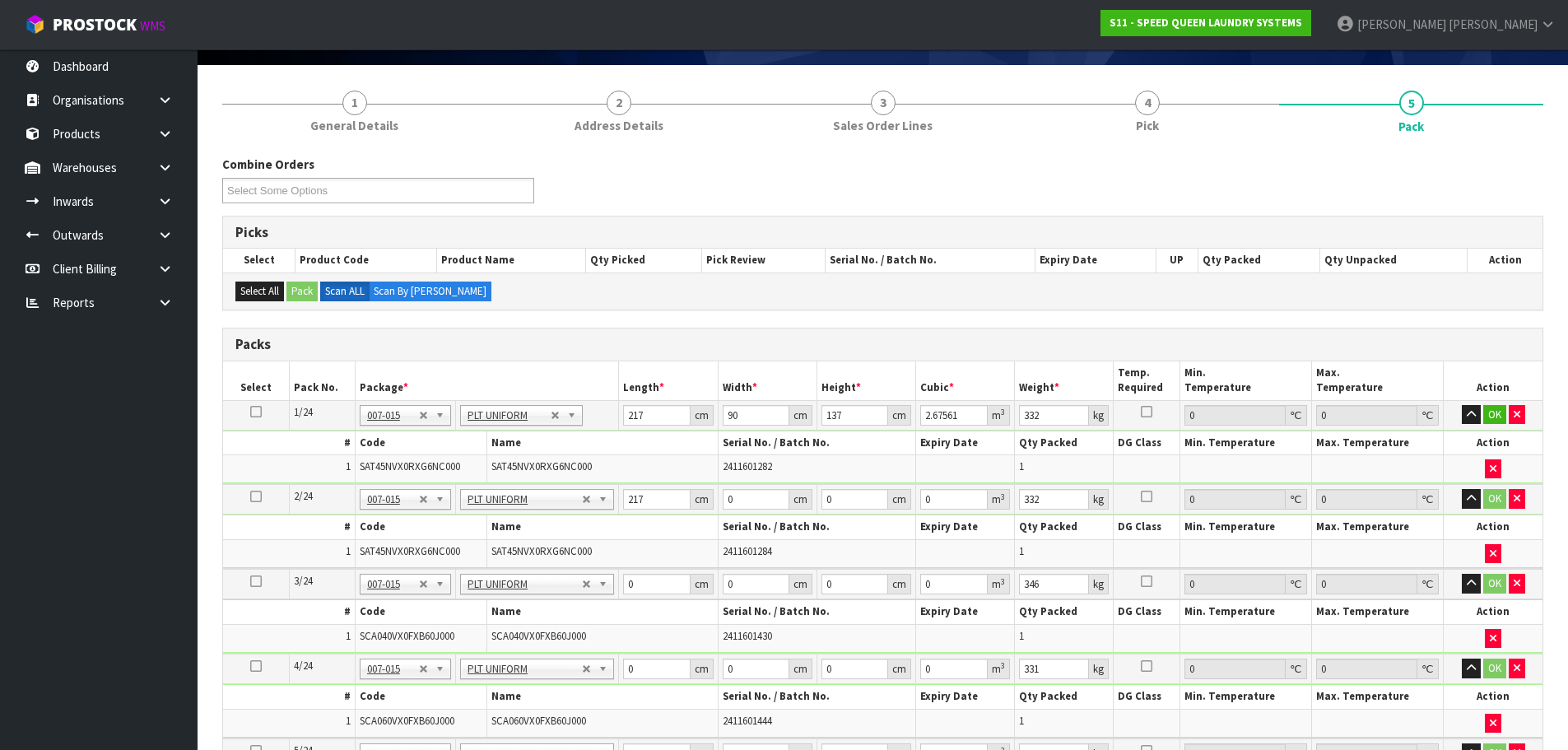
type input "217"
drag, startPoint x: 745, startPoint y: 415, endPoint x: 725, endPoint y: 411, distance: 20.4
click at [725, 411] on input "90" at bounding box center [755, 415] width 67 height 21
drag, startPoint x: 741, startPoint y: 498, endPoint x: 690, endPoint y: 502, distance: 51.2
click at [690, 502] on tr "2/24 NONE 007-001 007-002 007-004 007-009 007-013 007-014 007-015 007-017 007-0…" at bounding box center [883, 499] width 1320 height 30
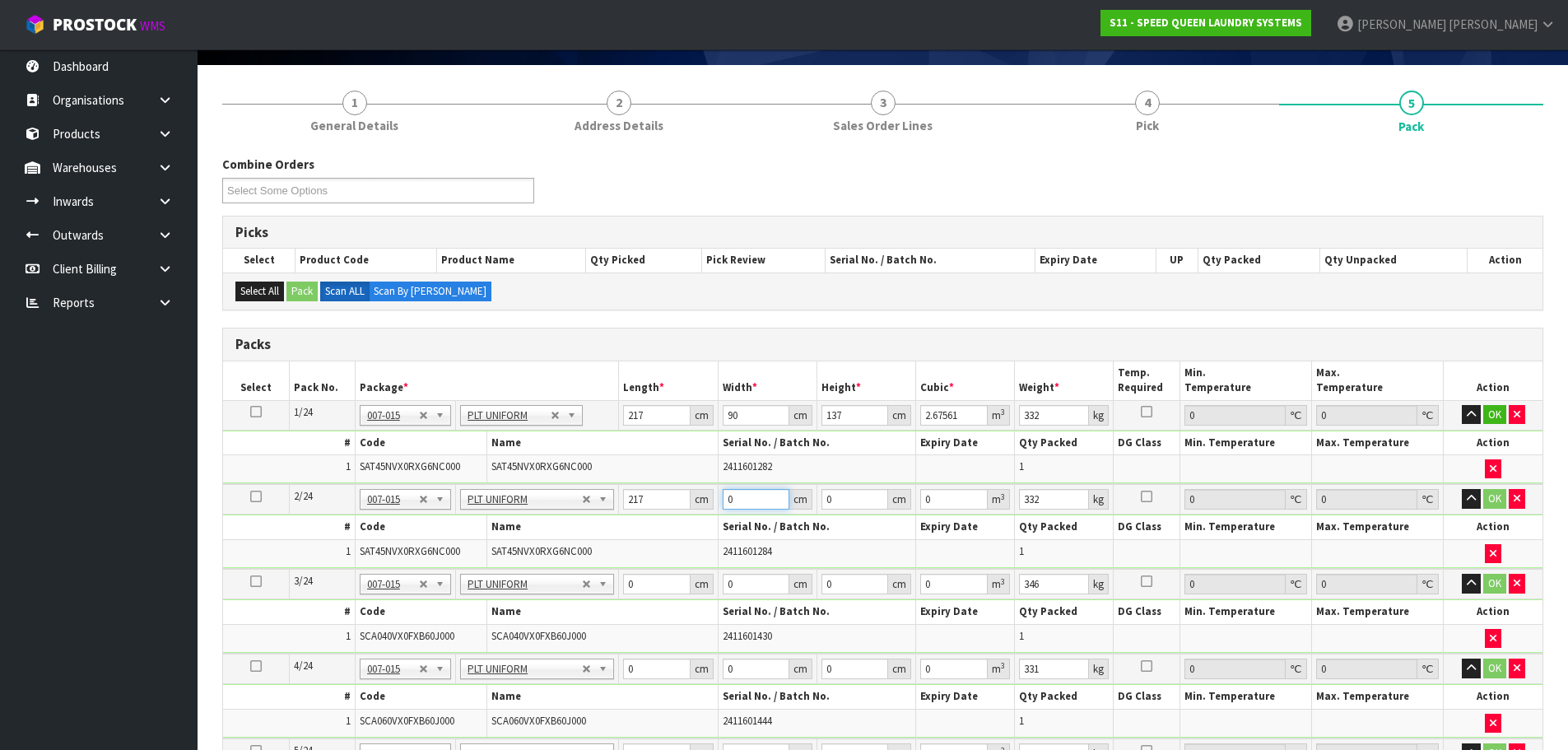
paste input "9"
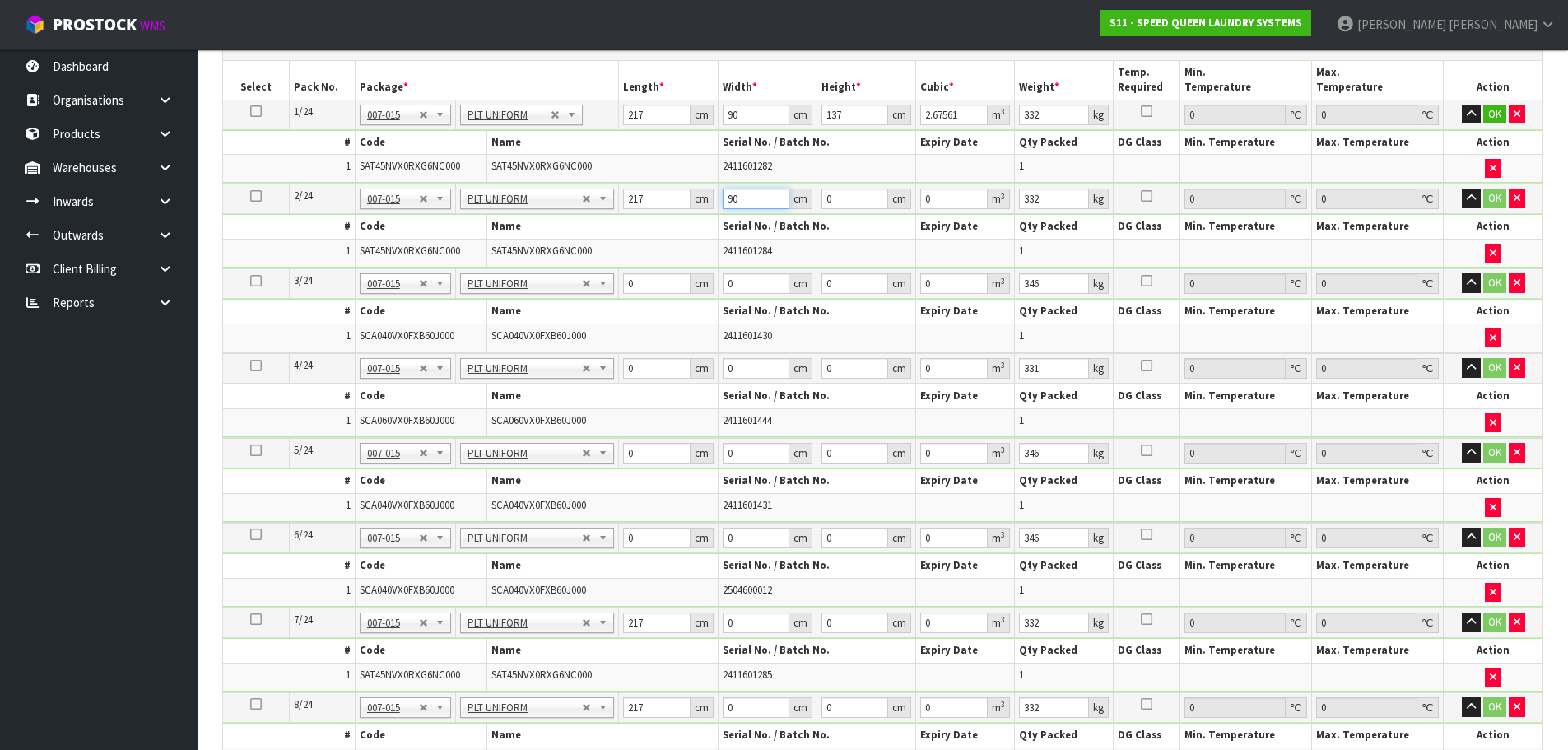
scroll to position [438, 0]
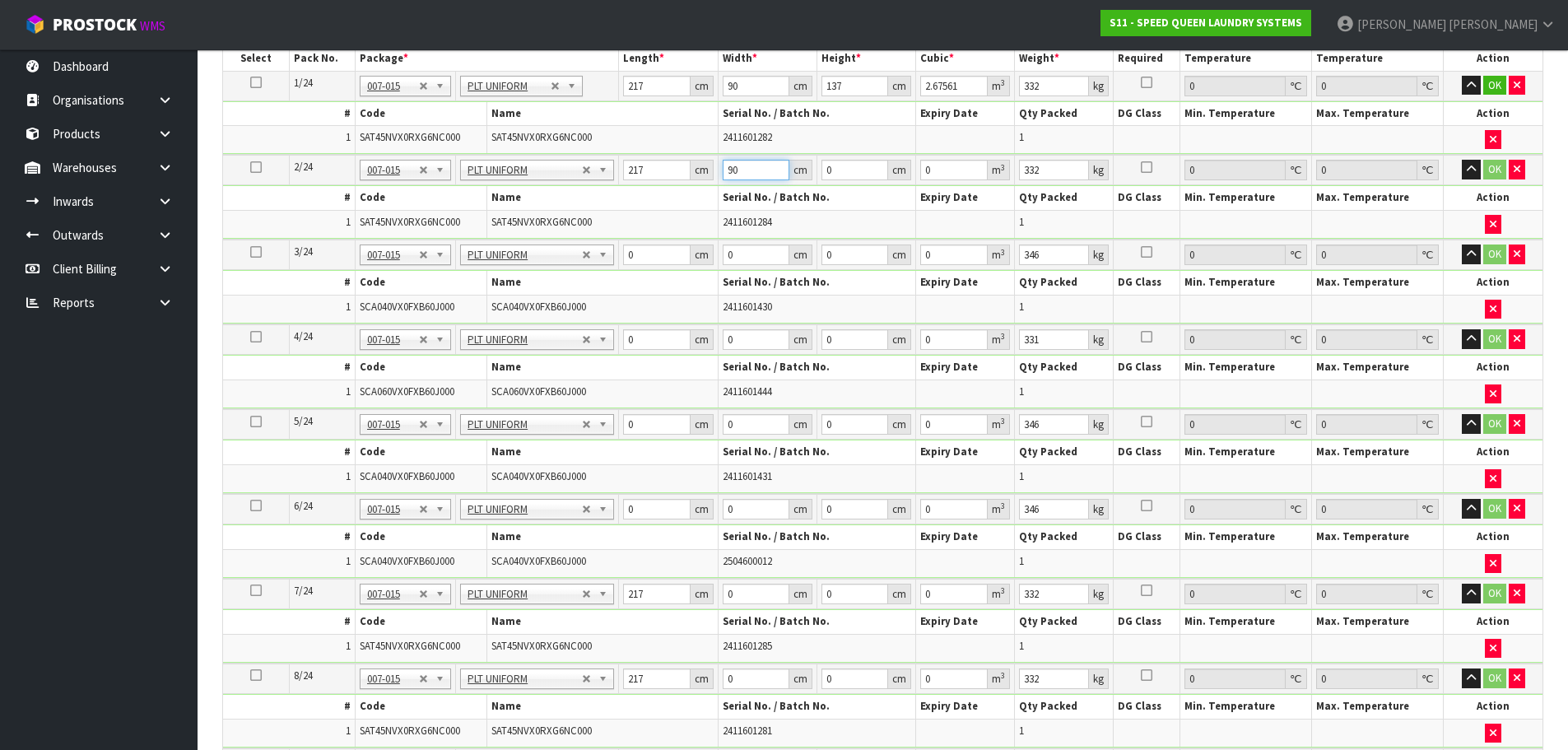
type input "90"
drag, startPoint x: 754, startPoint y: 591, endPoint x: 668, endPoint y: 587, distance: 86.1
click at [668, 587] on tr "7/24 NONE 007-001 007-002 007-004 007-009 007-013 007-014 007-015 007-017 007-0…" at bounding box center [883, 593] width 1320 height 30
paste input "9"
type input "90"
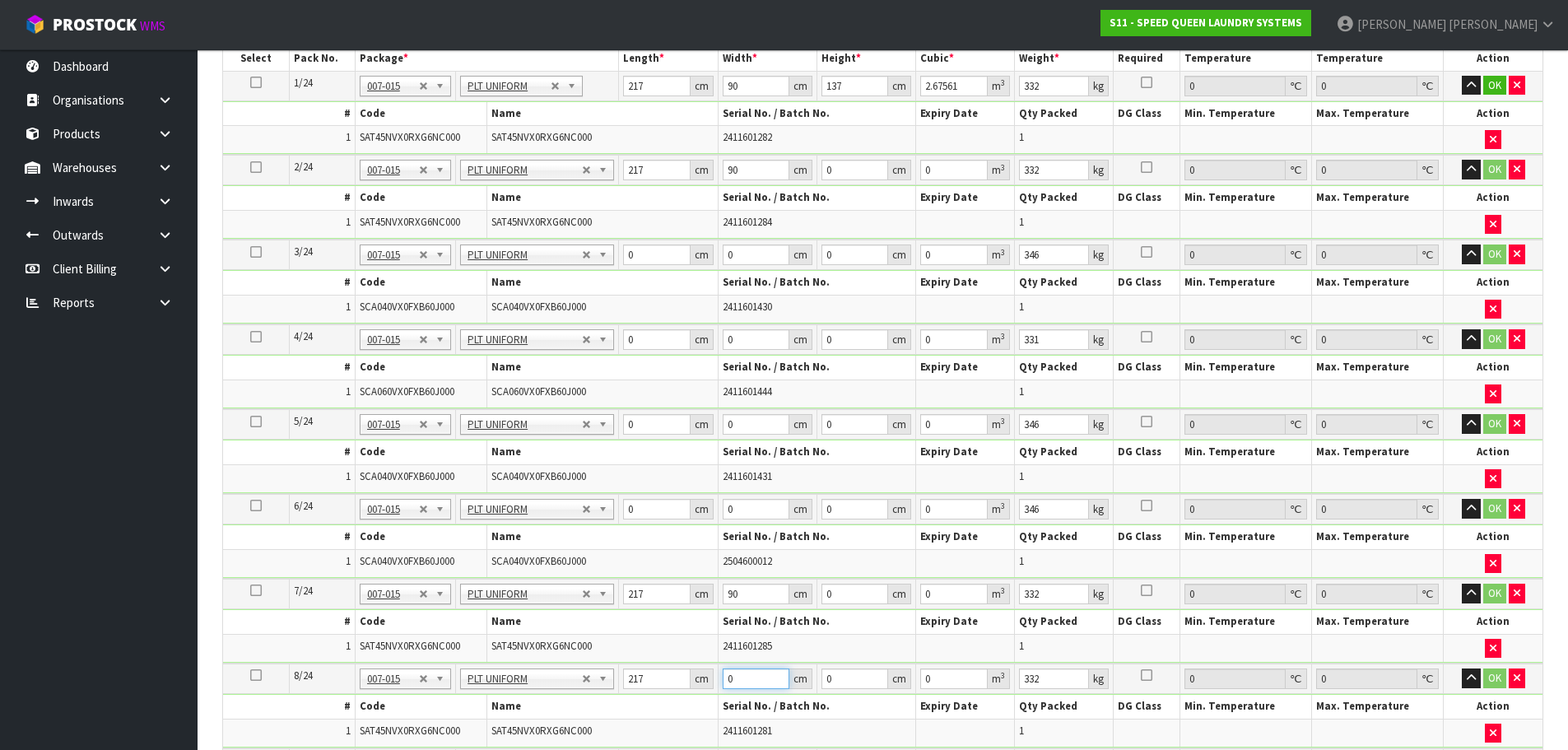
drag, startPoint x: 741, startPoint y: 680, endPoint x: 705, endPoint y: 678, distance: 36.1
click at [705, 678] on tr "8/24 NONE 007-001 007-002 007-004 007-009 007-013 007-014 007-015 007-017 007-0…" at bounding box center [883, 679] width 1320 height 30
paste input "9"
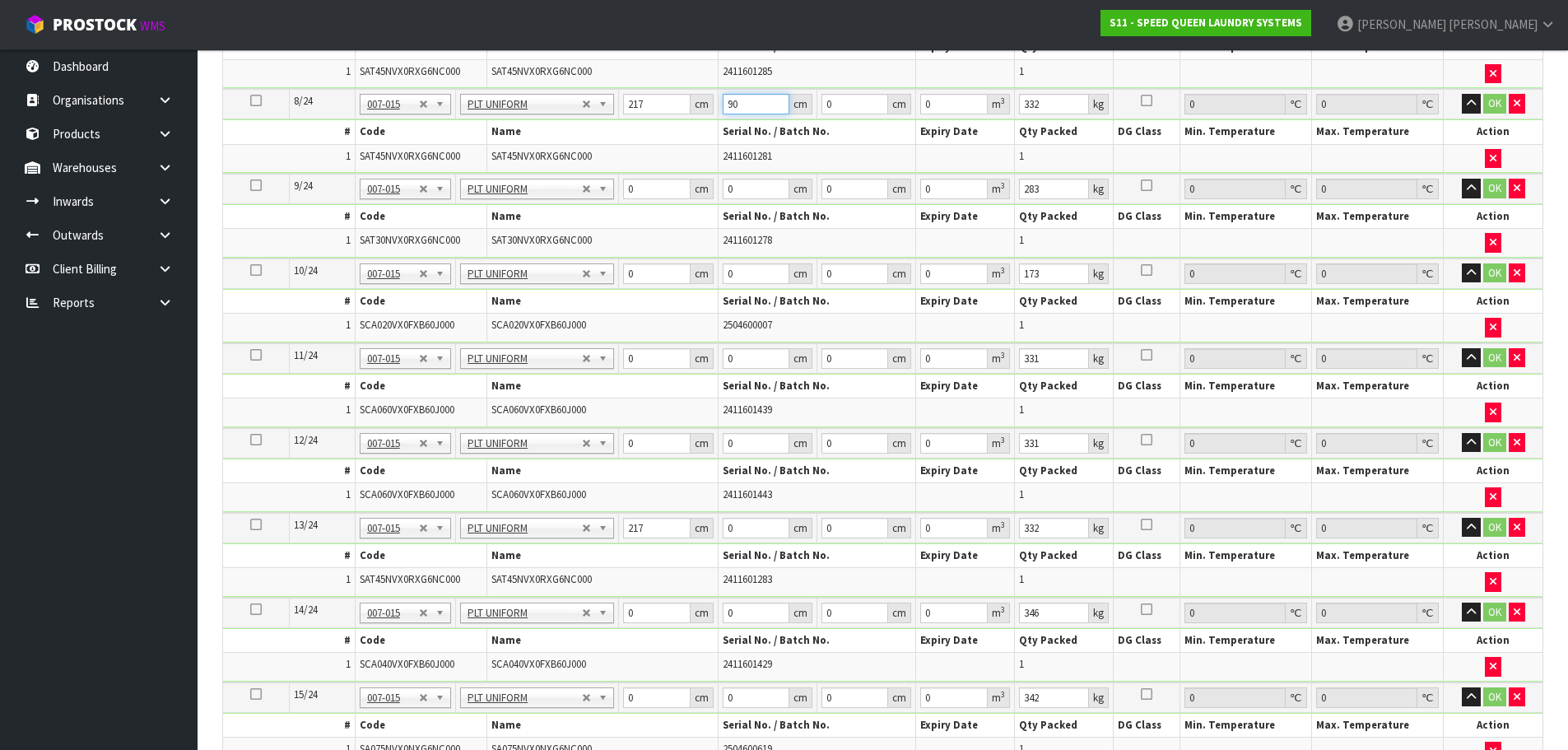
scroll to position [1014, 0]
type input "90"
drag, startPoint x: 753, startPoint y: 528, endPoint x: 681, endPoint y: 528, distance: 72.0
click at [681, 528] on tr "13/24 NONE 007-001 007-002 007-004 007-009 007-013 007-014 007-015 007-017 007-…" at bounding box center [883, 526] width 1320 height 30
paste input "9"
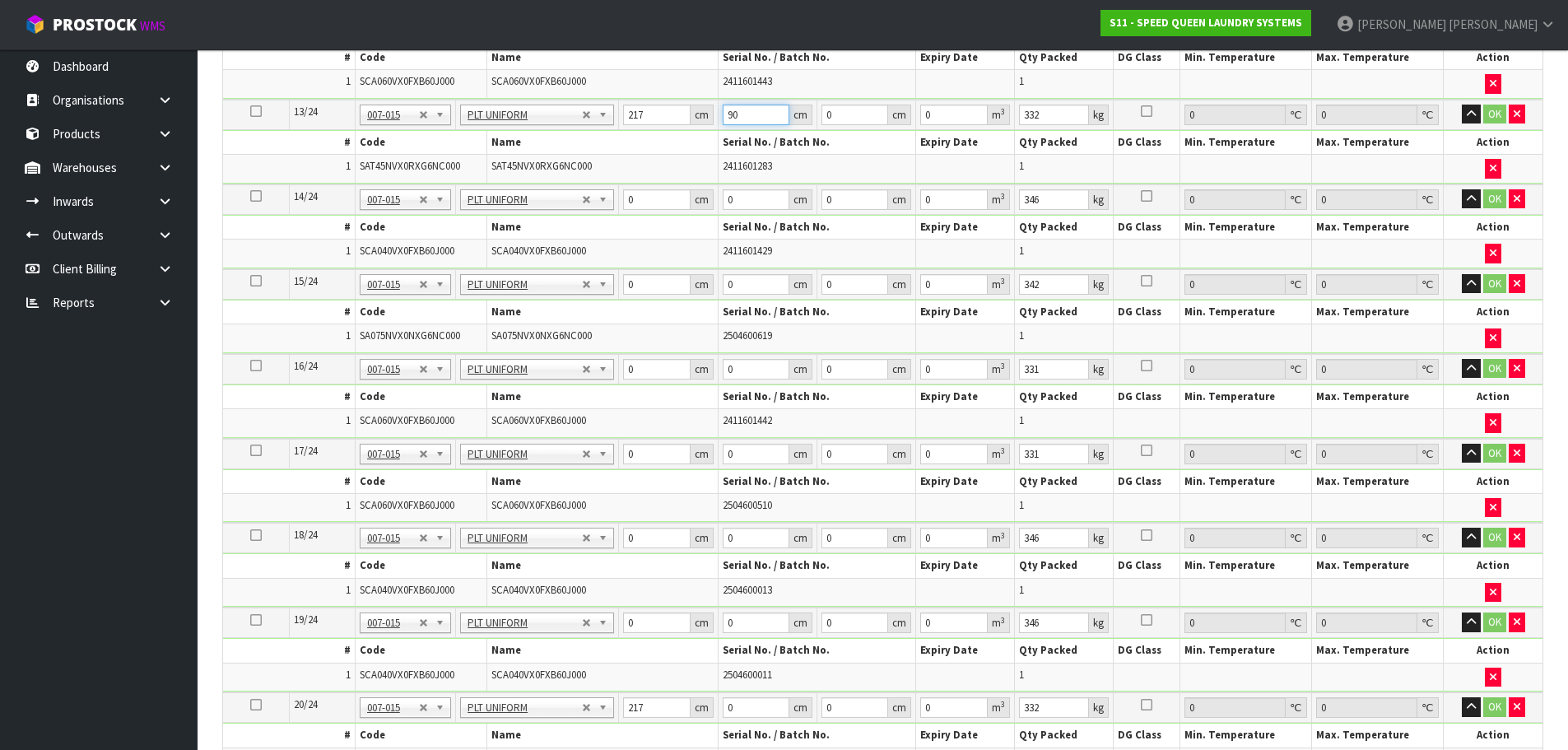
scroll to position [1508, 0]
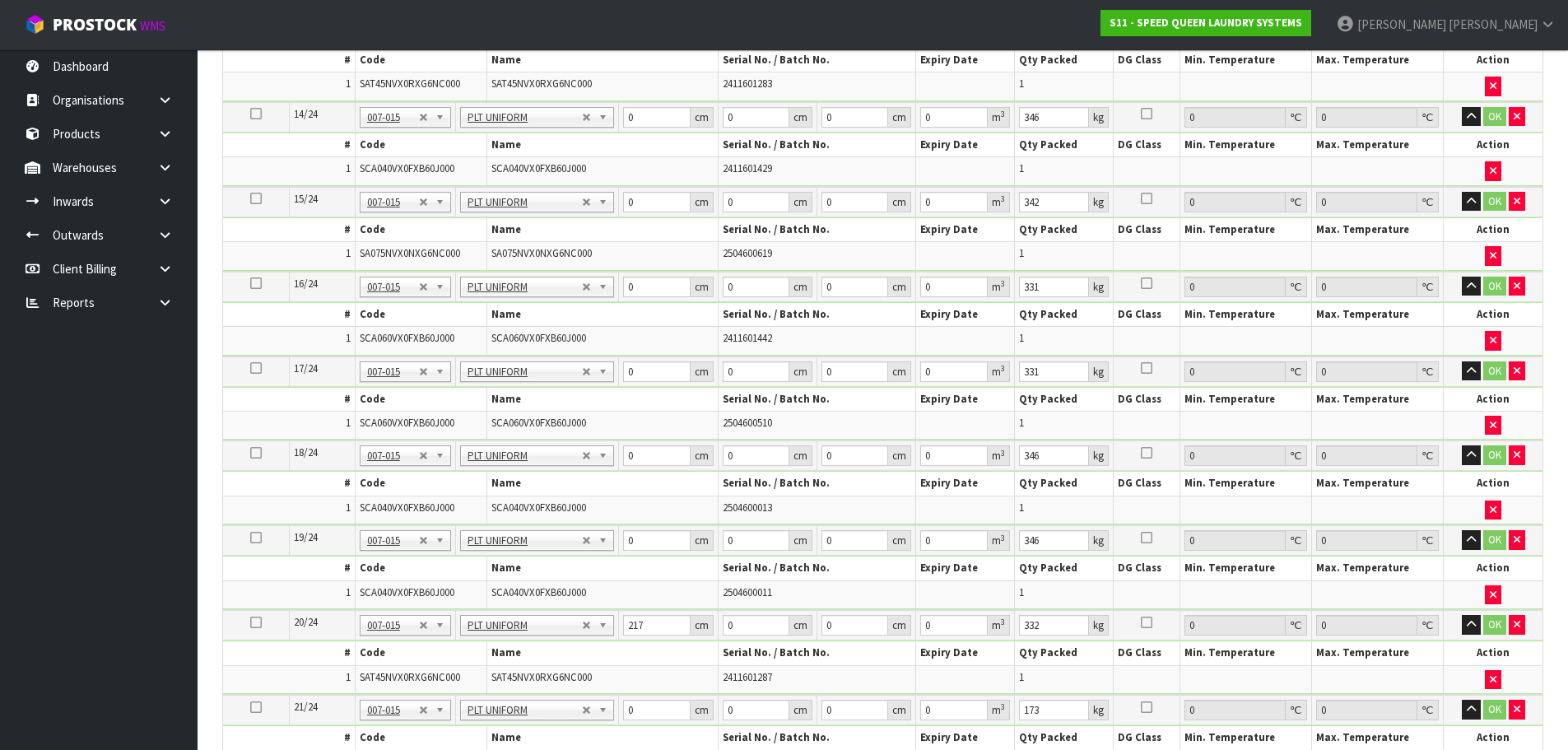
type input "90"
drag, startPoint x: 763, startPoint y: 622, endPoint x: 665, endPoint y: 622, distance: 98.0
click at [665, 622] on tr "20/24 NONE 007-001 007-002 007-004 007-009 007-013 007-014 007-015 007-017 007-…" at bounding box center [883, 625] width 1320 height 30
paste input "9"
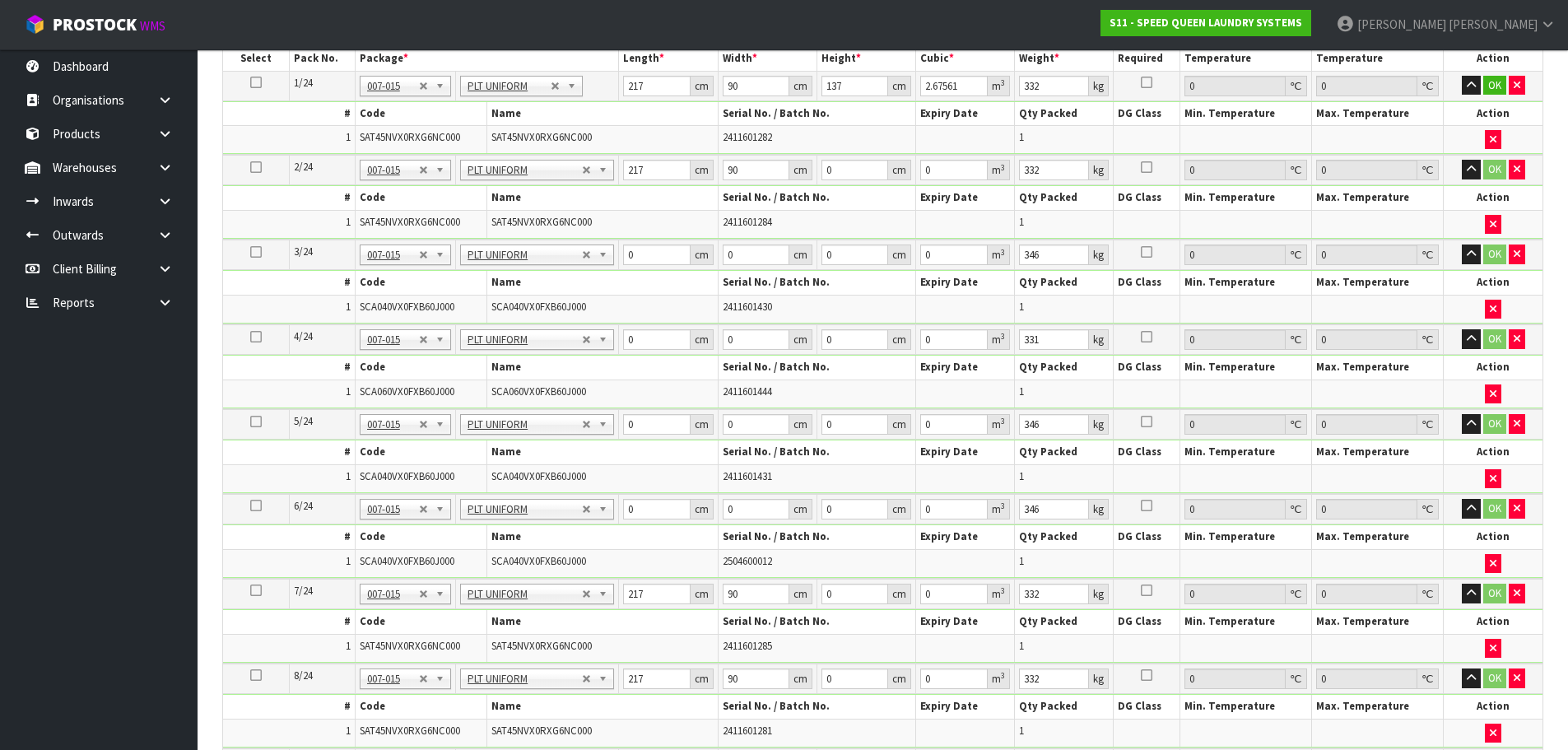
scroll to position [355, 0]
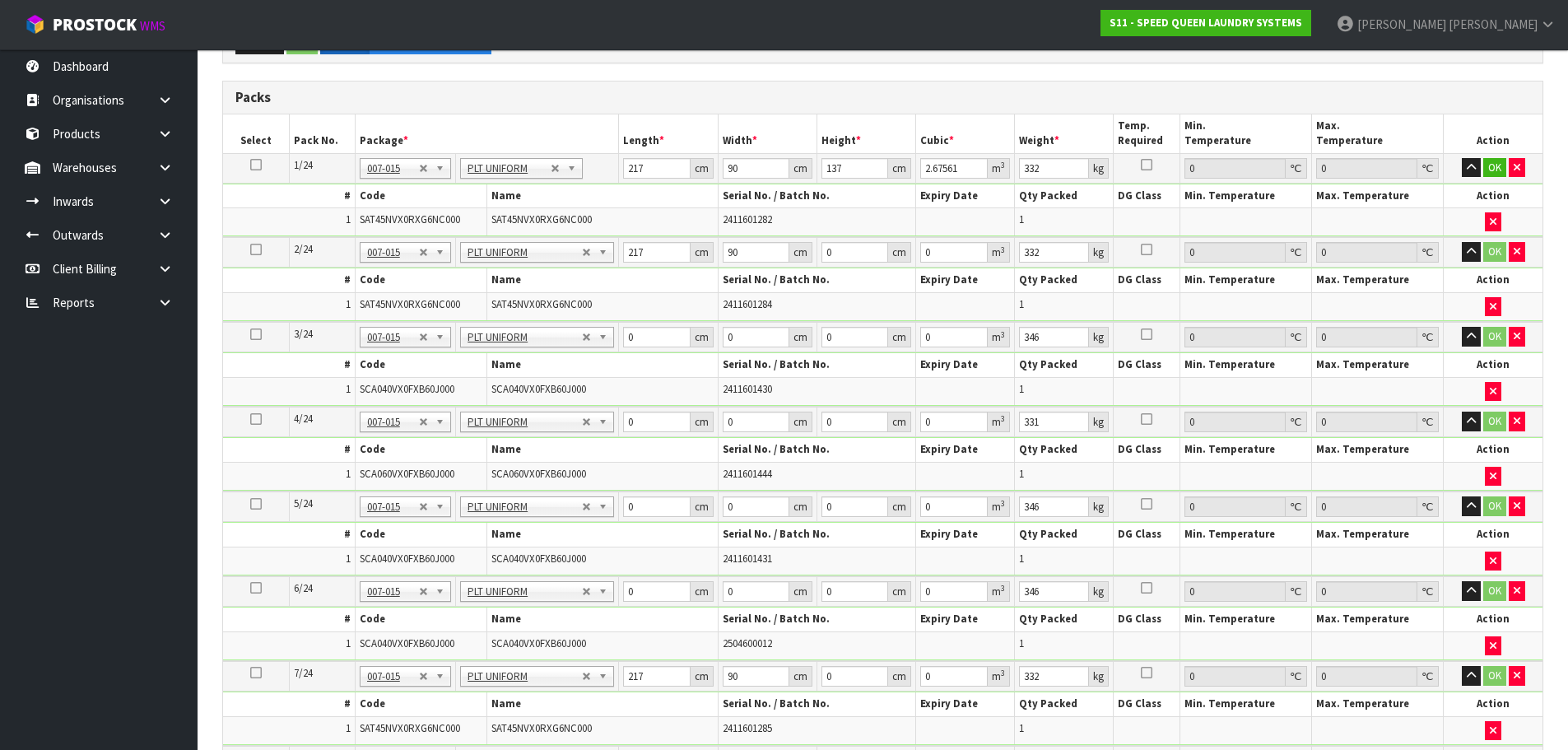
type input "90"
drag, startPoint x: 838, startPoint y: 165, endPoint x: 814, endPoint y: 165, distance: 24.0
click at [814, 165] on tr "1/24 NONE 007-001 007-002 007-004 007-009 007-013 007-014 007-015 007-017 007-0…" at bounding box center [883, 168] width 1320 height 30
drag, startPoint x: 848, startPoint y: 256, endPoint x: 827, endPoint y: 254, distance: 21.1
click at [827, 254] on input "0" at bounding box center [854, 252] width 67 height 21
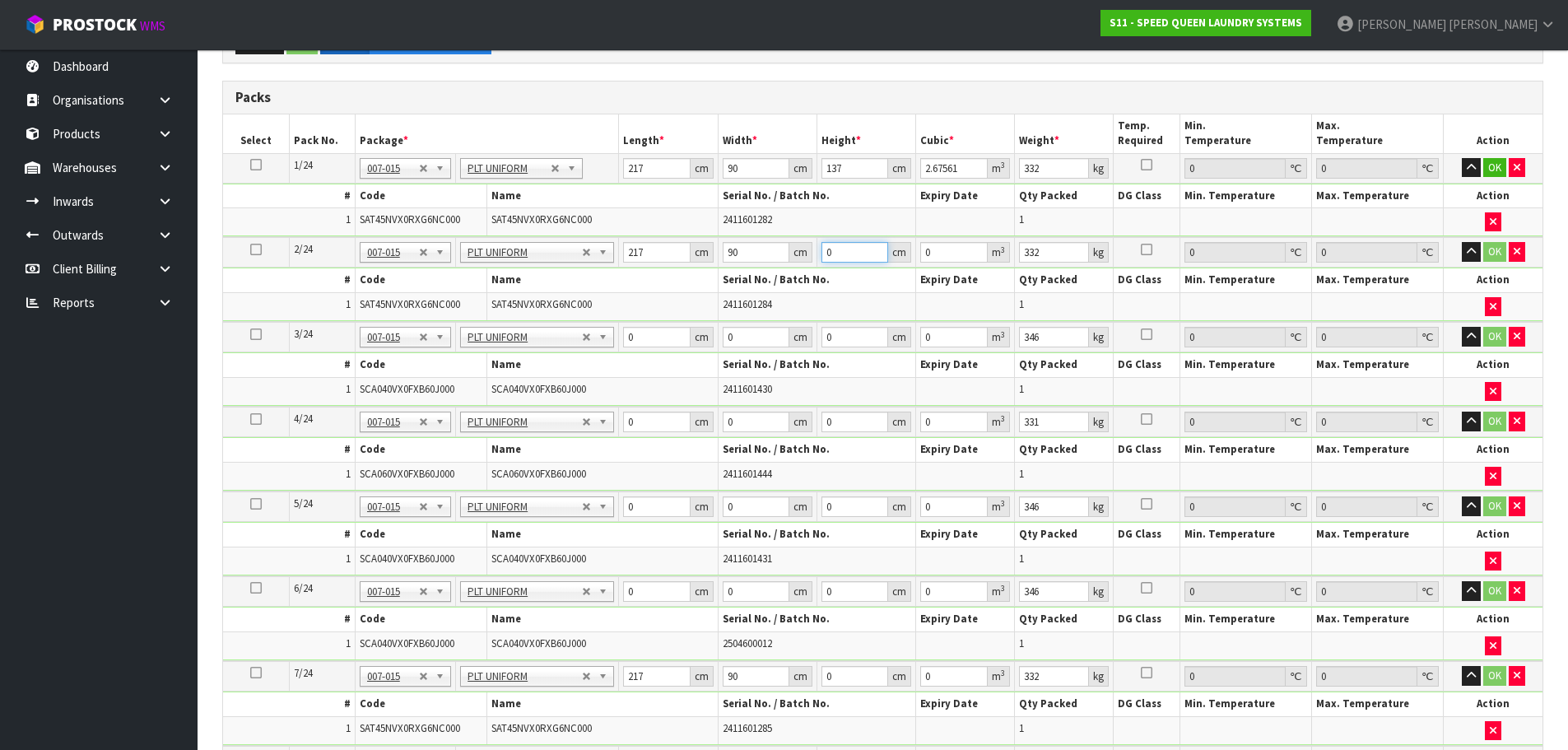
paste input "137"
type input "137"
type input "2.67561"
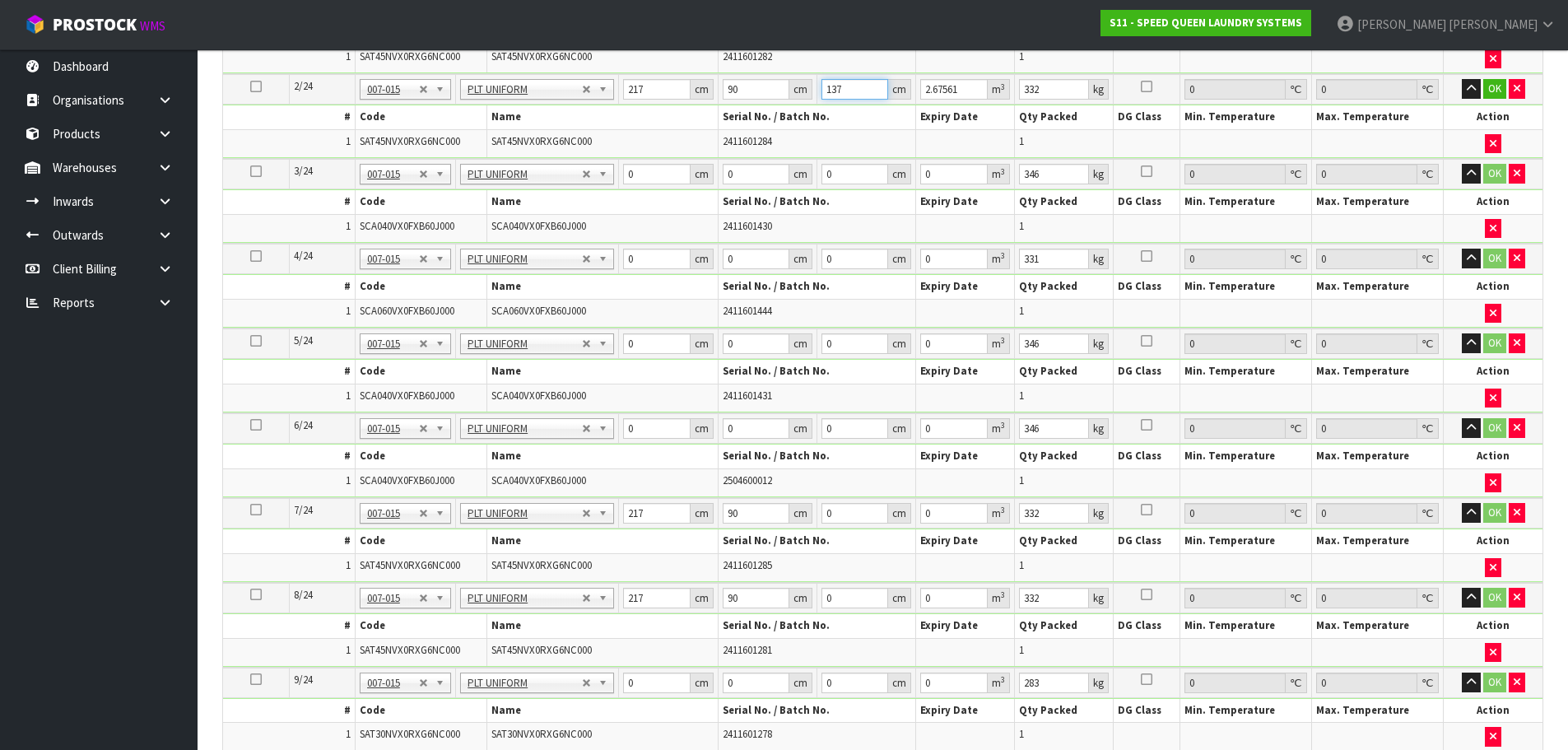
scroll to position [520, 0]
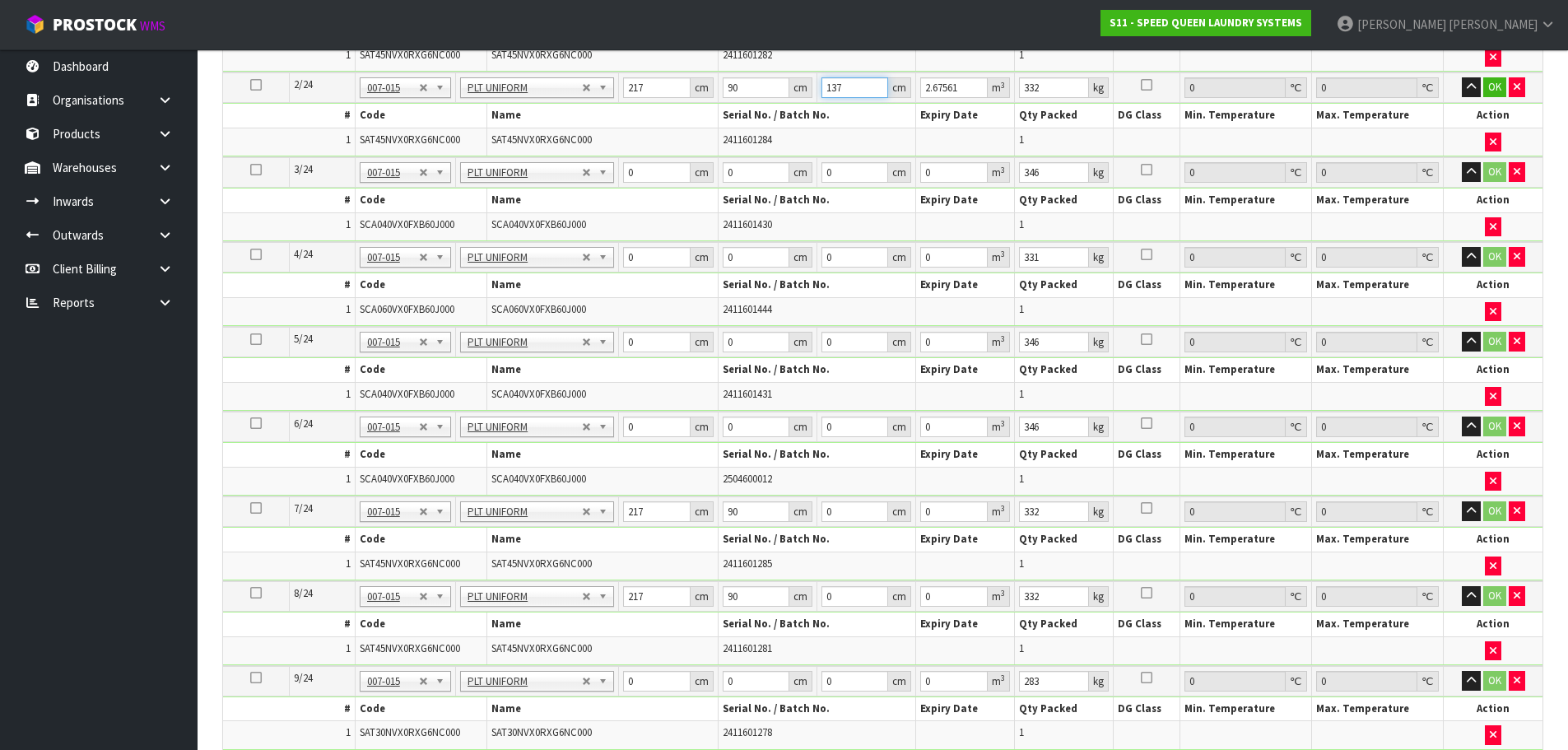
type input "137"
drag, startPoint x: 847, startPoint y: 510, endPoint x: 786, endPoint y: 510, distance: 61.0
click at [786, 510] on tr "7/24 NONE 007-001 007-002 007-004 007-009 007-013 007-014 007-015 007-017 007-0…" at bounding box center [883, 511] width 1320 height 30
paste input "137"
type input "137"
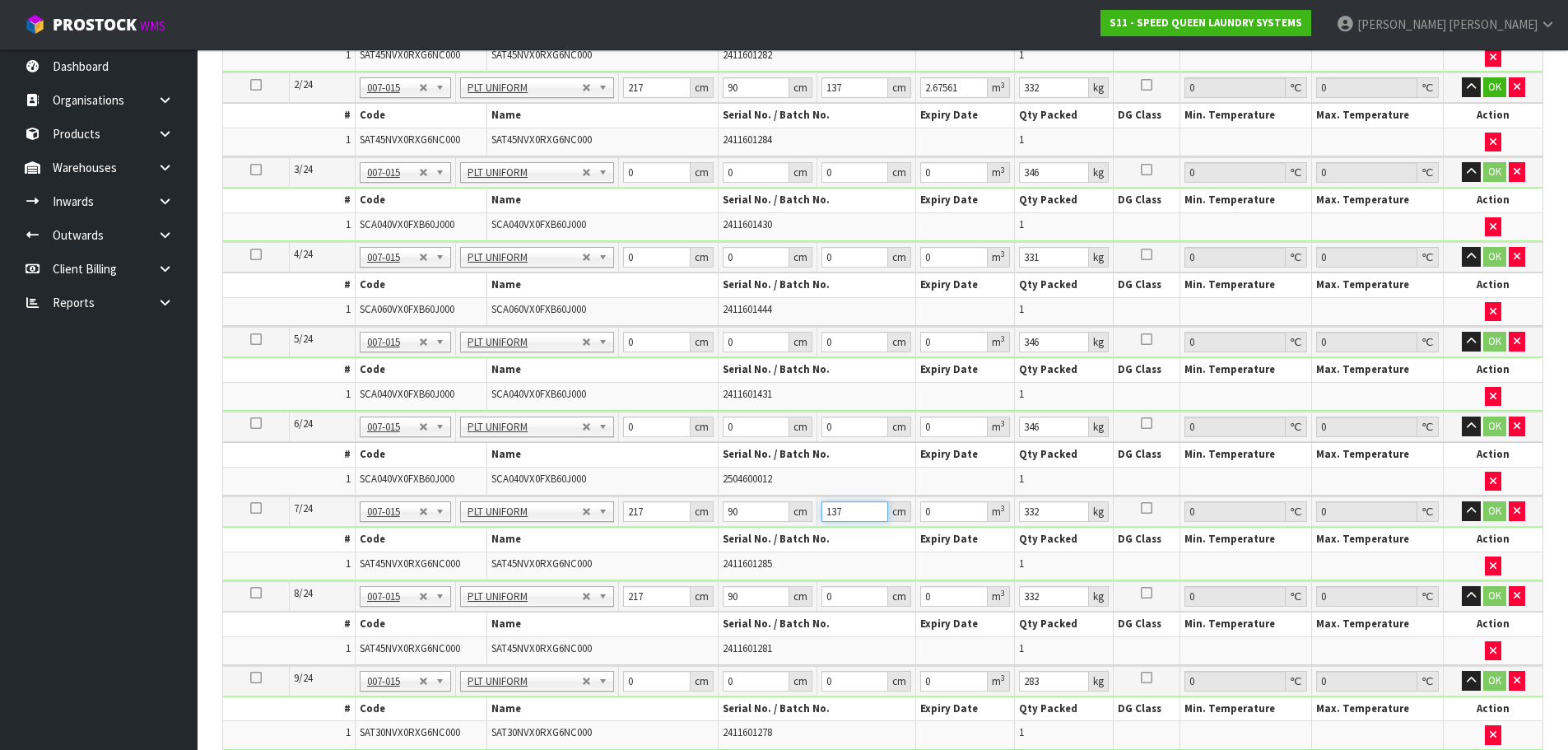
type input "2.67561"
type input "137"
drag, startPoint x: 841, startPoint y: 597, endPoint x: 780, endPoint y: 597, distance: 61.0
click at [780, 597] on tr "8/24 NONE 007-001 007-002 007-004 007-009 007-013 007-014 007-015 007-017 007-0…" at bounding box center [883, 596] width 1320 height 30
paste input "137"
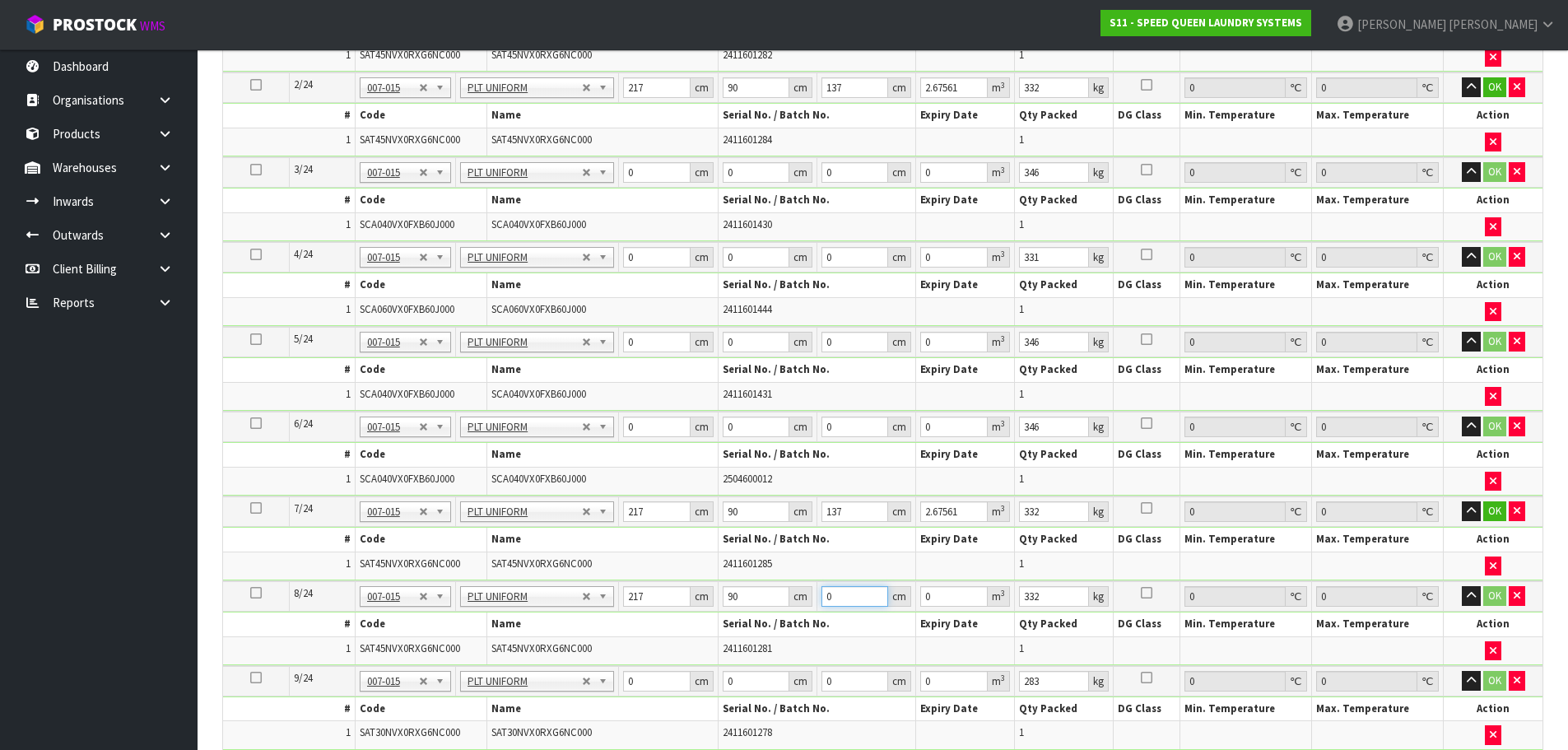
type input "137"
type input "2.67561"
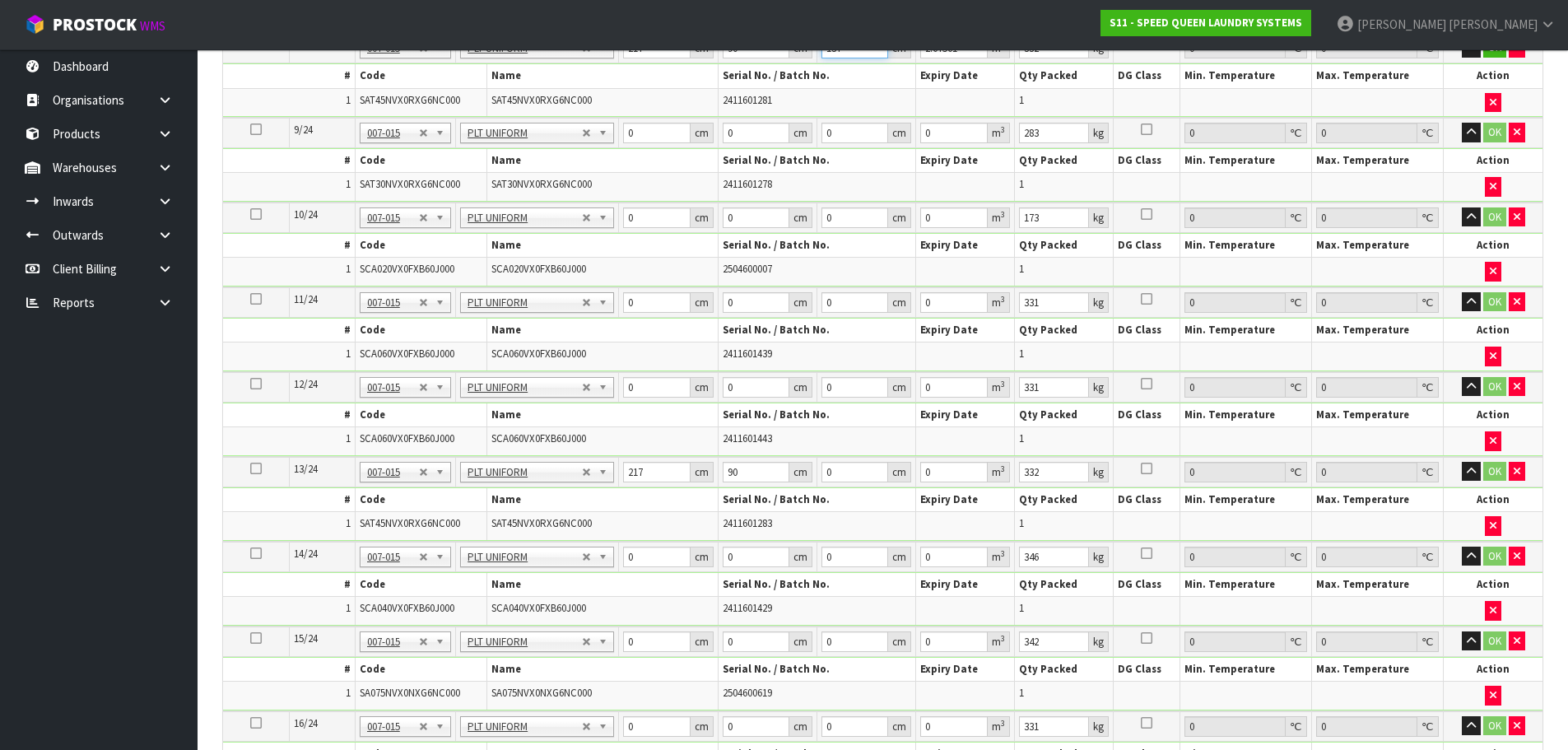
scroll to position [1097, 0]
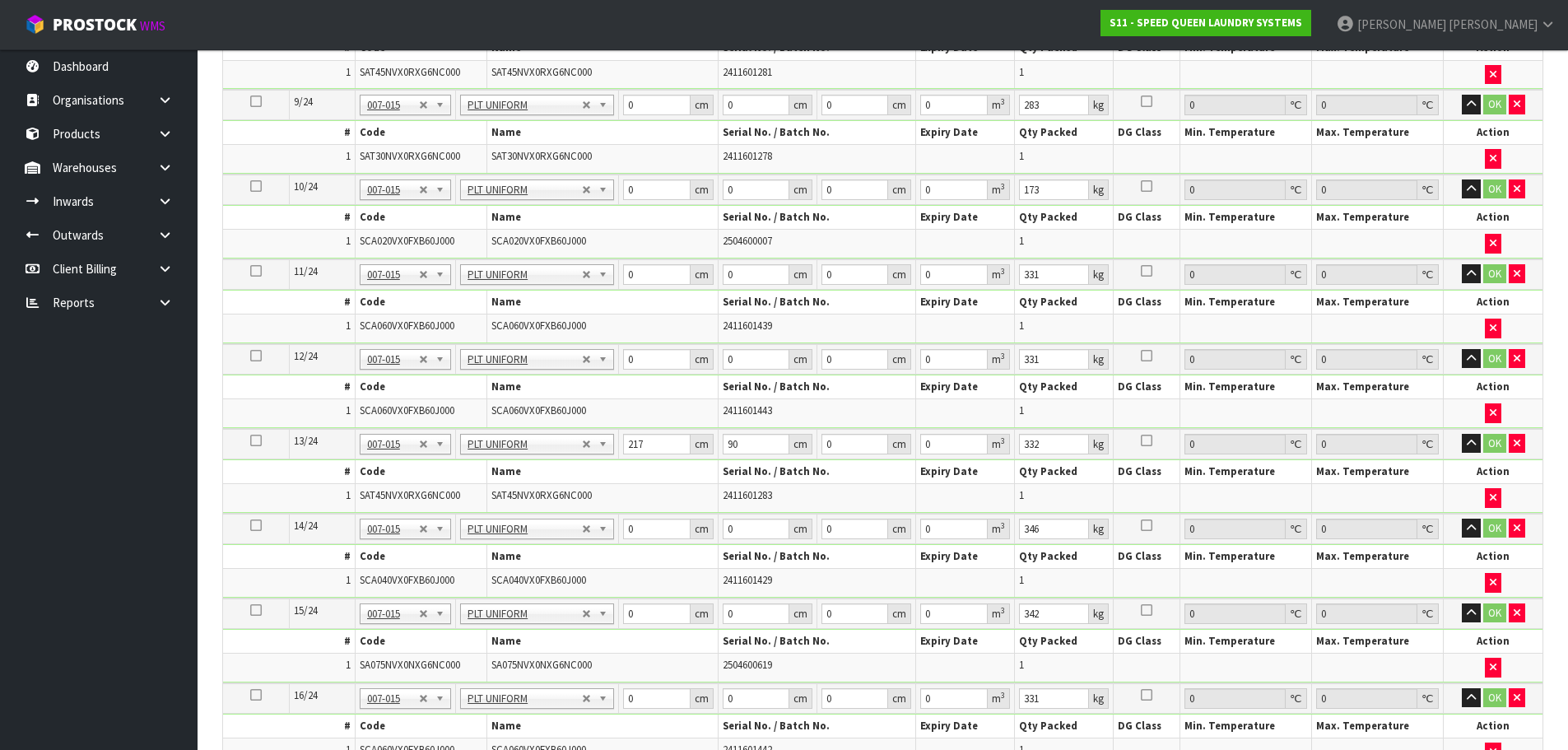
type input "137"
drag, startPoint x: 847, startPoint y: 439, endPoint x: 786, endPoint y: 438, distance: 61.0
click at [786, 438] on tr "13/24 NONE 007-001 007-002 007-004 007-009 007-013 007-014 007-015 007-017 007-…" at bounding box center [883, 443] width 1320 height 30
paste input "137"
type input "137"
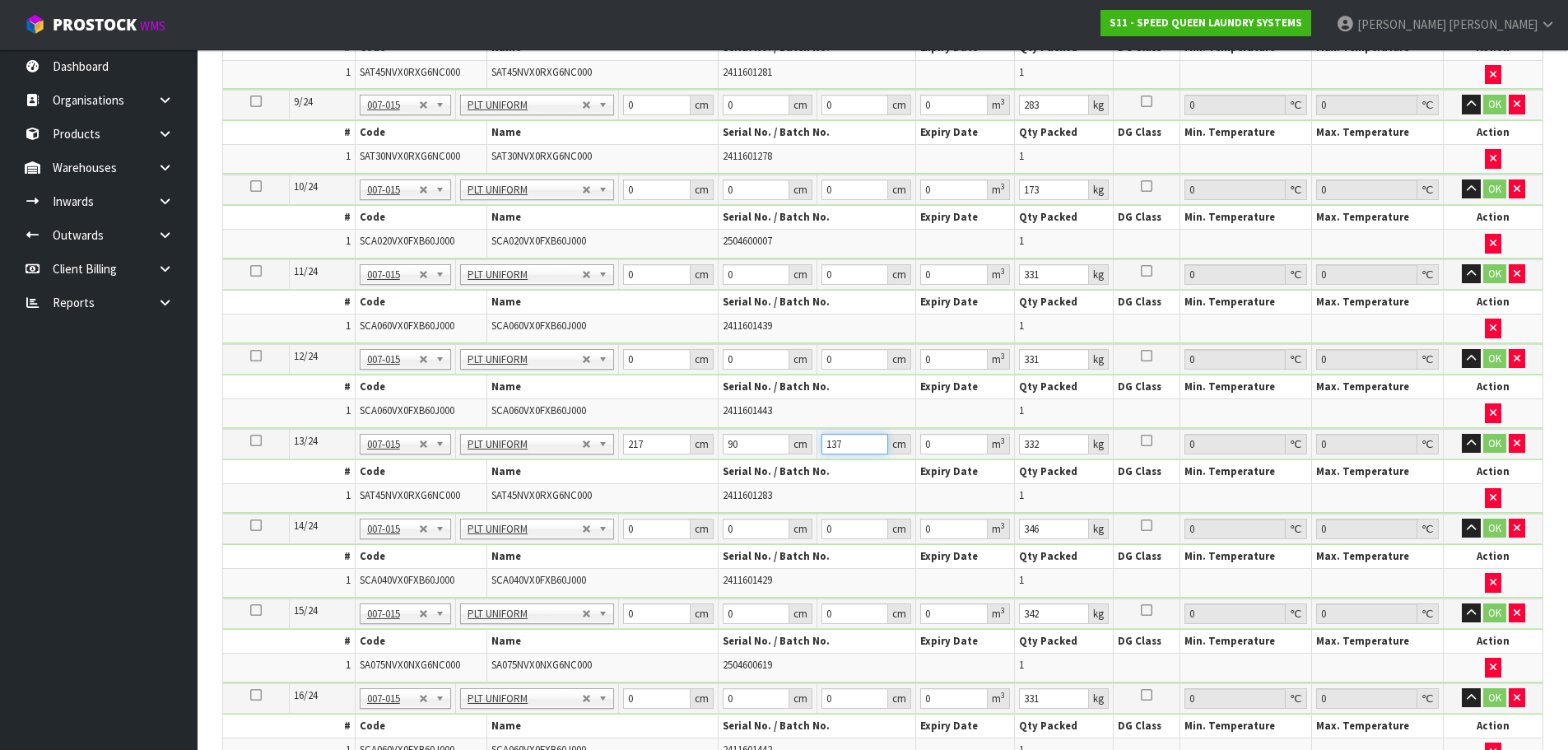
type input "2.67561"
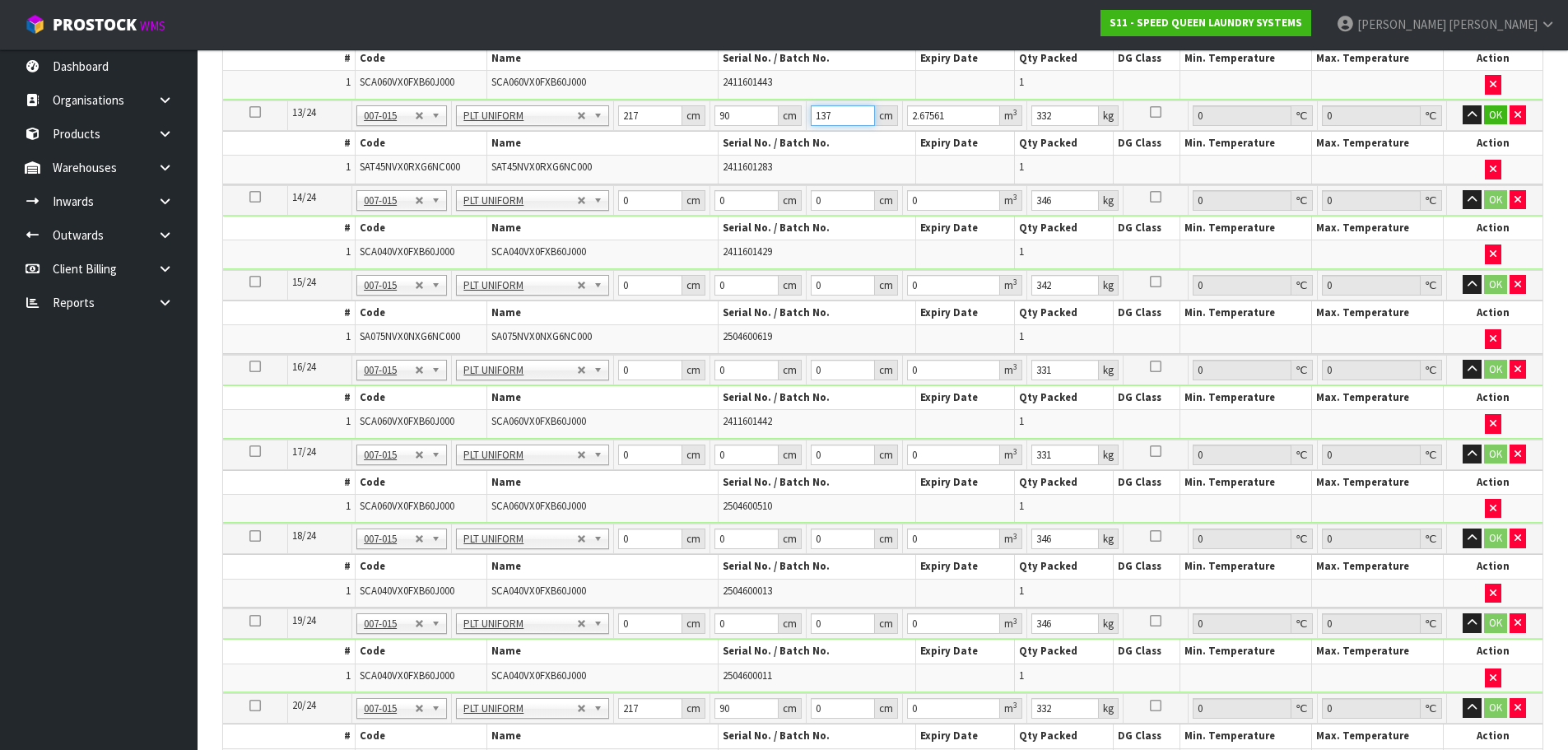
scroll to position [1426, 0]
type input "137"
click at [742, 698] on tr "20/24 NONE 007-001 007-002 007-004 007-009 007-013 007-014 007-015 007-017 007-…" at bounding box center [883, 707] width 1320 height 30
paste input "137"
type input "137"
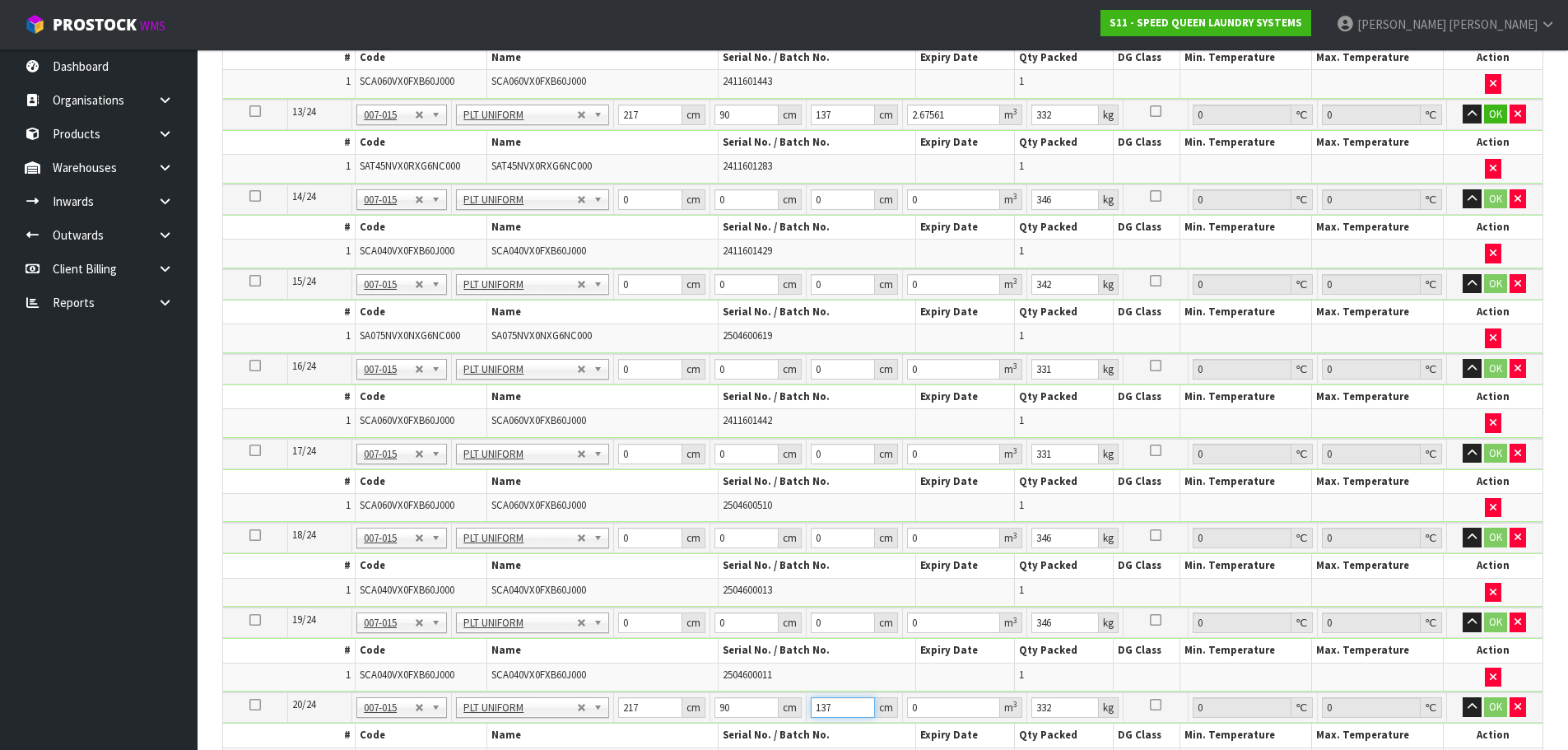
type input "2.67561"
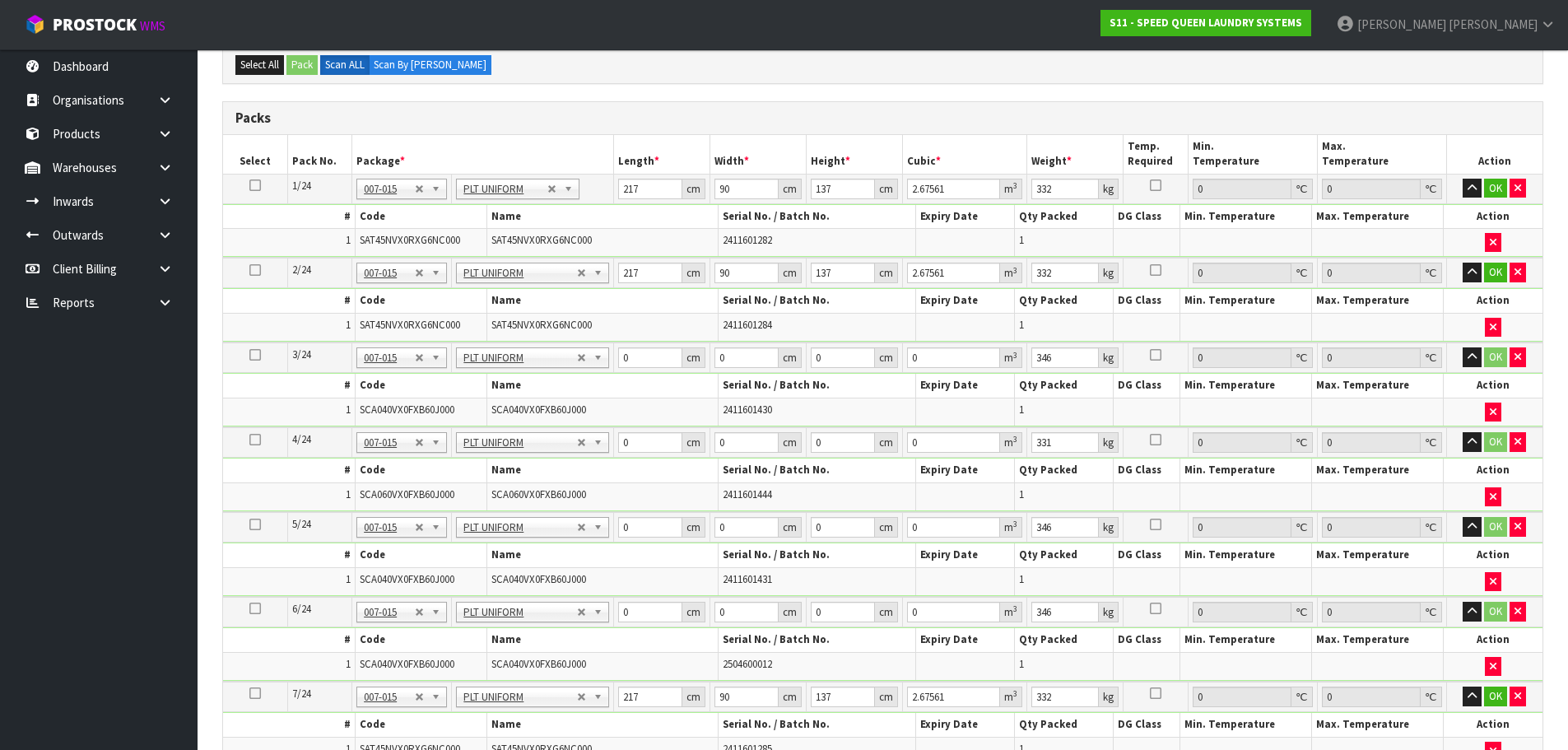
scroll to position [109, 0]
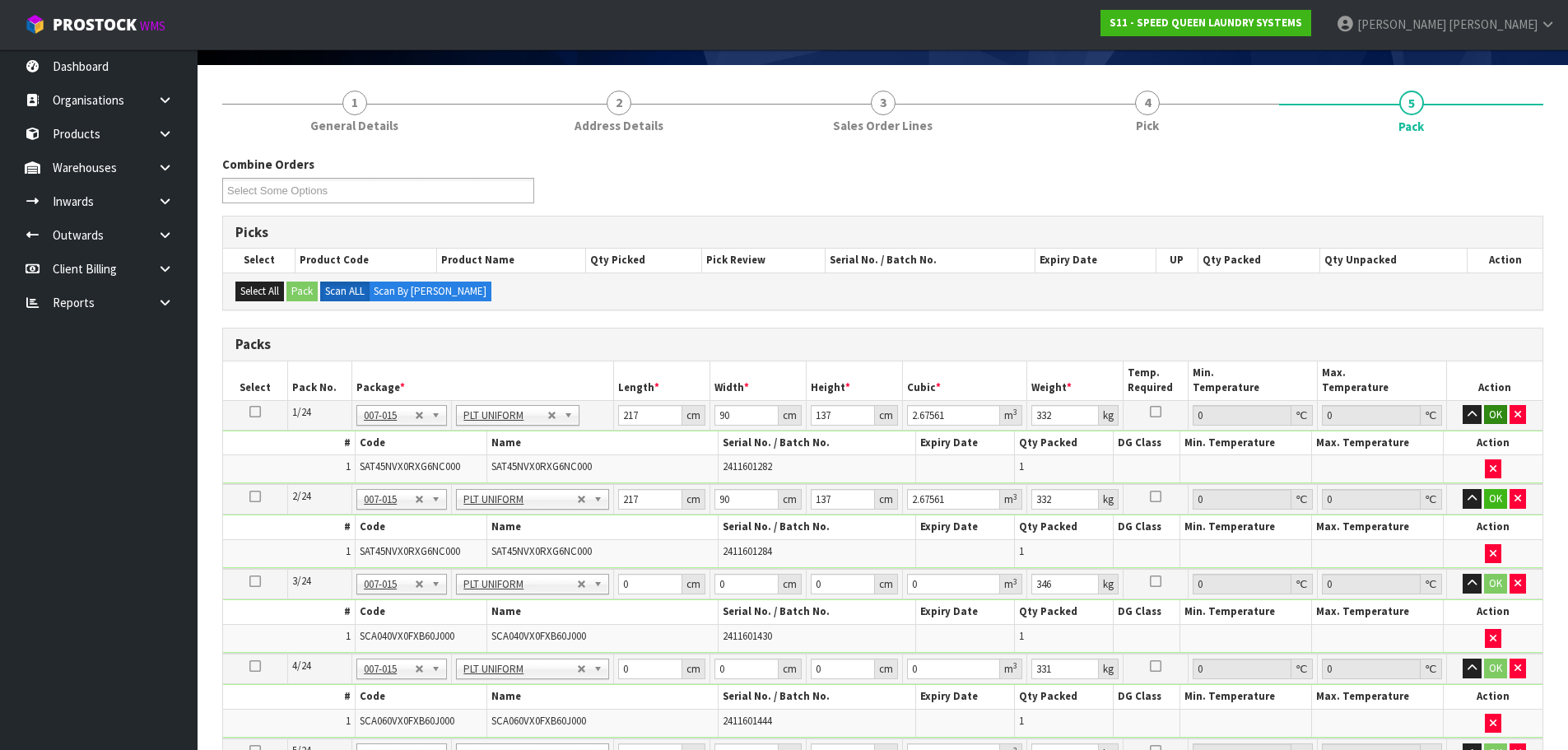
type input "137"
drag, startPoint x: 1492, startPoint y: 412, endPoint x: 1495, endPoint y: 446, distance: 34.1
click at [1493, 412] on button "OK" at bounding box center [1495, 414] width 23 height 20
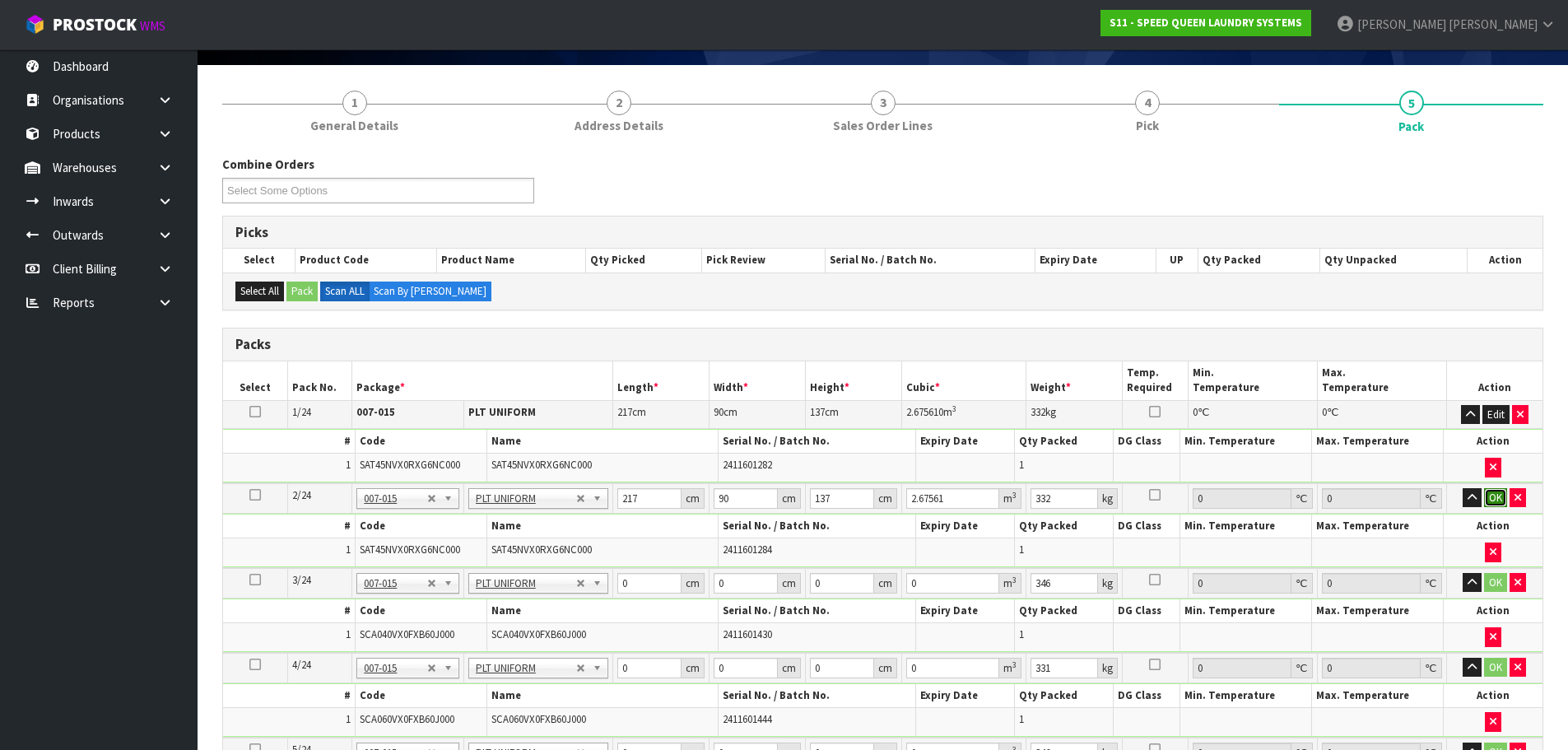
click at [1498, 496] on button "OK" at bounding box center [1495, 498] width 23 height 20
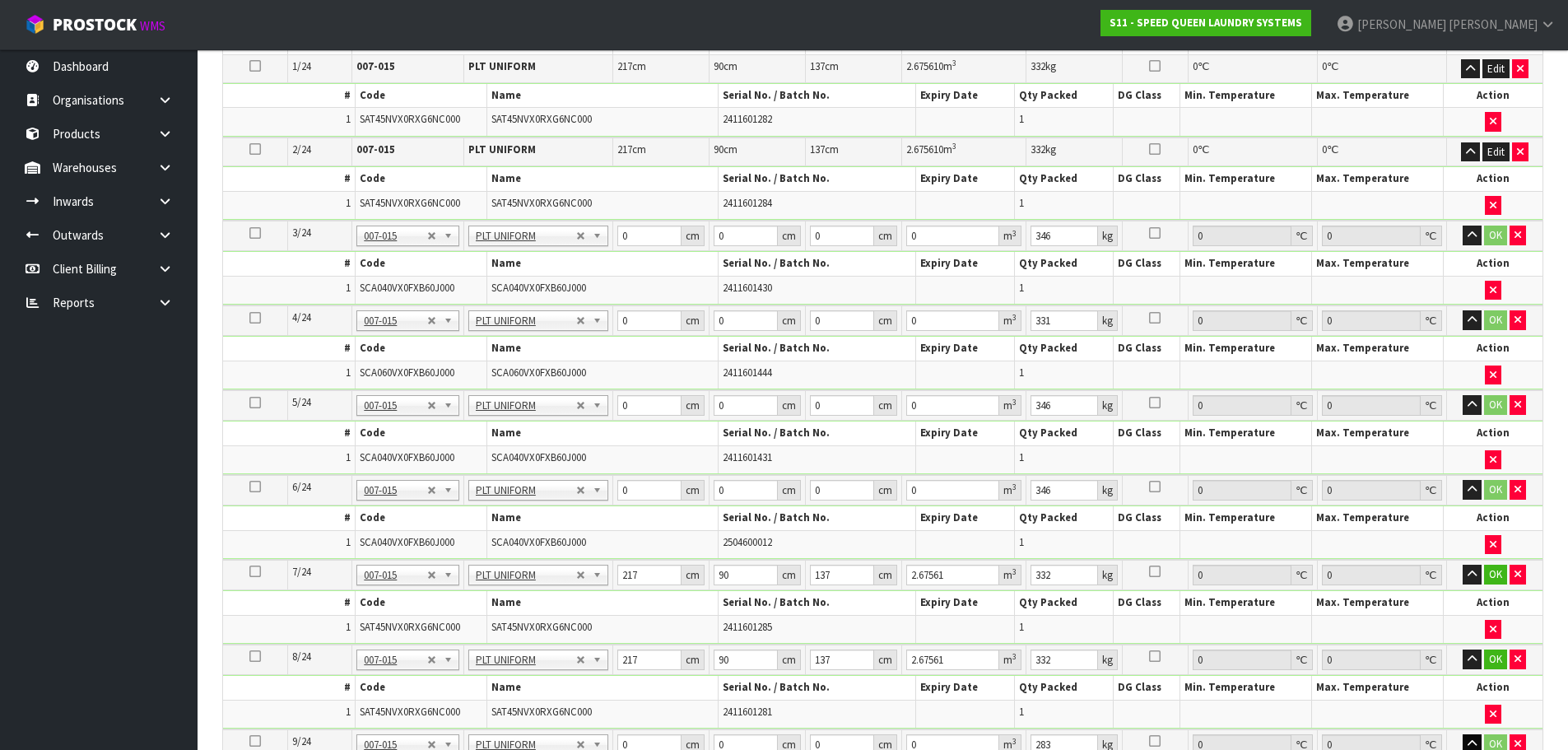
scroll to position [603, 0]
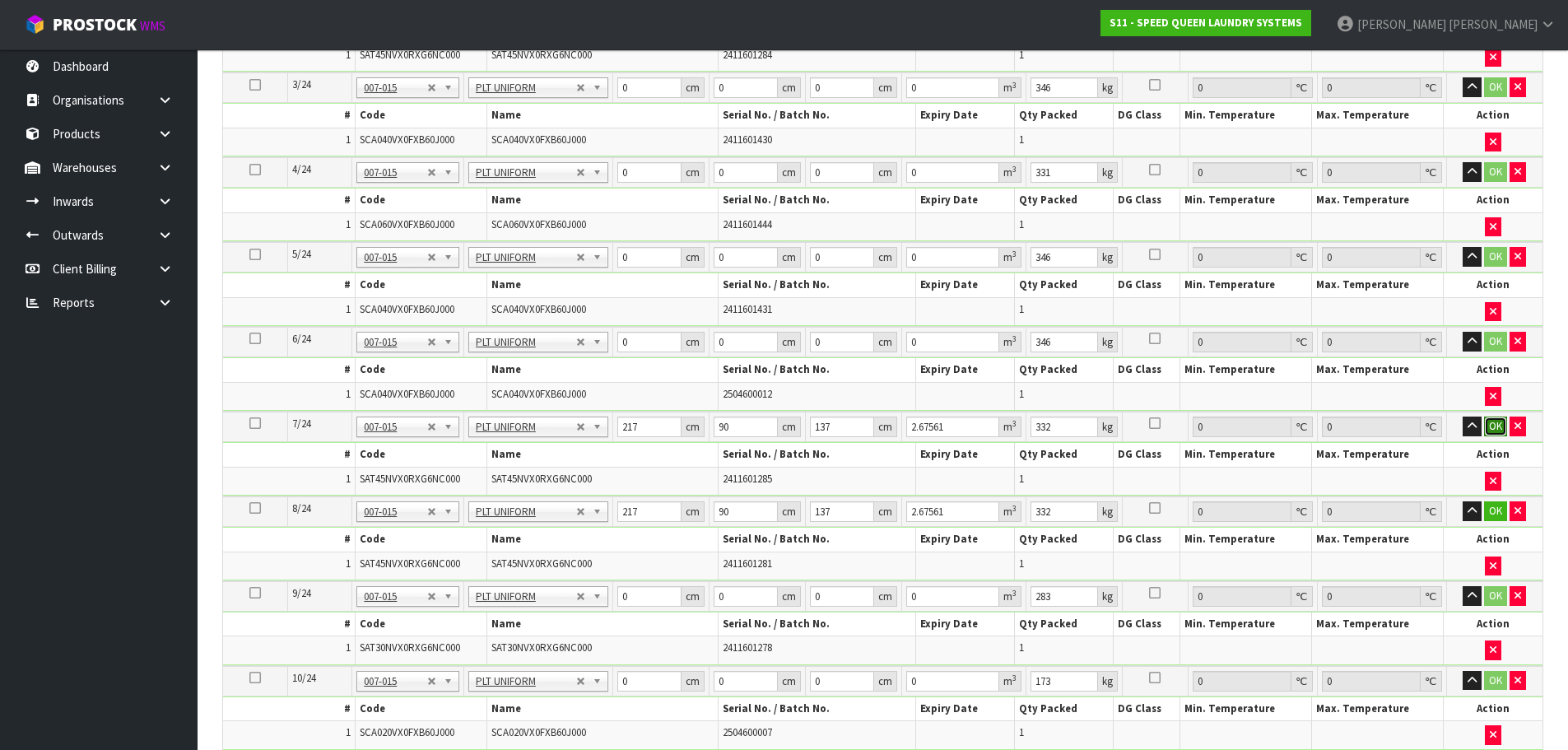
click at [1493, 429] on button "OK" at bounding box center [1495, 426] width 23 height 20
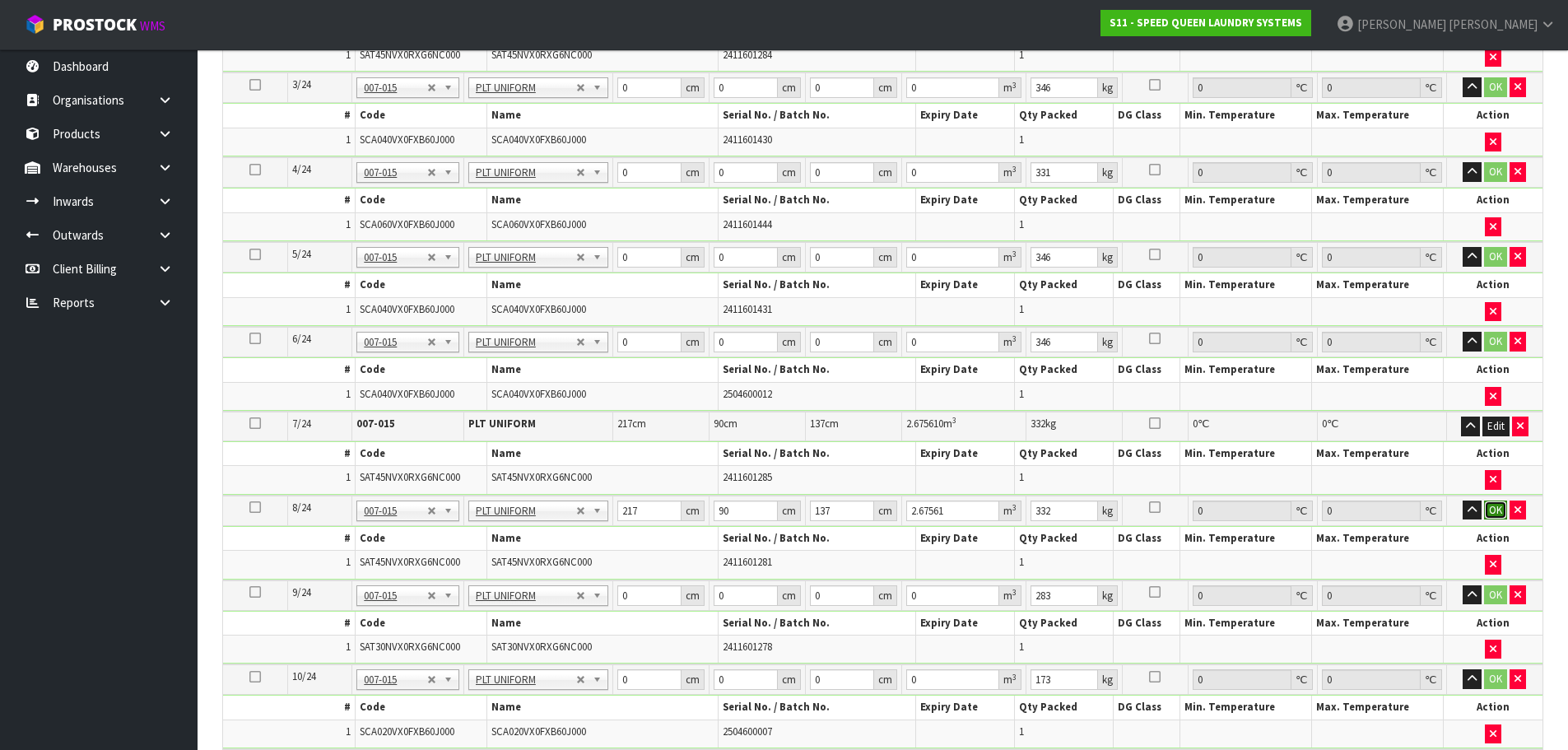
click at [1491, 504] on button "OK" at bounding box center [1495, 510] width 23 height 20
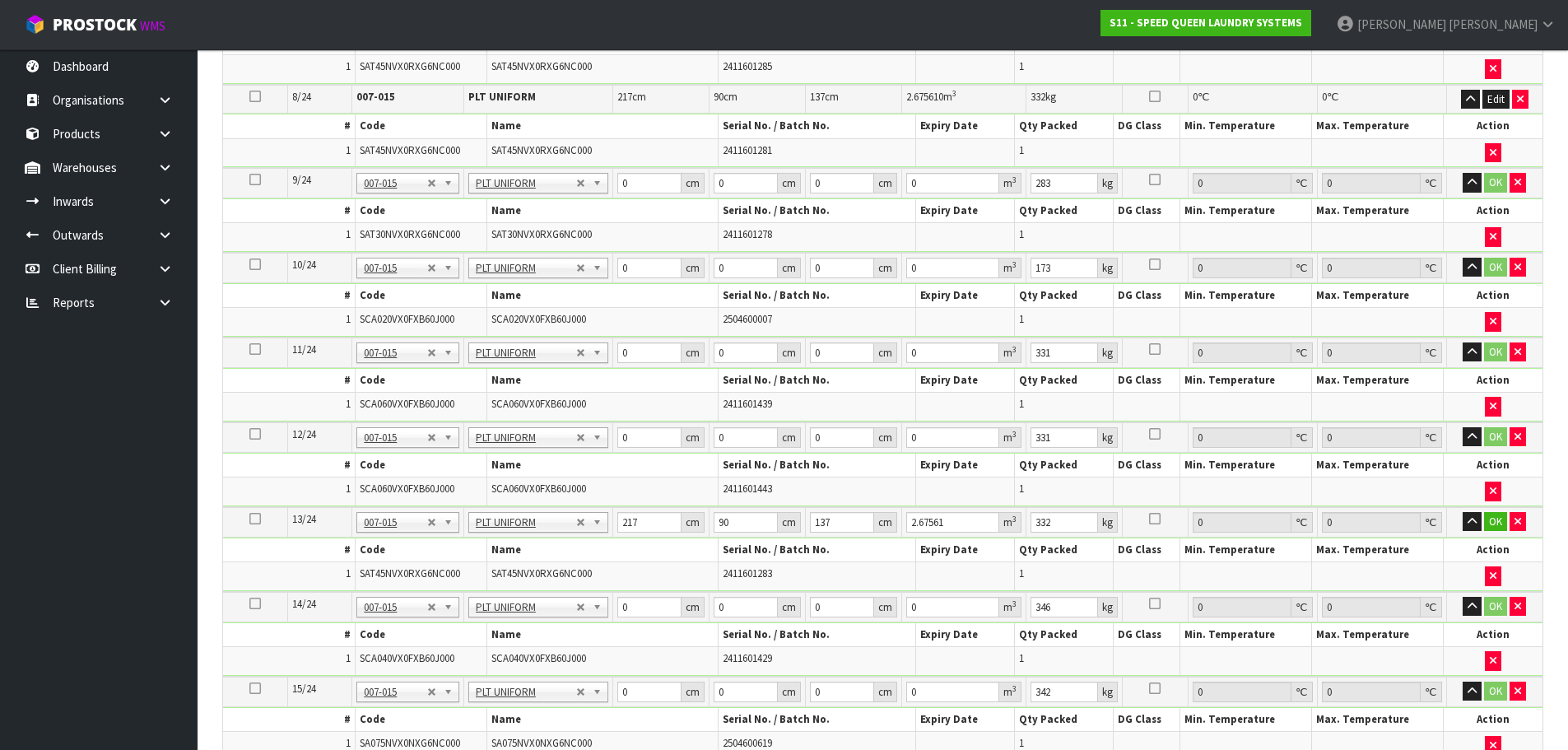
scroll to position [1261, 0]
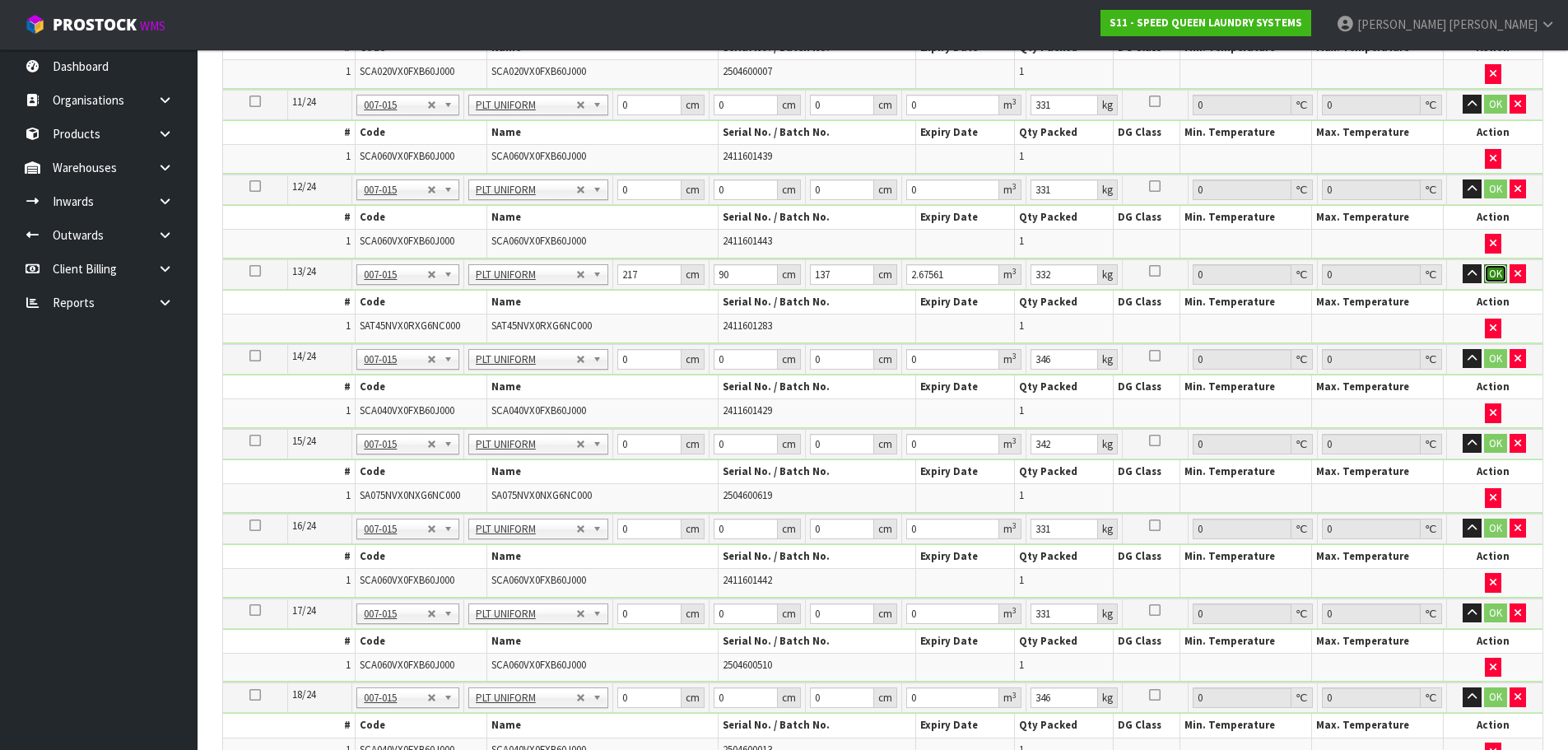
click at [1496, 279] on button "OK" at bounding box center [1495, 274] width 23 height 20
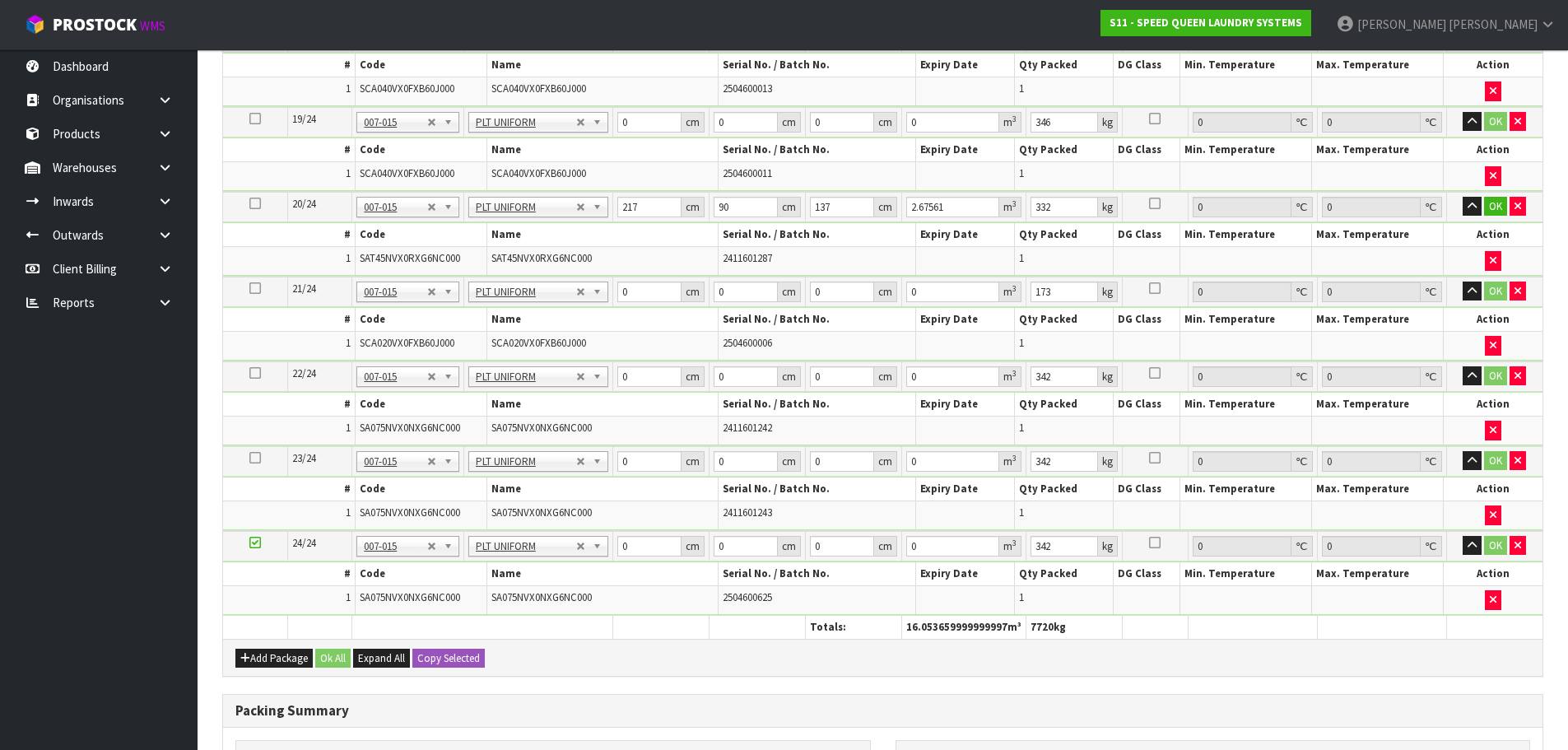
scroll to position [1920, 0]
click at [1497, 214] on button "OK" at bounding box center [1495, 207] width 23 height 20
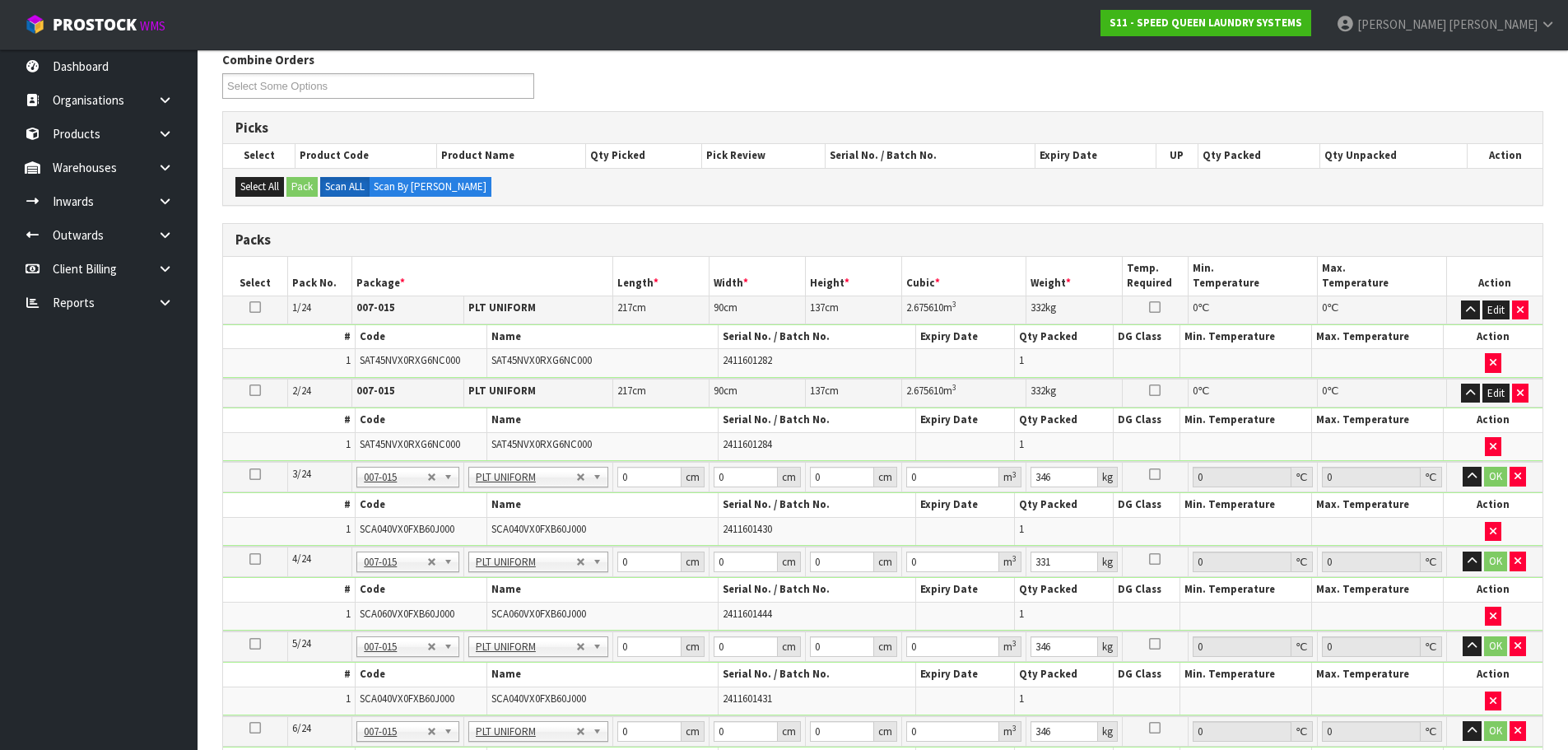
scroll to position [274, 0]
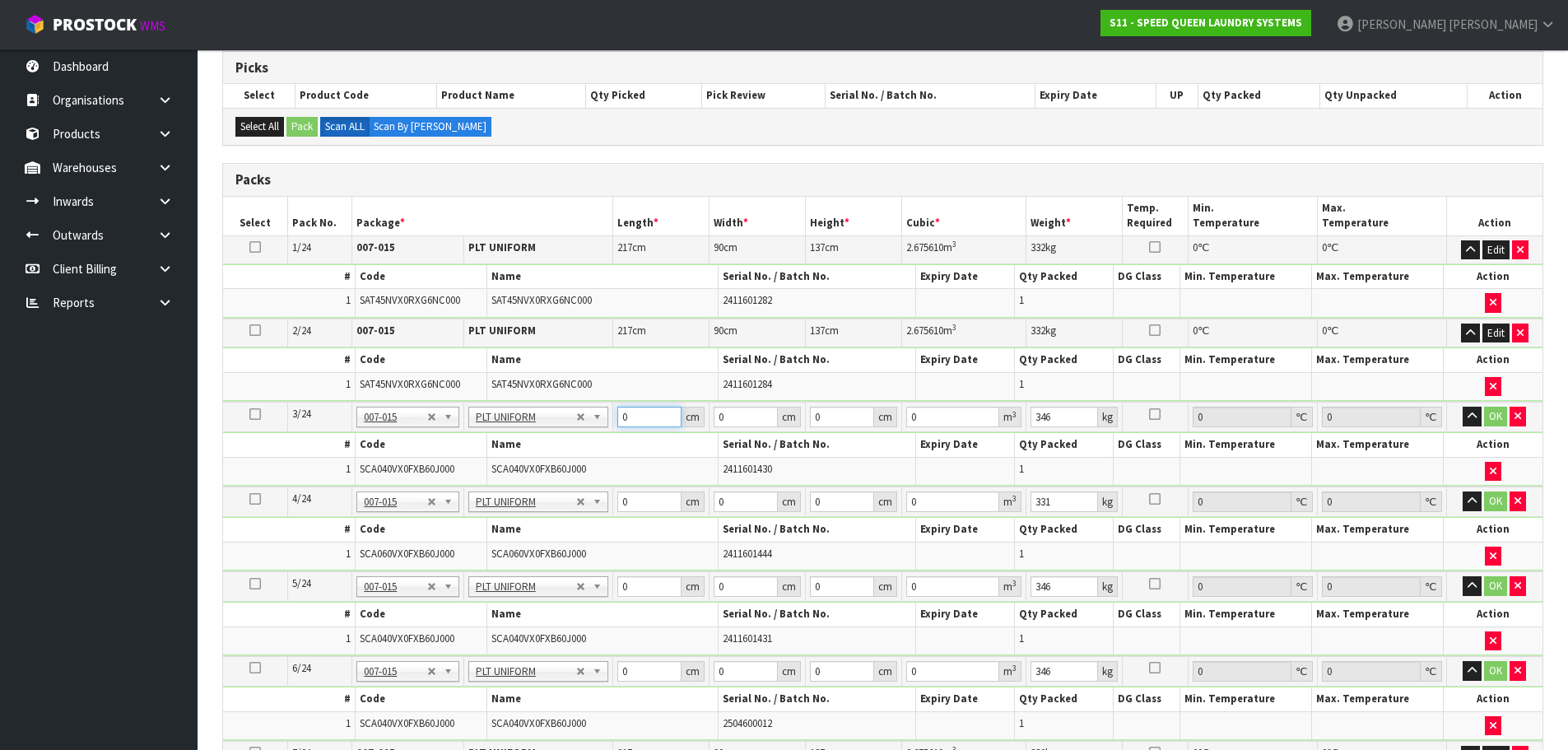
paste input "137"
drag, startPoint x: 628, startPoint y: 415, endPoint x: 608, endPoint y: 419, distance: 20.4
click at [608, 419] on tr "3/24 NONE 007-001 007-002 007-004 007-009 007-013 007-014 007-015 007-017 007-0…" at bounding box center [883, 416] width 1320 height 30
type input "137"
click at [676, 415] on tr "3/24 NONE 007-001 007-002 007-004 007-009 007-013 007-014 007-015 007-017 007-0…" at bounding box center [883, 416] width 1320 height 30
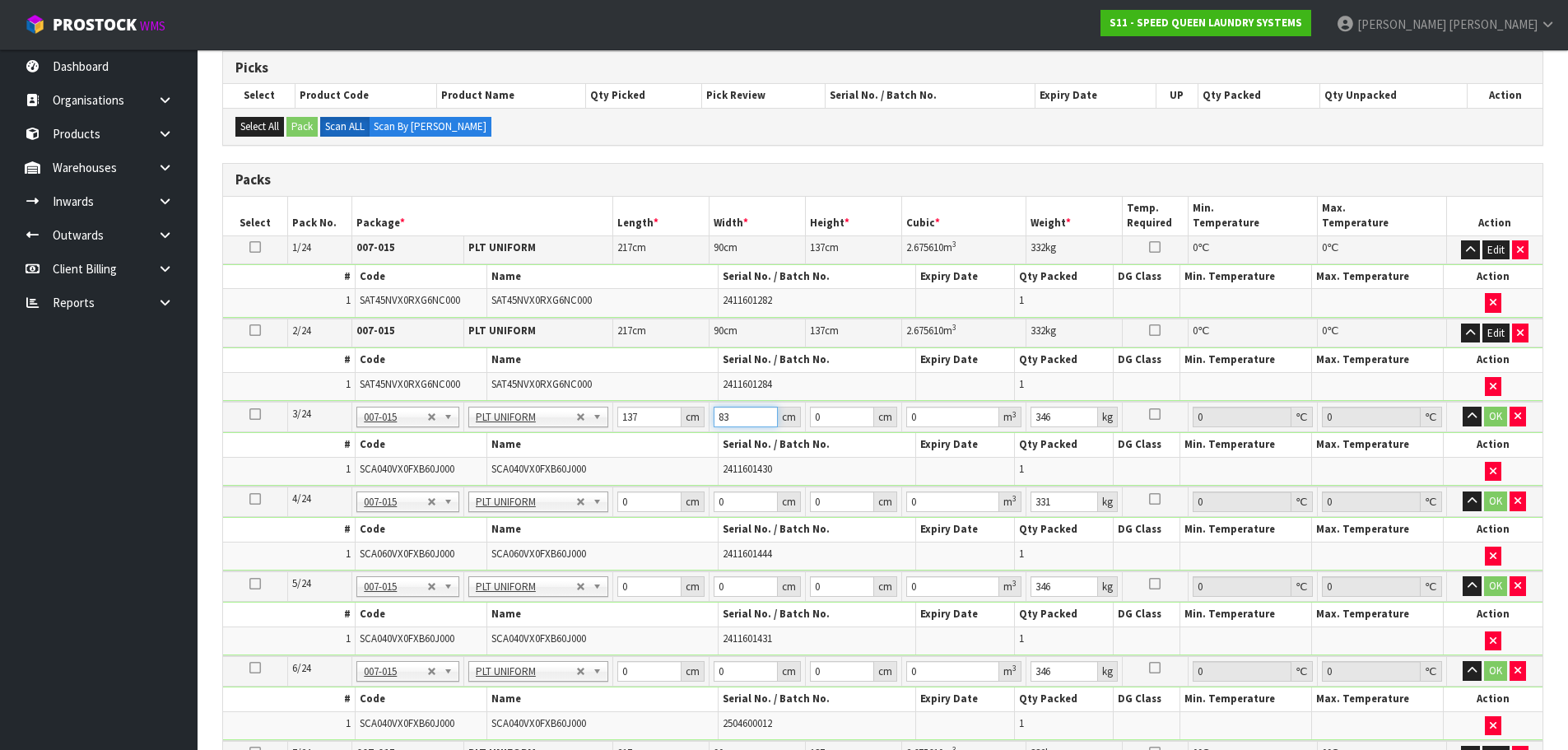
type input "83"
type input "1"
type input "0.011371"
type input "11"
type input "0.125081"
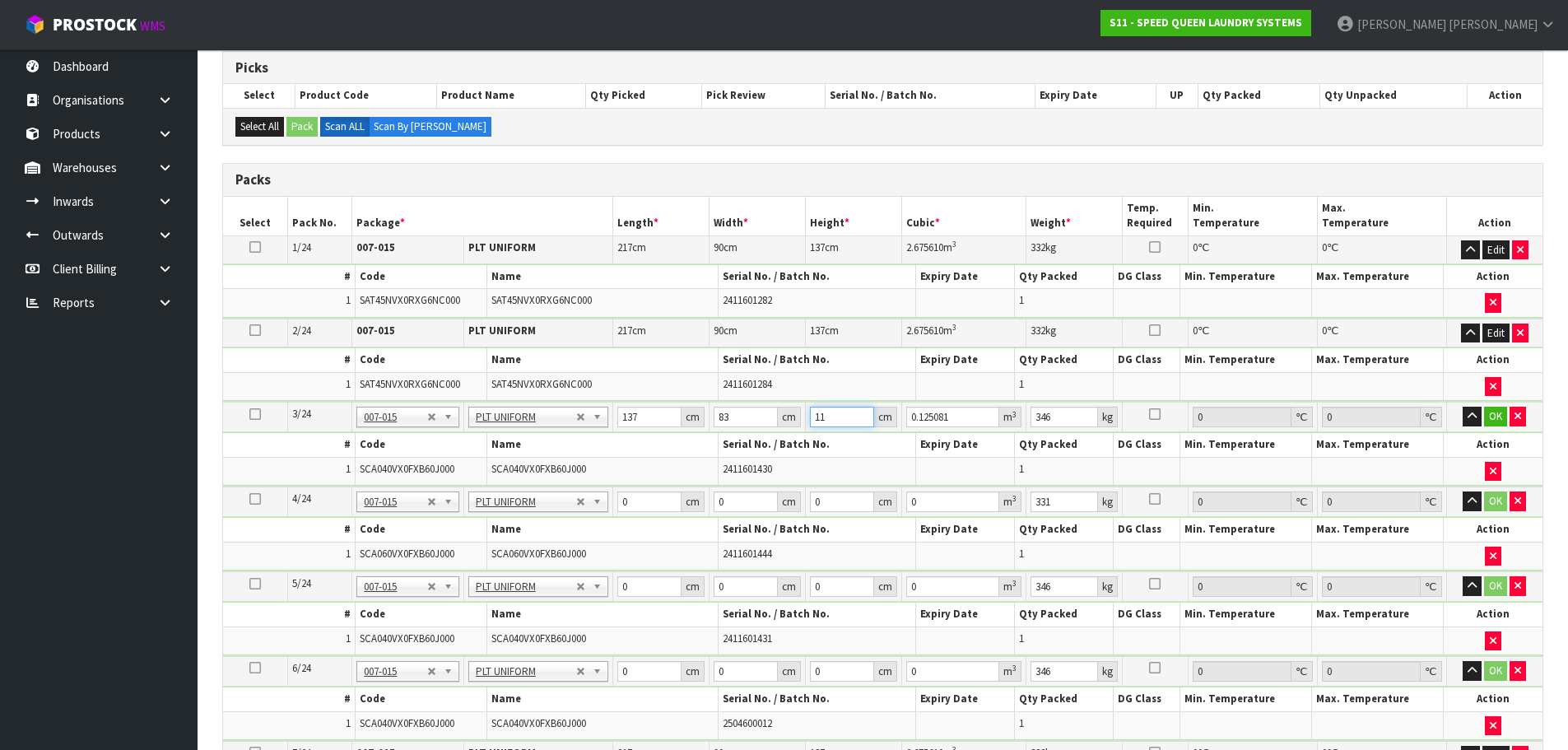
type input "111"
type input "1.262181"
type input "111"
drag, startPoint x: 658, startPoint y: 418, endPoint x: 509, endPoint y: 420, distance: 149.0
click at [509, 420] on tr "3/24 NONE 007-001 007-002 007-004 007-009 007-013 007-014 007-015 007-017 007-0…" at bounding box center [883, 416] width 1320 height 30
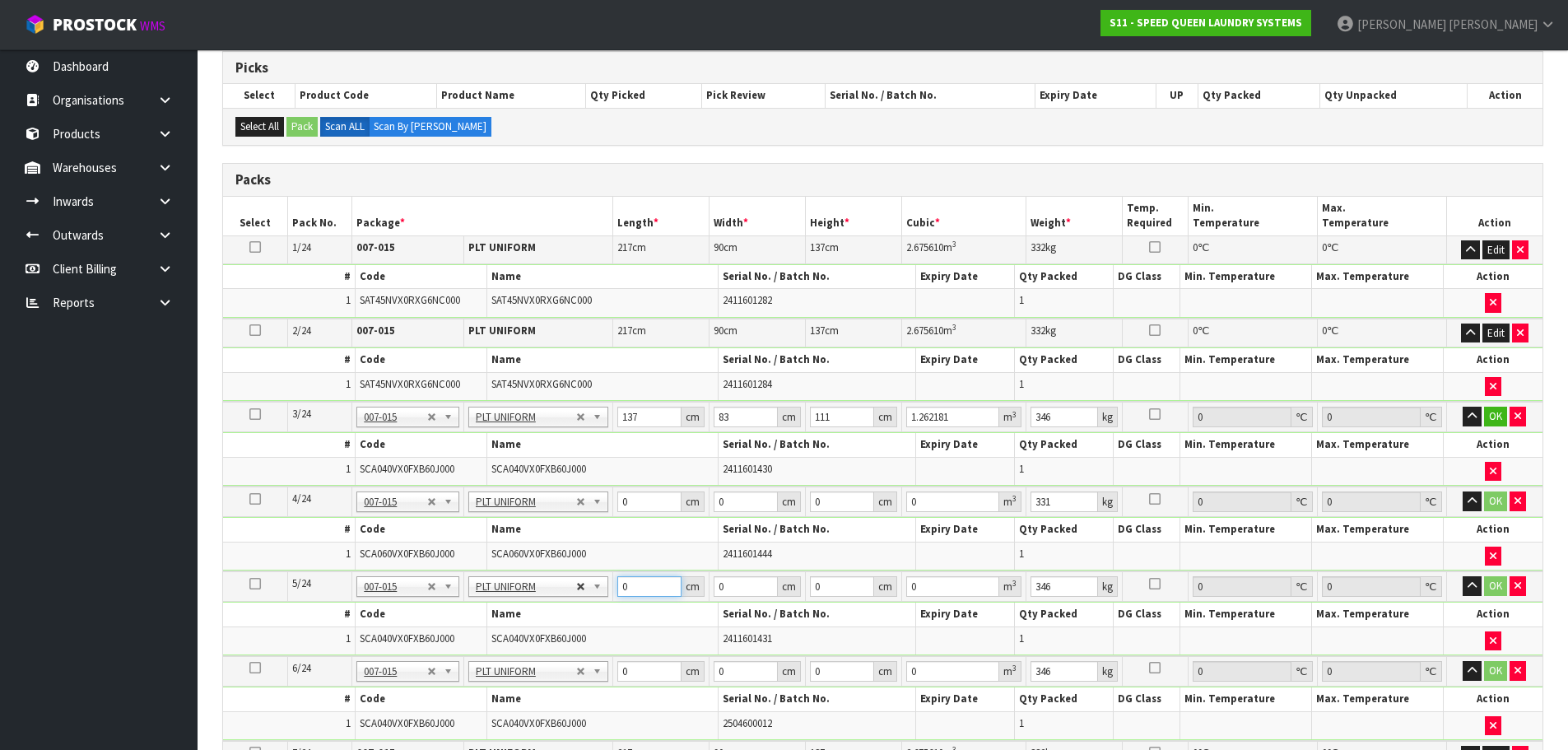
drag, startPoint x: 653, startPoint y: 590, endPoint x: 584, endPoint y: 590, distance: 69.0
type input "23"
paste input "137"
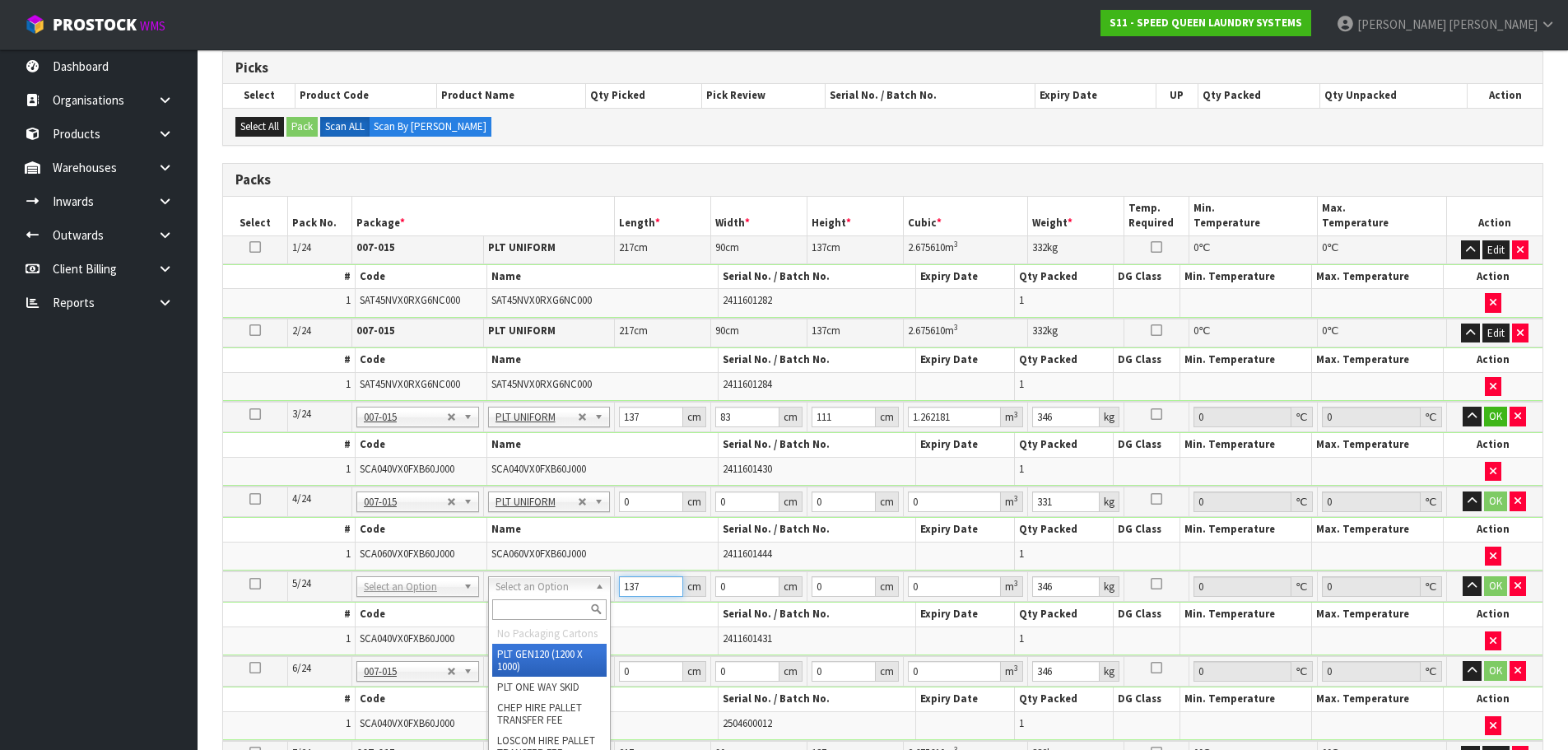
type input "137"
click at [547, 601] on input "text" at bounding box center [549, 609] width 114 height 21
type input "u"
type input "24"
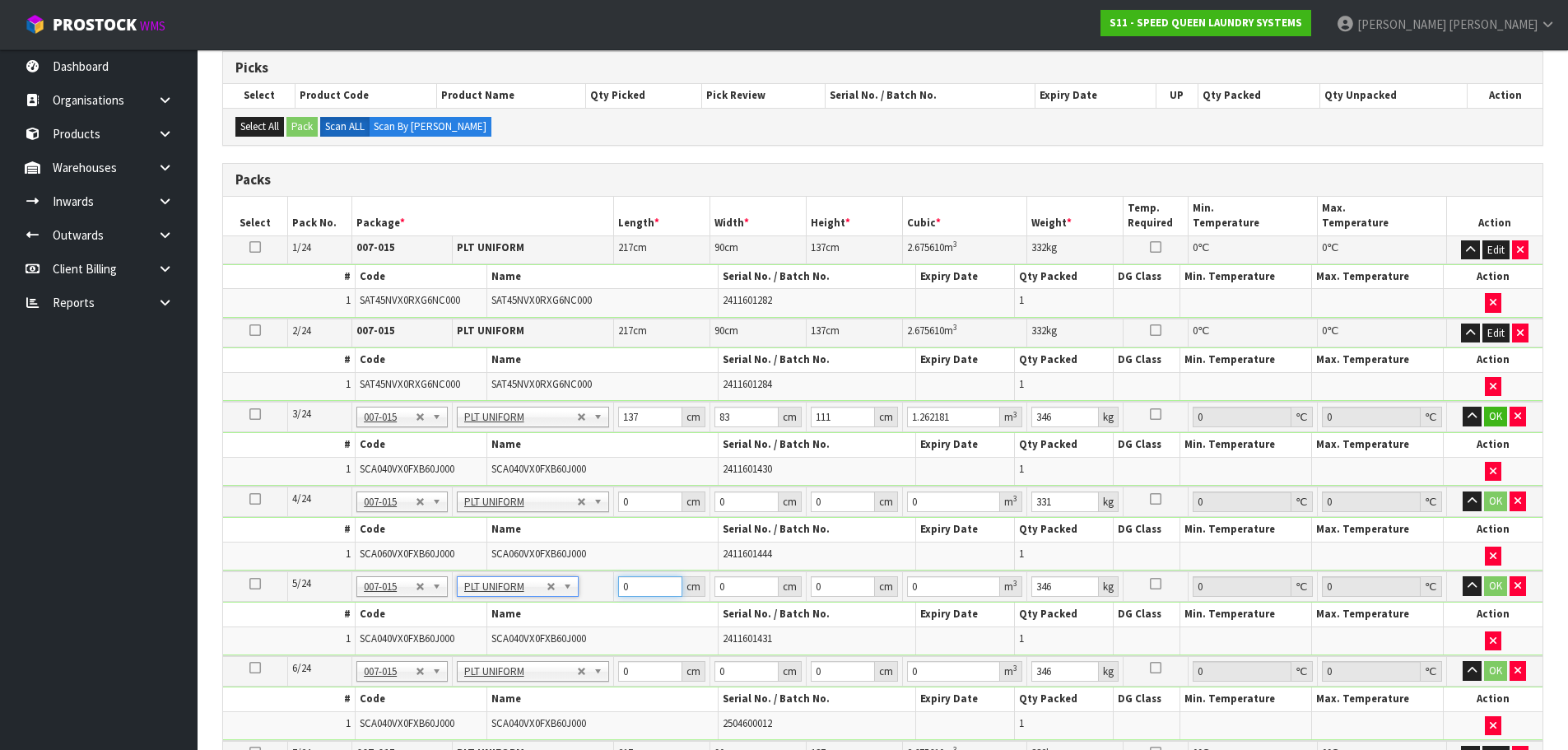
drag, startPoint x: 647, startPoint y: 588, endPoint x: 591, endPoint y: 592, distance: 56.1
click at [591, 592] on tr "5/24 NONE 007-001 007-002 007-004 007-009 007-013 007-014 007-015 007-017 007-0…" at bounding box center [883, 586] width 1320 height 30
paste input "137"
type input "137"
drag, startPoint x: 749, startPoint y: 590, endPoint x: 649, endPoint y: 587, distance: 100.0
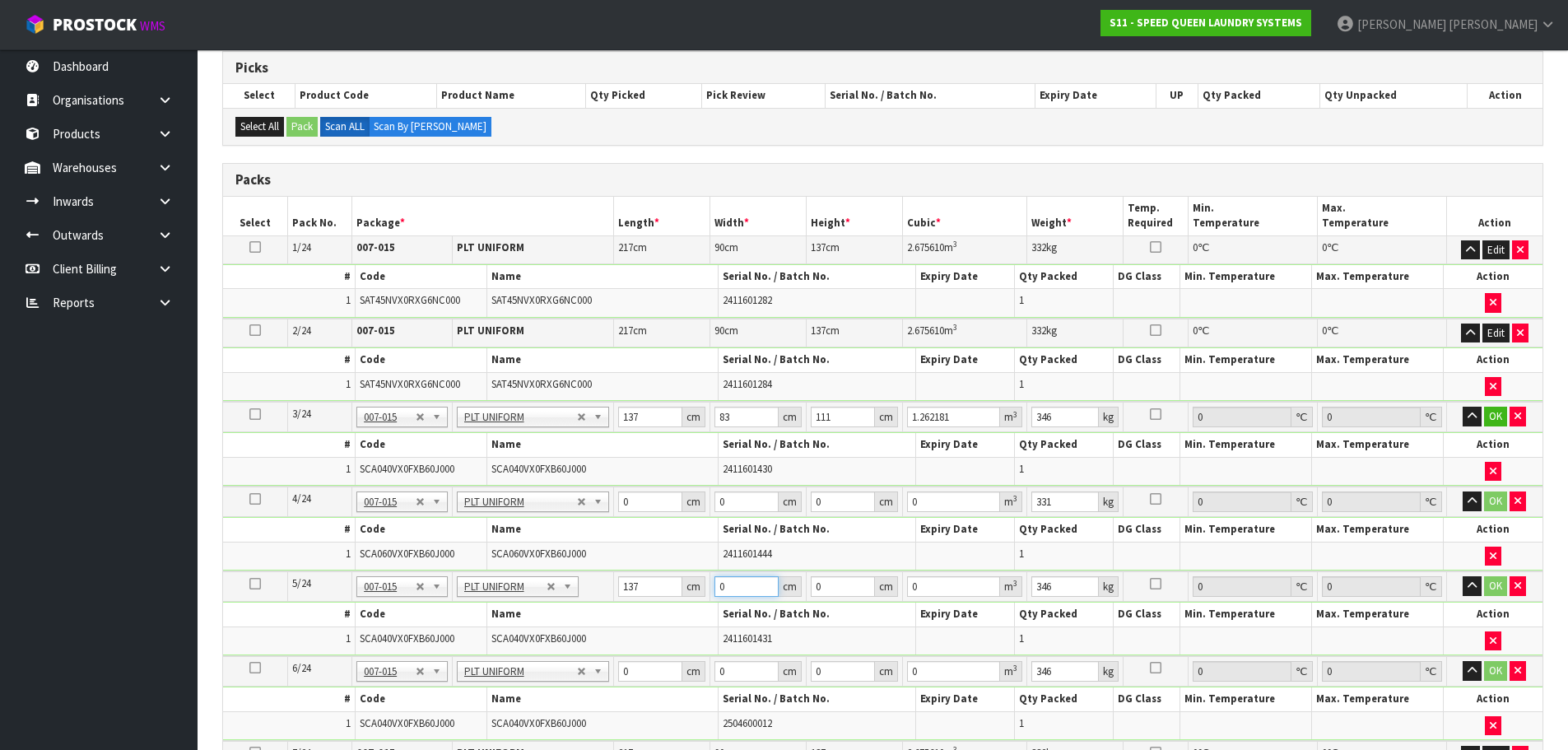
click at [649, 587] on tr "5/24 NONE 007-001 007-002 007-004 007-009 007-013 007-014 007-015 007-017 007-0…" at bounding box center [883, 586] width 1320 height 30
type input "83"
type input "1"
type input "0.011371"
type input "11"
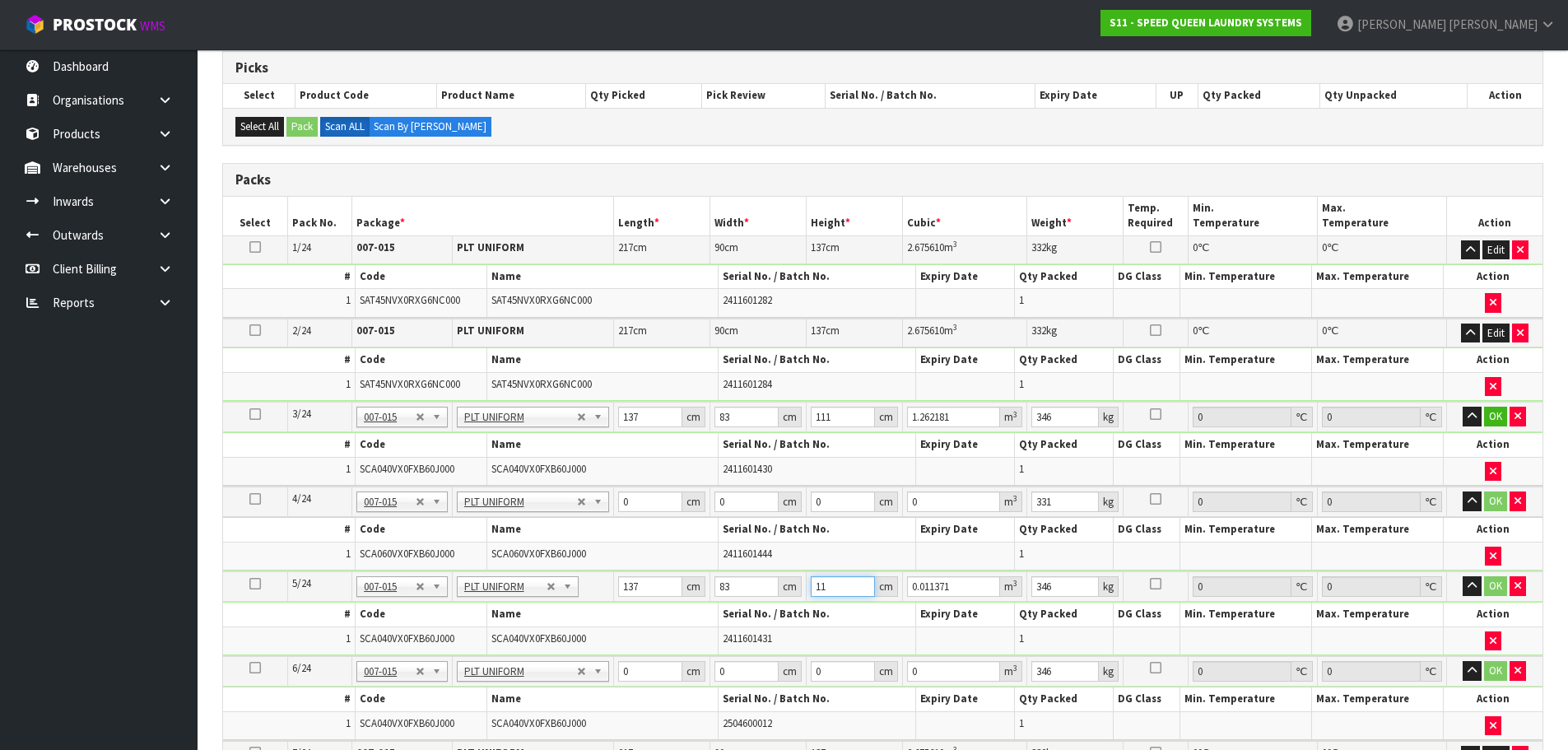
type input "0.125081"
type input "111"
type input "1.262181"
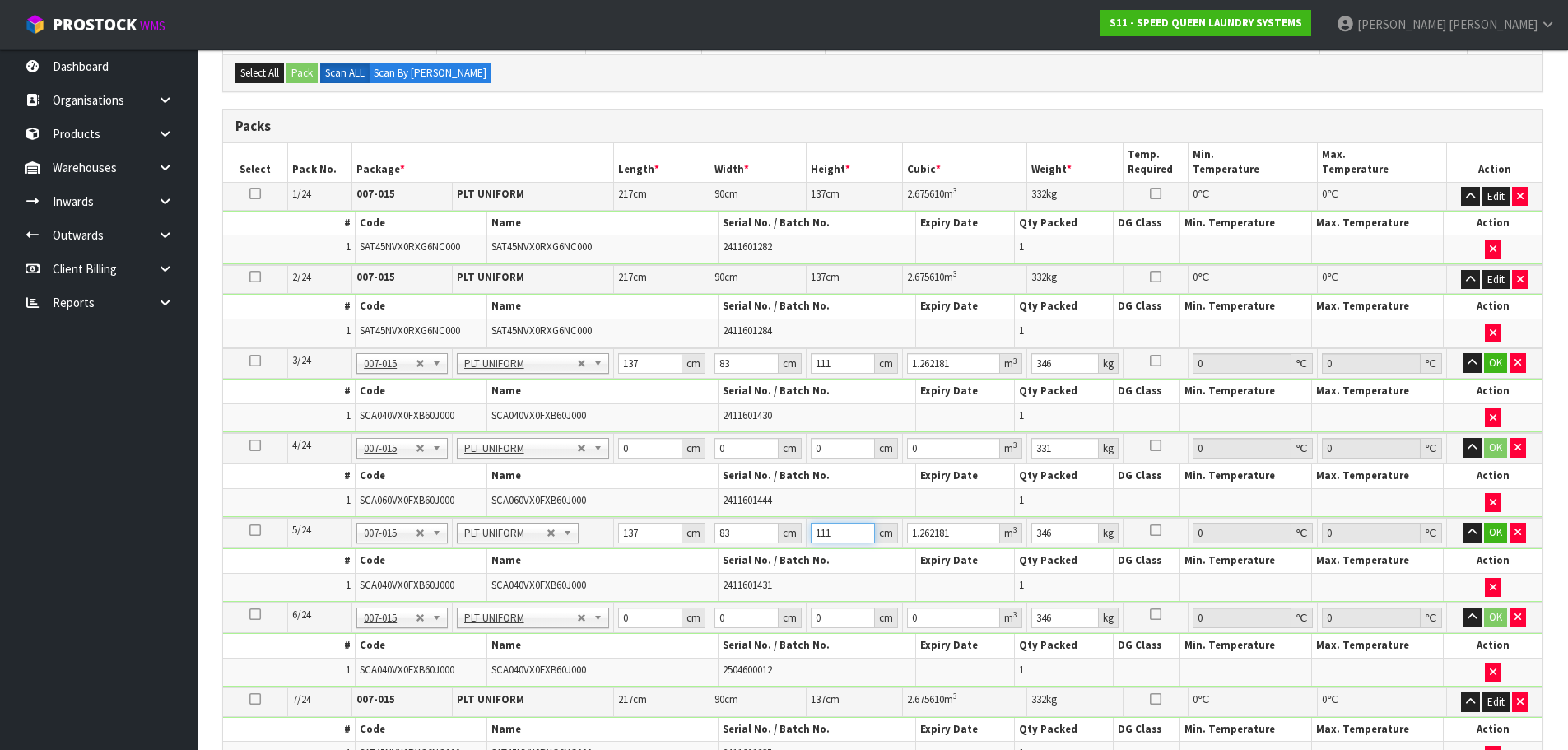
scroll to position [355, 0]
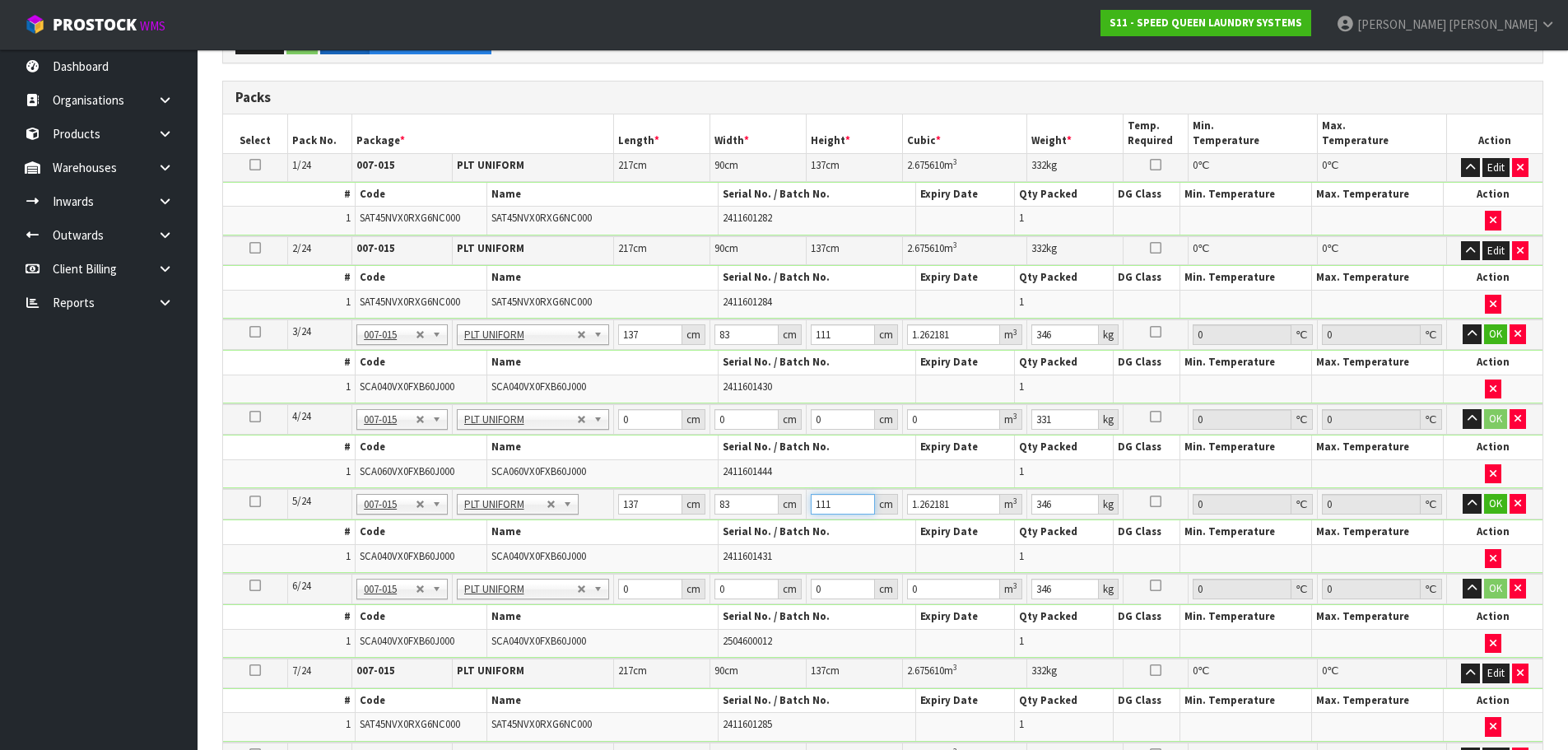
type input "111"
drag, startPoint x: 658, startPoint y: 580, endPoint x: 604, endPoint y: 578, distance: 54.0
click at [604, 578] on tr "6/24 NONE 007-001 007-002 007-004 007-009 007-013 007-014 007-015 007-017 007-0…" at bounding box center [883, 589] width 1320 height 30
type input "137"
type input "83"
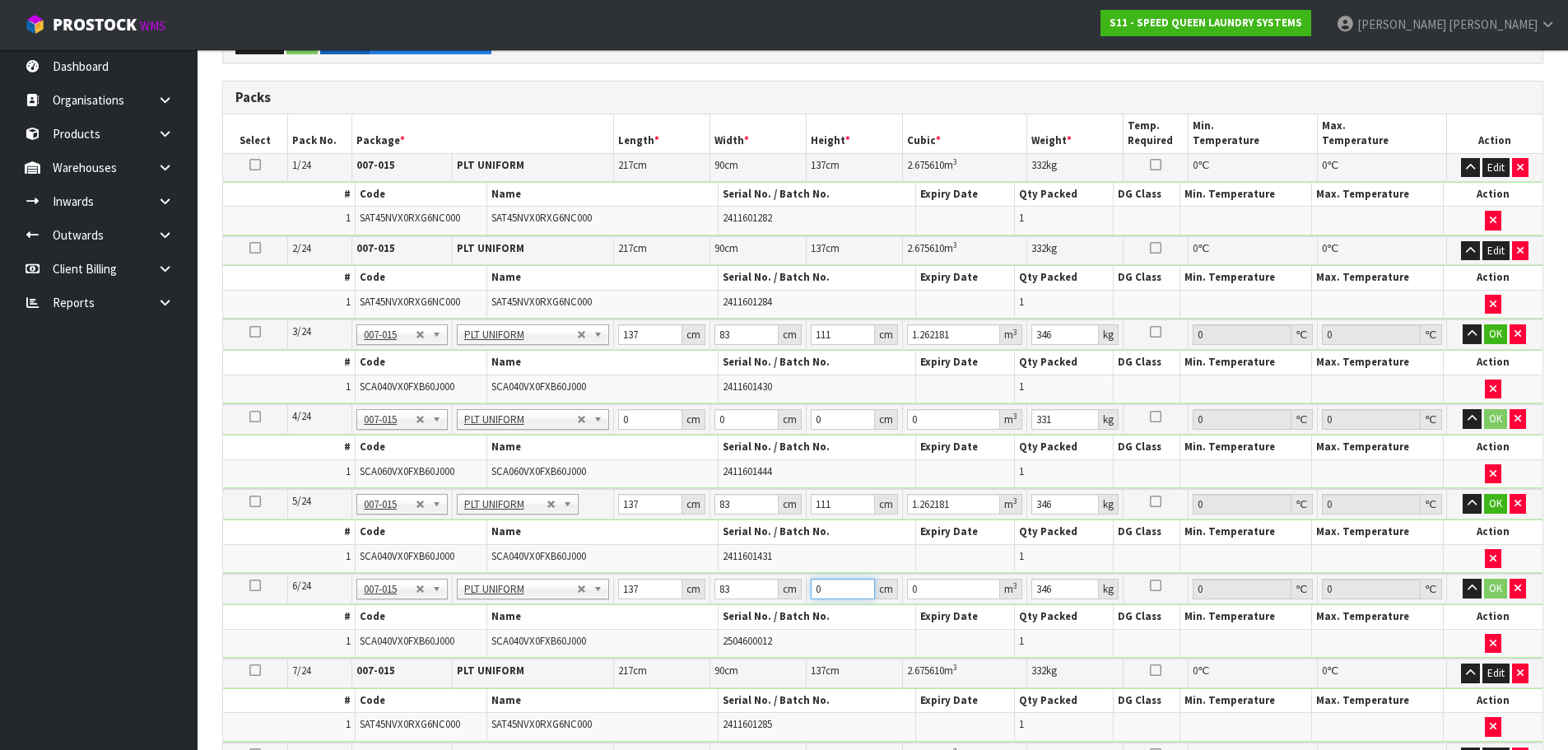
type input "1"
type input "0.011371"
type input "11"
type input "0.125081"
type input "111"
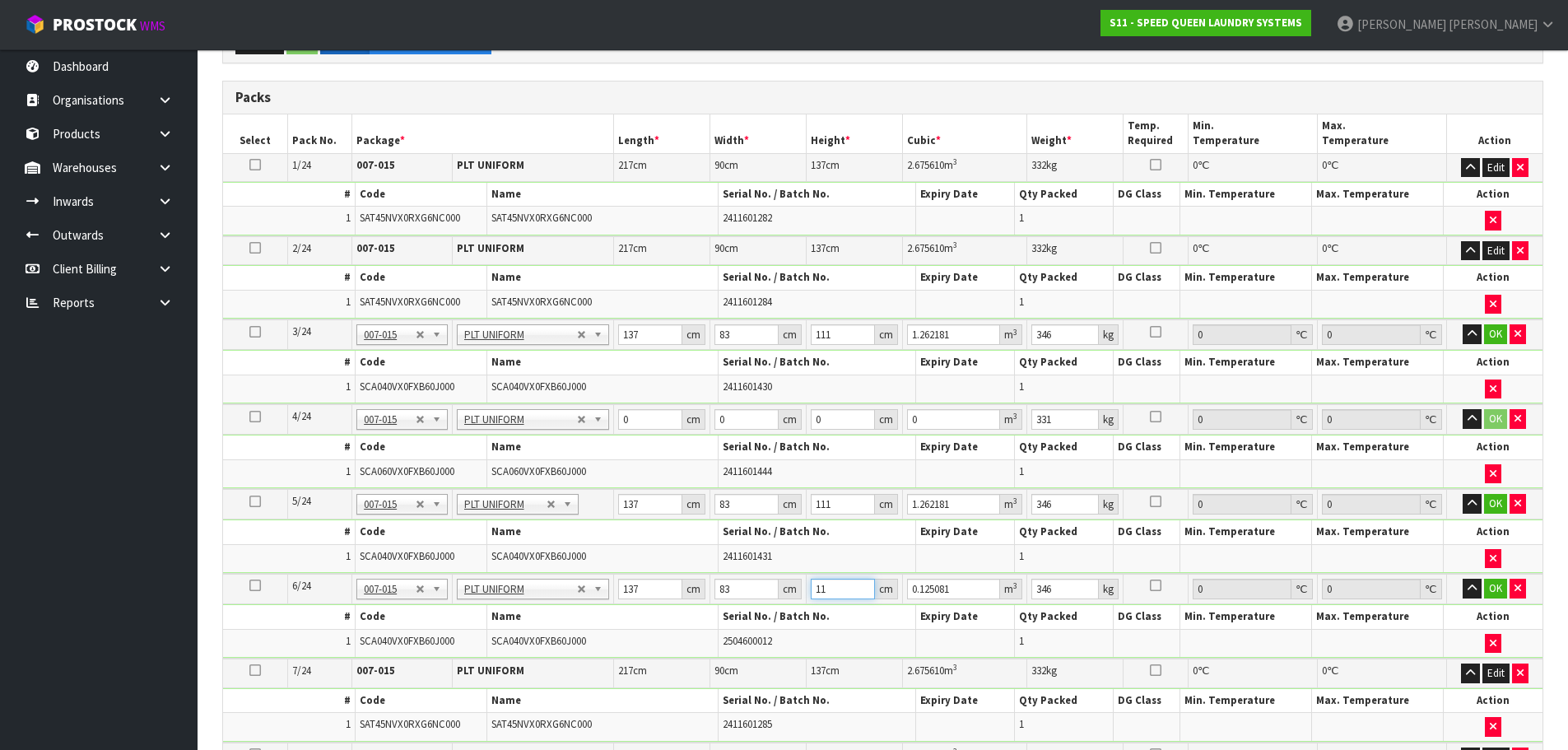
type input "1.262181"
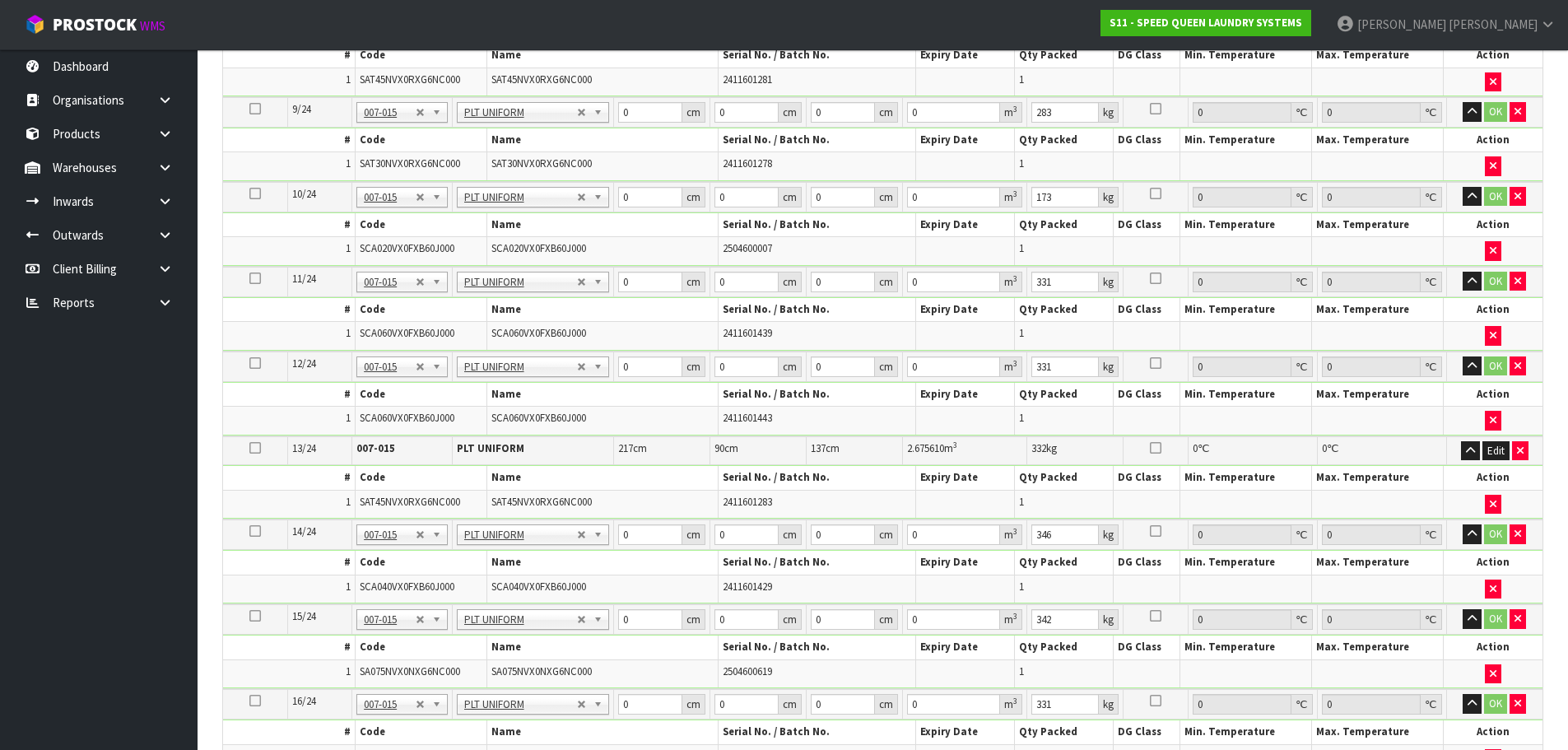
scroll to position [1097, 0]
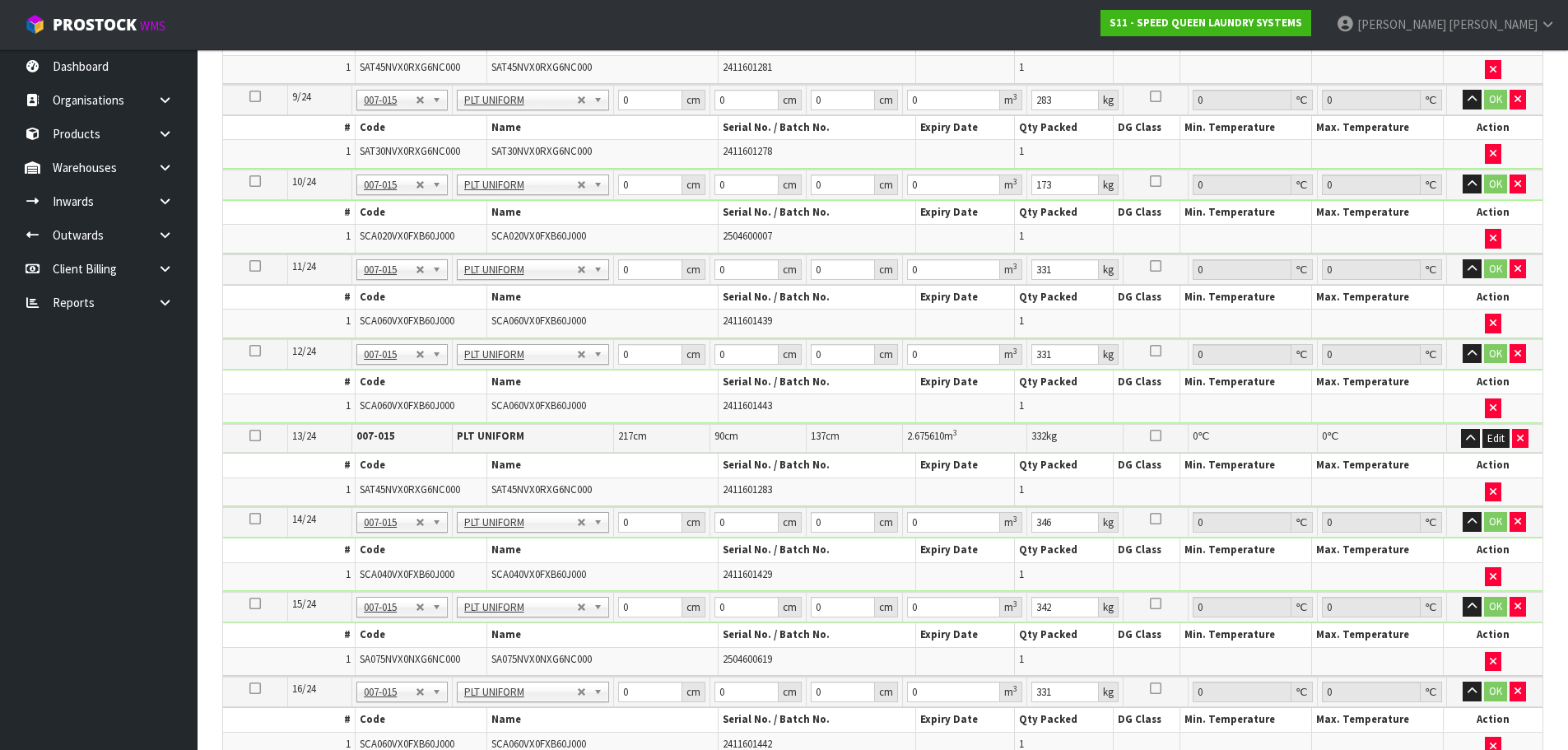
type input "111"
drag, startPoint x: 643, startPoint y: 523, endPoint x: 588, endPoint y: 523, distance: 55.0
click at [588, 523] on tr "14/24 NONE 007-001 007-002 007-004 007-009 007-013 007-014 007-015 007-017 007-…" at bounding box center [883, 522] width 1320 height 30
type input "137"
type input "5"
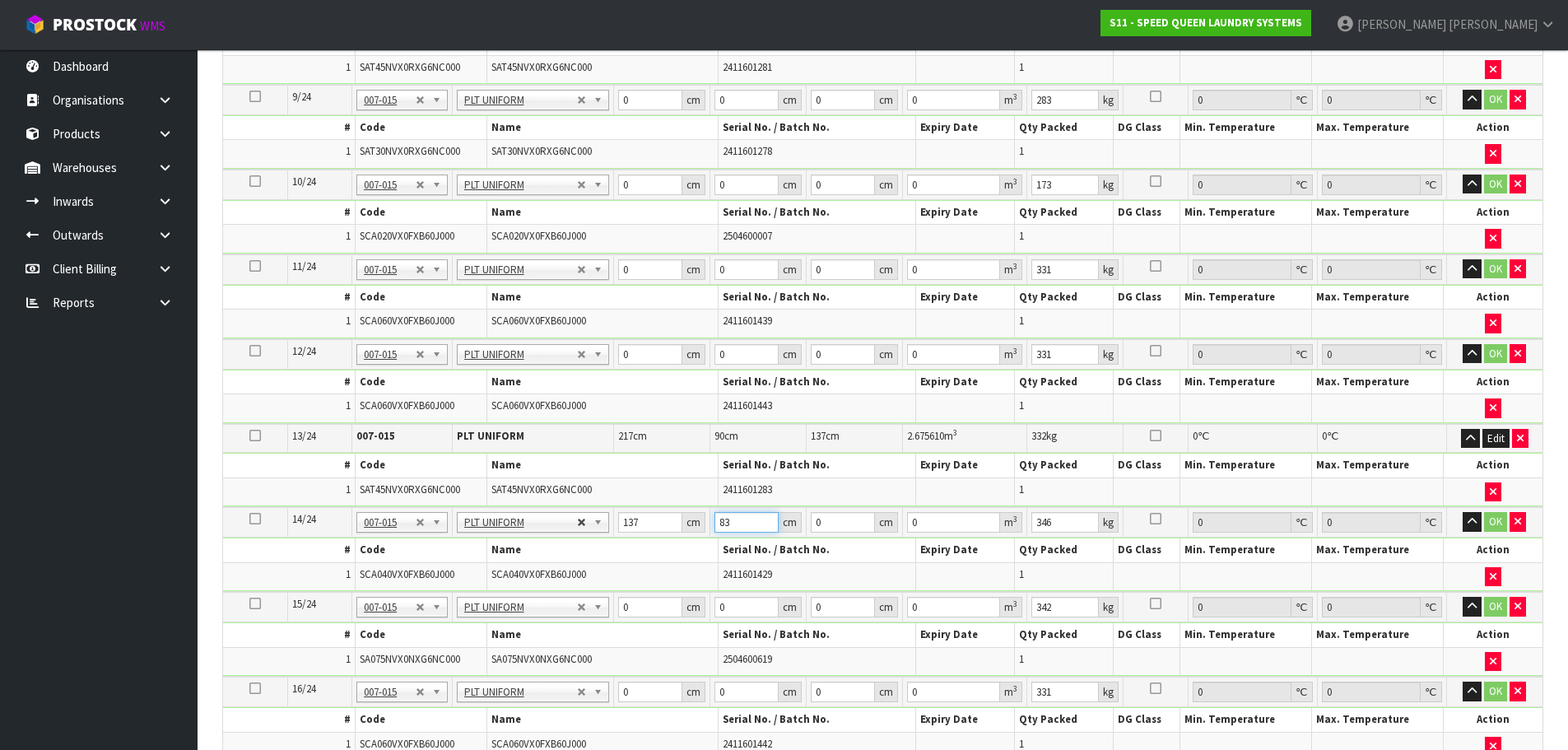
type input "83"
type input "1"
type input "0.011371"
type input "11"
type input "0.125081"
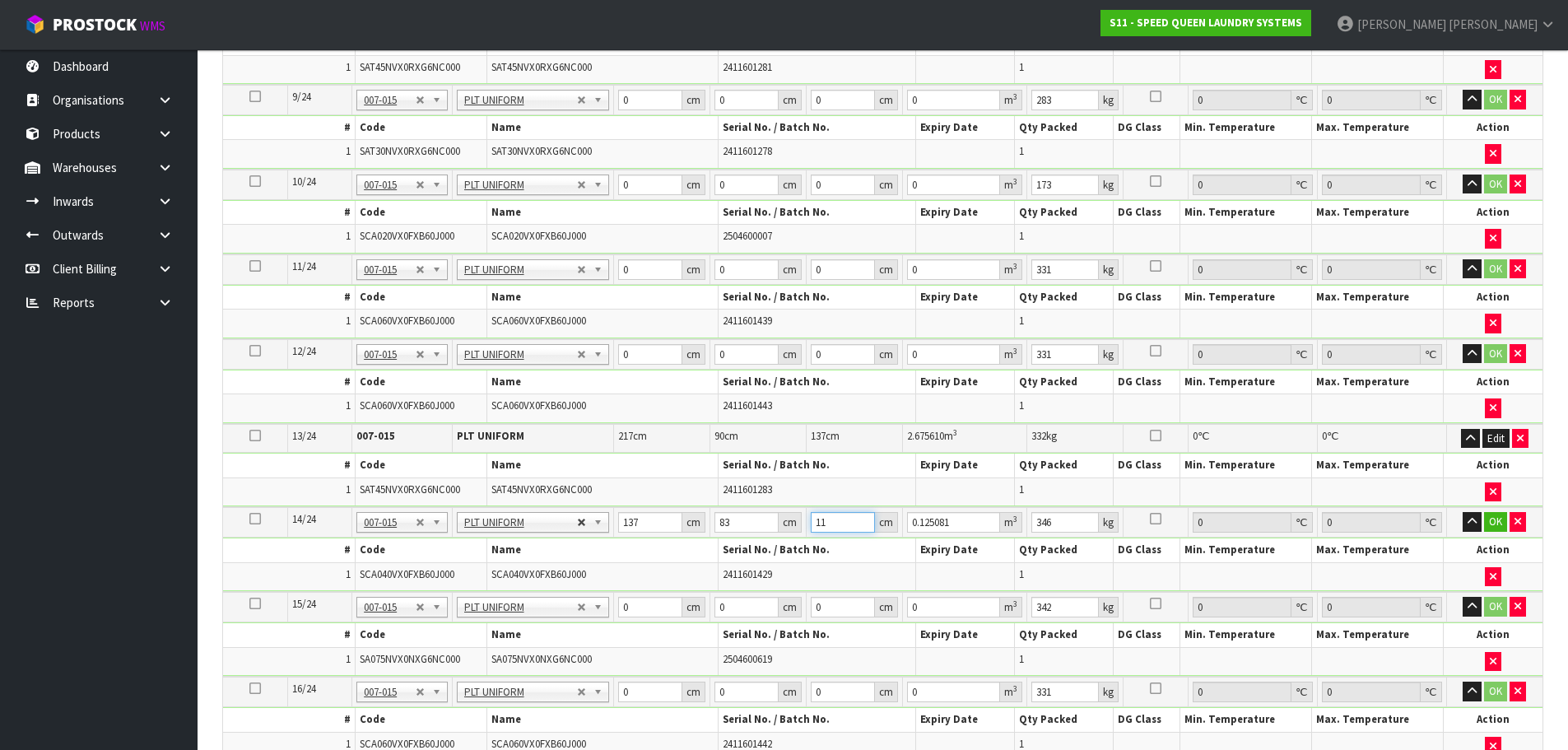
type input "111"
type input "1.262181"
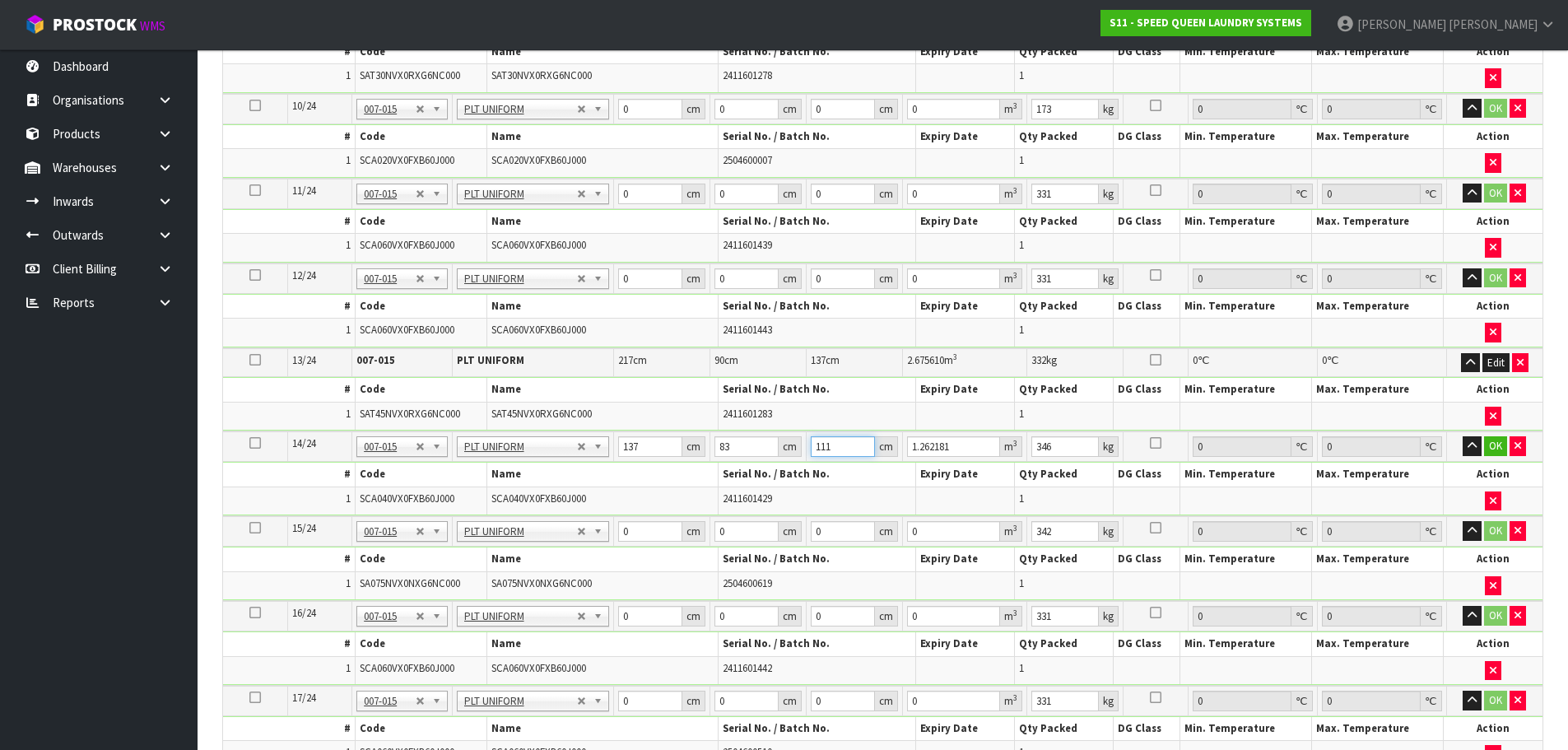
scroll to position [1343, 0]
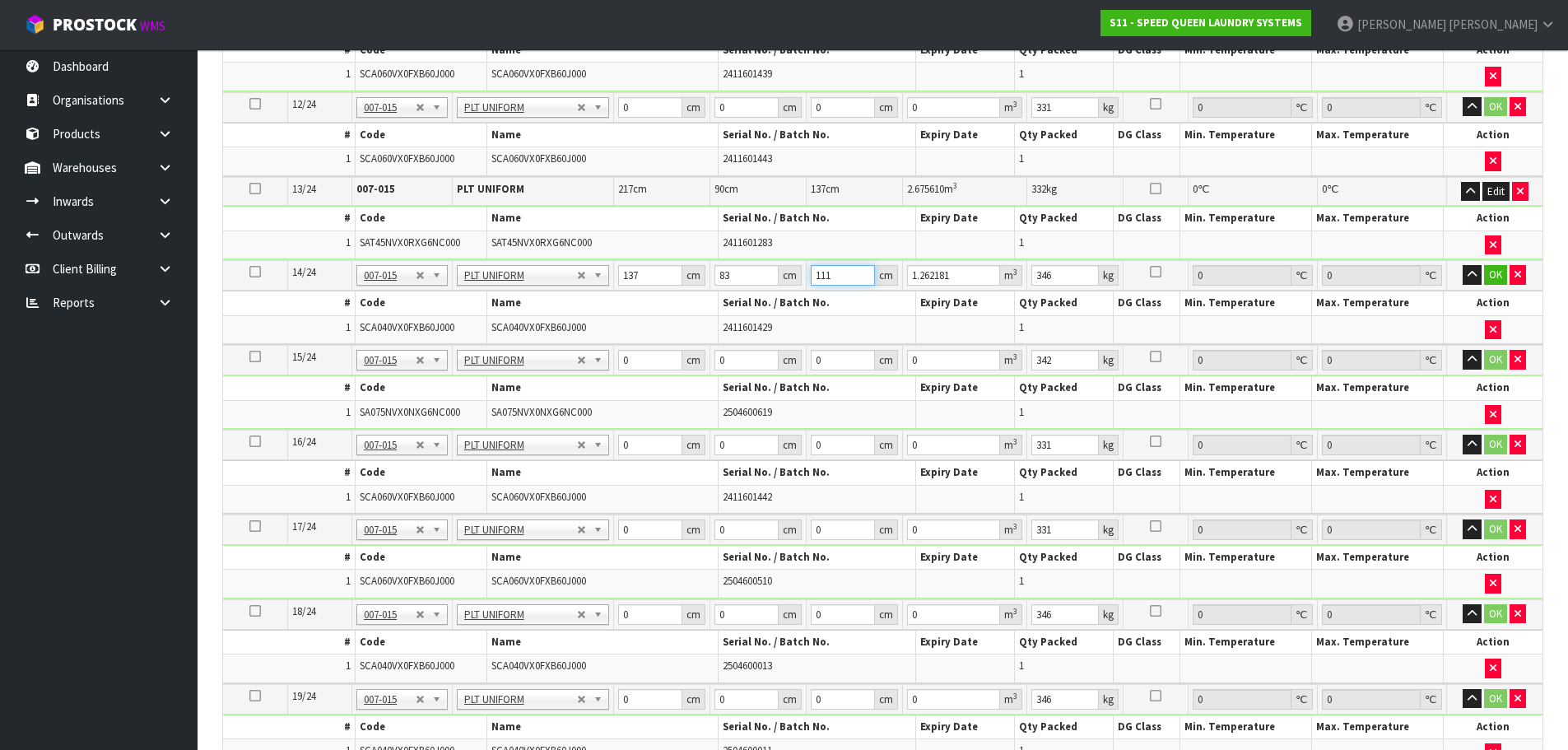
type input "111"
drag, startPoint x: 636, startPoint y: 614, endPoint x: 555, endPoint y: 623, distance: 81.5
click at [555, 623] on tr "18/24 NONE 007-001 007-002 007-004 007-009 007-013 007-014 007-015 007-017 007-…" at bounding box center [883, 614] width 1320 height 30
type input "137"
type input "1"
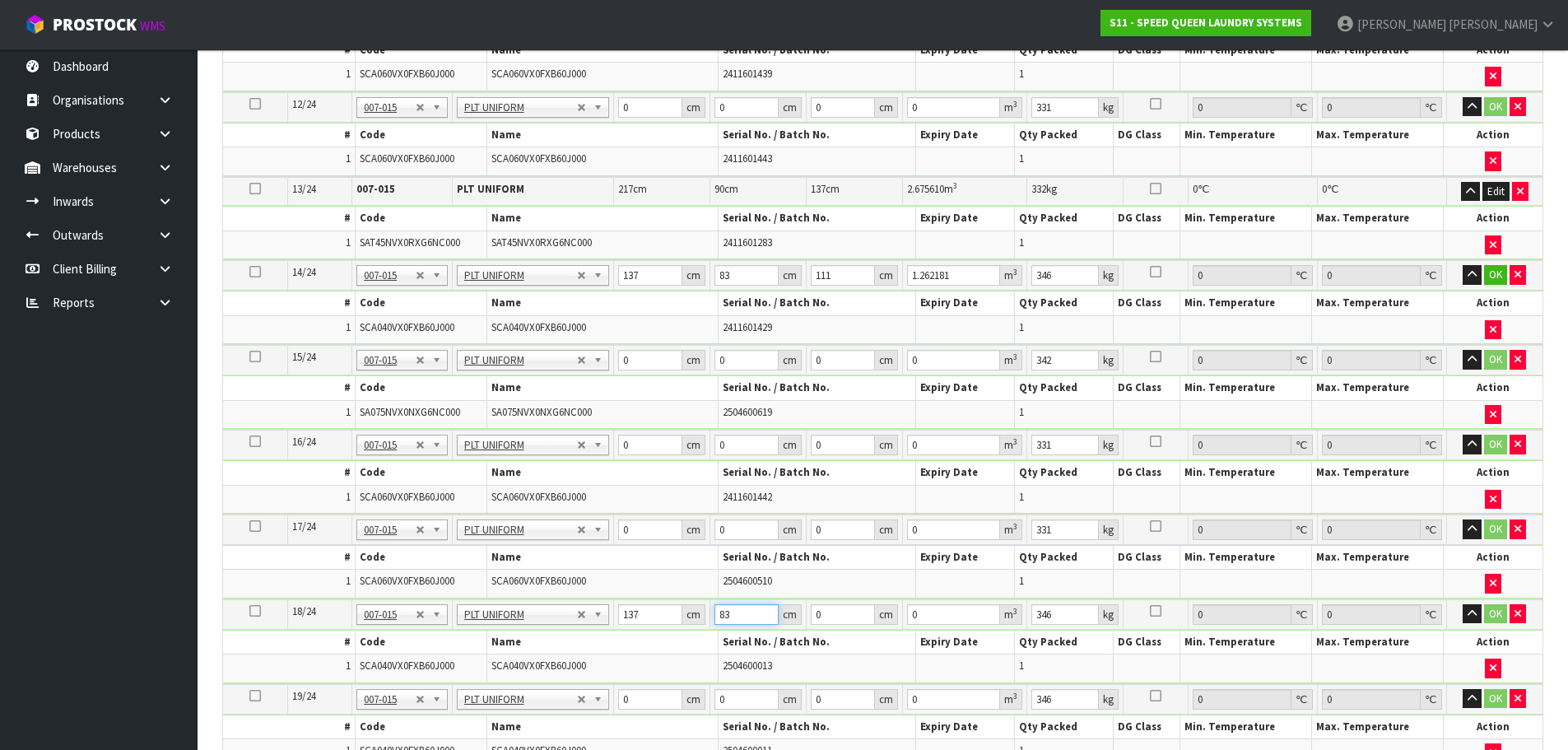
type input "83"
type input "1"
type input "0.011371"
type input "11"
type input "0.125081"
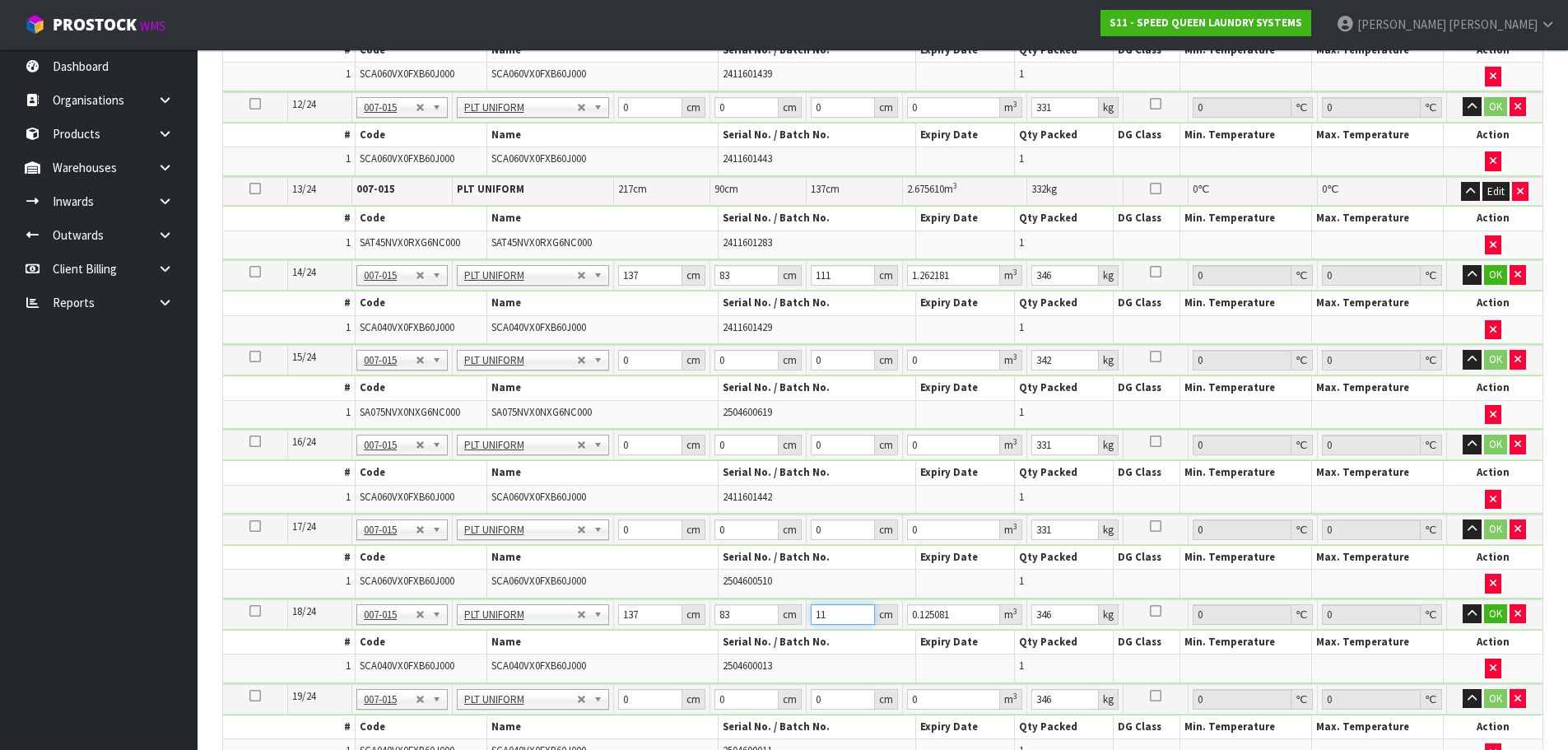
type input "111"
type input "1.262181"
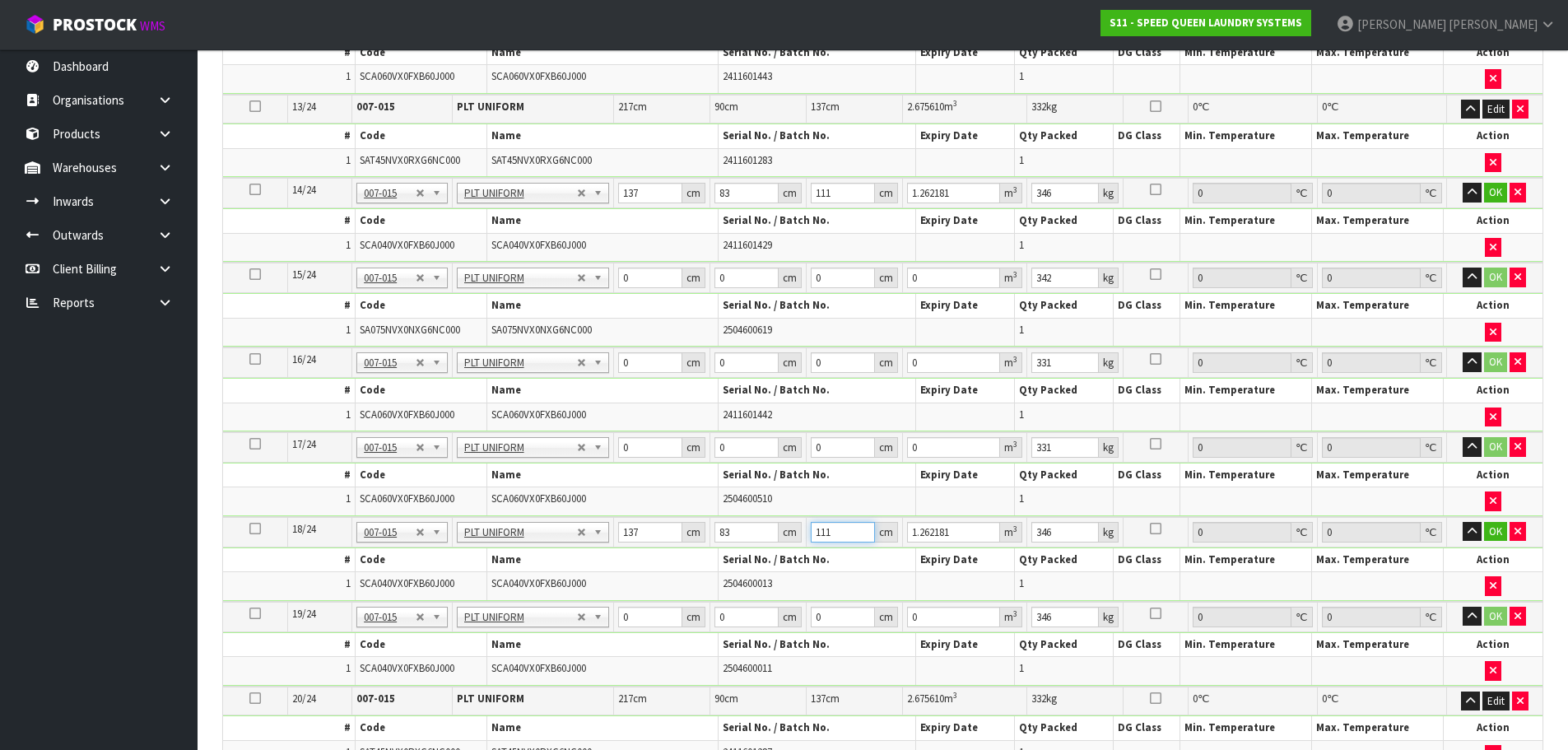
type input "111"
drag, startPoint x: 642, startPoint y: 619, endPoint x: 608, endPoint y: 614, distance: 34.4
click at [608, 614] on tr "19/24 NONE 007-001 007-002 007-004 007-009 007-013 007-014 007-015 007-017 007-…" at bounding box center [883, 617] width 1320 height 30
type input "137"
type input "83"
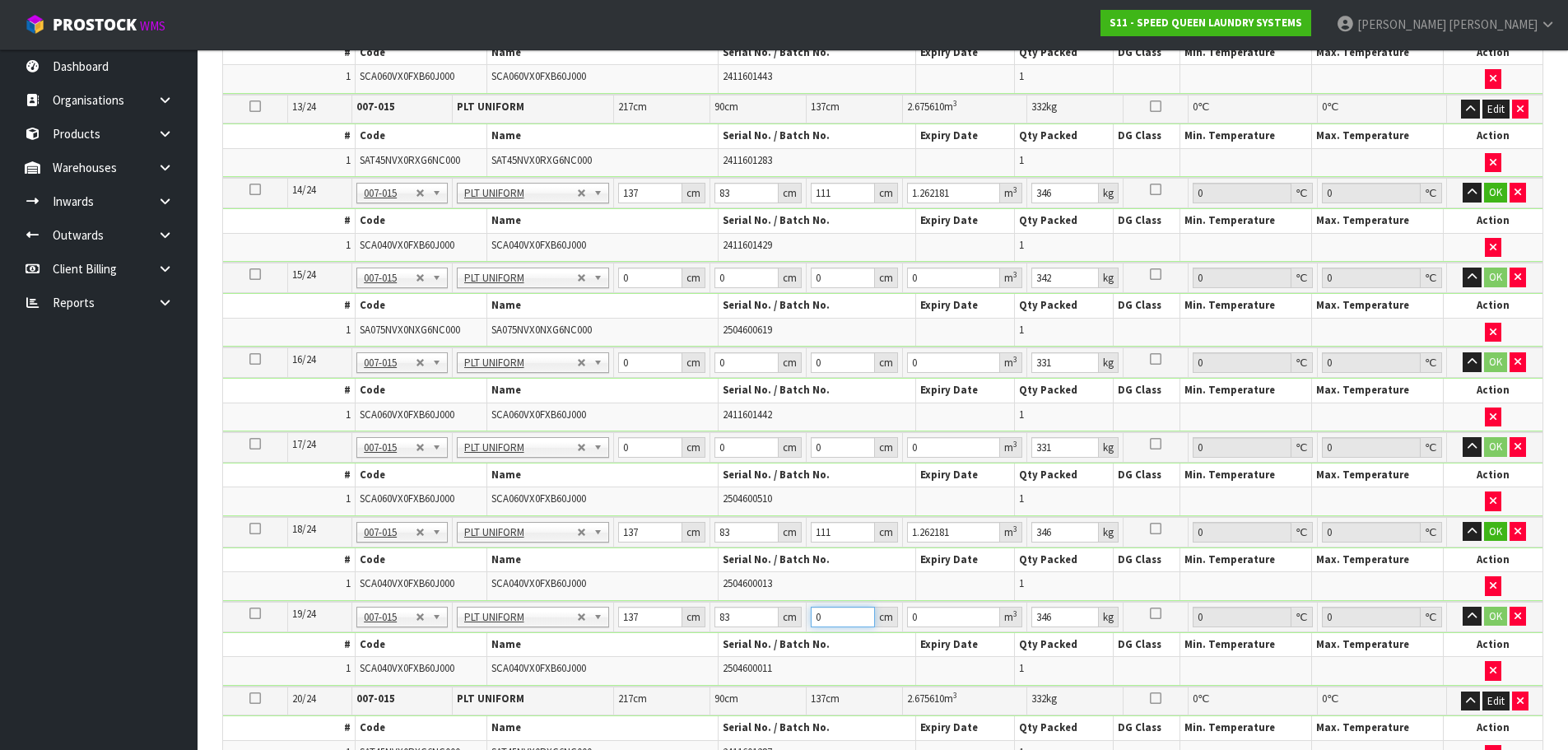
type input "1"
type input "0.011371"
type input "11"
type input "0.125081"
type input "111"
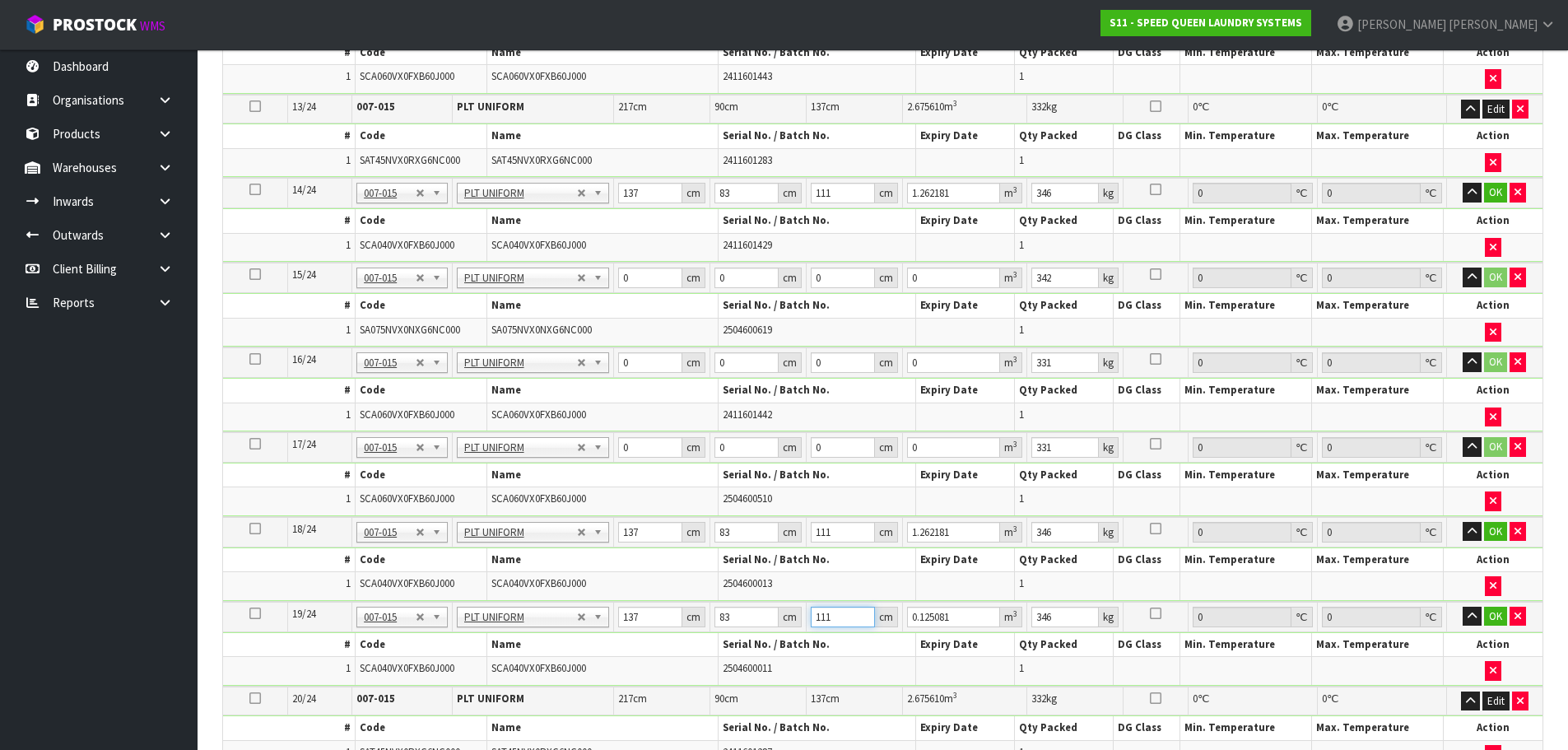
type input "1.262181"
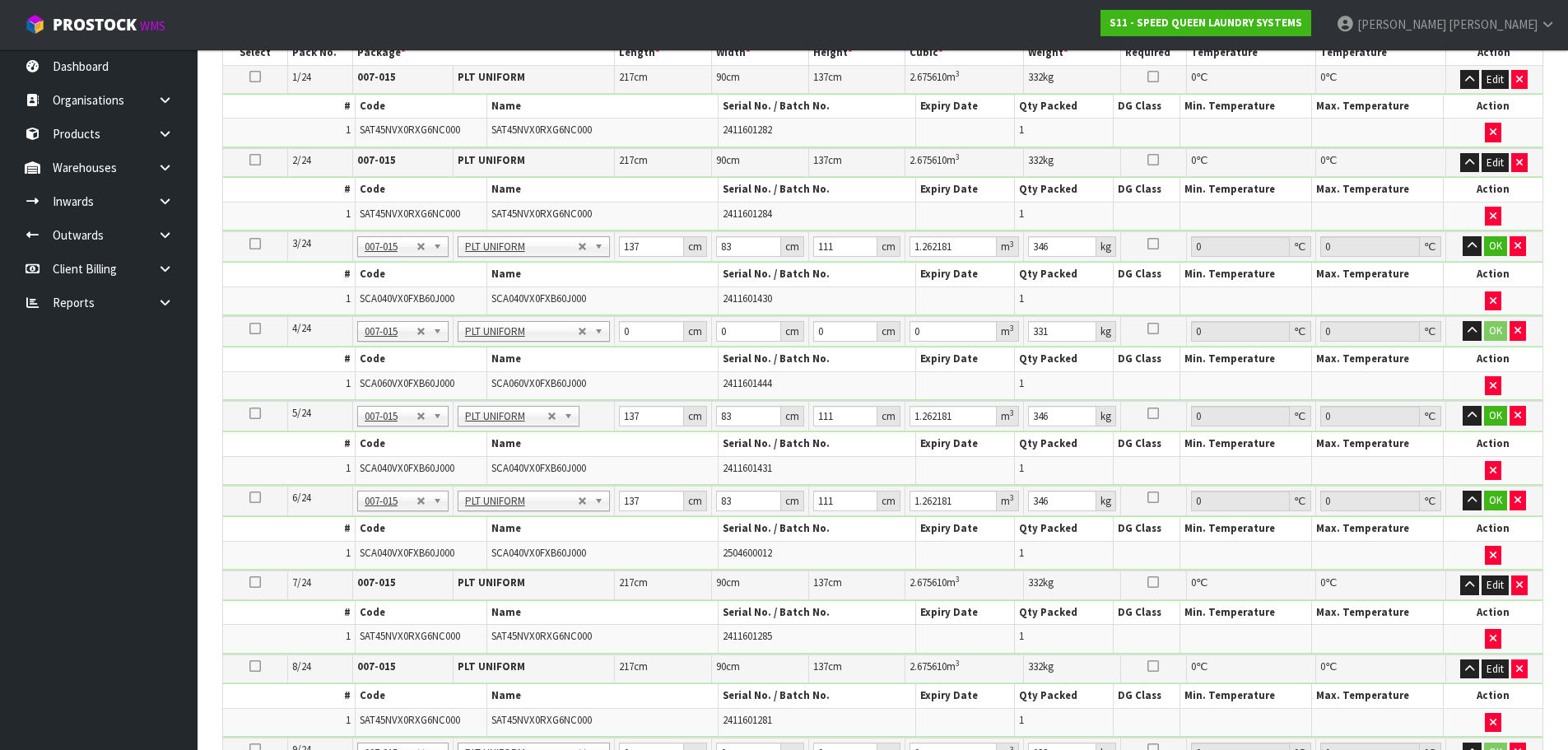
scroll to position [355, 0]
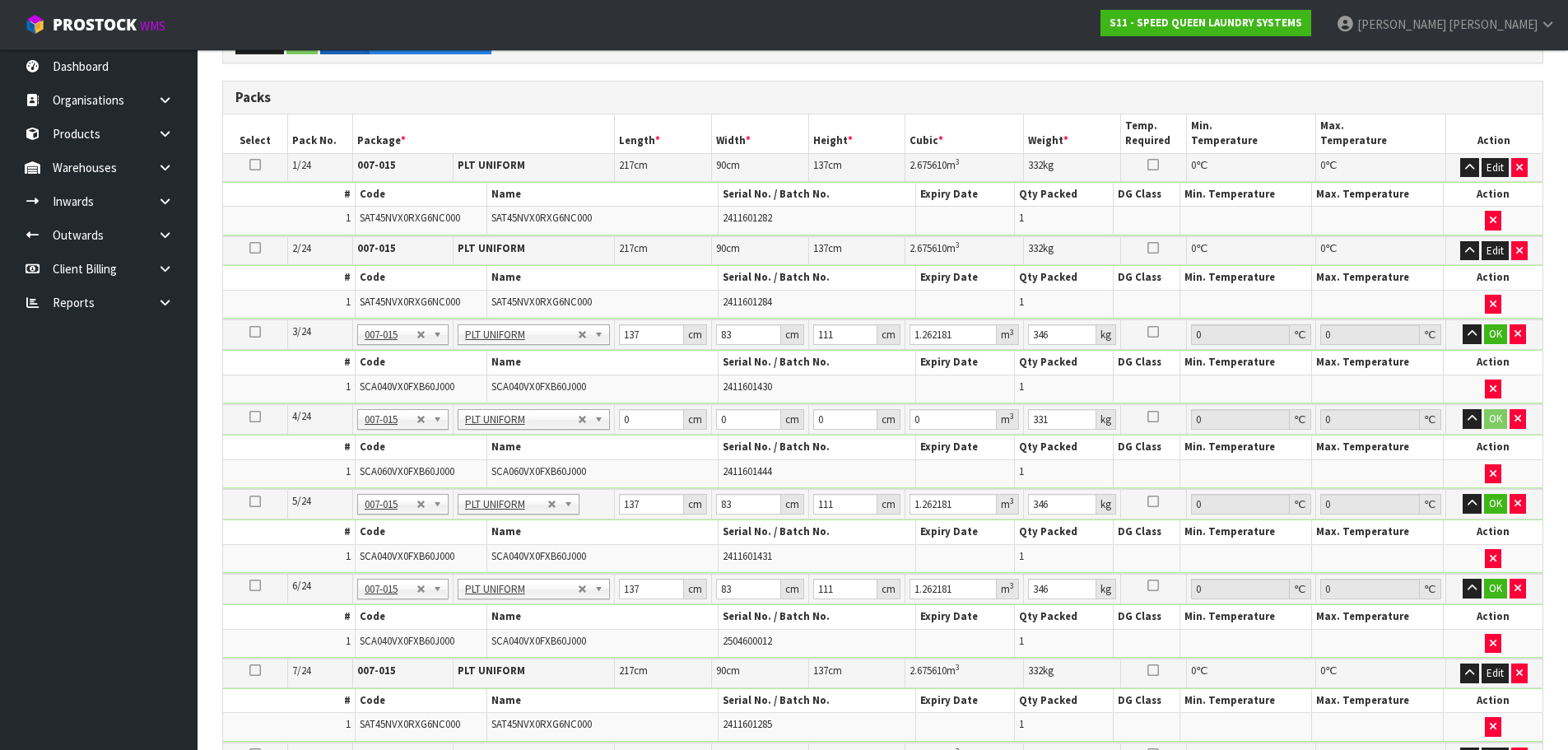
type input "111"
click at [1490, 332] on button "OK" at bounding box center [1495, 334] width 23 height 20
click at [1489, 501] on button "OK" at bounding box center [1495, 502] width 23 height 20
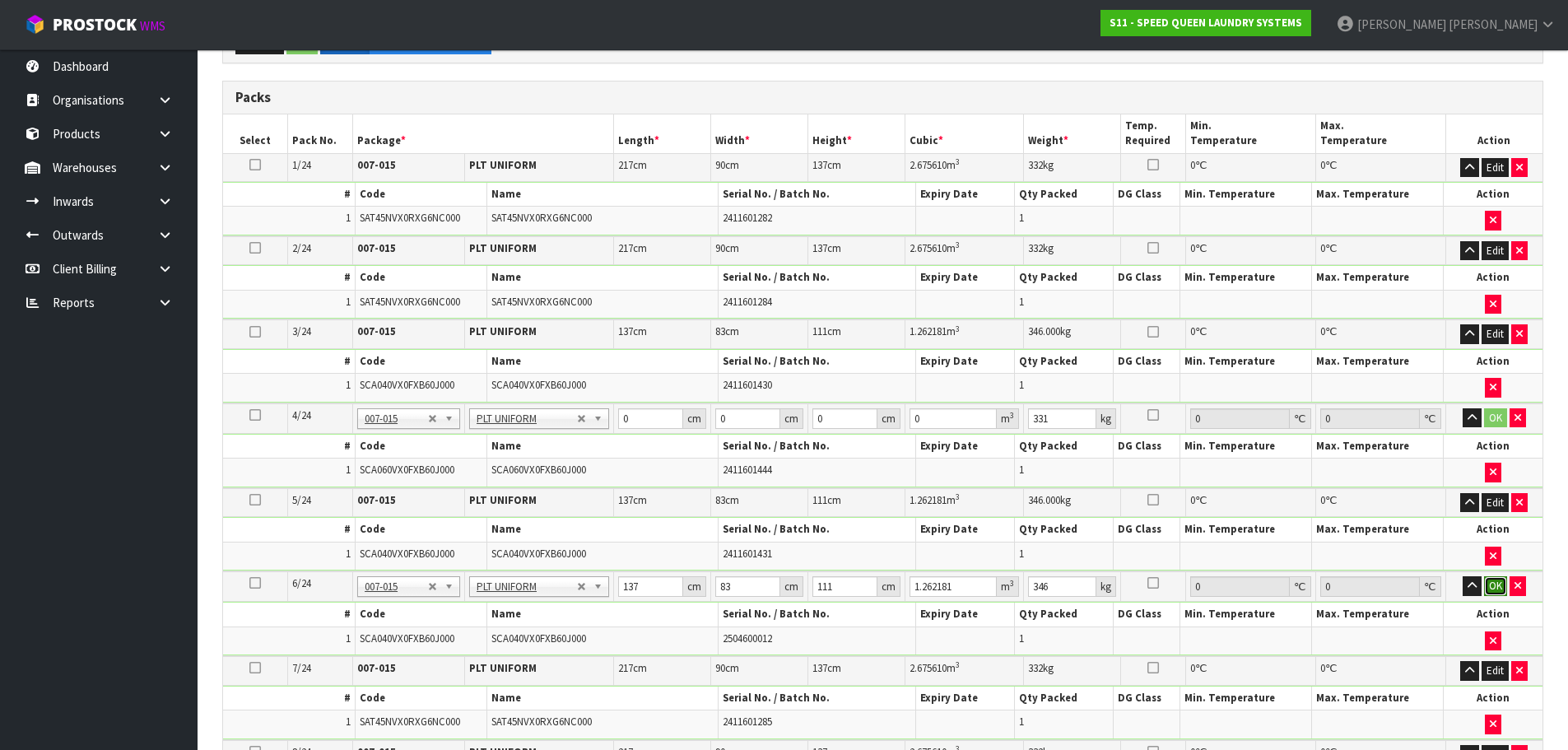
click at [1497, 585] on button "OK" at bounding box center [1495, 586] width 23 height 20
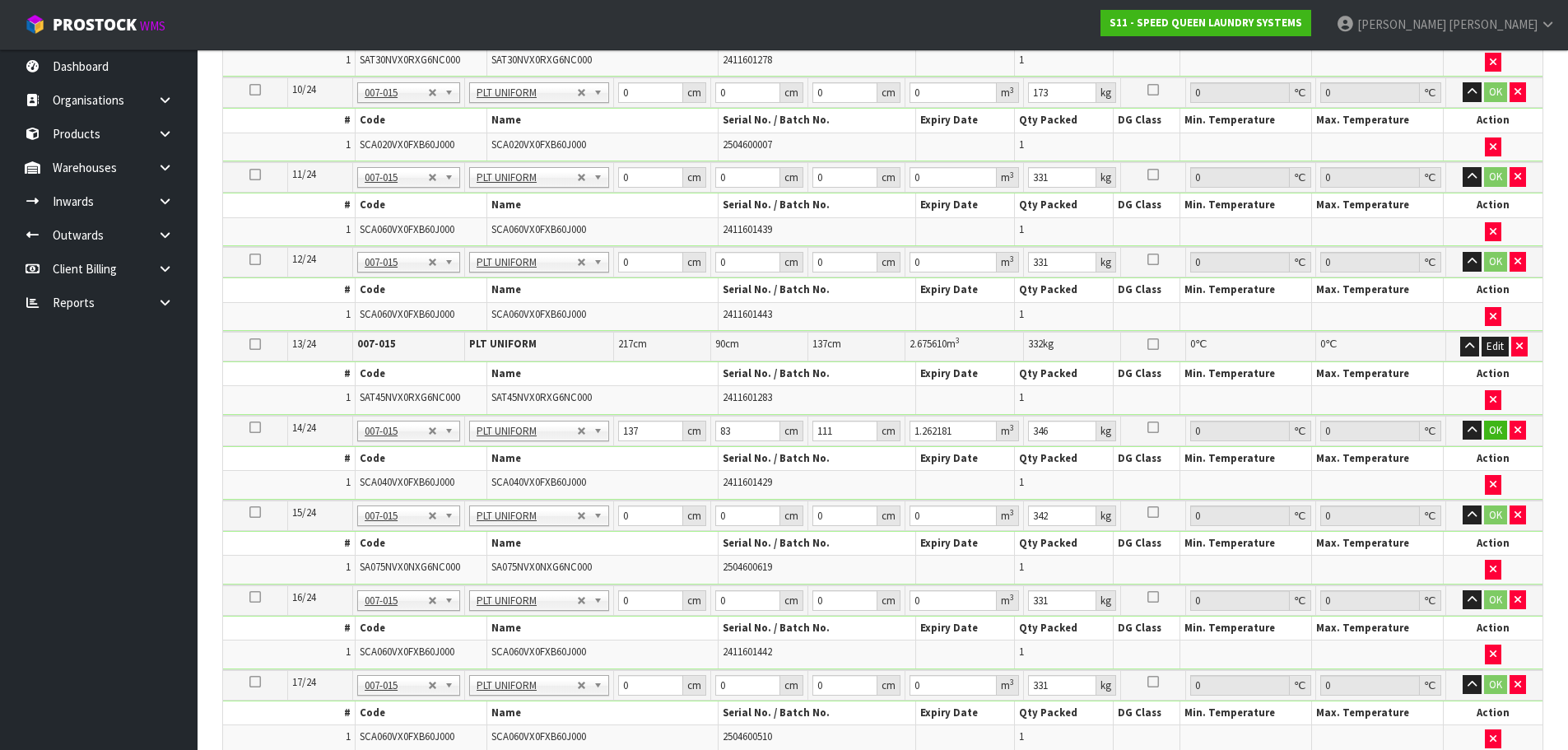
scroll to position [1261, 0]
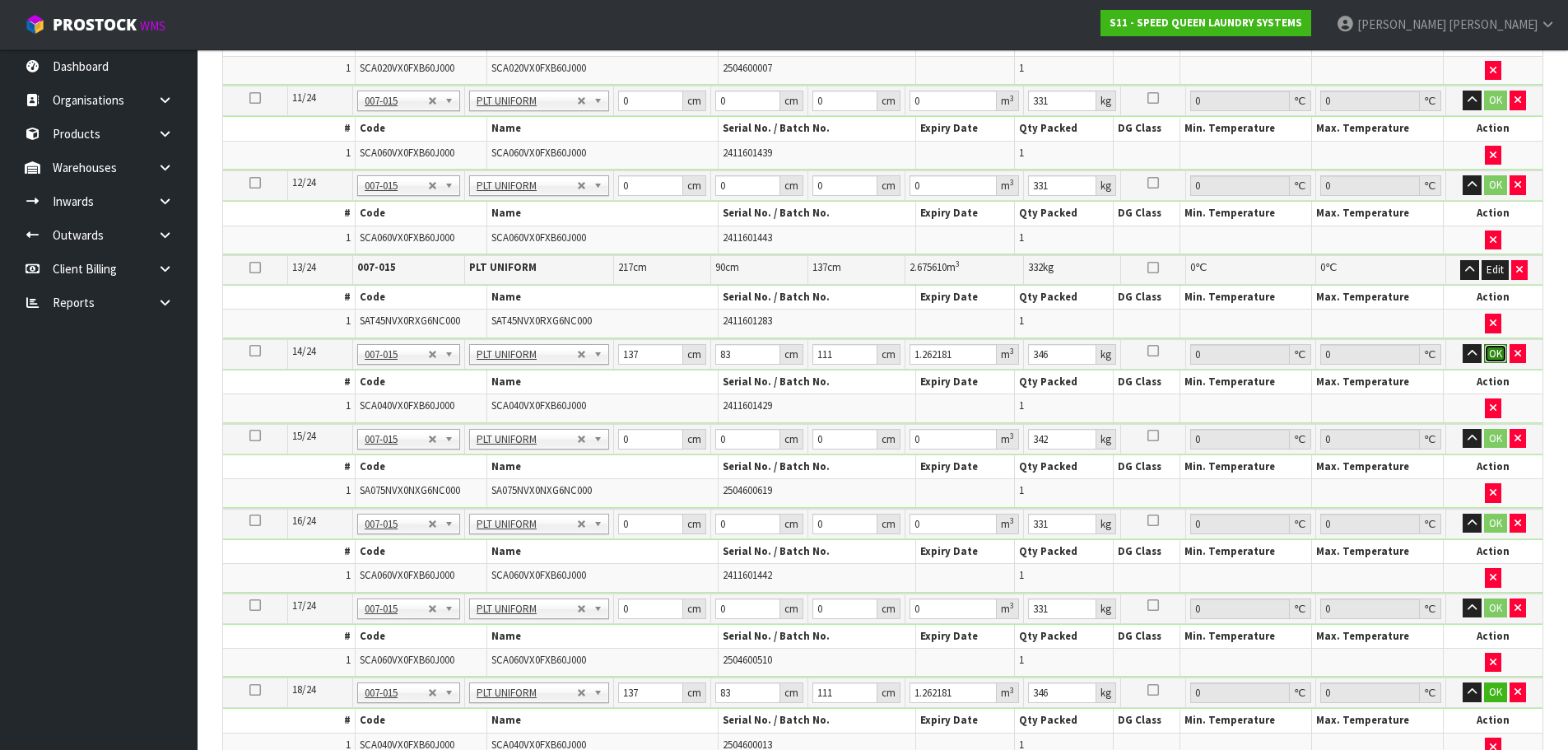
click at [1501, 349] on button "OK" at bounding box center [1495, 353] width 23 height 20
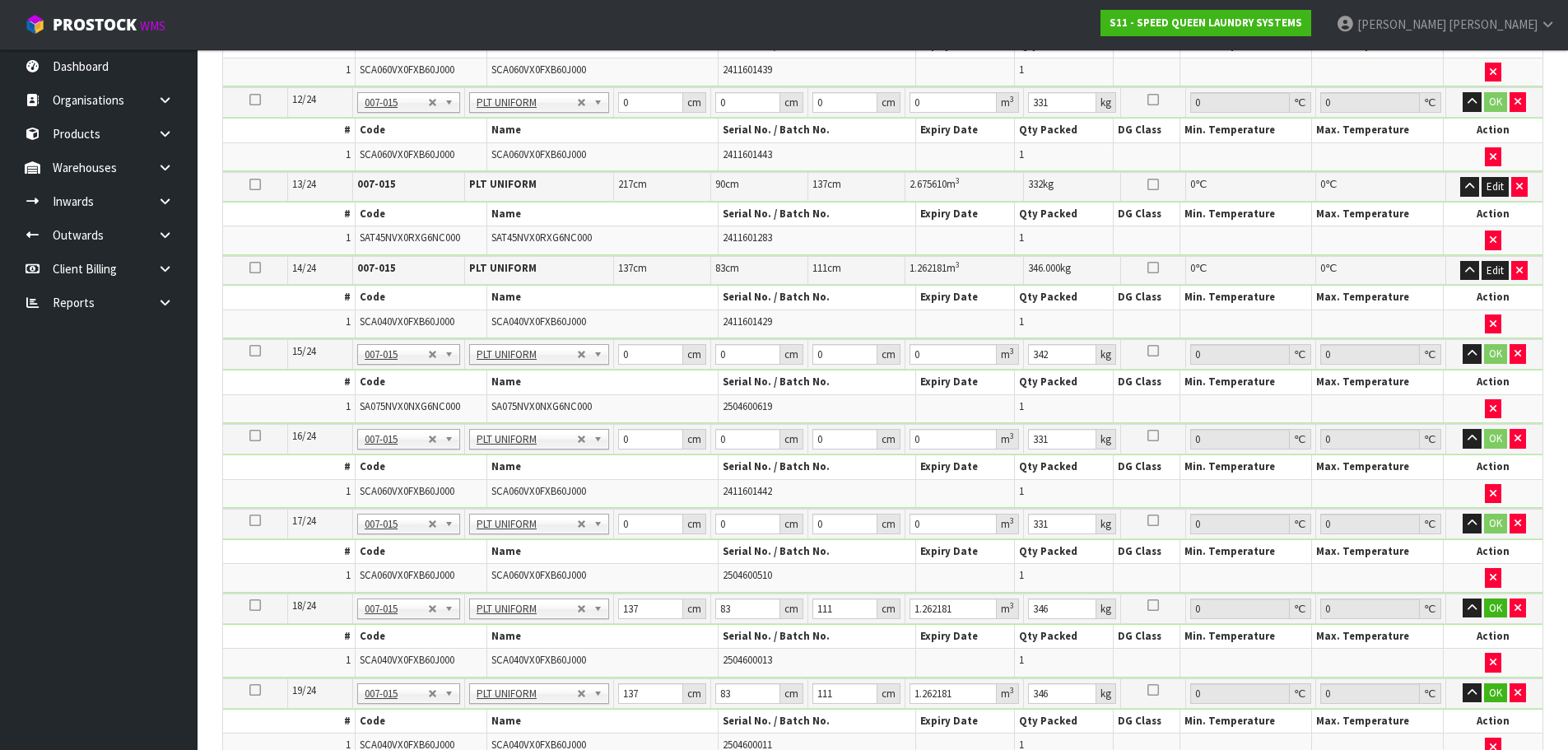
scroll to position [1508, 0]
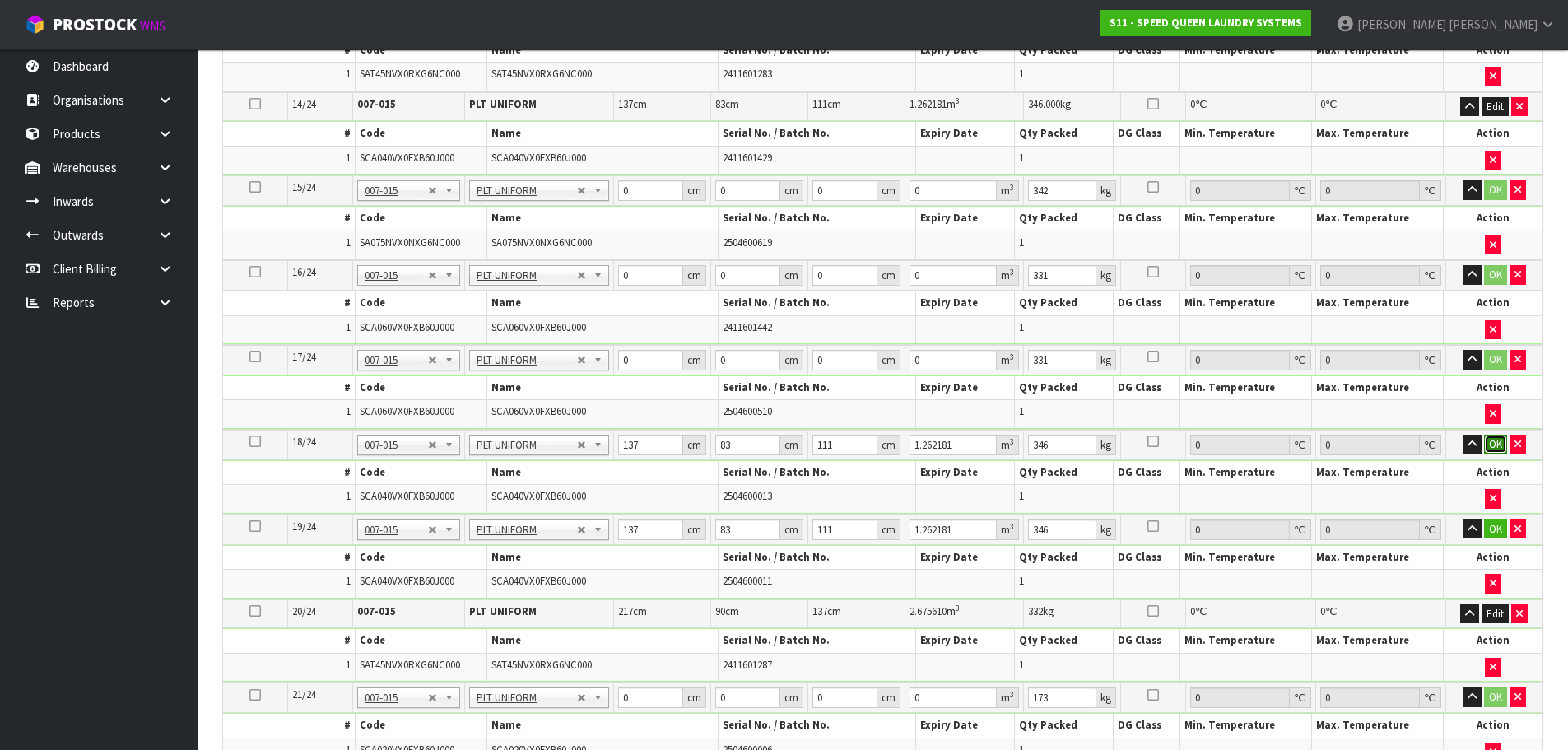
click at [1491, 448] on button "OK" at bounding box center [1495, 444] width 23 height 20
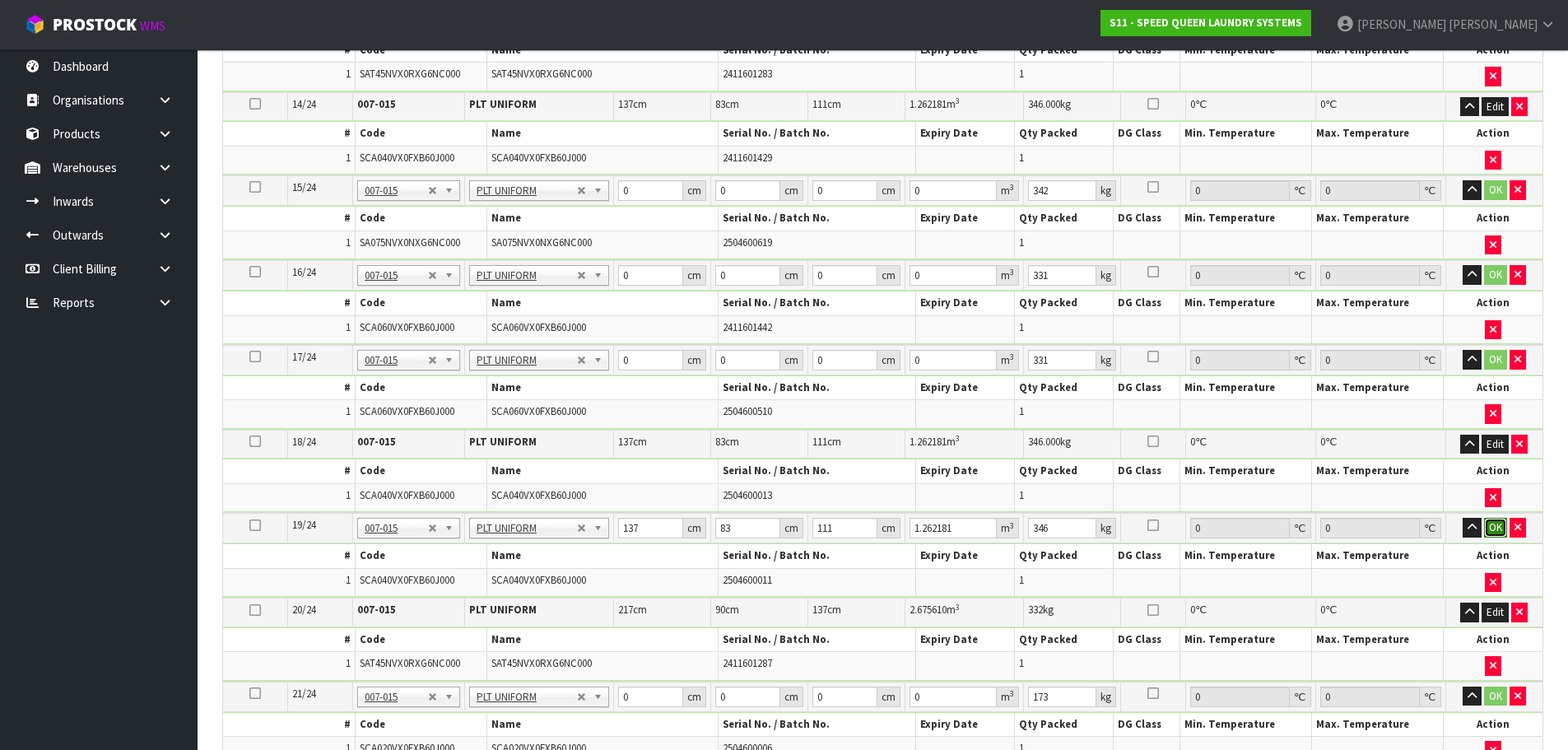
click at [1490, 532] on button "OK" at bounding box center [1495, 527] width 23 height 20
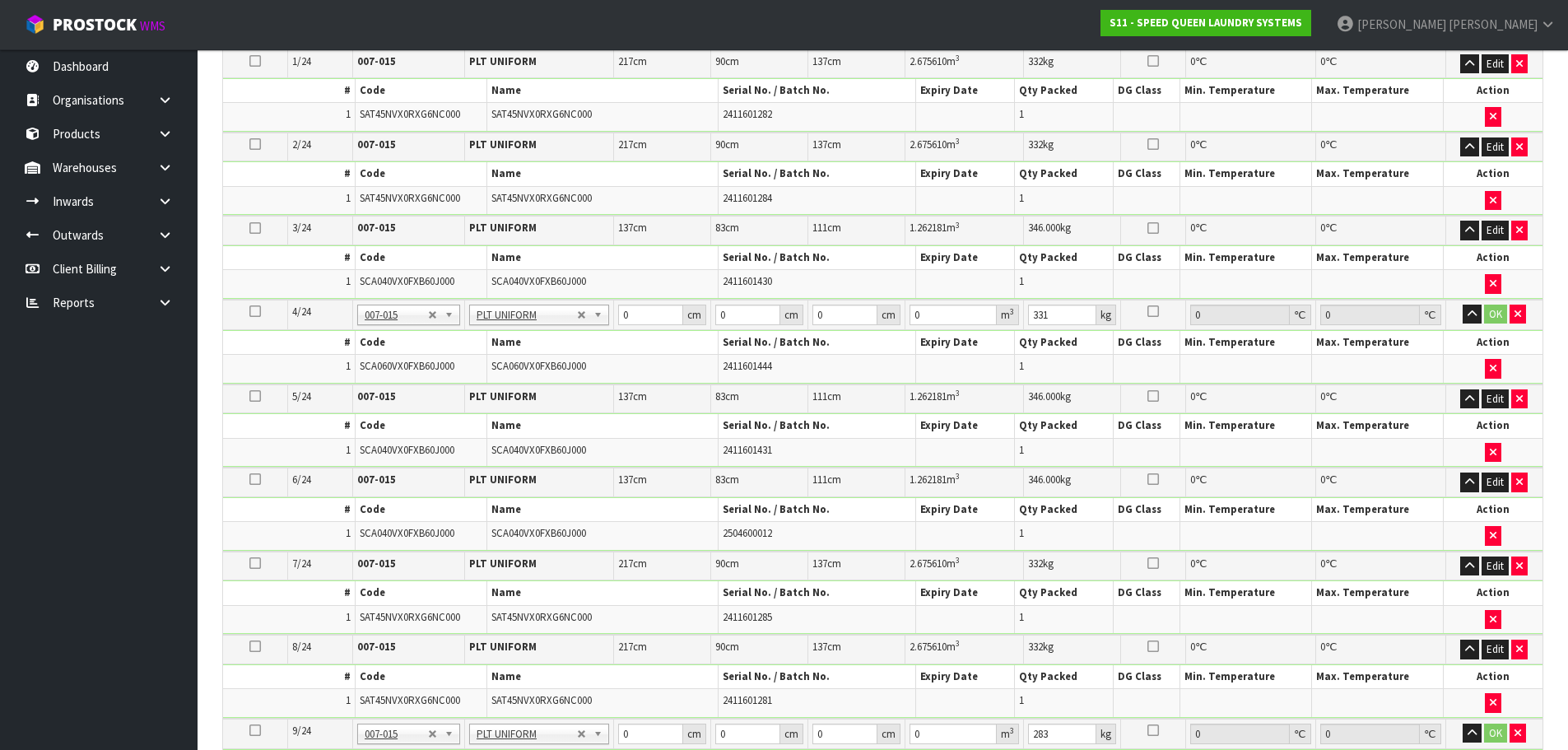
scroll to position [355, 0]
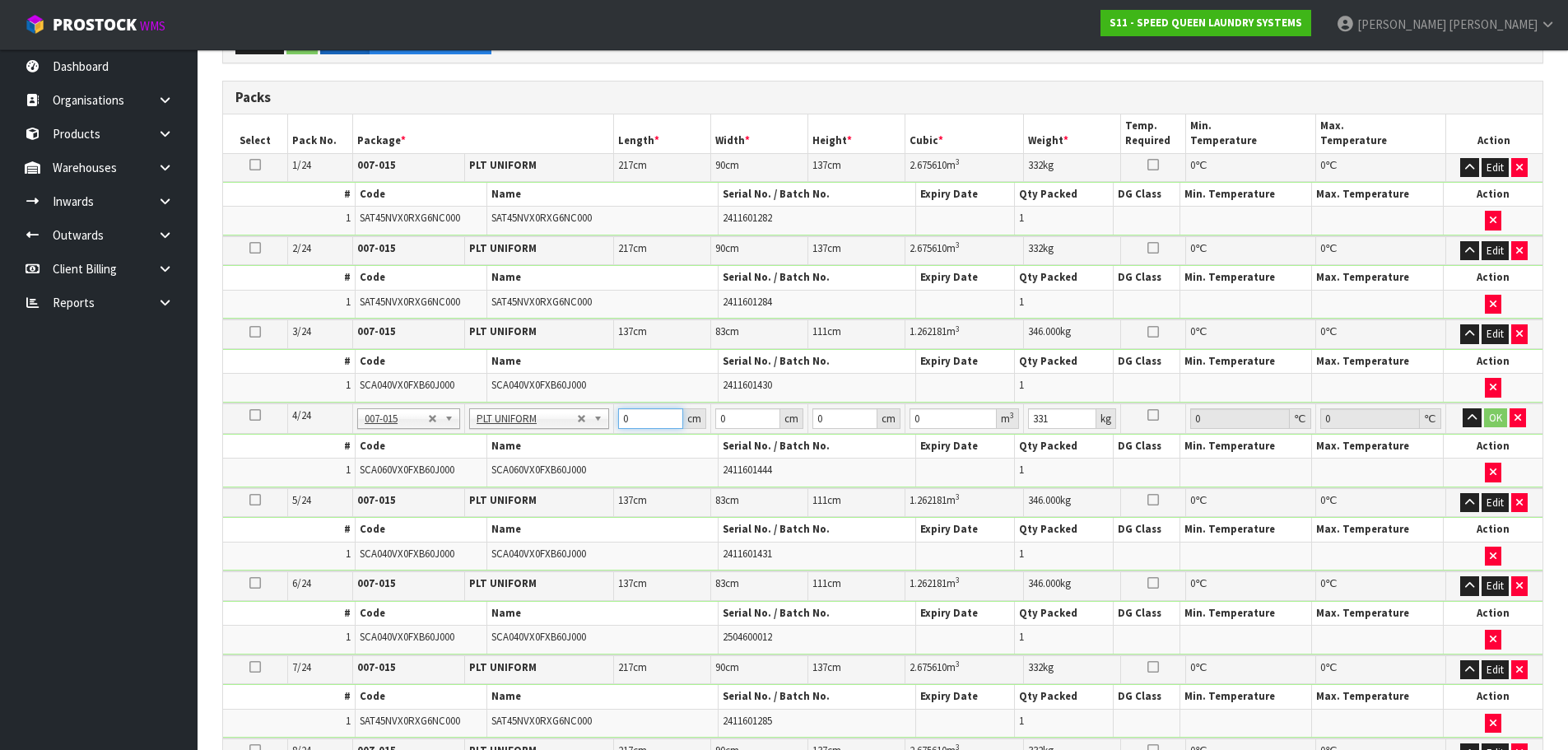
drag, startPoint x: 633, startPoint y: 413, endPoint x: 616, endPoint y: 415, distance: 17.1
click at [616, 415] on td "0 cm" at bounding box center [663, 418] width 97 height 30
type input "120"
type input "95"
type input "1"
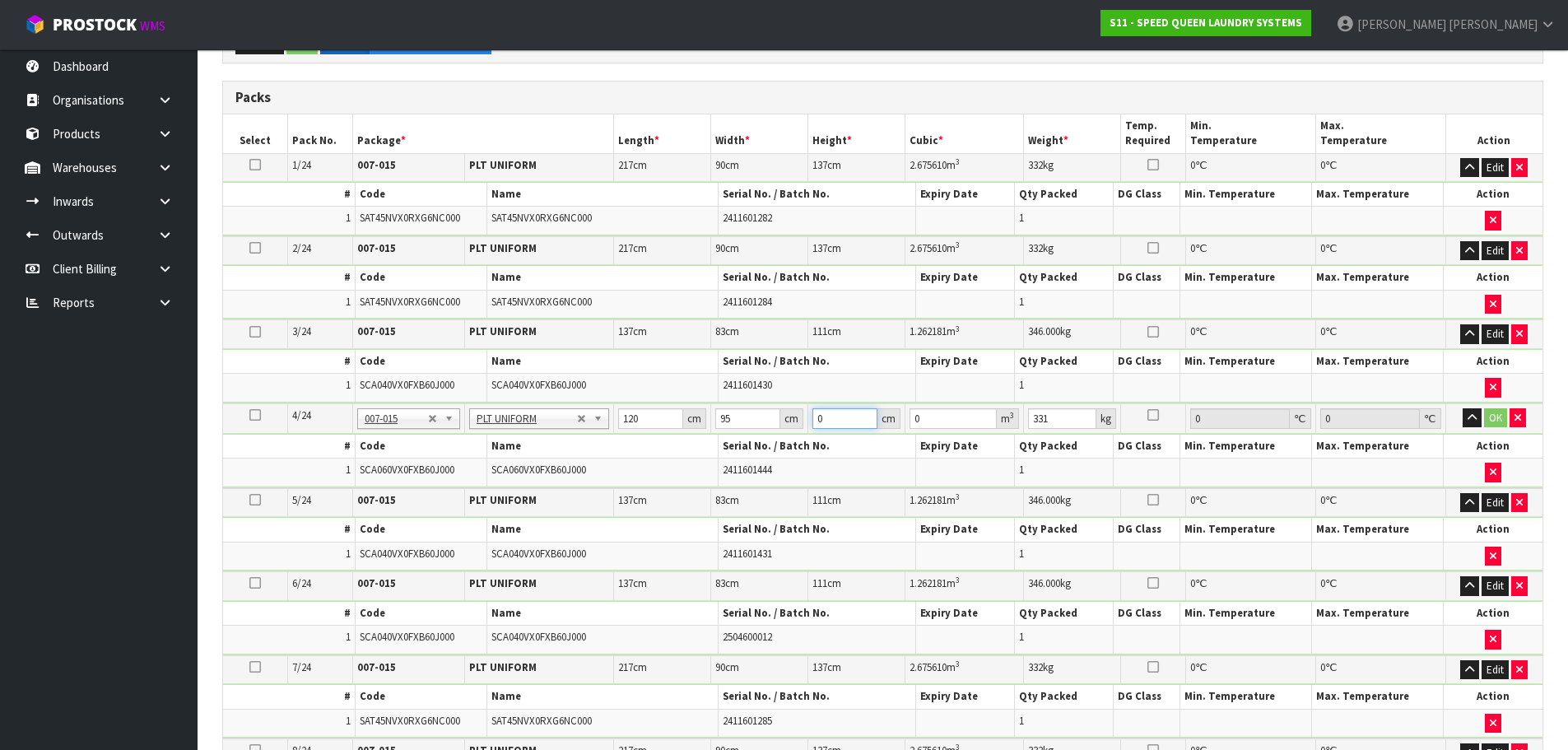
type input "0.0114"
type input "14"
type input "0.1596"
type input "144"
type input "1.6416"
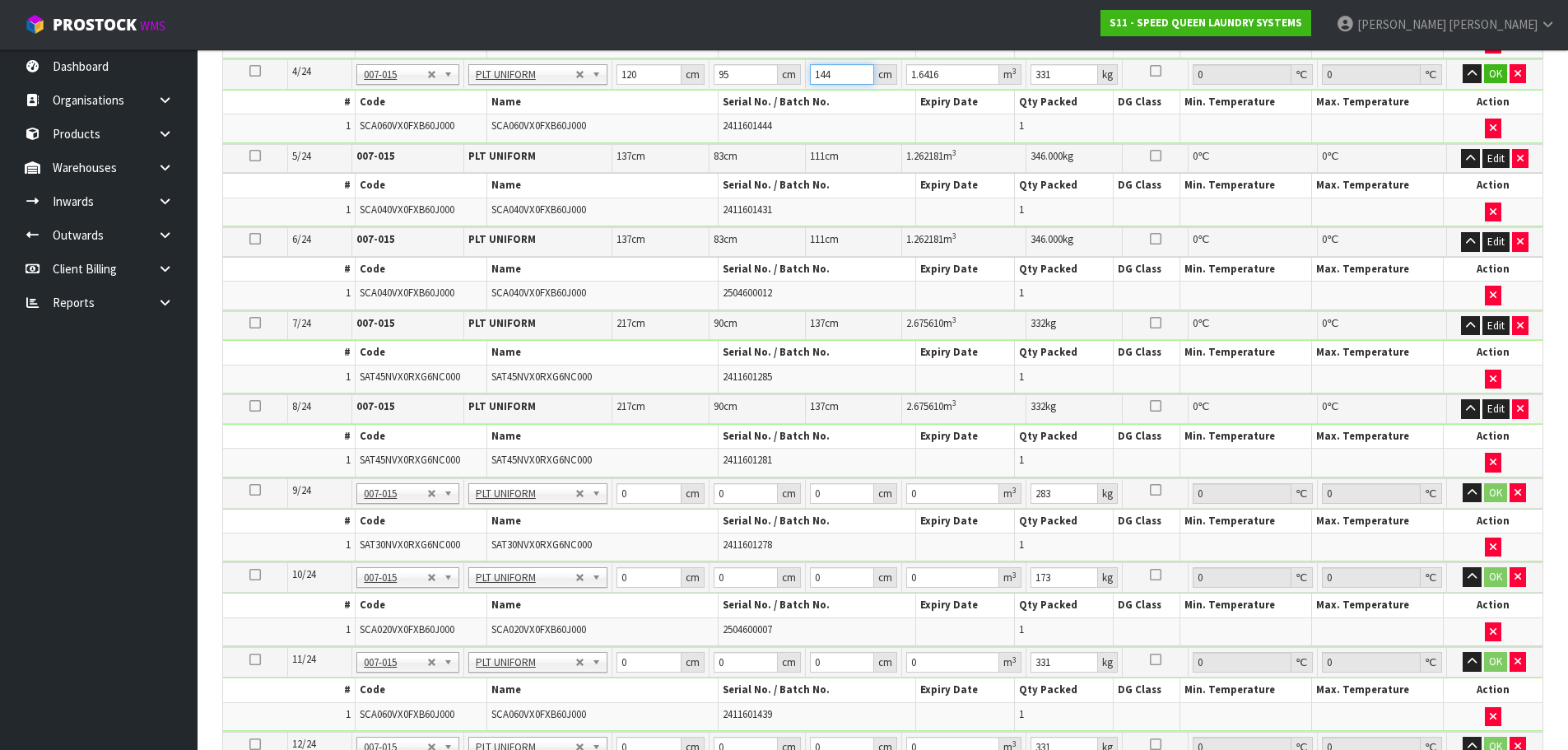
scroll to position [767, 0]
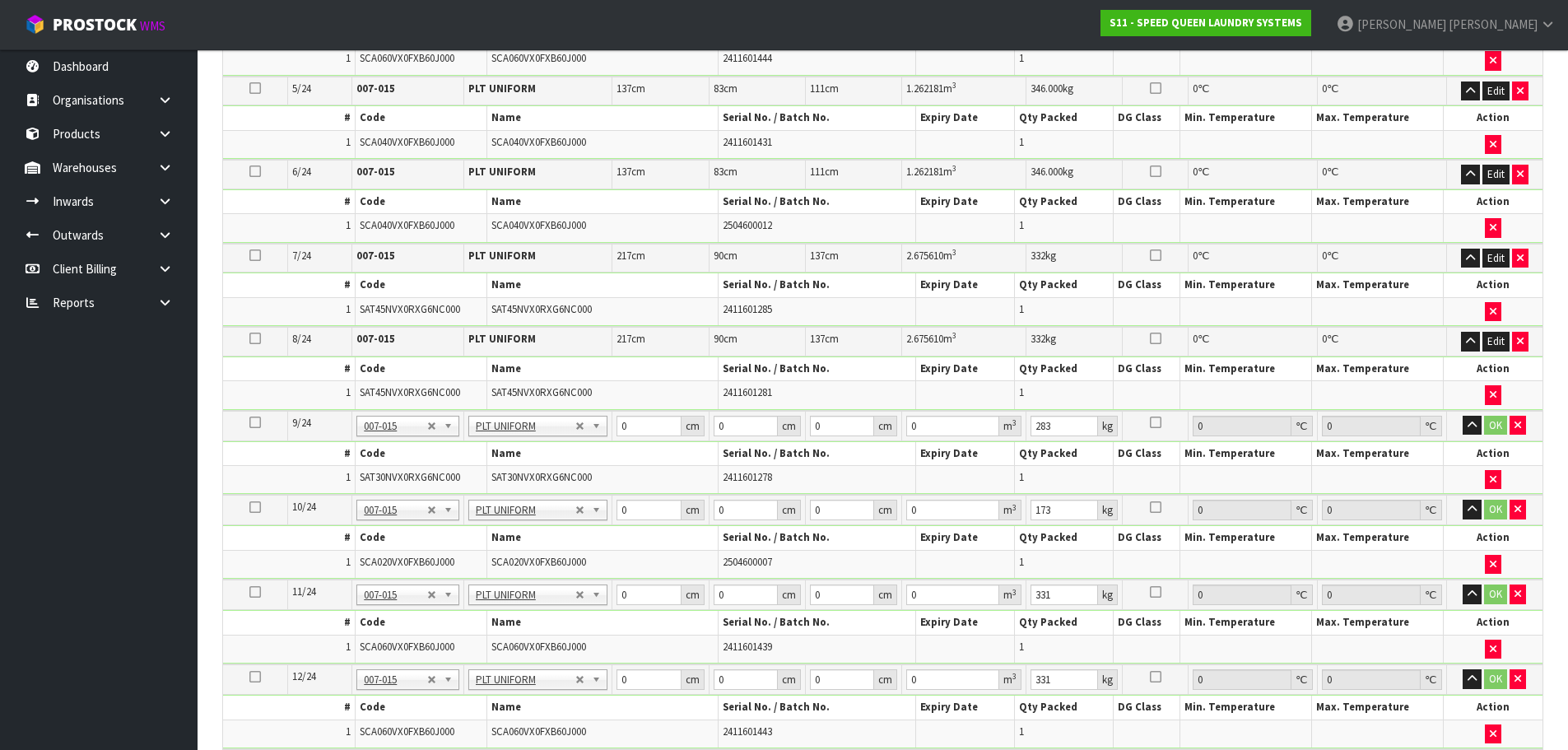
type input "144"
drag, startPoint x: 740, startPoint y: 597, endPoint x: 714, endPoint y: 594, distance: 26.2
click at [714, 594] on input "0" at bounding box center [745, 594] width 64 height 21
type input "120"
type input "95"
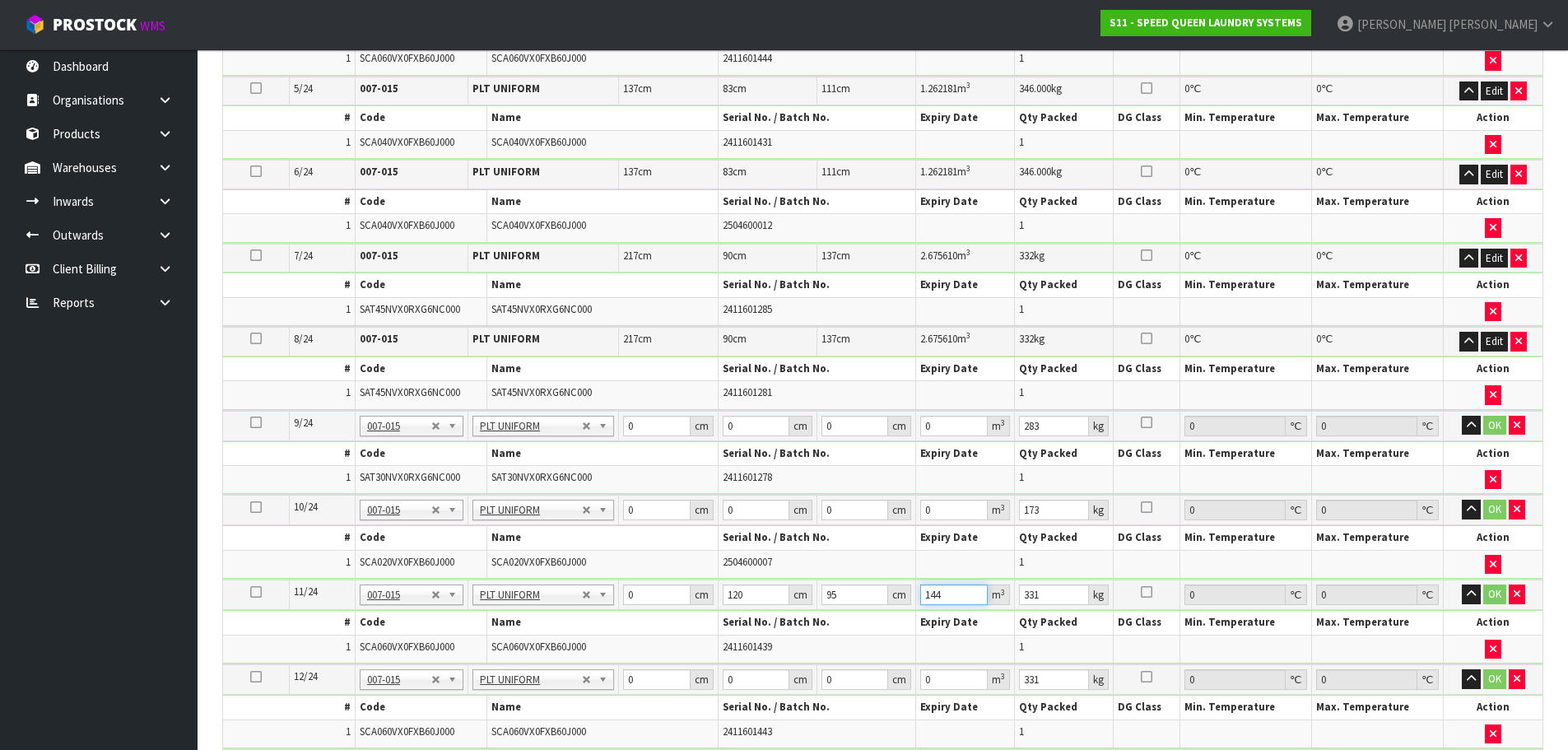
type input "144"
drag, startPoint x: 638, startPoint y: 593, endPoint x: 624, endPoint y: 598, distance: 14.9
click at [624, 598] on input "0" at bounding box center [656, 594] width 67 height 21
type input "1"
type input "0.0114"
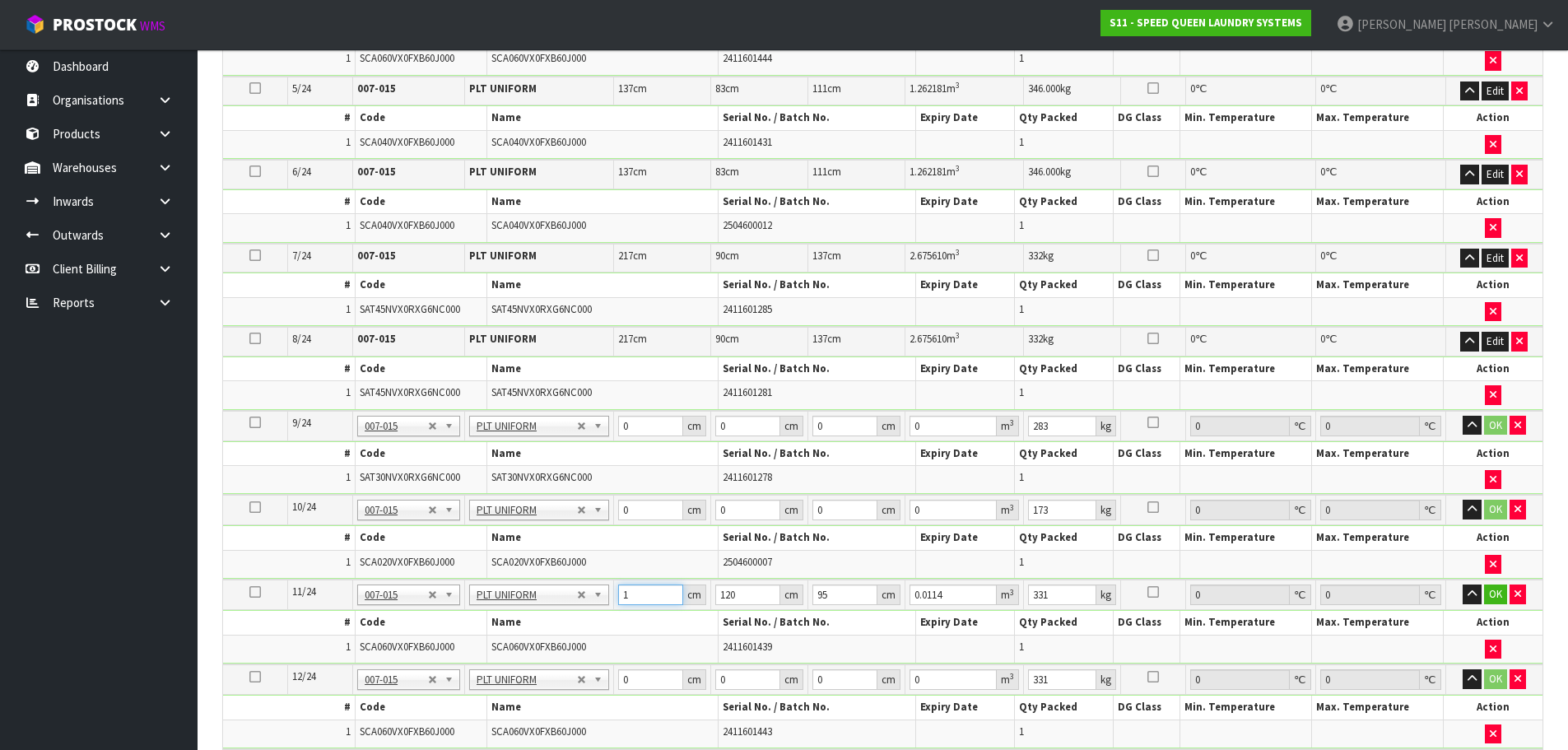
type input "12"
type input "0.1368"
type input "120"
type input "1.368"
type input "120"
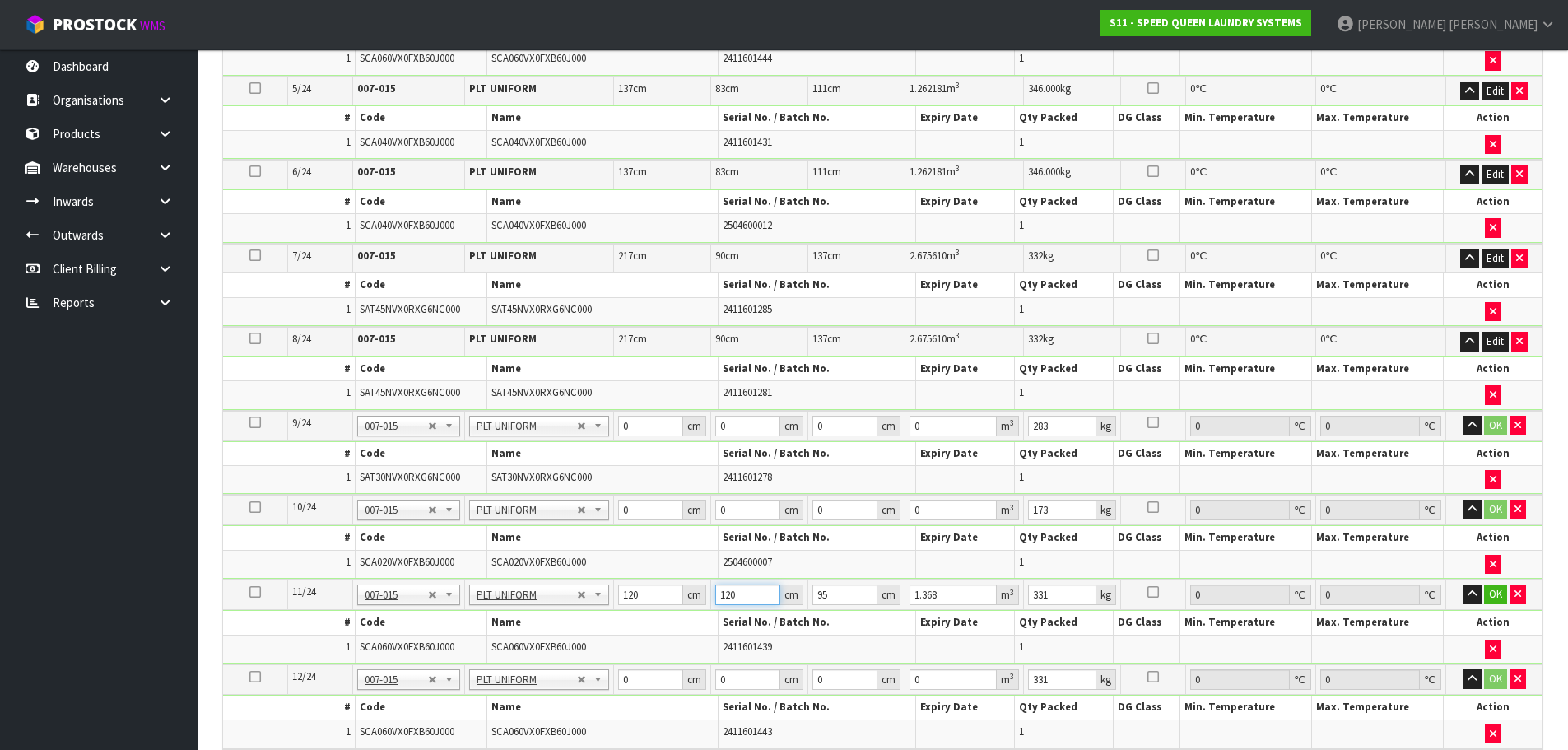
type input "9"
type input "0.1026"
type input "95"
type input "1.083"
type input "95"
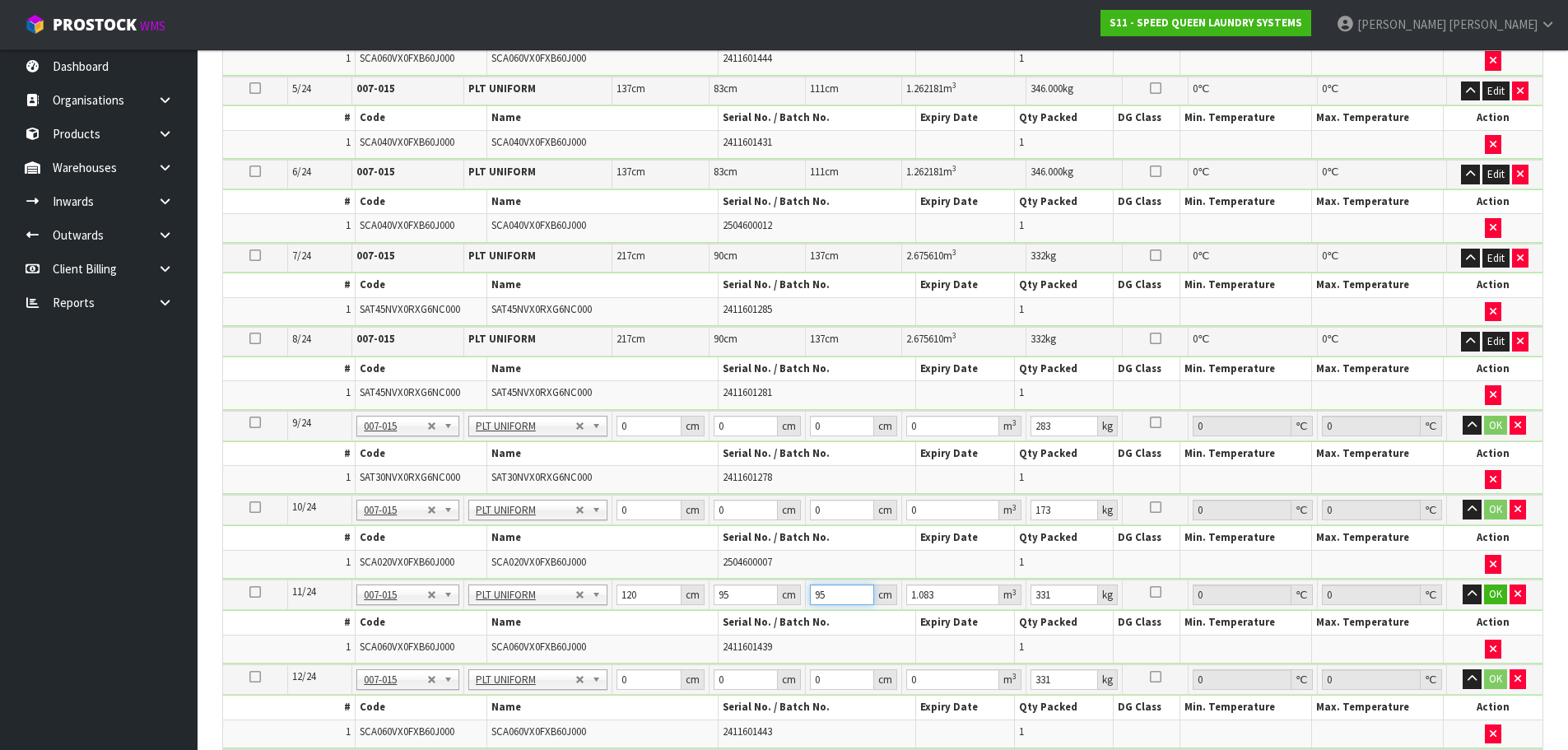
type input "1"
type input "0.0114"
type input "14"
type input "0.1596"
type input "144"
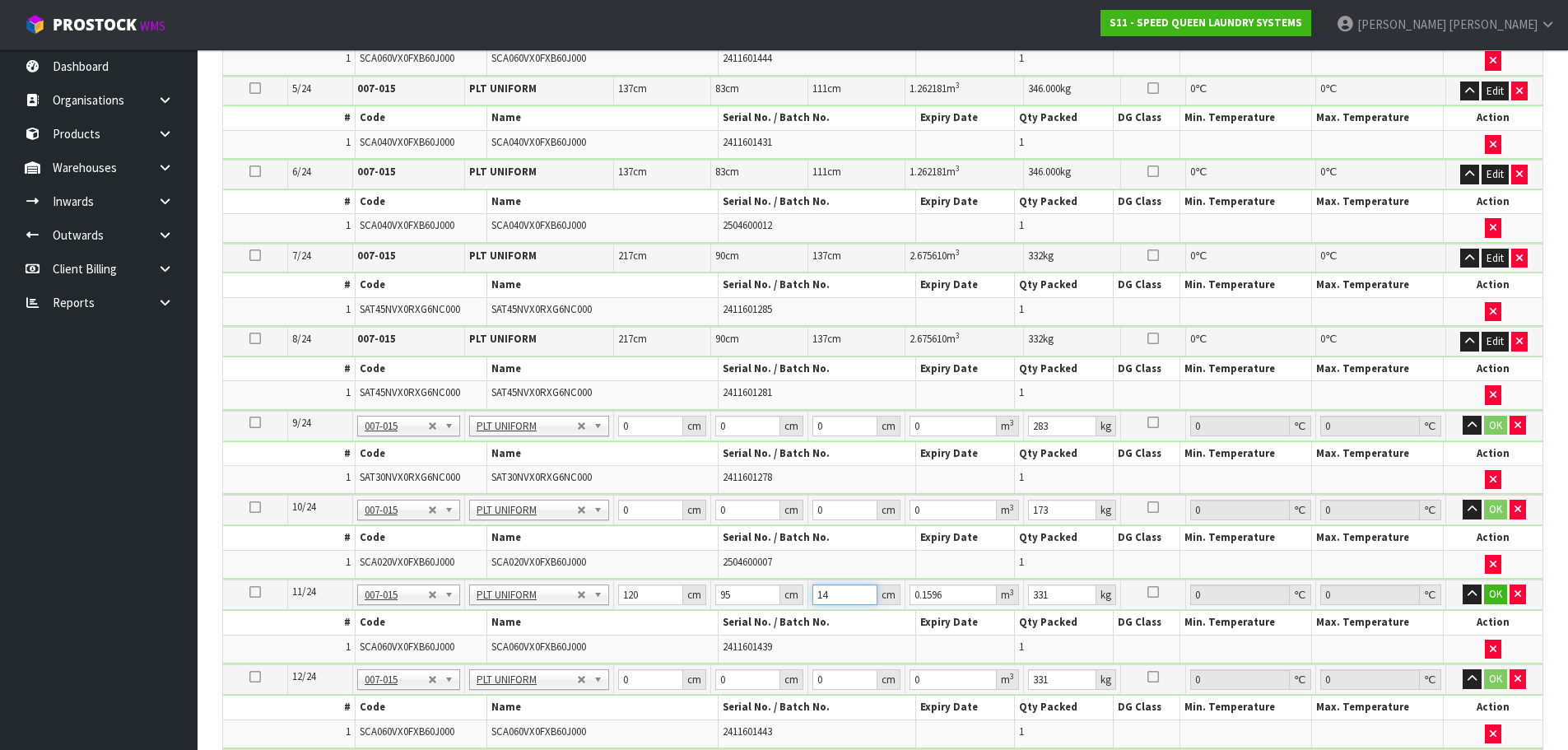
type input "1.6416"
type input "144"
click at [1486, 593] on button "OK" at bounding box center [1495, 593] width 23 height 20
drag, startPoint x: 639, startPoint y: 676, endPoint x: 591, endPoint y: 675, distance: 48.0
click at [591, 675] on tr "12/24 NONE 007-001 007-002 007-004 007-009 007-013 007-014 007-015 007-017 007-…" at bounding box center [883, 679] width 1320 height 30
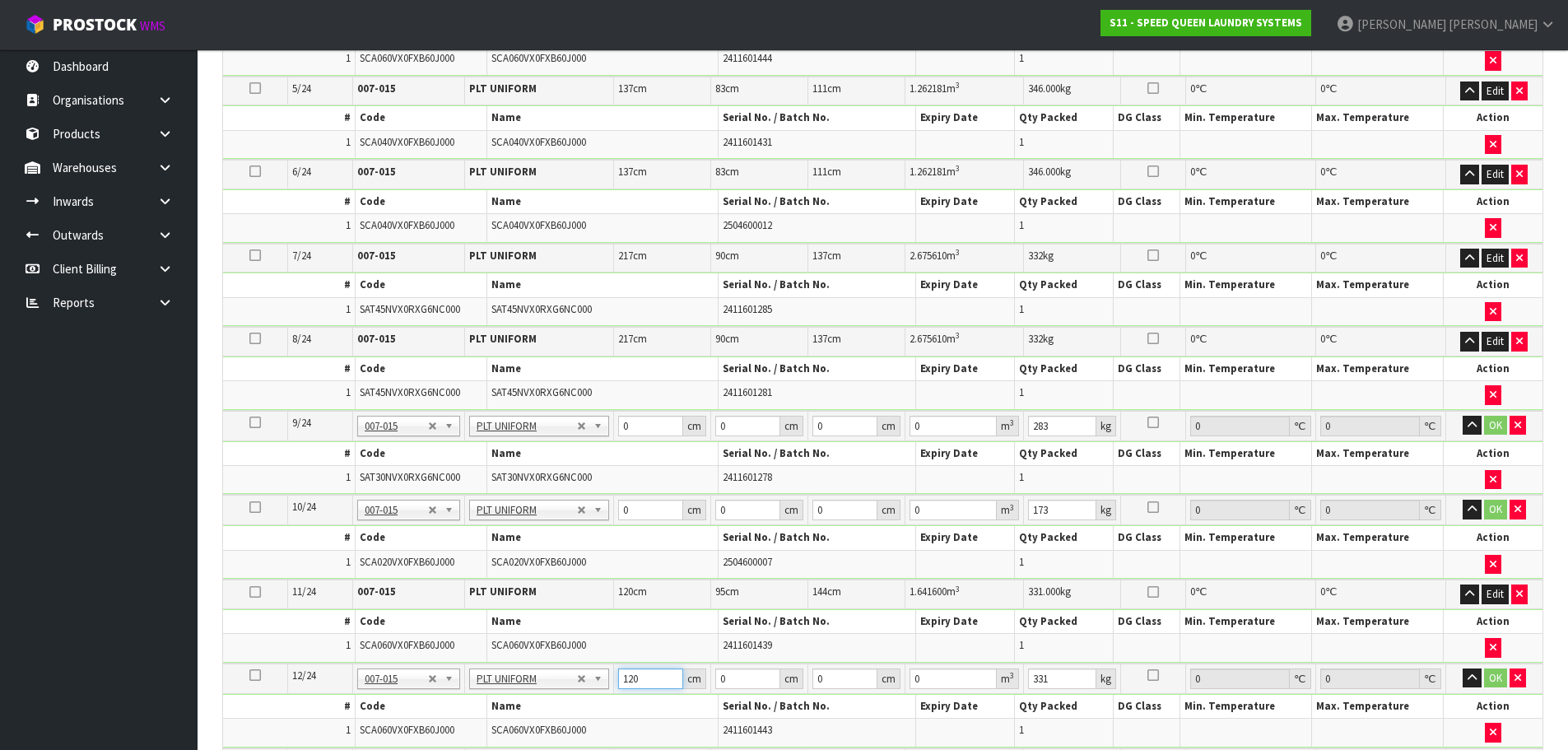
type input "120"
type input "95"
type input "1"
type input "0.0114"
type input "14"
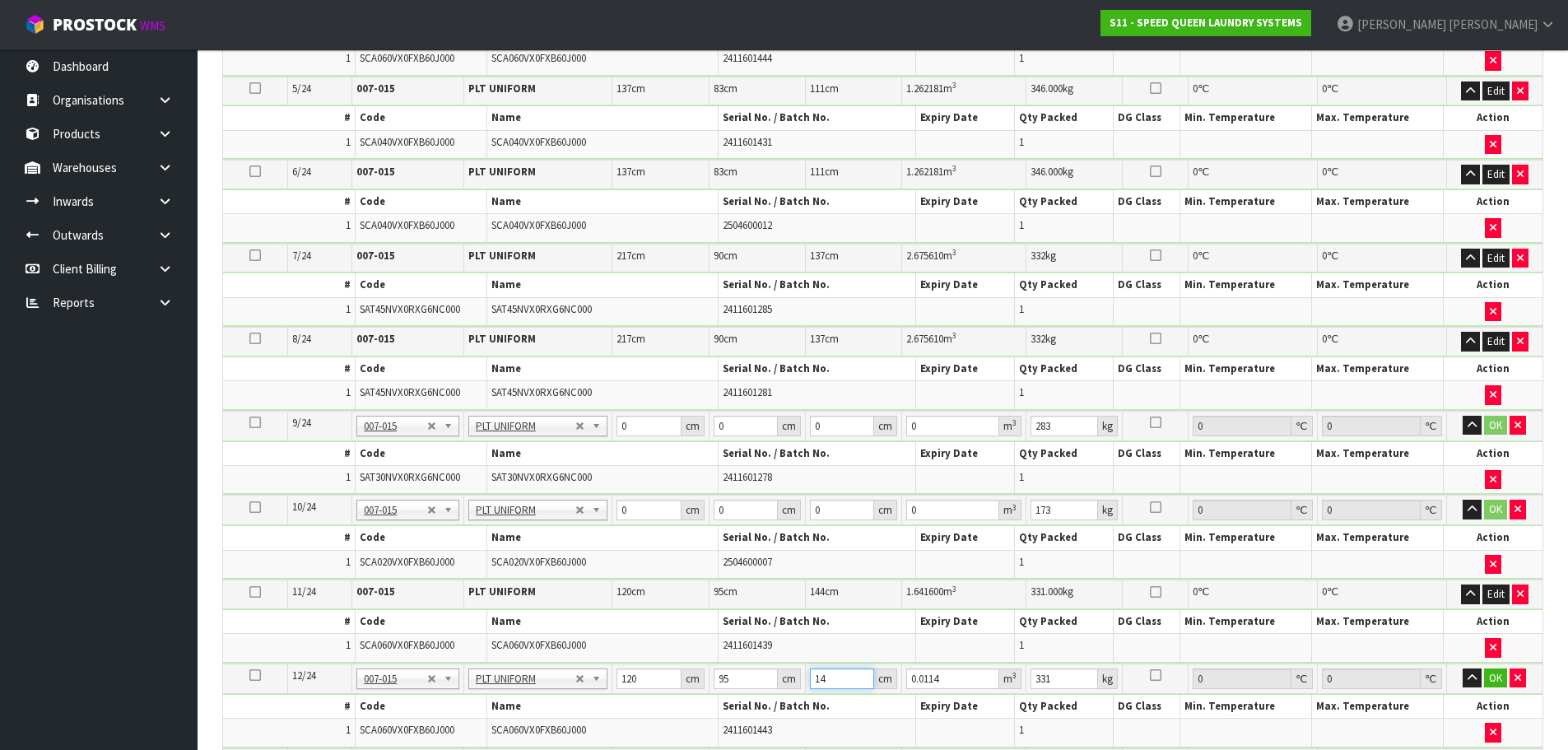
type input "0.1596"
type input "144"
type input "1.6416"
type input "144"
click at [1492, 675] on button "OK" at bounding box center [1495, 678] width 23 height 20
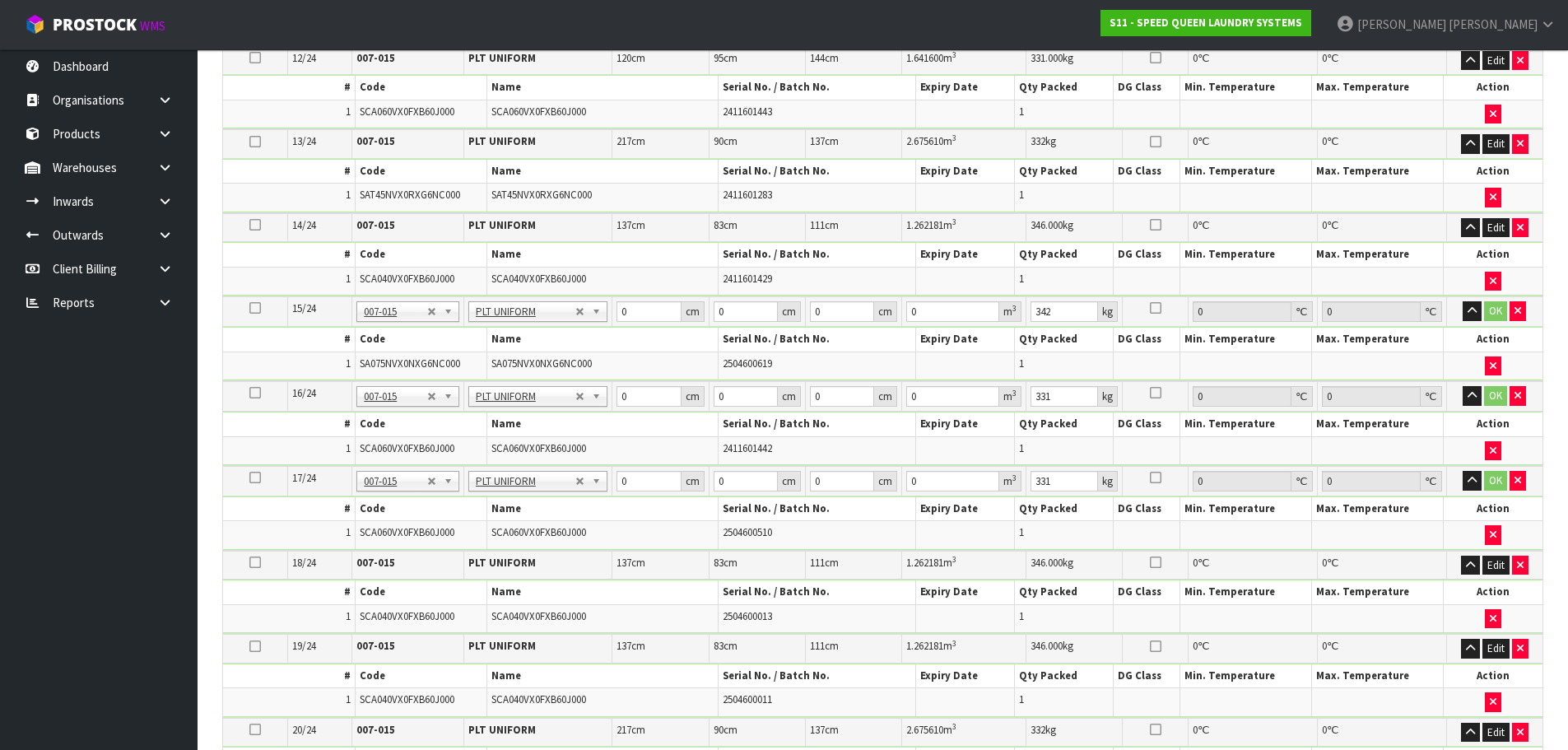
scroll to position [1426, 0]
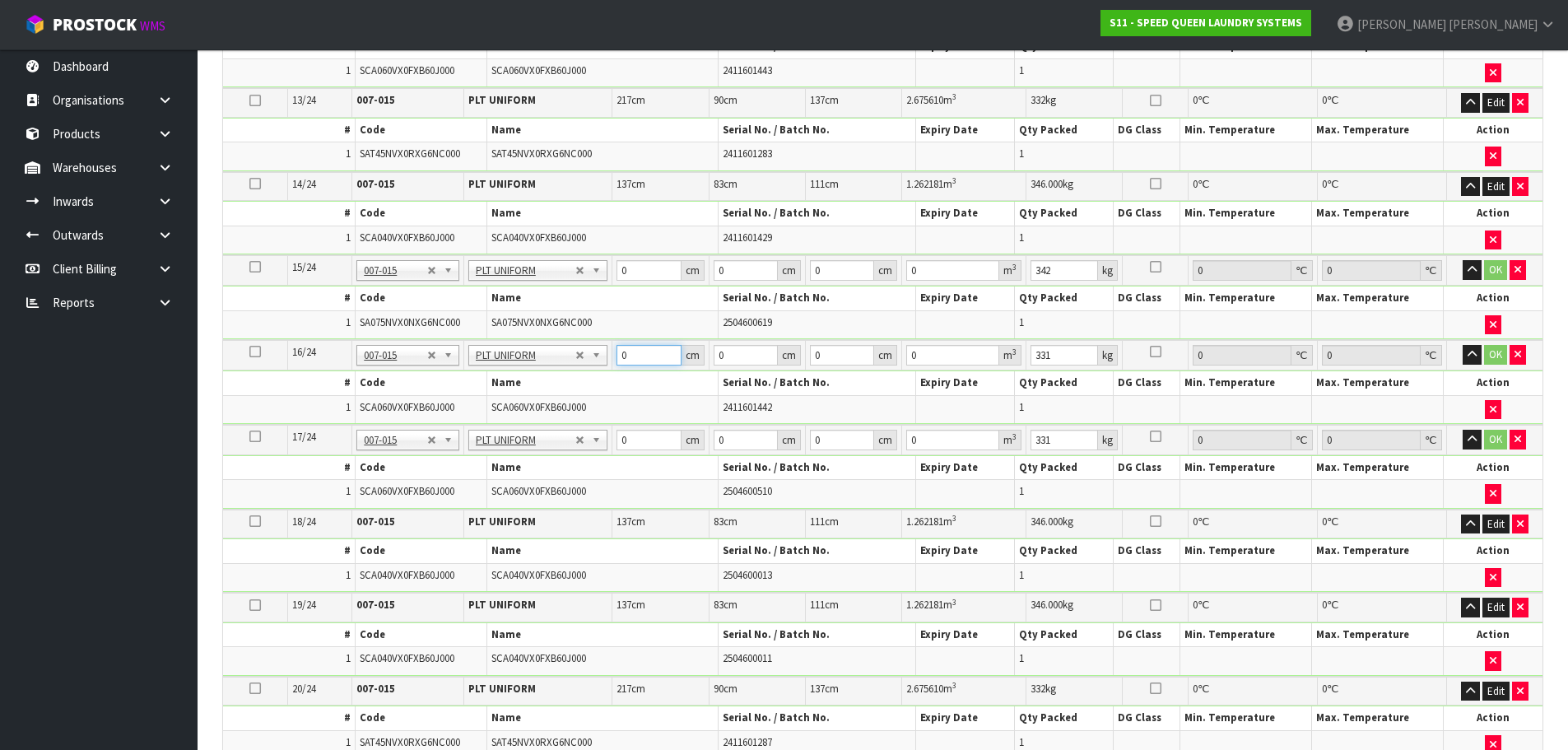
drag, startPoint x: 637, startPoint y: 351, endPoint x: 622, endPoint y: 353, distance: 15.1
click at [622, 353] on input "0" at bounding box center [649, 355] width 64 height 21
type input "120"
type input "95"
type input "1"
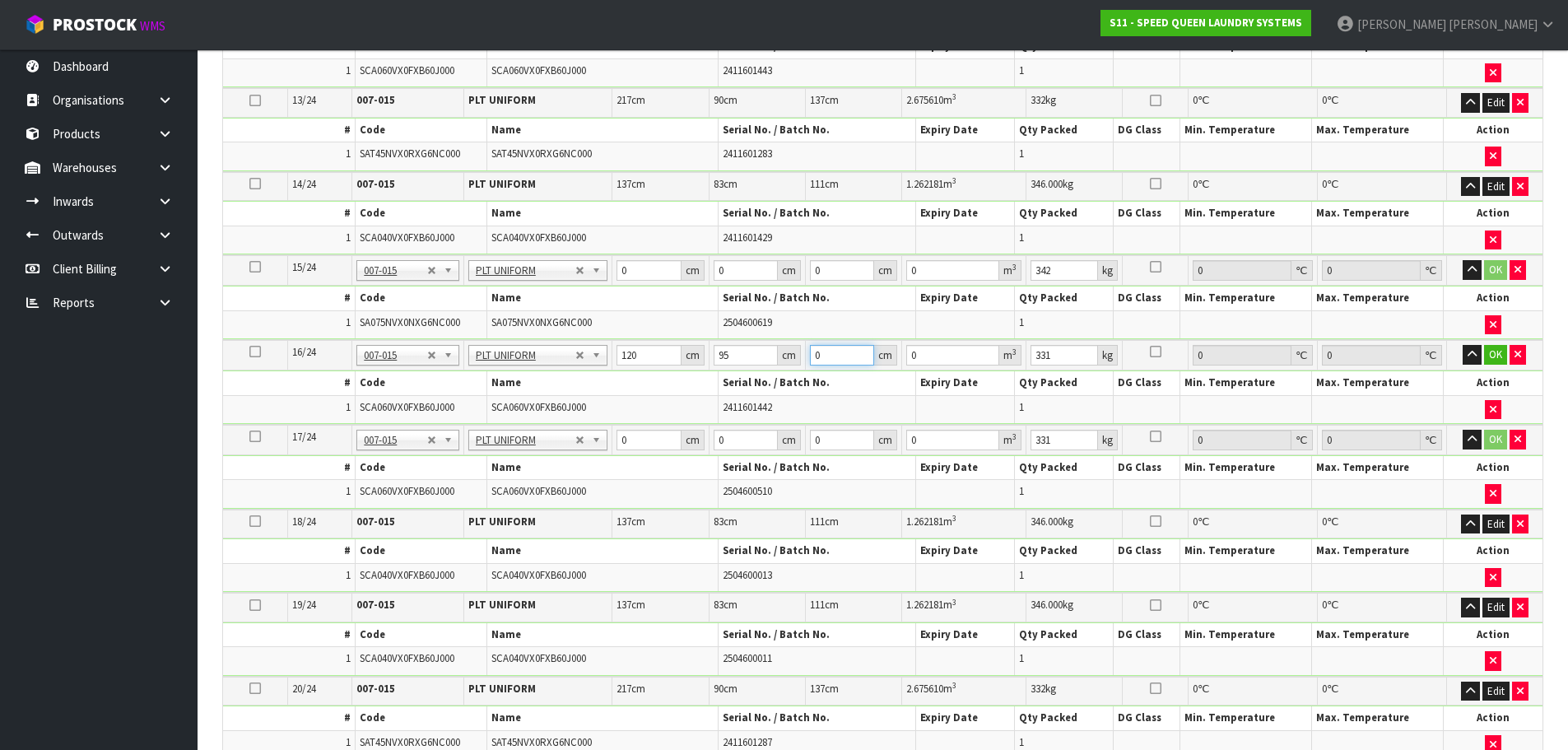
type input "0.0114"
type input "14"
type input "0.1596"
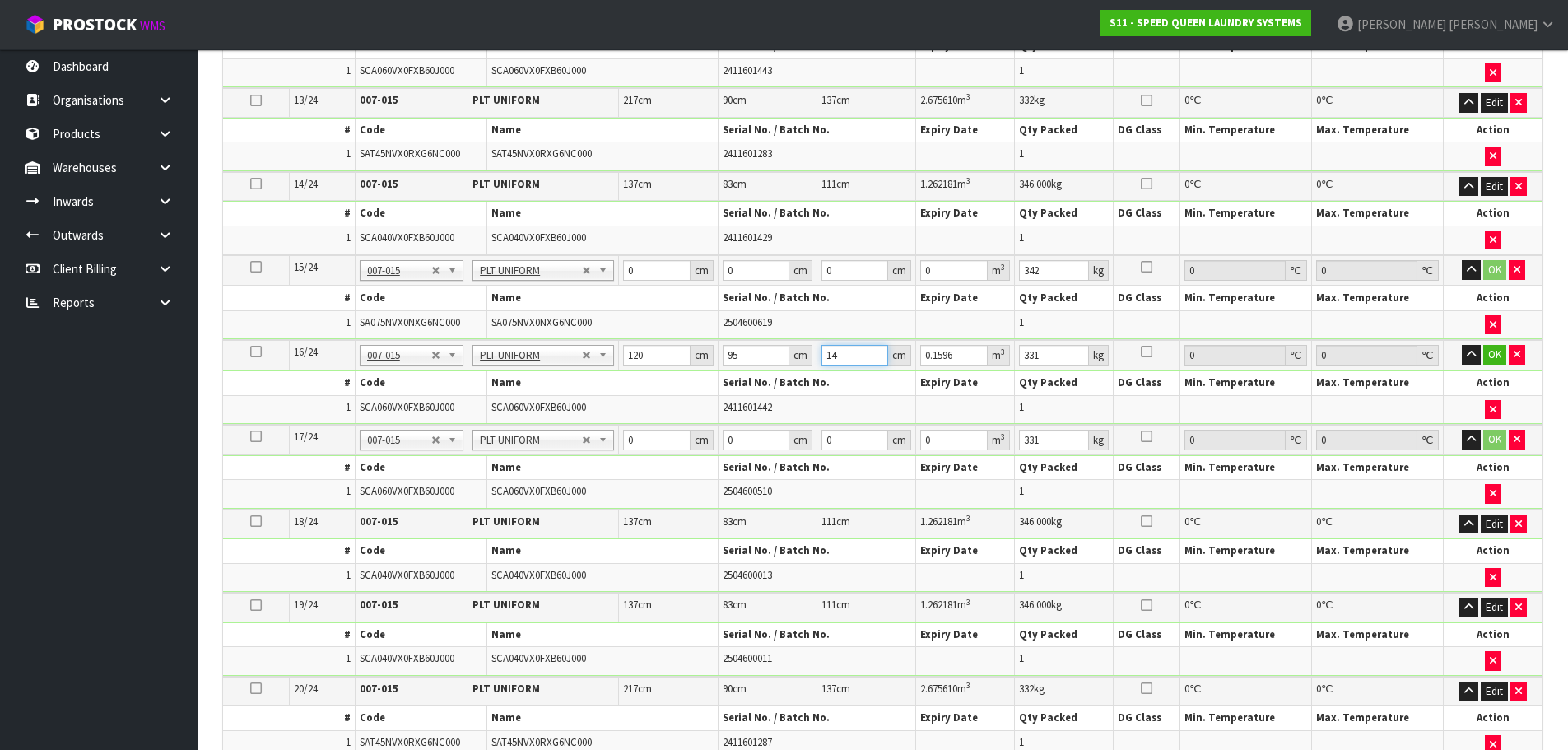
type input "144"
type input "1.6416"
type input "144"
drag, startPoint x: 642, startPoint y: 433, endPoint x: 619, endPoint y: 433, distance: 23.0
click at [619, 433] on td "0 cm" at bounding box center [667, 440] width 98 height 30
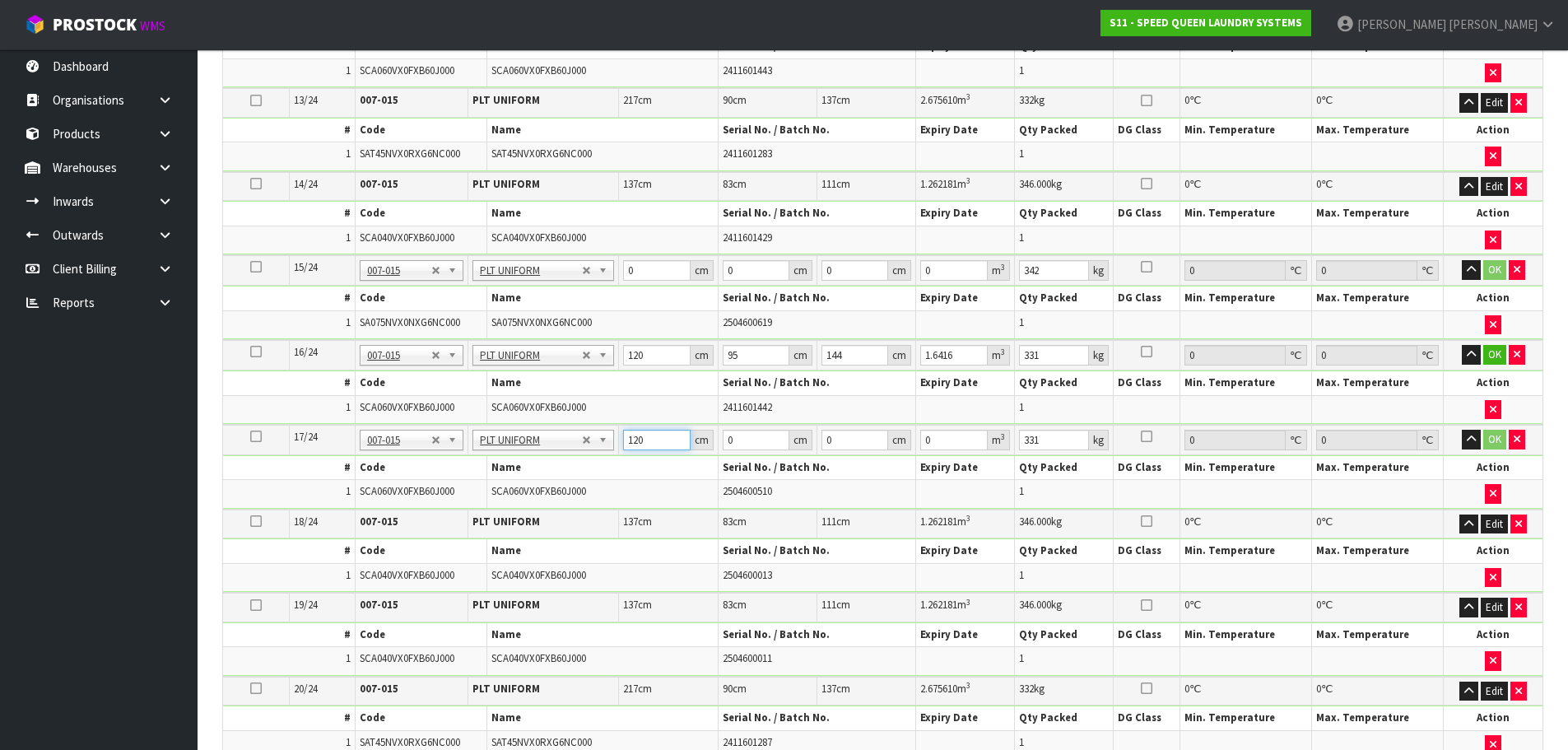
type input "120"
type input "95"
type input "1"
type input "0.0114"
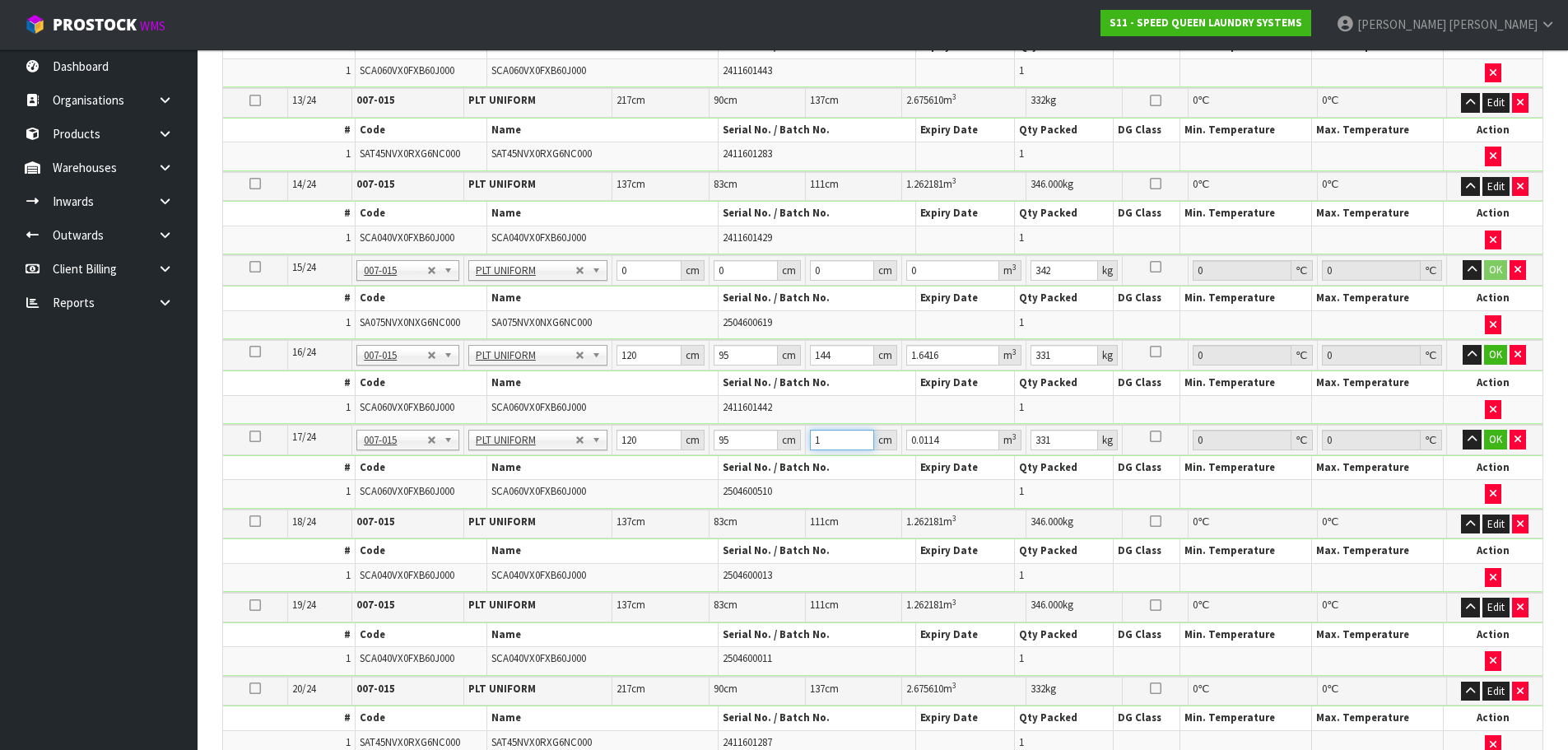
type input "14"
type input "0.1596"
type input "144"
type input "1.6416"
type input "144"
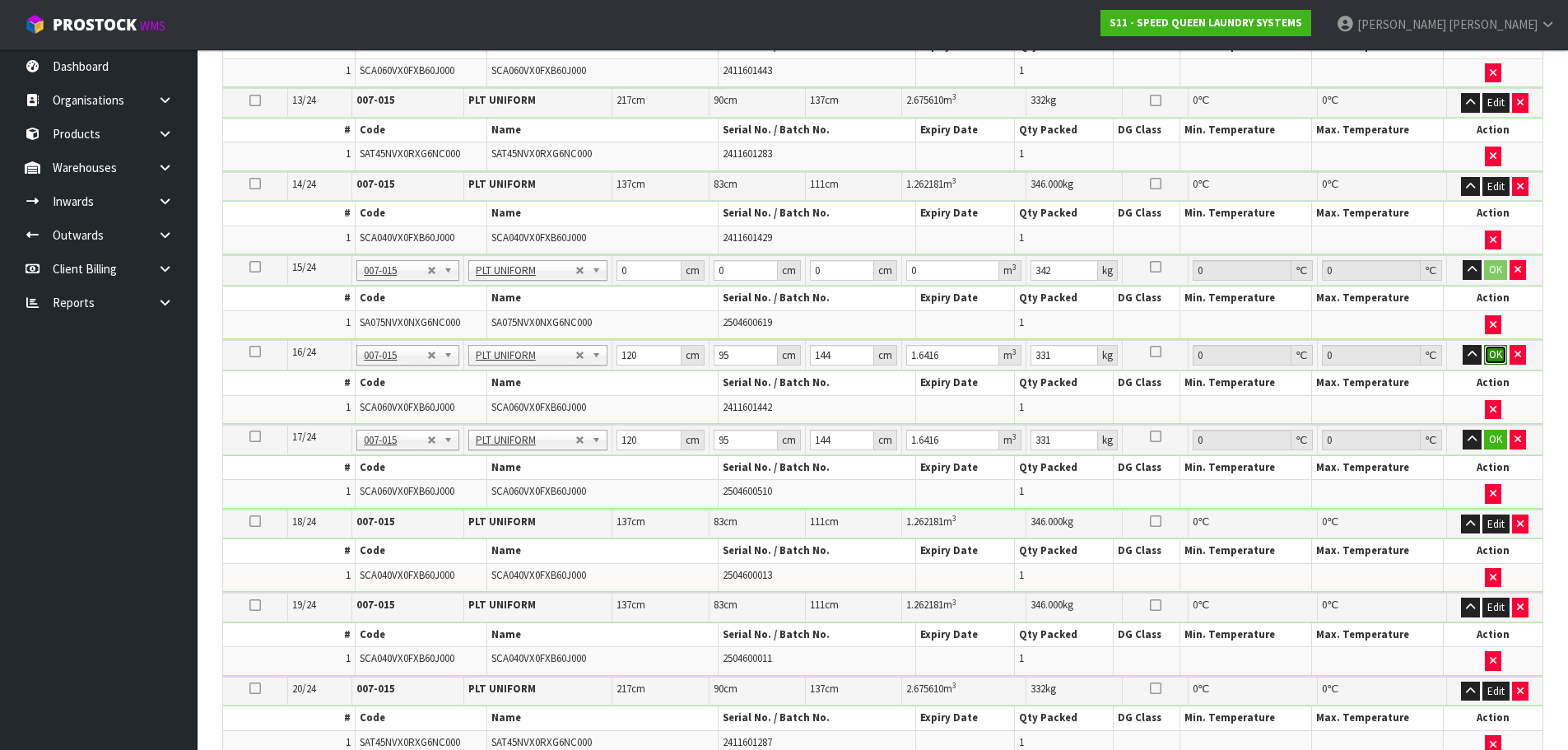
click at [1500, 352] on button "OK" at bounding box center [1495, 354] width 23 height 20
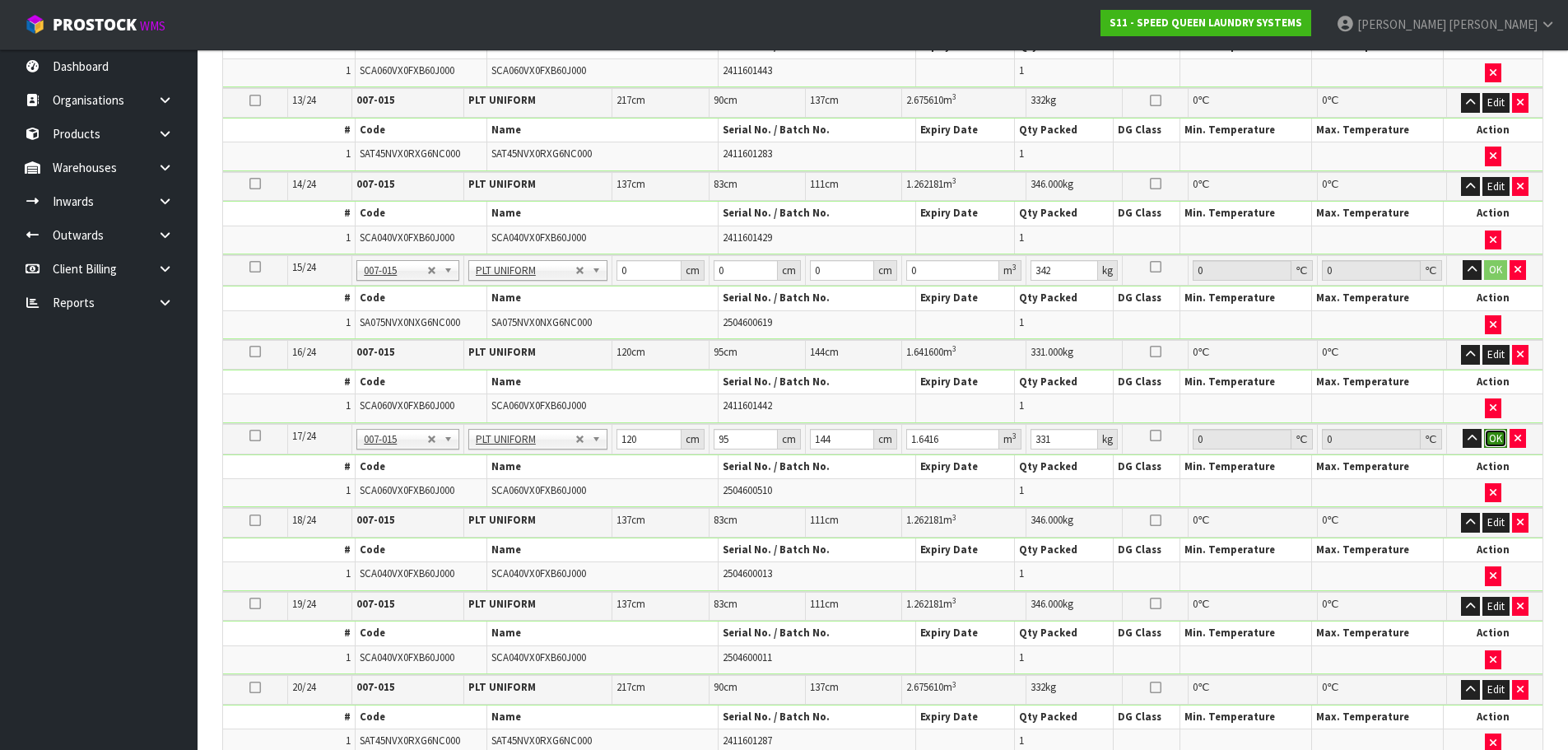
click at [1496, 436] on button "OK" at bounding box center [1495, 438] width 23 height 20
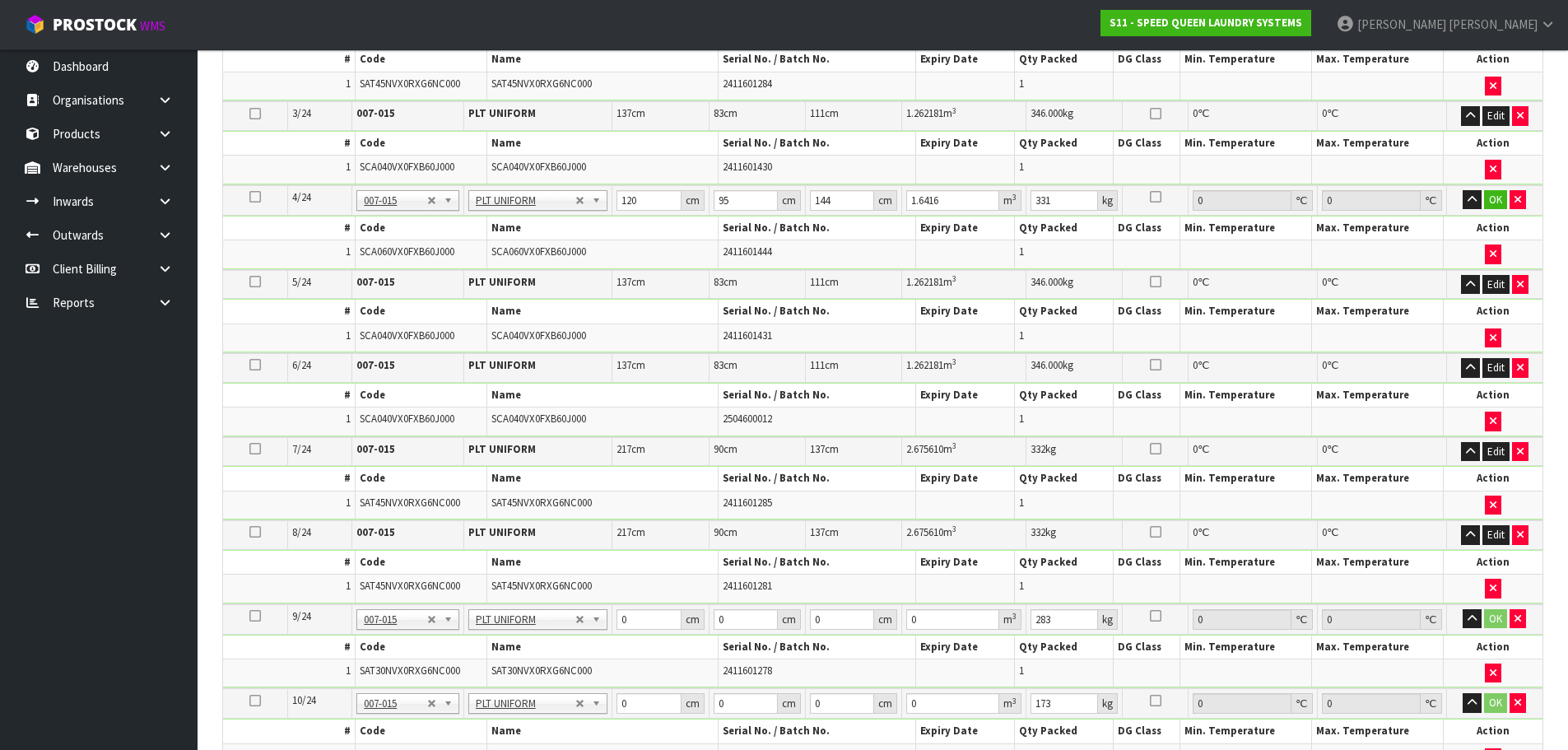
scroll to position [603, 0]
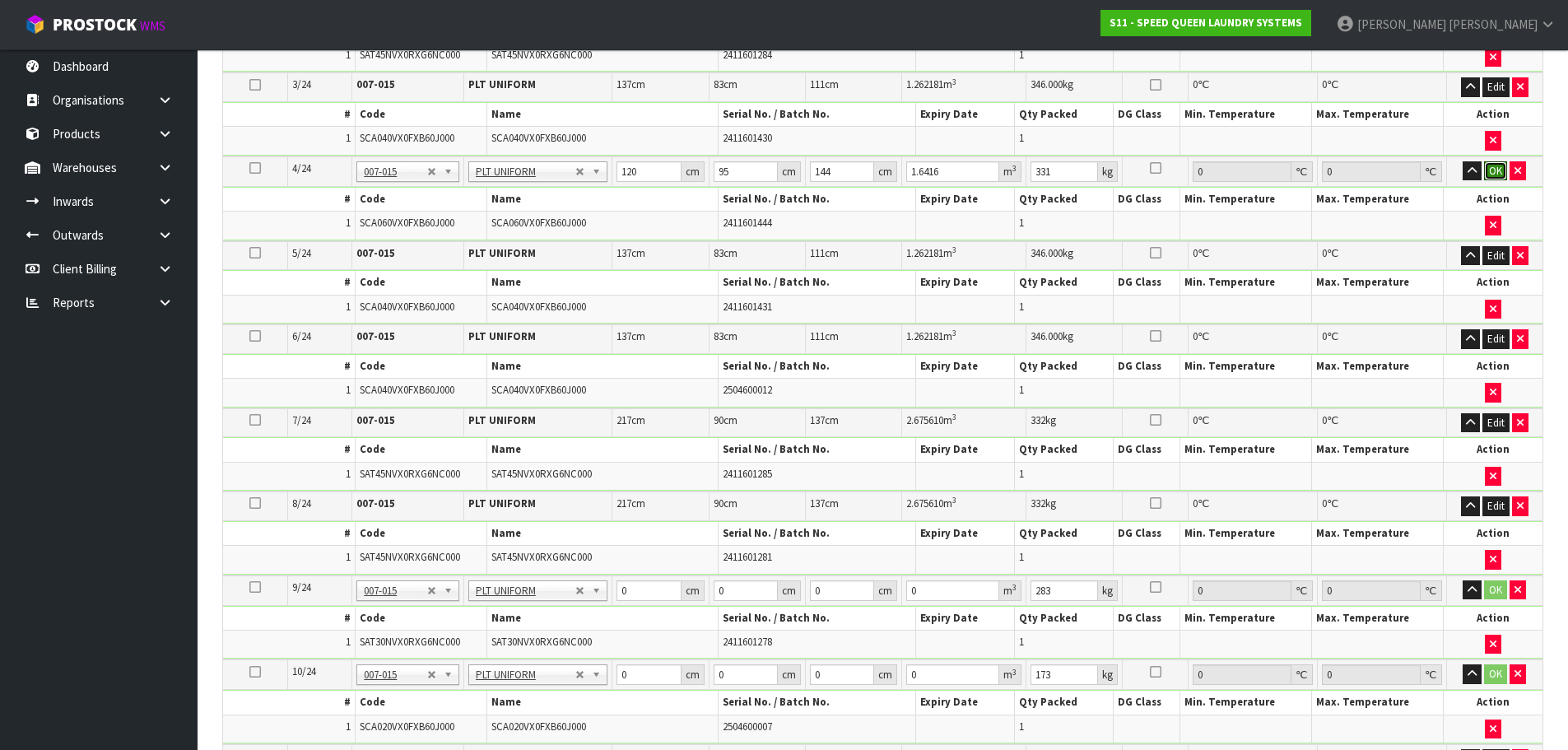
drag, startPoint x: 1490, startPoint y: 176, endPoint x: 1254, endPoint y: 221, distance: 240.3
click at [1490, 175] on button "OK" at bounding box center [1495, 171] width 23 height 20
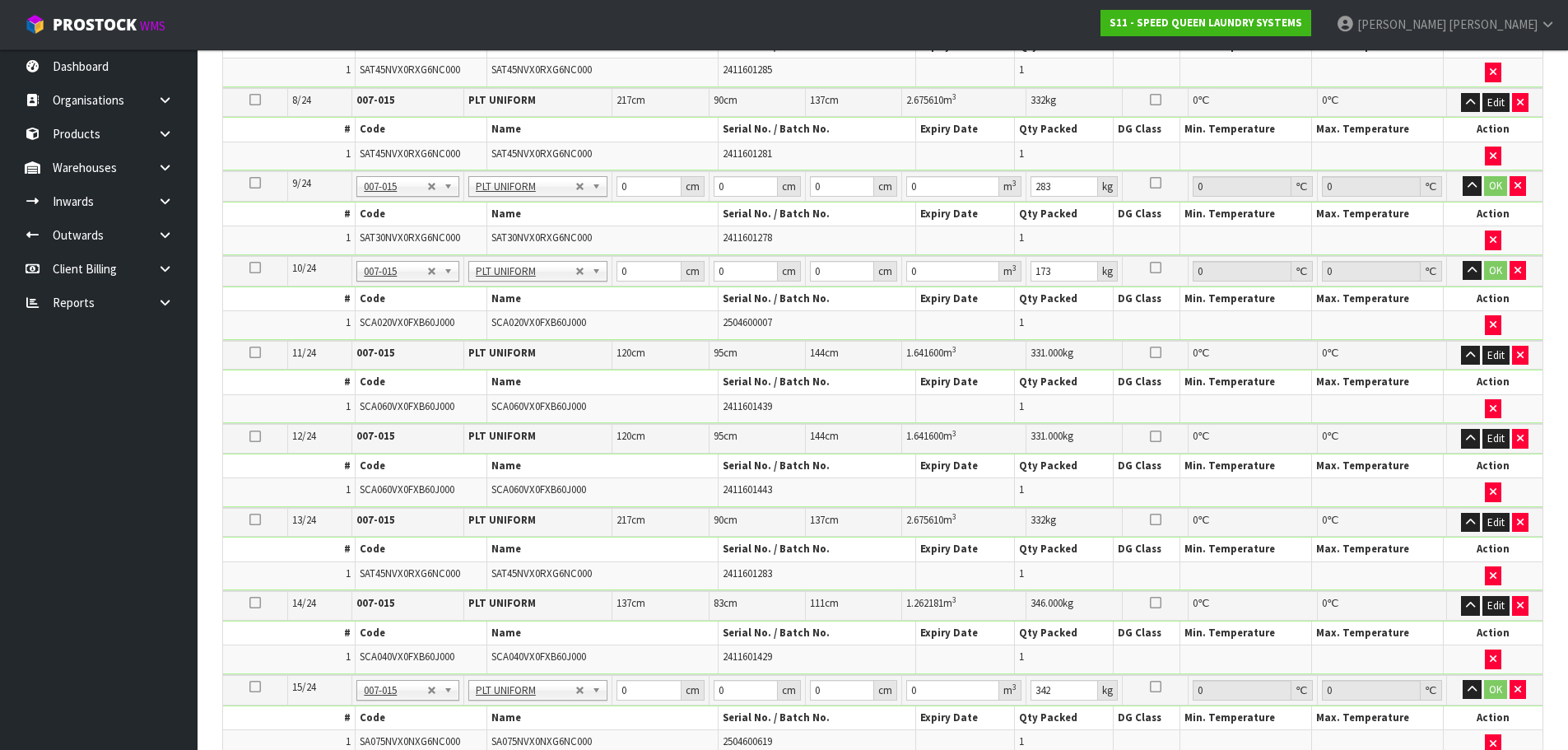
scroll to position [1014, 0]
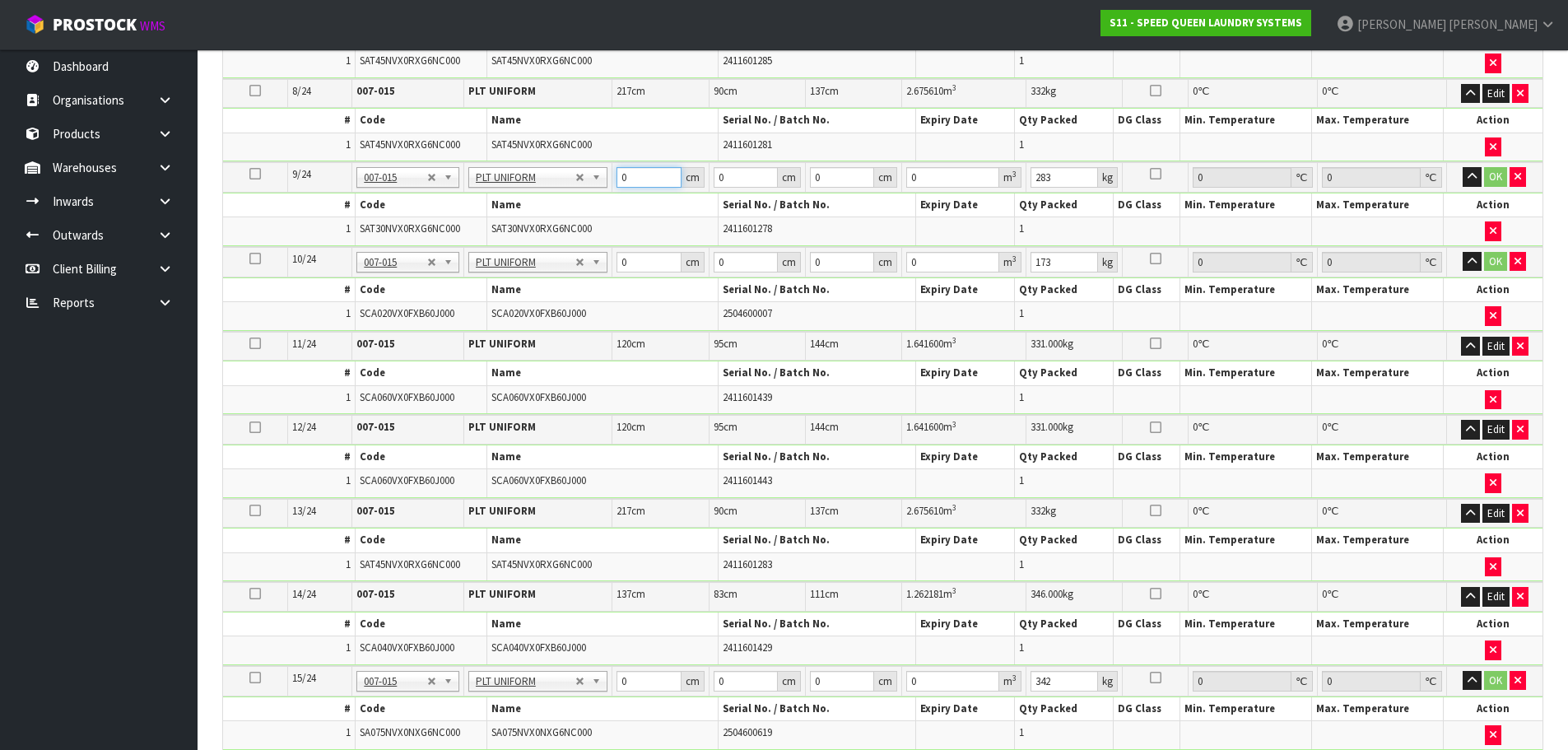
drag, startPoint x: 645, startPoint y: 175, endPoint x: 616, endPoint y: 174, distance: 29.0
click at [616, 174] on td "0 cm" at bounding box center [660, 177] width 97 height 30
type input "204"
type input "120"
type input "8"
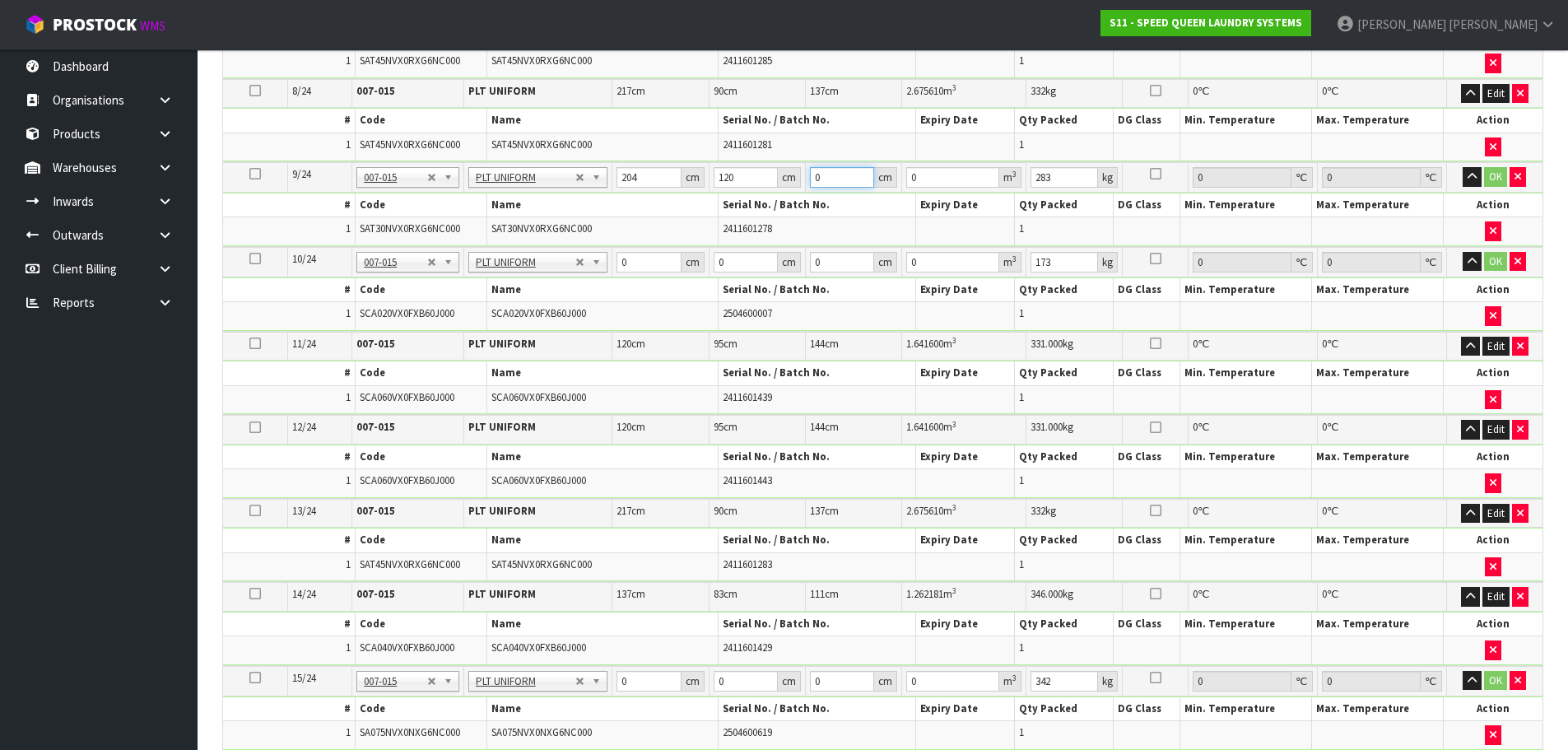
type input "0.19584"
type input "83"
type input "2.03184"
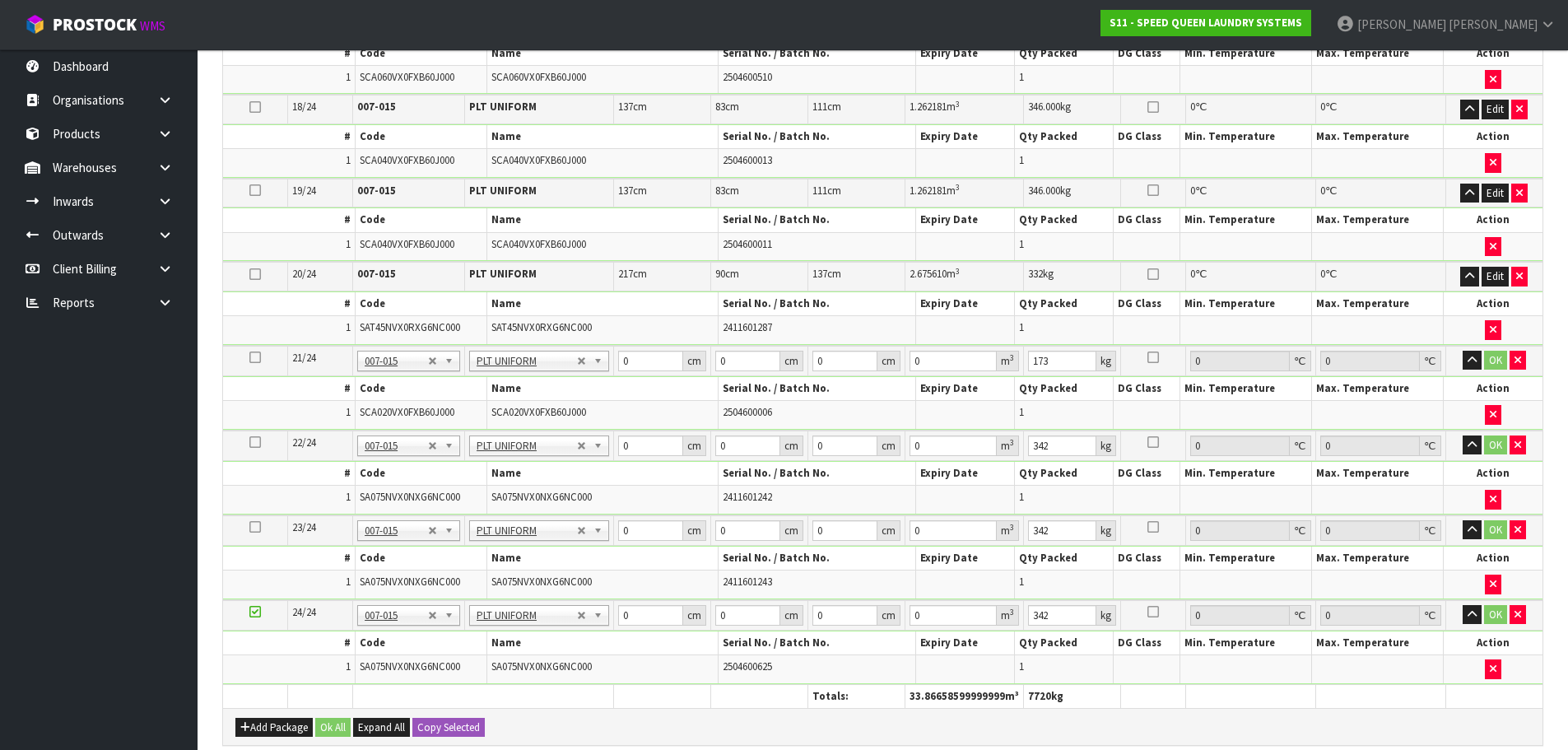
scroll to position [1838, 0]
type input "83"
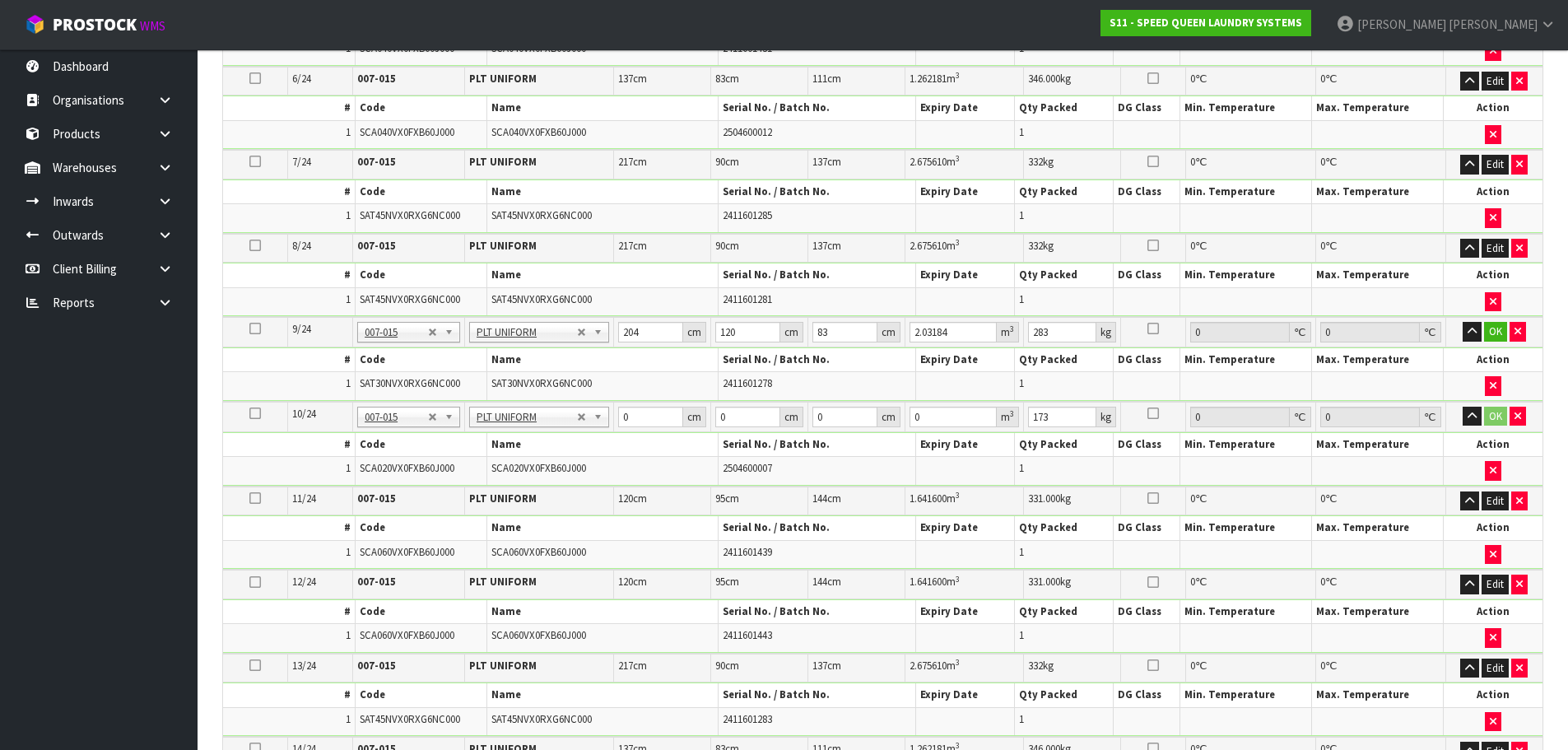
scroll to position [849, 0]
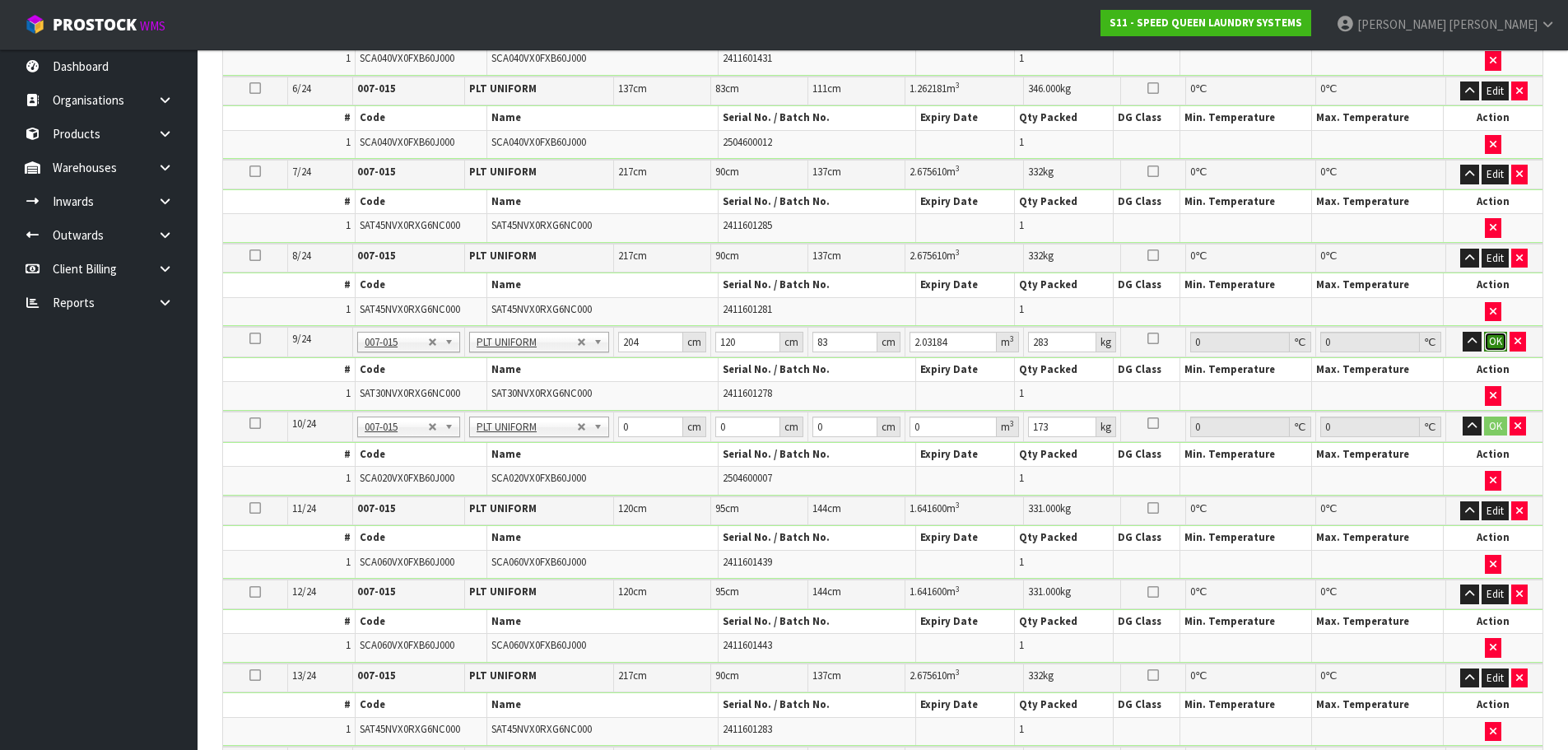
click at [1489, 347] on button "OK" at bounding box center [1495, 341] width 23 height 20
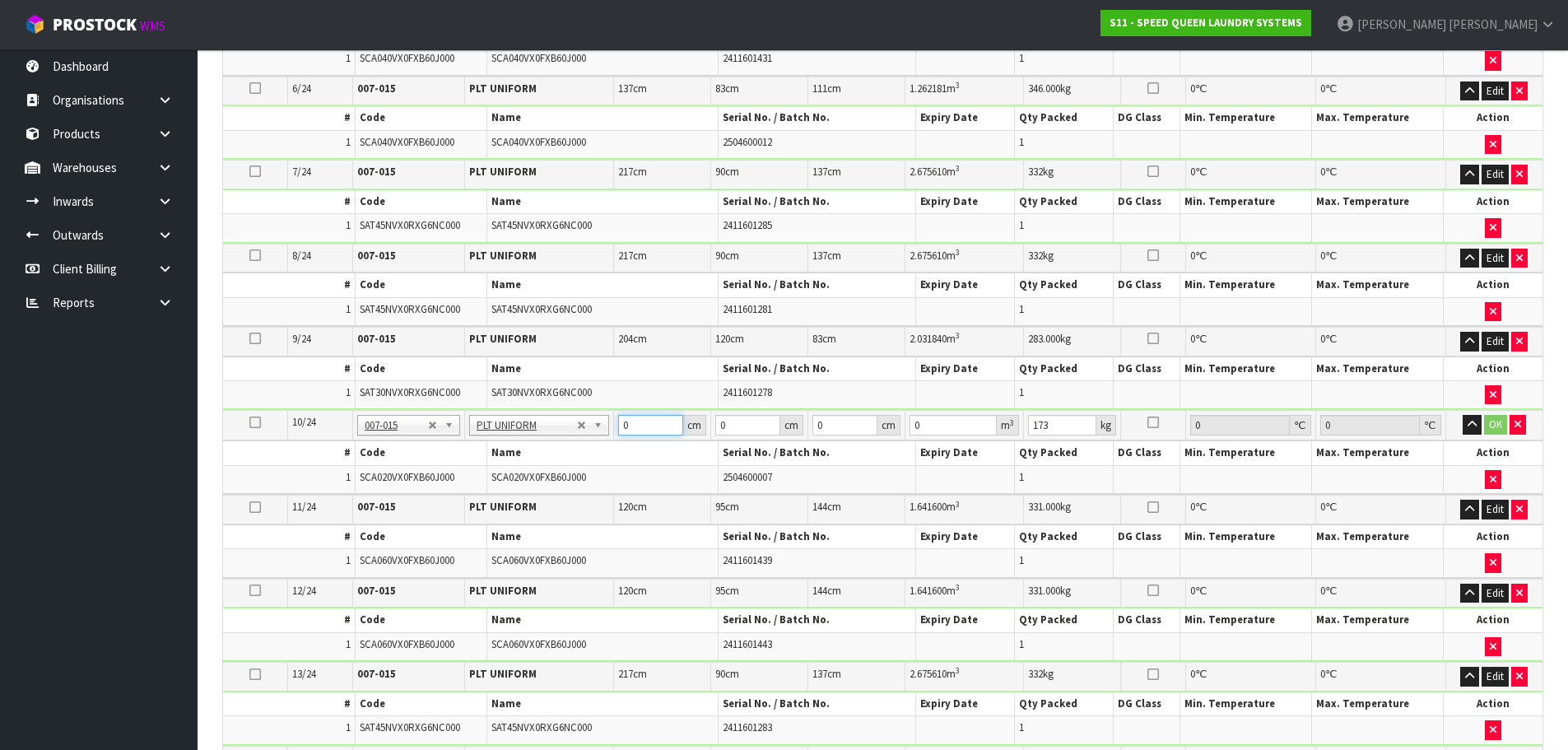
drag, startPoint x: 618, startPoint y: 423, endPoint x: 594, endPoint y: 423, distance: 24.0
click at [594, 423] on tr "10/24 NONE 007-001 007-002 007-004 007-009 007-013 007-014 007-015 007-017 007-…" at bounding box center [883, 425] width 1320 height 30
type input "120"
type input "95"
type input "1"
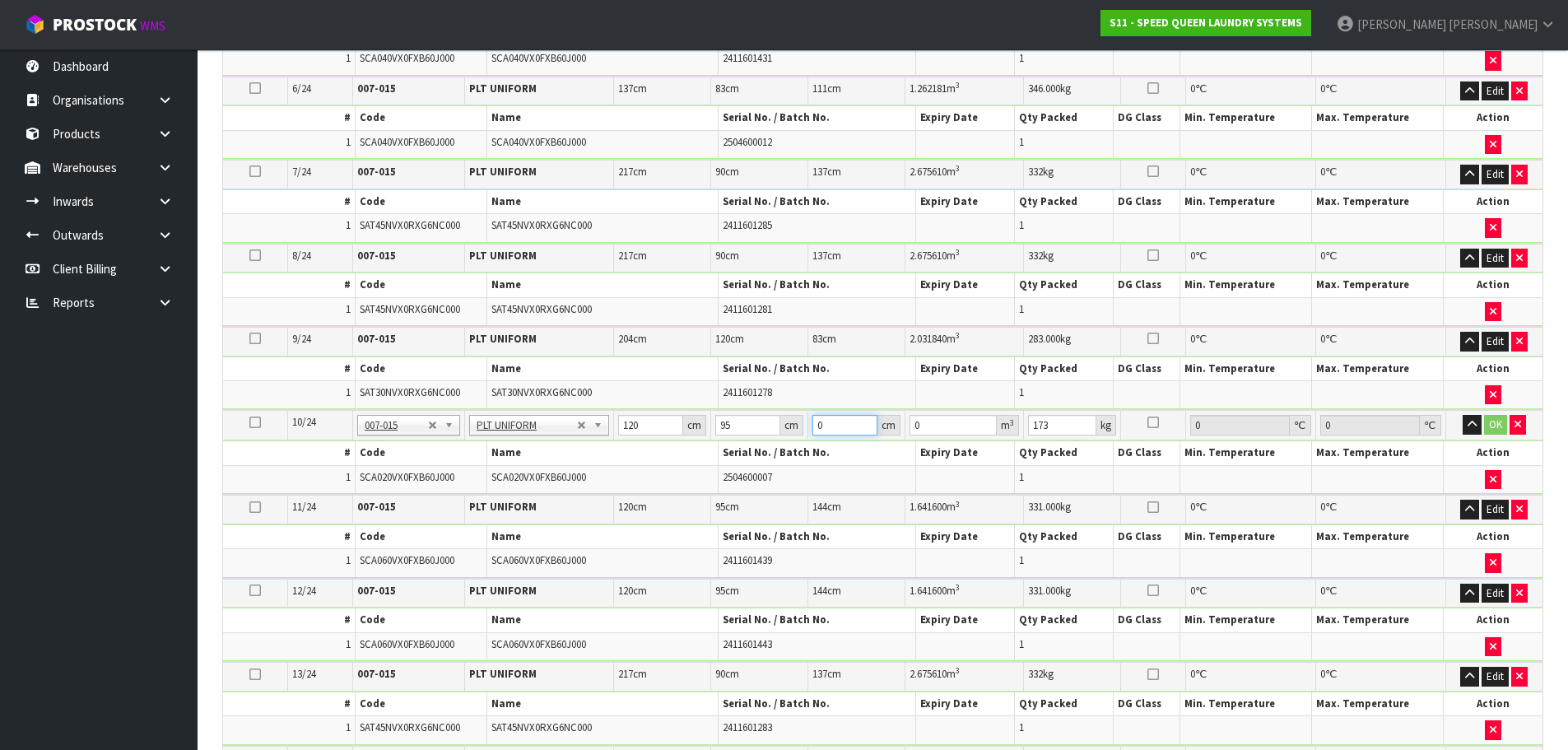
type input "0.0114"
type input "11"
type input "0.1254"
type input "110"
type input "1.254"
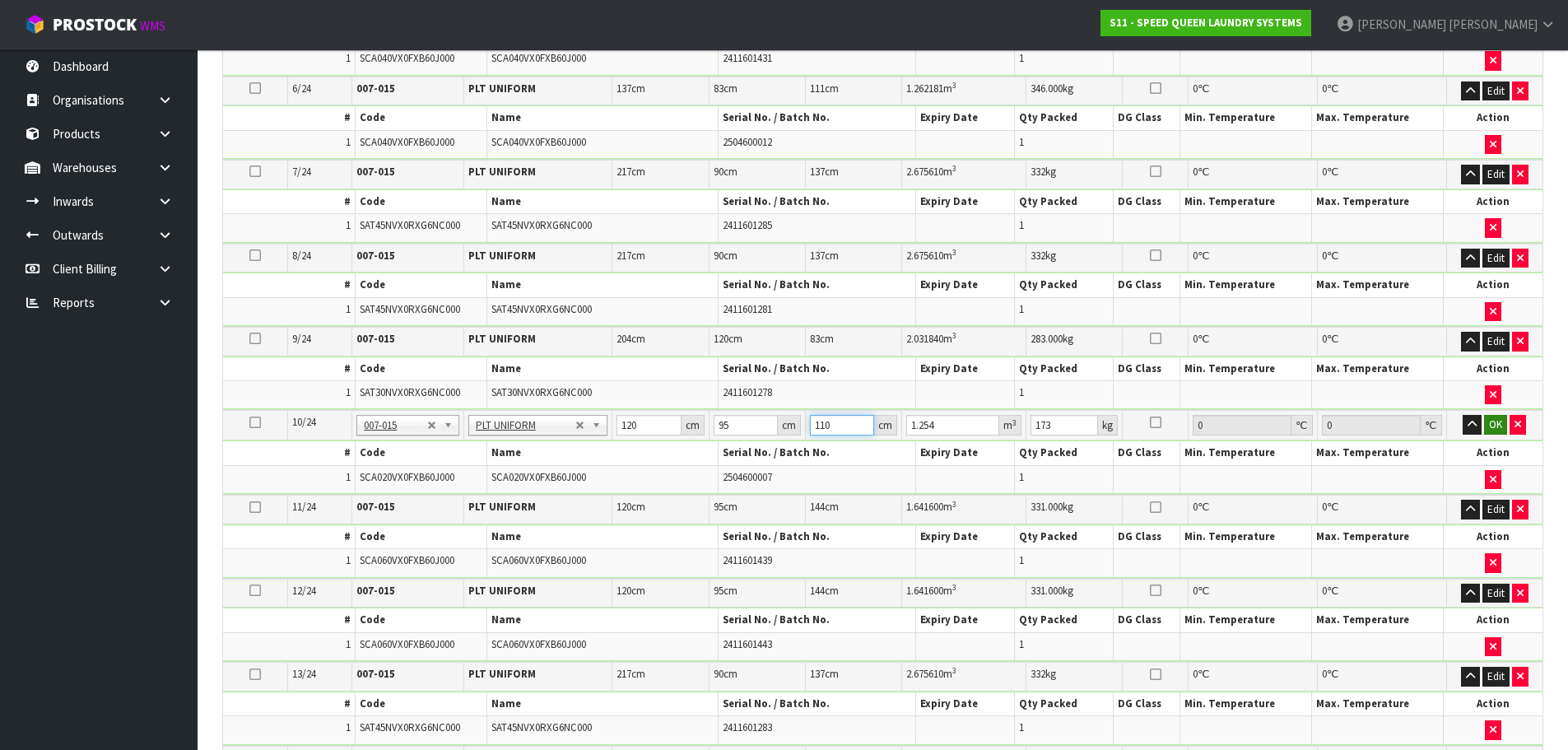
type input "110"
click at [1504, 430] on button "OK" at bounding box center [1495, 425] width 23 height 20
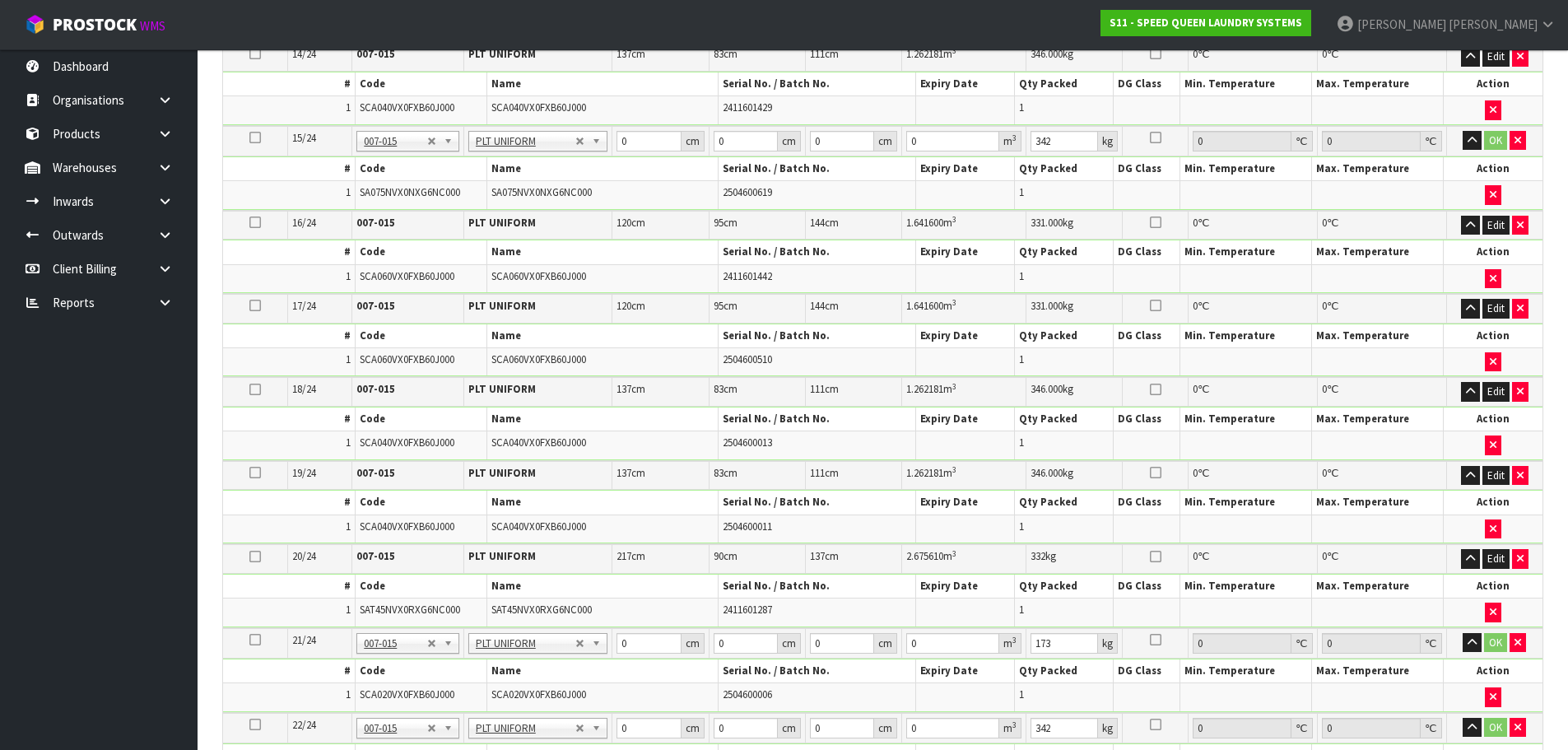
scroll to position [1590, 0]
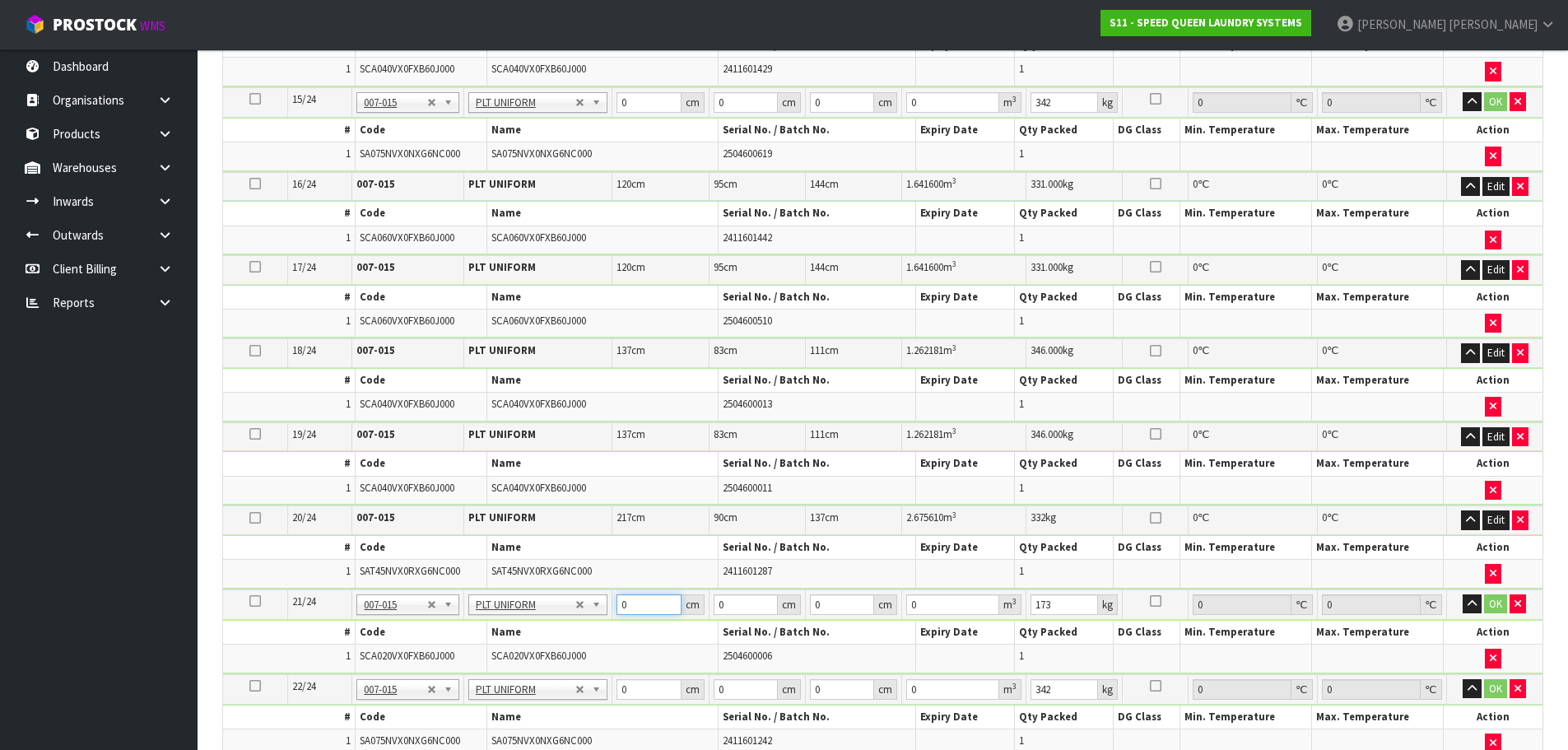
drag, startPoint x: 626, startPoint y: 595, endPoint x: 592, endPoint y: 597, distance: 34.1
click at [592, 597] on tr "21/24 NONE 007-001 007-002 007-004 007-009 007-013 007-014 007-015 007-017 007-…" at bounding box center [883, 605] width 1320 height 30
type input "120"
click at [1496, 597] on button "OK" at bounding box center [1495, 604] width 23 height 20
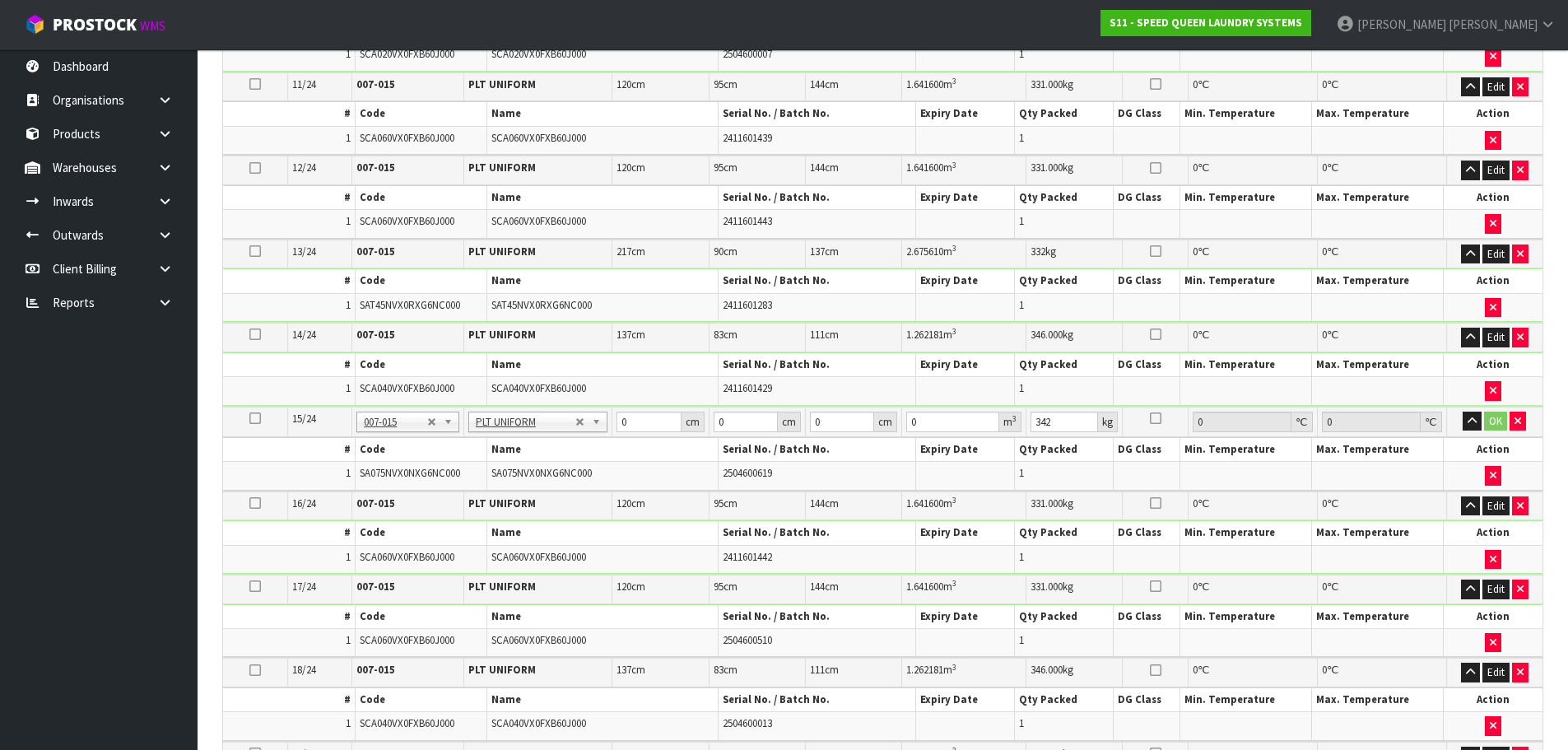
scroll to position [1261, 0]
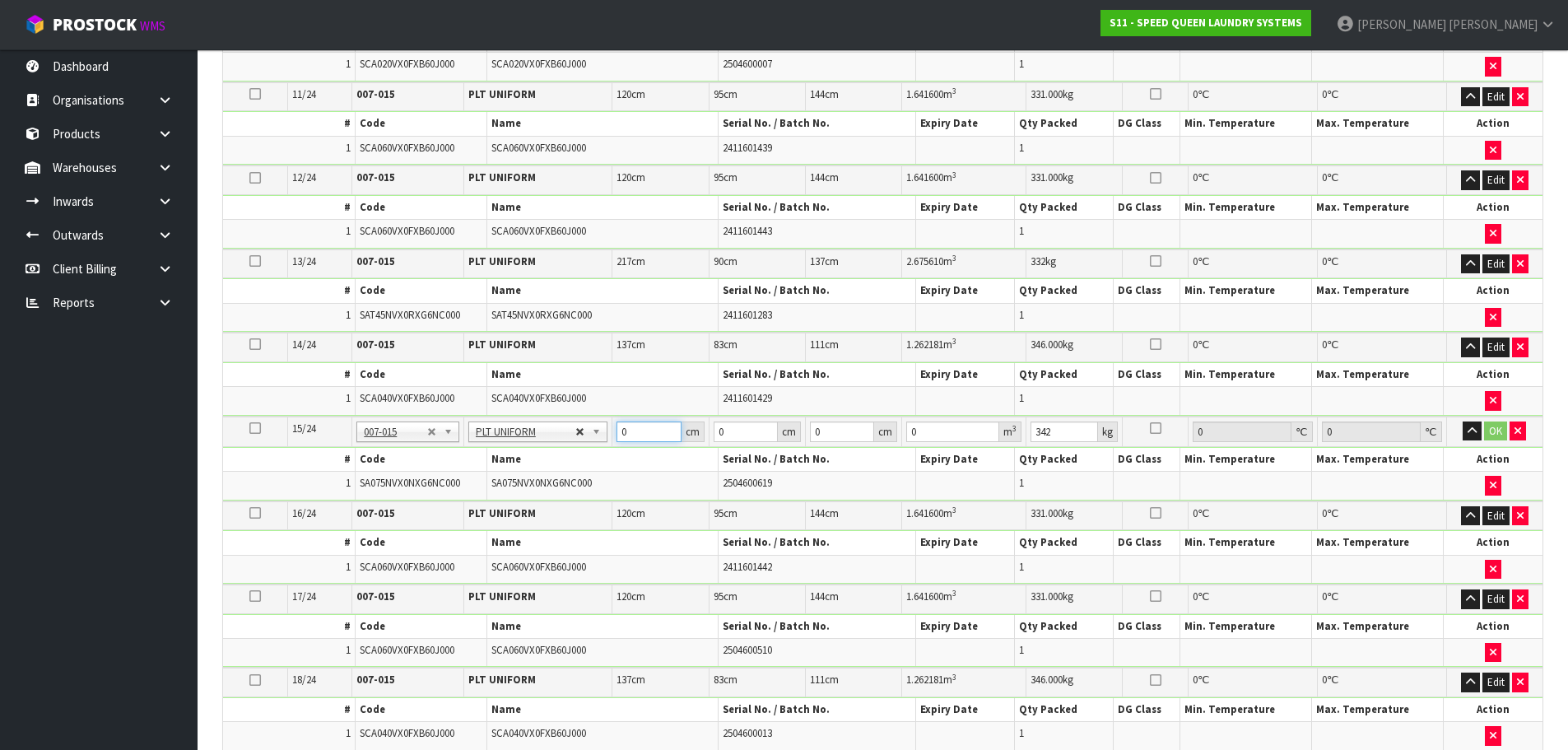
drag, startPoint x: 645, startPoint y: 429, endPoint x: 584, endPoint y: 428, distance: 61.0
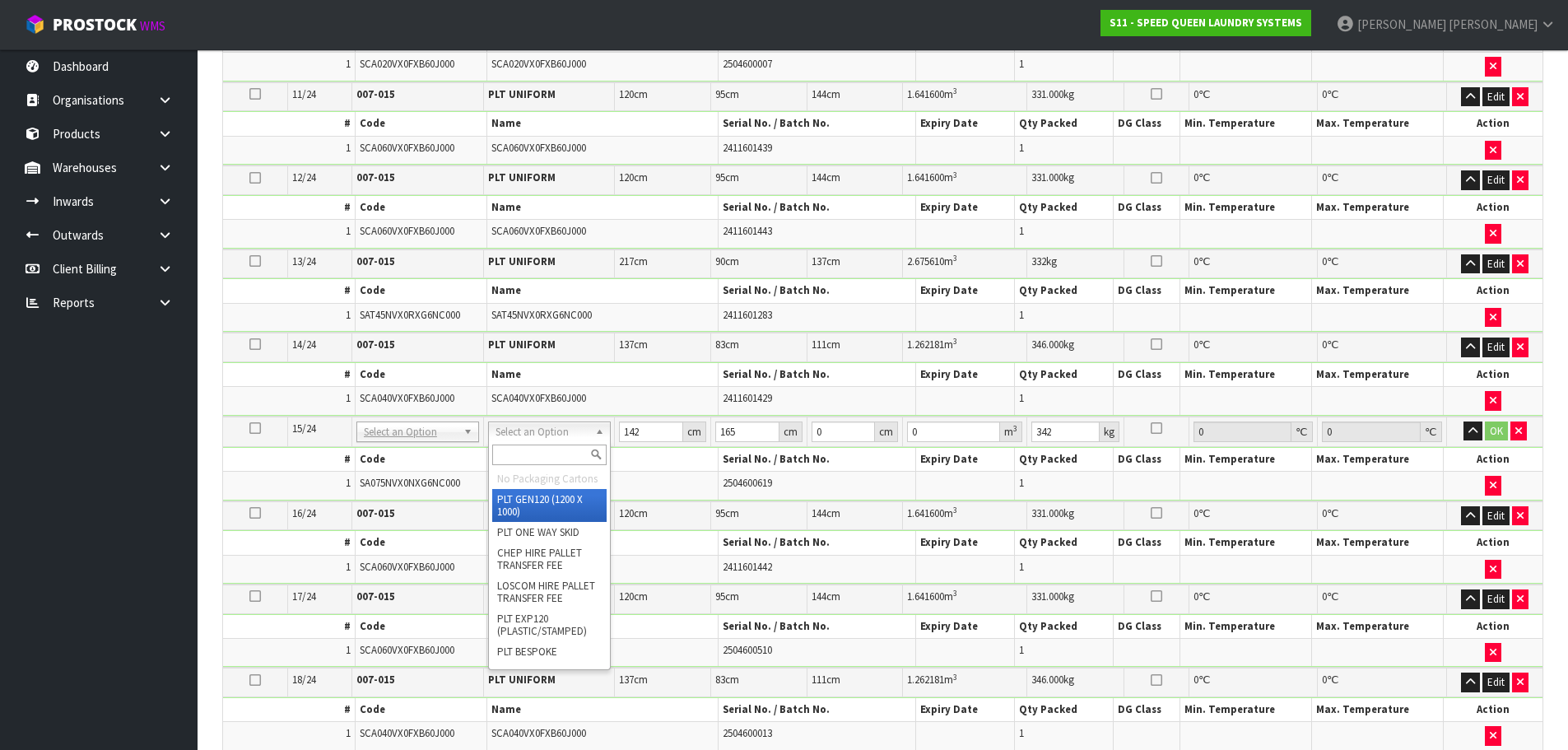
click at [543, 456] on input "text" at bounding box center [549, 455] width 114 height 21
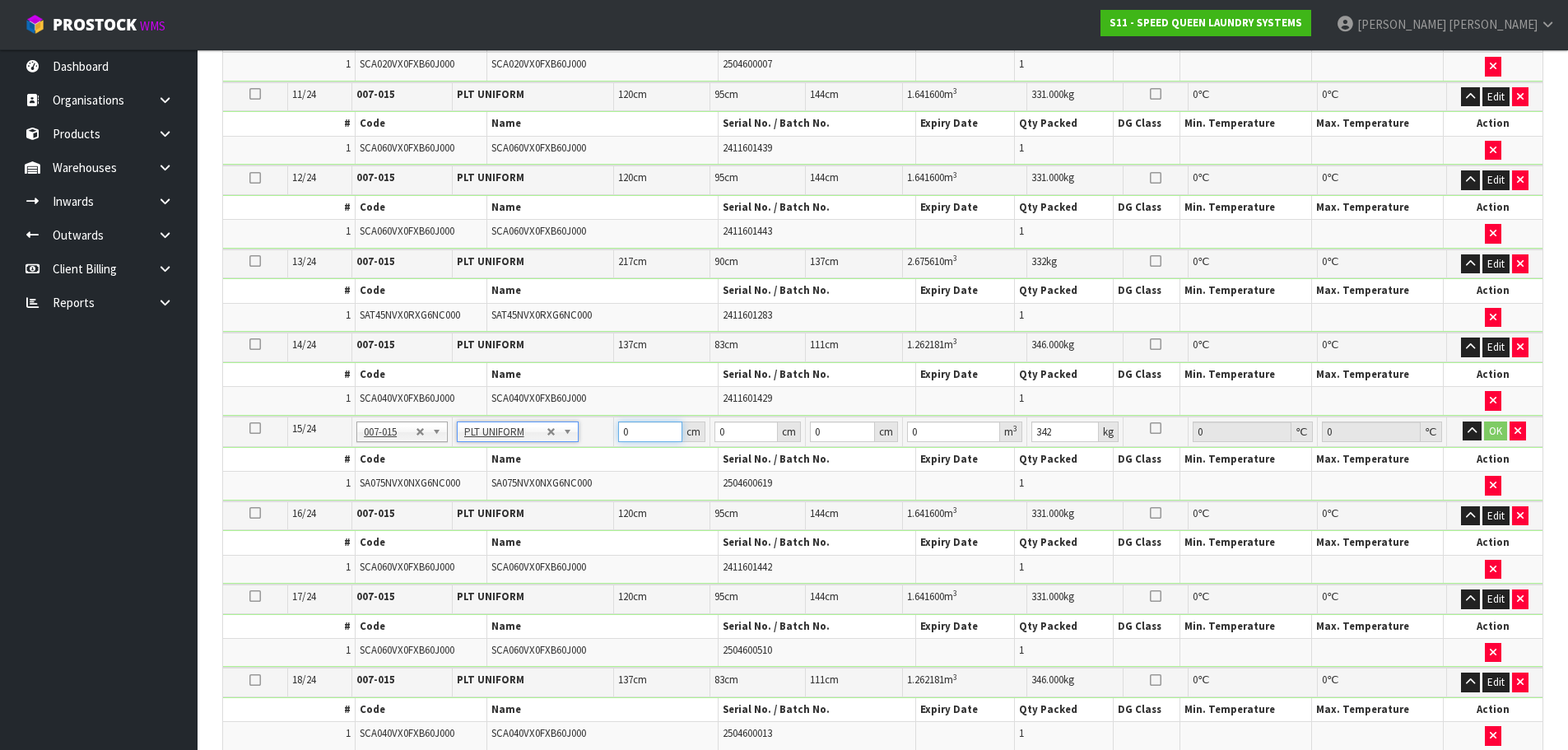
drag, startPoint x: 635, startPoint y: 433, endPoint x: 611, endPoint y: 432, distance: 24.0
click at [611, 432] on tr "15/24 NONE 007-001 007-002 007-004 007-009 007-013 007-014 007-015 007-017 007-…" at bounding box center [883, 431] width 1320 height 30
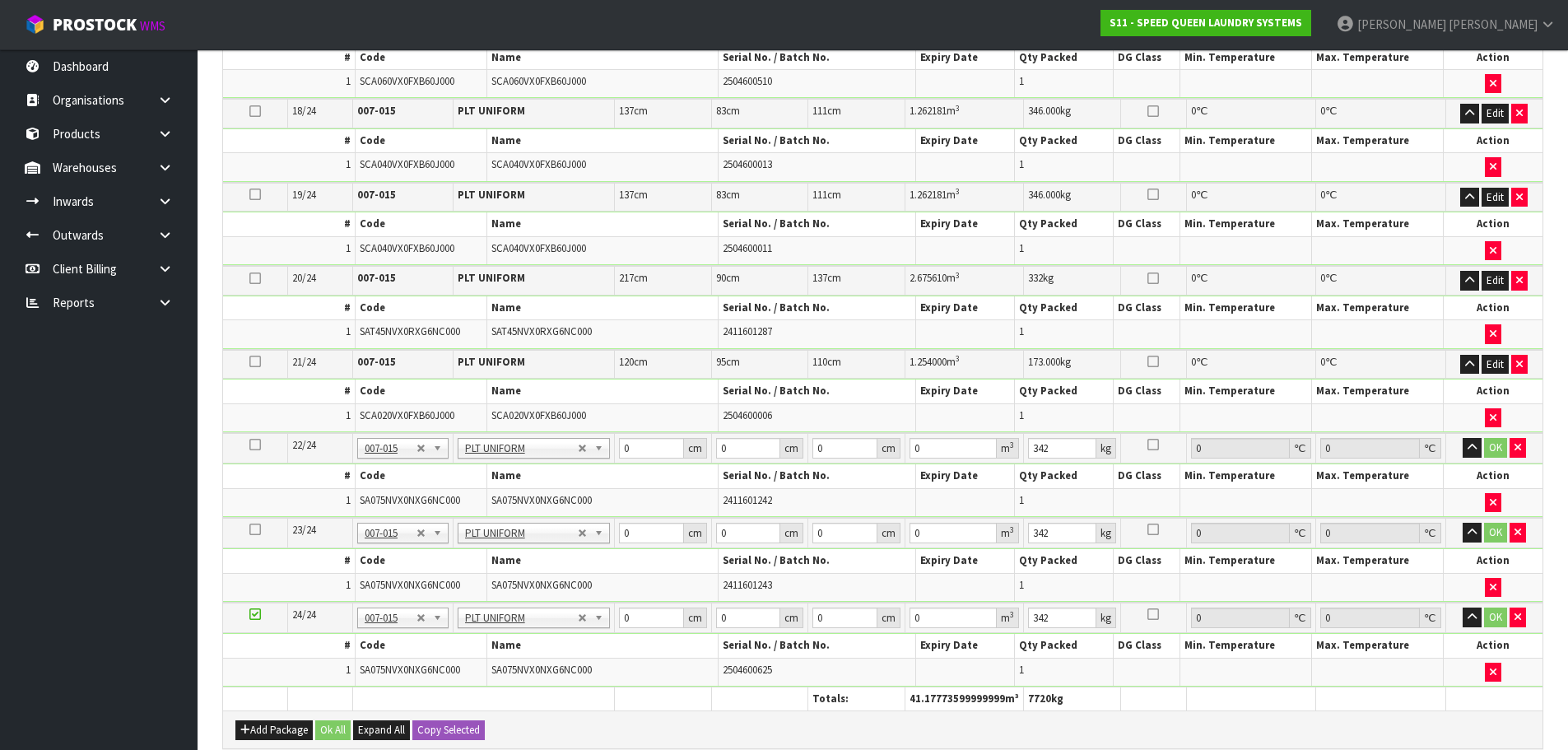
scroll to position [1838, 0]
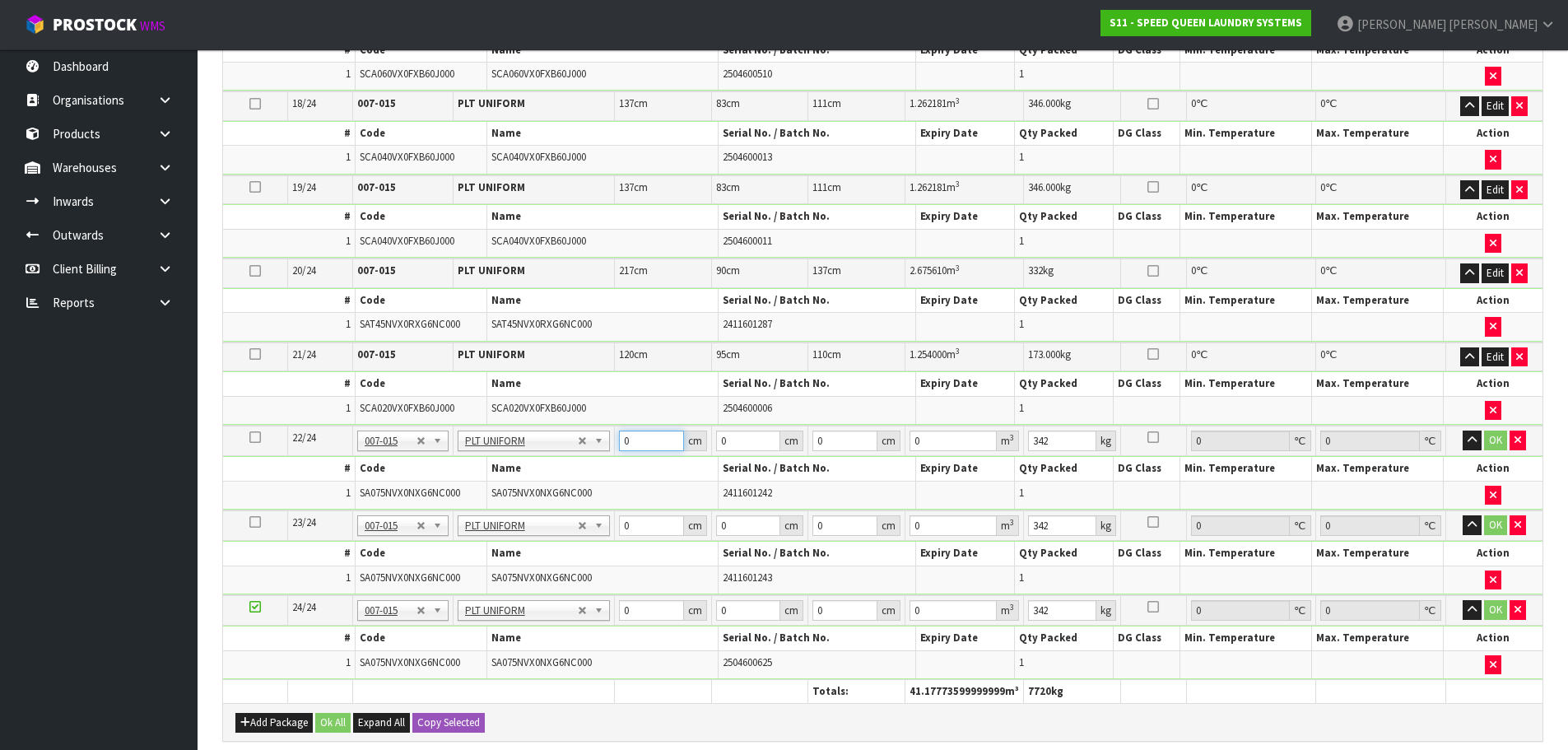
drag, startPoint x: 645, startPoint y: 433, endPoint x: 607, endPoint y: 436, distance: 38.1
click at [607, 436] on tr "22/24 NONE 007-001 007-002 007-004 007-009 007-013 007-014 007-015 007-017 007-…" at bounding box center [883, 441] width 1320 height 30
drag, startPoint x: 634, startPoint y: 529, endPoint x: 612, endPoint y: 531, distance: 22.1
click at [612, 532] on tr "23/24 NONE 007-001 007-002 007-004 007-009 007-013 007-014 007-015 007-017 007-…" at bounding box center [883, 525] width 1320 height 30
drag, startPoint x: 637, startPoint y: 614, endPoint x: 590, endPoint y: 615, distance: 47.0
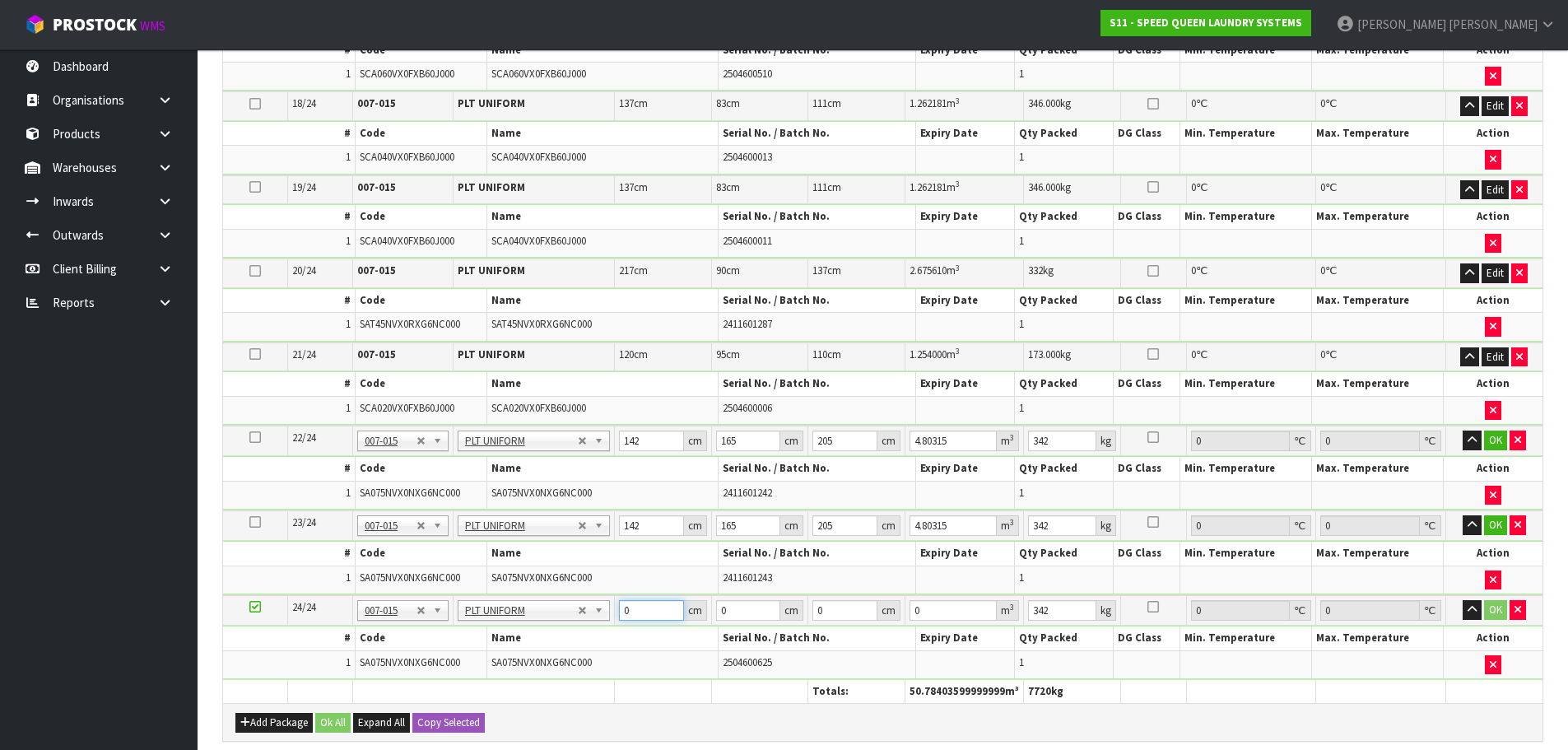
click at [590, 615] on tr "24/24 NONE 007-001 007-002 007-004 007-009 007-013 007-014 007-015 007-017 007-…" at bounding box center [883, 610] width 1320 height 30
click at [1502, 612] on button "OK" at bounding box center [1495, 609] width 23 height 20
click at [1493, 526] on button "OK" at bounding box center [1495, 525] width 23 height 20
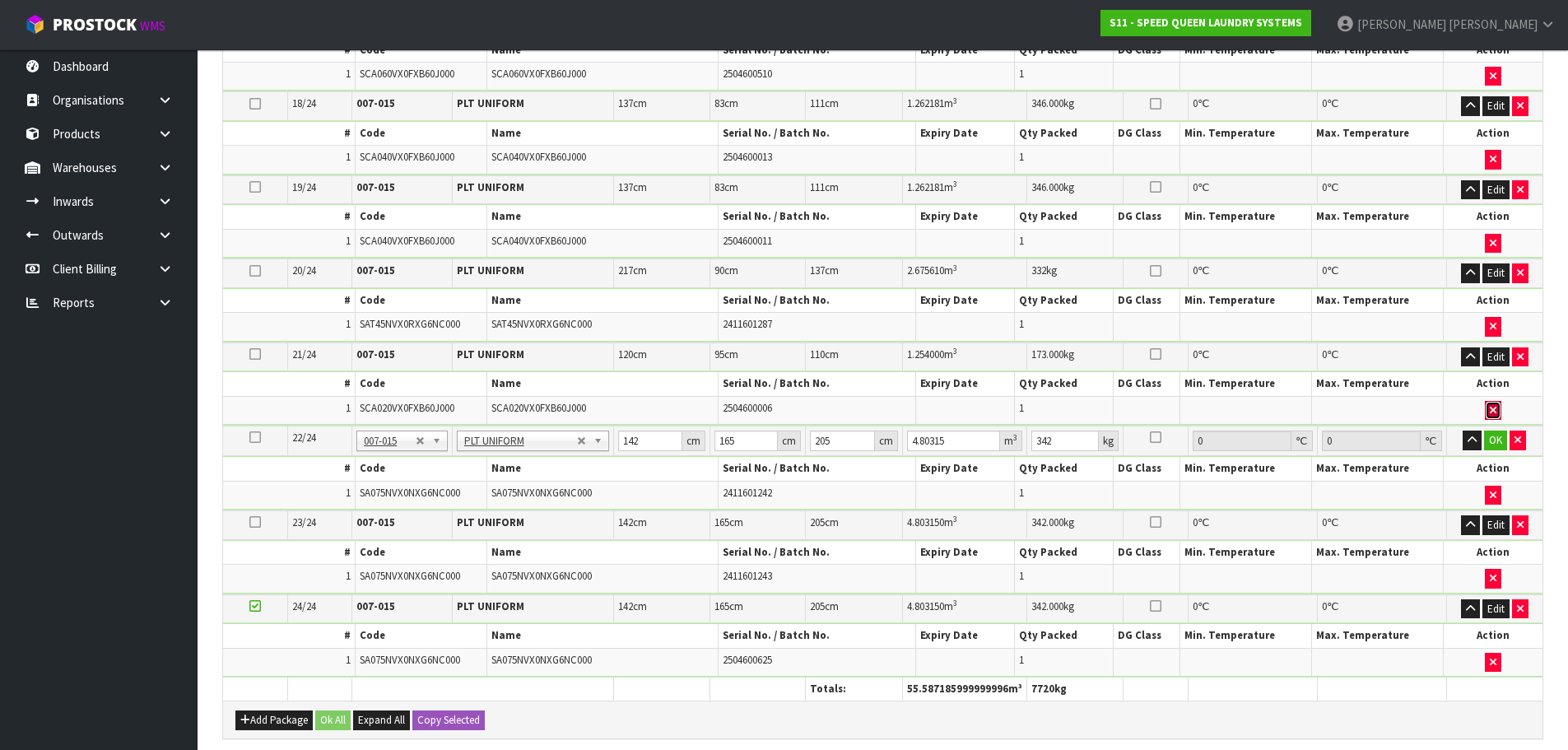
click at [1493, 413] on icon "button" at bounding box center [1492, 410] width 7 height 10
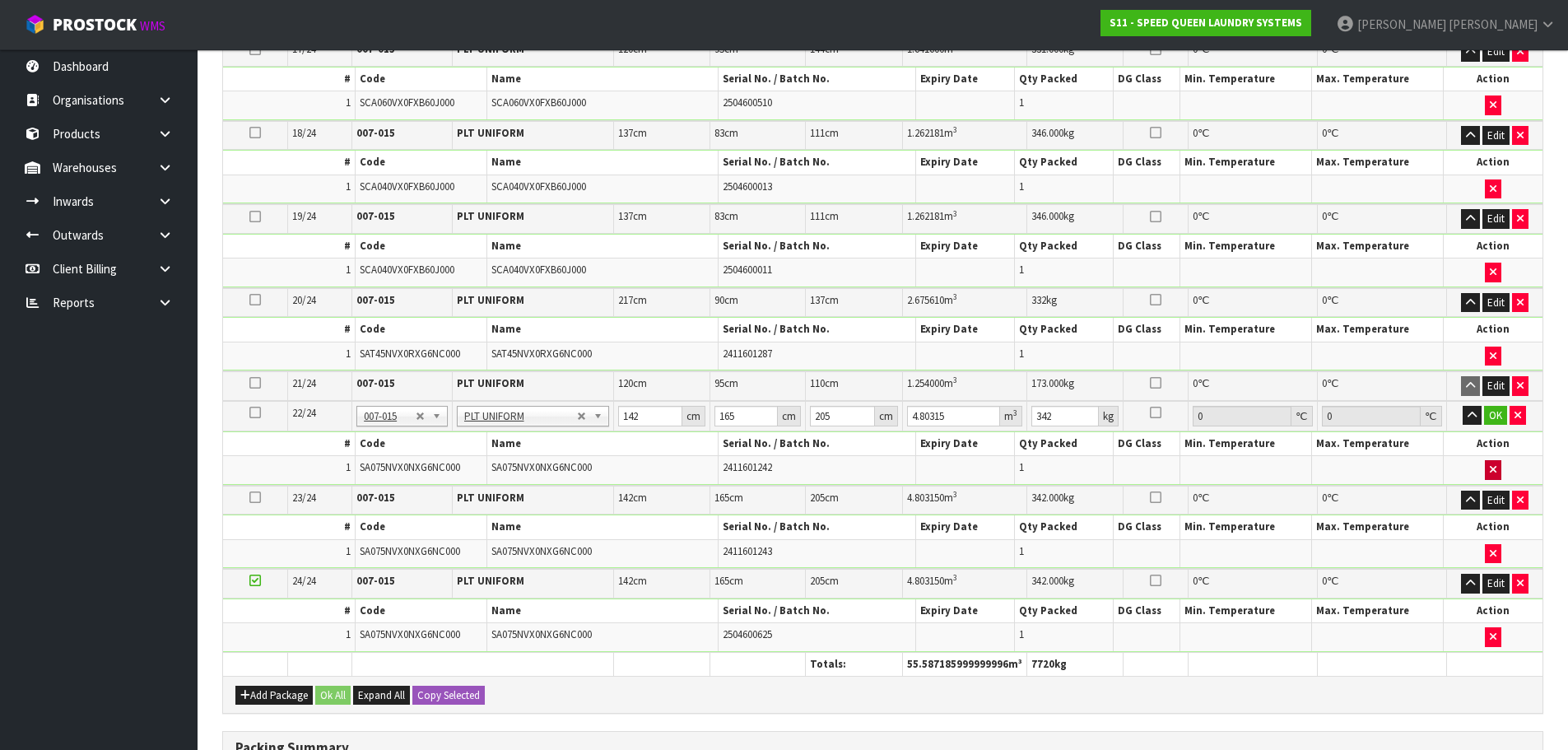
scroll to position [1867, 0]
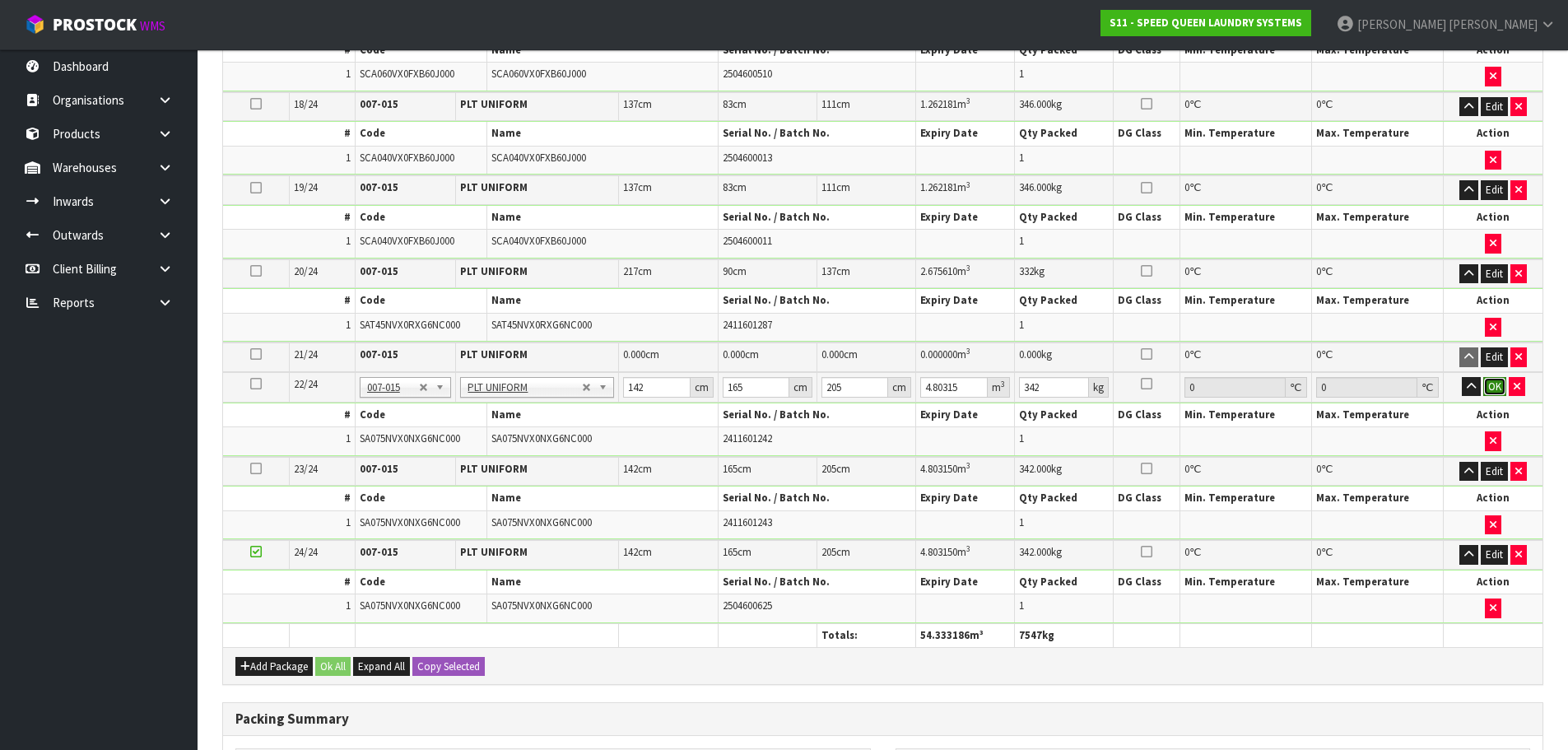
click at [1487, 382] on button "OK" at bounding box center [1494, 386] width 23 height 20
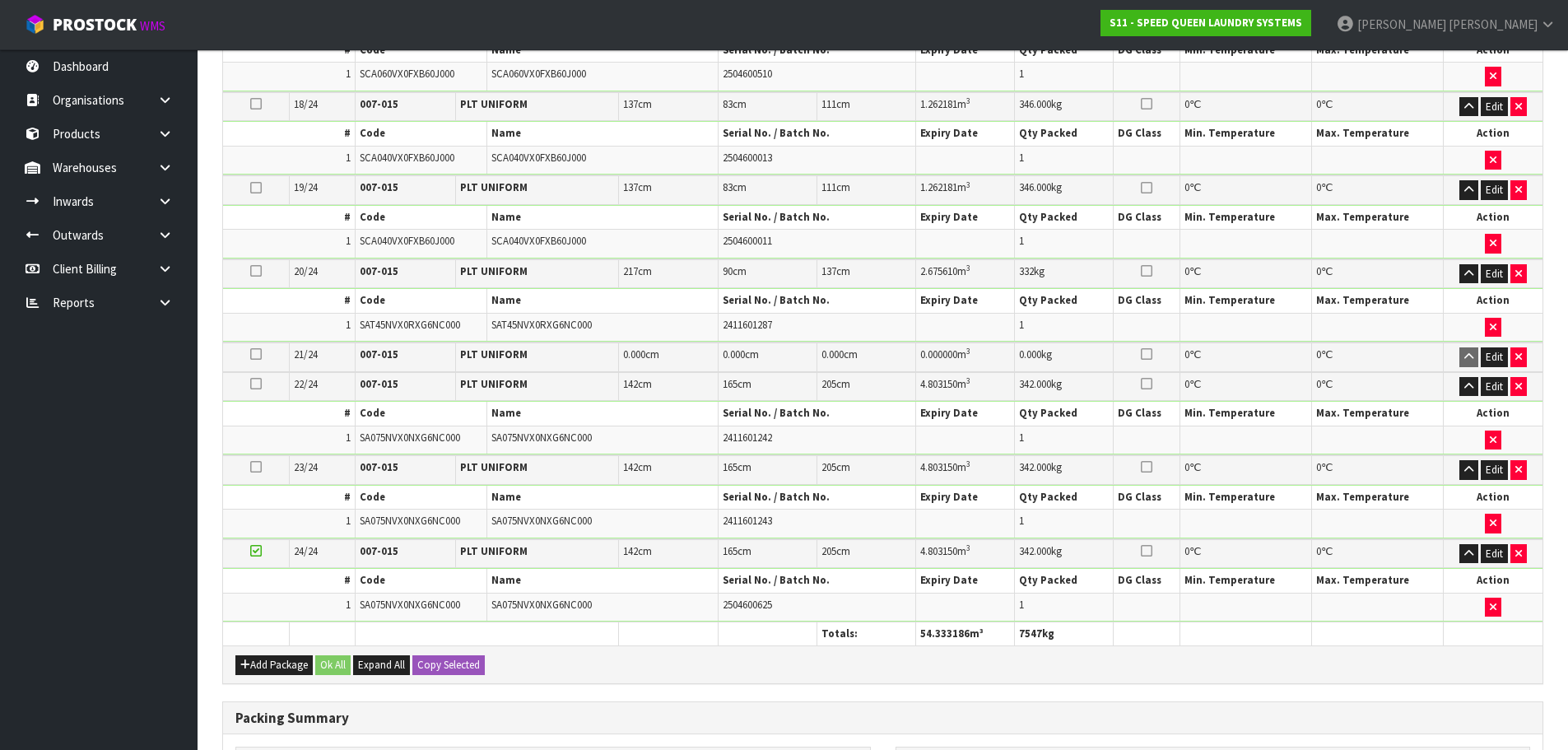
click at [252, 354] on icon at bounding box center [256, 354] width 11 height 1
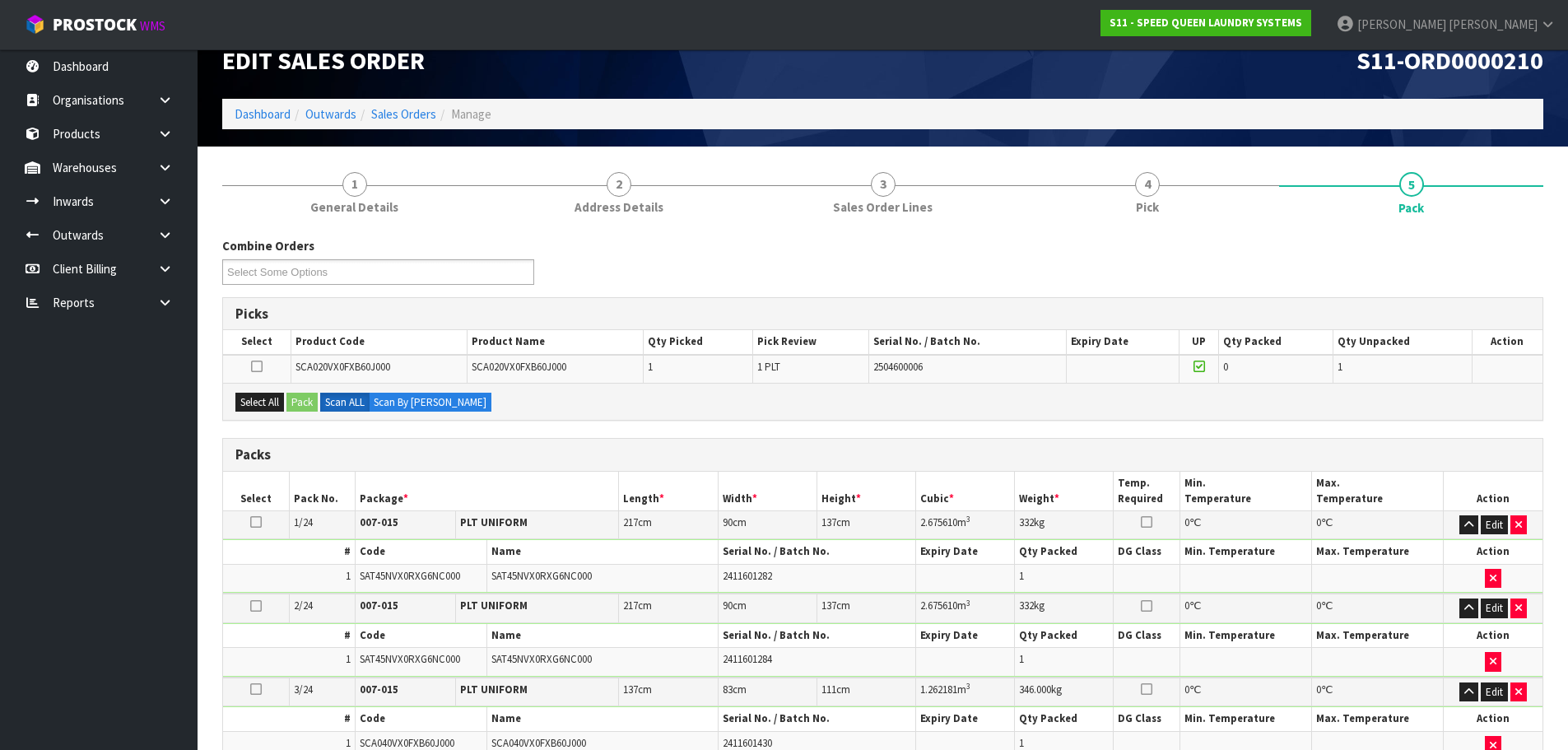
scroll to position [0, 0]
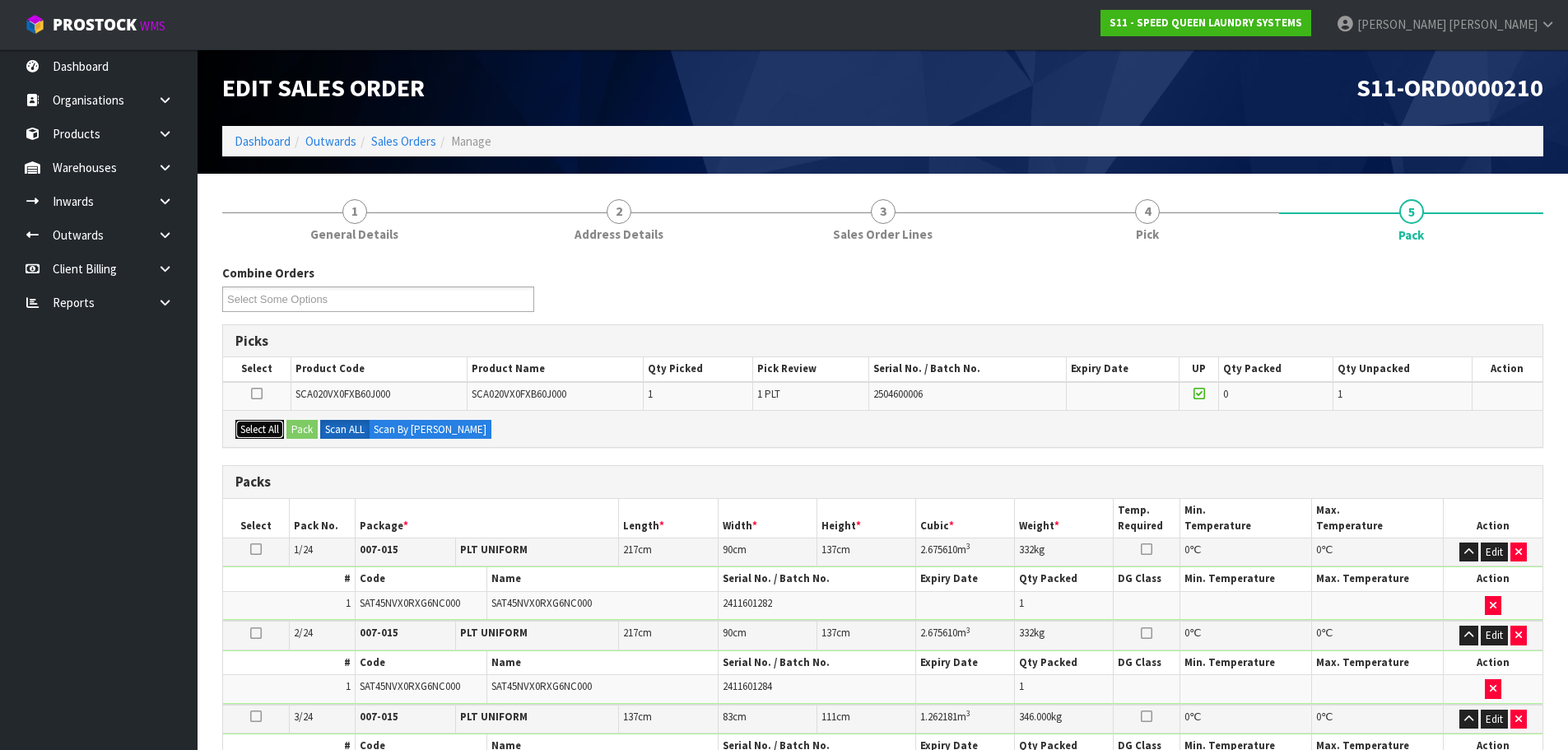
click at [246, 435] on button "Select All" at bounding box center [260, 429] width 49 height 20
click at [300, 428] on button "Pack" at bounding box center [302, 429] width 31 height 20
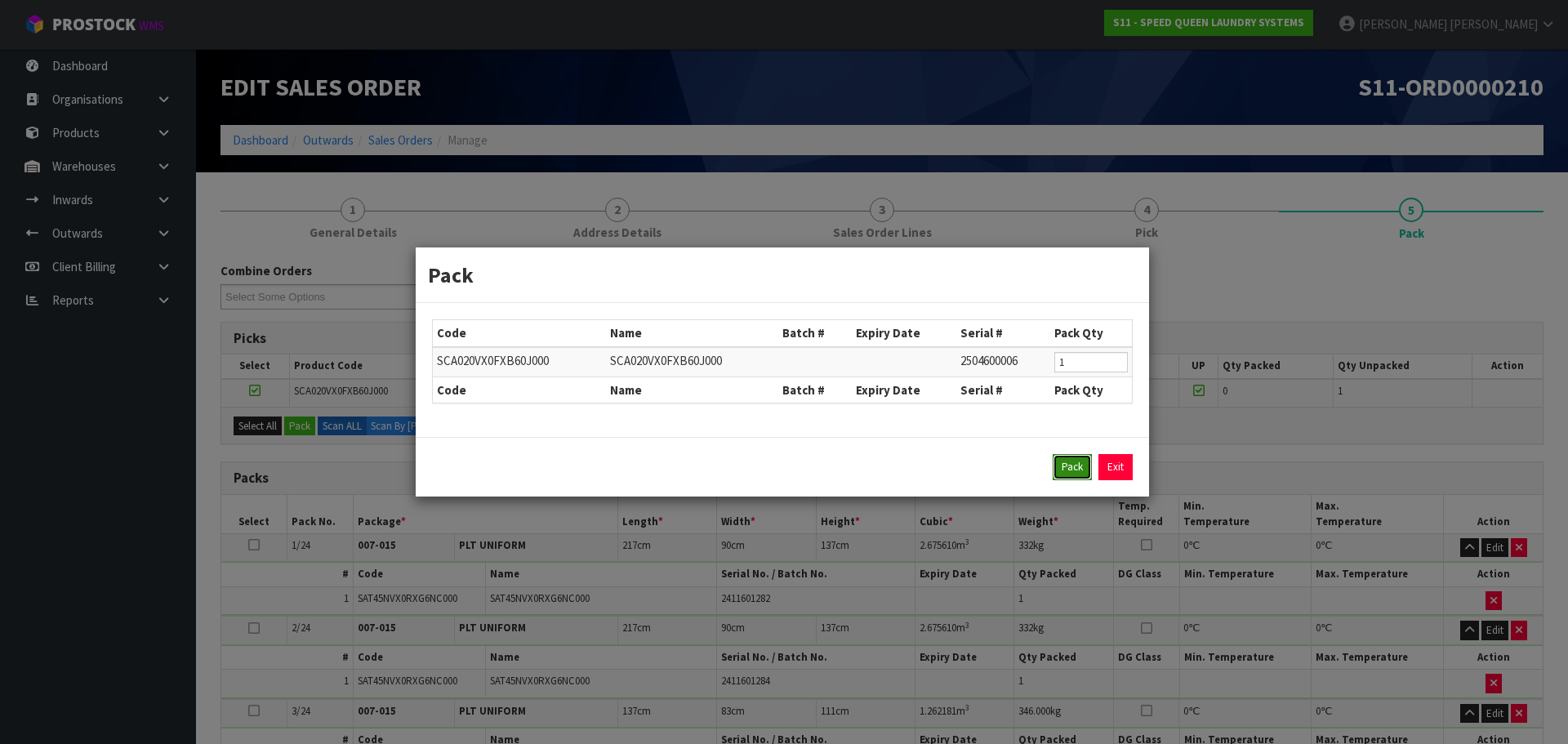
click at [1064, 466] on button "Pack" at bounding box center [1072, 467] width 39 height 26
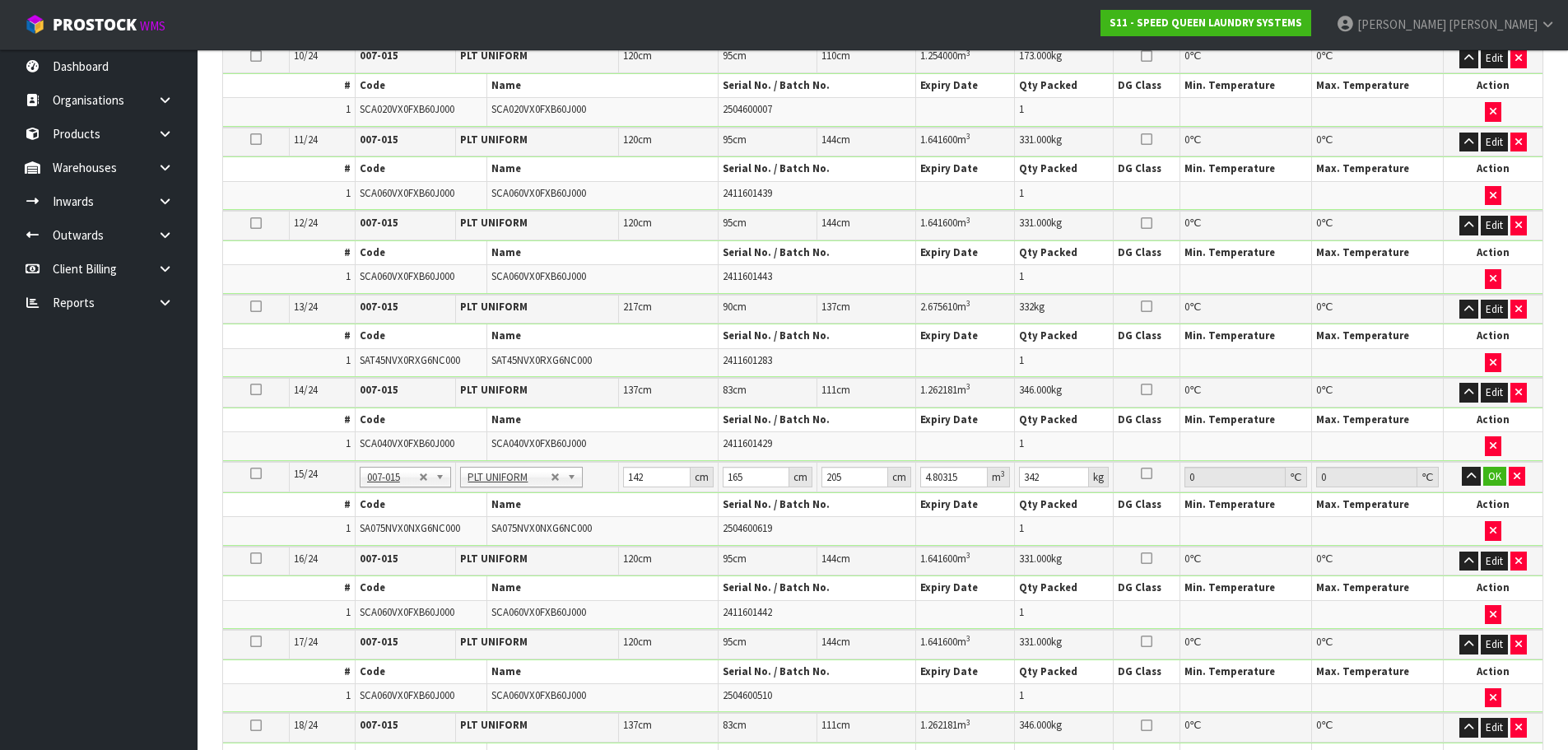
scroll to position [1235, 0]
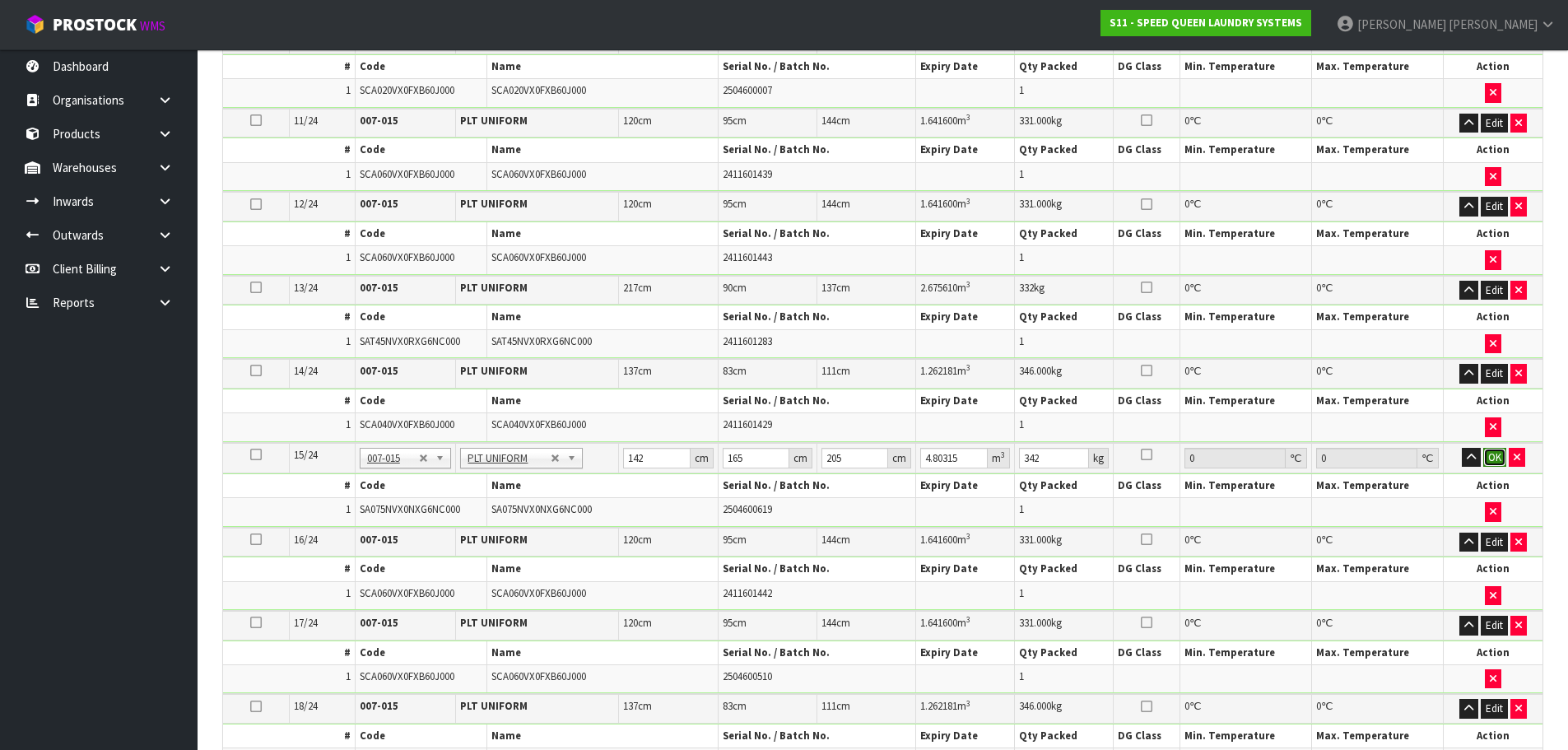
click at [1498, 459] on button "OK" at bounding box center [1494, 458] width 23 height 20
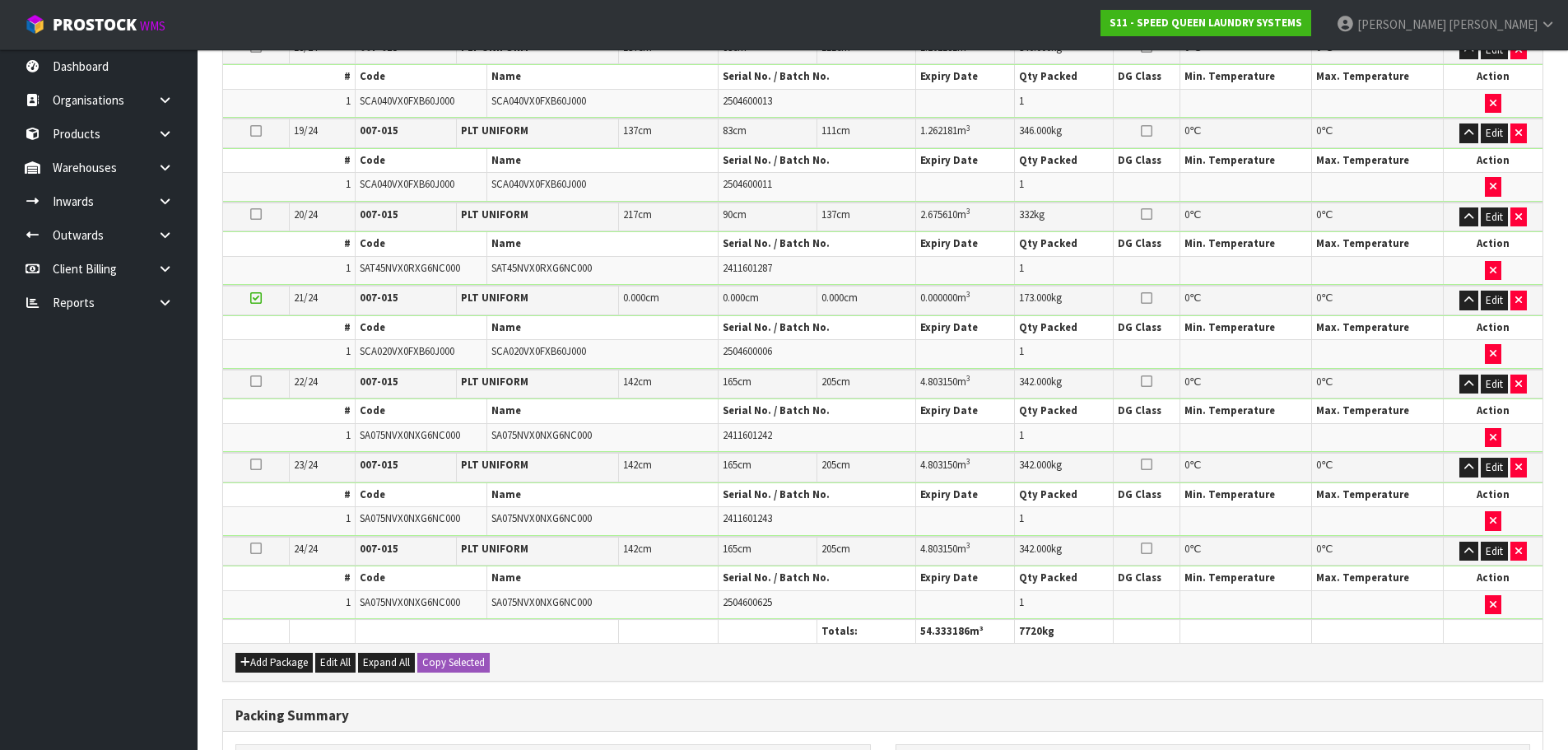
scroll to position [1894, 0]
click at [1497, 301] on button "Edit" at bounding box center [1494, 299] width 27 height 20
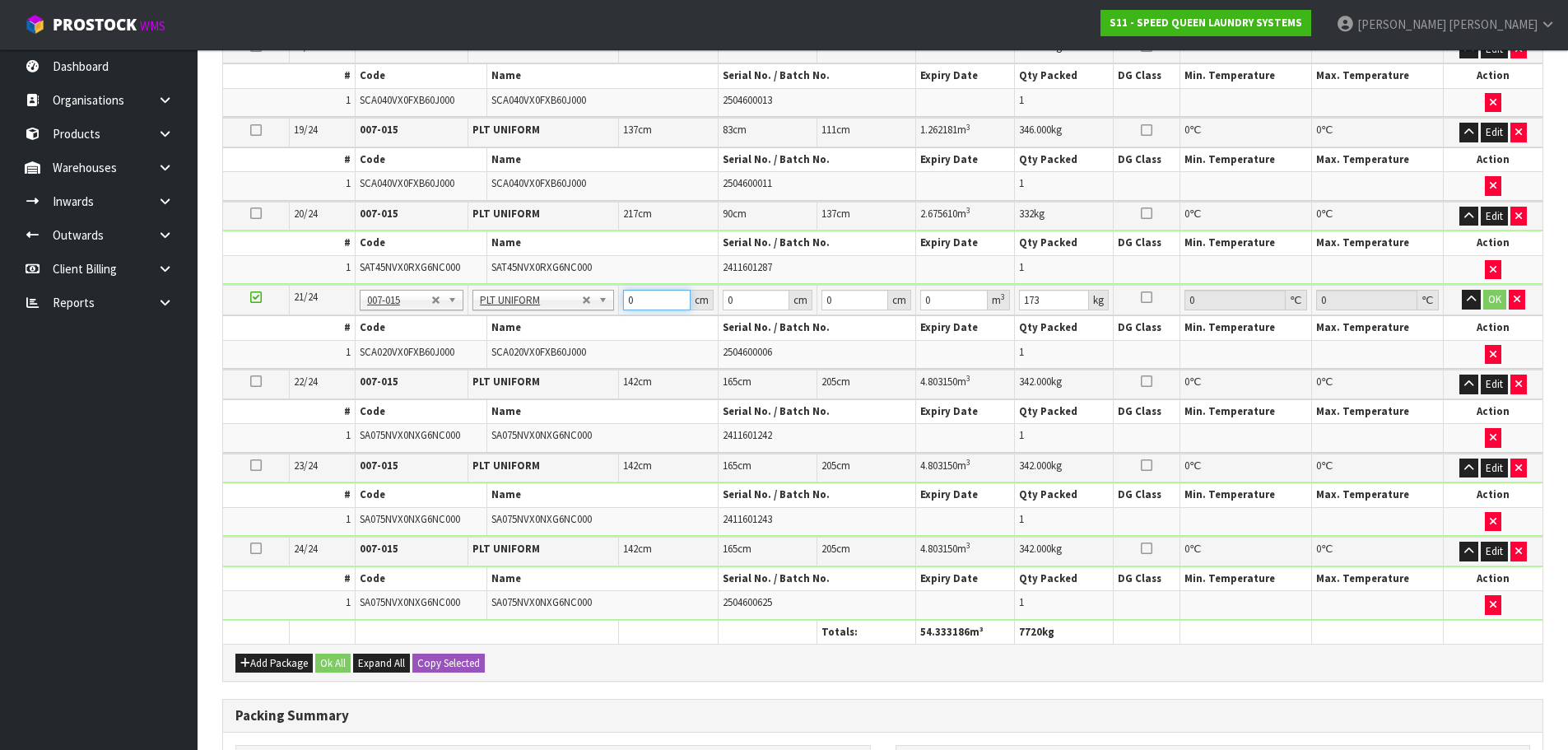
drag, startPoint x: 642, startPoint y: 296, endPoint x: 598, endPoint y: 297, distance: 44.0
click at [598, 297] on tr "21/24 NONE 007-001 007-002 007-004 007-009 007-013 007-014 007-015 007-017 007-…" at bounding box center [883, 300] width 1320 height 30
click at [657, 305] on input "0" at bounding box center [656, 300] width 67 height 21
drag, startPoint x: 654, startPoint y: 301, endPoint x: 528, endPoint y: 302, distance: 126.0
click at [528, 302] on tr "21/24 NONE 007-001 007-002 007-004 007-009 007-013 007-014 007-015 007-017 007-…" at bounding box center [883, 300] width 1320 height 30
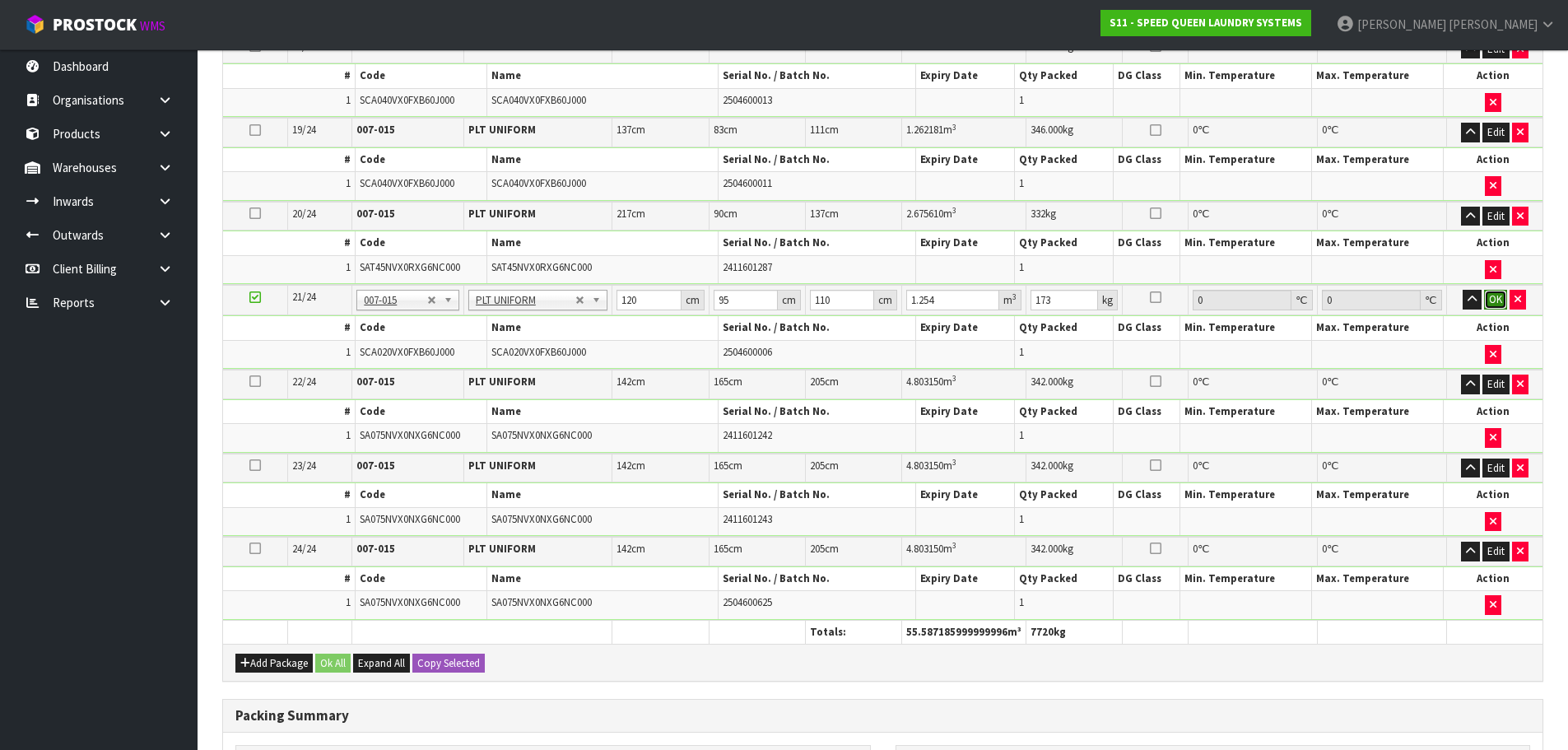
click at [1488, 294] on button "OK" at bounding box center [1495, 299] width 23 height 20
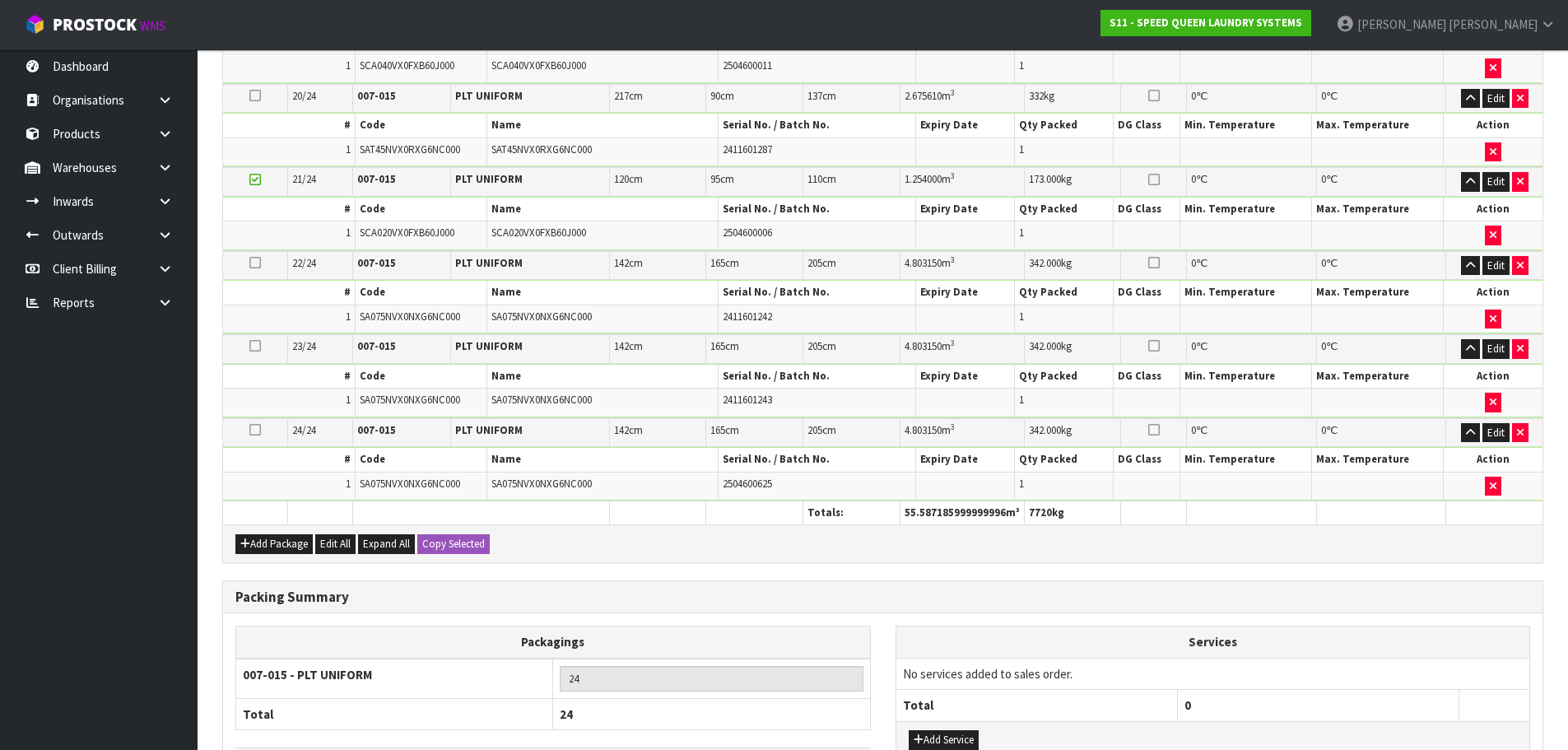
scroll to position [2137, 0]
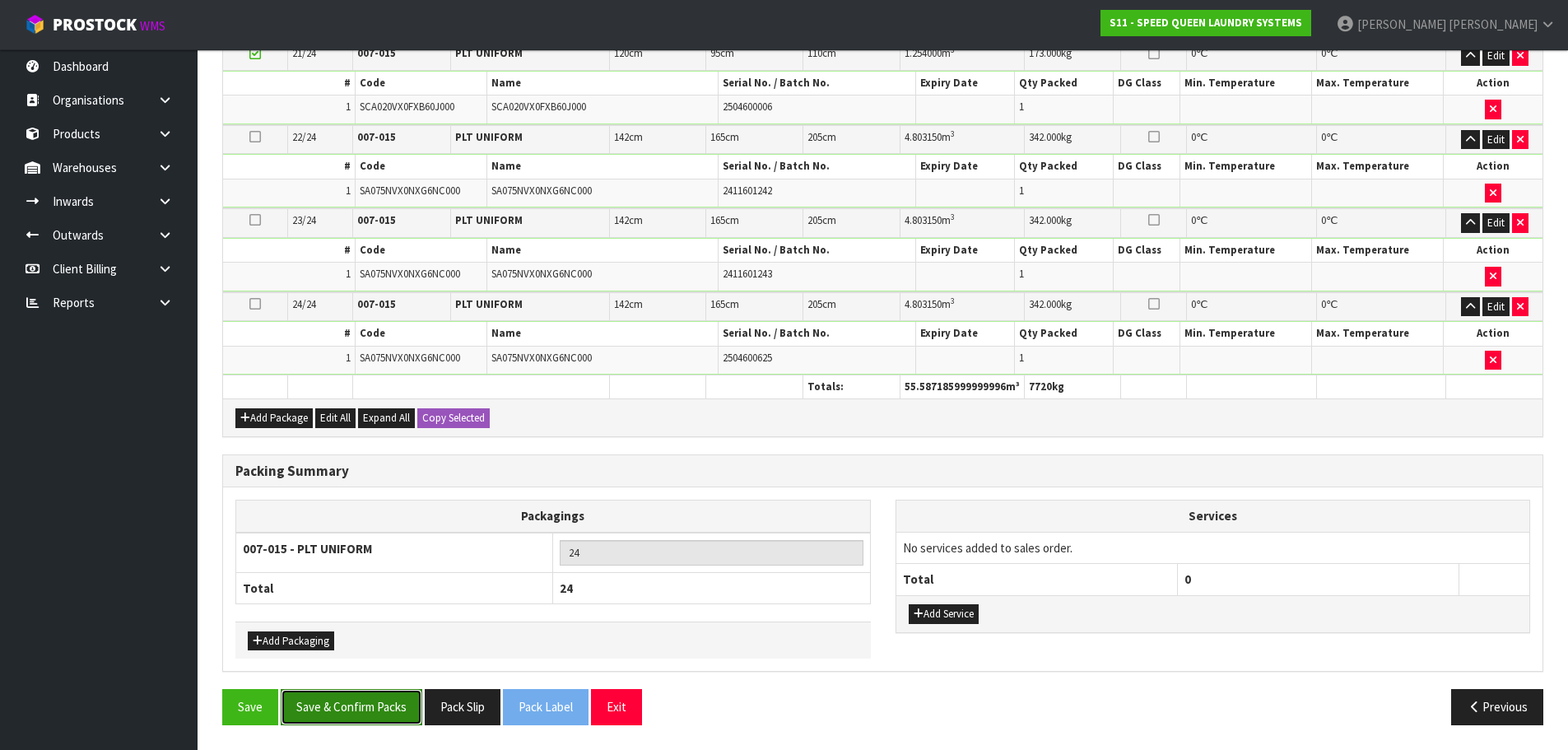
click at [336, 708] on button "Save & Confirm Packs" at bounding box center [351, 707] width 142 height 36
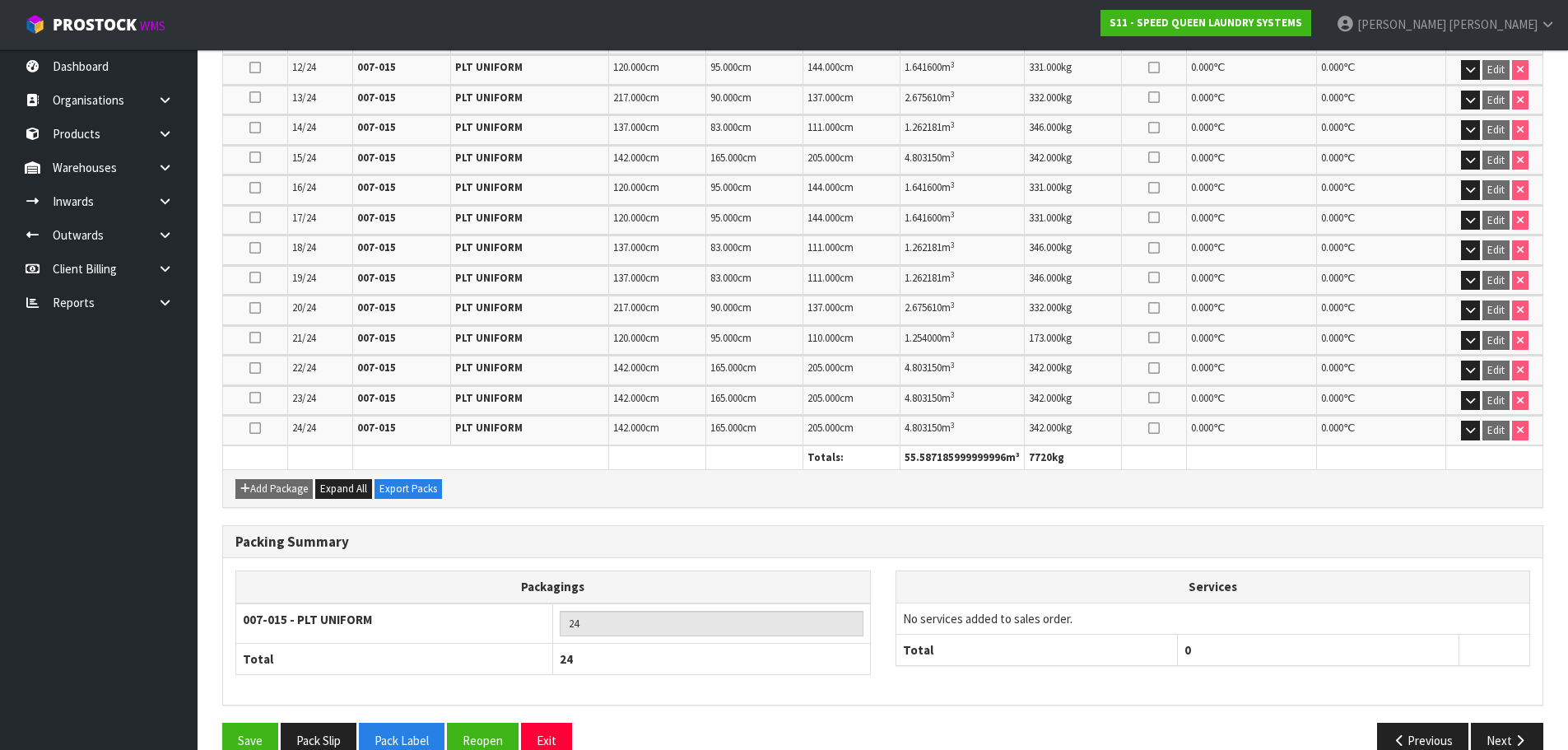
scroll to position [876, 0]
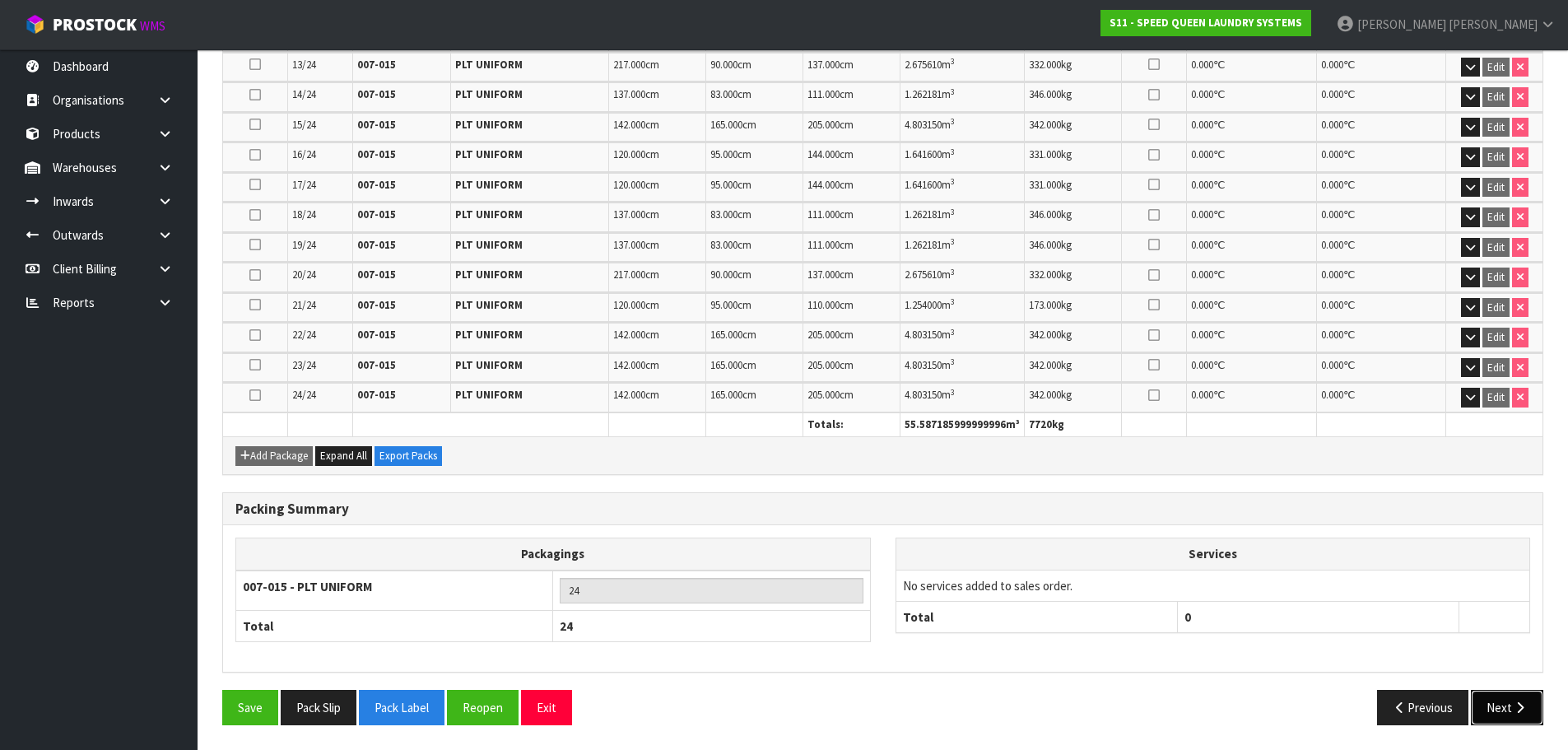
click at [1520, 708] on icon "button" at bounding box center [1519, 707] width 16 height 12
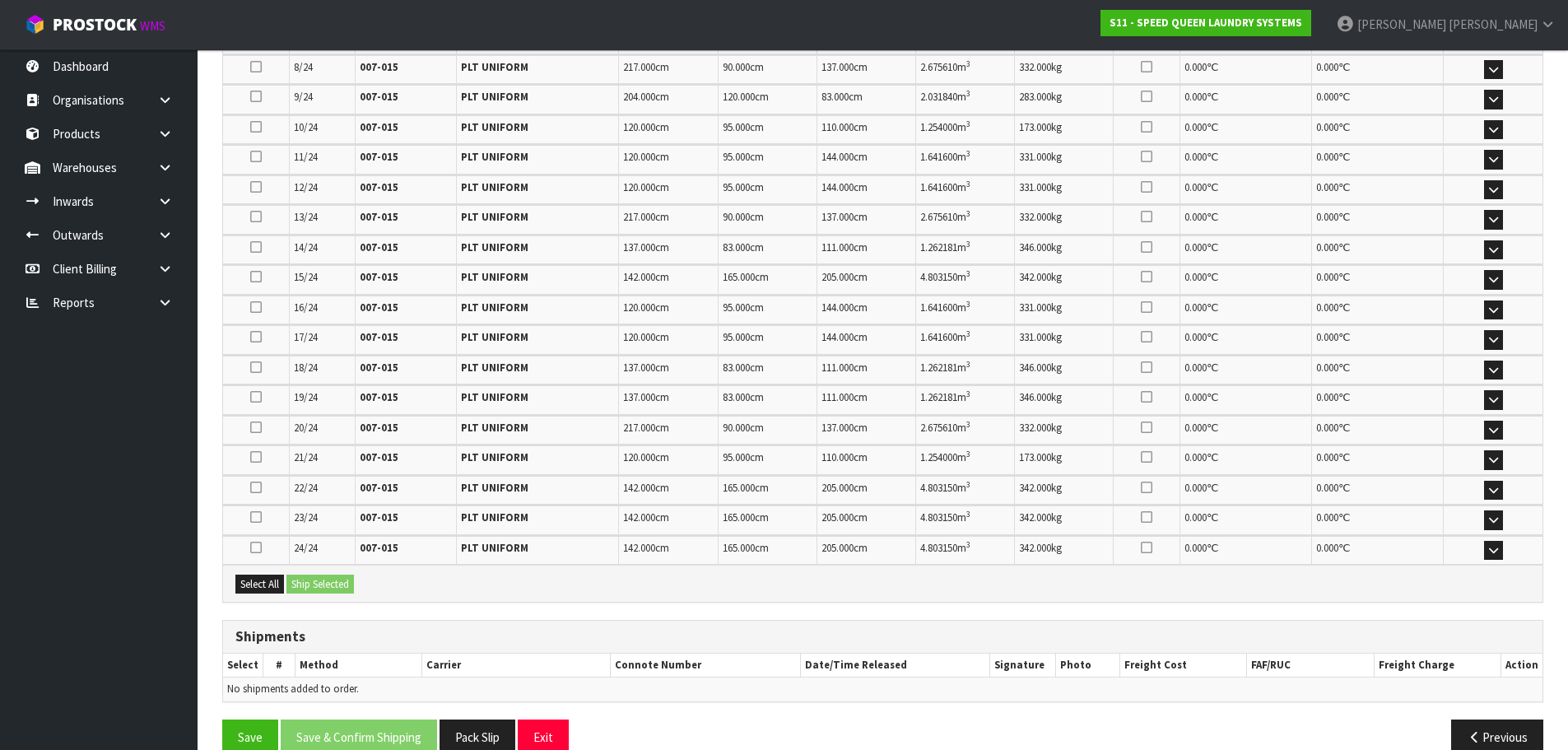
scroll to position [1010, 0]
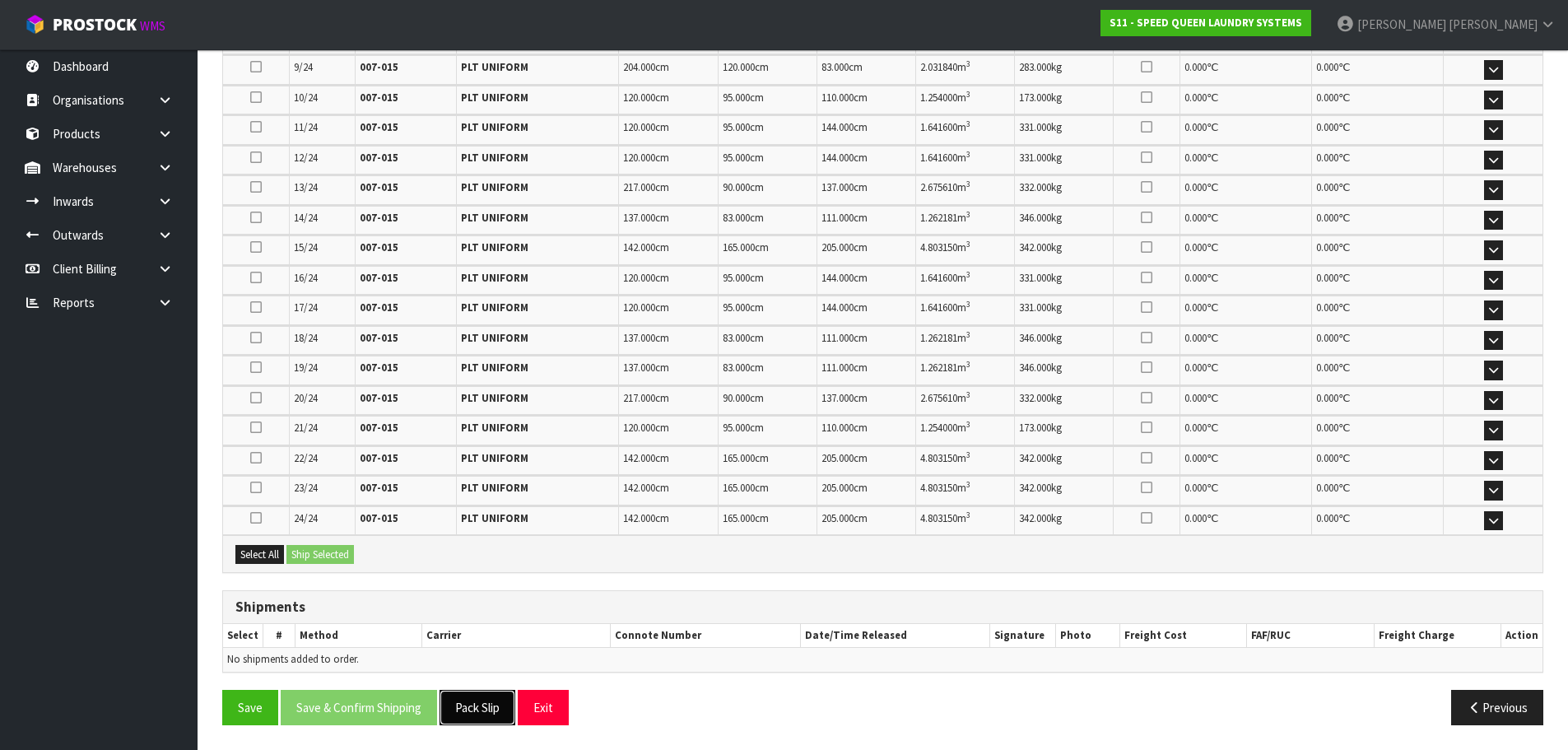
click at [491, 703] on button "Pack Slip" at bounding box center [477, 708] width 76 height 36
